Goal: Task Accomplishment & Management: Manage account settings

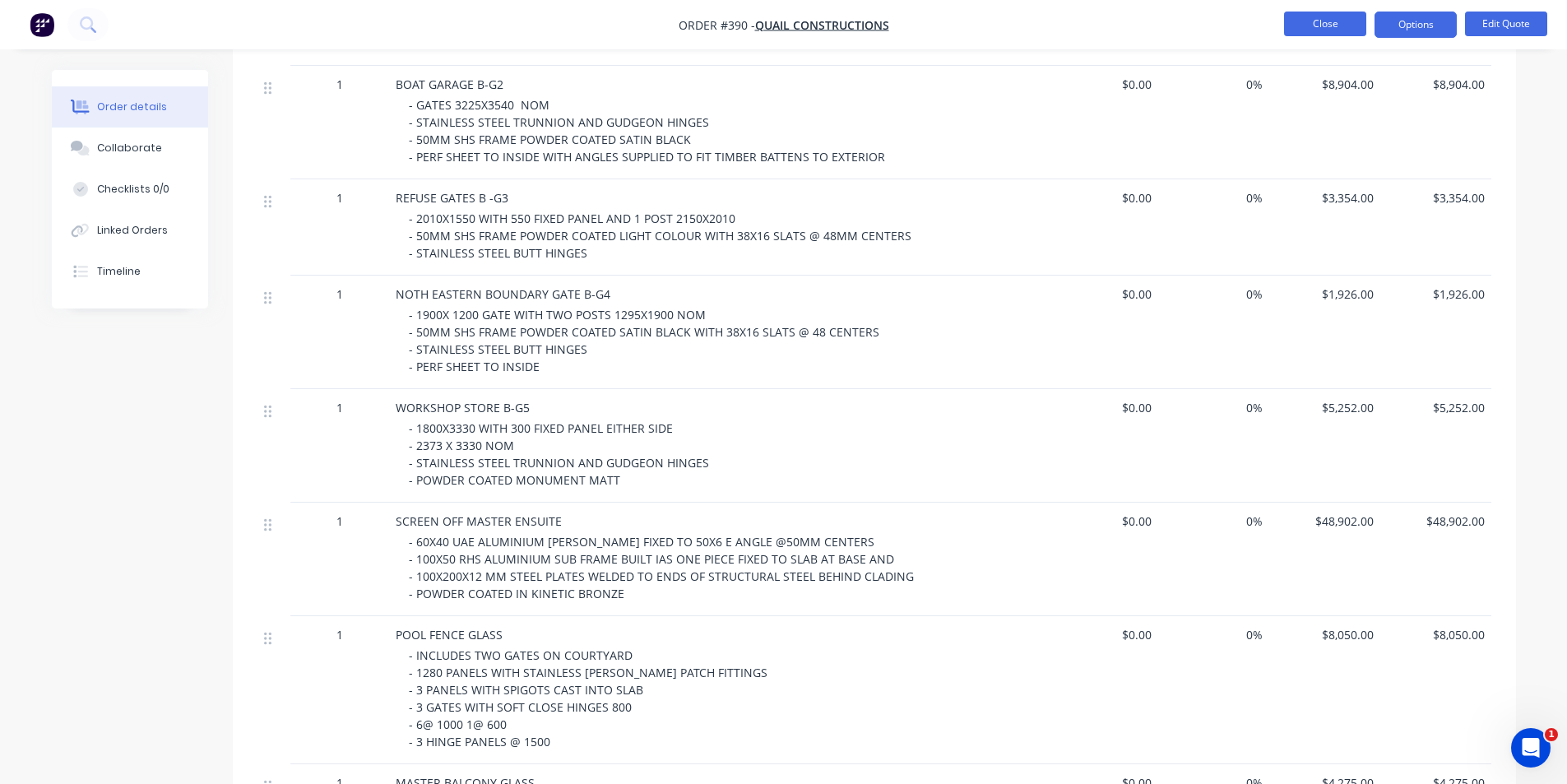
click at [1308, 28] on button "Close" at bounding box center [1325, 24] width 82 height 25
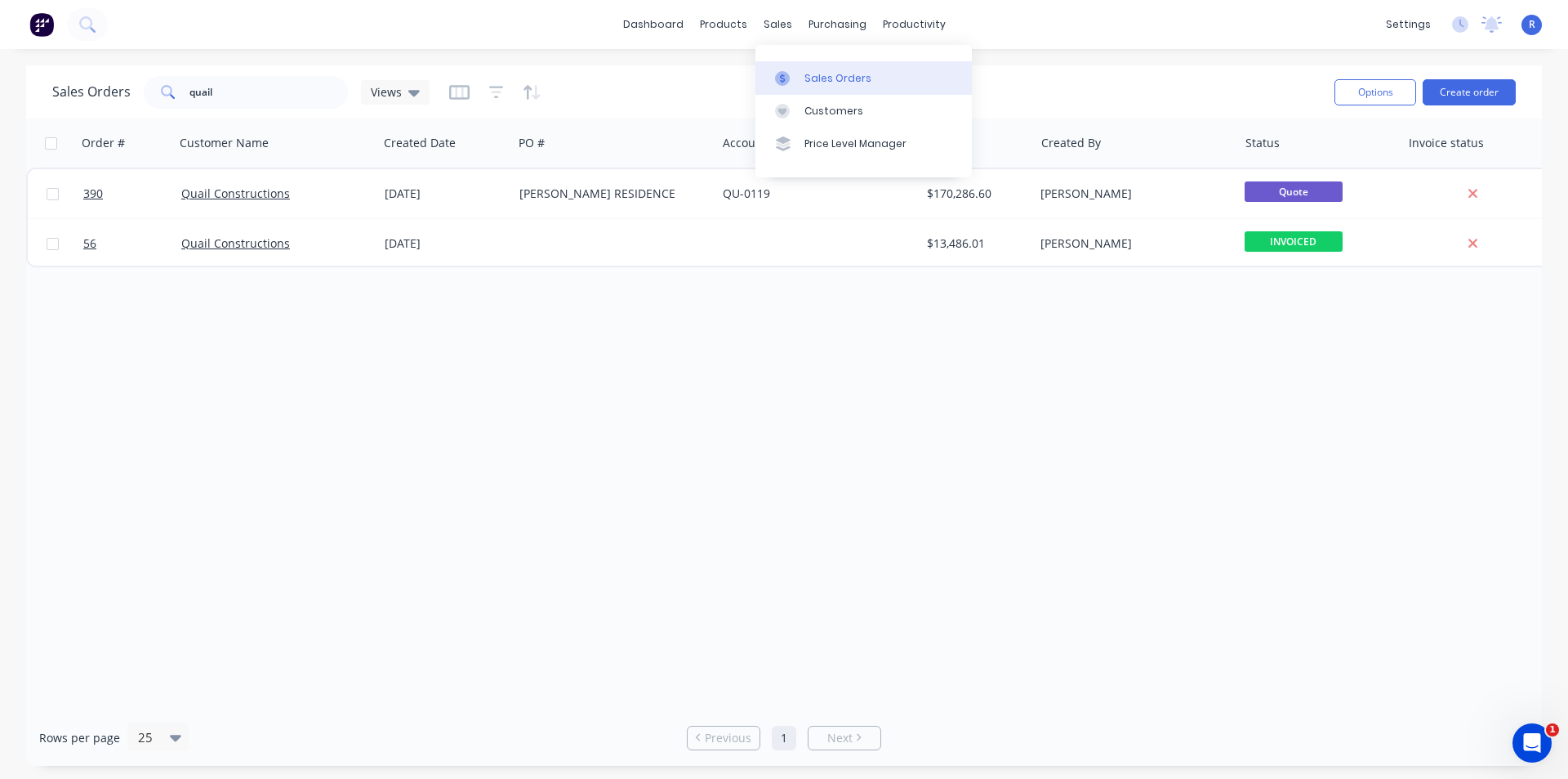
click at [814, 75] on div "Sales Orders" at bounding box center [838, 78] width 67 height 15
drag, startPoint x: 244, startPoint y: 100, endPoint x: 144, endPoint y: 100, distance: 100.0
click at [144, 100] on div "quail" at bounding box center [246, 92] width 204 height 33
type input "[PERSON_NAME]"
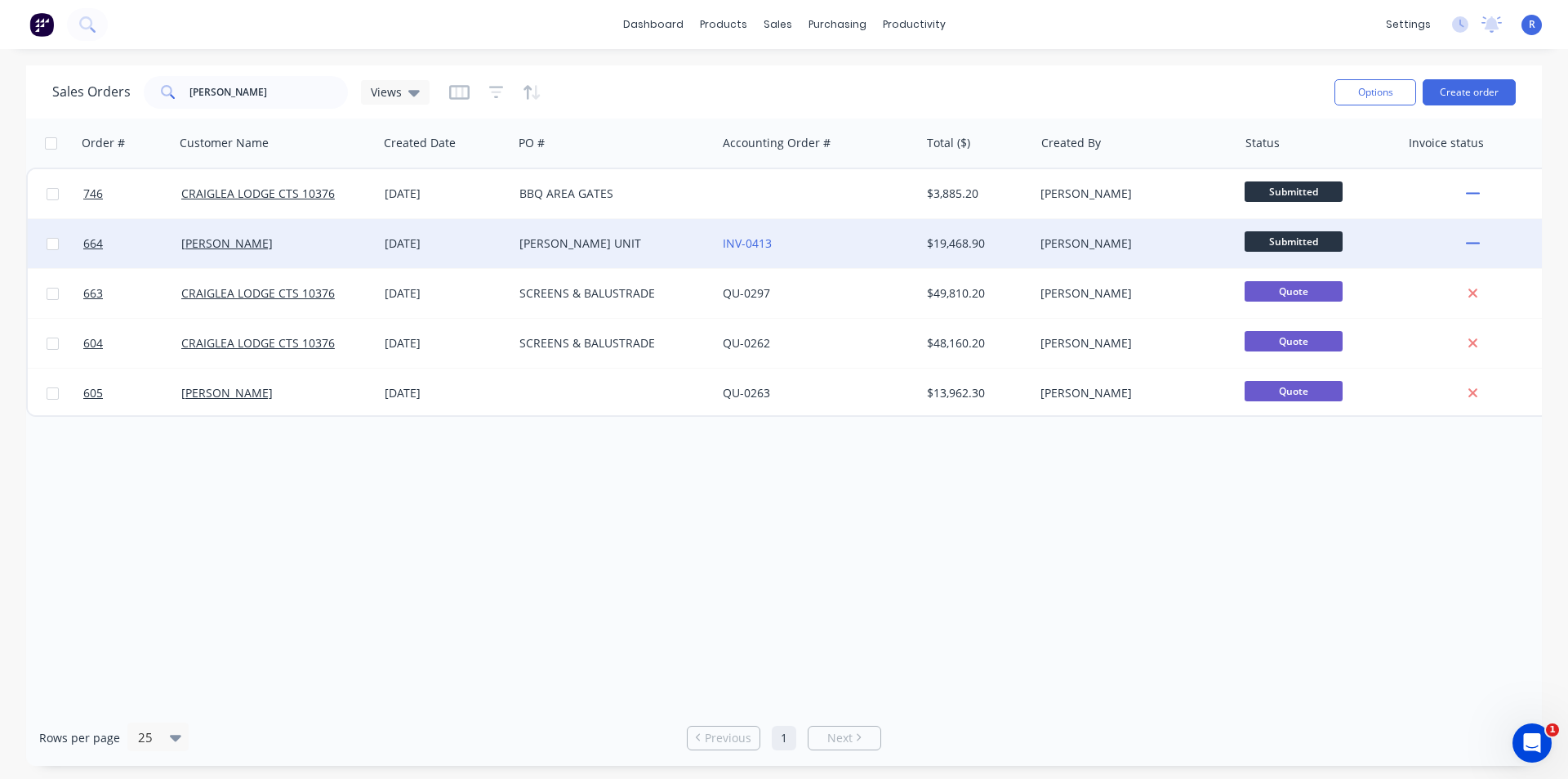
click at [297, 234] on div "[PERSON_NAME]" at bounding box center [276, 244] width 204 height 49
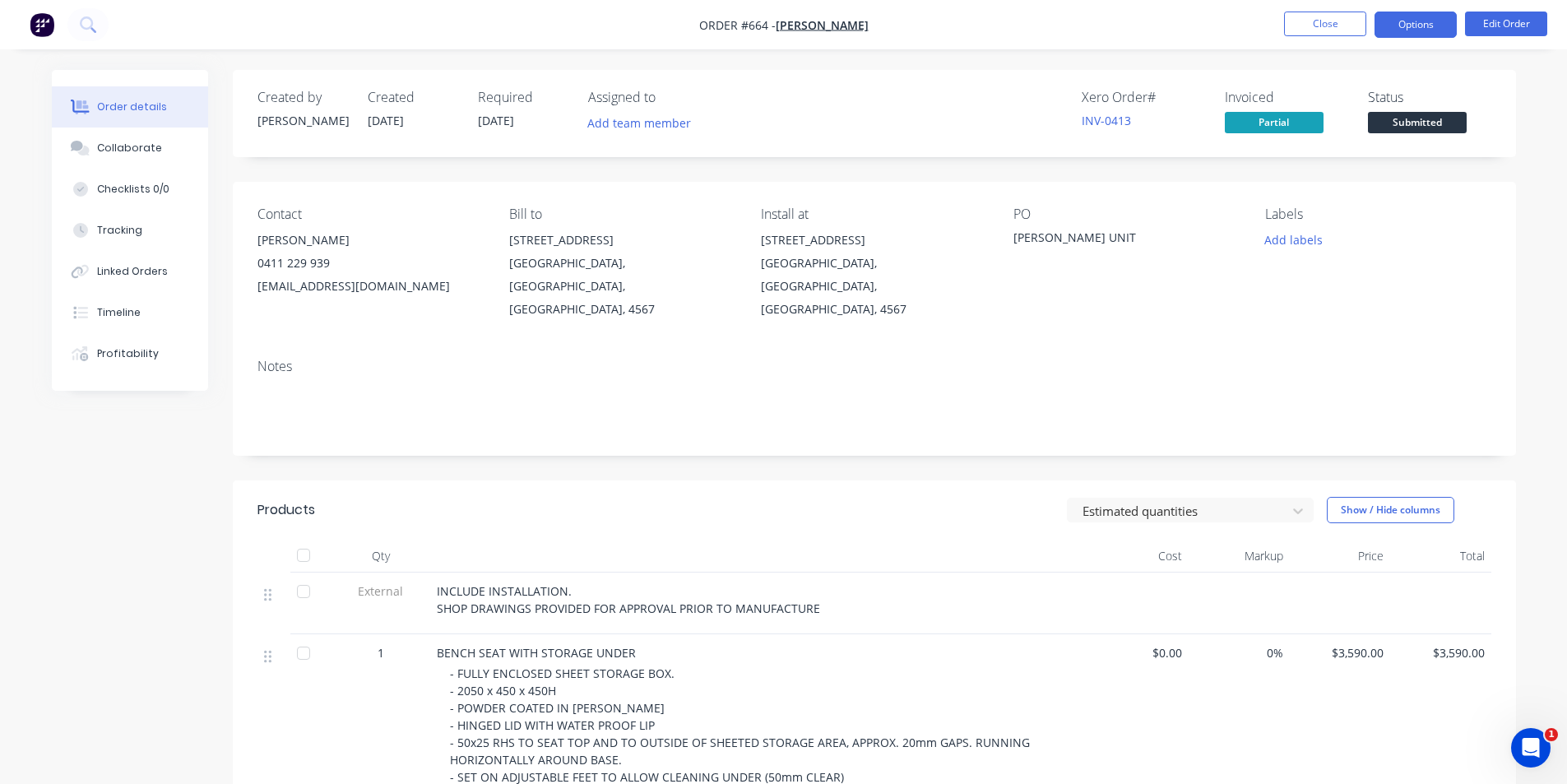
click at [1396, 20] on button "Options" at bounding box center [1416, 25] width 82 height 27
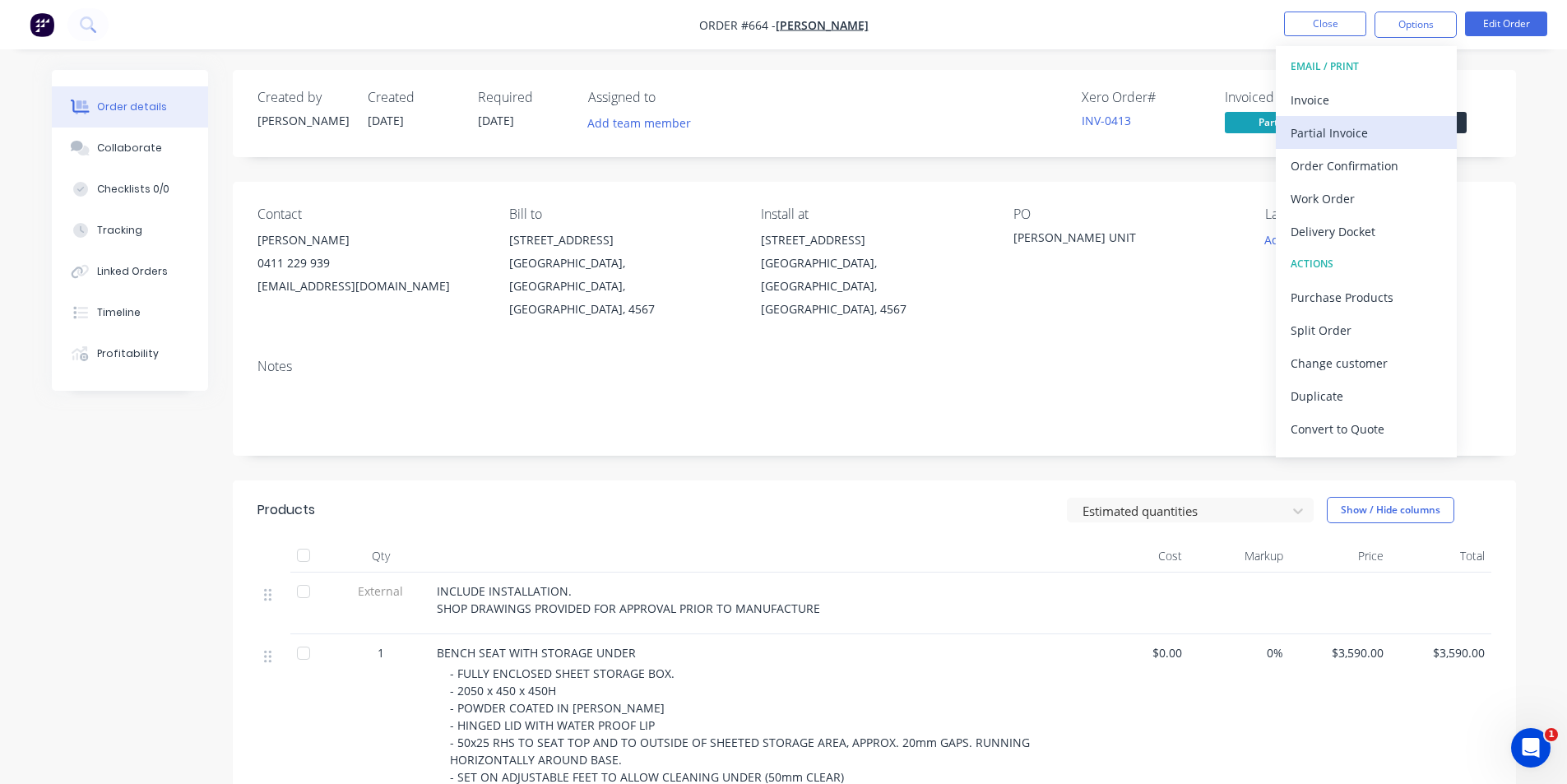
click at [1316, 137] on div "Partial Invoice" at bounding box center [1366, 133] width 151 height 24
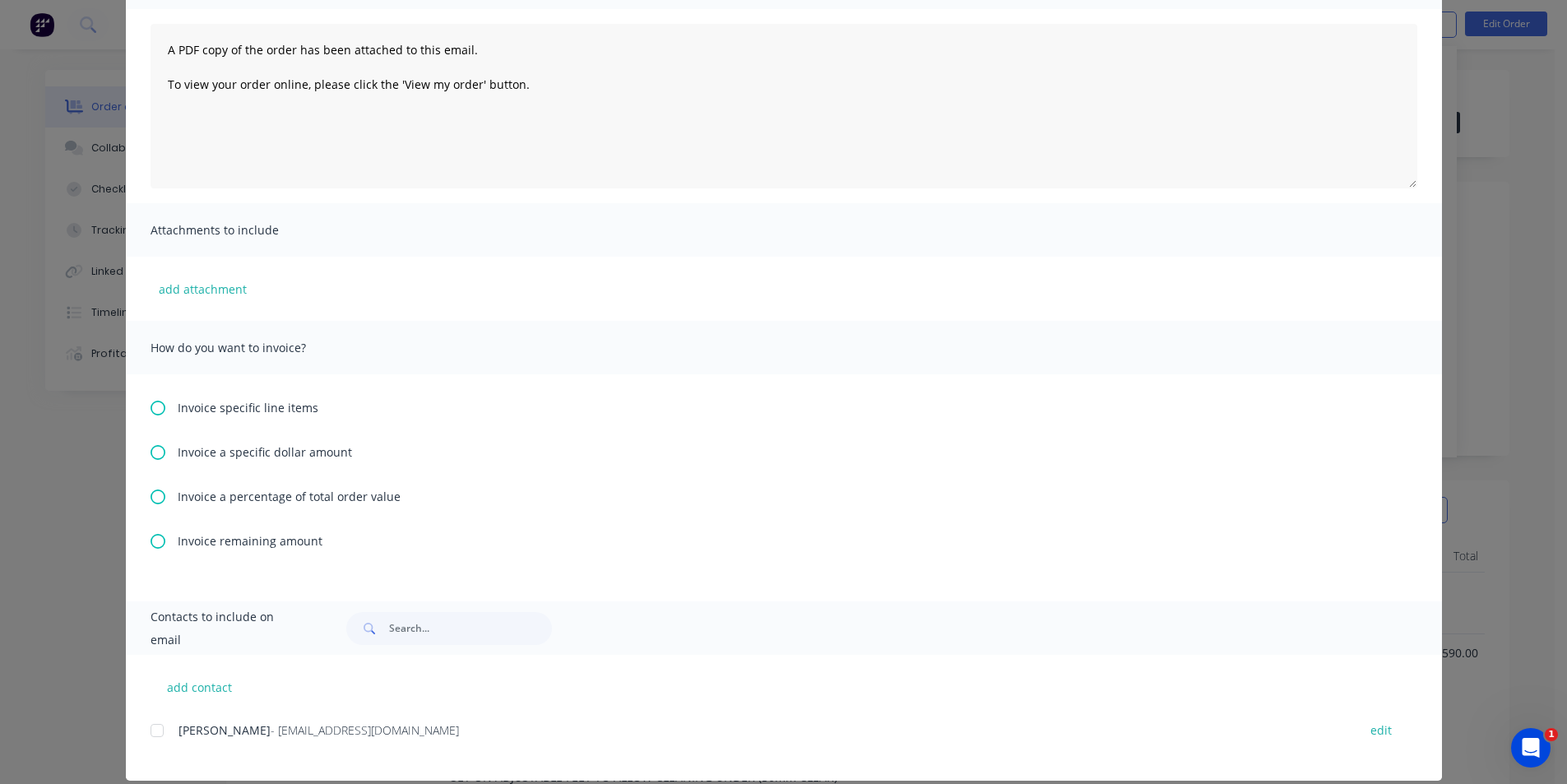
scroll to position [165, 0]
click at [151, 408] on icon at bounding box center [158, 407] width 15 height 15
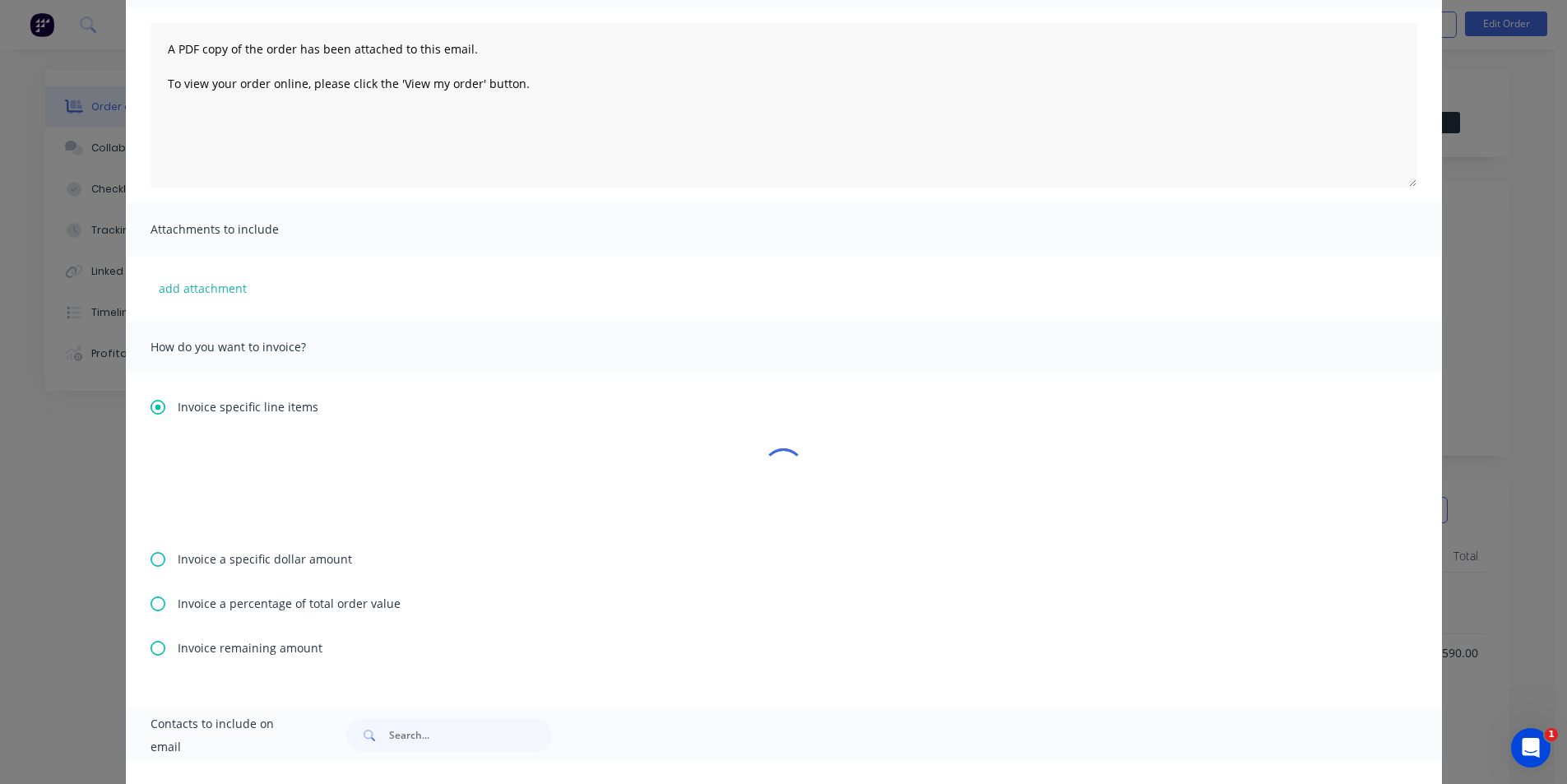
scroll to position [0, 0]
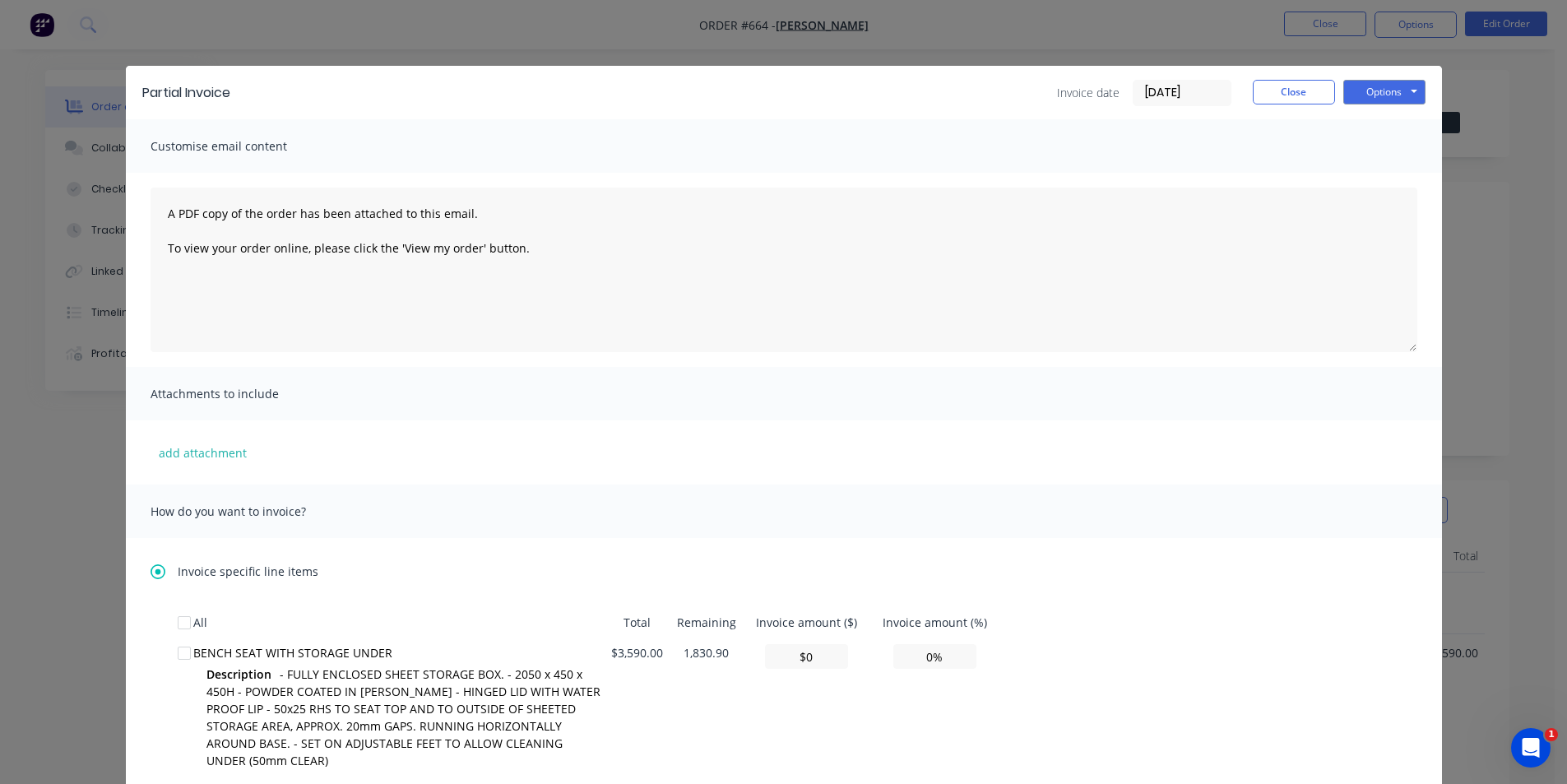
click at [180, 621] on div at bounding box center [184, 623] width 33 height 33
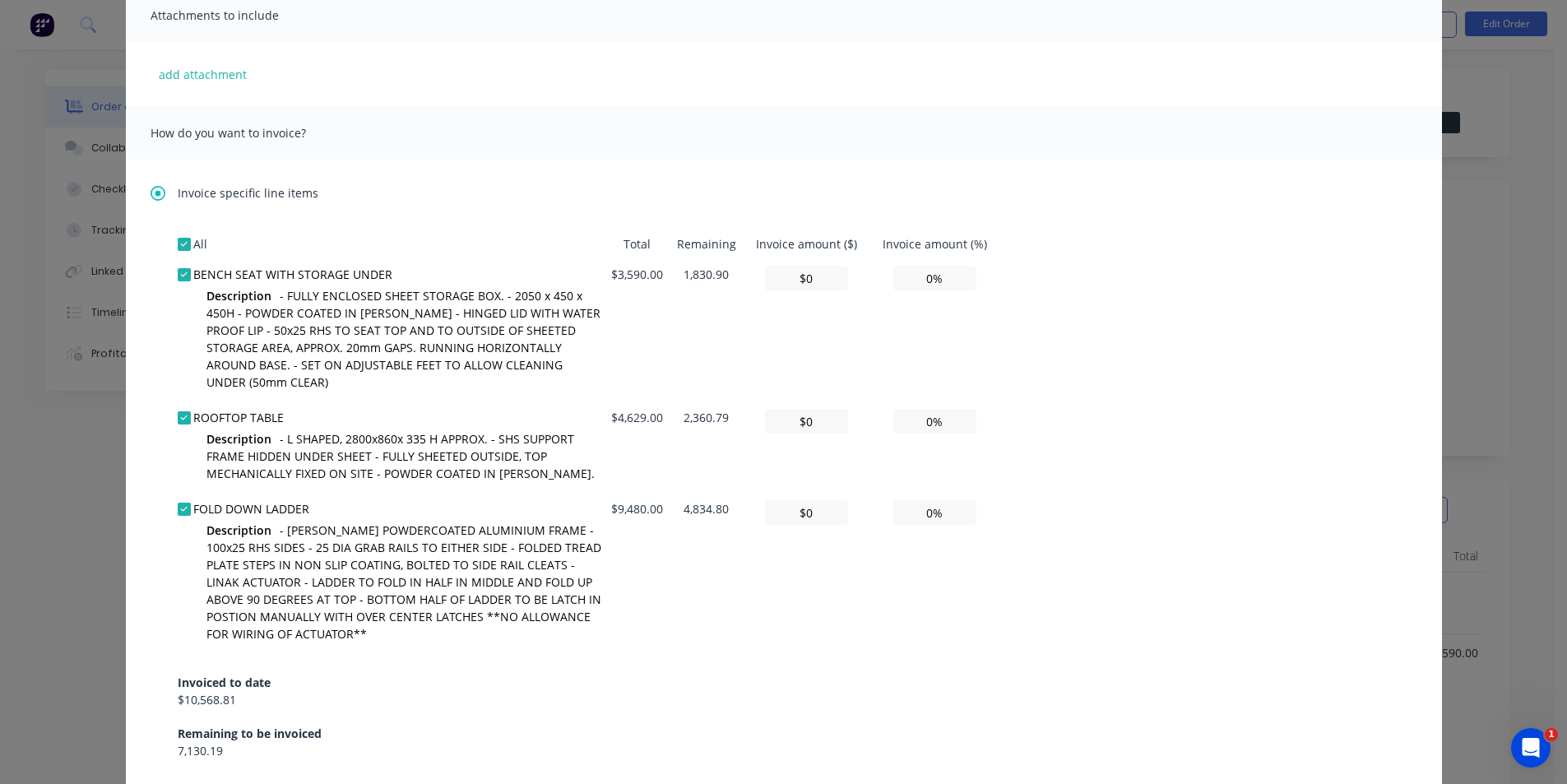
scroll to position [411, 0]
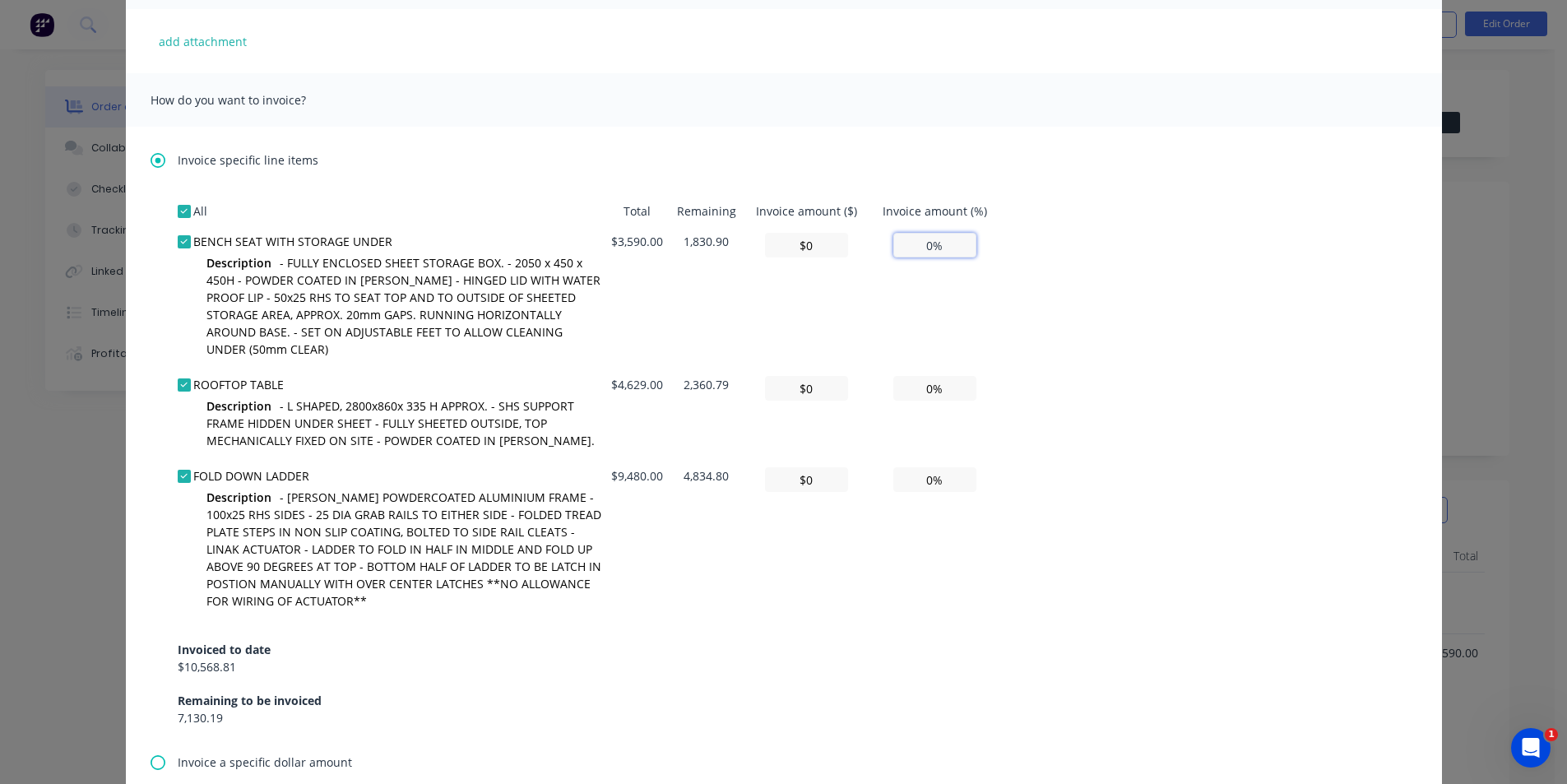
click at [929, 245] on input "0%" at bounding box center [935, 245] width 83 height 25
type input "$179.50"
type input "5%"
type input "$1,795.00"
type input "50%"
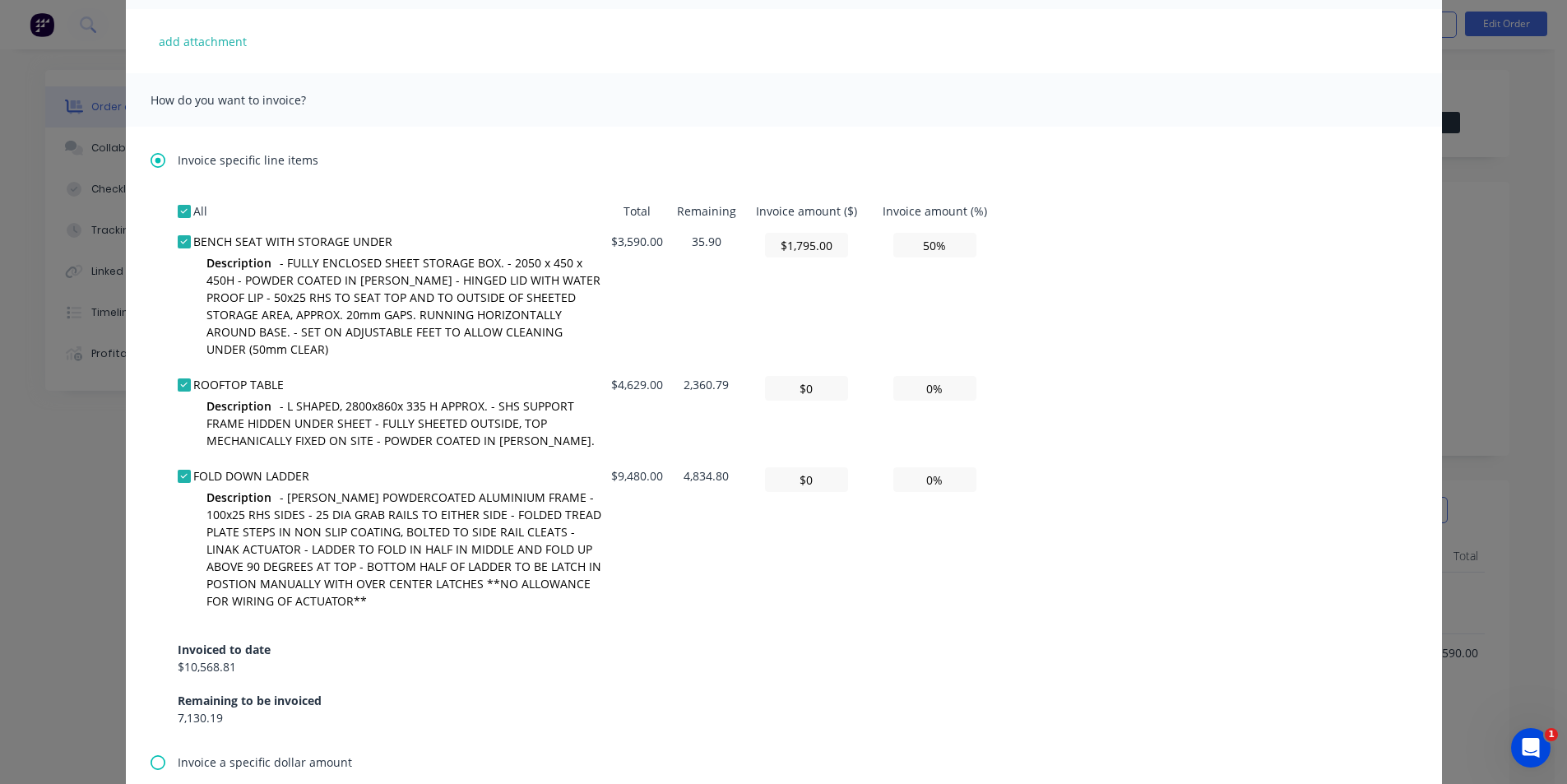
click at [1131, 284] on div "All Total Remaining Invoice amount ($) Invoice amount (%) BENCH SEAT WITH STORA…" at bounding box center [784, 461] width 1212 height 530
drag, startPoint x: 929, startPoint y: 245, endPoint x: 934, endPoint y: 256, distance: 12.1
click at [929, 245] on input "50%" at bounding box center [935, 245] width 83 height 25
type input "$179.50"
type input "5%"
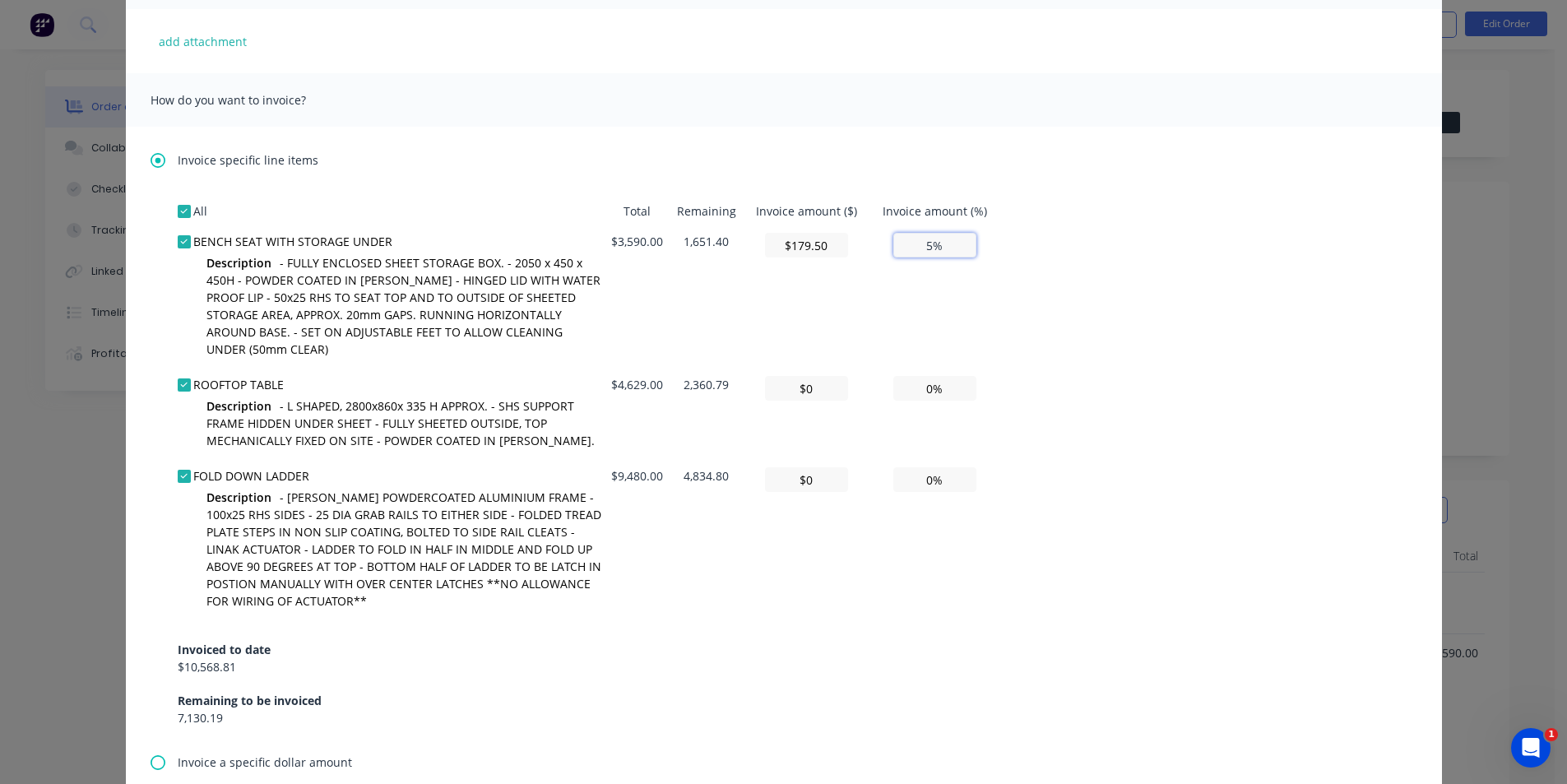
type input "$1,830.90"
type input "51.00%"
click at [996, 307] on div "All Total Remaining Invoice amount ($) Invoice amount (%) BENCH SEAT WITH STORA…" at bounding box center [784, 461] width 1212 height 530
click at [926, 388] on input "0%" at bounding box center [935, 387] width 83 height 25
type input "$231.45"
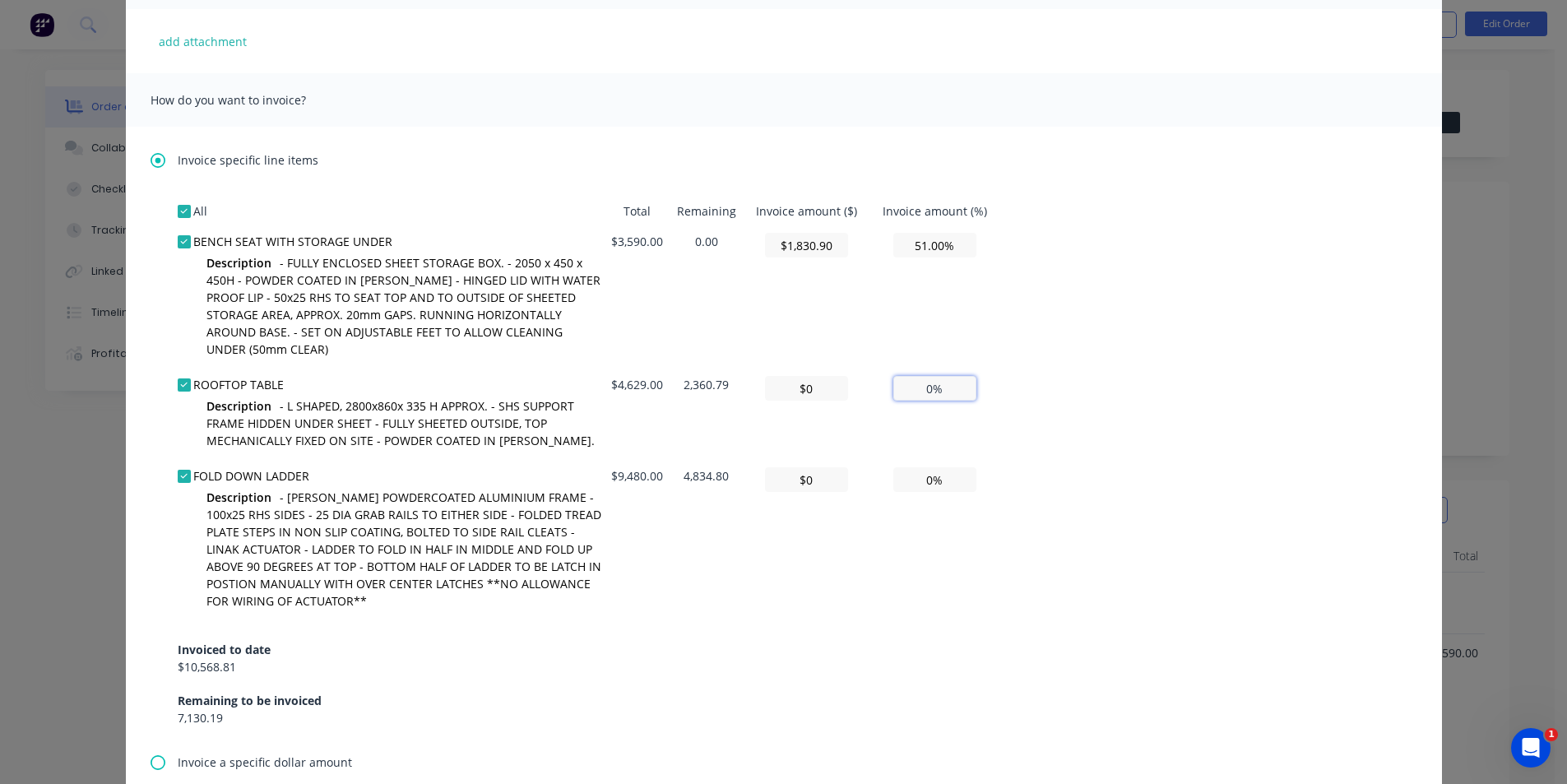
type input "5%"
type input "$2,360.79"
type input "51%"
click at [986, 423] on td "51%" at bounding box center [935, 415] width 130 height 92
click at [927, 476] on input "0%" at bounding box center [935, 479] width 83 height 25
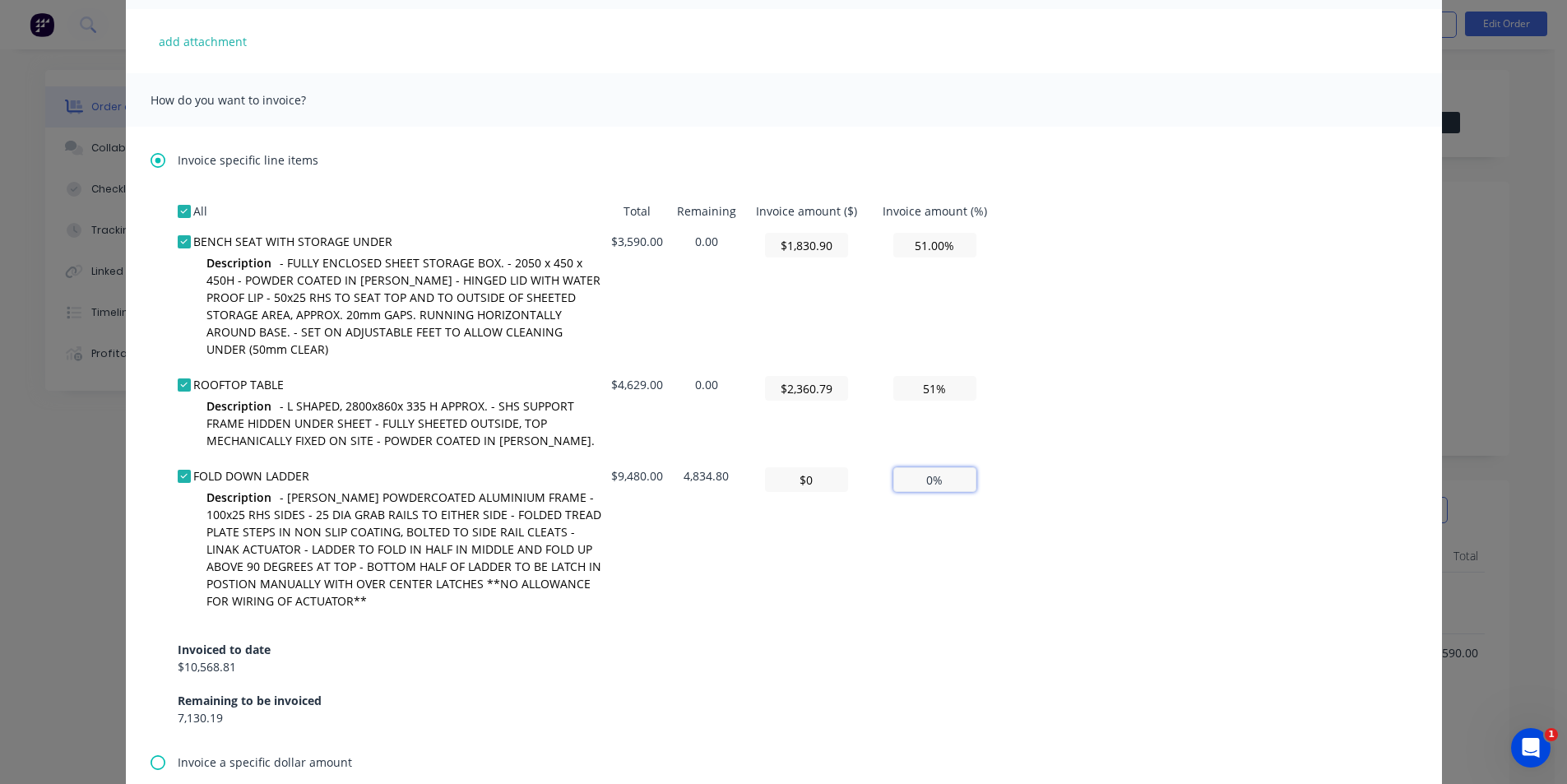
type input "$474.00"
type input "5%"
type input "$4,834.80"
type input "51%"
click at [1035, 492] on div "All Total Remaining Invoice amount ($) Invoice amount (%) BENCH SEAT WITH STORA…" at bounding box center [784, 461] width 1212 height 530
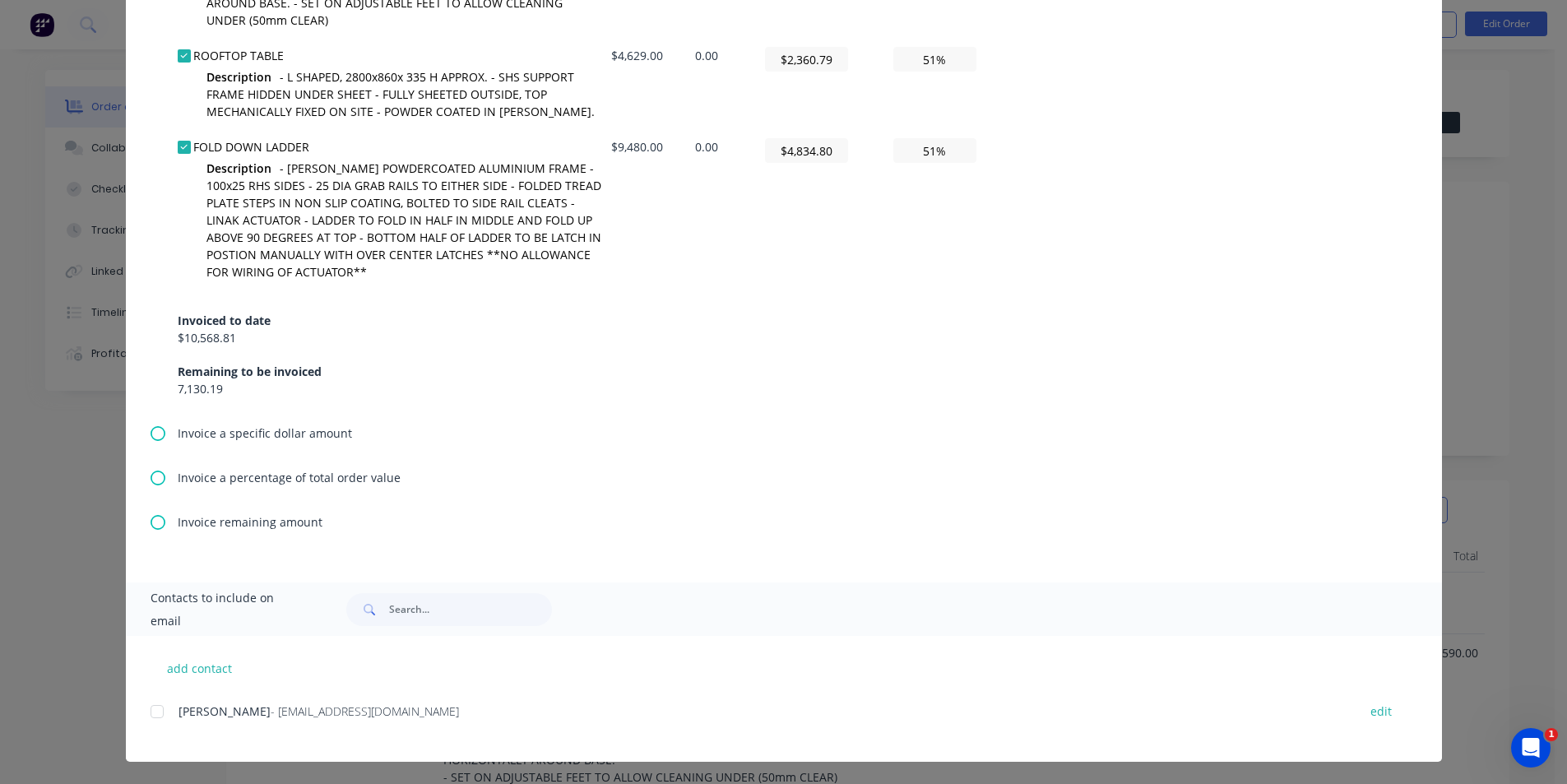
scroll to position [741, 0]
click at [149, 709] on div at bounding box center [158, 711] width 33 height 33
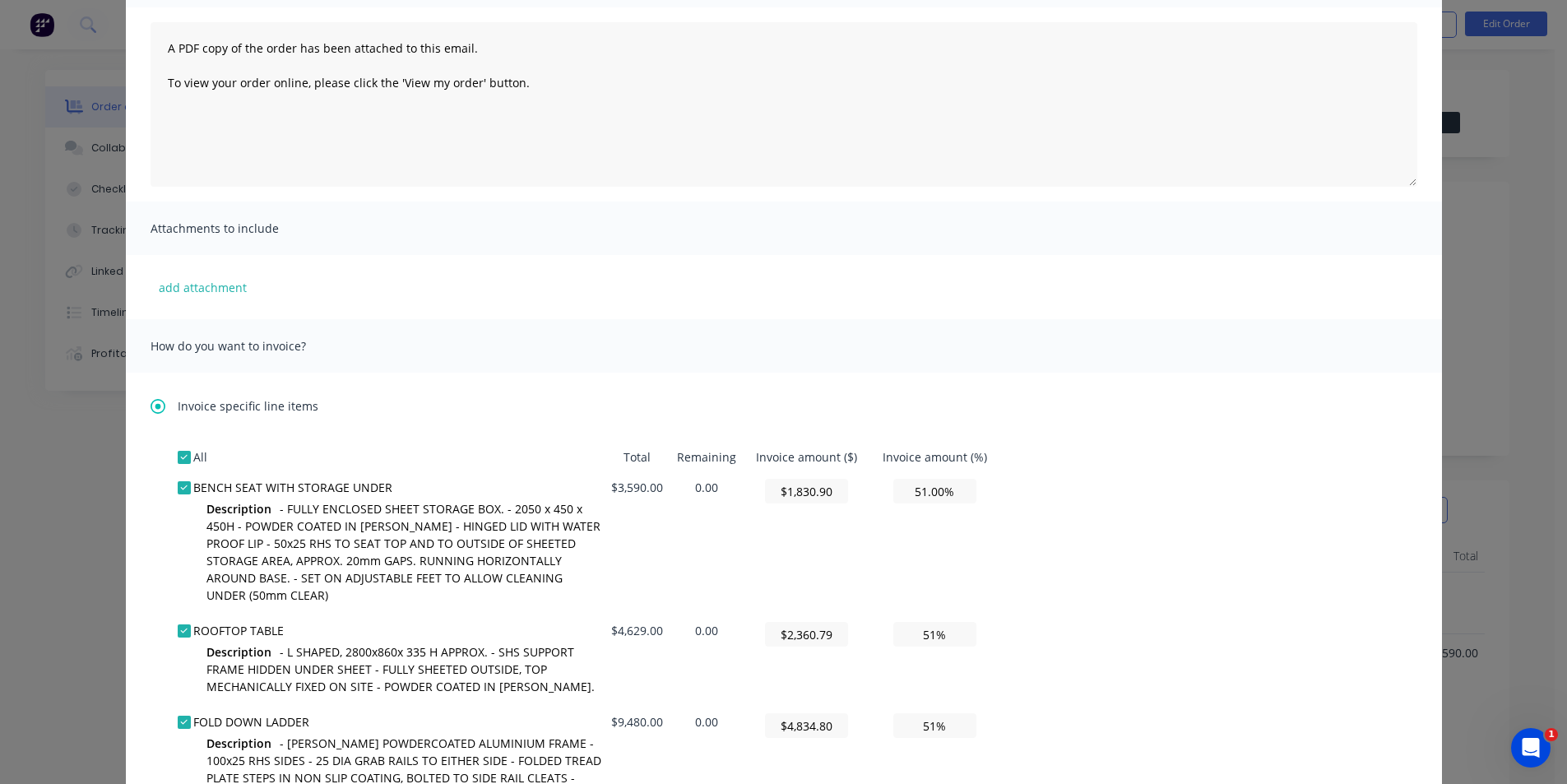
scroll to position [0, 0]
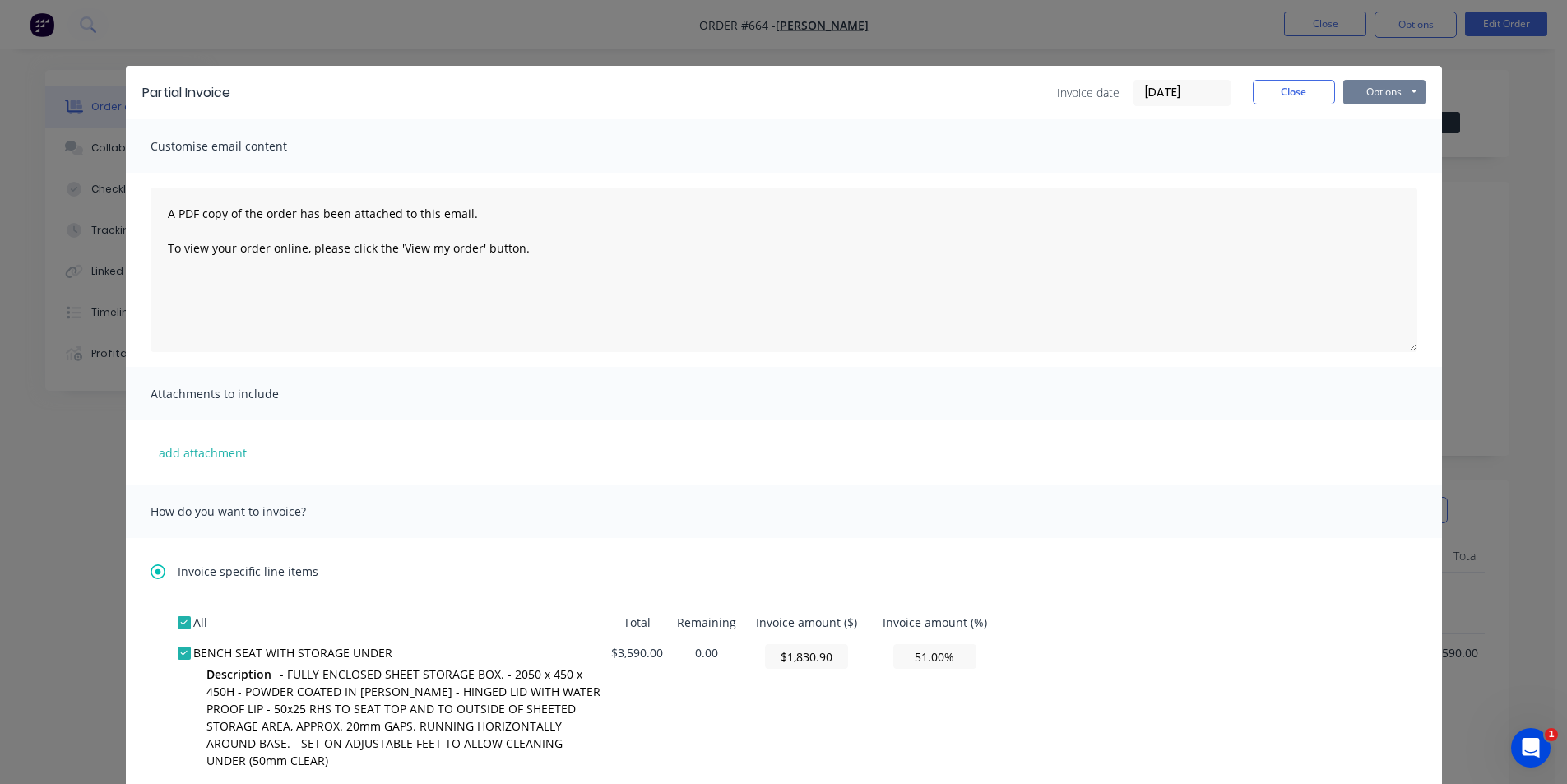
click at [1362, 86] on button "Options" at bounding box center [1385, 92] width 82 height 25
click at [1375, 169] on button "Email" at bounding box center [1396, 176] width 105 height 27
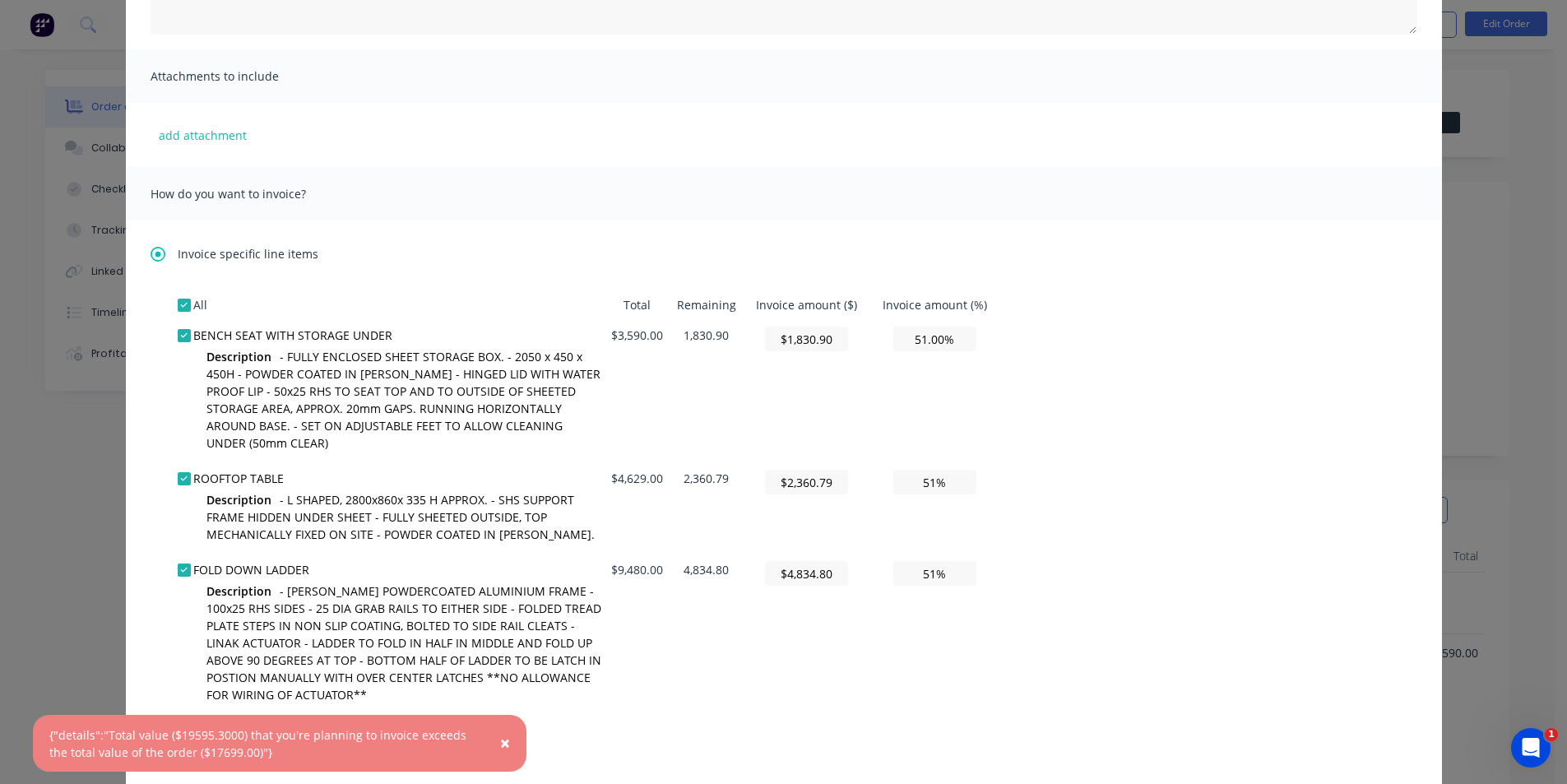
scroll to position [329, 0]
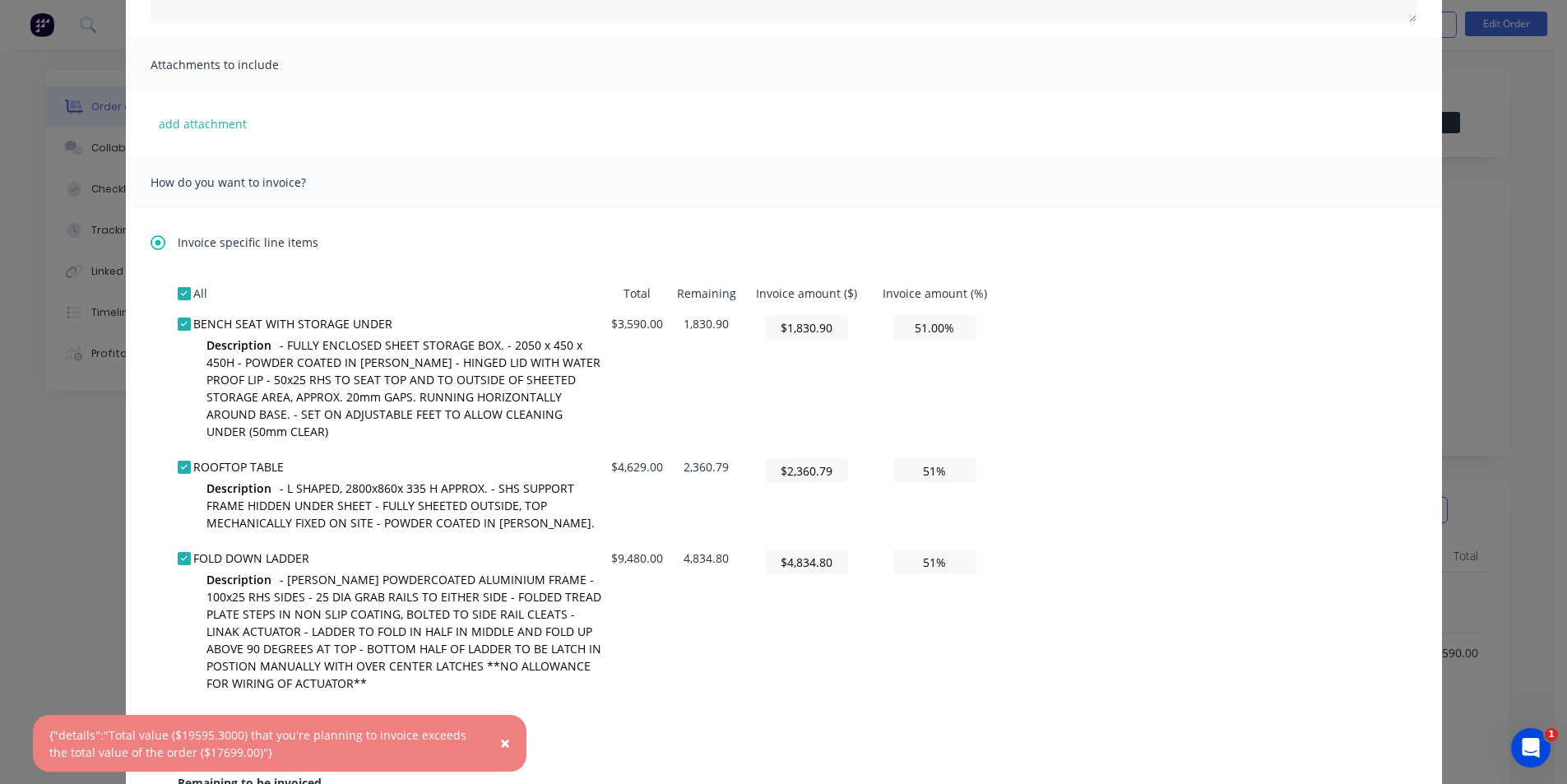
click at [746, 406] on td "$1,830.90" at bounding box center [806, 380] width 126 height 143
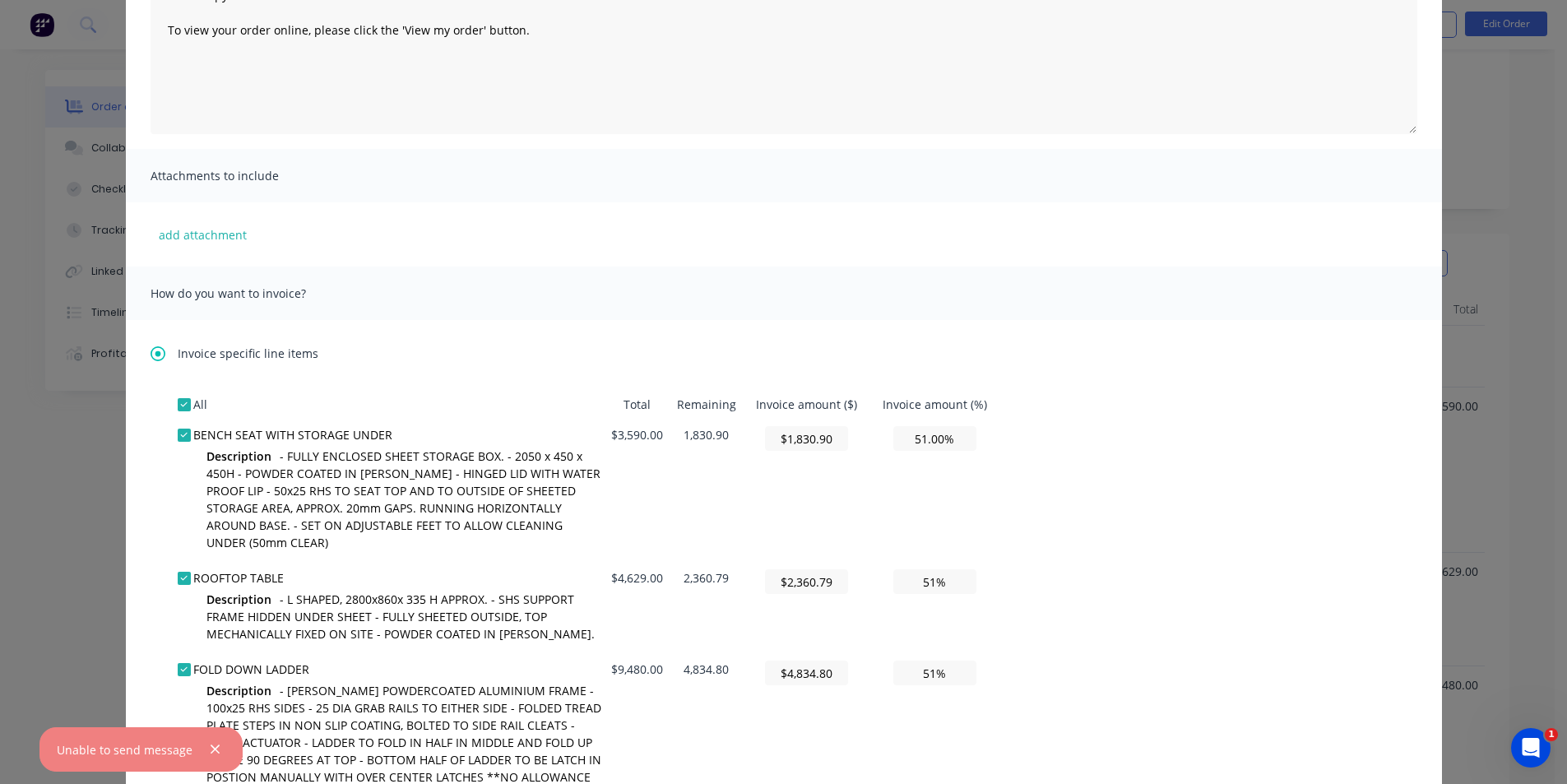
scroll to position [247, 0]
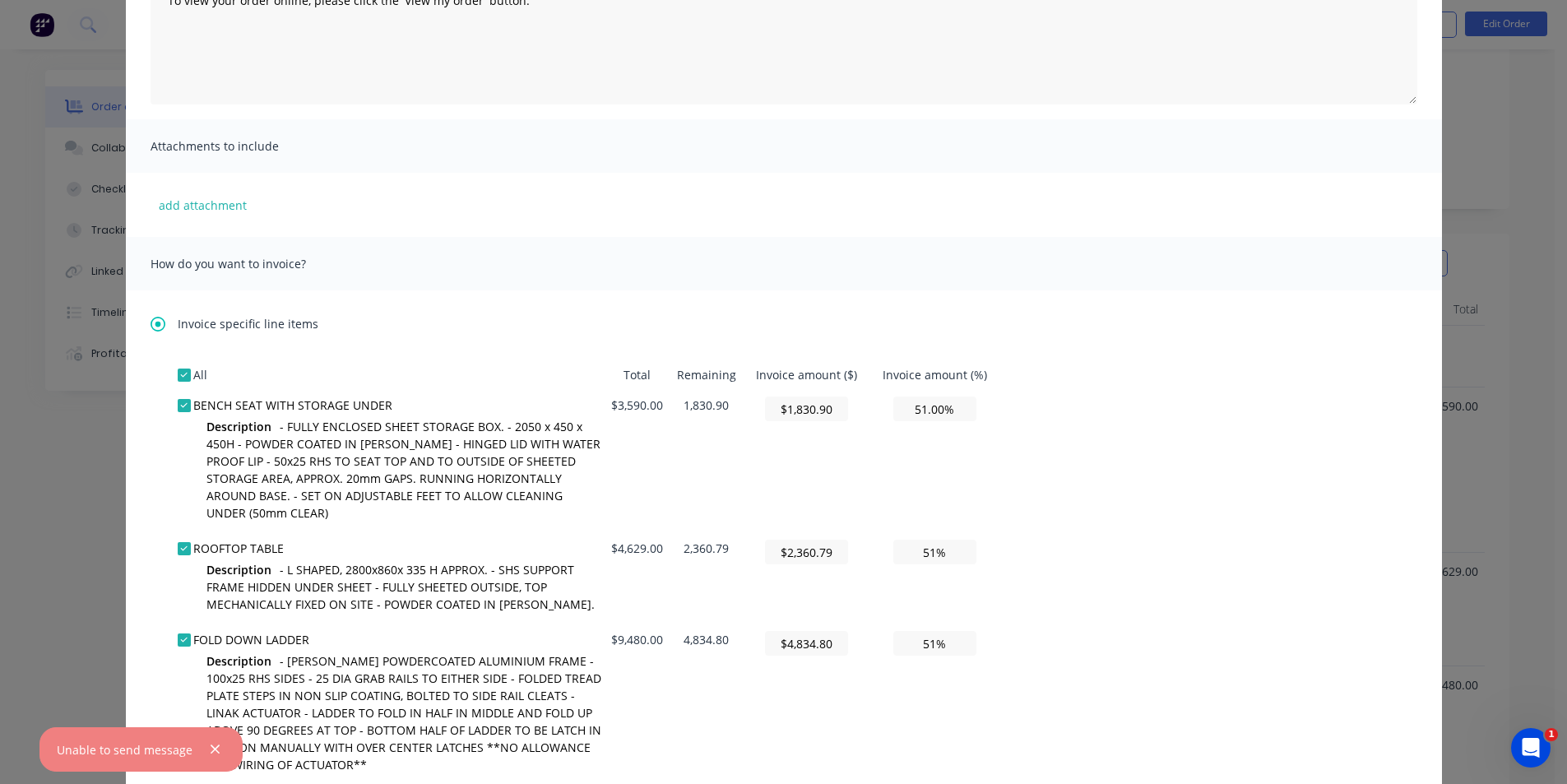
click at [1033, 445] on div "All Total Remaining Invoice amount ($) Invoice amount (%) BENCH SEAT WITH STORA…" at bounding box center [784, 624] width 1212 height 530
drag, startPoint x: 931, startPoint y: 408, endPoint x: 931, endPoint y: 421, distance: 13.0
click at [931, 407] on input "51.00%" at bounding box center [935, 408] width 83 height 25
drag, startPoint x: 937, startPoint y: 409, endPoint x: 850, endPoint y: 416, distance: 87.3
click at [850, 416] on tr "BENCH SEAT WITH STORAGE UNDER Description - FULLY ENCLOSED SHEET STORAGE BOX. -…" at bounding box center [589, 462] width 823 height 143
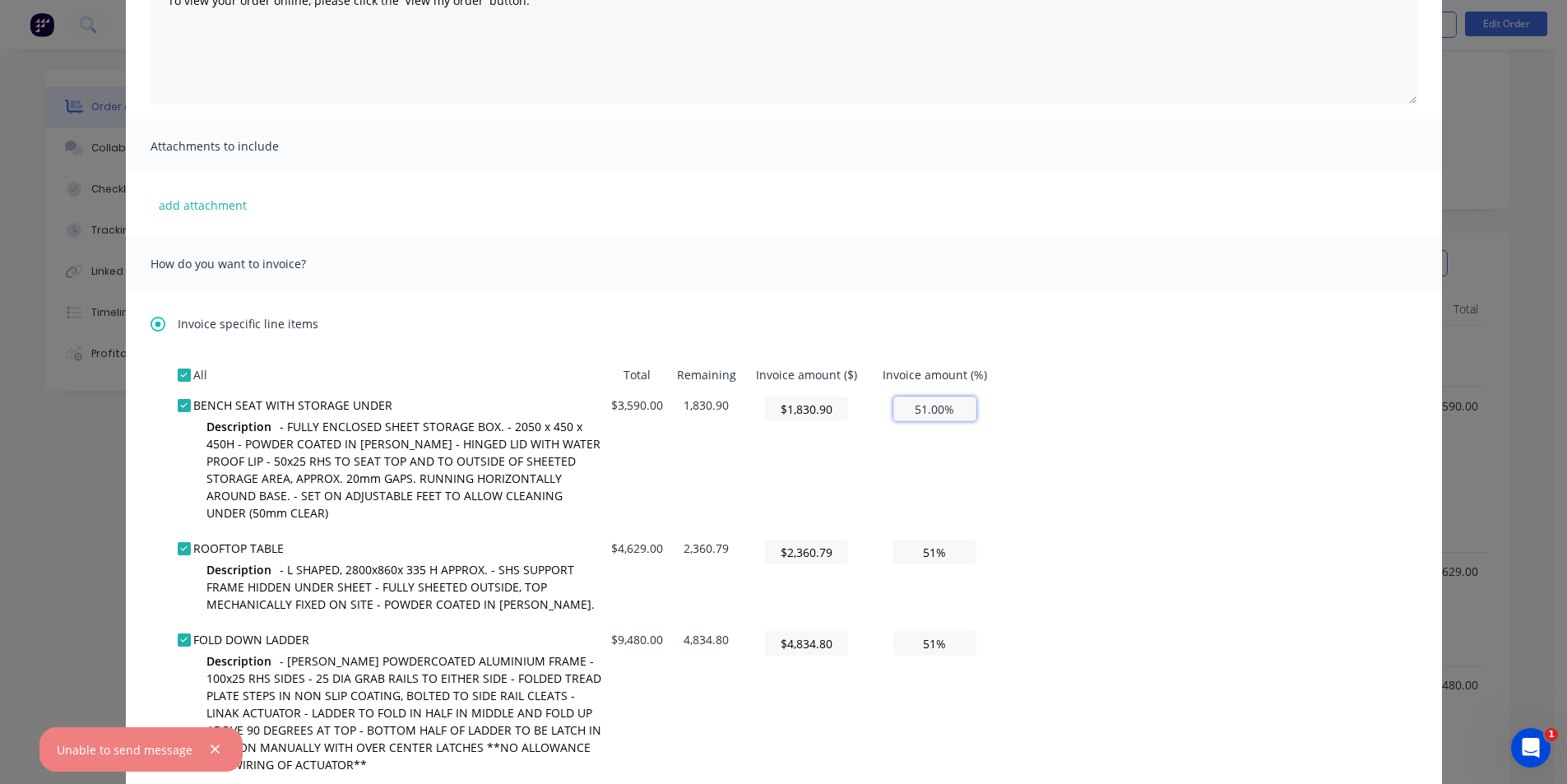
type input "$179.50"
type input "5%"
type input "$1,795.00"
type input "50%"
click at [1060, 457] on div "All Total Remaining Invoice amount ($) Invoice amount (%) BENCH SEAT WITH STORA…" at bounding box center [784, 624] width 1212 height 530
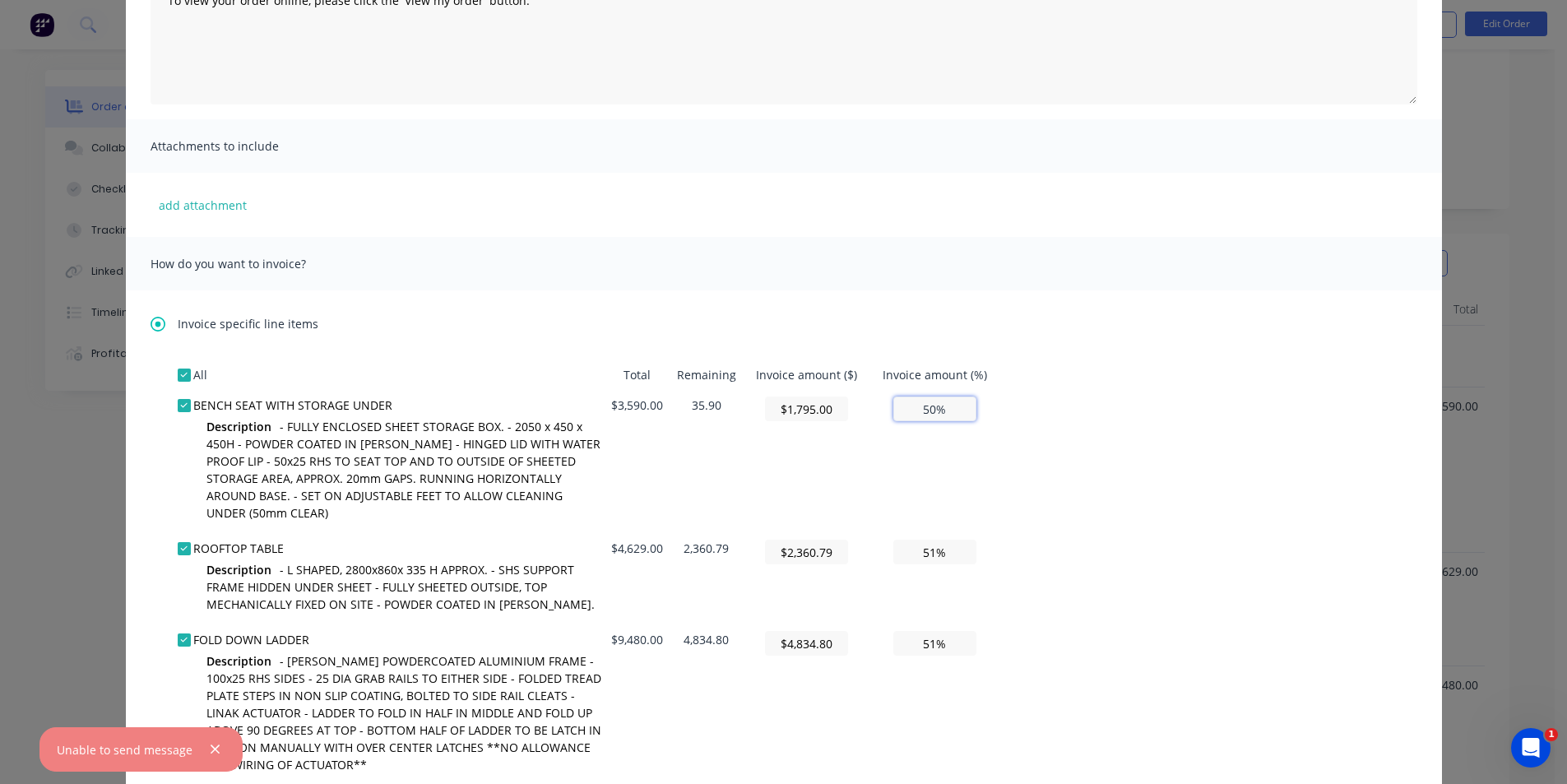
click at [932, 416] on input "50%" at bounding box center [935, 408] width 83 height 25
type input "$179.50"
type input "5%"
type input "$1,830.90"
type input "51%"
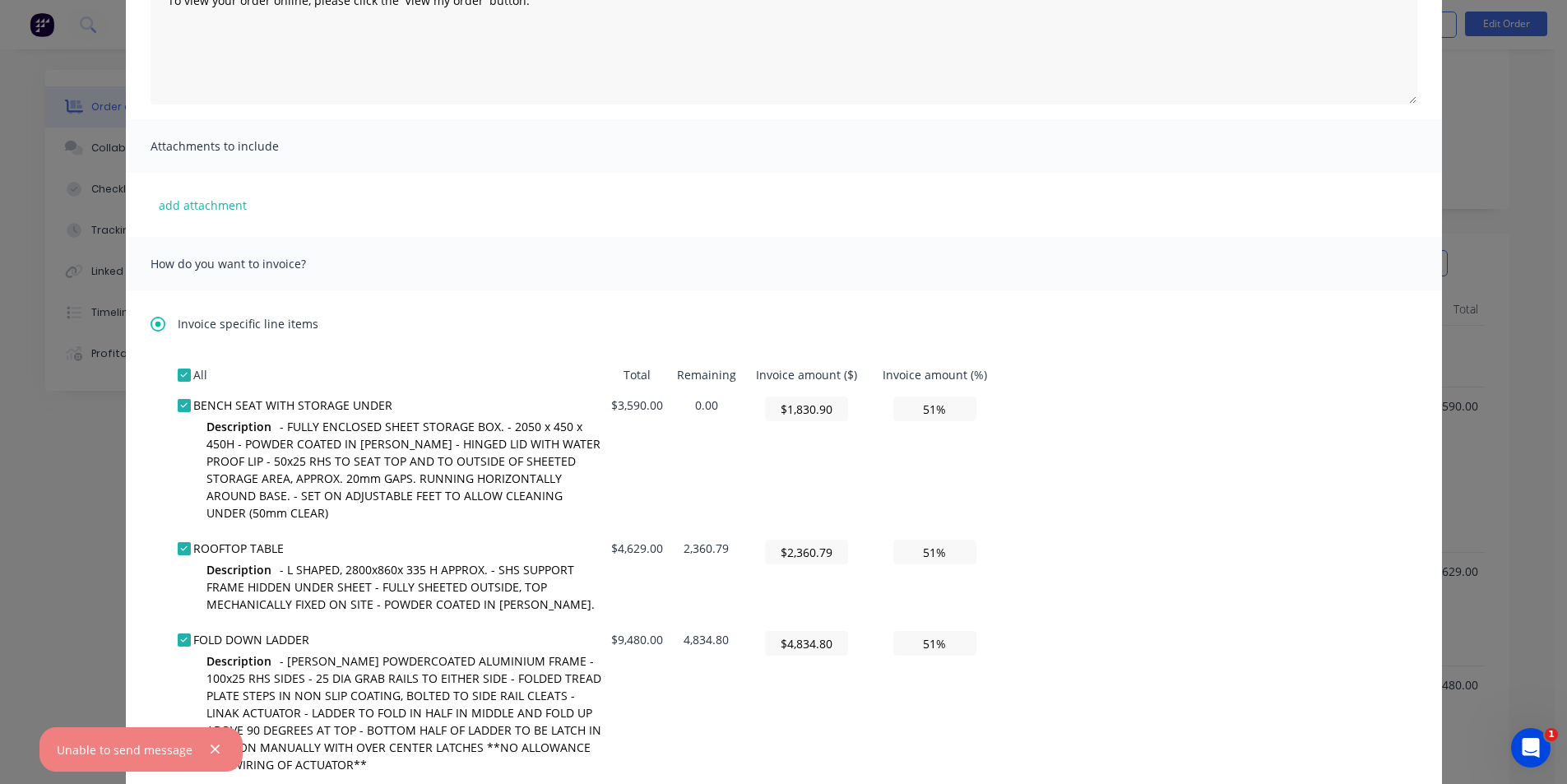
click at [1059, 464] on div "All Total Remaining Invoice amount ($) Invoice amount (%) BENCH SEAT WITH STORA…" at bounding box center [784, 624] width 1212 height 530
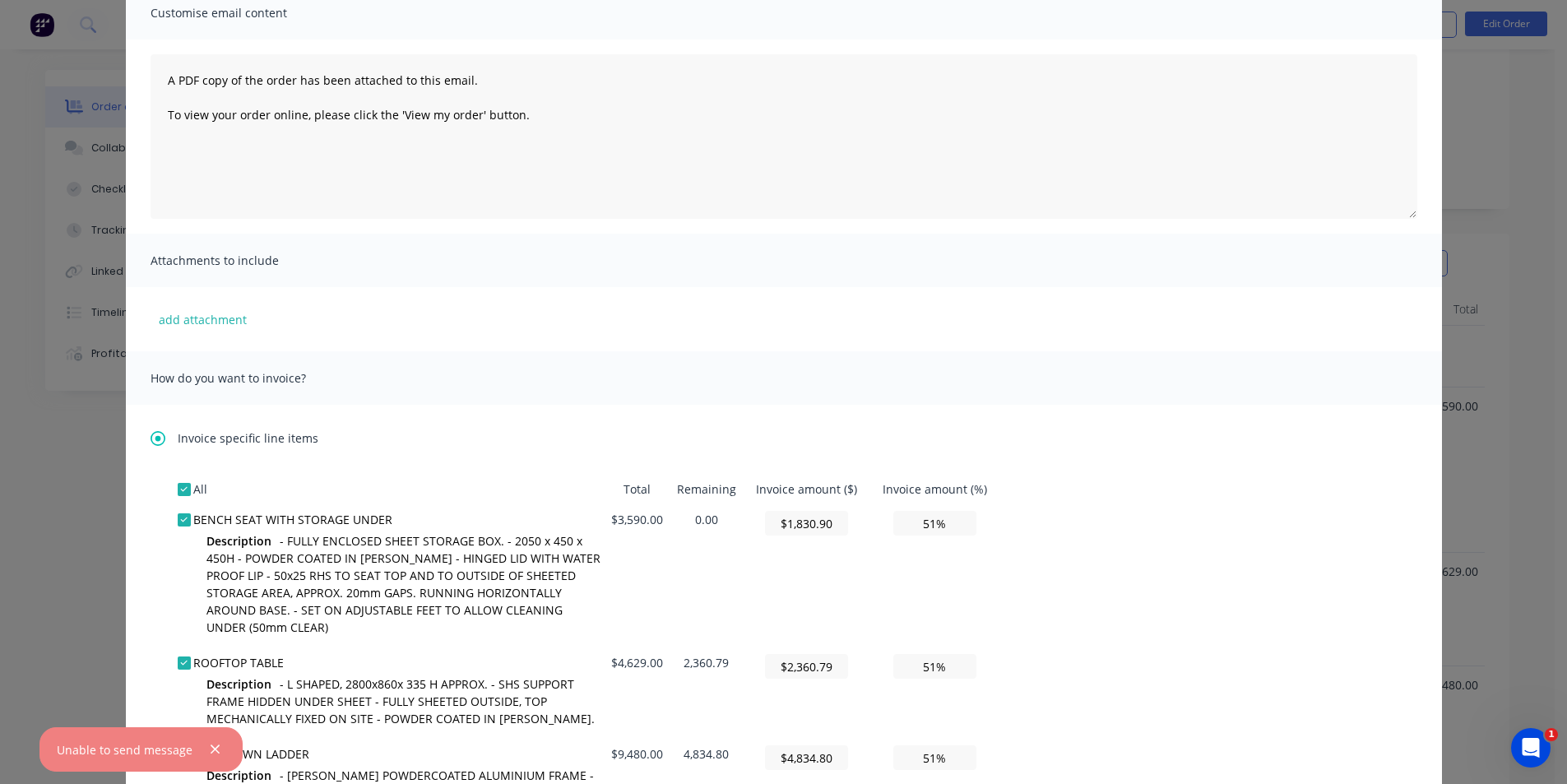
scroll to position [0, 0]
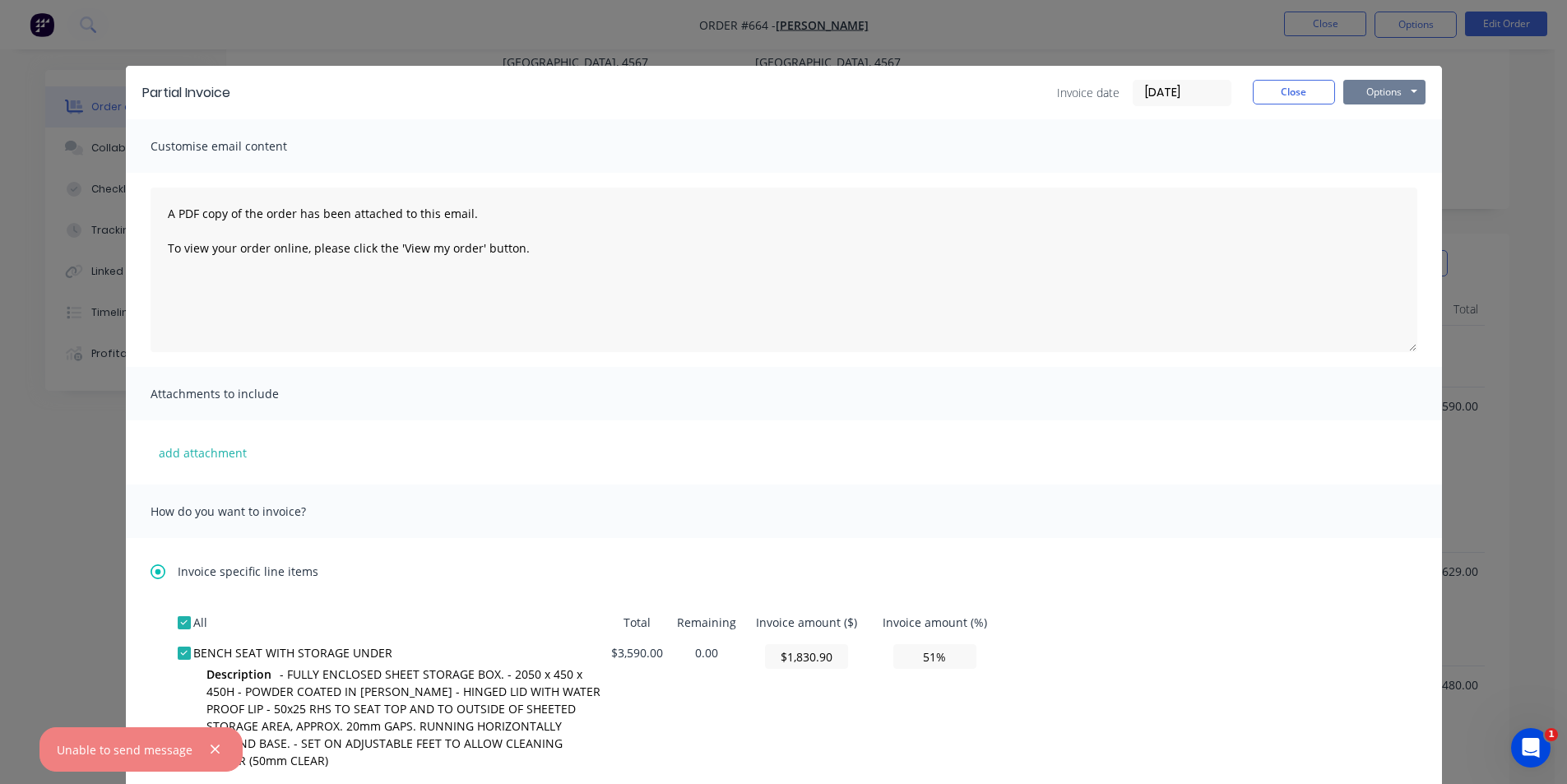
click at [1389, 90] on button "Options" at bounding box center [1385, 92] width 82 height 25
click at [1373, 169] on button "Email" at bounding box center [1396, 176] width 105 height 27
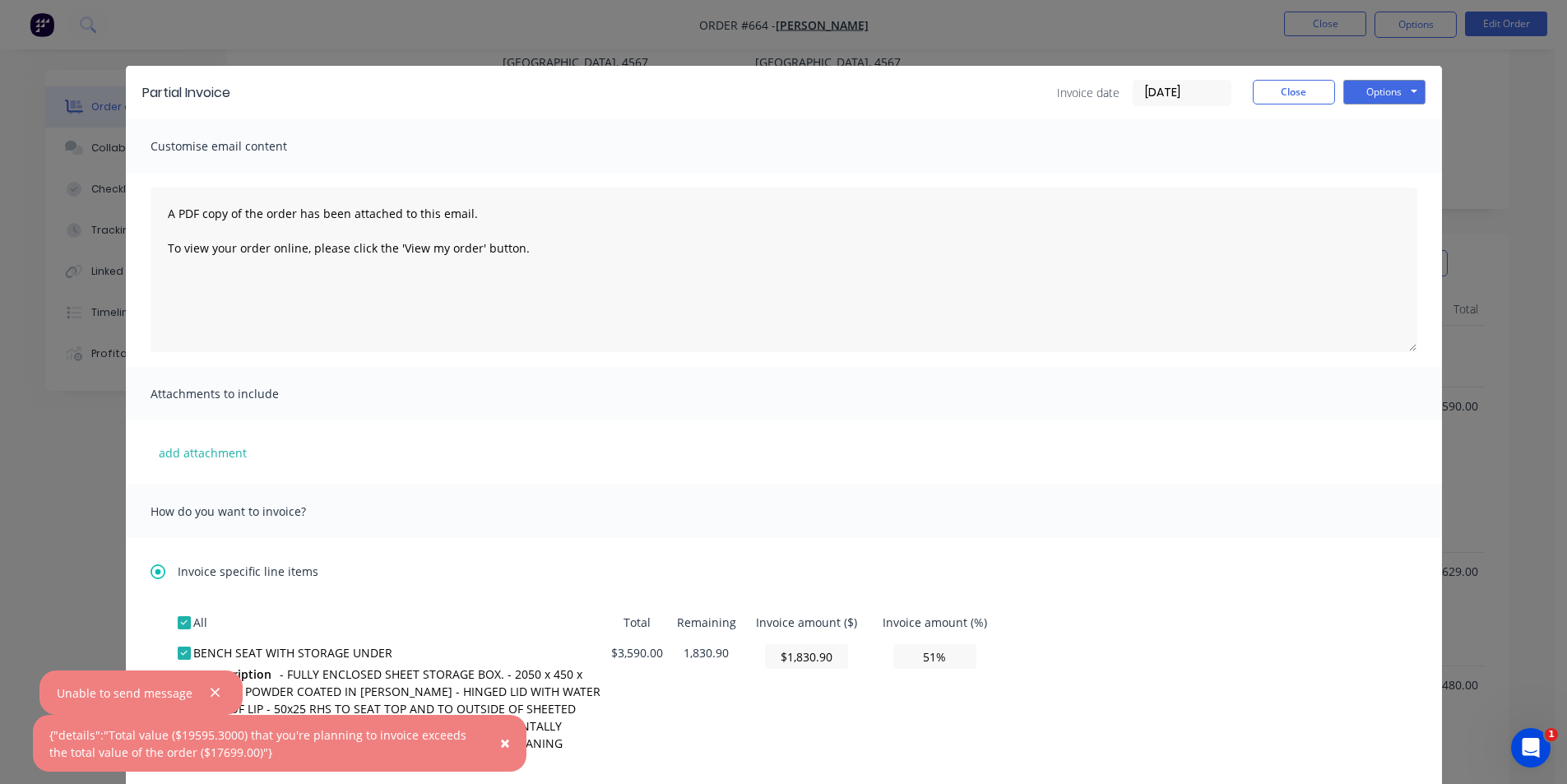
click at [503, 744] on span "×" at bounding box center [505, 742] width 10 height 23
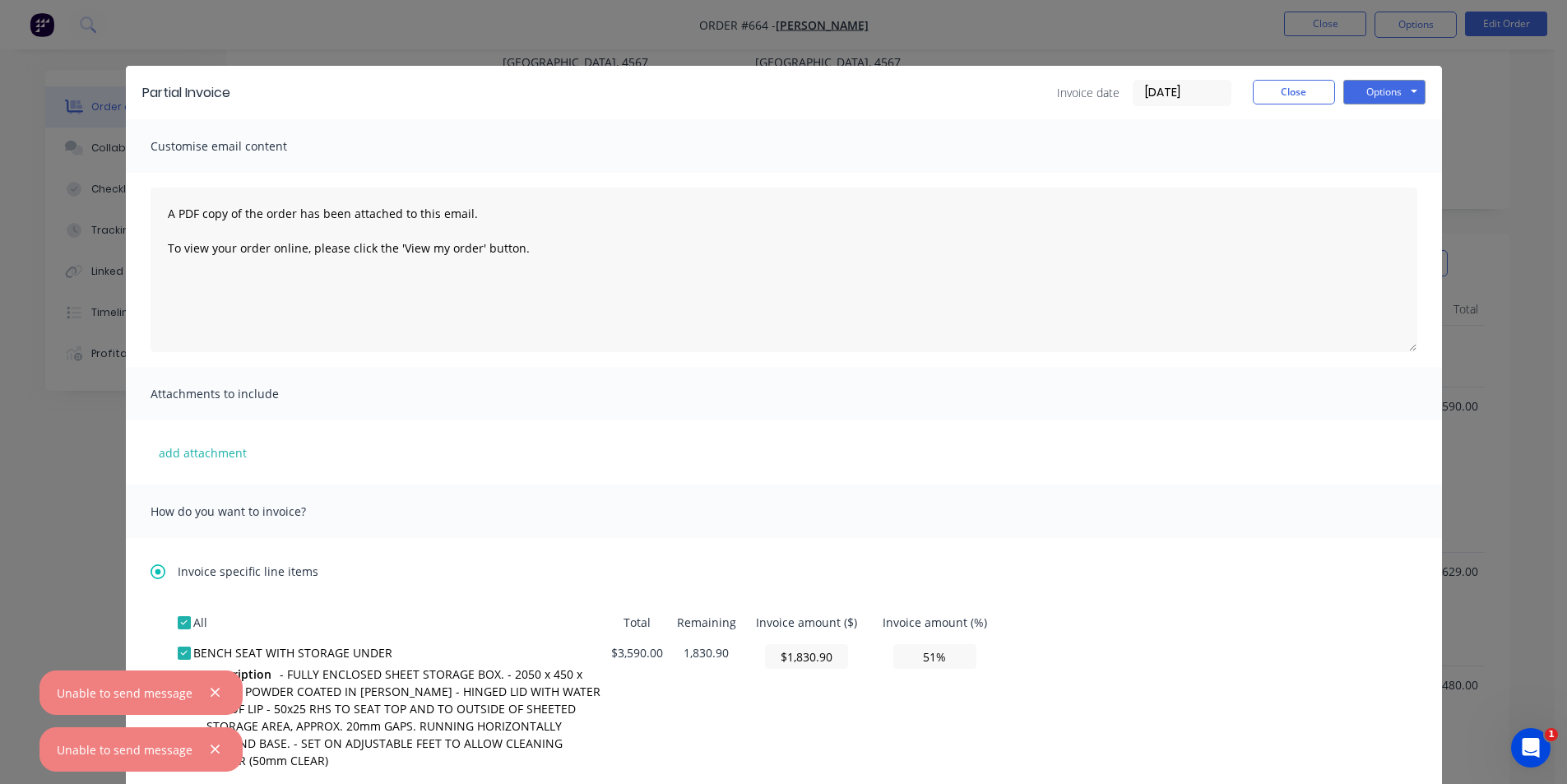
click at [151, 570] on icon at bounding box center [158, 572] width 15 height 15
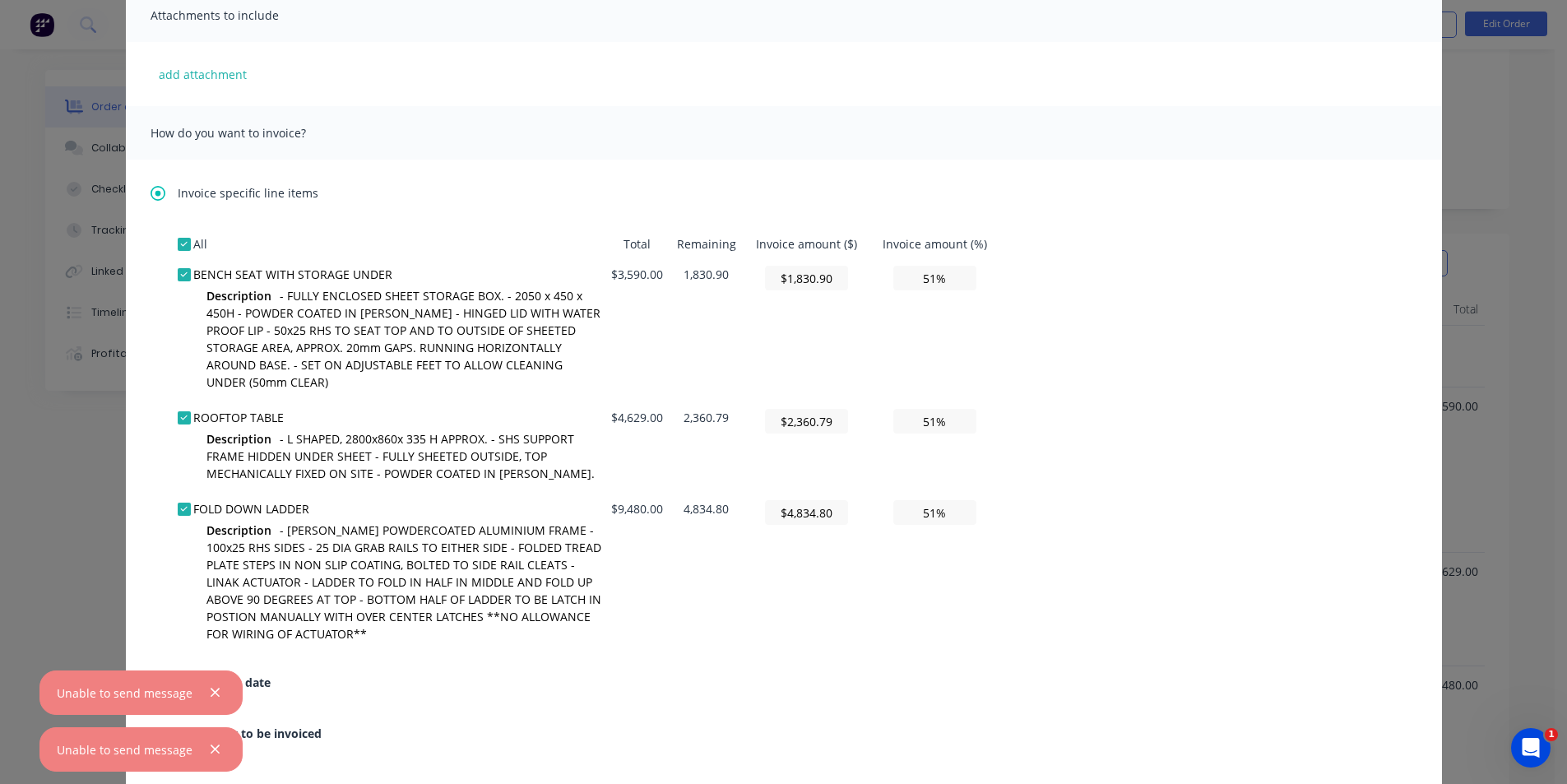
scroll to position [411, 0]
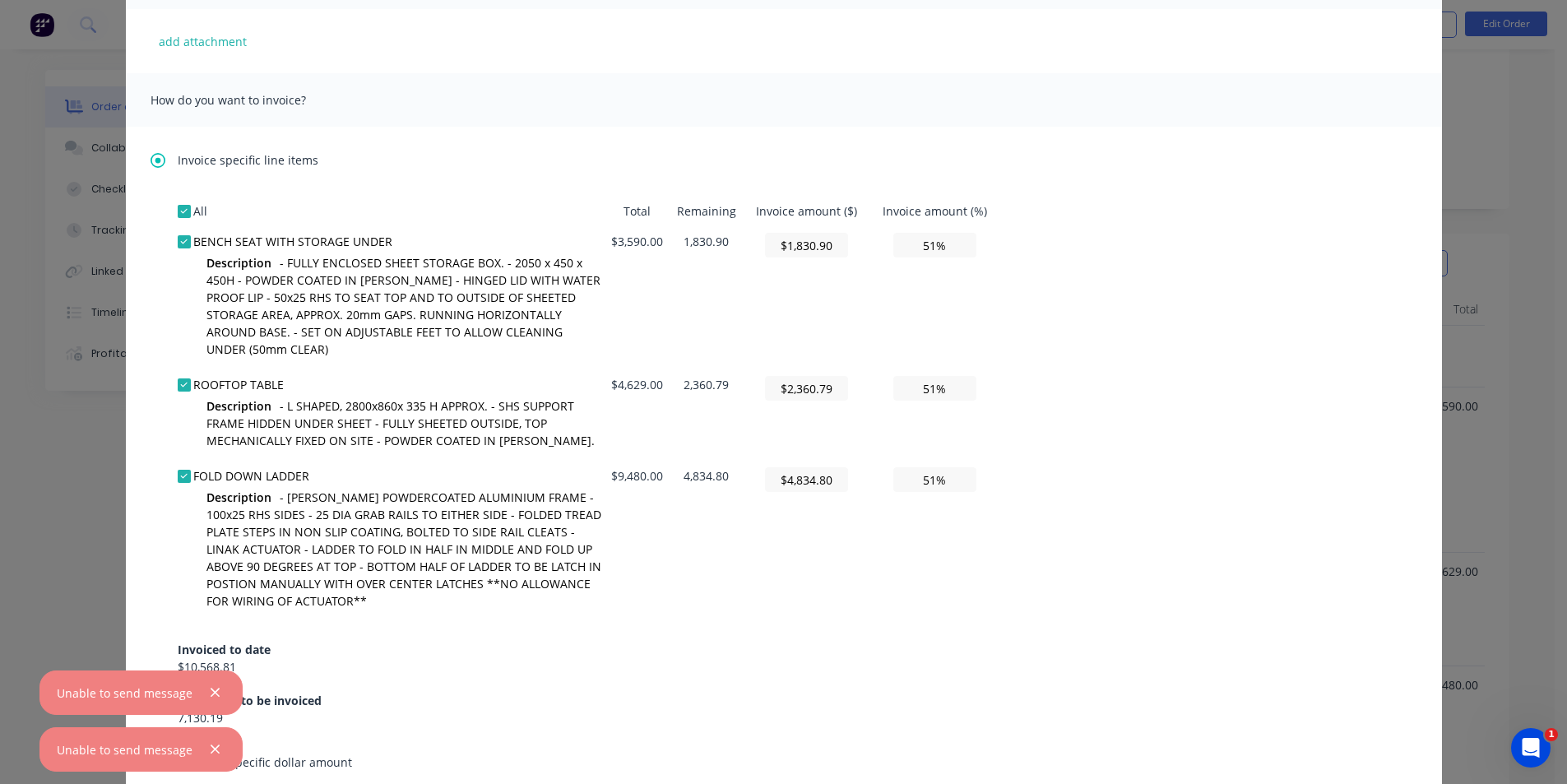
click at [181, 213] on div at bounding box center [184, 212] width 33 height 33
click at [142, 150] on div "Invoice specific line items All Total Remaining Invoice amount ($) Invoice amou…" at bounding box center [784, 518] width 1316 height 784
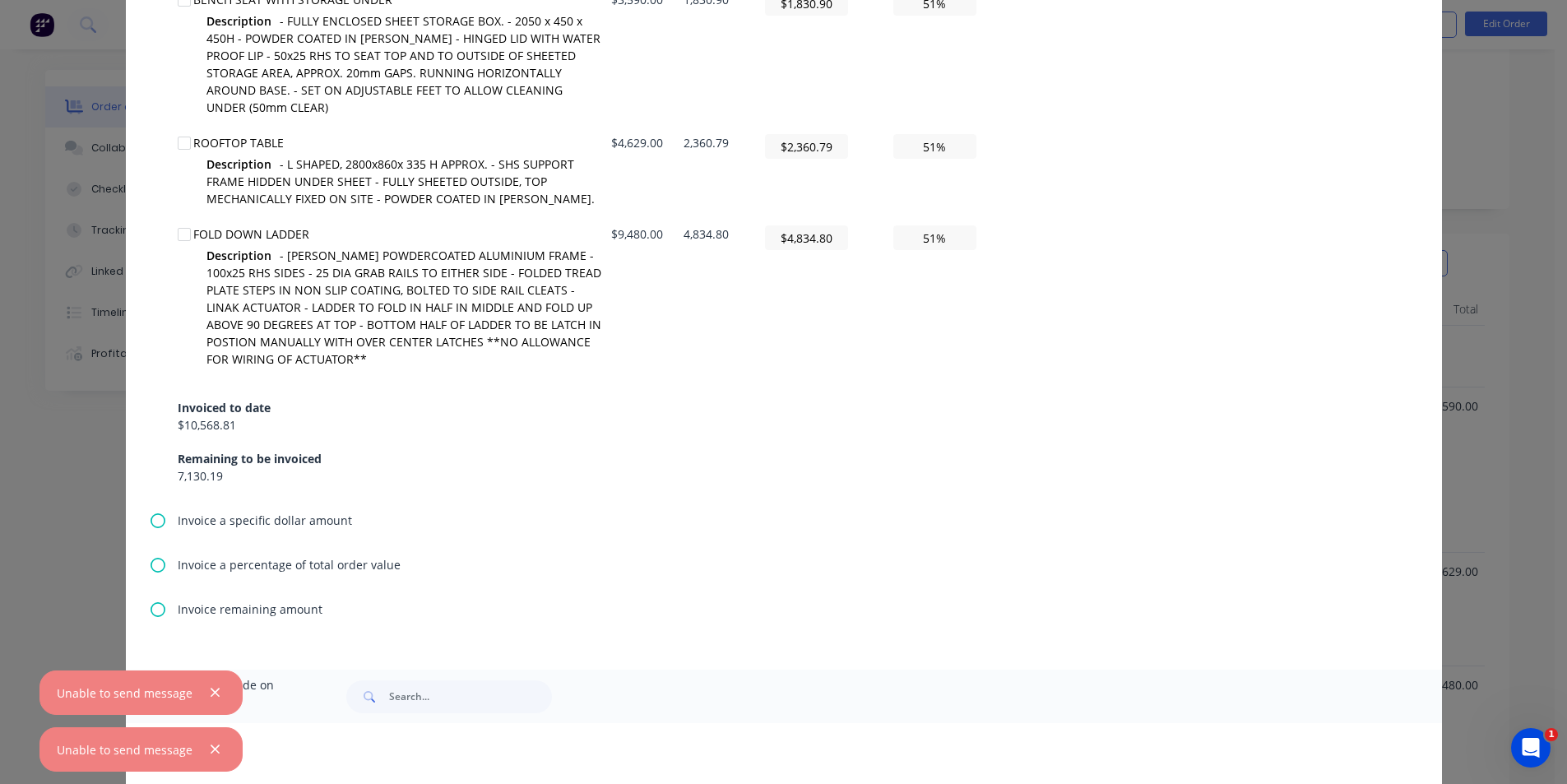
scroll to position [658, 0]
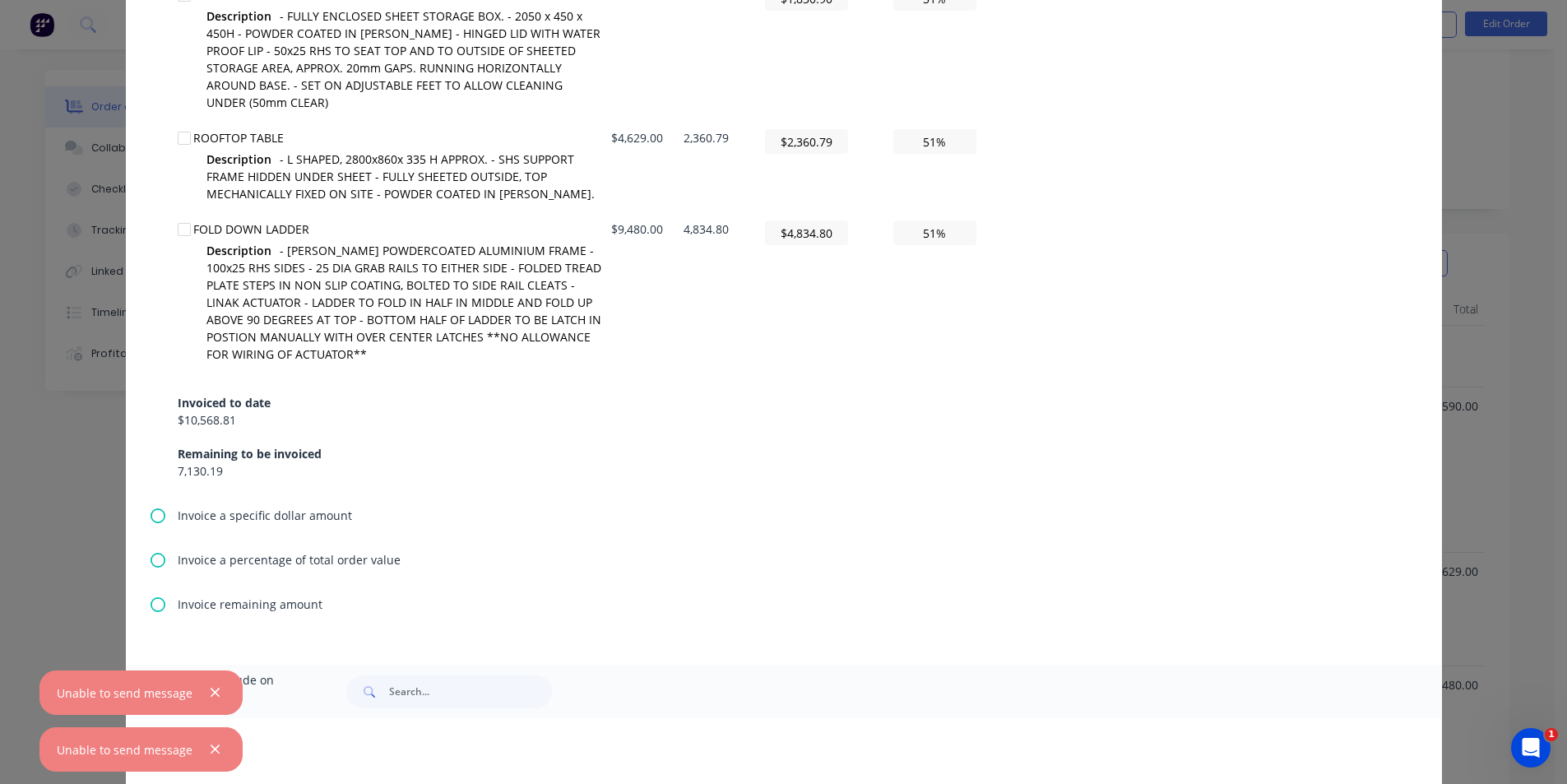
click at [156, 604] on icon at bounding box center [158, 604] width 15 height 15
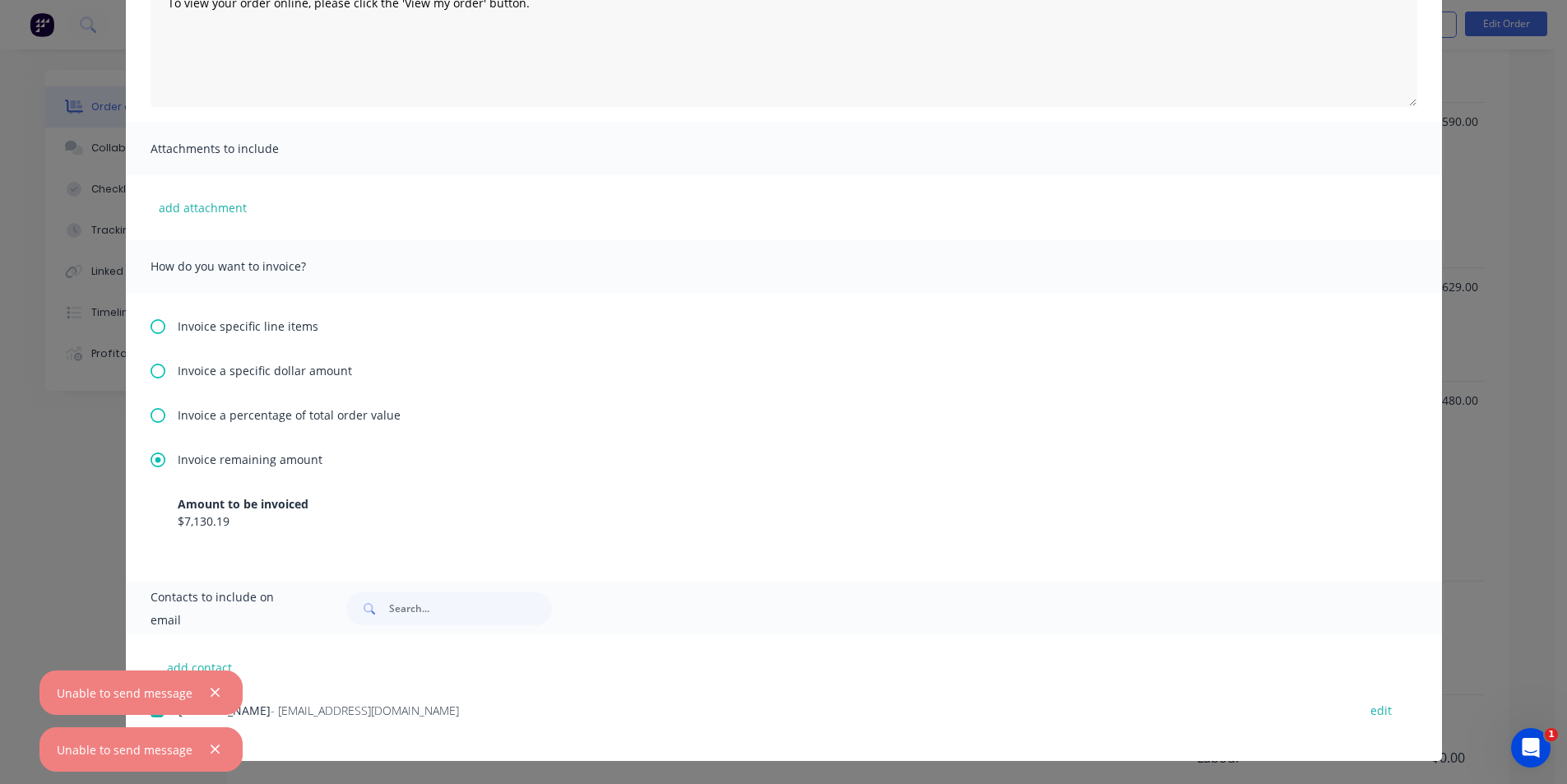
scroll to position [575, 0]
click at [213, 691] on icon "button" at bounding box center [215, 692] width 9 height 9
drag, startPoint x: 209, startPoint y: 746, endPoint x: 254, endPoint y: 735, distance: 46.3
click at [210, 745] on icon "button" at bounding box center [215, 749] width 11 height 15
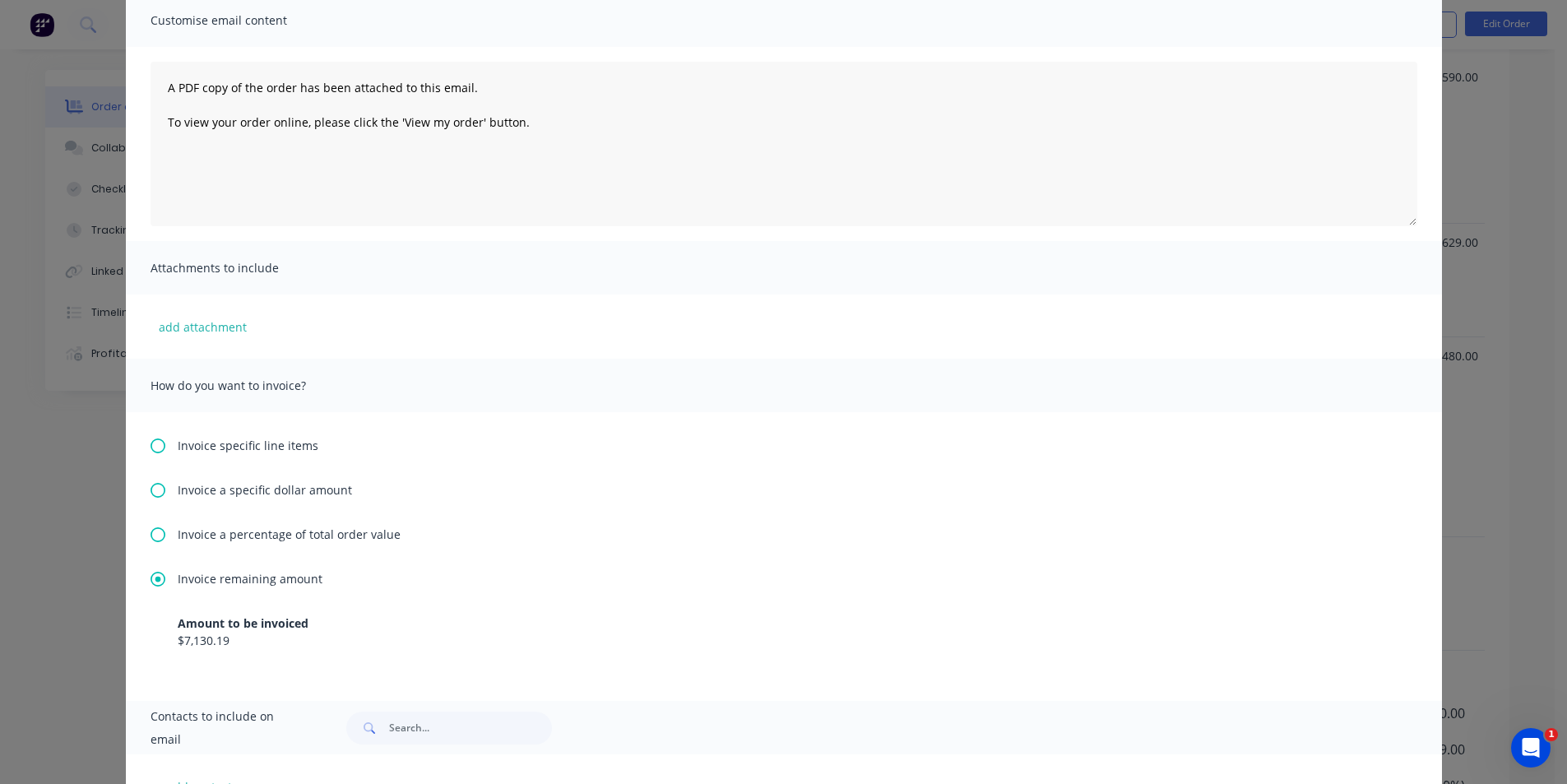
scroll to position [163, 0]
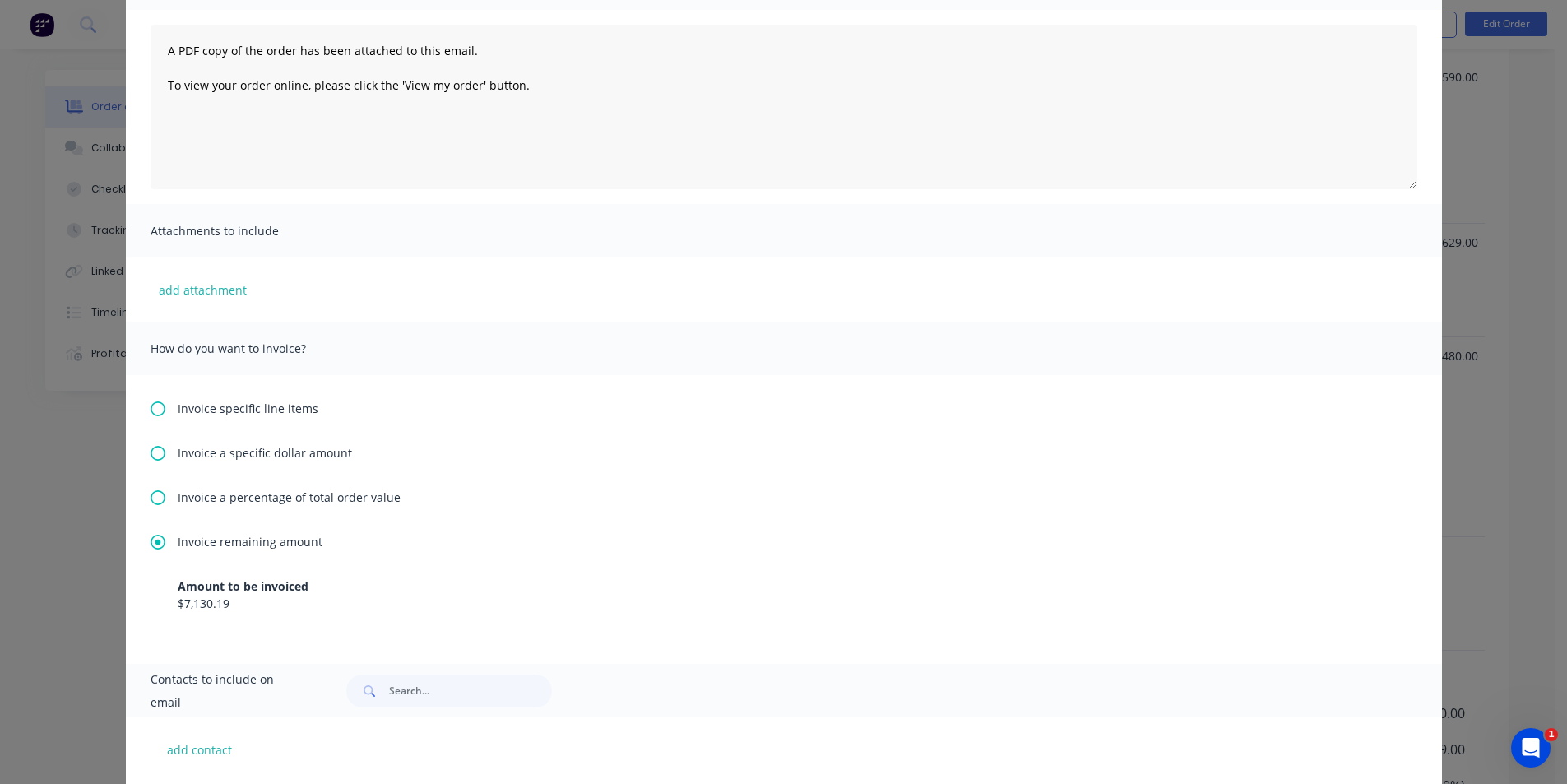
click at [150, 408] on icon at bounding box center [158, 408] width 15 height 15
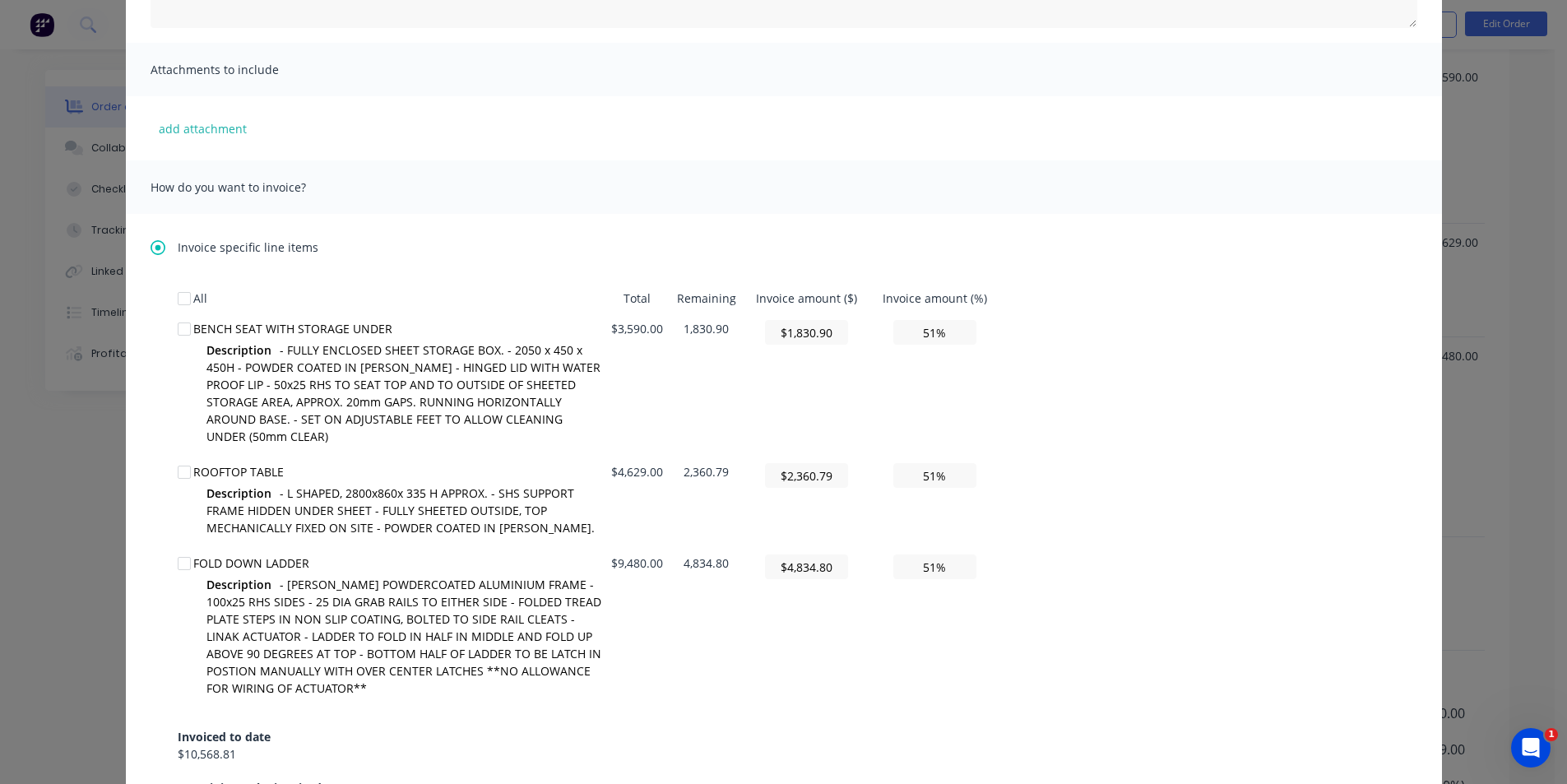
scroll to position [329, 0]
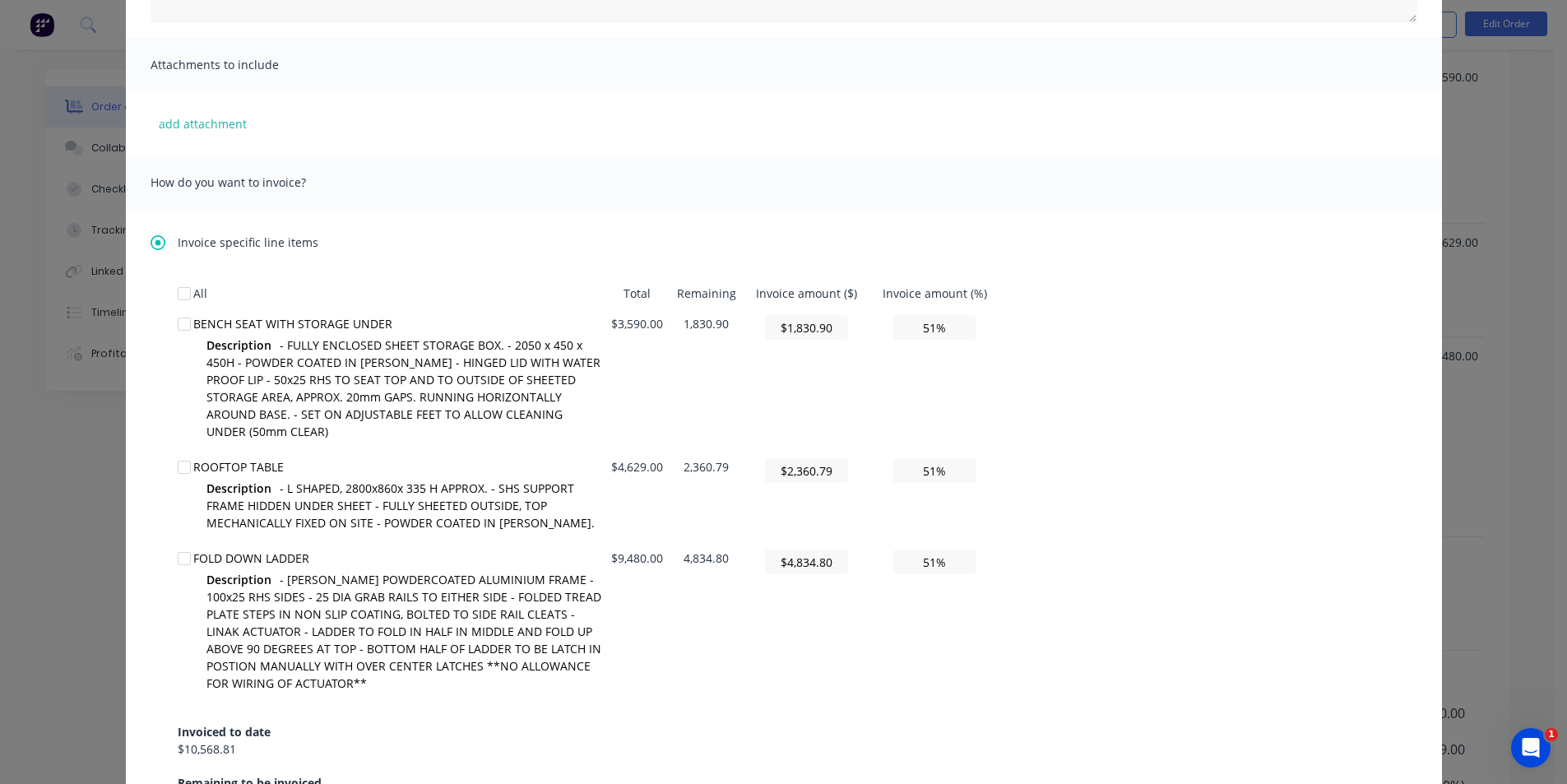
click at [181, 293] on div at bounding box center [184, 294] width 33 height 33
click at [1175, 443] on div "All Total Remaining Invoice amount ($) Invoice amount (%) BENCH SEAT WITH STORA…" at bounding box center [784, 542] width 1212 height 530
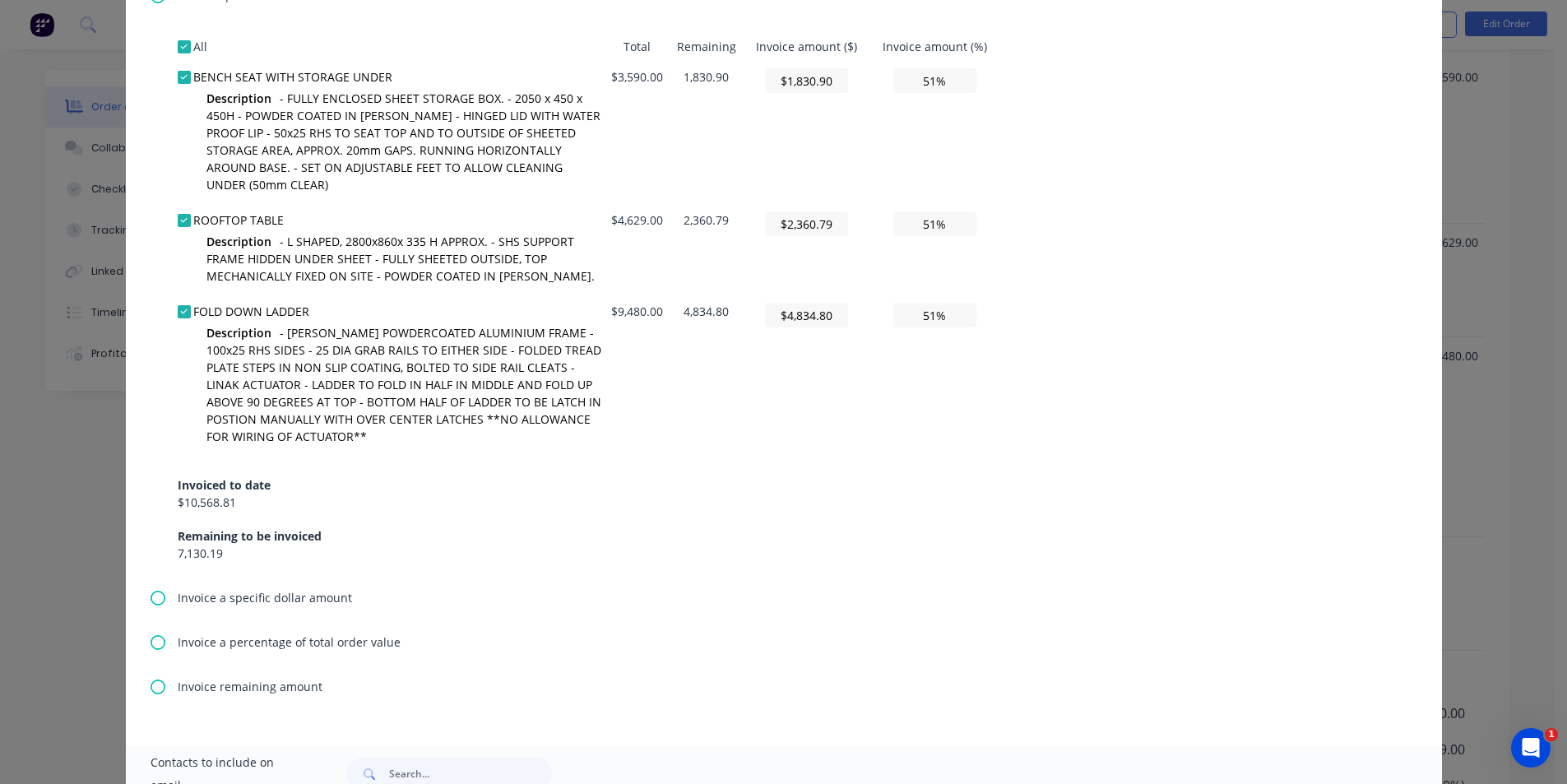
scroll to position [576, 0]
click at [1066, 517] on div "Invoiced to date $10,568.81 Remaining to be invoiced 7,130.19" at bounding box center [784, 507] width 1212 height 105
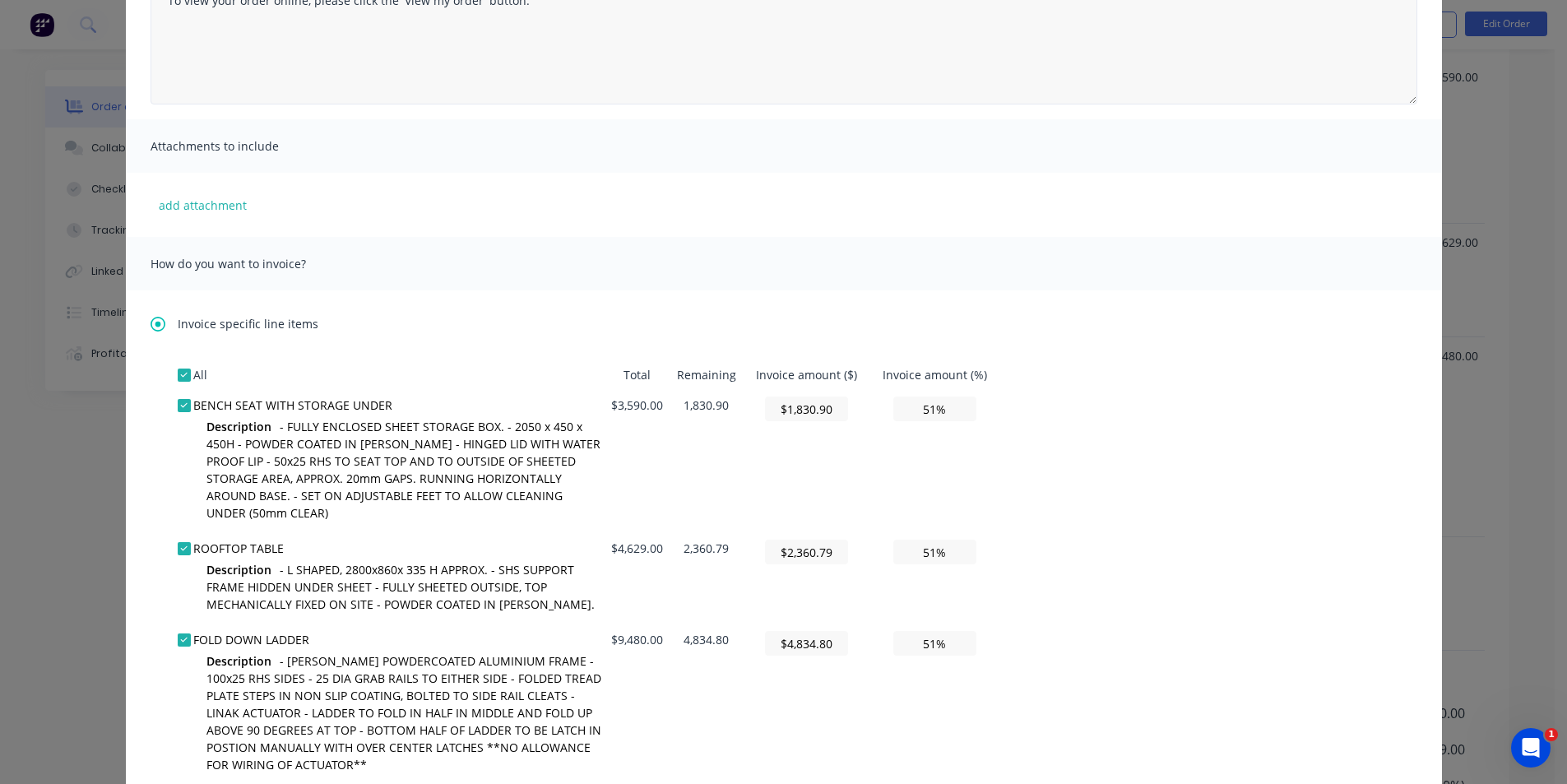
scroll to position [83, 0]
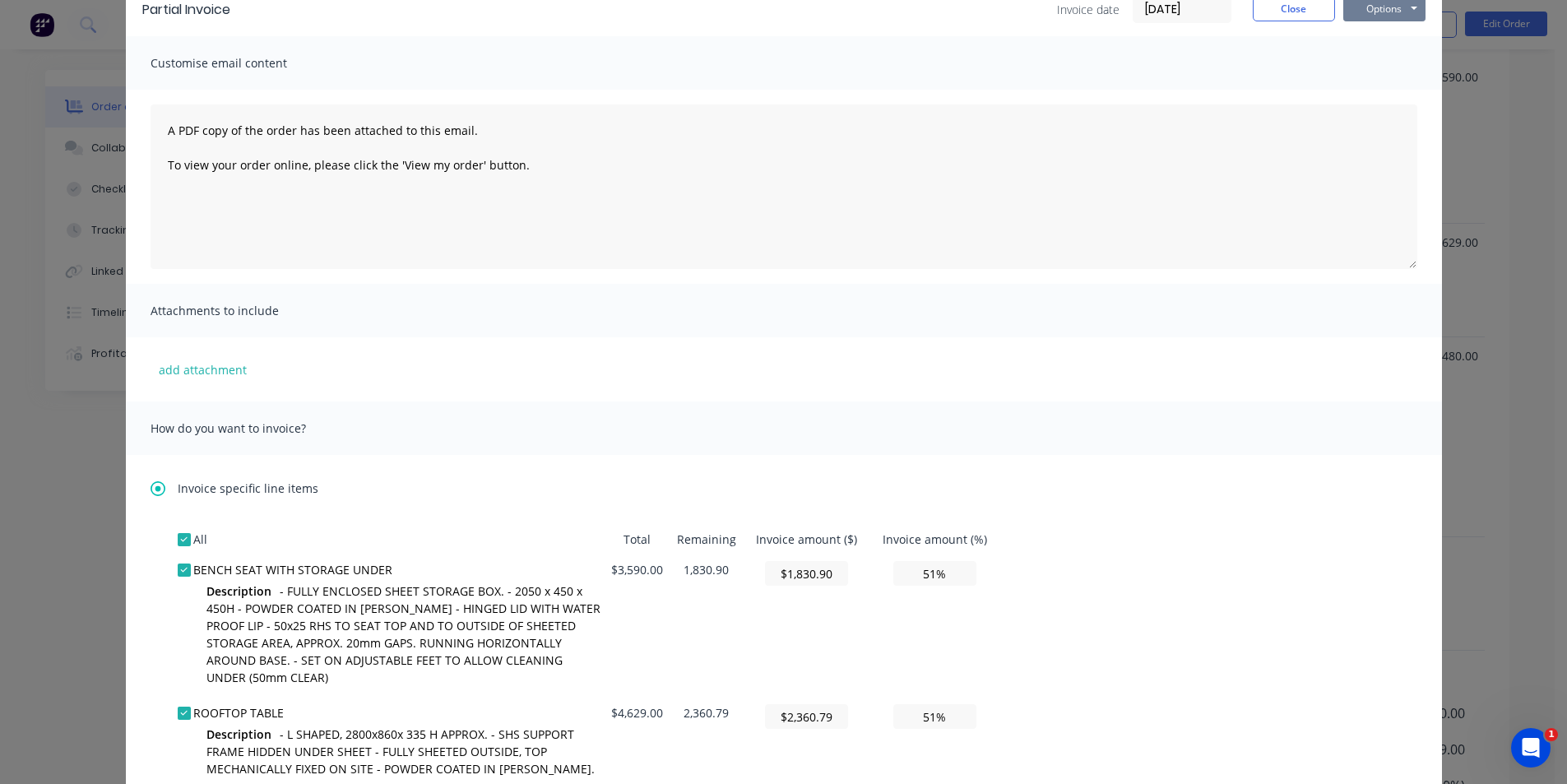
click at [1369, 8] on button "Options" at bounding box center [1385, 8] width 82 height 25
click at [1361, 94] on button "Email" at bounding box center [1396, 93] width 105 height 27
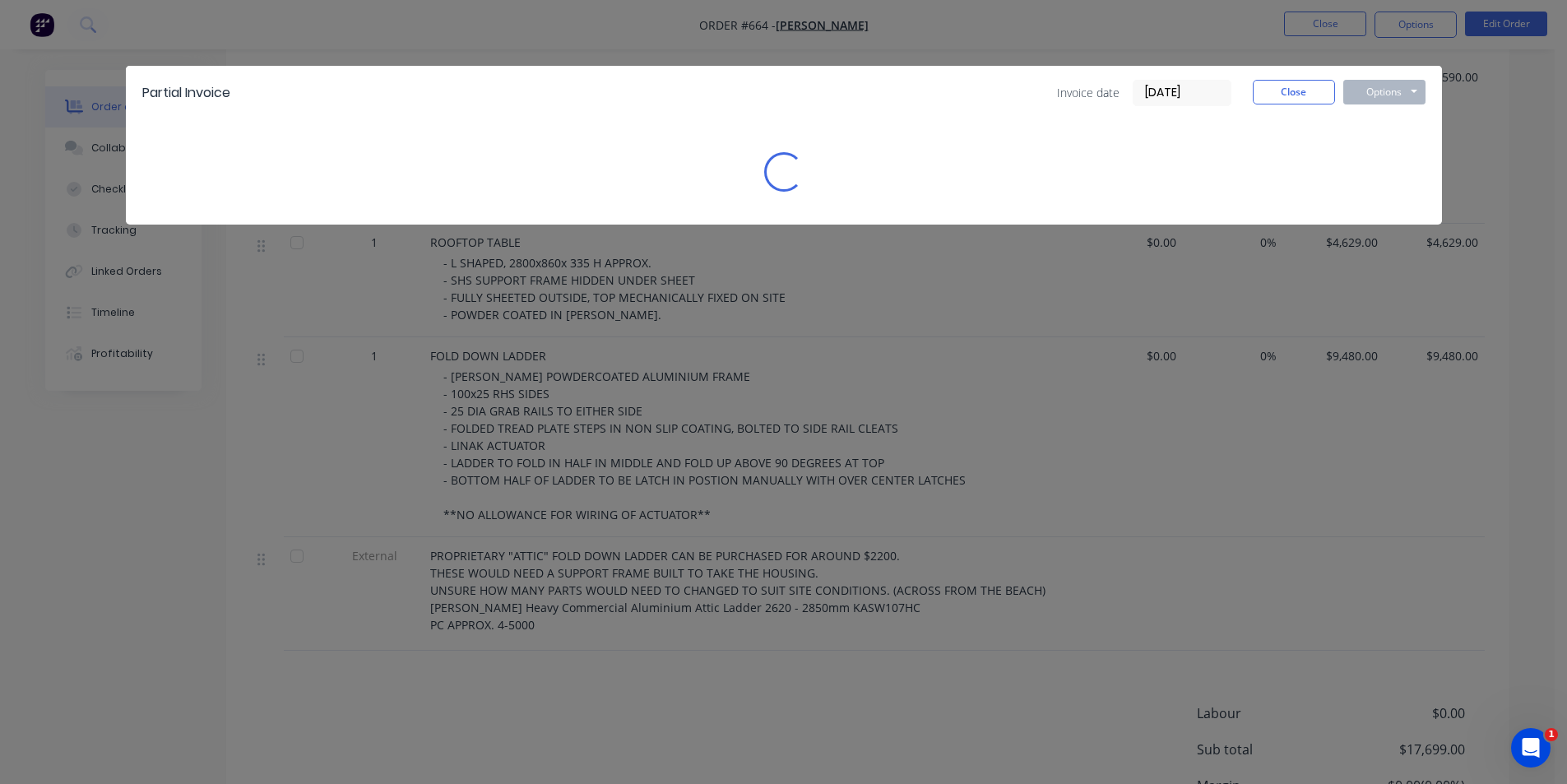
scroll to position [0, 0]
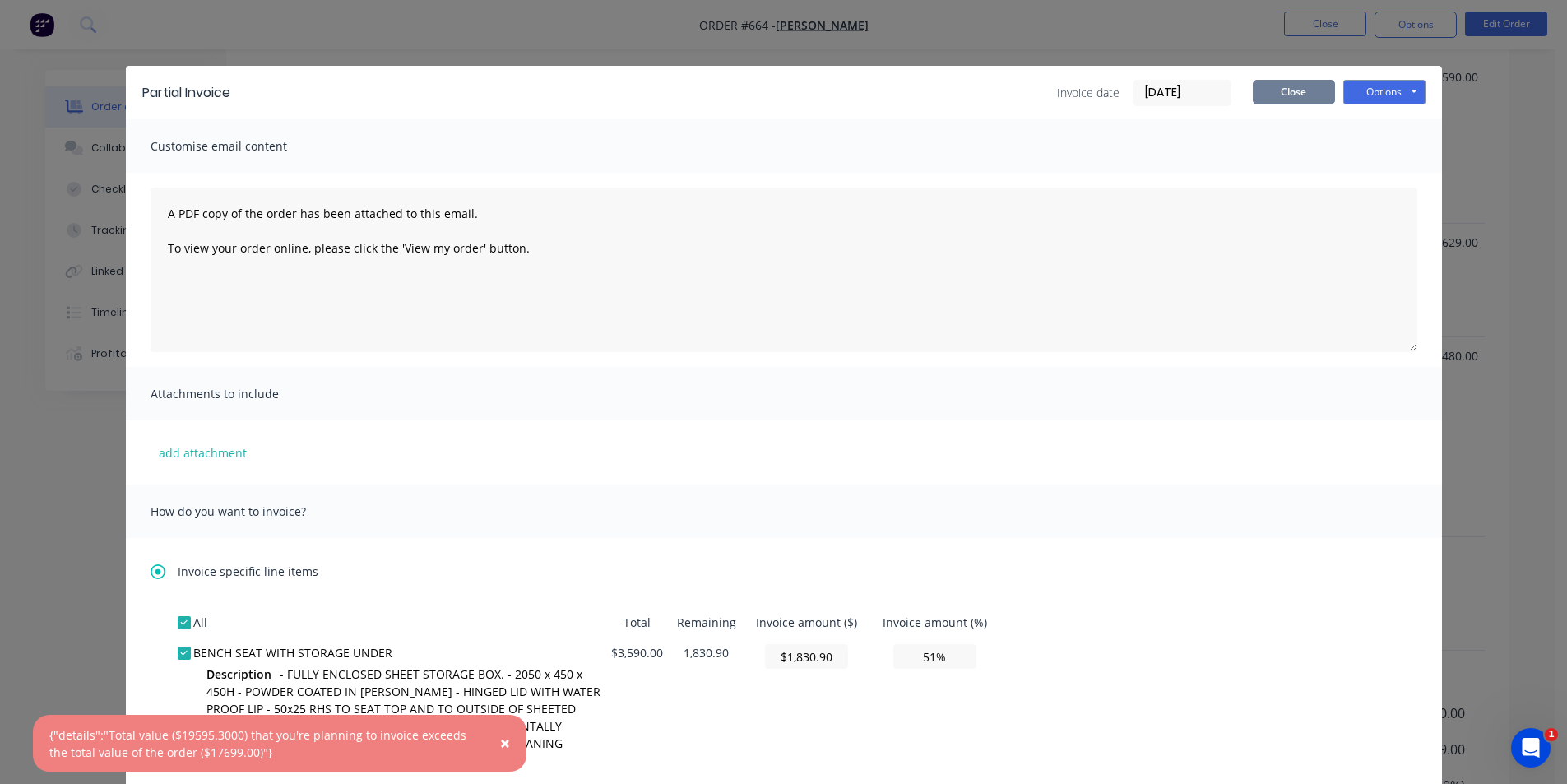
click at [1288, 102] on button "Close" at bounding box center [1294, 92] width 82 height 25
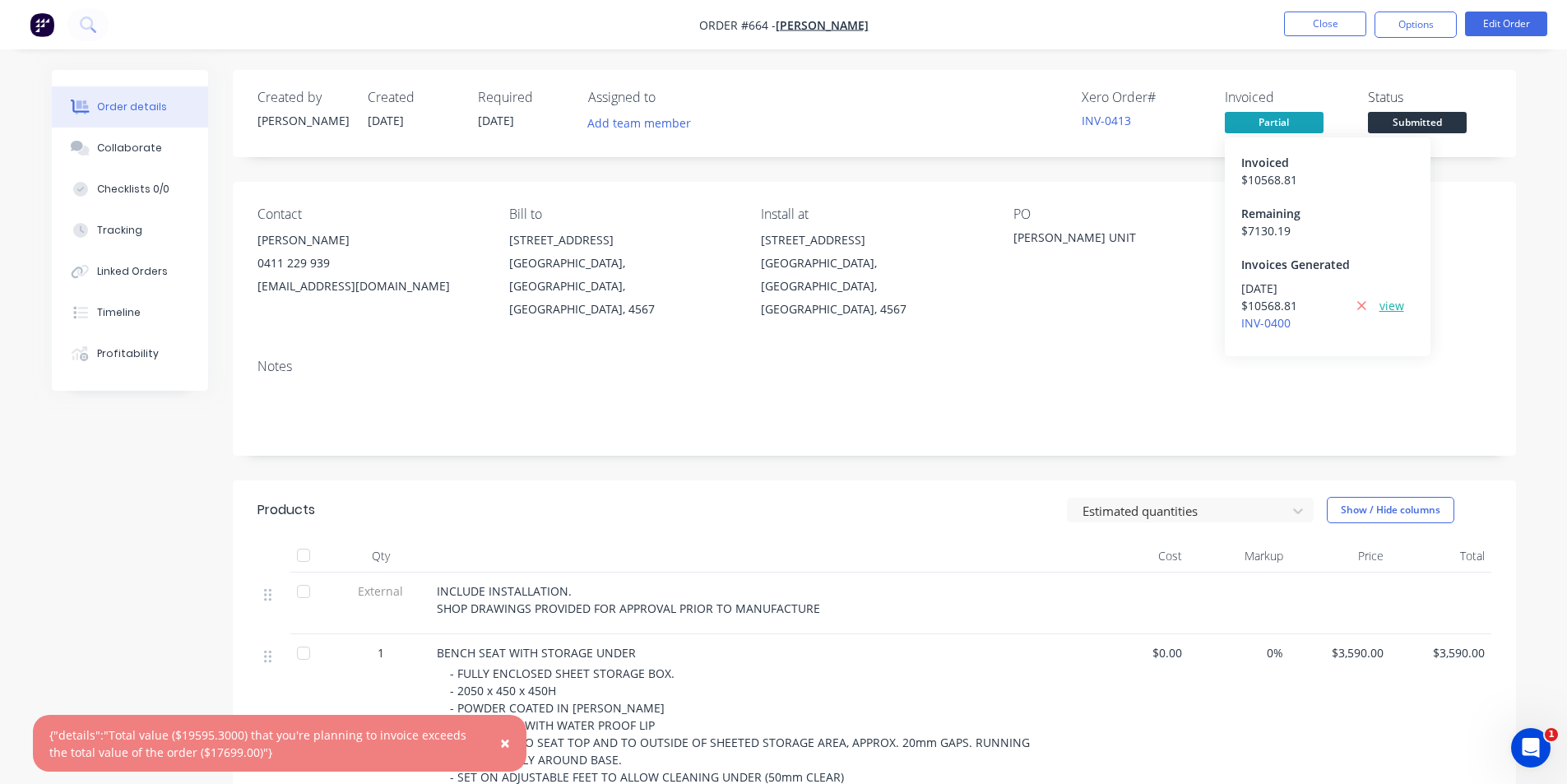
click at [1391, 304] on link "view" at bounding box center [1392, 305] width 25 height 17
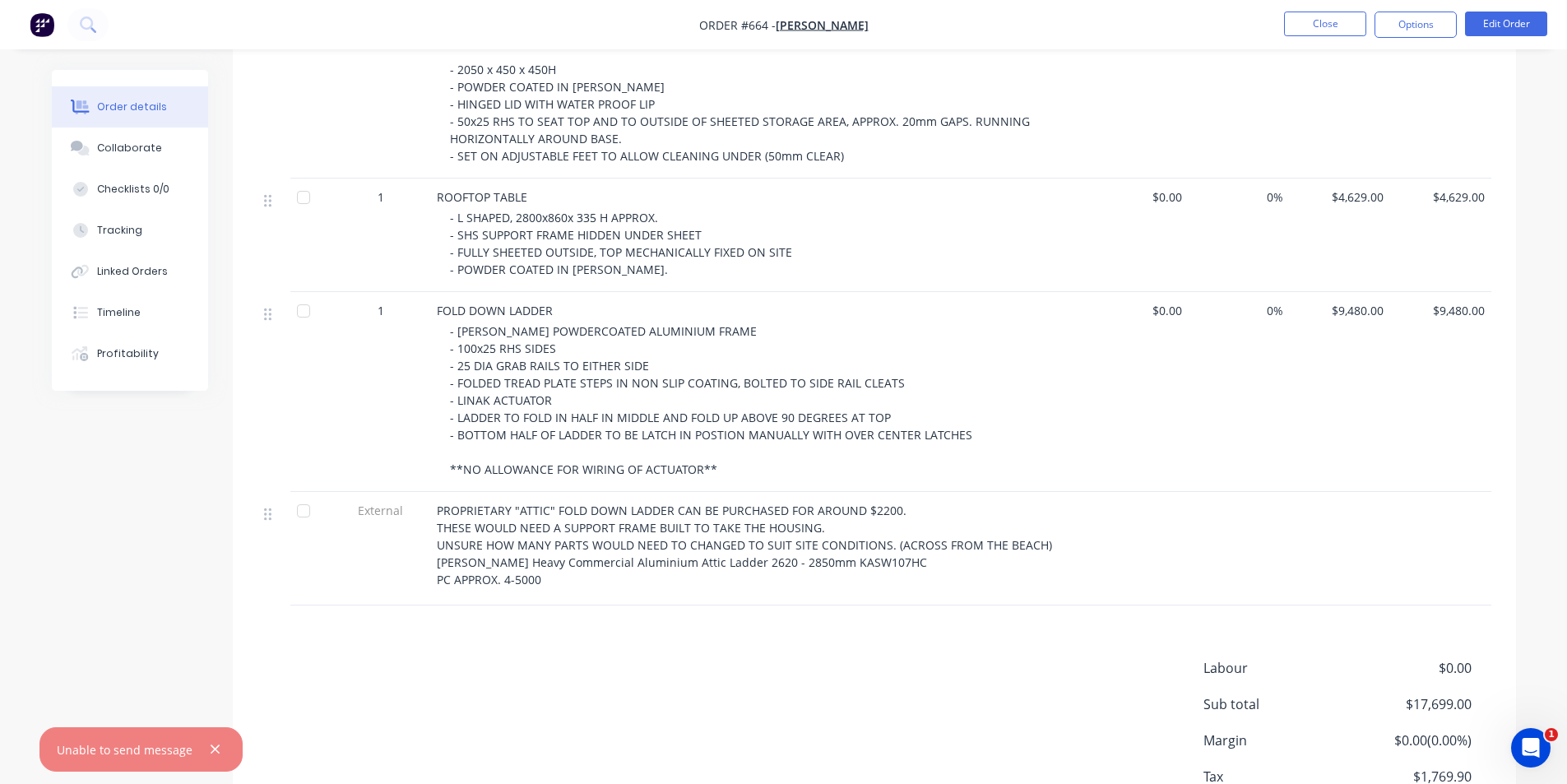
scroll to position [712, 0]
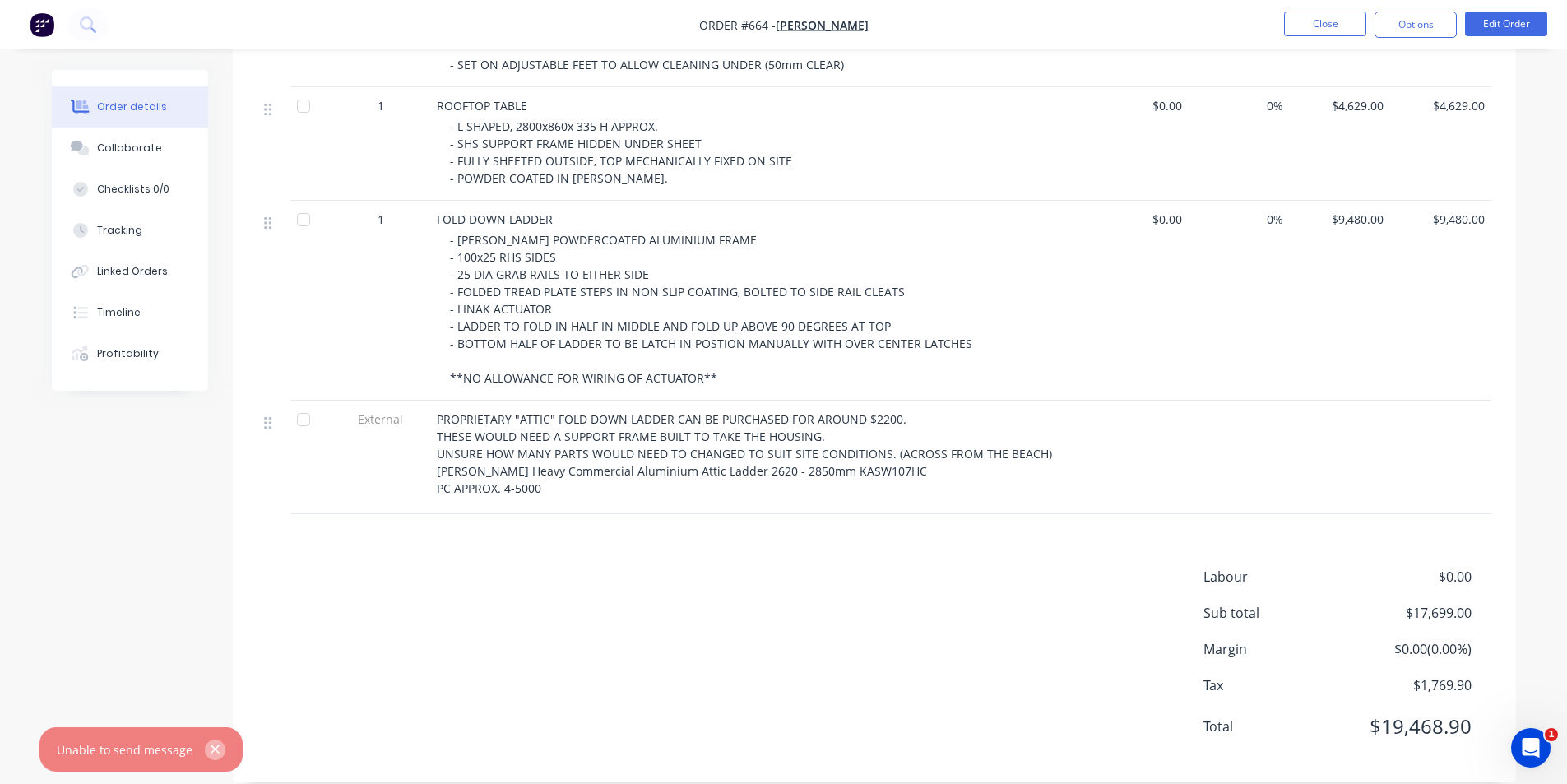
click at [211, 745] on icon "button" at bounding box center [215, 749] width 11 height 15
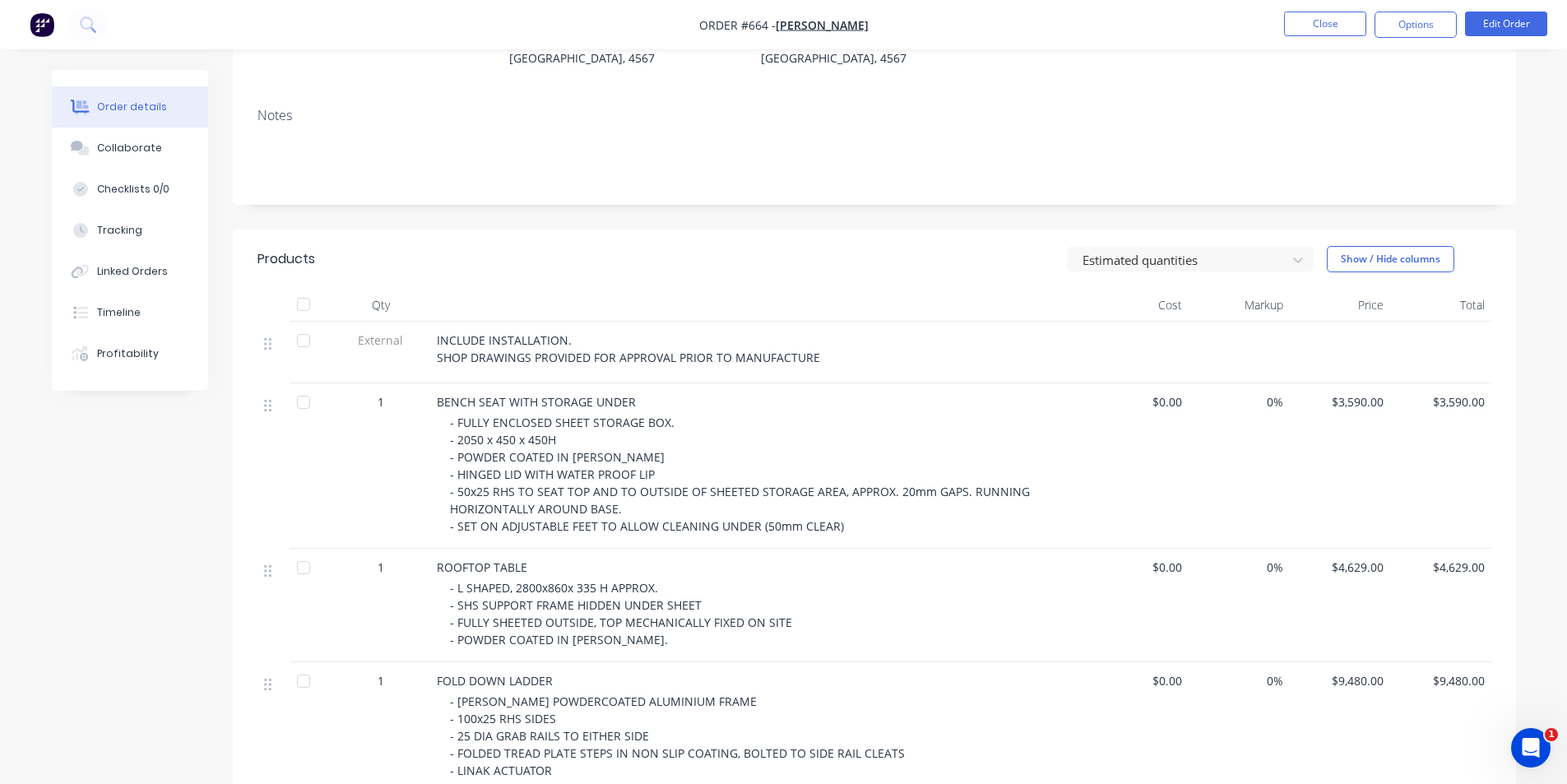
scroll to position [219, 0]
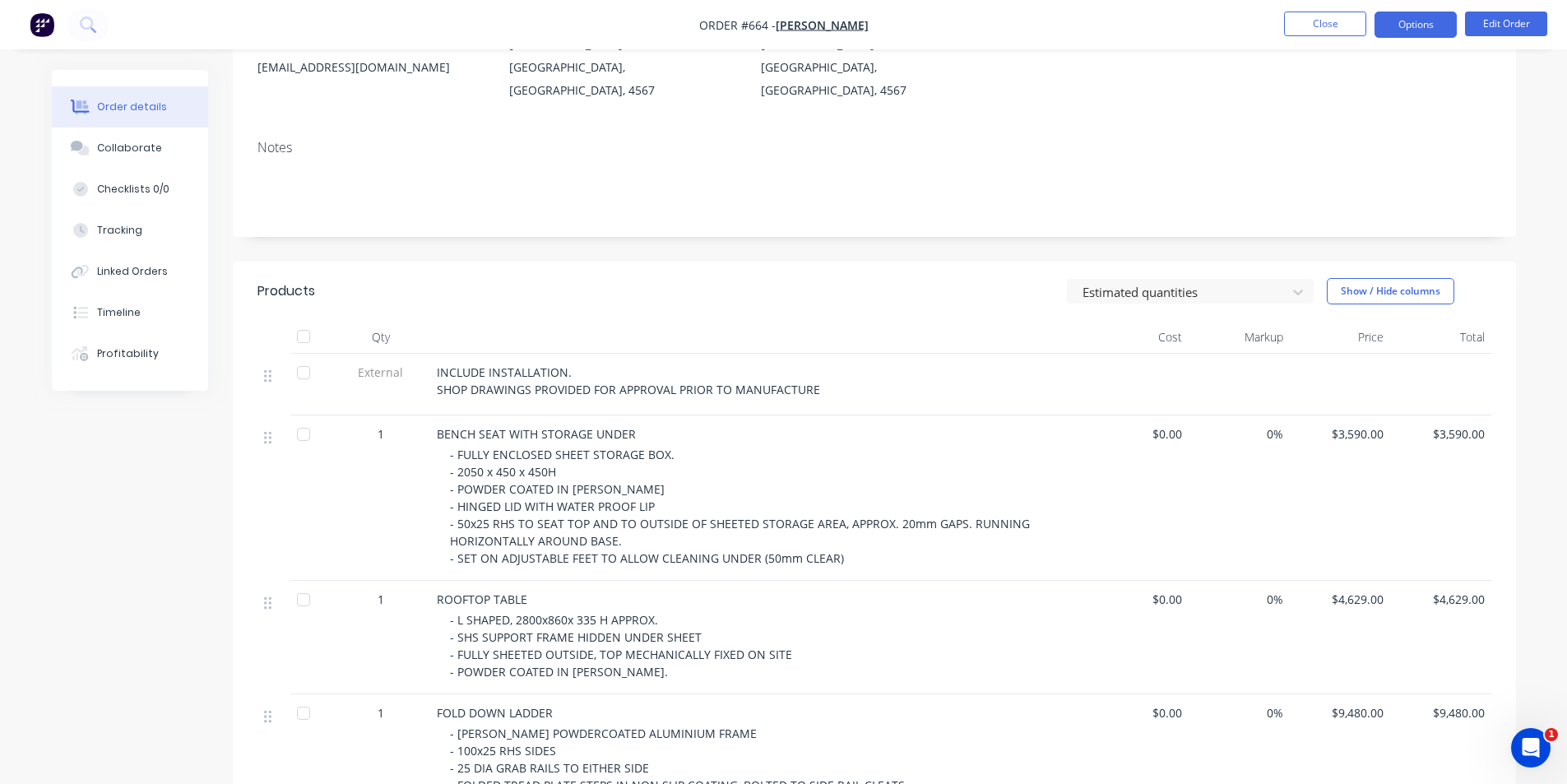
click at [1407, 17] on button "Options" at bounding box center [1416, 25] width 82 height 27
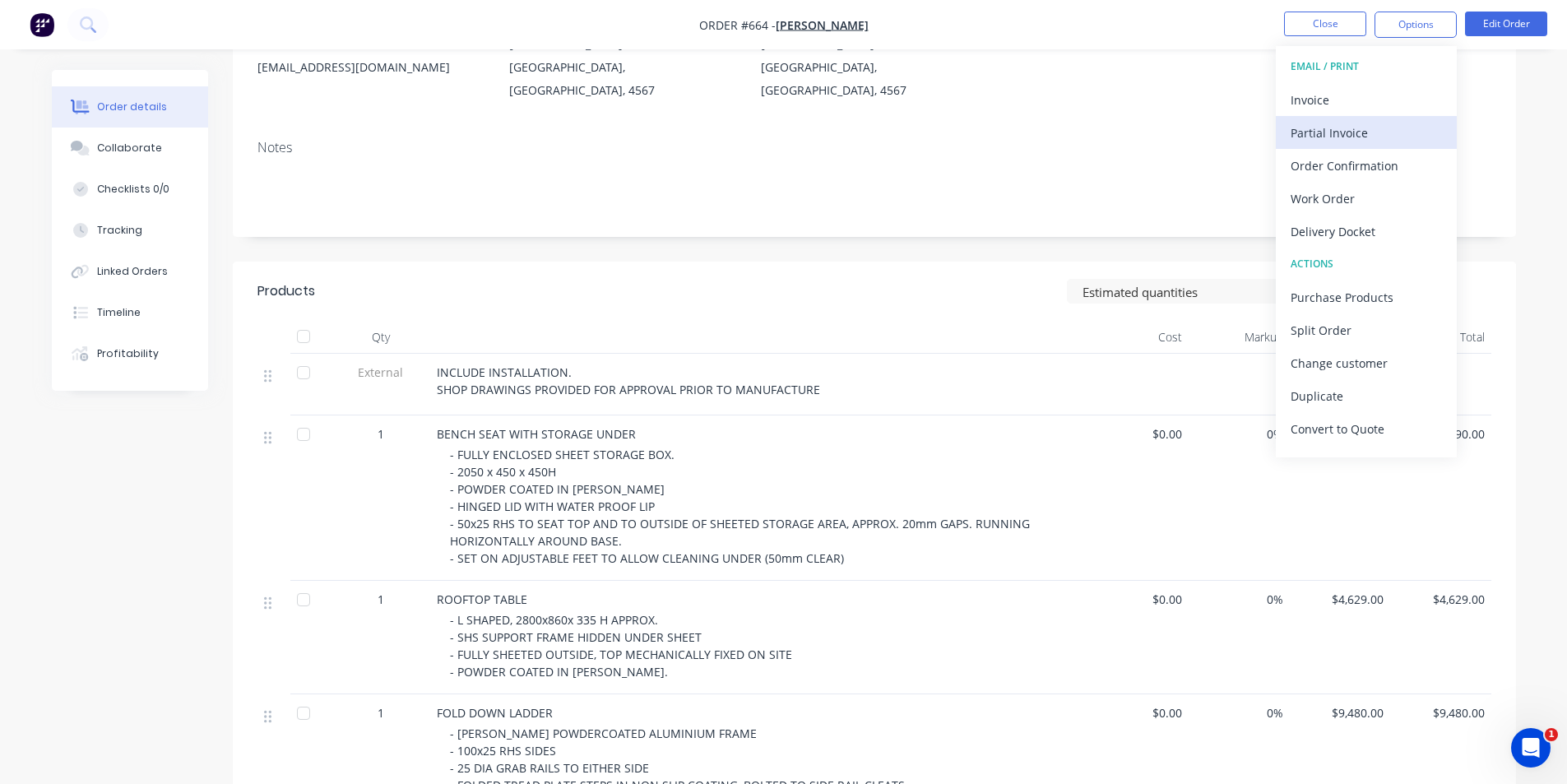
click at [1311, 130] on div "Partial Invoice" at bounding box center [1366, 133] width 151 height 24
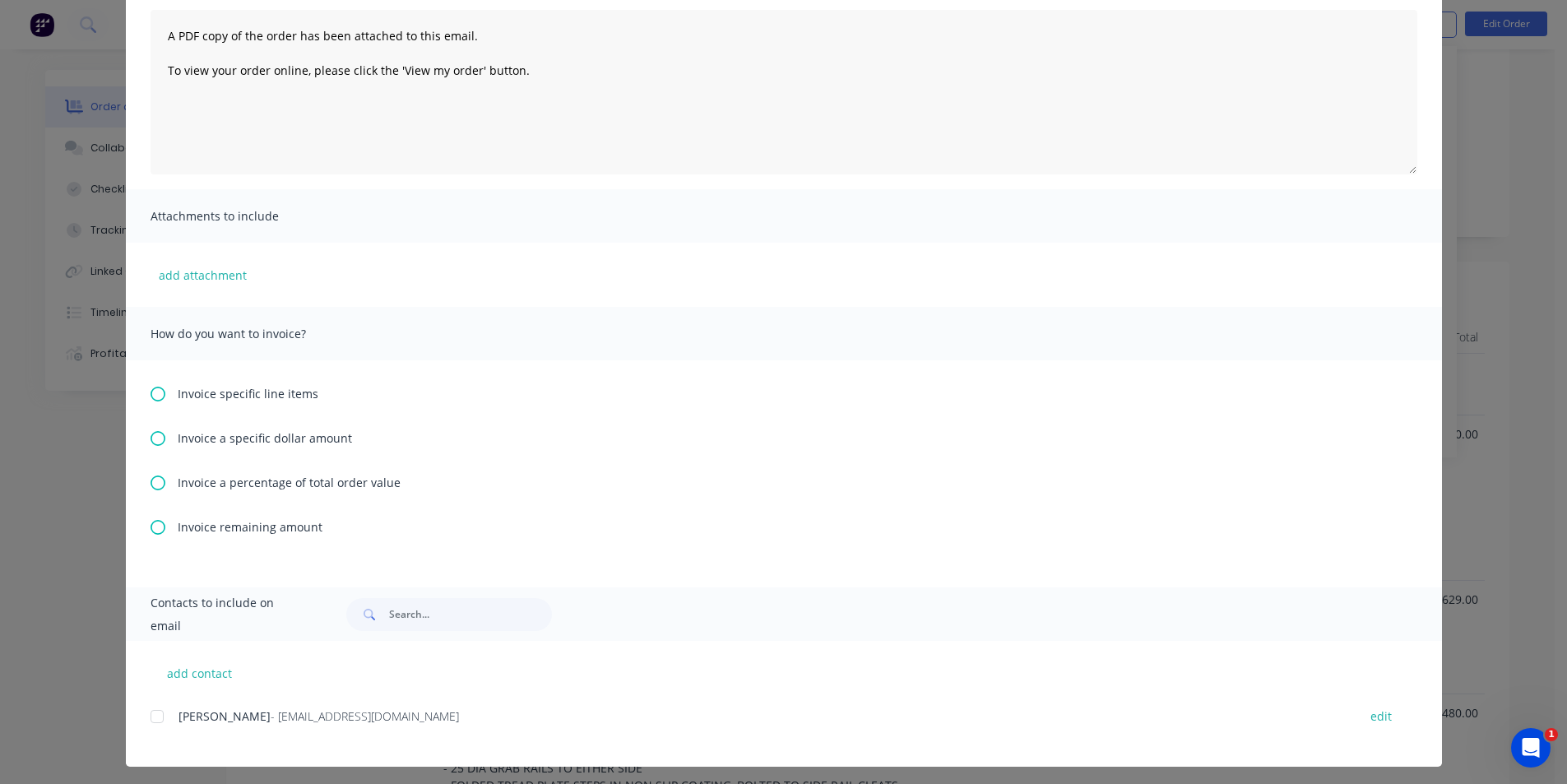
scroll to position [183, 0]
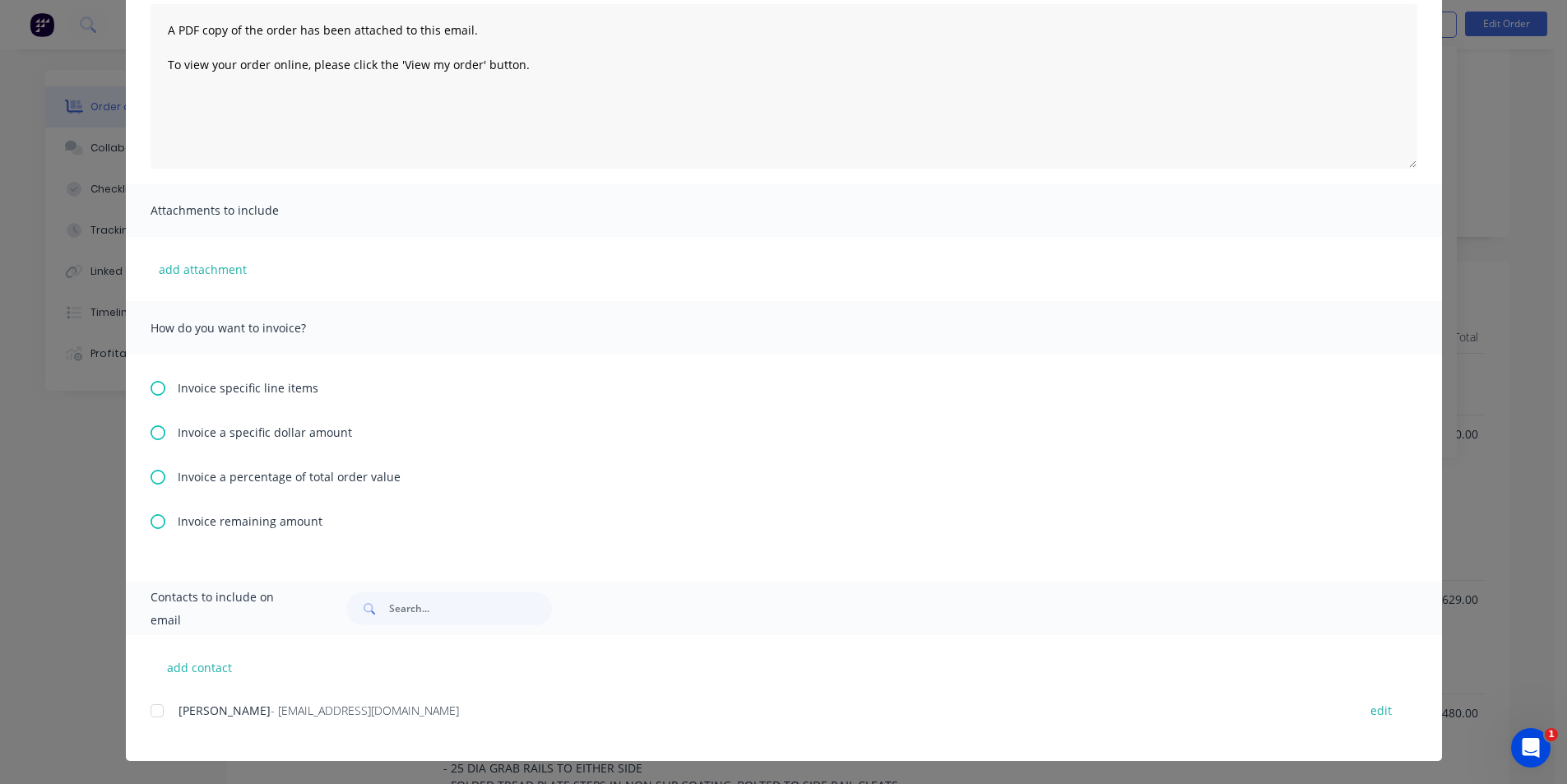
click at [150, 519] on icon at bounding box center [158, 521] width 15 height 15
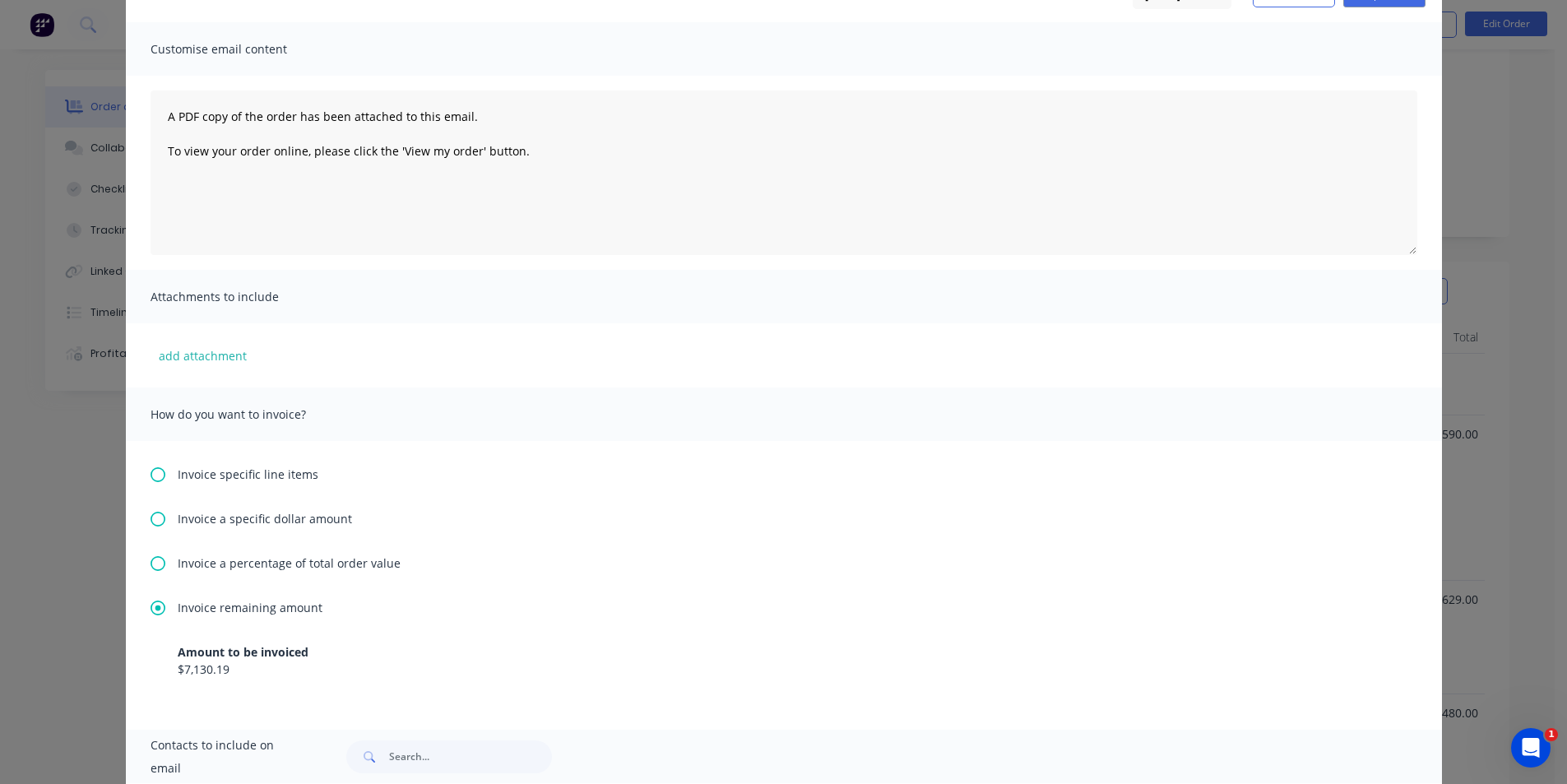
scroll to position [245, 0]
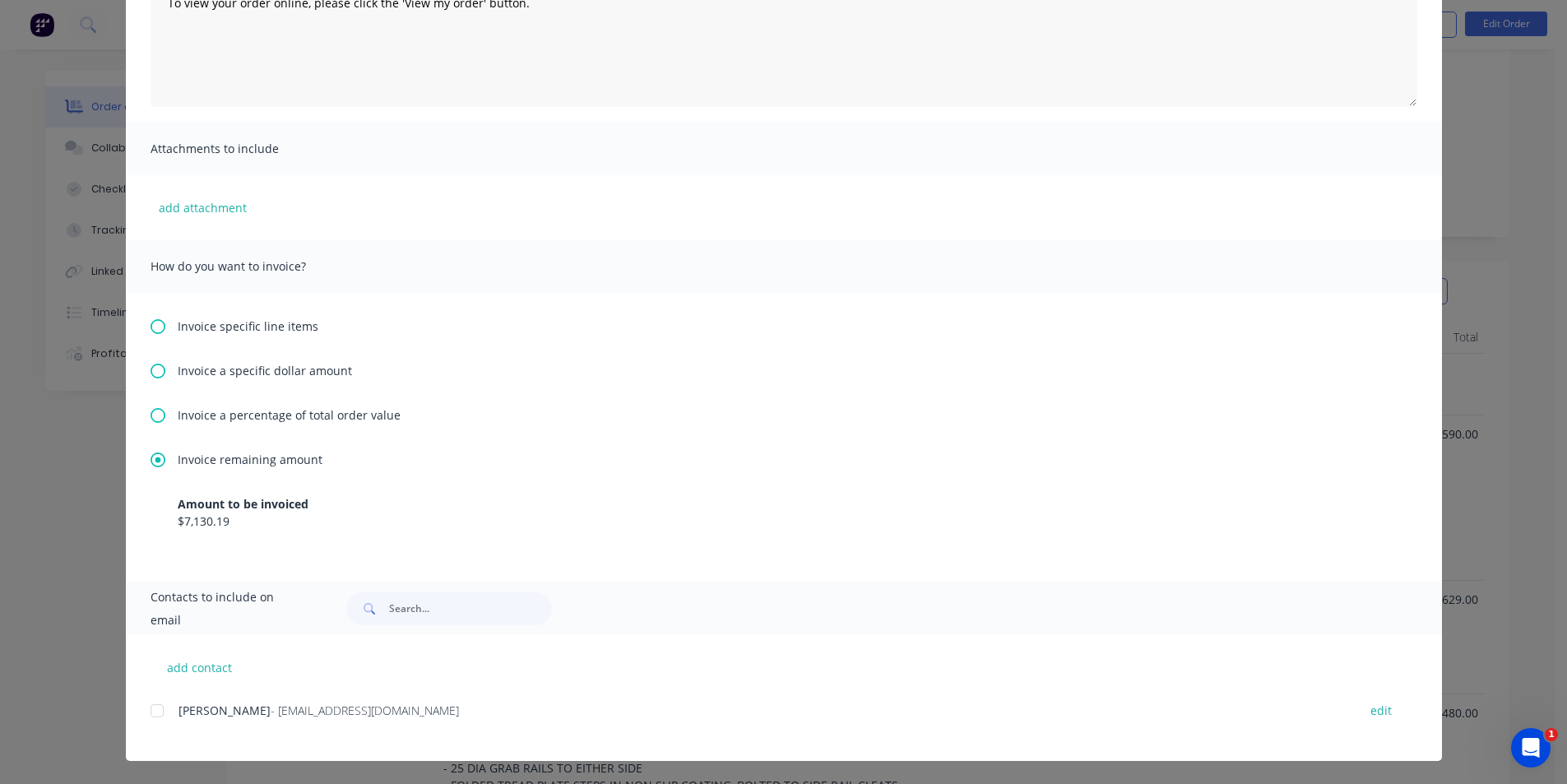
click at [148, 703] on div at bounding box center [158, 711] width 33 height 33
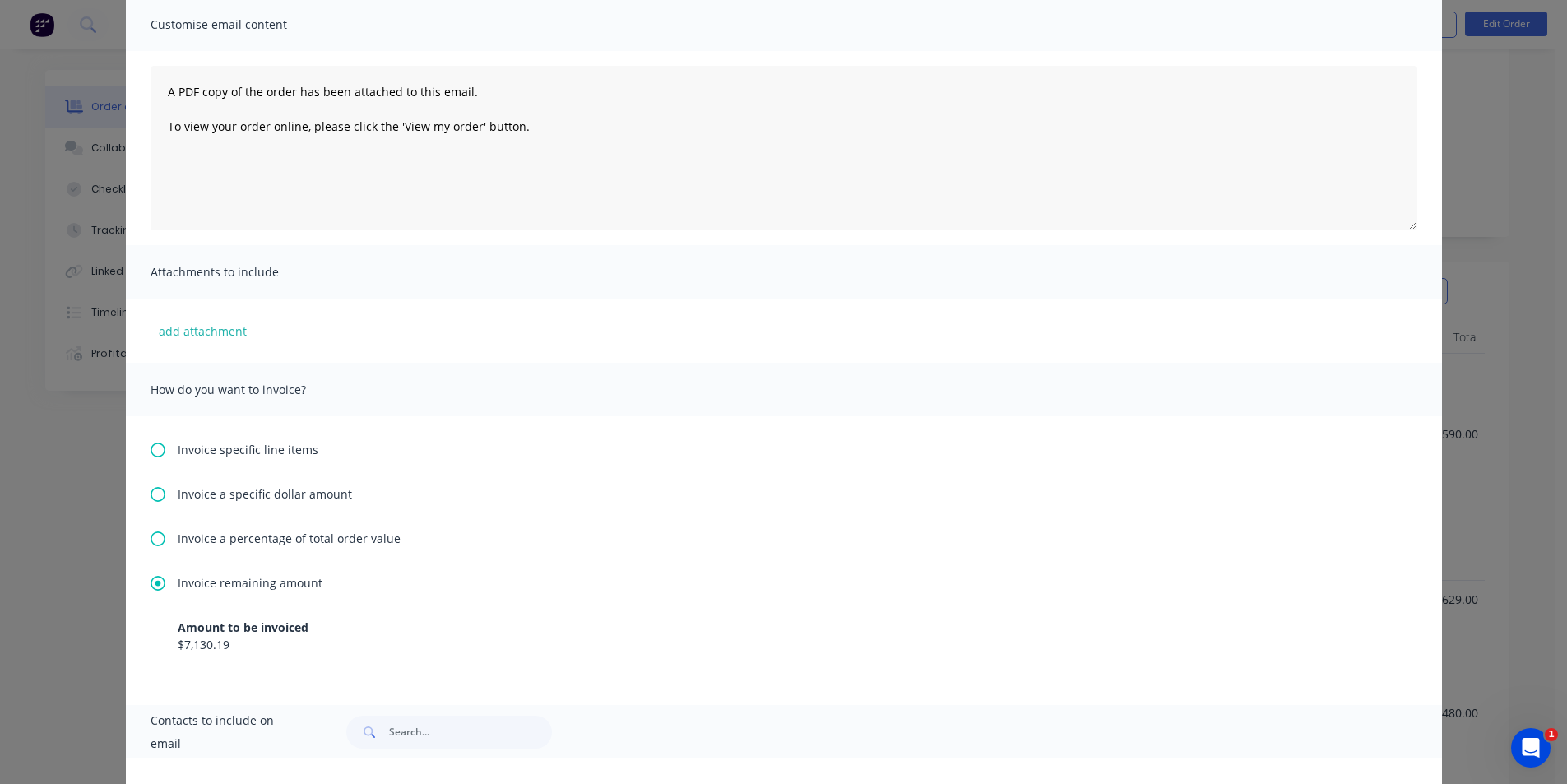
scroll to position [0, 0]
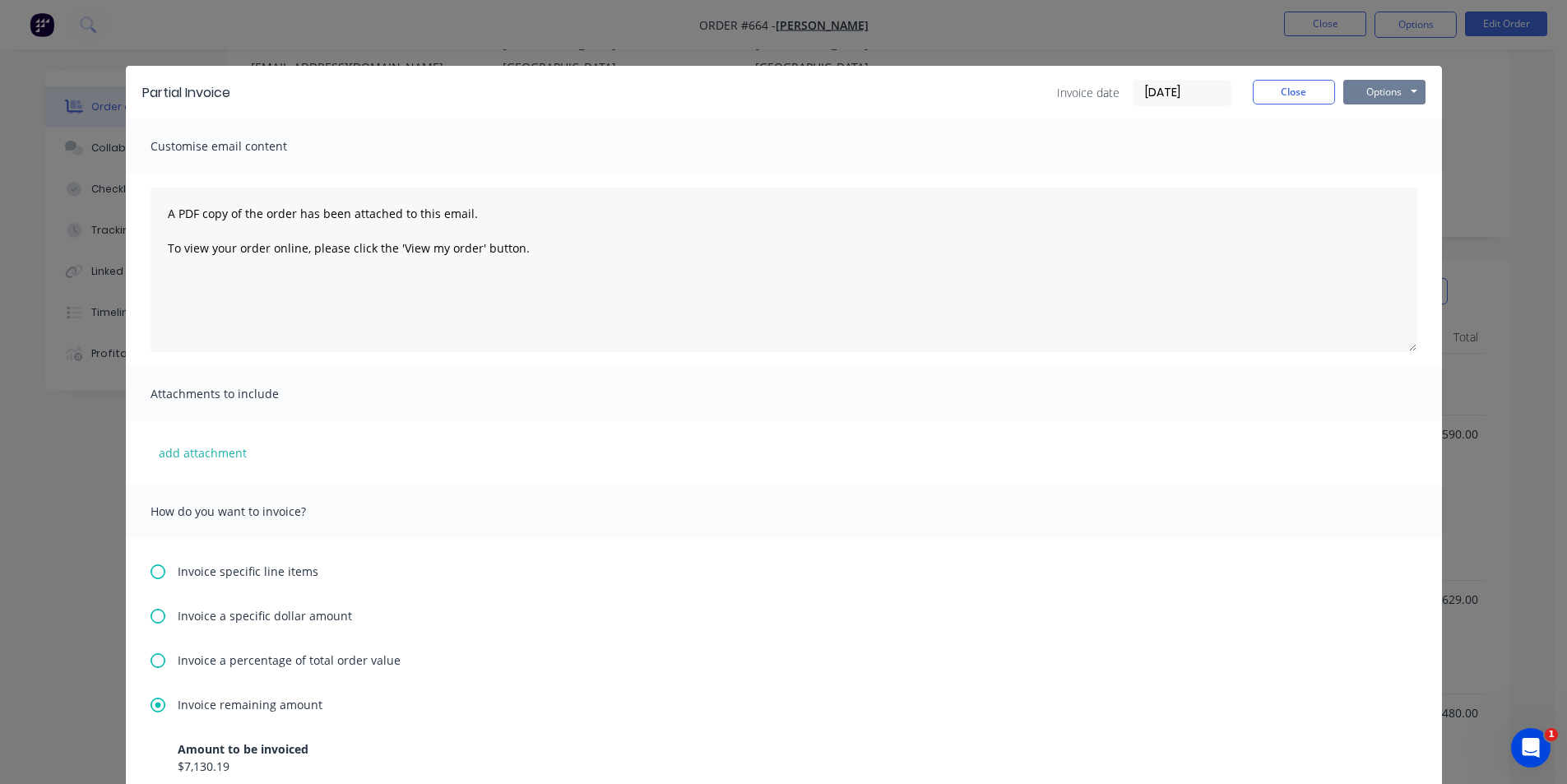
click at [1355, 87] on button "Options" at bounding box center [1385, 92] width 82 height 25
click at [1362, 169] on button "Email" at bounding box center [1396, 176] width 105 height 27
click at [1291, 93] on button "Close" at bounding box center [1294, 92] width 82 height 25
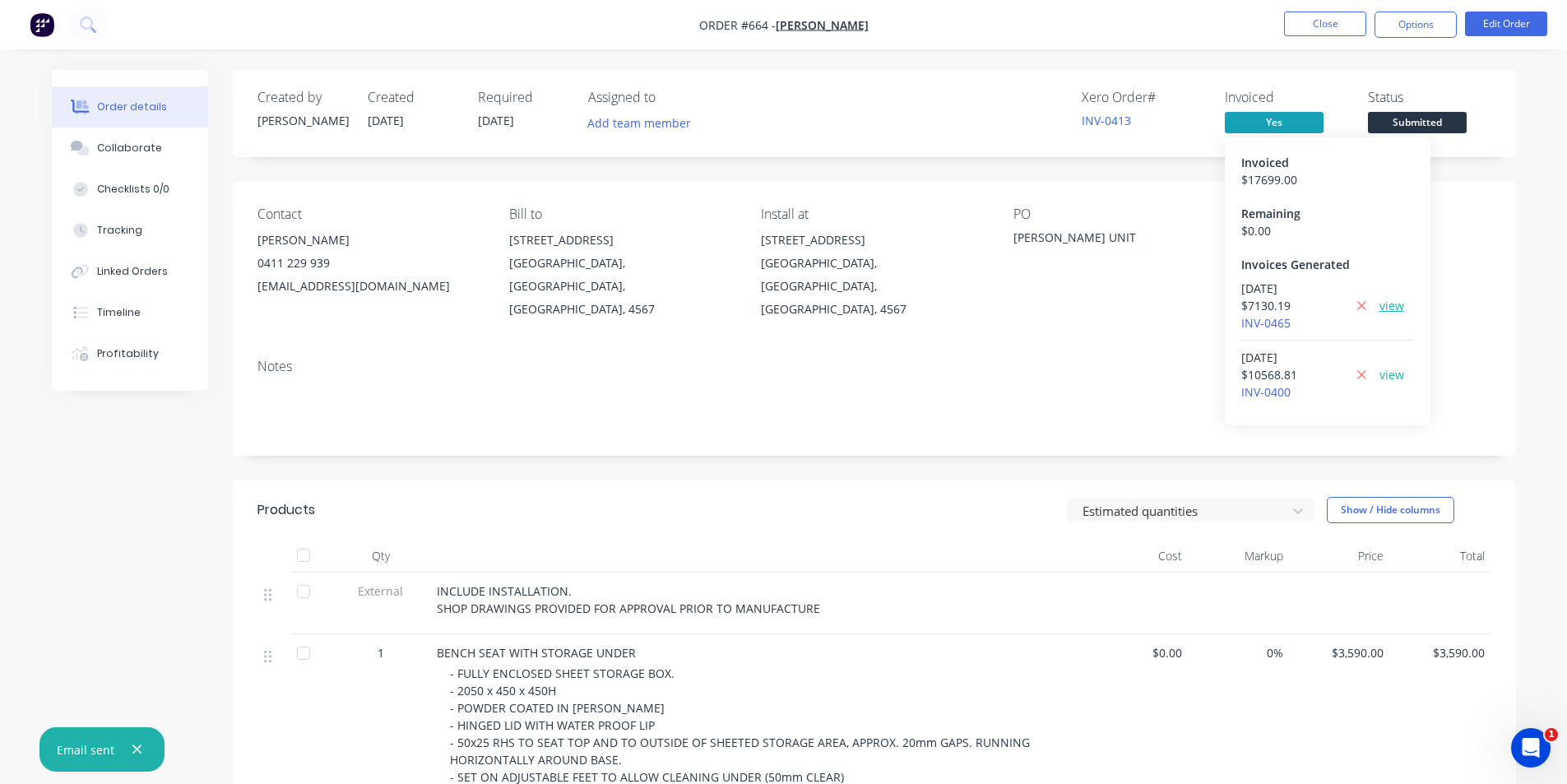
click at [1396, 307] on link "view" at bounding box center [1392, 305] width 25 height 17
click at [1379, 118] on span "Submitted" at bounding box center [1418, 122] width 99 height 20
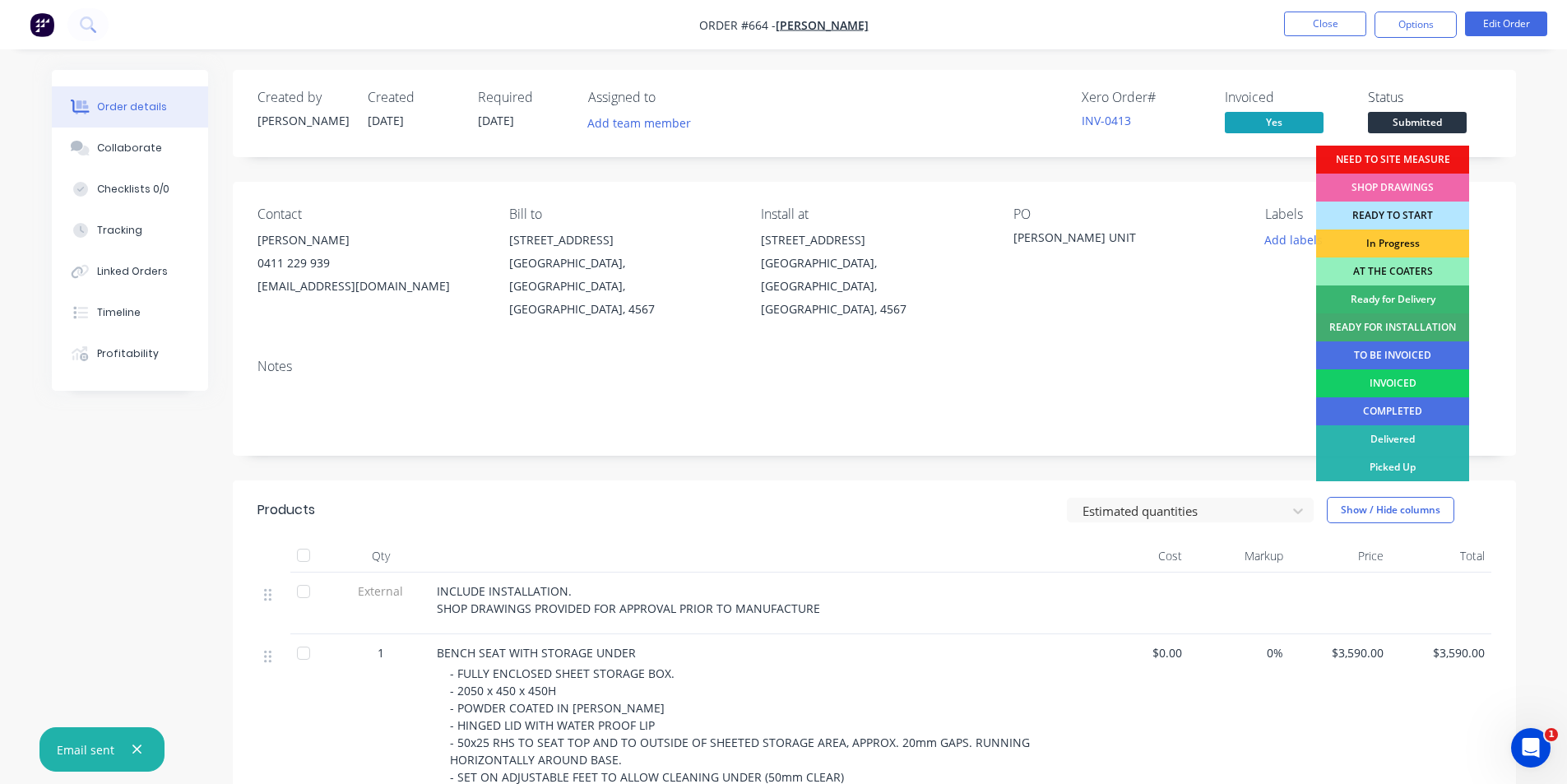
click at [1362, 379] on div "INVOICED" at bounding box center [1392, 383] width 153 height 28
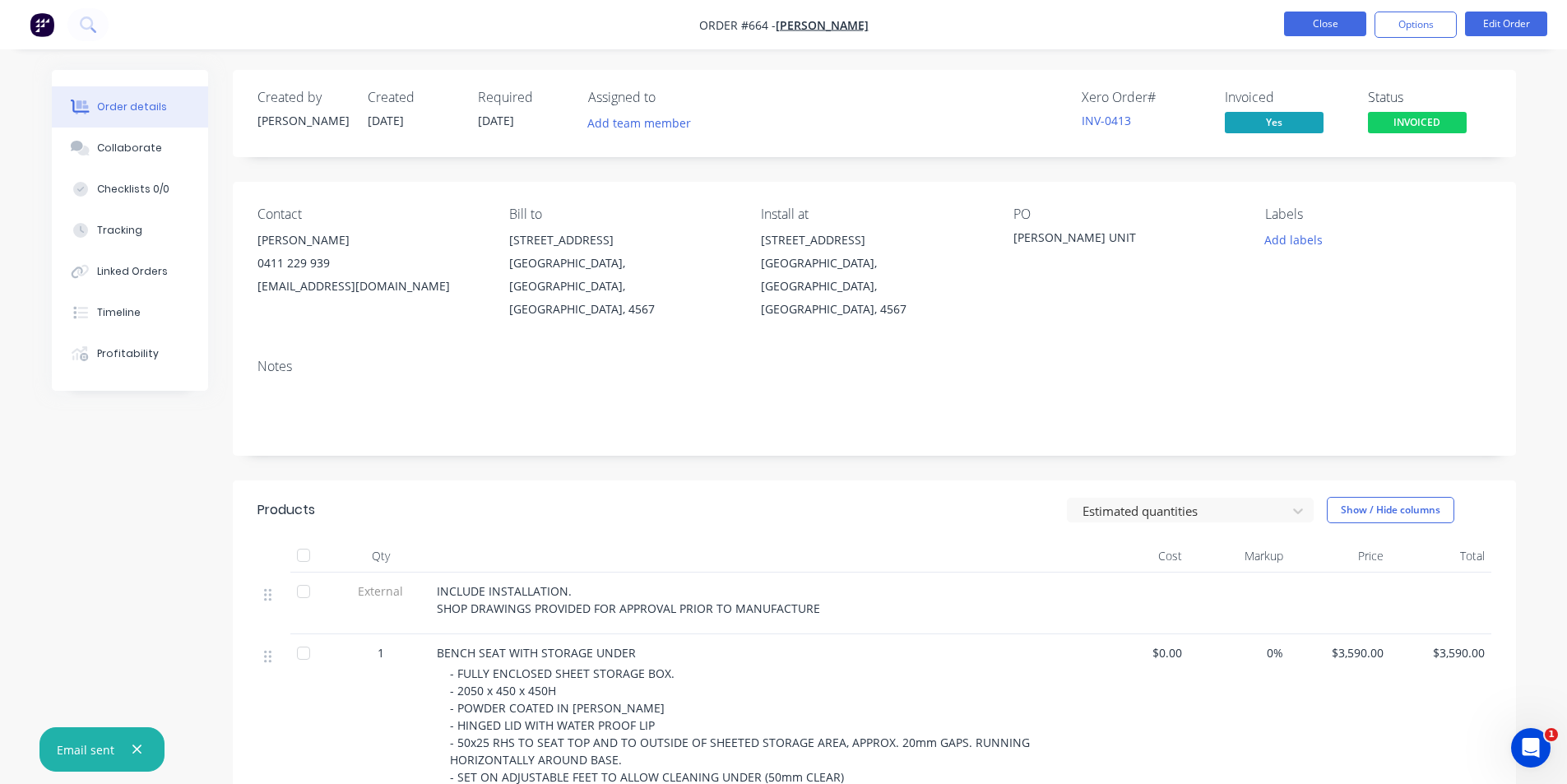
click at [1301, 16] on button "Close" at bounding box center [1325, 24] width 82 height 25
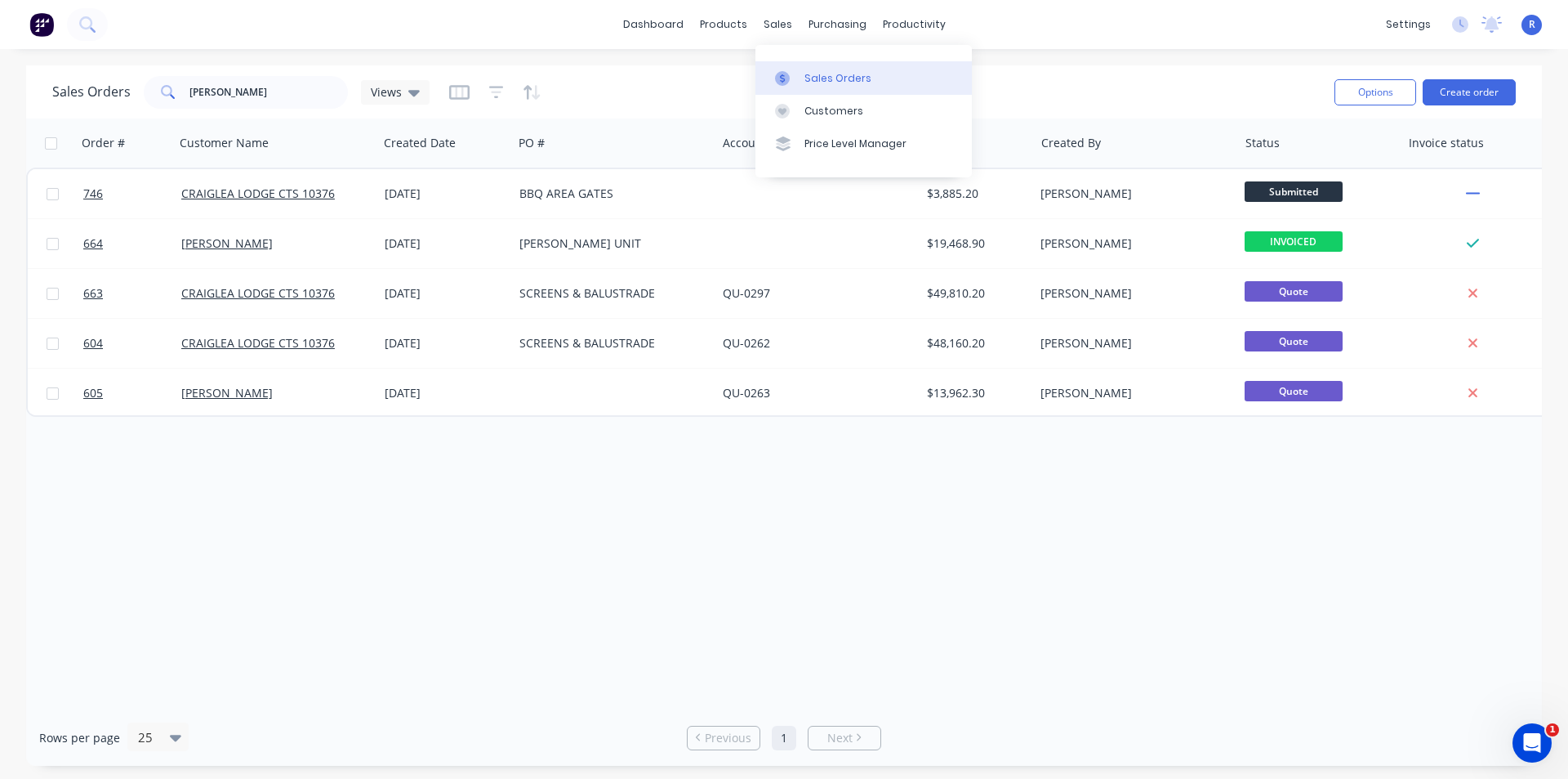
click at [808, 66] on link "Sales Orders" at bounding box center [863, 77] width 216 height 33
click at [1457, 92] on button "Create order" at bounding box center [1469, 92] width 93 height 26
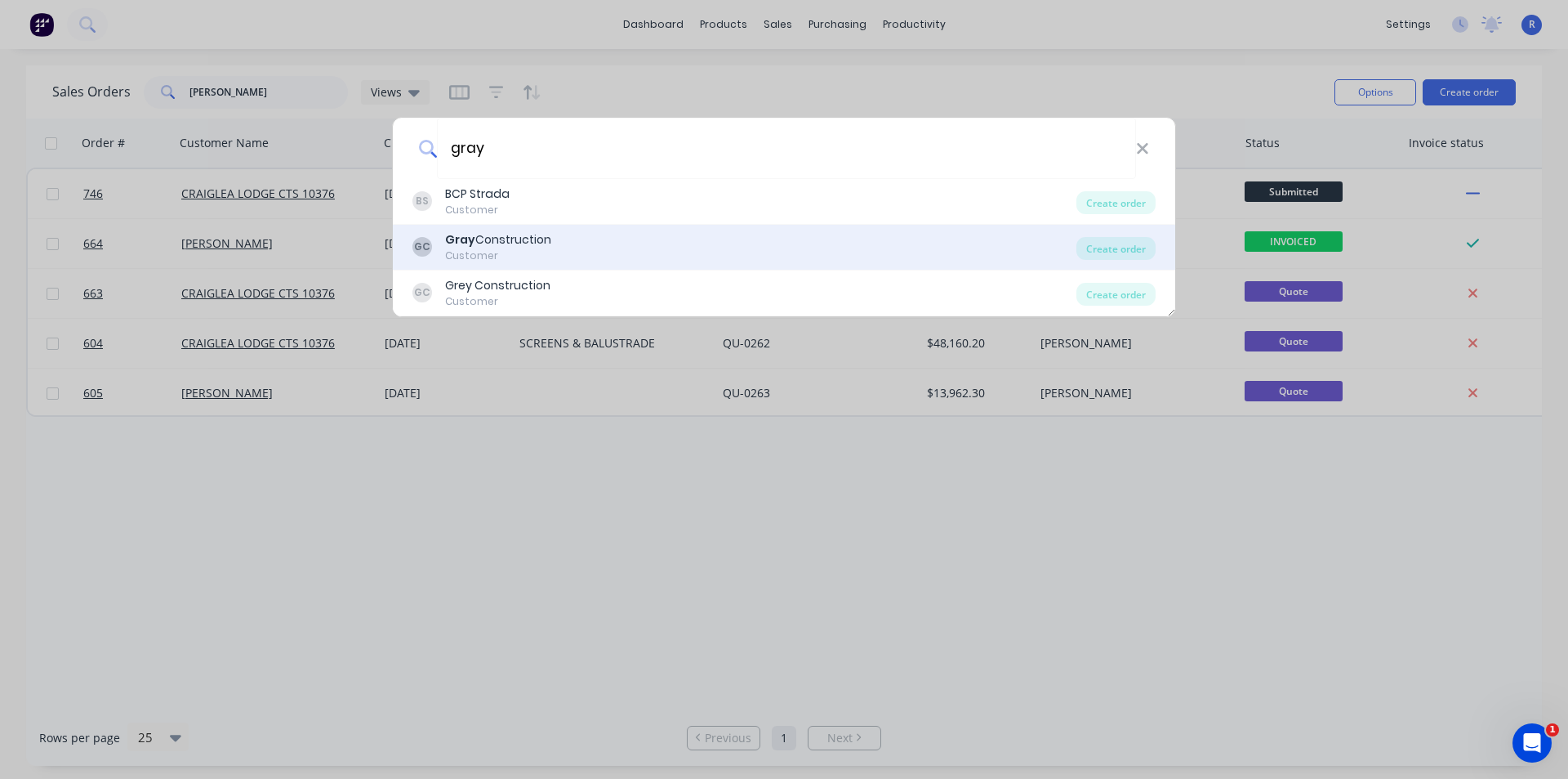
type input "gray"
click at [510, 248] on div "Gray Construction" at bounding box center [498, 239] width 106 height 17
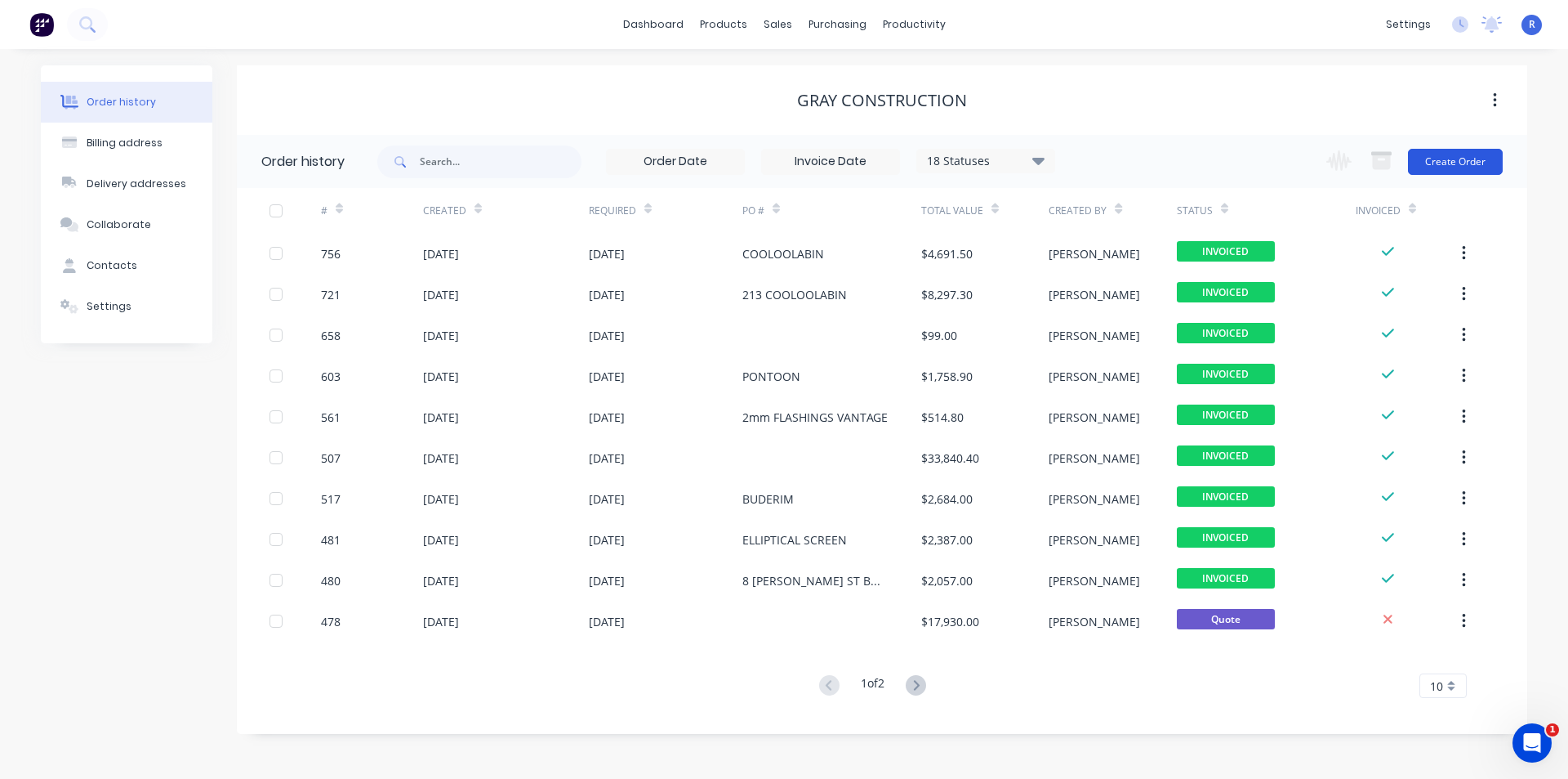
click at [1442, 170] on button "Create Order" at bounding box center [1455, 161] width 95 height 26
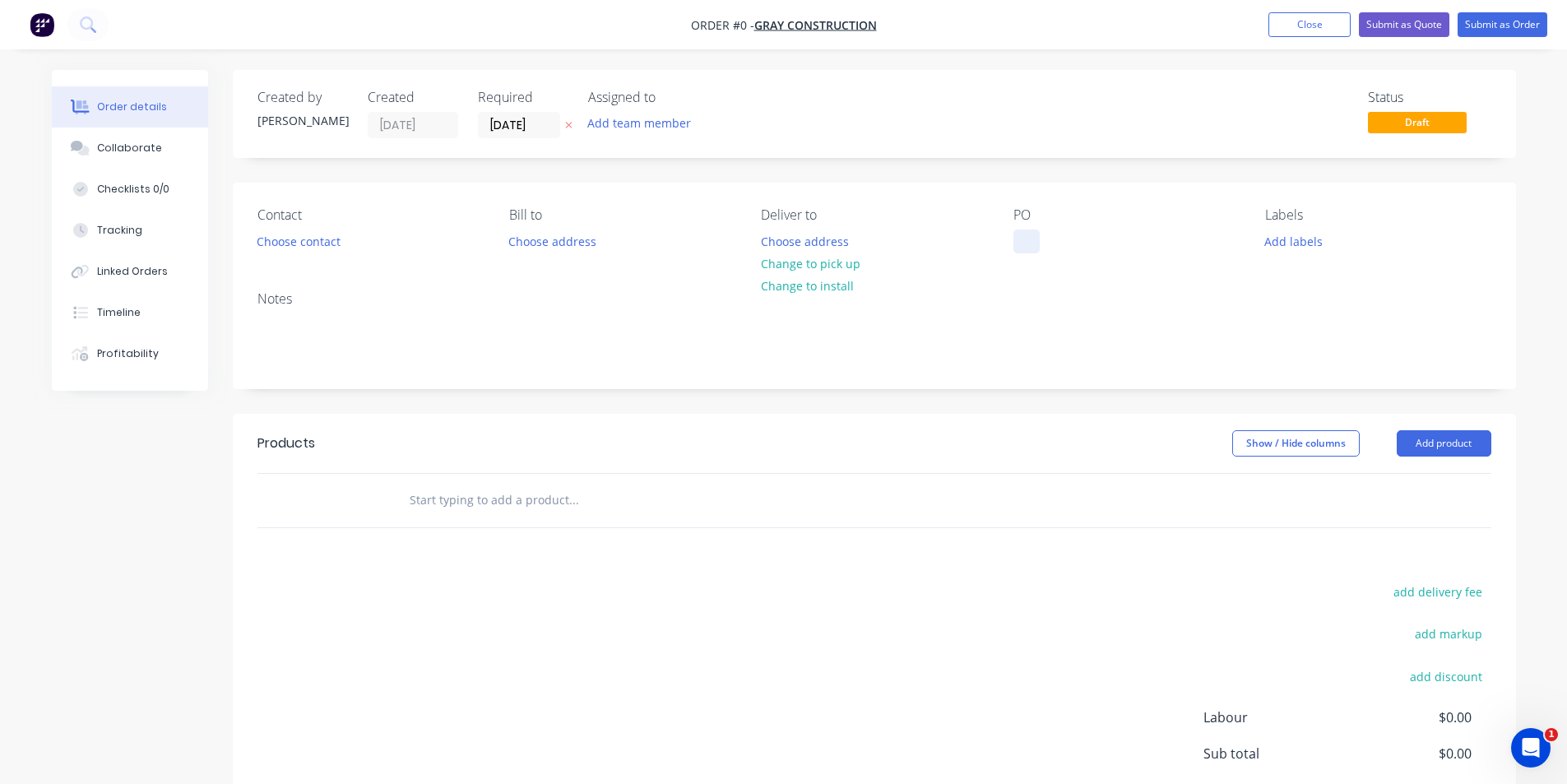
click at [1015, 242] on div at bounding box center [1026, 241] width 27 height 24
click at [1442, 441] on div "Order details Collaborate Checklists 0/0 Tracking Linked Orders Timeline Profit…" at bounding box center [784, 508] width 1497 height 877
click at [1442, 441] on button "Add product" at bounding box center [1443, 443] width 94 height 27
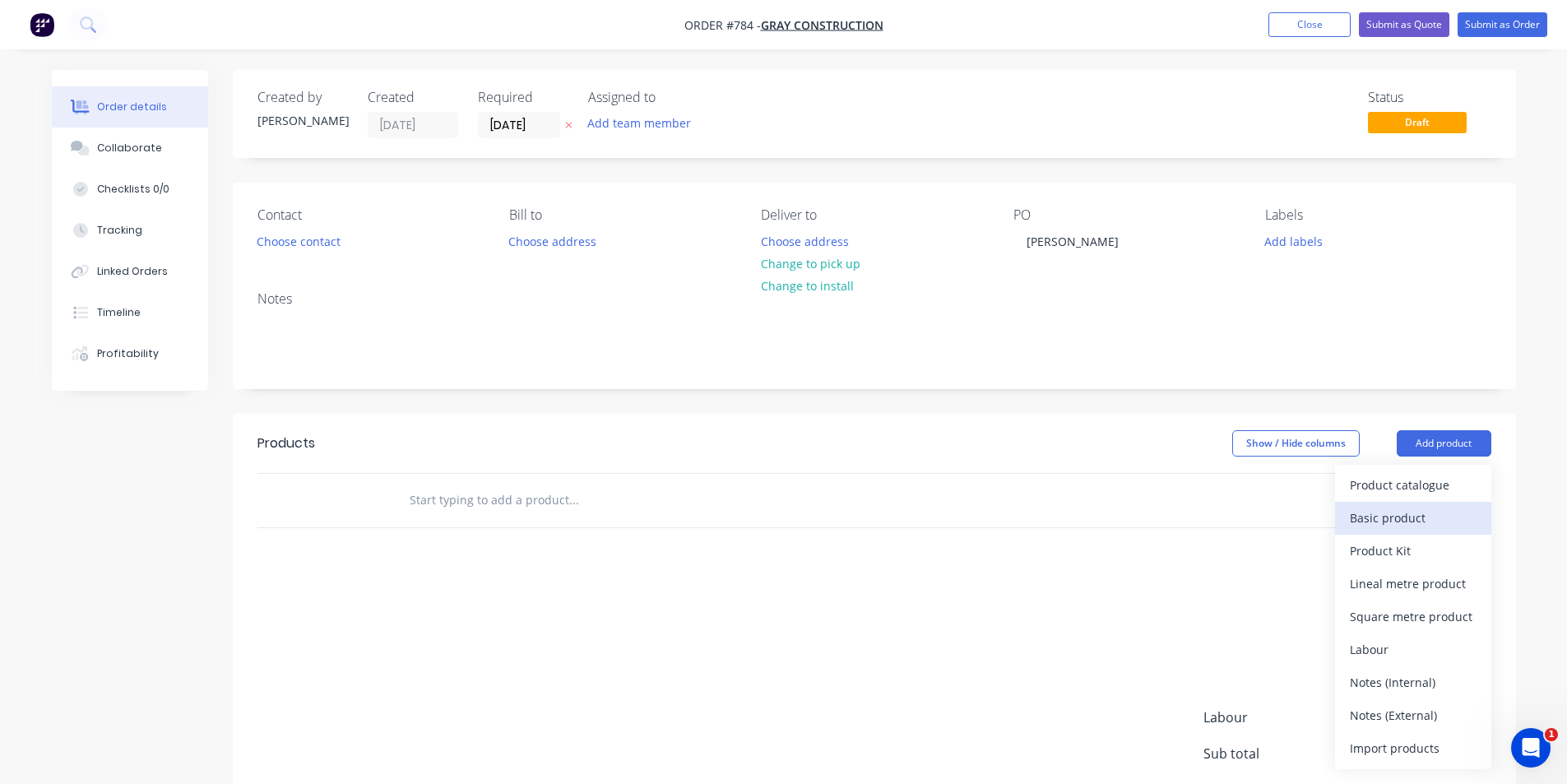
click at [1396, 517] on div "Basic product" at bounding box center [1413, 517] width 126 height 24
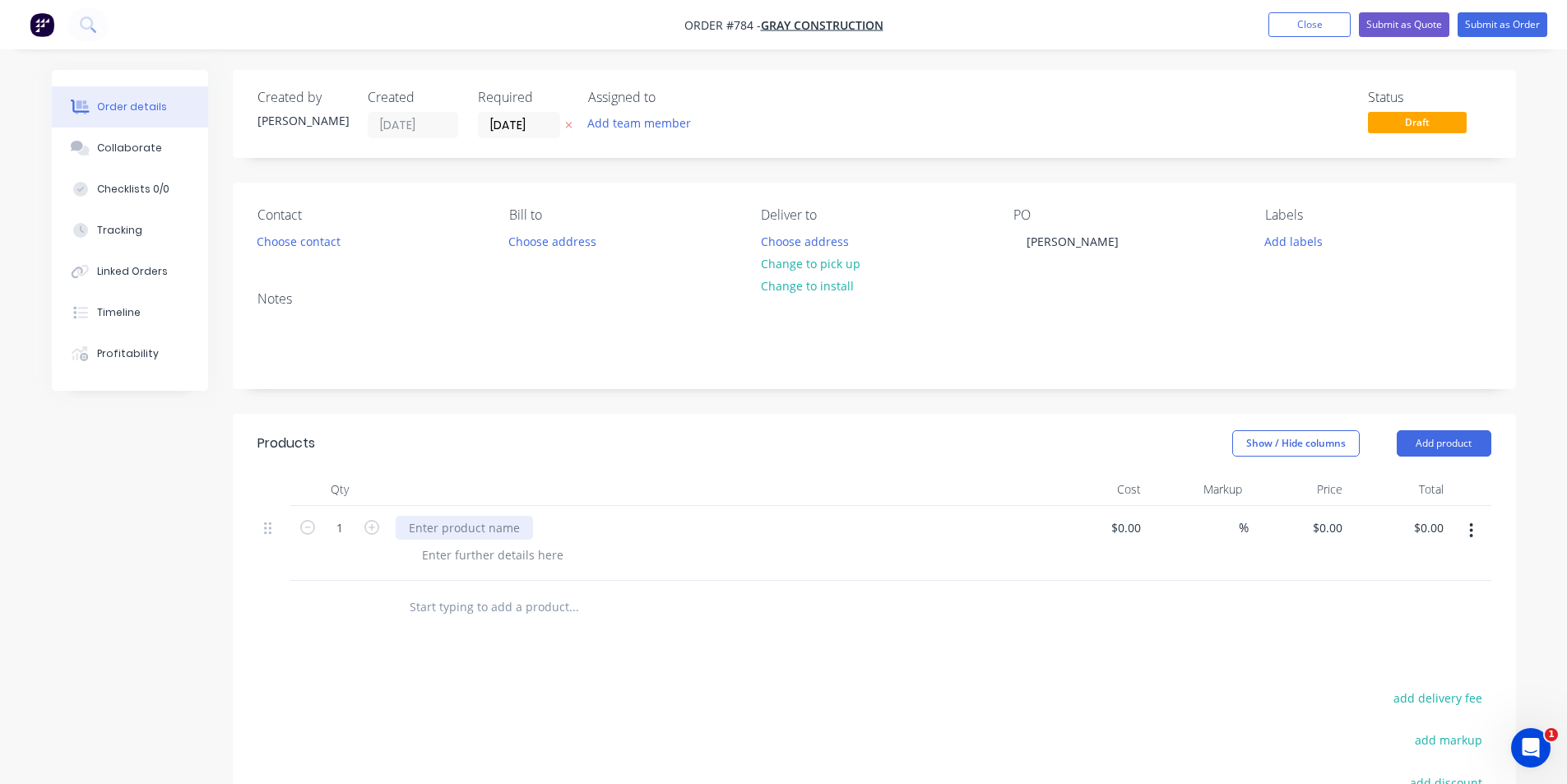
click at [451, 529] on div at bounding box center [465, 528] width 137 height 24
click at [536, 459] on header "Products Show / Hide columns Add product" at bounding box center [874, 443] width 1284 height 60
click at [1339, 524] on input "0" at bounding box center [1330, 528] width 38 height 24
type input "$685.00"
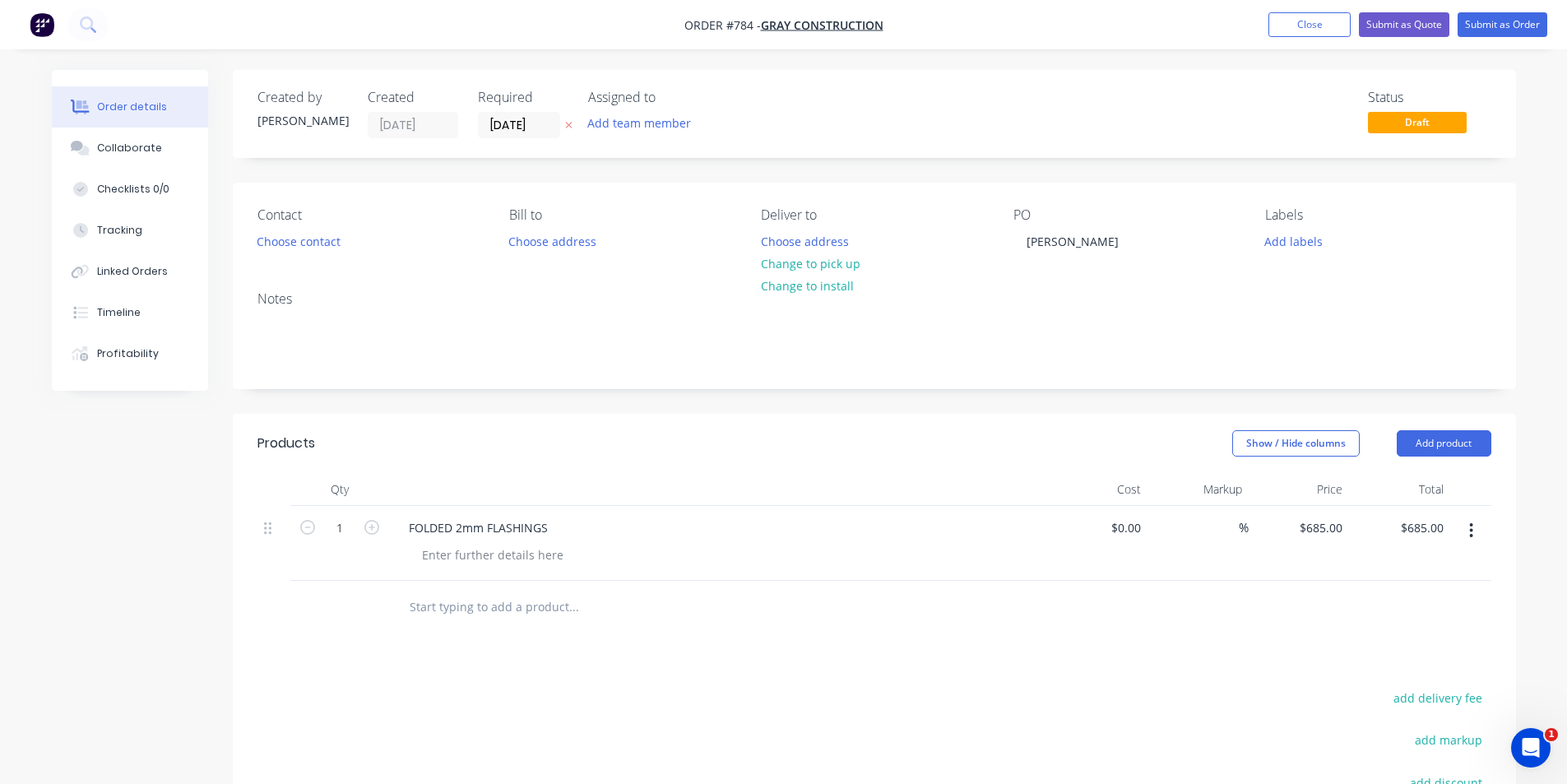
click at [1220, 644] on div "Products Show / Hide columns Add product Qty Cost Markup Price Total 1 FOLDED 2…" at bounding box center [874, 722] width 1284 height 615
click at [1479, 16] on button "Submit as Order" at bounding box center [1503, 24] width 90 height 25
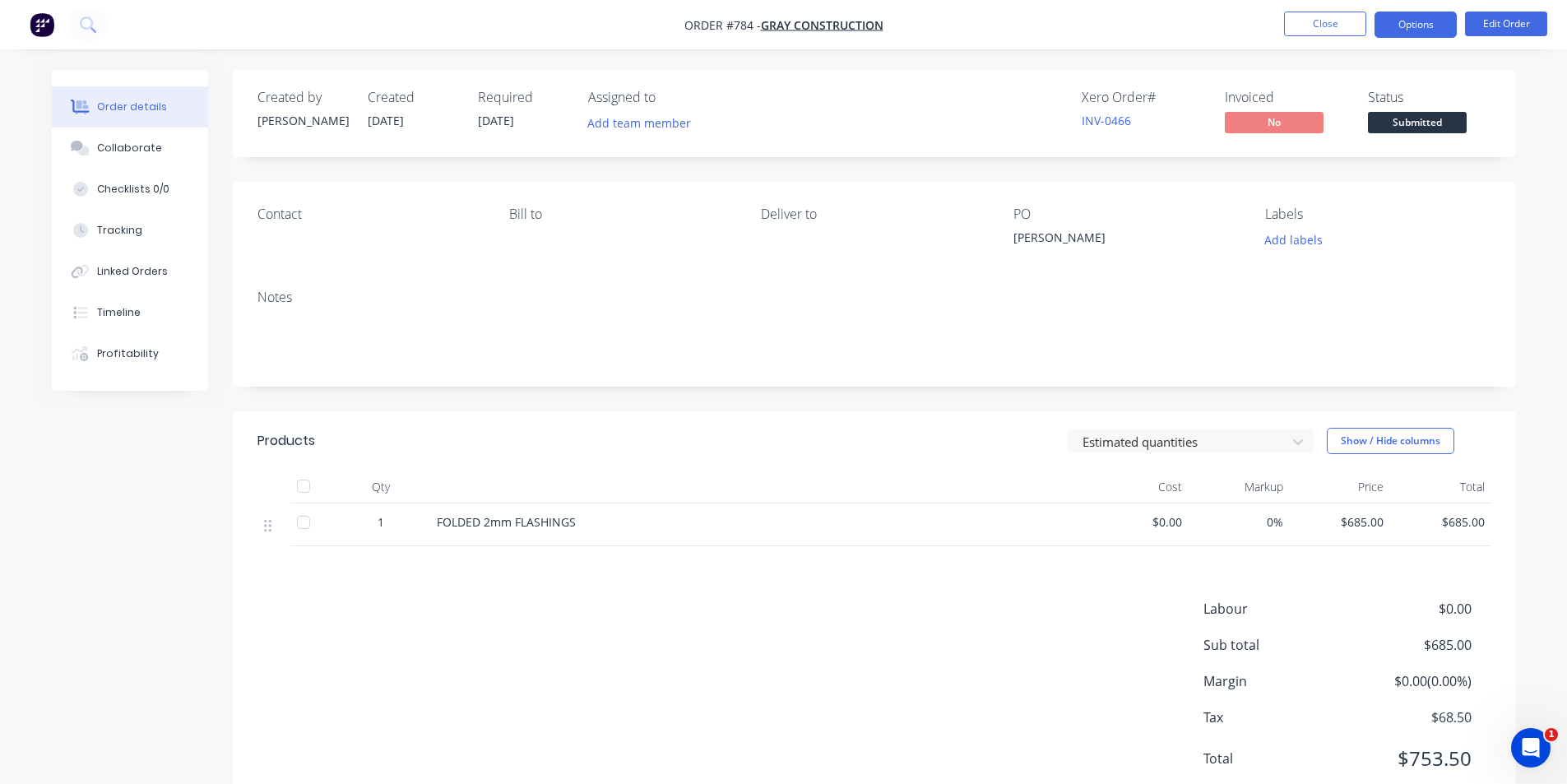
click at [1413, 27] on button "Options" at bounding box center [1416, 25] width 82 height 27
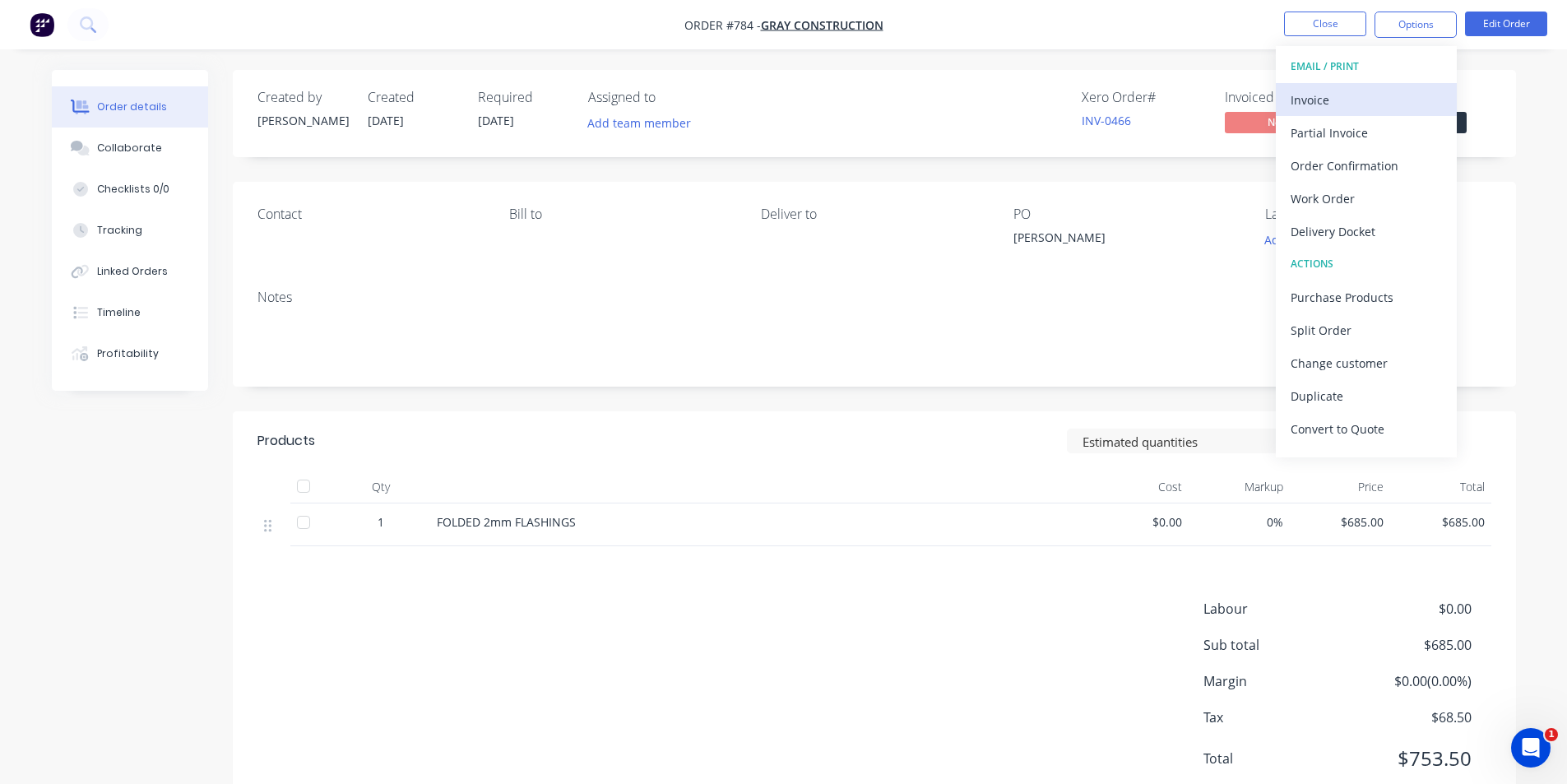
click at [1344, 99] on div "Invoice" at bounding box center [1366, 100] width 151 height 24
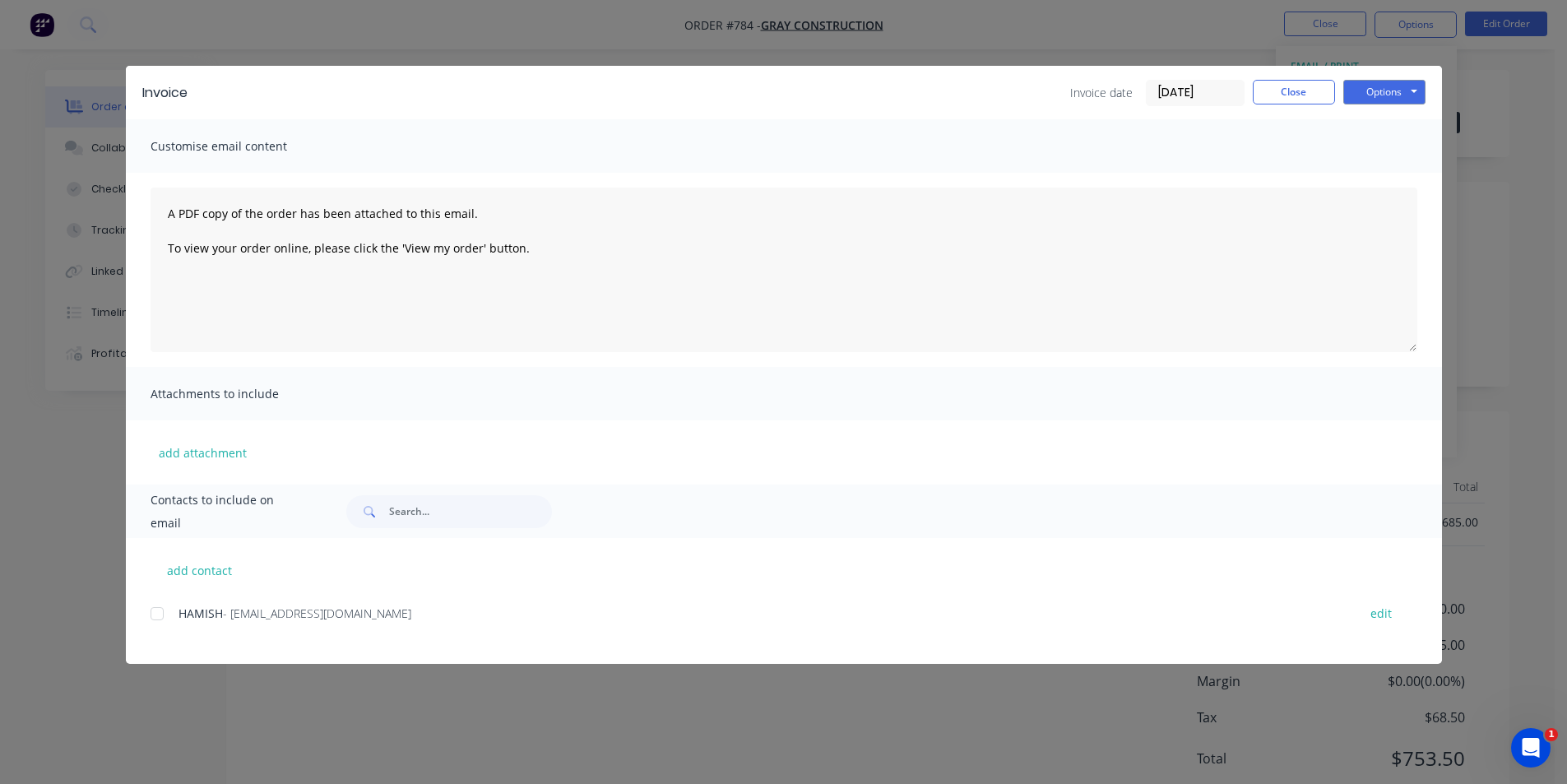
click at [157, 615] on div at bounding box center [158, 614] width 33 height 33
click at [1419, 84] on button "Options" at bounding box center [1385, 92] width 82 height 25
click at [1376, 172] on button "Email" at bounding box center [1396, 176] width 105 height 27
click at [1294, 97] on button "Close" at bounding box center [1294, 92] width 82 height 25
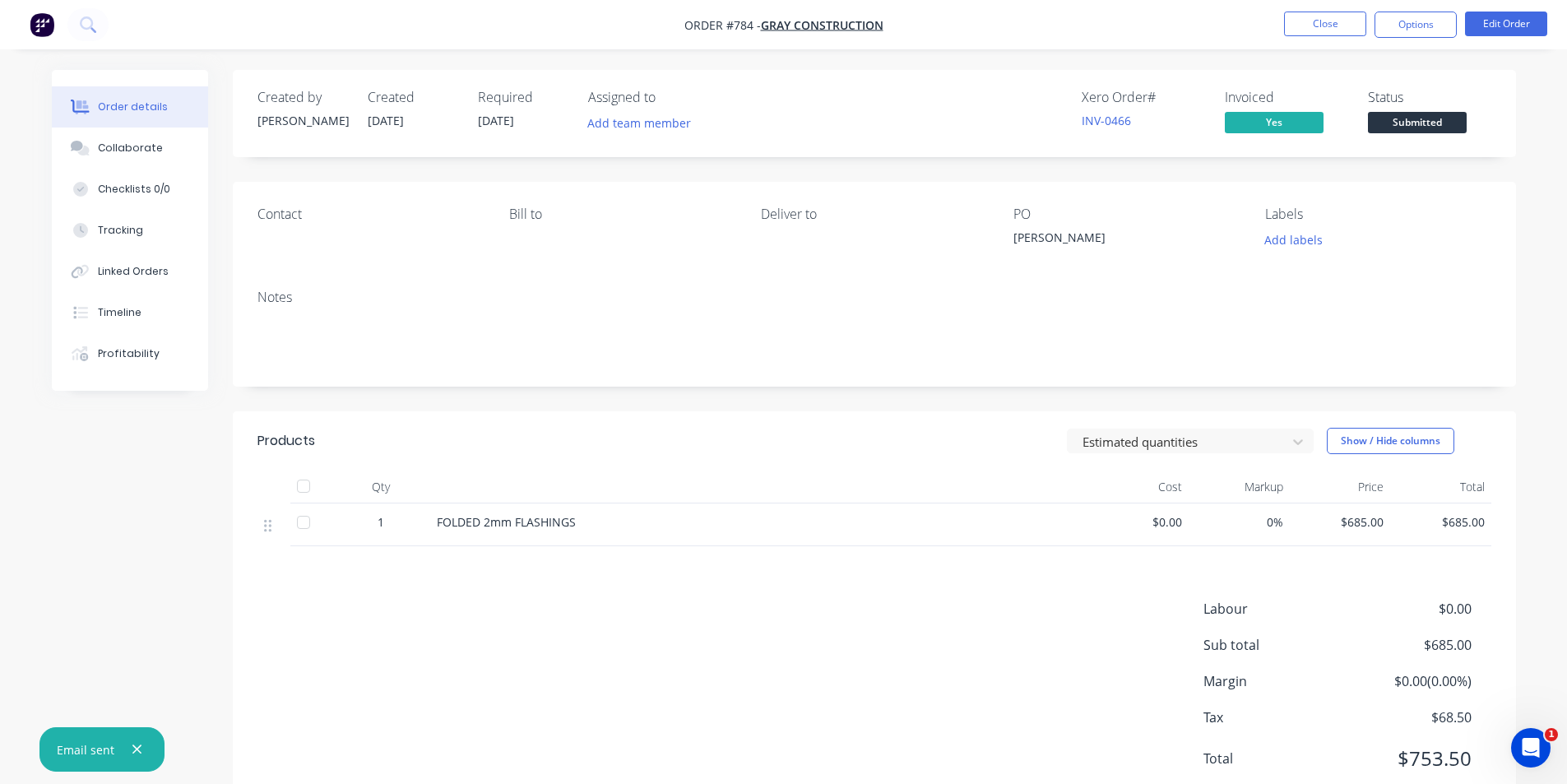
click at [1401, 129] on span "Submitted" at bounding box center [1418, 122] width 99 height 20
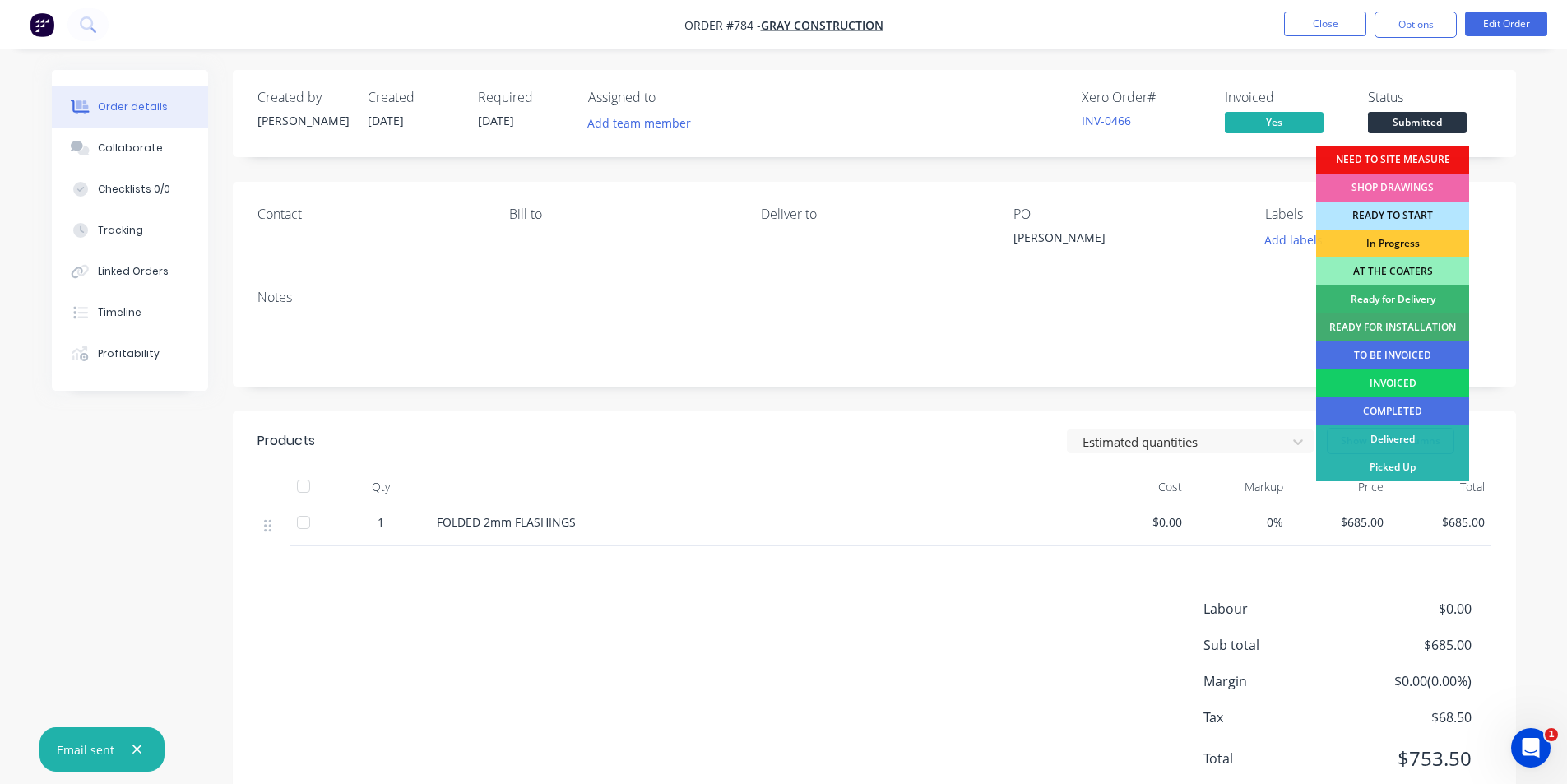
click at [1374, 379] on div "INVOICED" at bounding box center [1392, 383] width 153 height 28
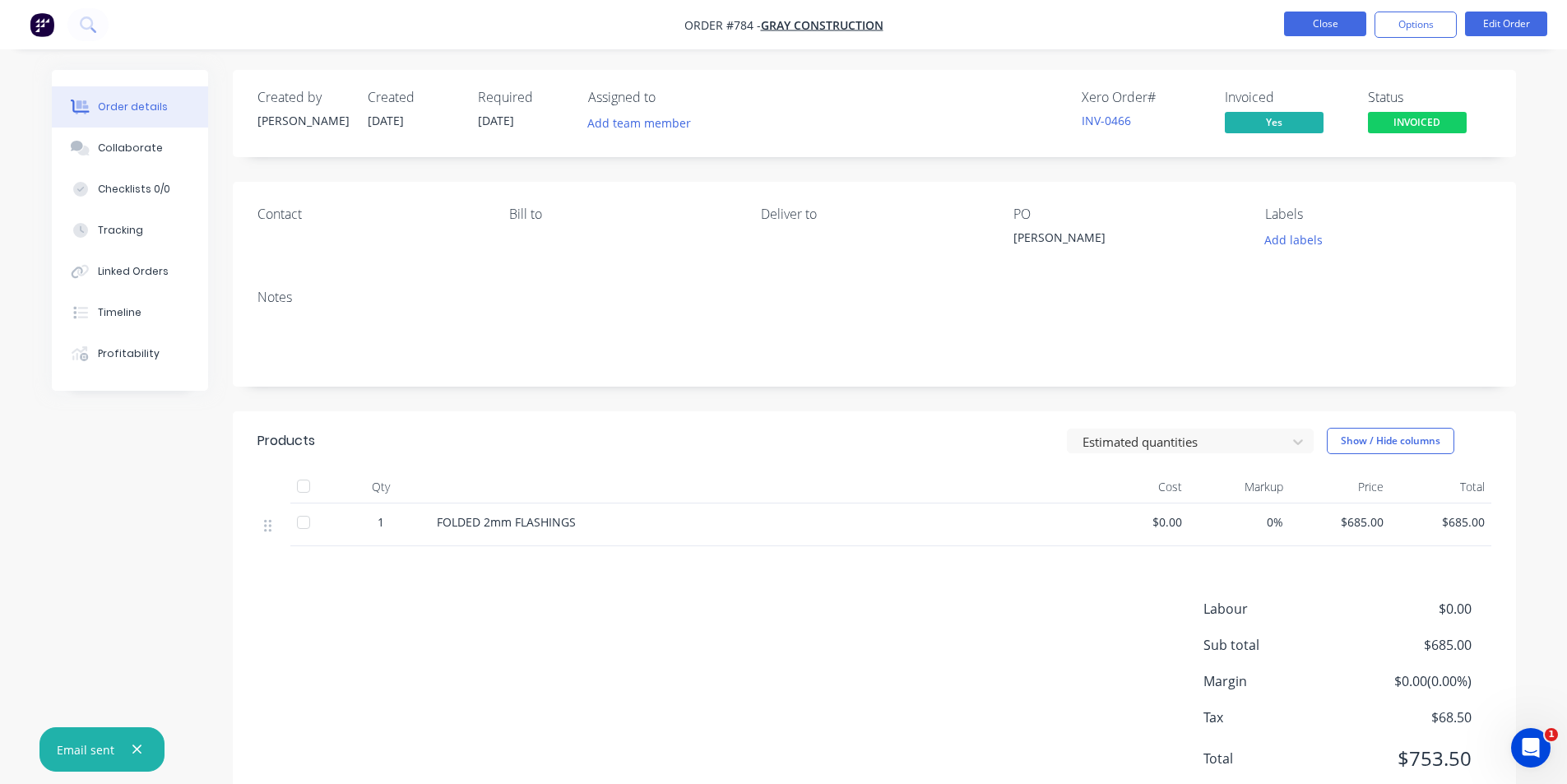
click at [1335, 27] on button "Close" at bounding box center [1325, 24] width 82 height 25
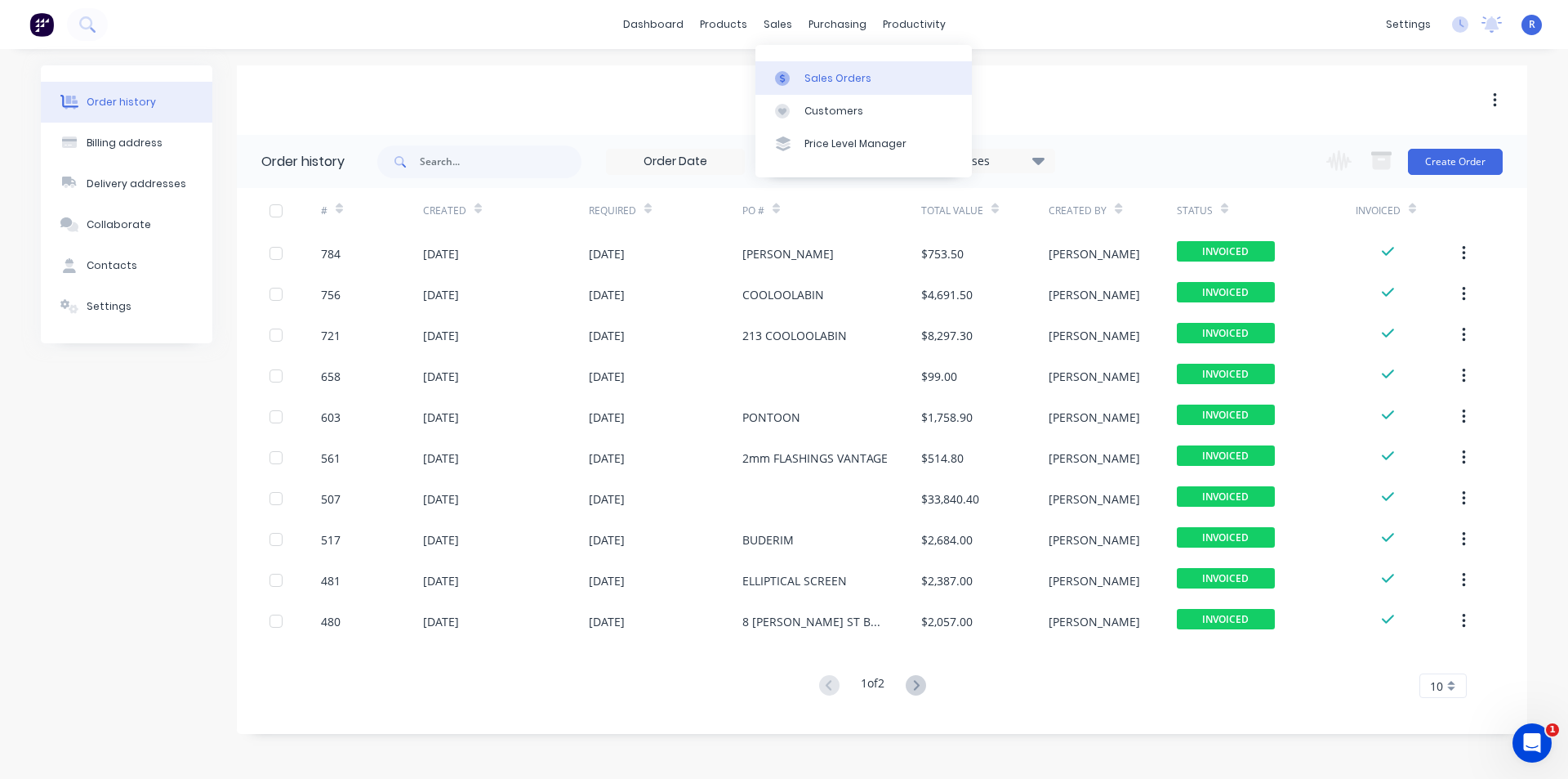
click at [807, 79] on div "Sales Orders" at bounding box center [838, 78] width 67 height 15
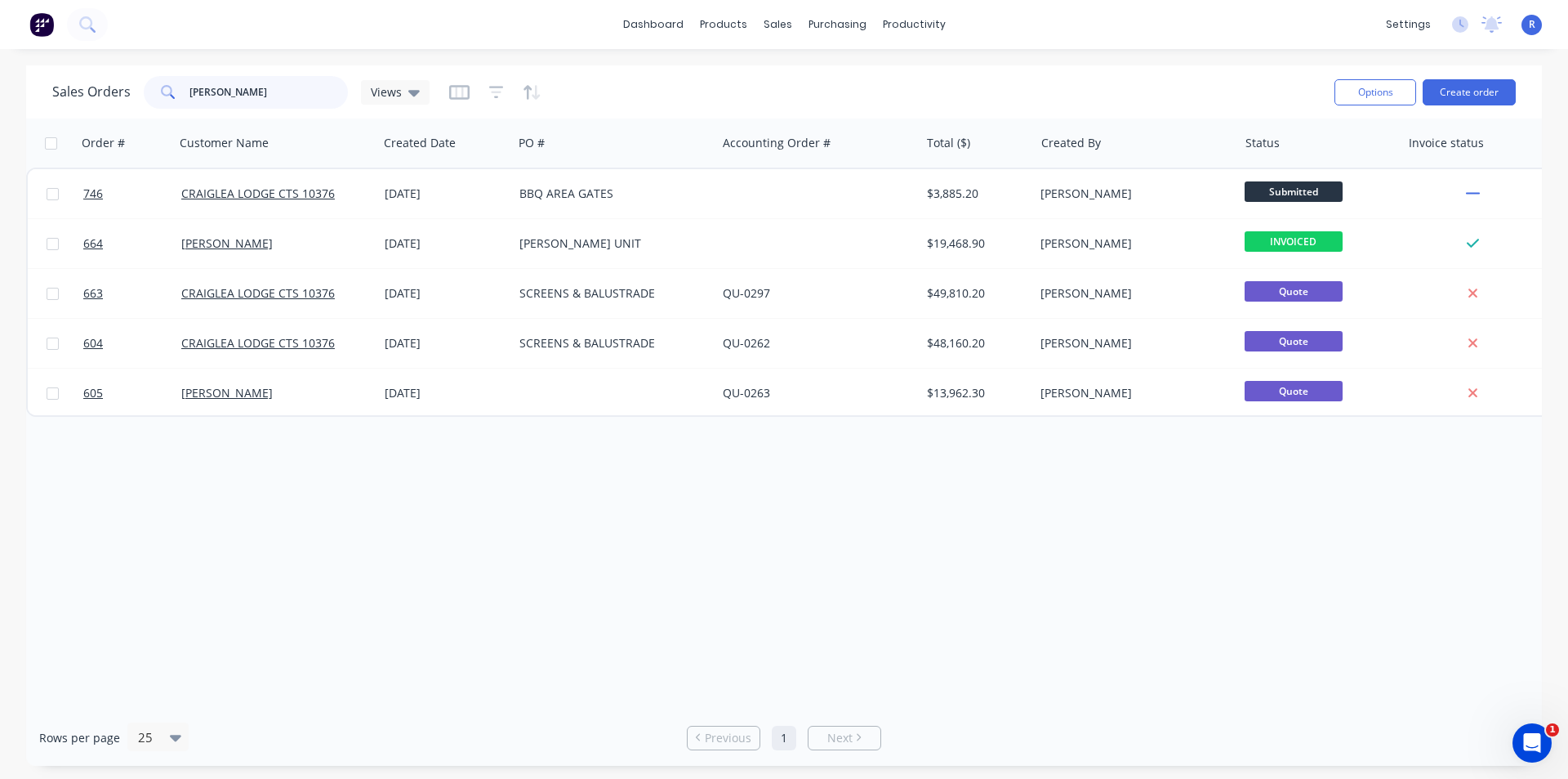
drag, startPoint x: 235, startPoint y: 88, endPoint x: 138, endPoint y: 92, distance: 97.1
click at [138, 92] on div "Sales Orders [PERSON_NAME] Views" at bounding box center [240, 92] width 377 height 33
type input "TFP"
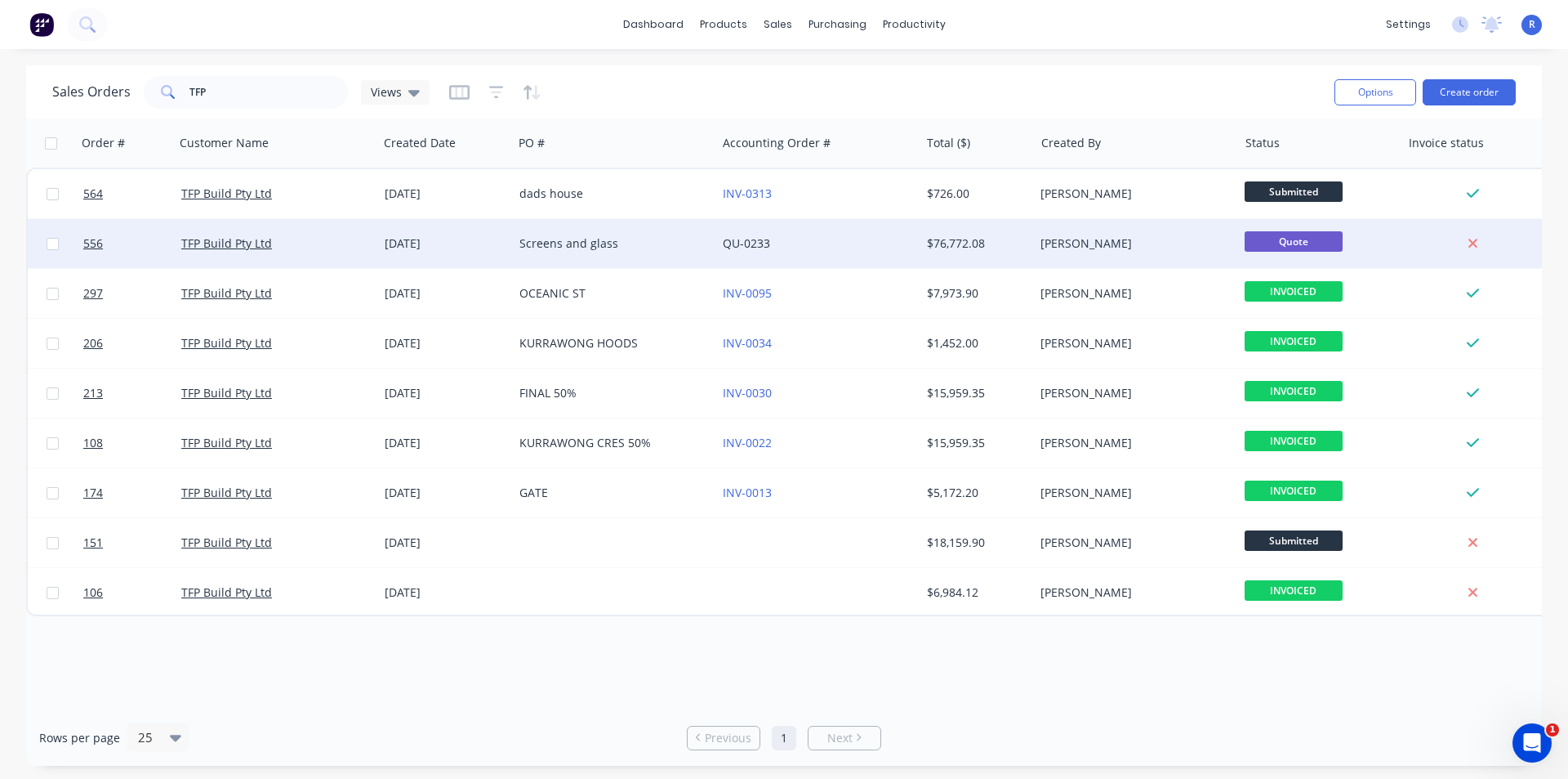
click at [643, 252] on div "Screens and glass" at bounding box center [615, 244] width 204 height 49
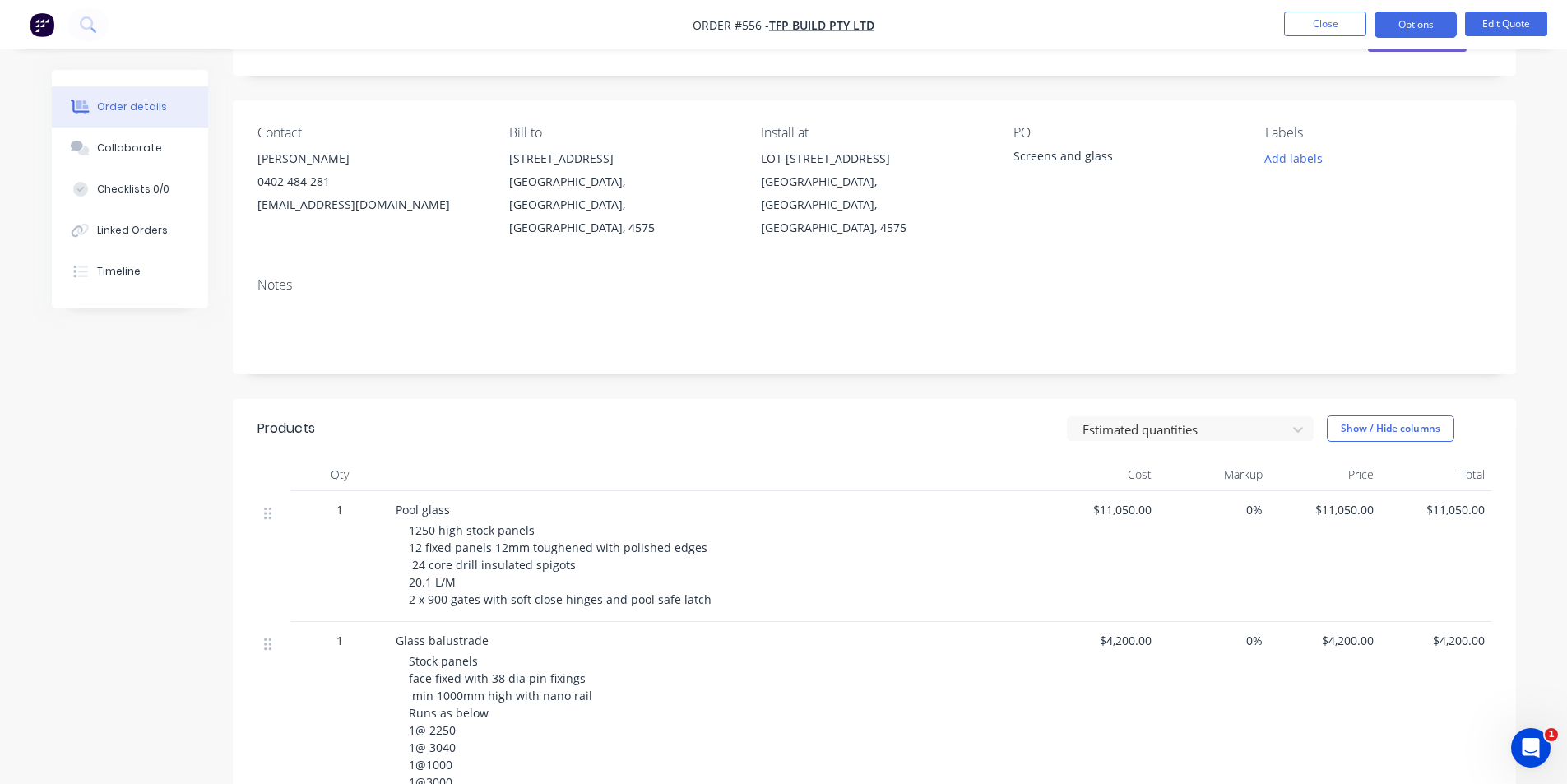
scroll to position [82, 0]
click at [1301, 20] on button "Close" at bounding box center [1325, 24] width 82 height 25
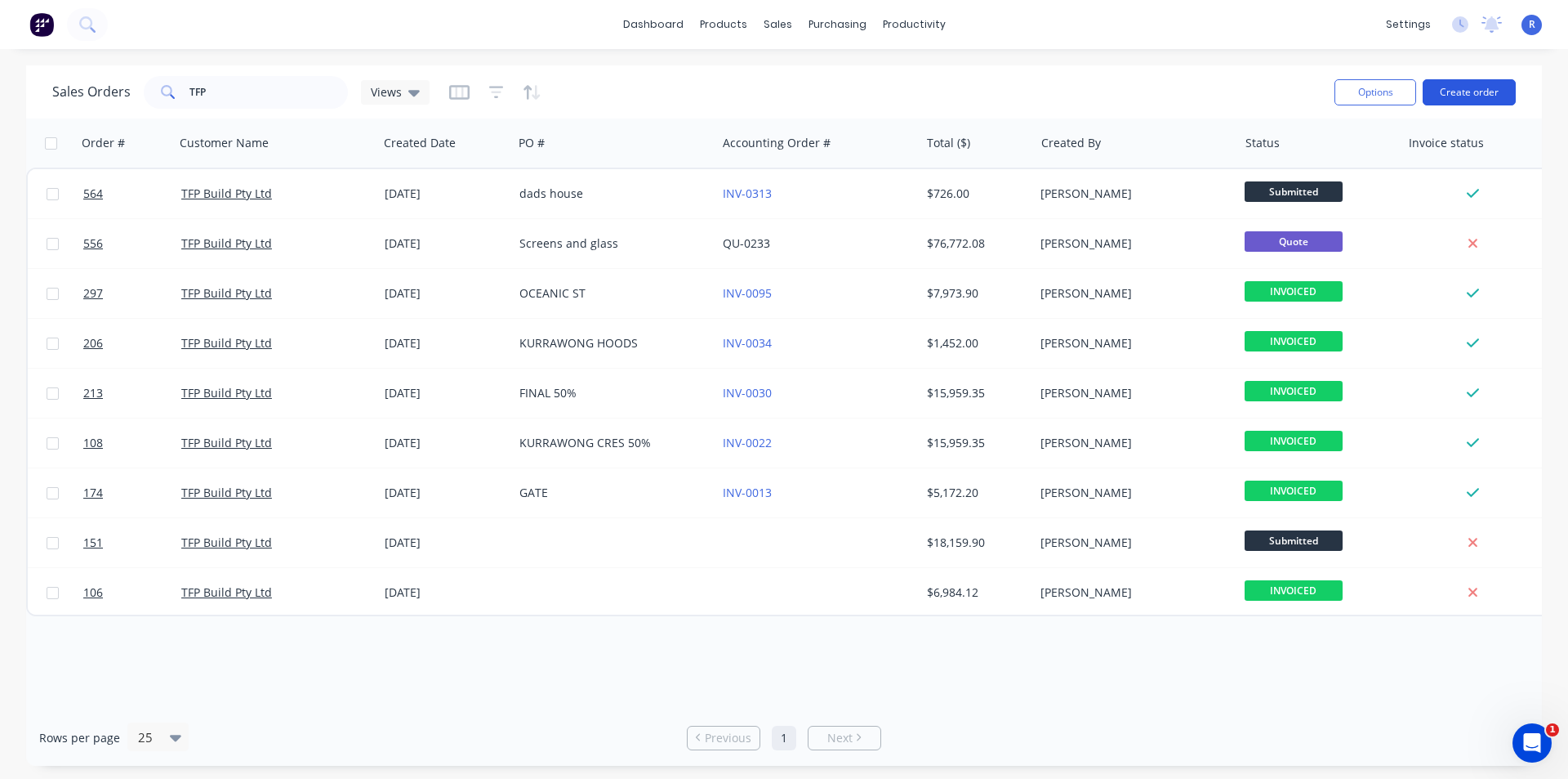
click at [1457, 94] on button "Create order" at bounding box center [1469, 92] width 93 height 26
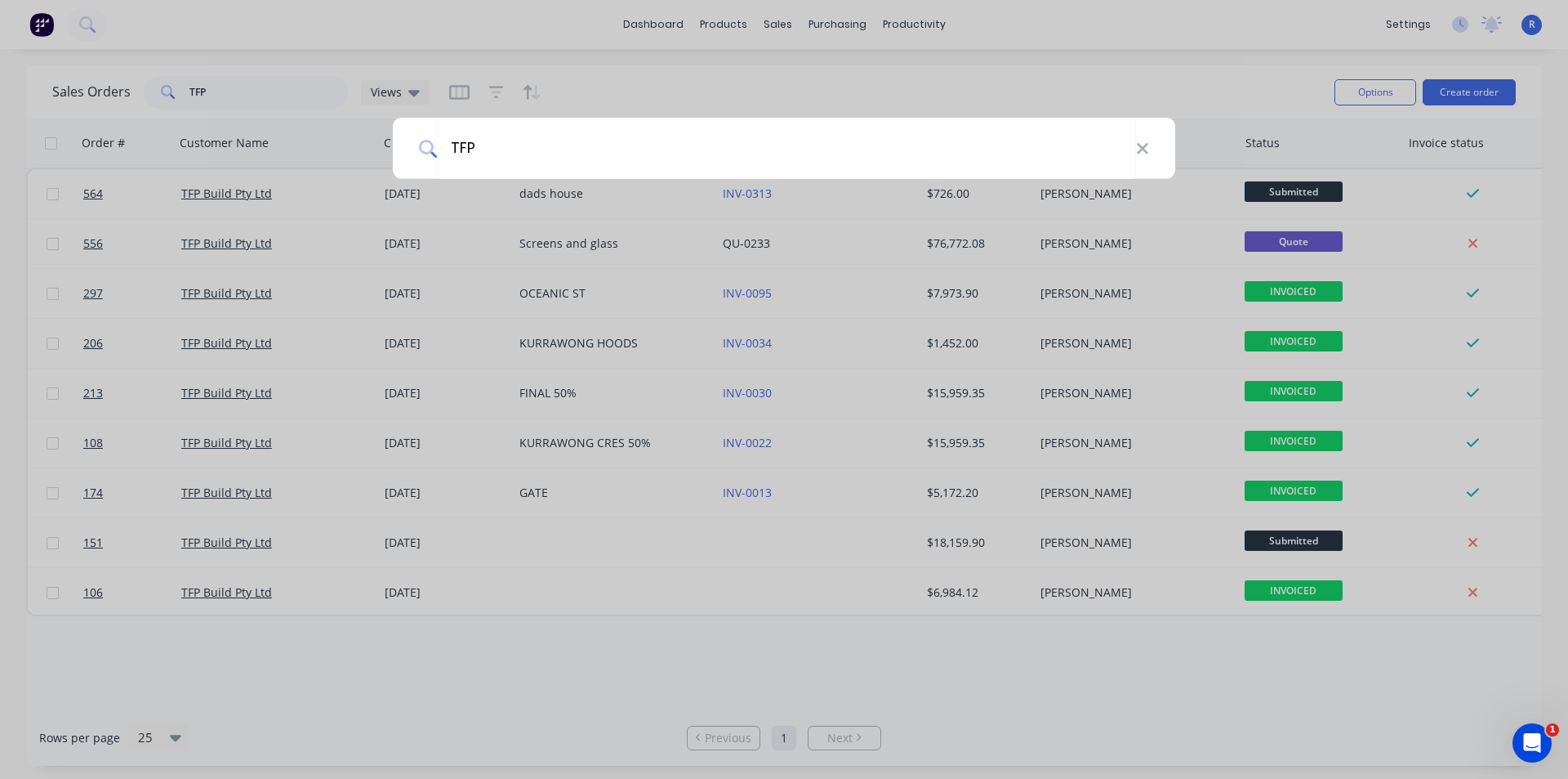
type input "TFP"
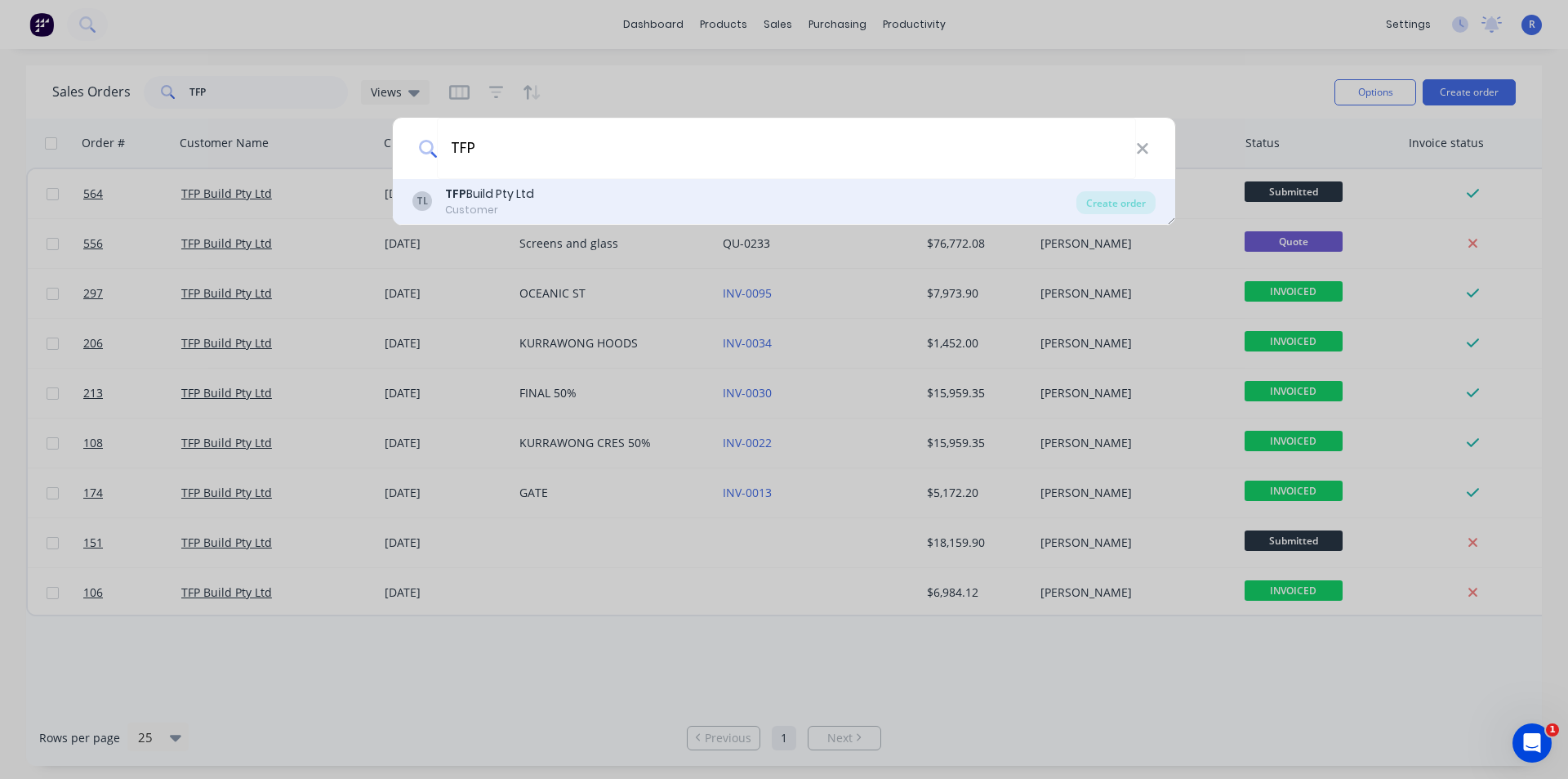
click at [464, 204] on div "Customer" at bounding box center [489, 210] width 89 height 15
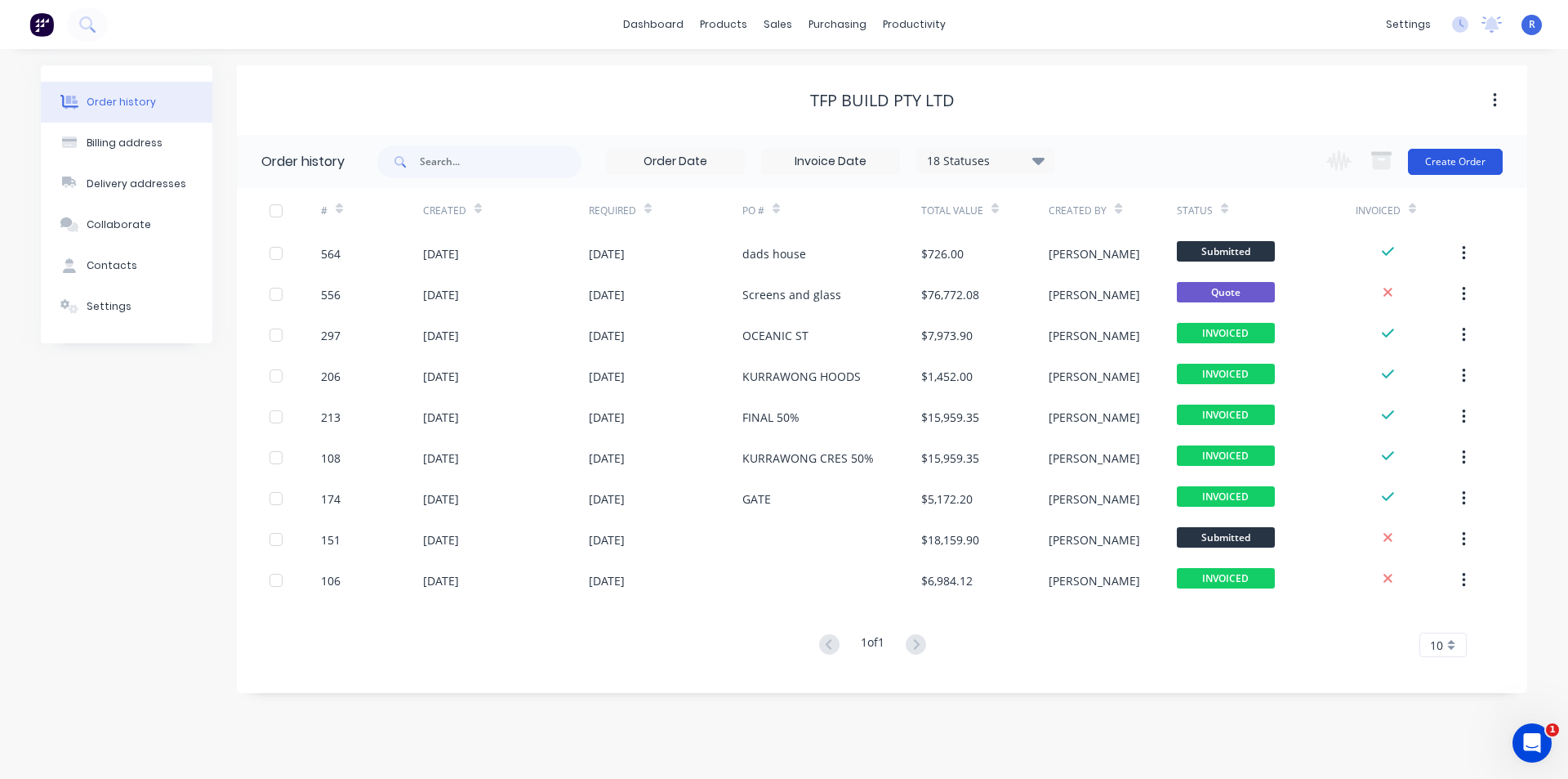
click at [1468, 161] on button "Create Order" at bounding box center [1455, 161] width 95 height 26
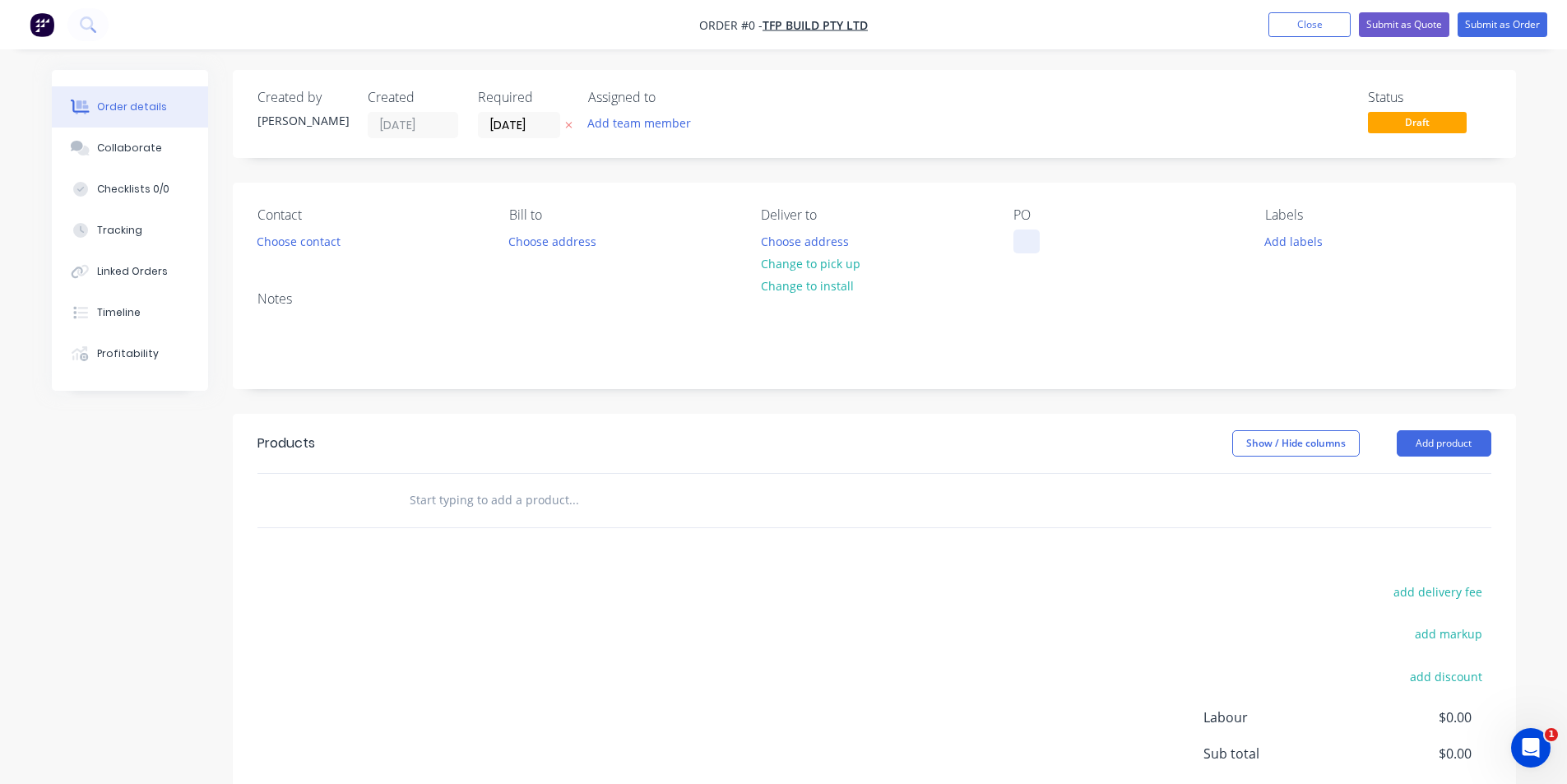
click at [1016, 235] on div at bounding box center [1026, 241] width 27 height 24
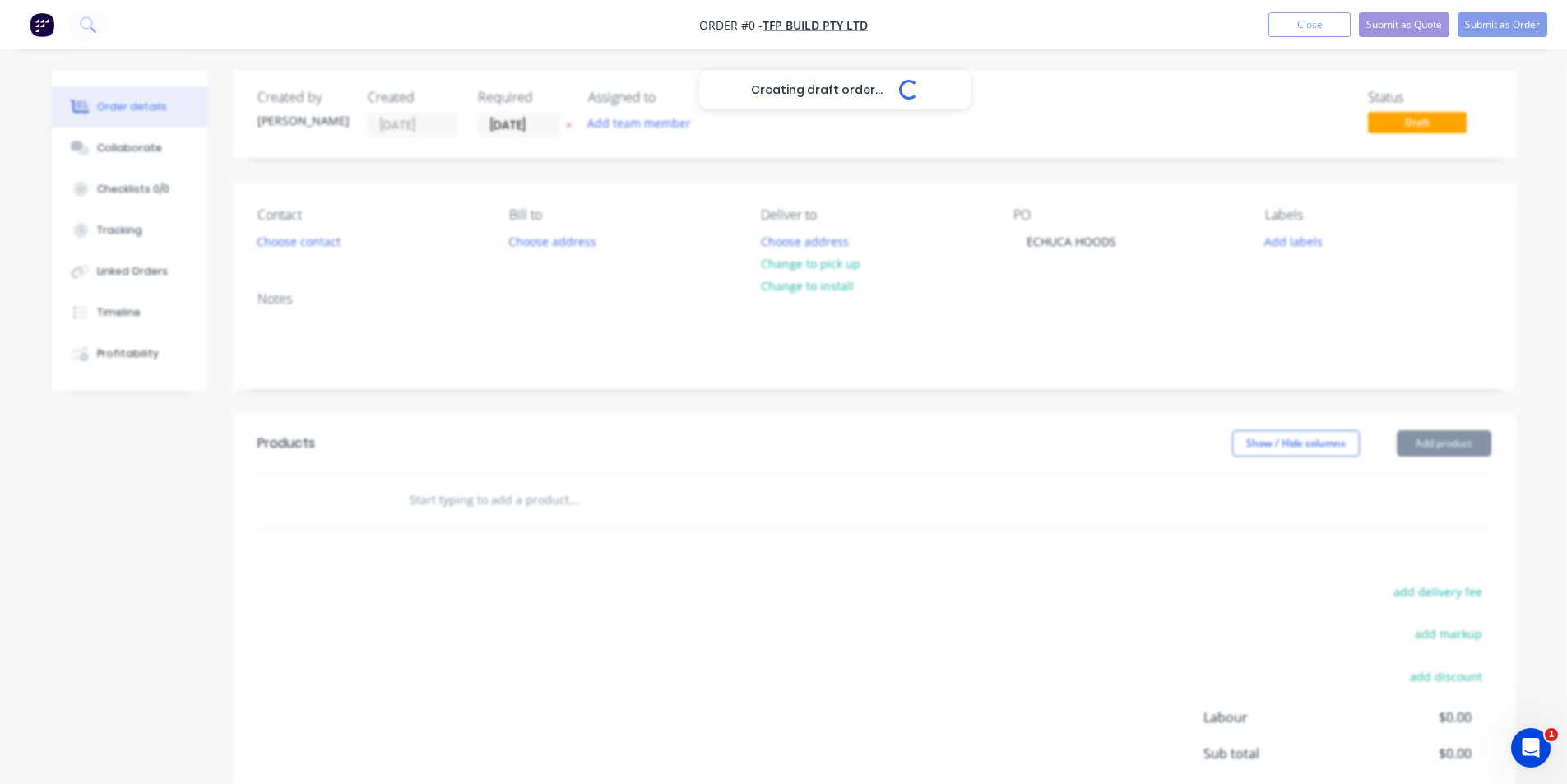
click at [1468, 438] on div "Creating draft order... Loading... Order details Collaborate Checklists 0/0 Tra…" at bounding box center [784, 508] width 1497 height 877
click at [1457, 444] on button "Add product" at bounding box center [1443, 443] width 94 height 27
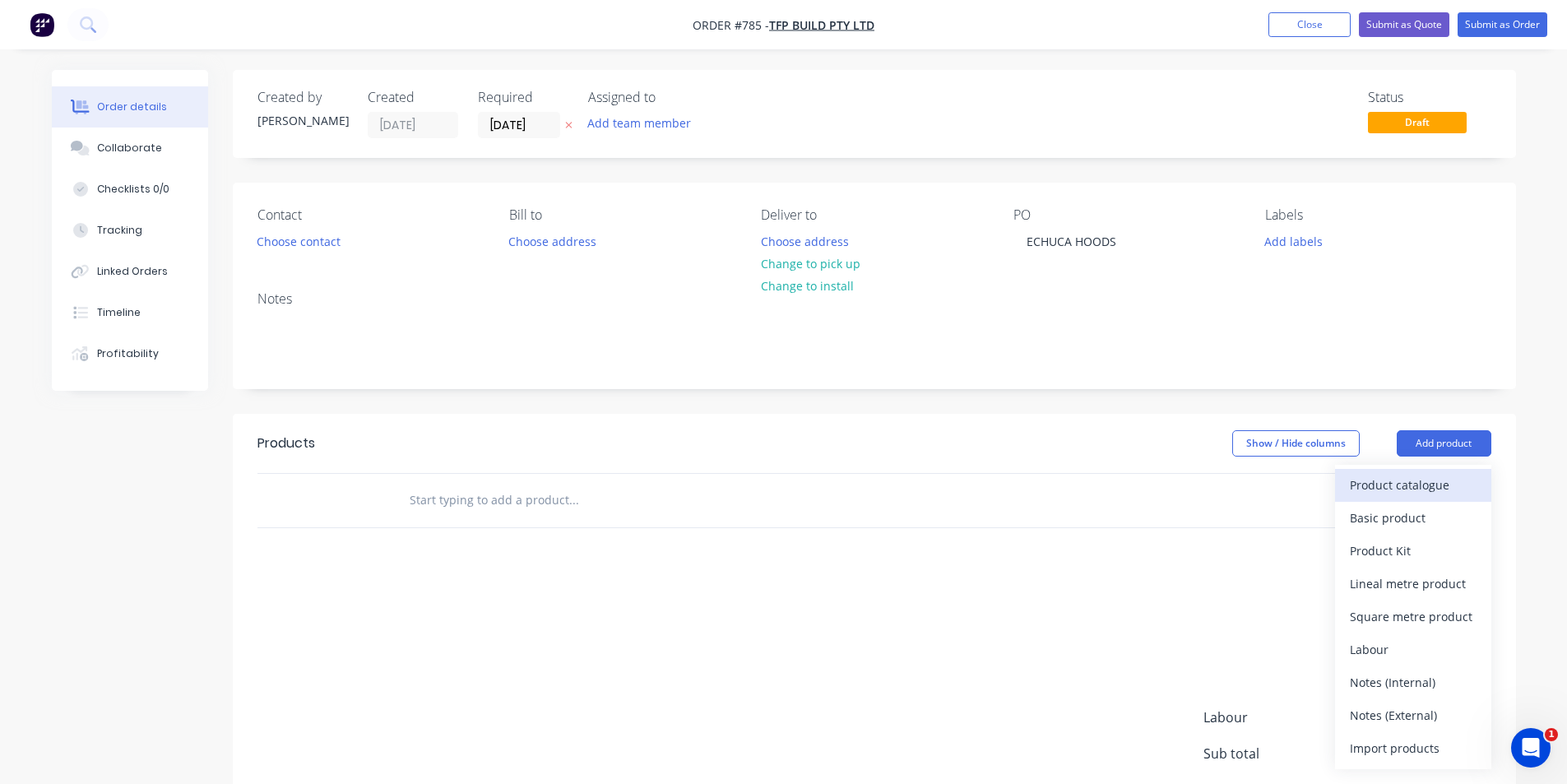
click at [1430, 486] on div "Product catalogue" at bounding box center [1413, 485] width 126 height 24
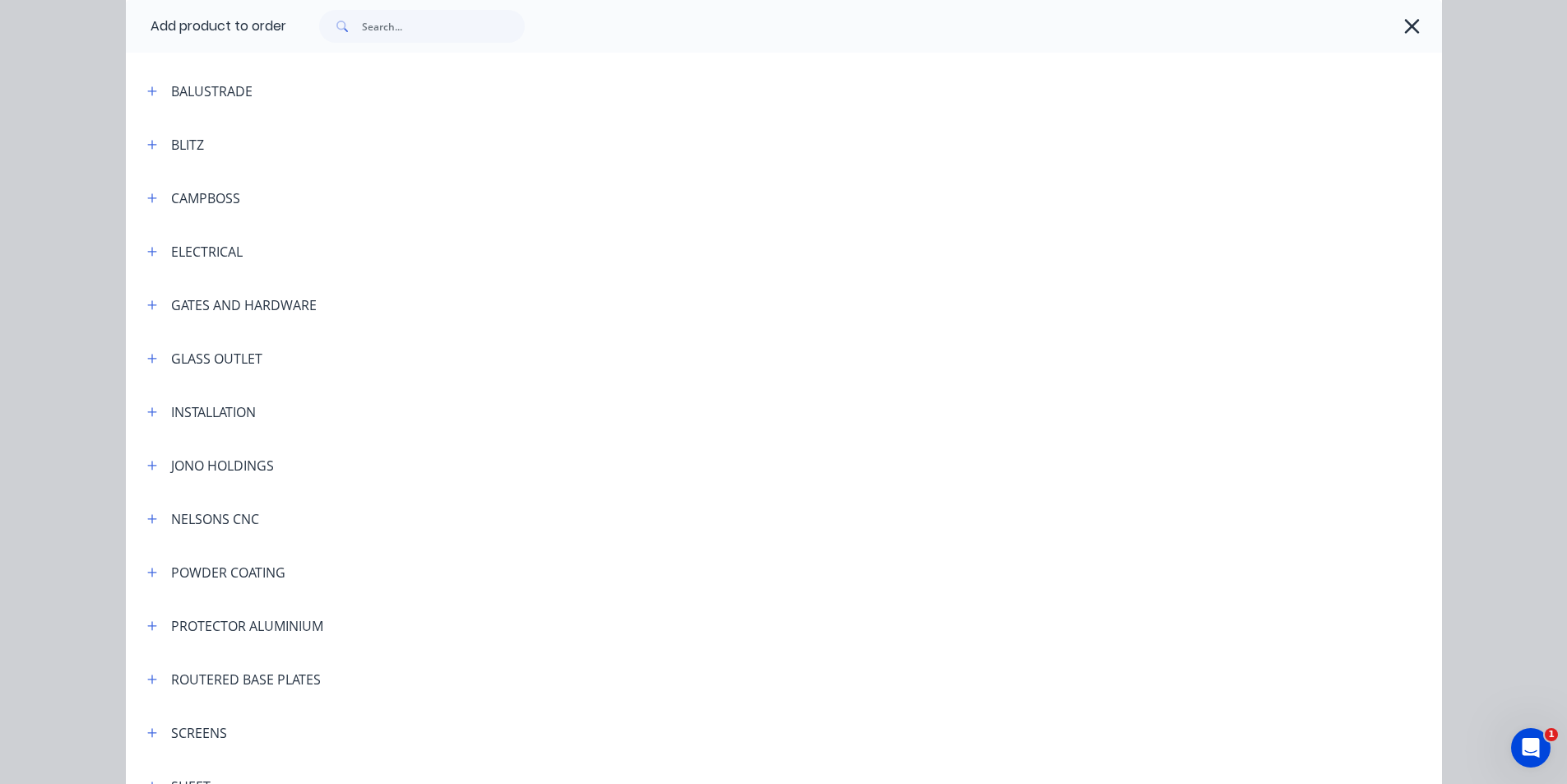
scroll to position [377, 0]
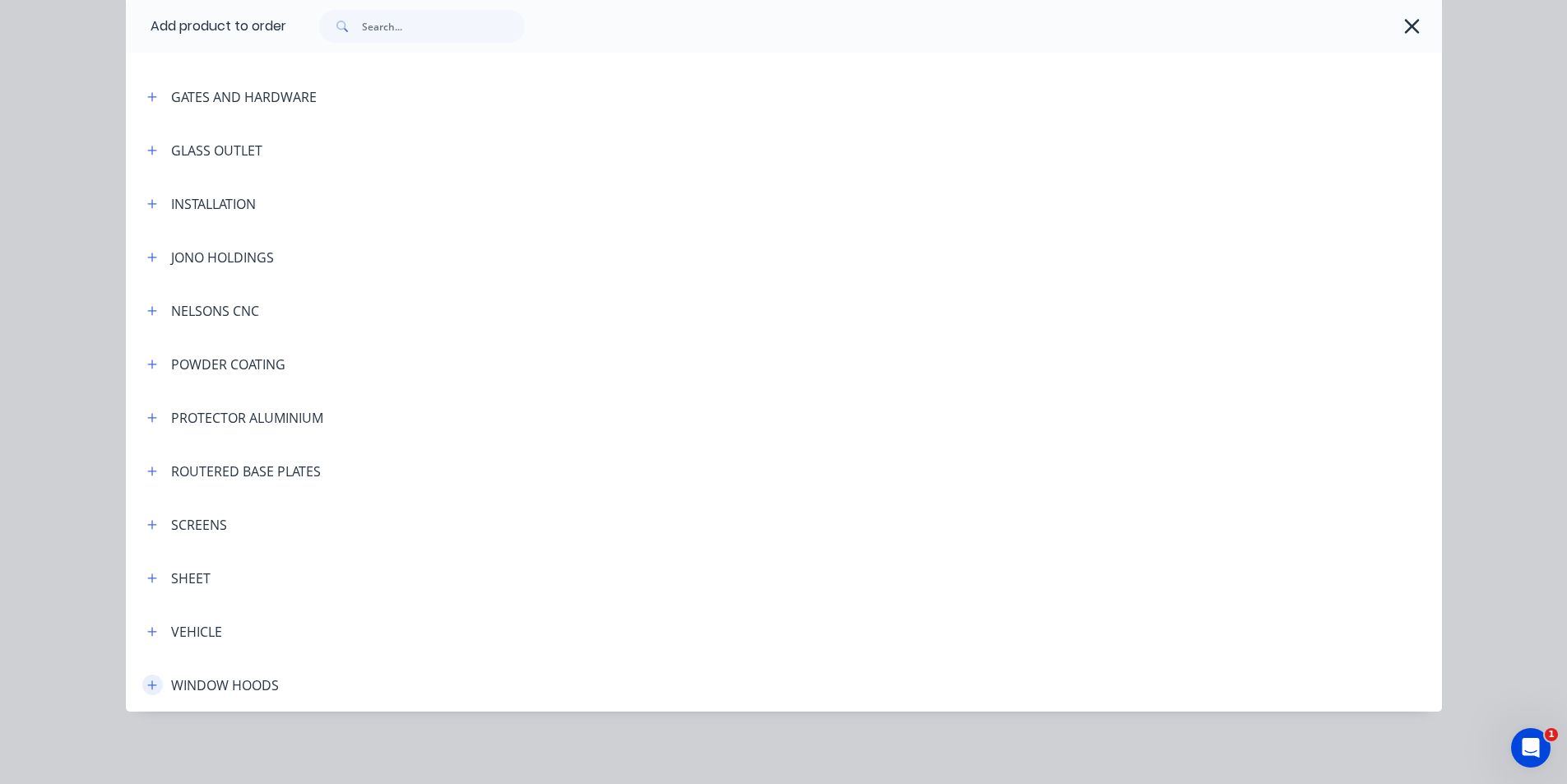
click at [148, 686] on icon "button" at bounding box center [152, 685] width 10 height 12
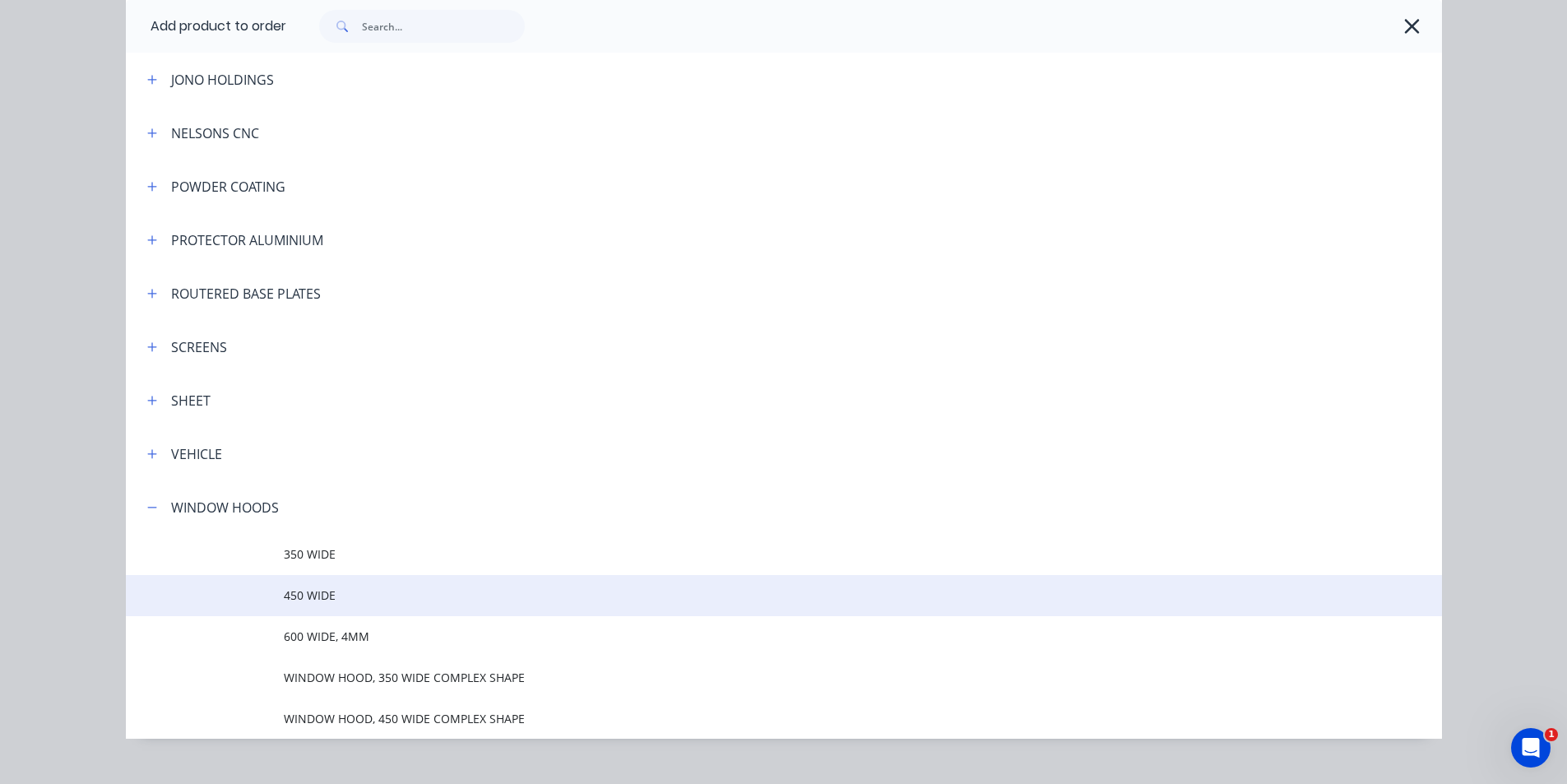
scroll to position [583, 0]
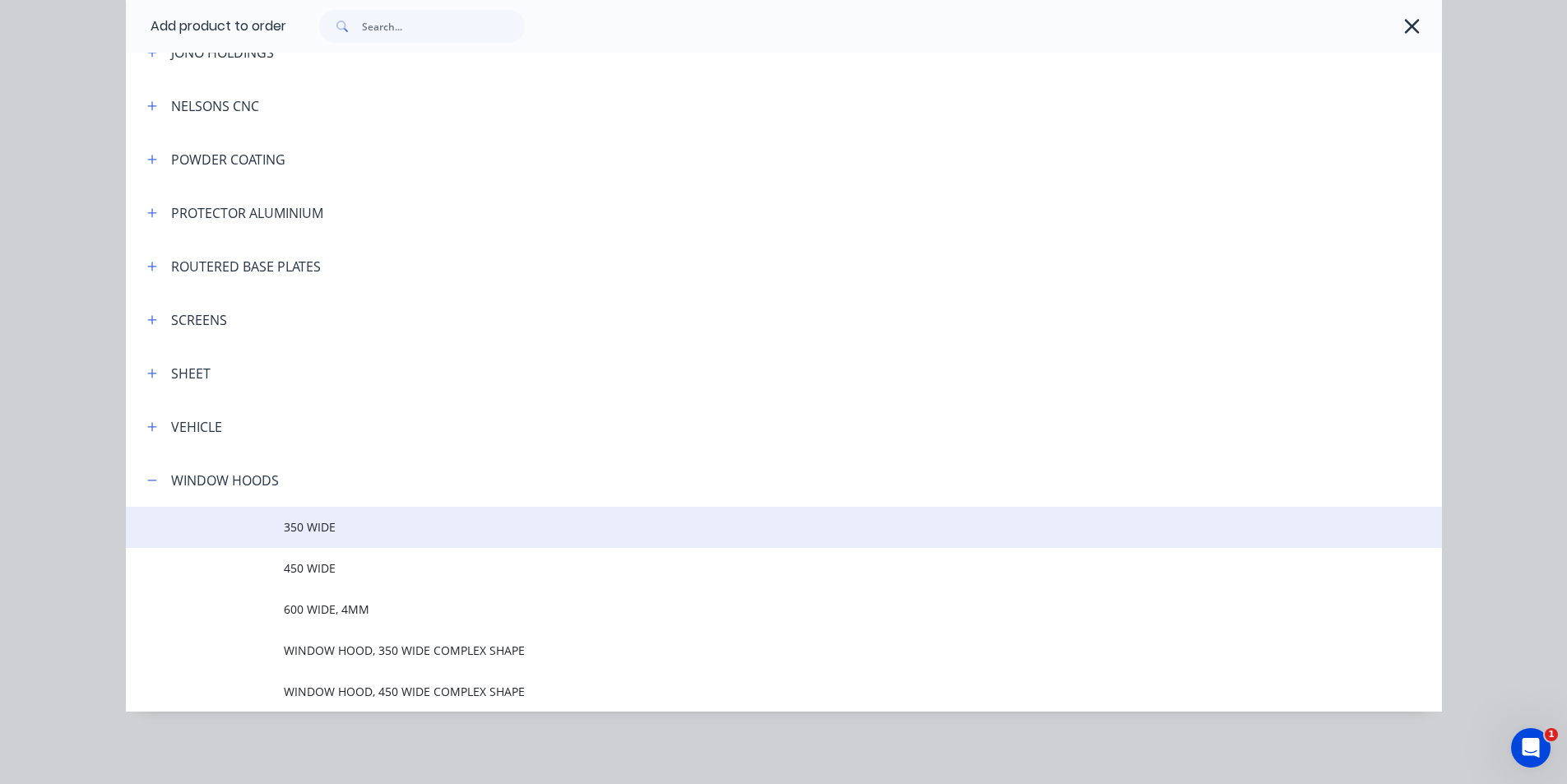
click at [350, 529] on span "350 WIDE" at bounding box center [747, 527] width 926 height 17
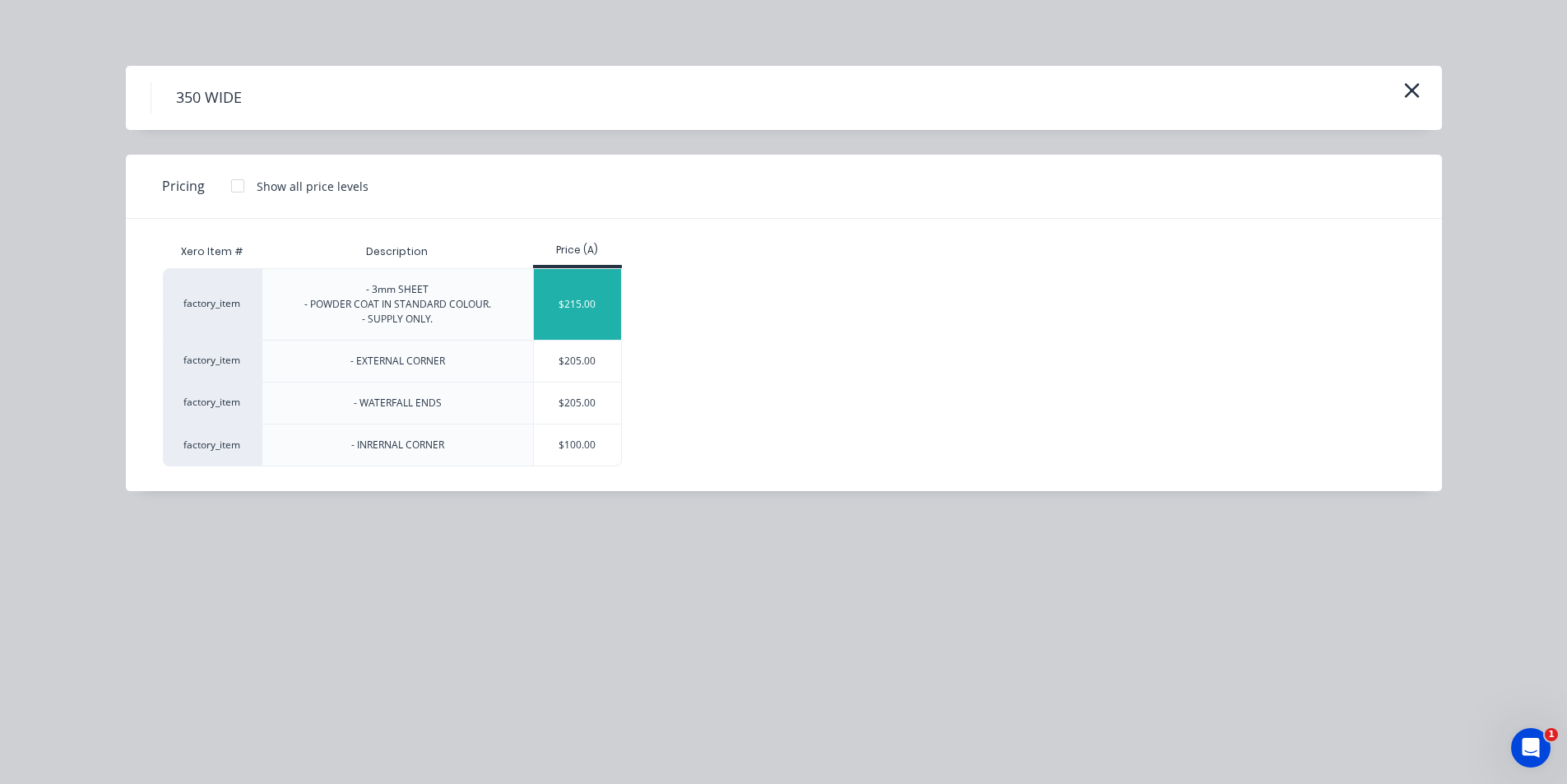
click at [602, 293] on div "$215.00" at bounding box center [578, 304] width 88 height 71
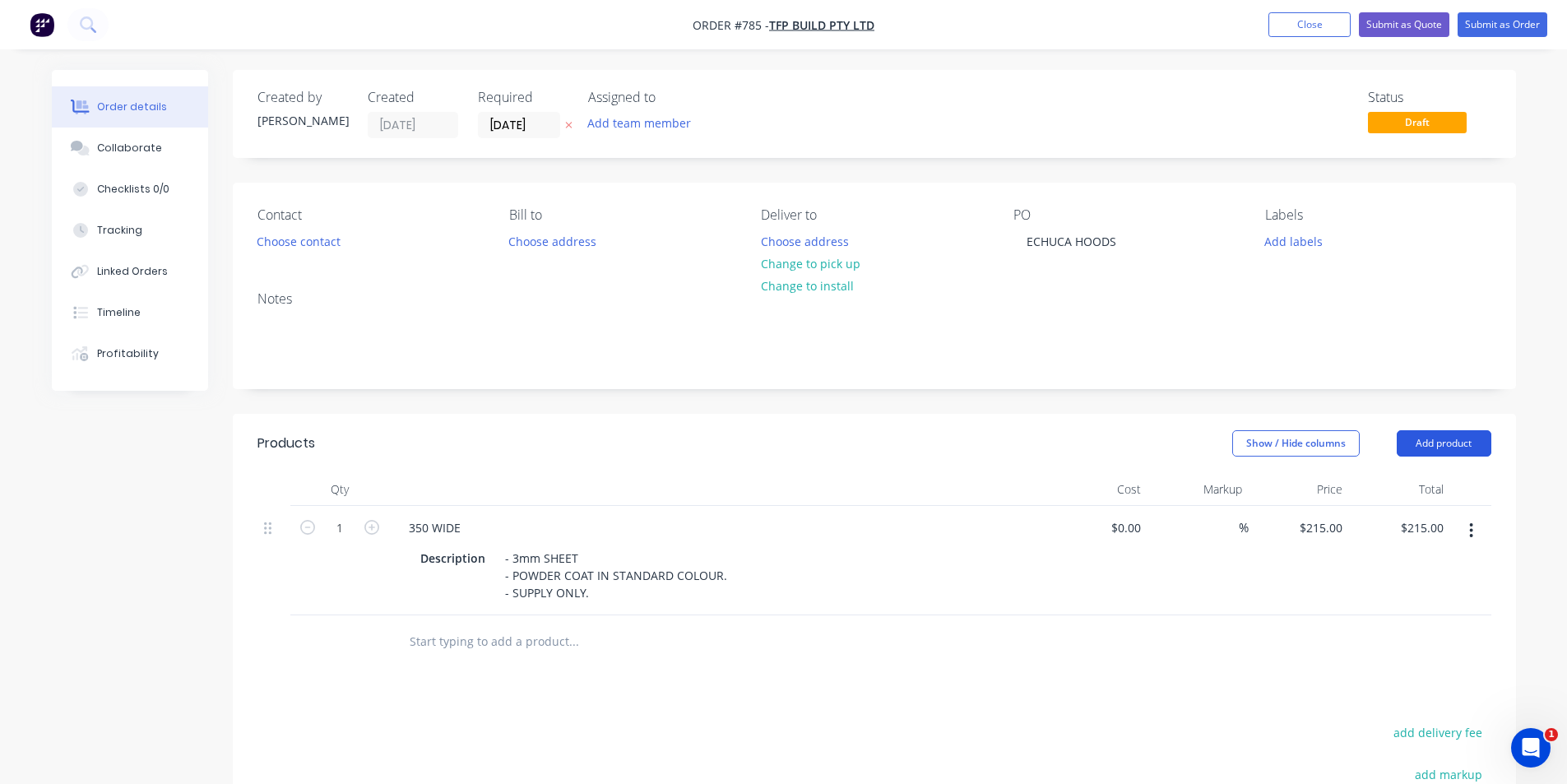
click at [1441, 441] on button "Add product" at bounding box center [1443, 443] width 94 height 27
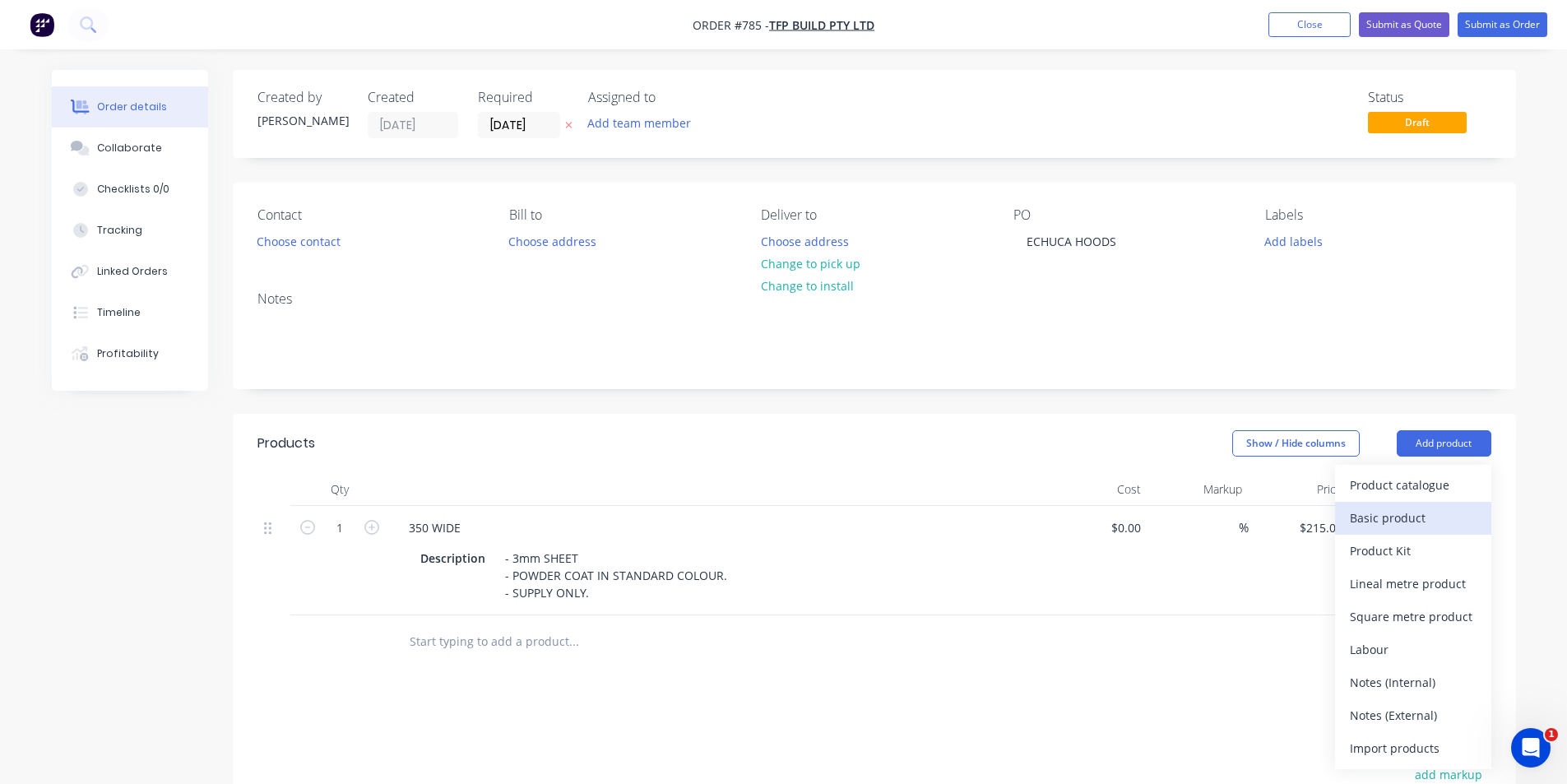
click at [1368, 525] on div "Basic product" at bounding box center [1413, 517] width 126 height 24
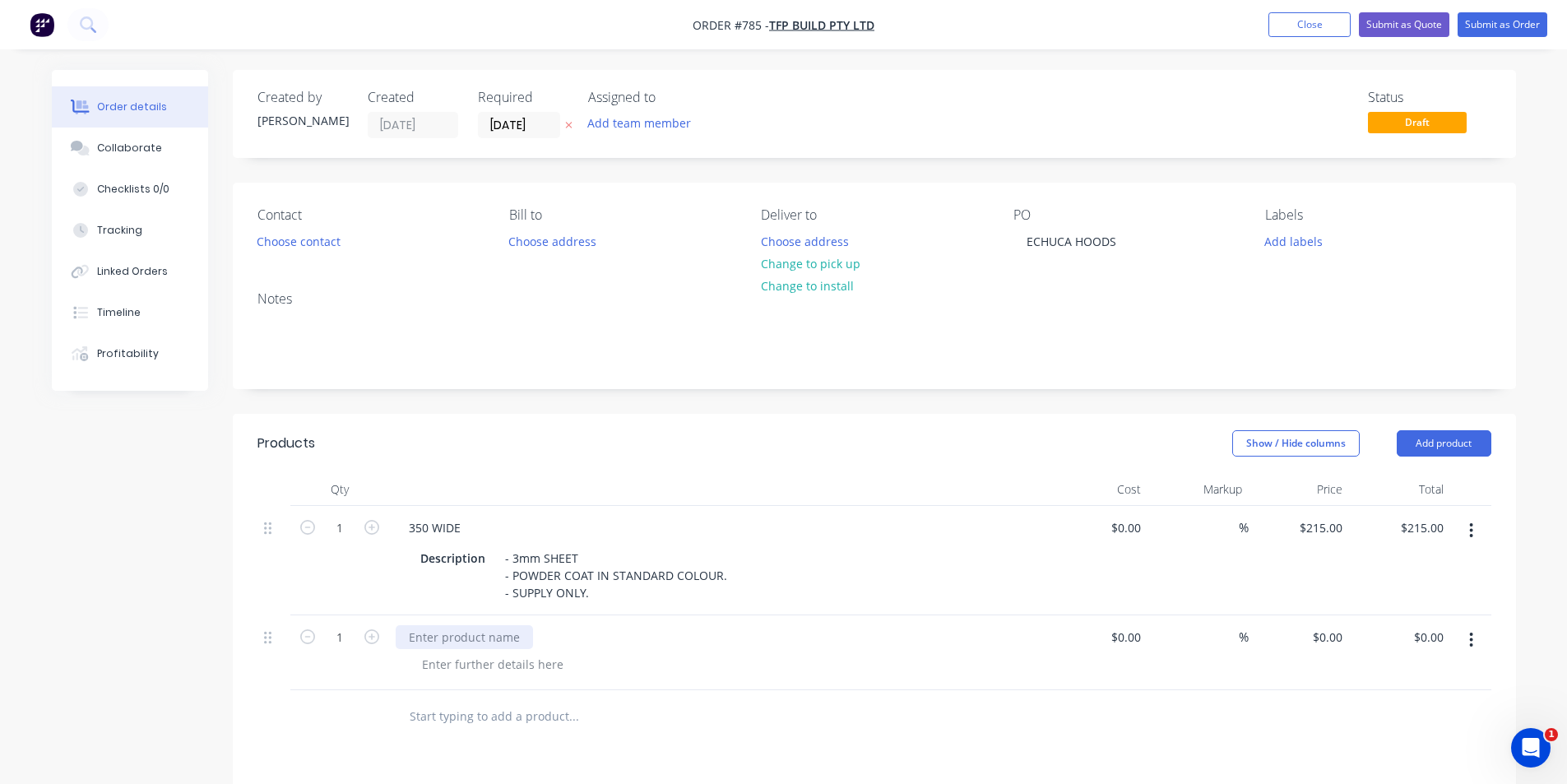
click at [443, 632] on div at bounding box center [465, 637] width 137 height 24
click at [652, 734] on div at bounding box center [685, 716] width 592 height 53
click at [1331, 641] on input "0" at bounding box center [1340, 637] width 19 height 24
type input "$1,690.00"
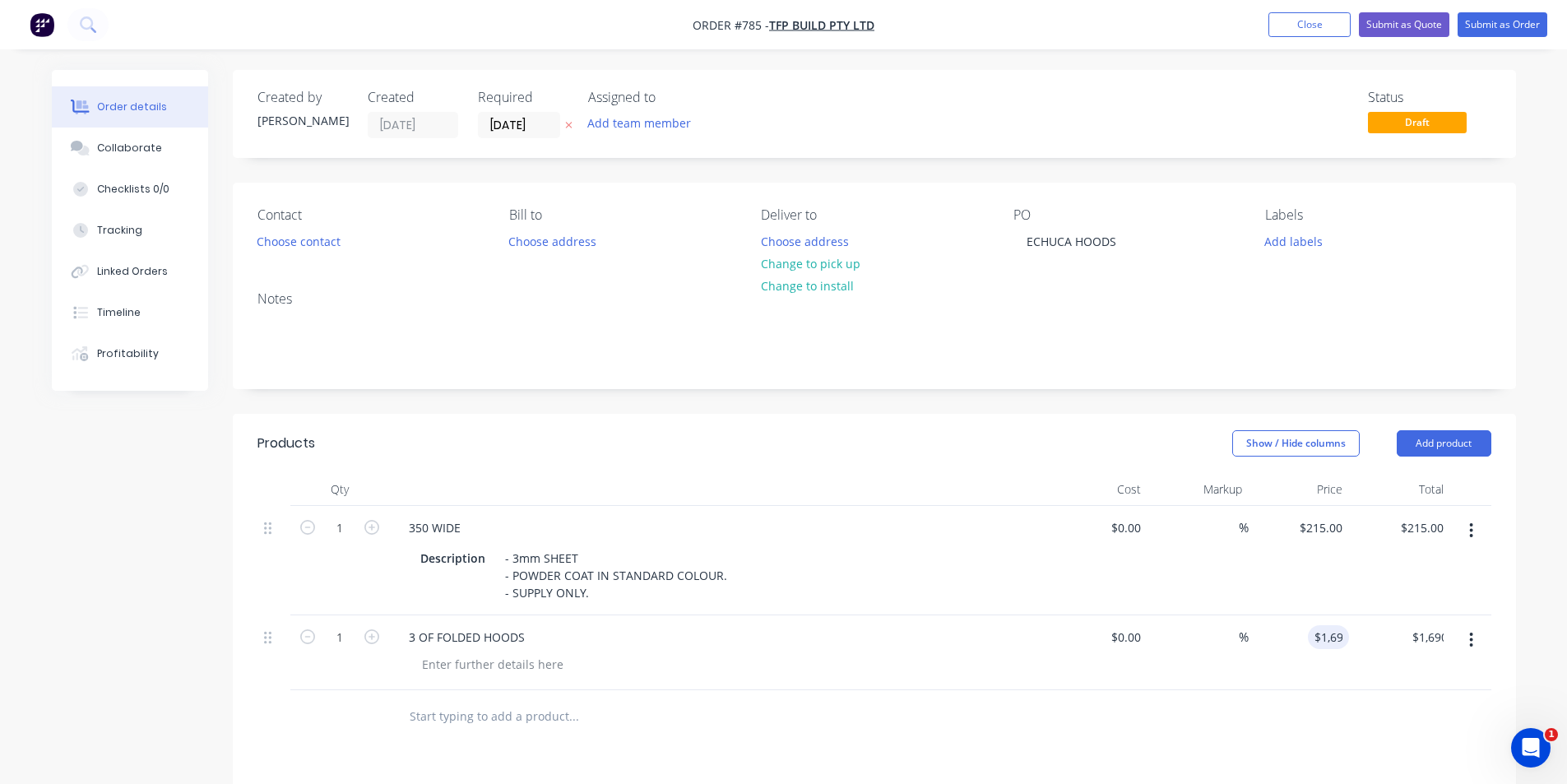
click at [1176, 720] on div at bounding box center [874, 716] width 1234 height 53
click at [487, 670] on div at bounding box center [492, 664] width 168 height 24
click at [816, 735] on div at bounding box center [685, 716] width 592 height 53
click at [1468, 521] on button "button" at bounding box center [1472, 530] width 38 height 29
click at [1375, 671] on div "Delete" at bounding box center [1413, 672] width 126 height 24
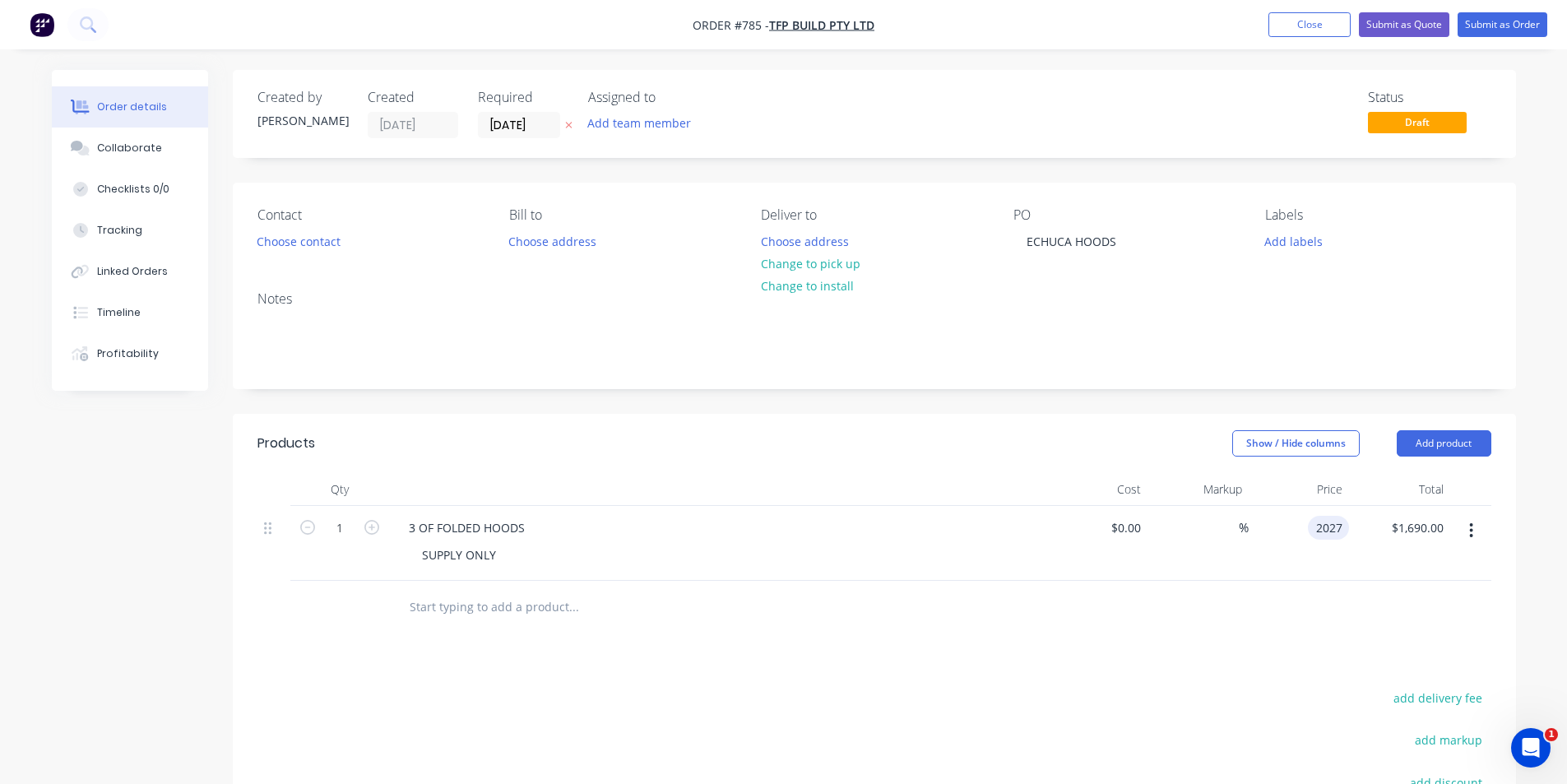
type input "$2,027.00"
click at [1512, 20] on button "Submit as Order" at bounding box center [1503, 24] width 90 height 25
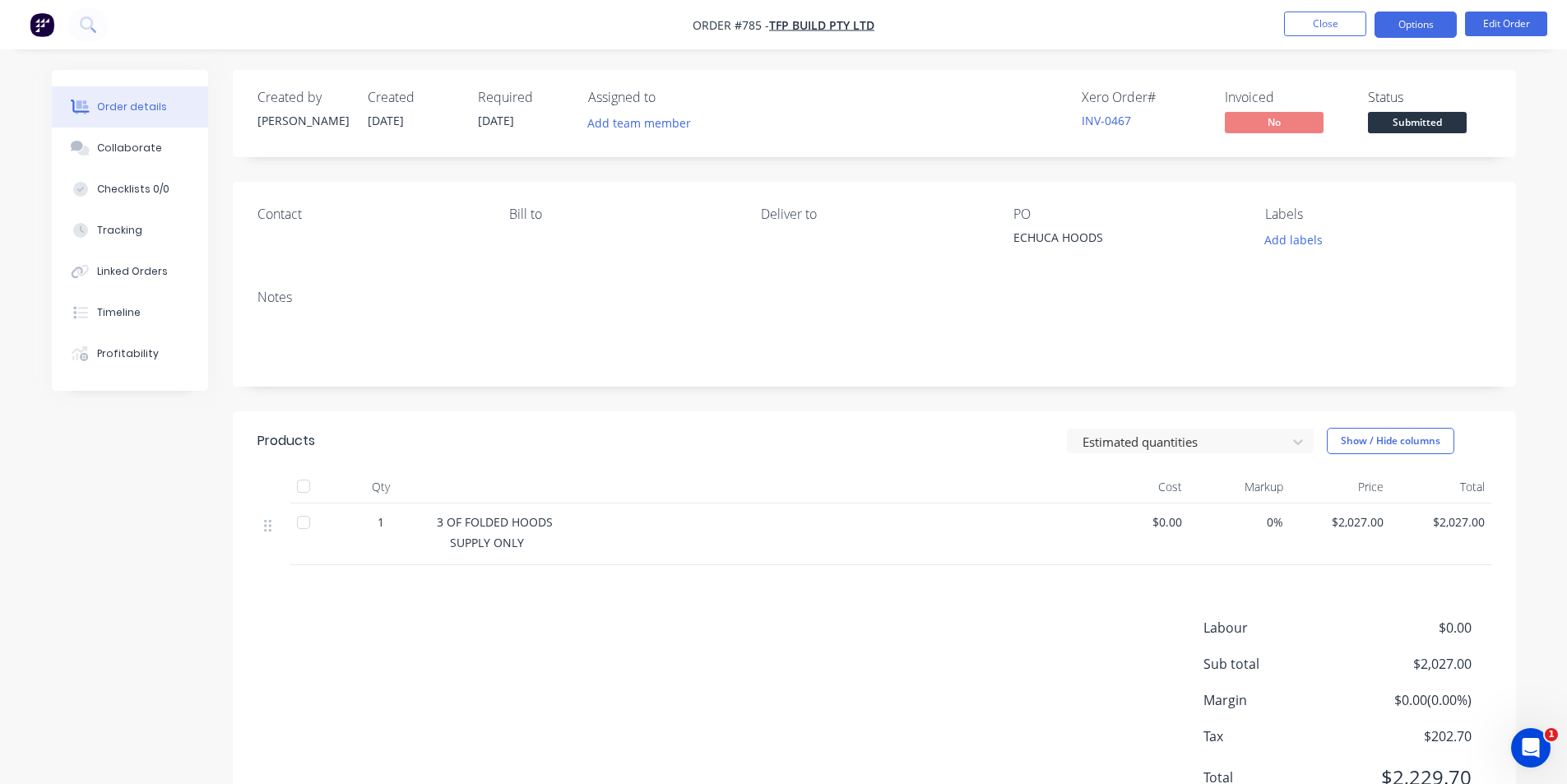
click at [1410, 28] on button "Options" at bounding box center [1416, 25] width 82 height 27
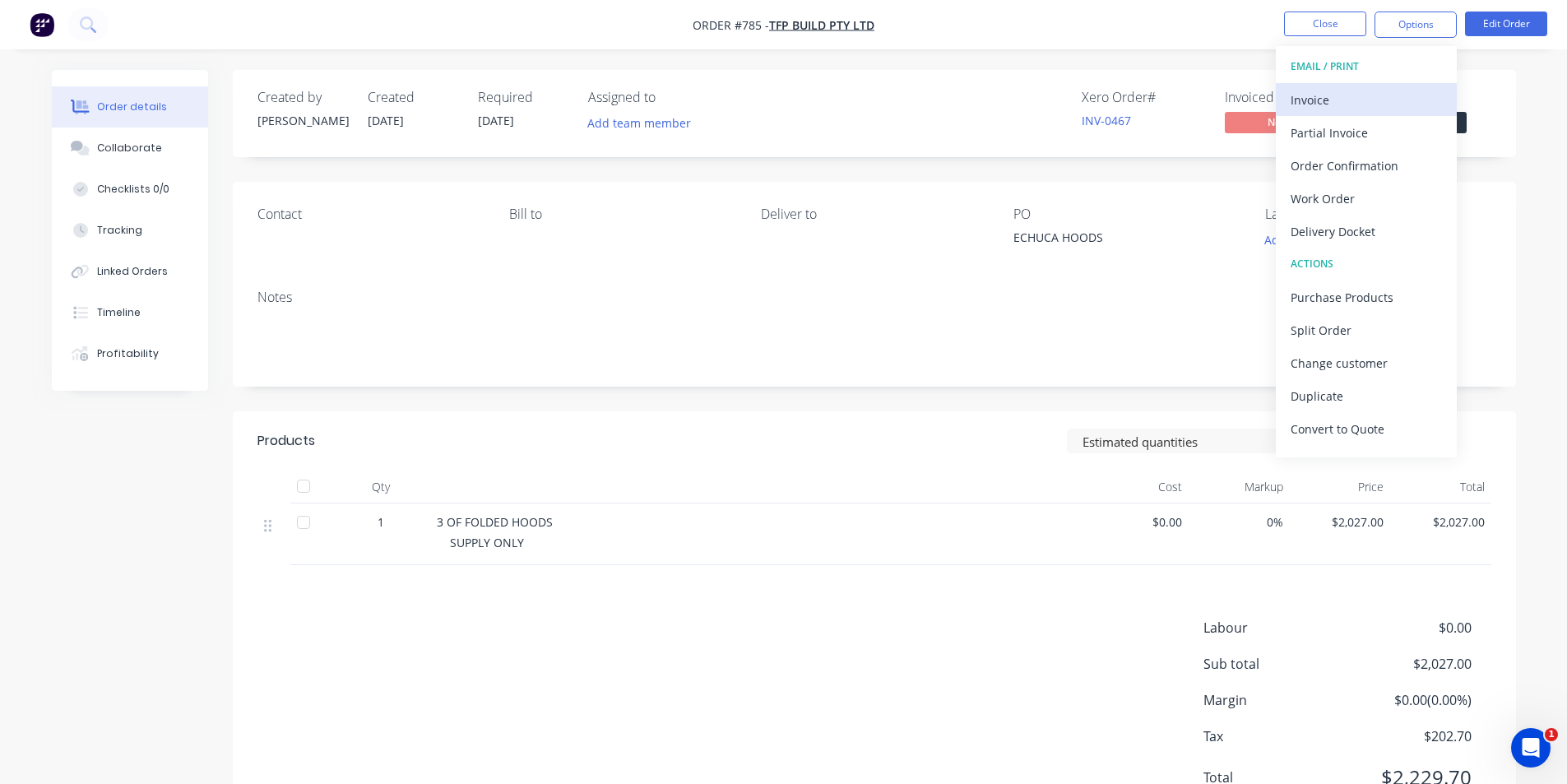
click at [1360, 94] on div "Invoice" at bounding box center [1366, 100] width 151 height 24
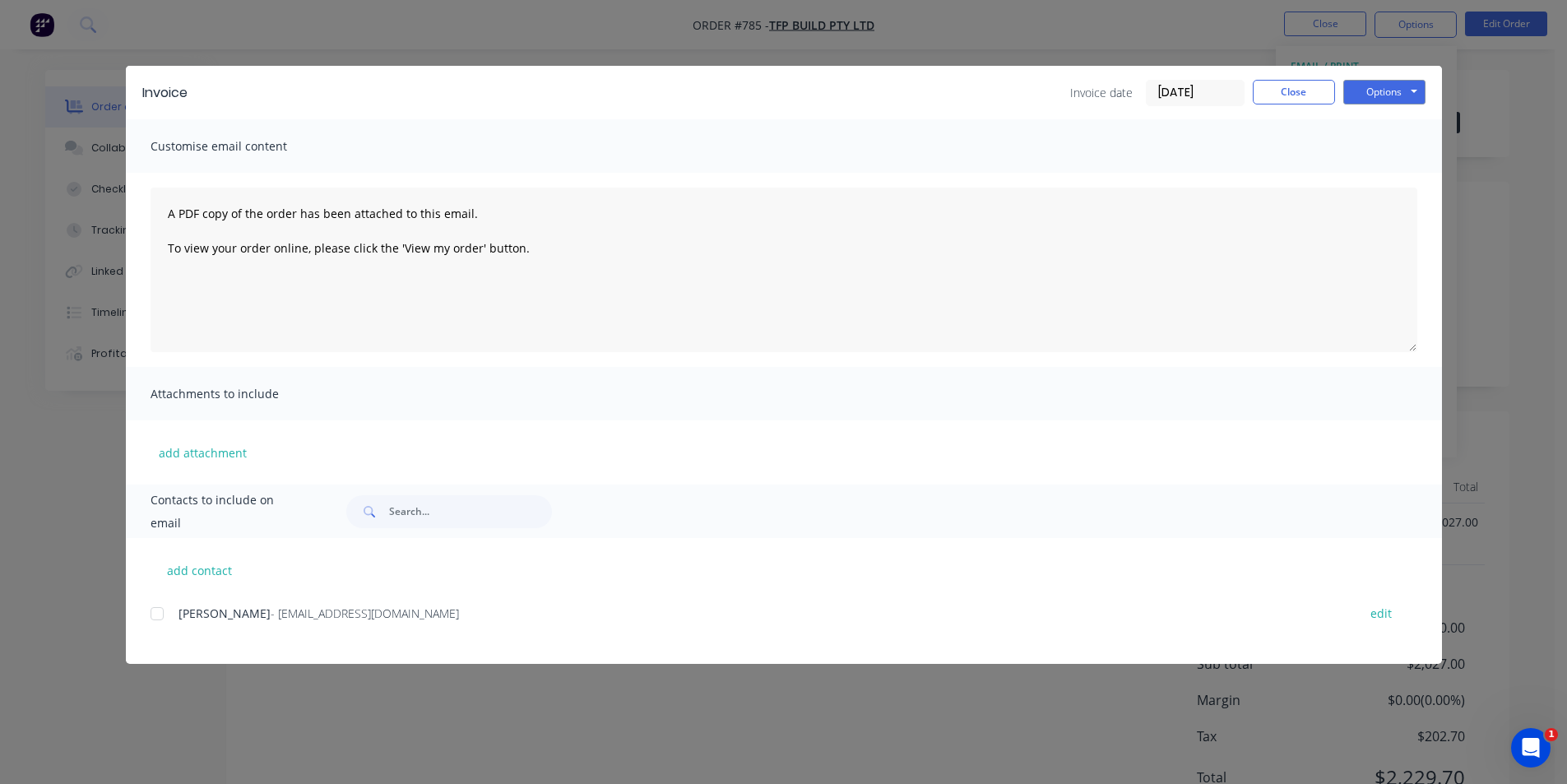
click at [157, 611] on div at bounding box center [158, 614] width 33 height 33
click at [1384, 92] on button "Options" at bounding box center [1385, 92] width 82 height 25
click at [1397, 174] on button "Email" at bounding box center [1396, 176] width 105 height 27
click at [1296, 98] on button "Close" at bounding box center [1294, 92] width 82 height 25
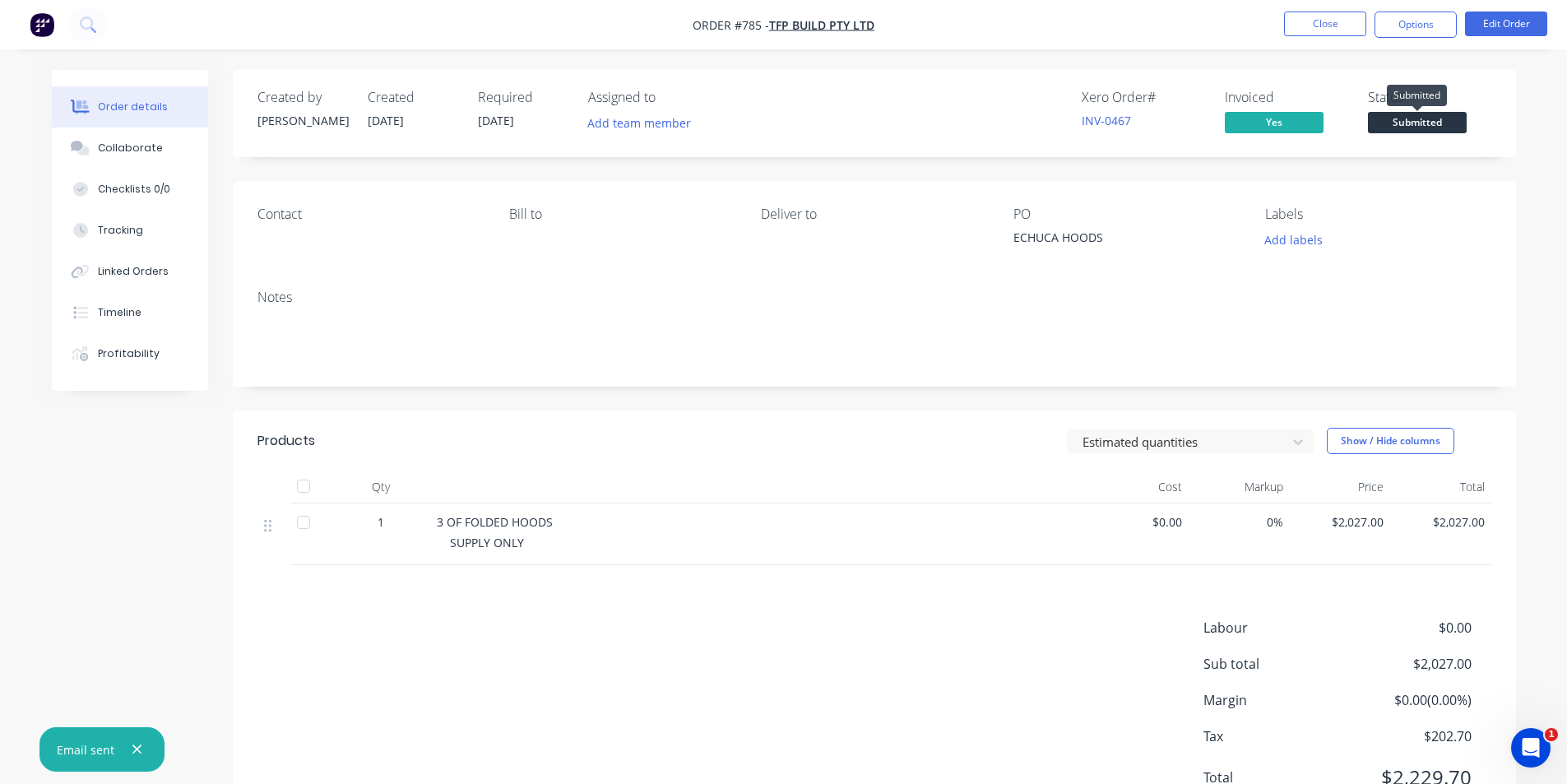
click at [1386, 121] on span "Submitted" at bounding box center [1418, 122] width 99 height 20
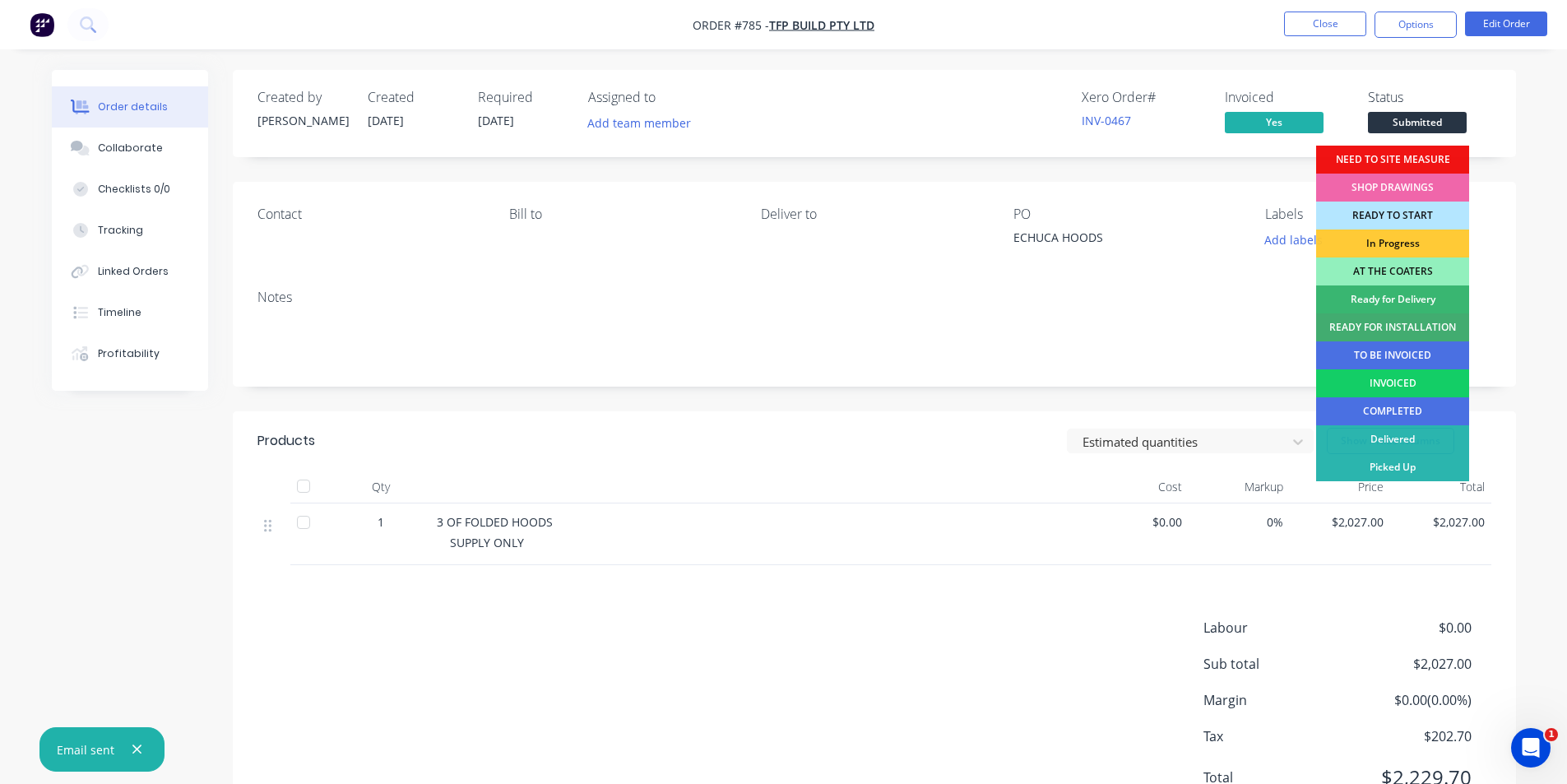
click at [1375, 376] on div "INVOICED" at bounding box center [1392, 383] width 153 height 28
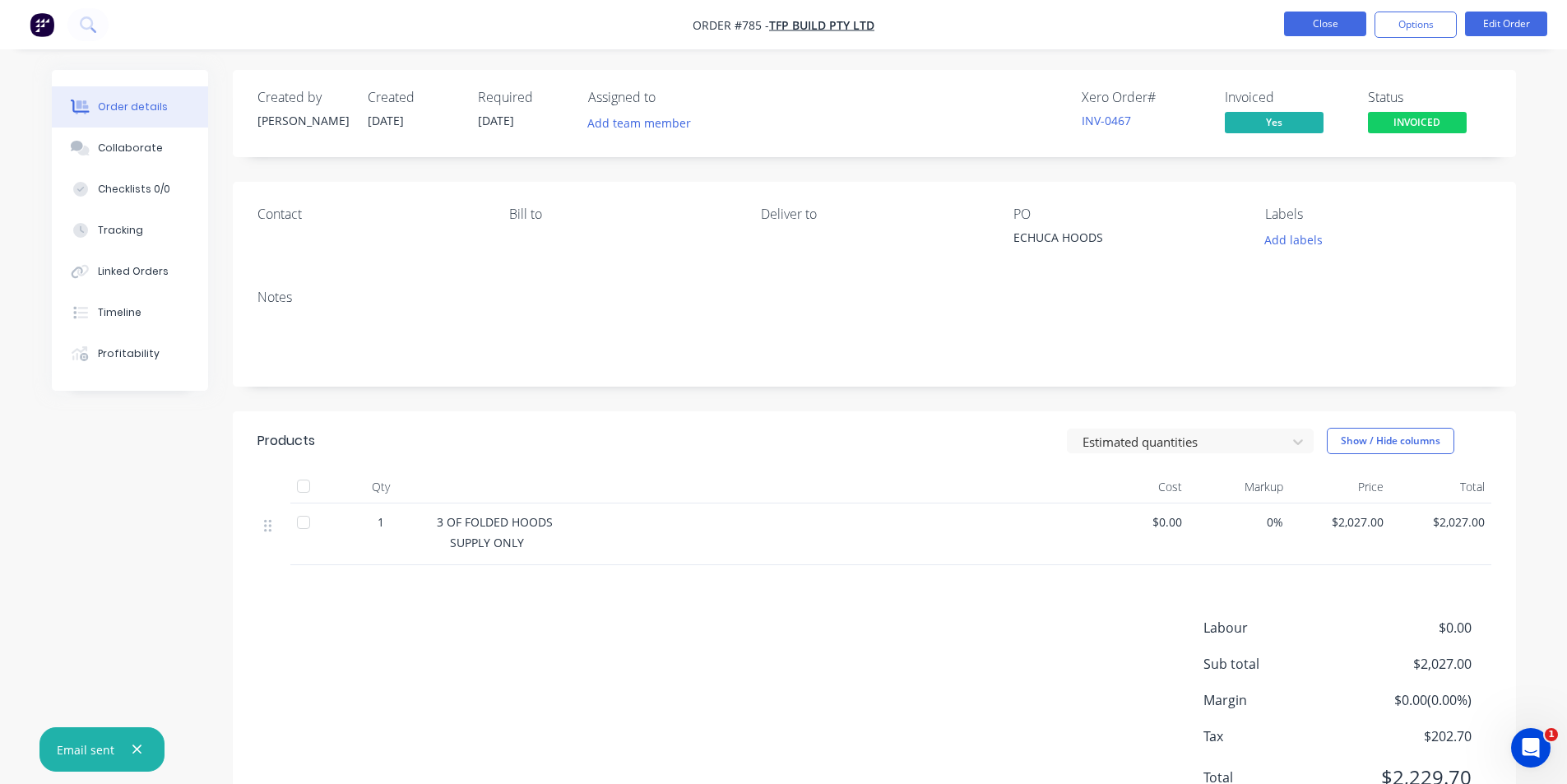
click at [1309, 22] on button "Close" at bounding box center [1325, 24] width 82 height 25
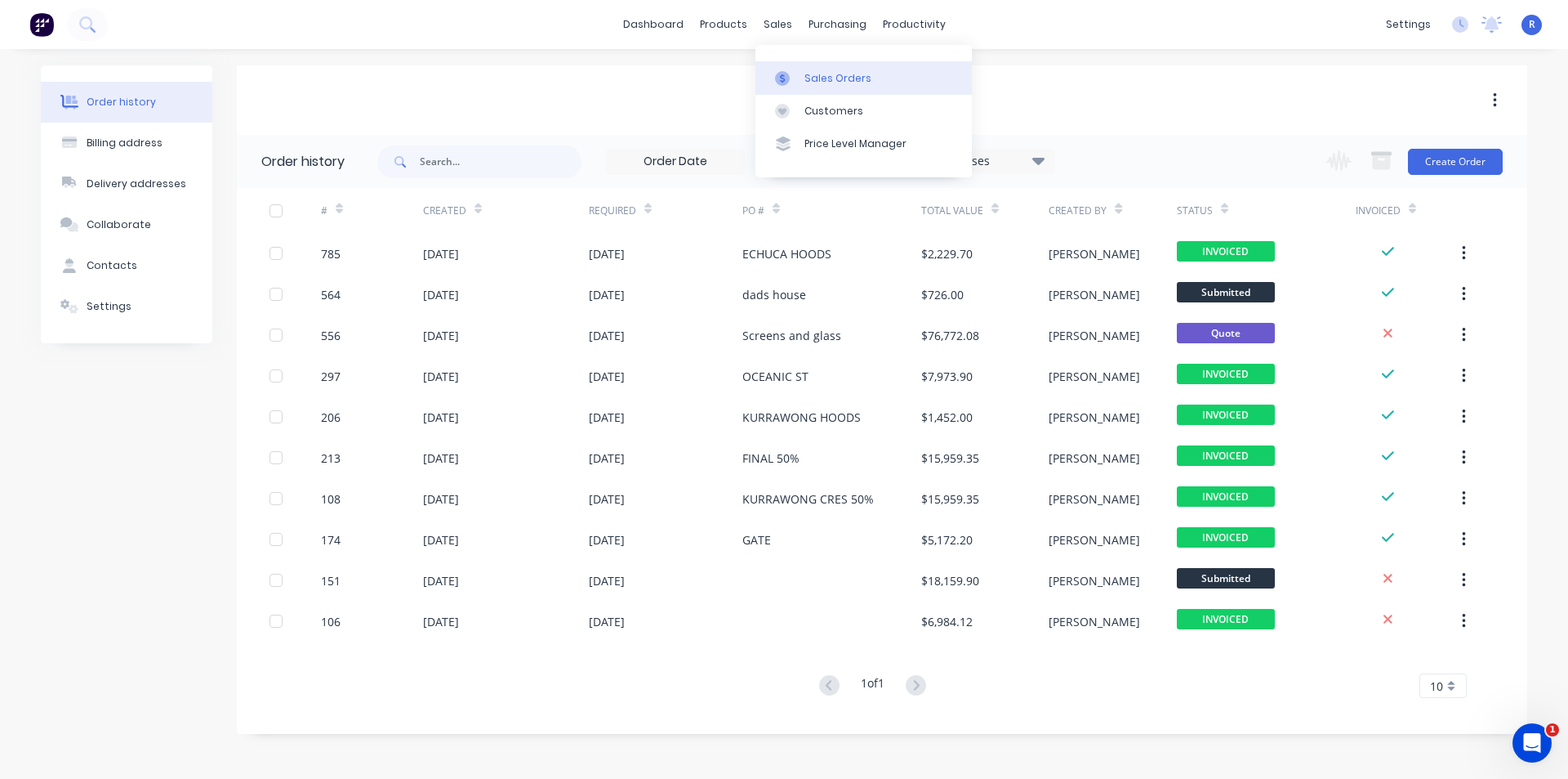
click at [807, 76] on div "Sales Orders" at bounding box center [838, 78] width 67 height 15
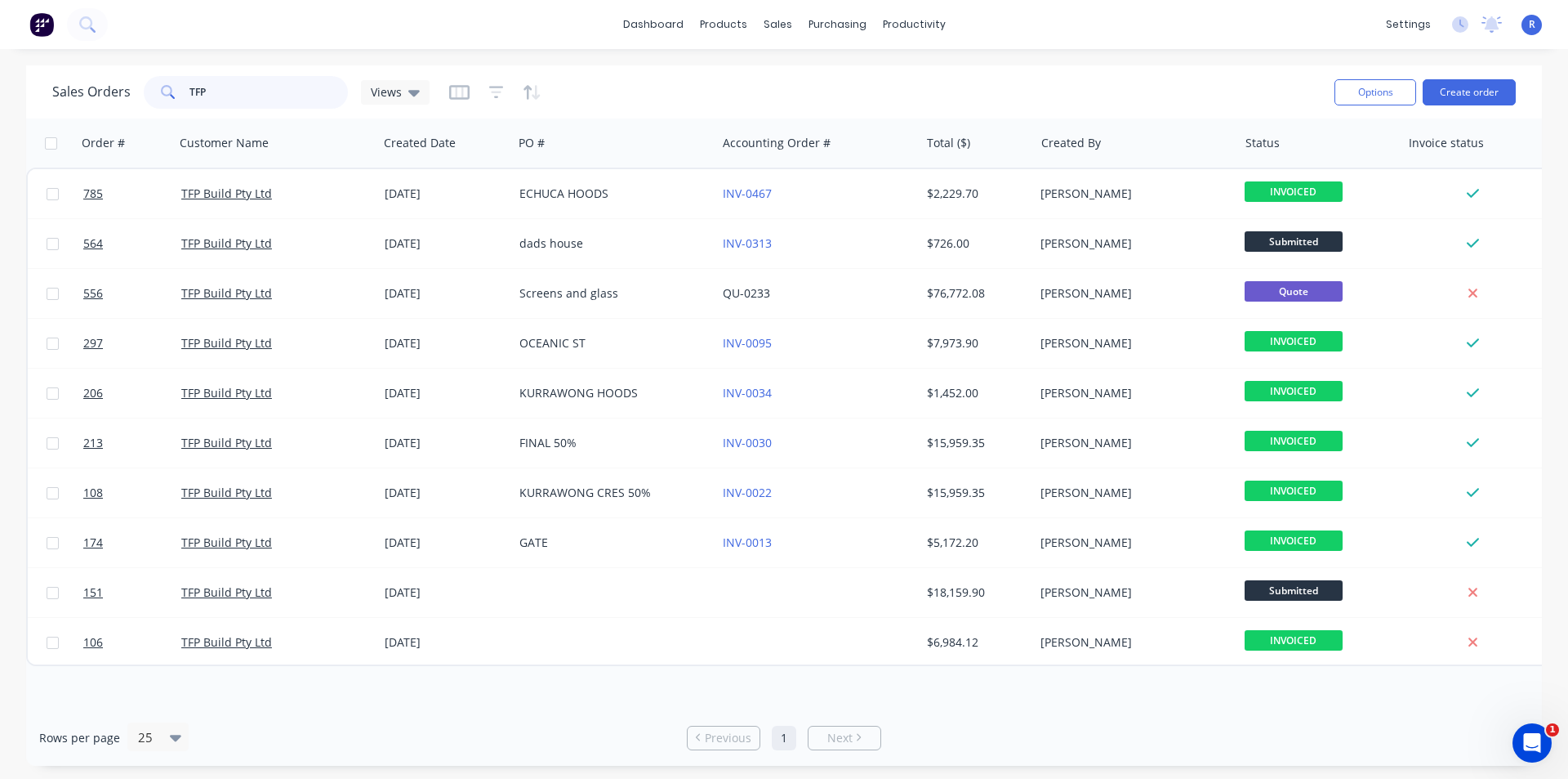
drag, startPoint x: 284, startPoint y: 87, endPoint x: 146, endPoint y: 93, distance: 138.1
click at [146, 93] on div "TFP" at bounding box center [246, 92] width 204 height 33
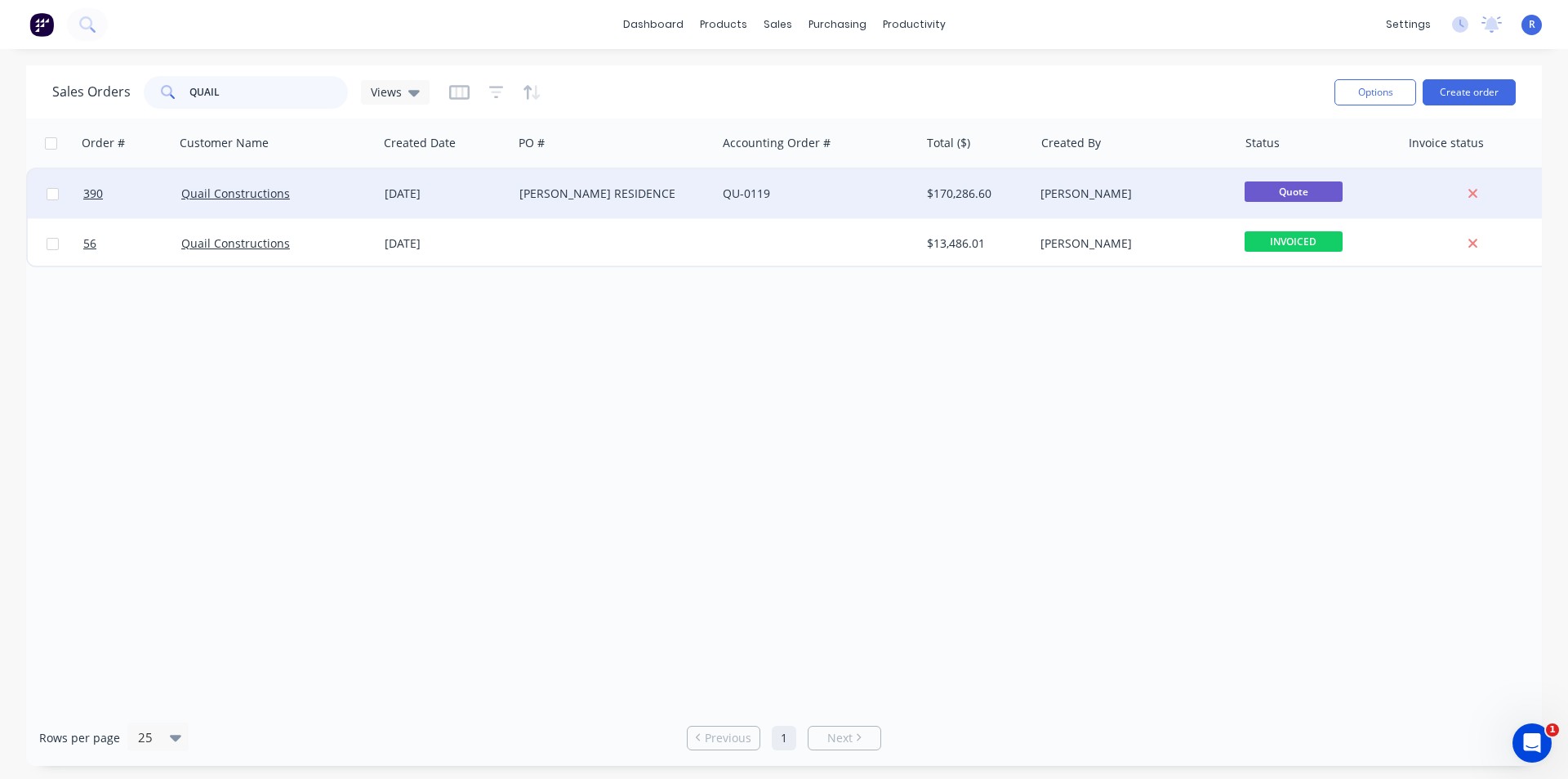
type input "QUAIL"
click at [853, 194] on div "QU-0119" at bounding box center [813, 194] width 181 height 16
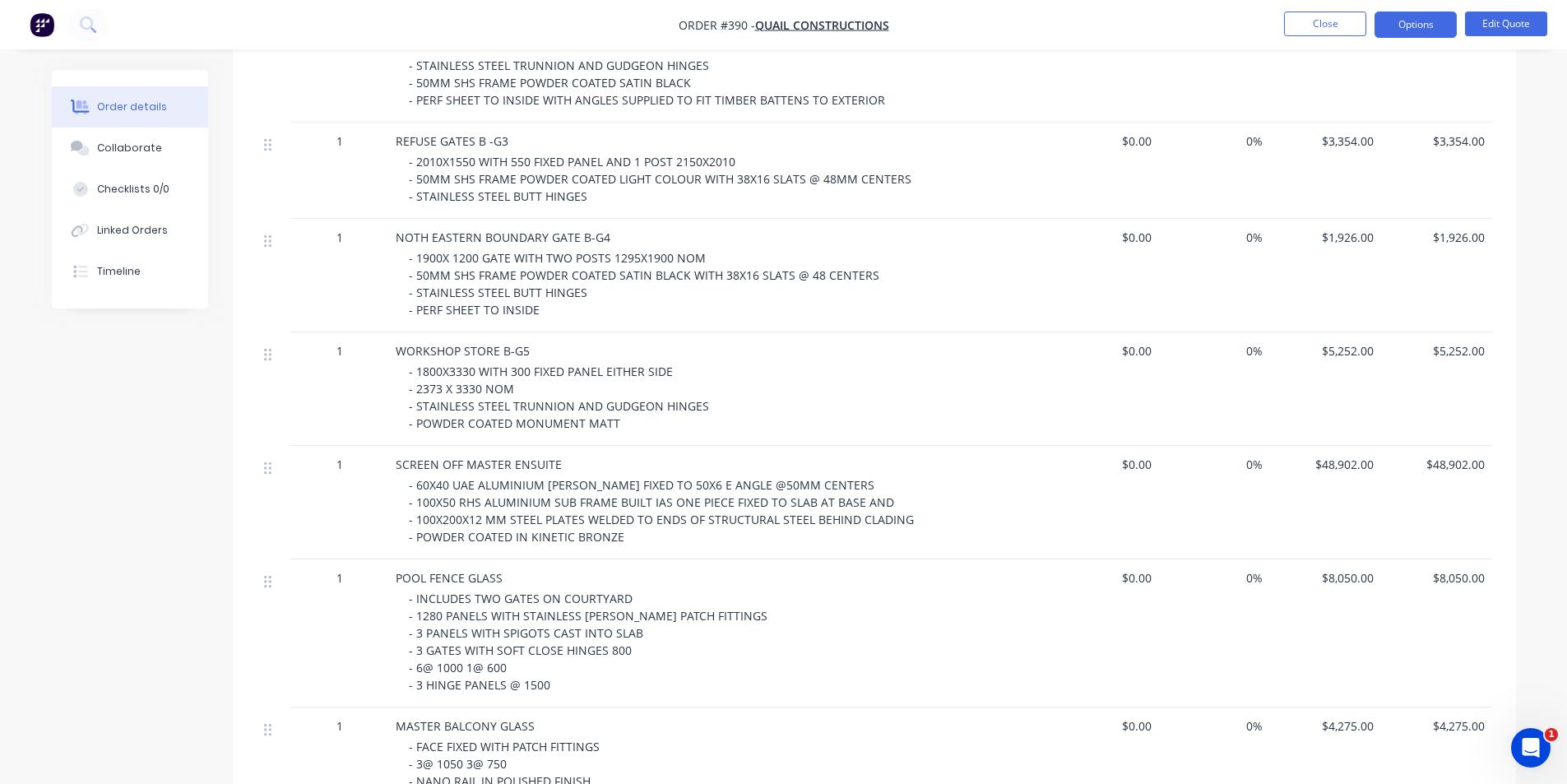
scroll to position [986, 0]
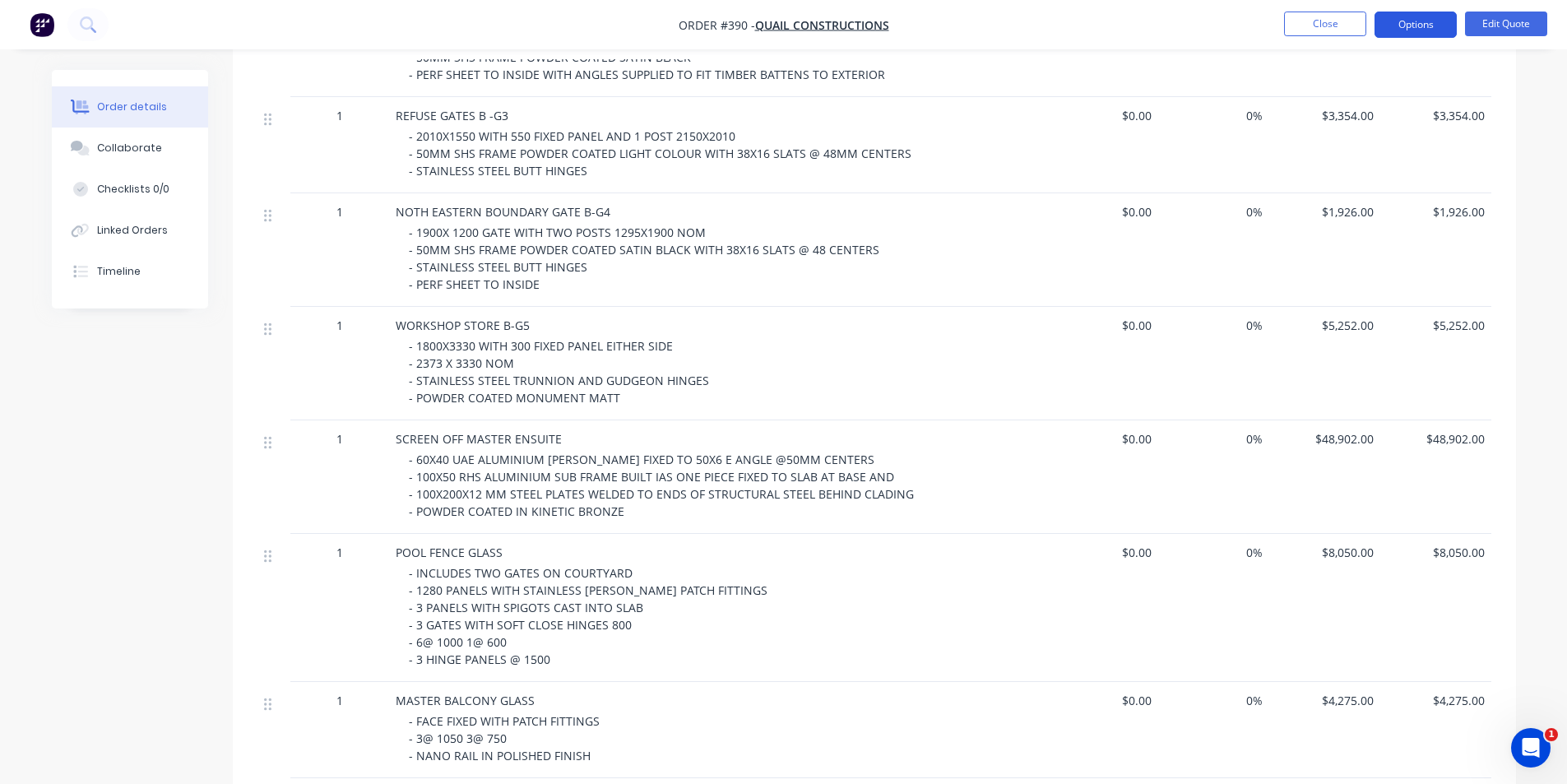
click at [1406, 33] on button "Options" at bounding box center [1416, 25] width 82 height 27
click at [1406, 31] on button "Options" at bounding box center [1416, 25] width 82 height 27
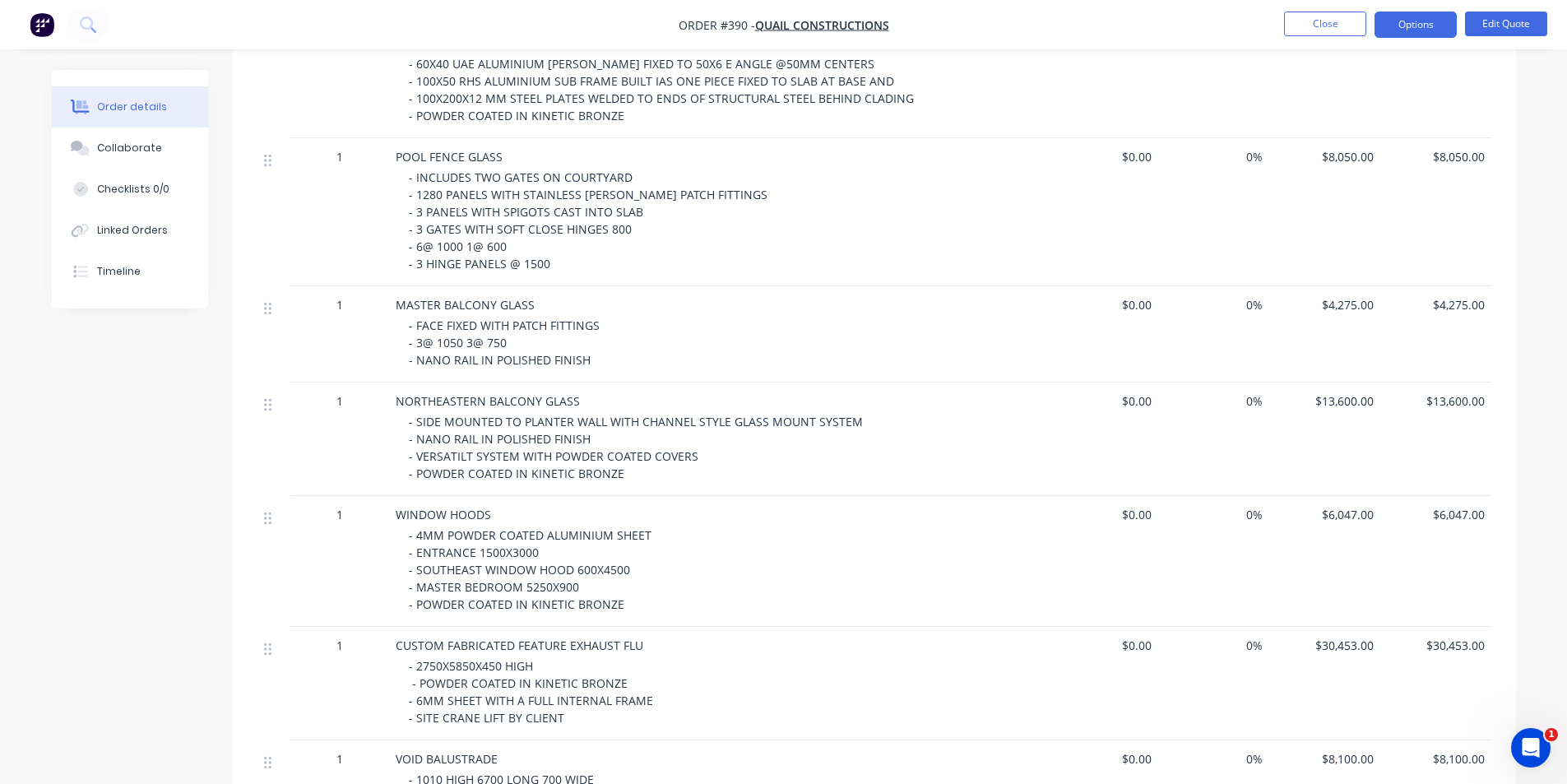
scroll to position [1234, 0]
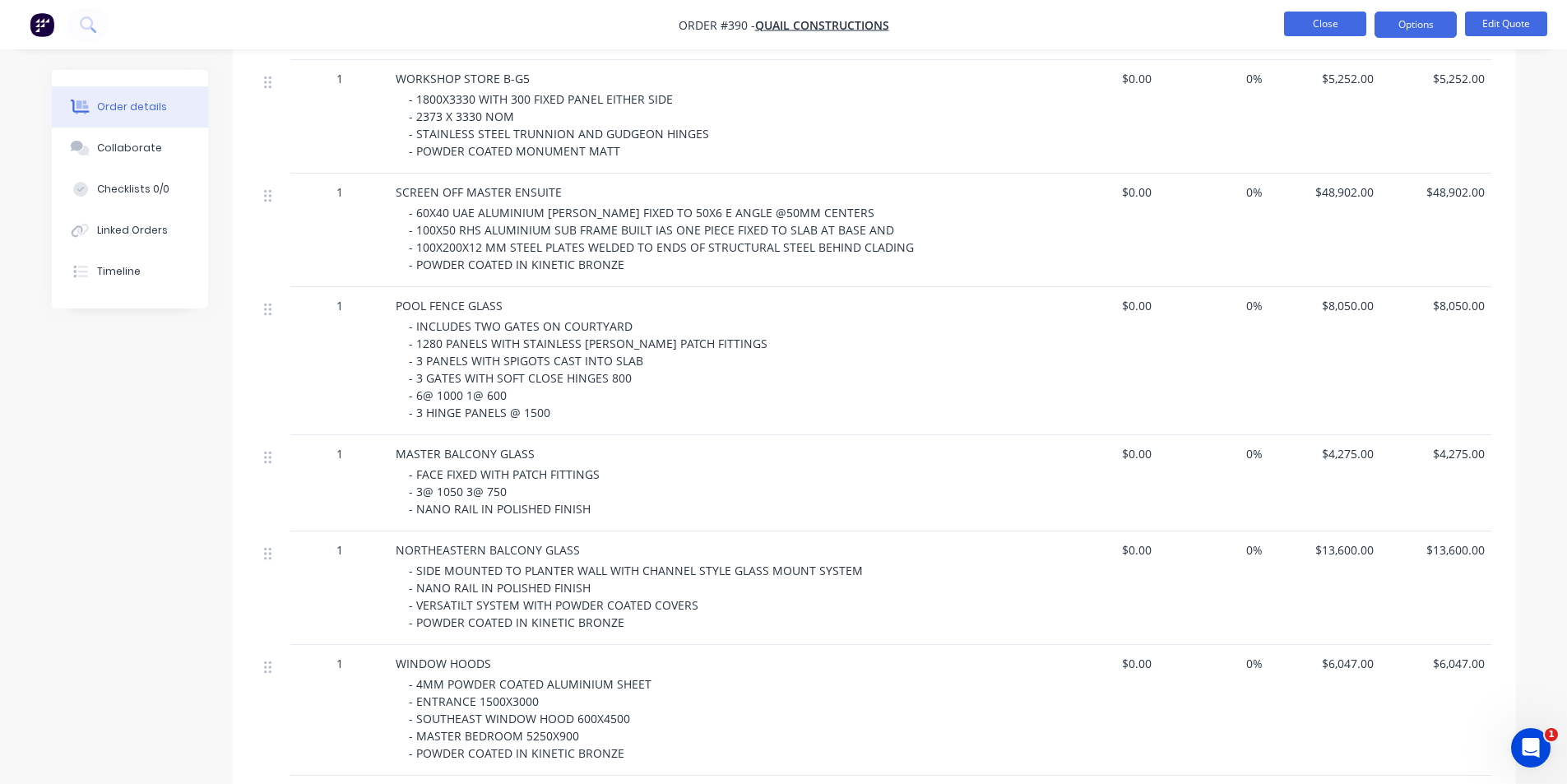
click at [1328, 16] on button "Close" at bounding box center [1325, 24] width 82 height 25
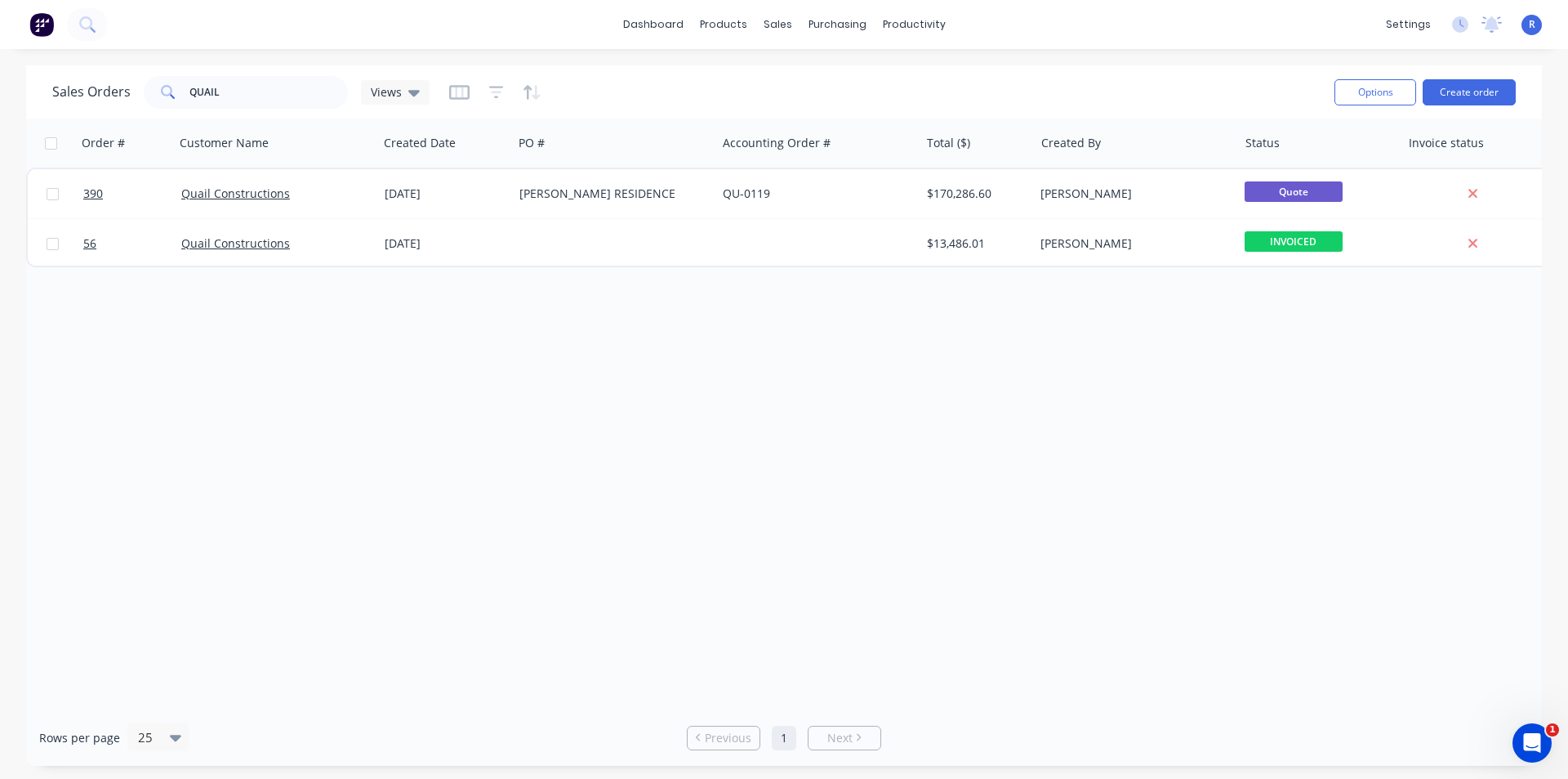
click at [675, 439] on div "Order # Customer Name Created Date PO # Accounting Order # Total ($) Created By…" at bounding box center [784, 413] width 1515 height 591
drag, startPoint x: 242, startPoint y: 93, endPoint x: 147, endPoint y: 95, distance: 95.0
click at [147, 95] on div "QUAIL" at bounding box center [246, 92] width 204 height 33
type input "ZAK"
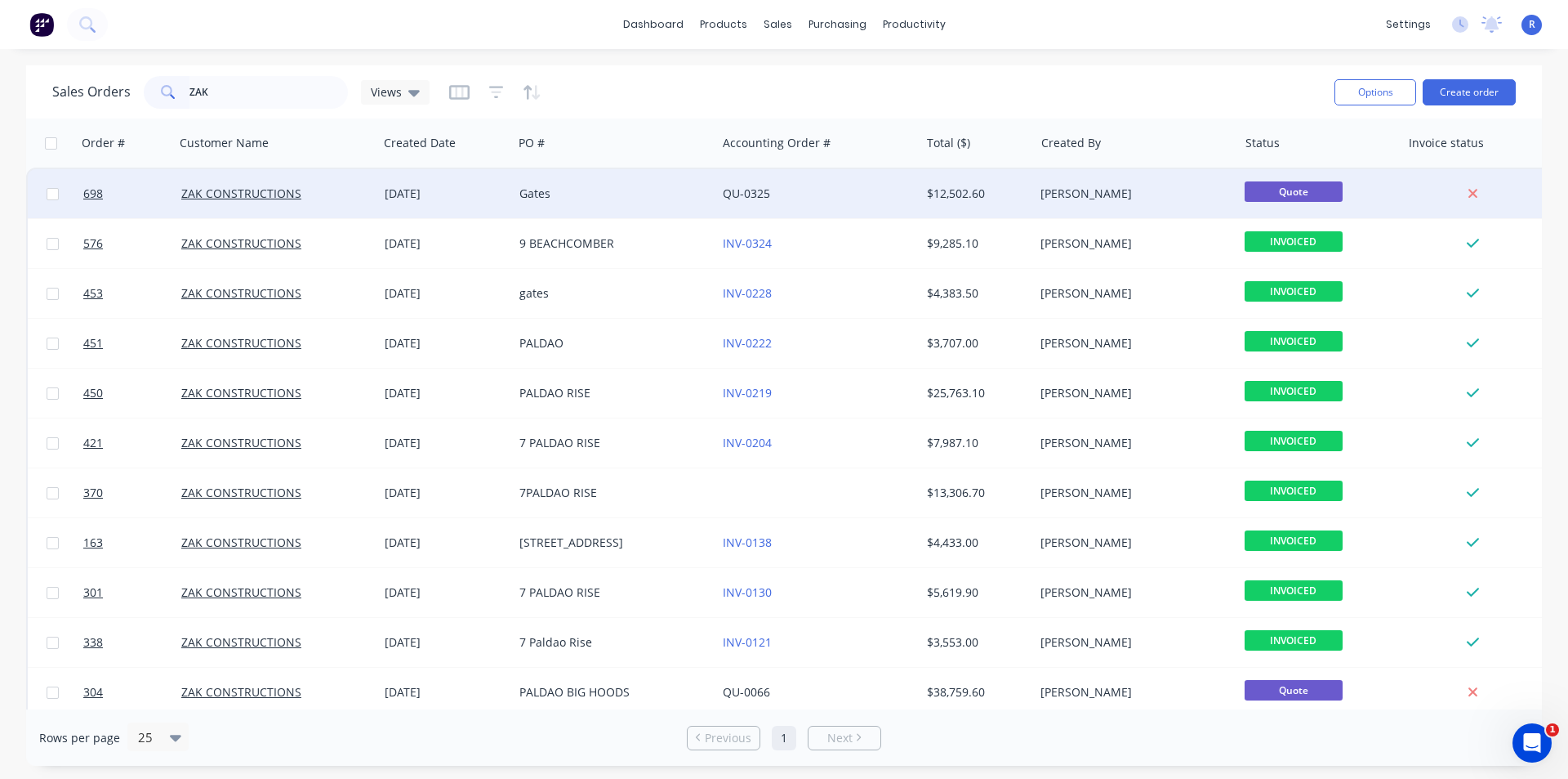
click at [659, 187] on div "Gates" at bounding box center [609, 194] width 181 height 16
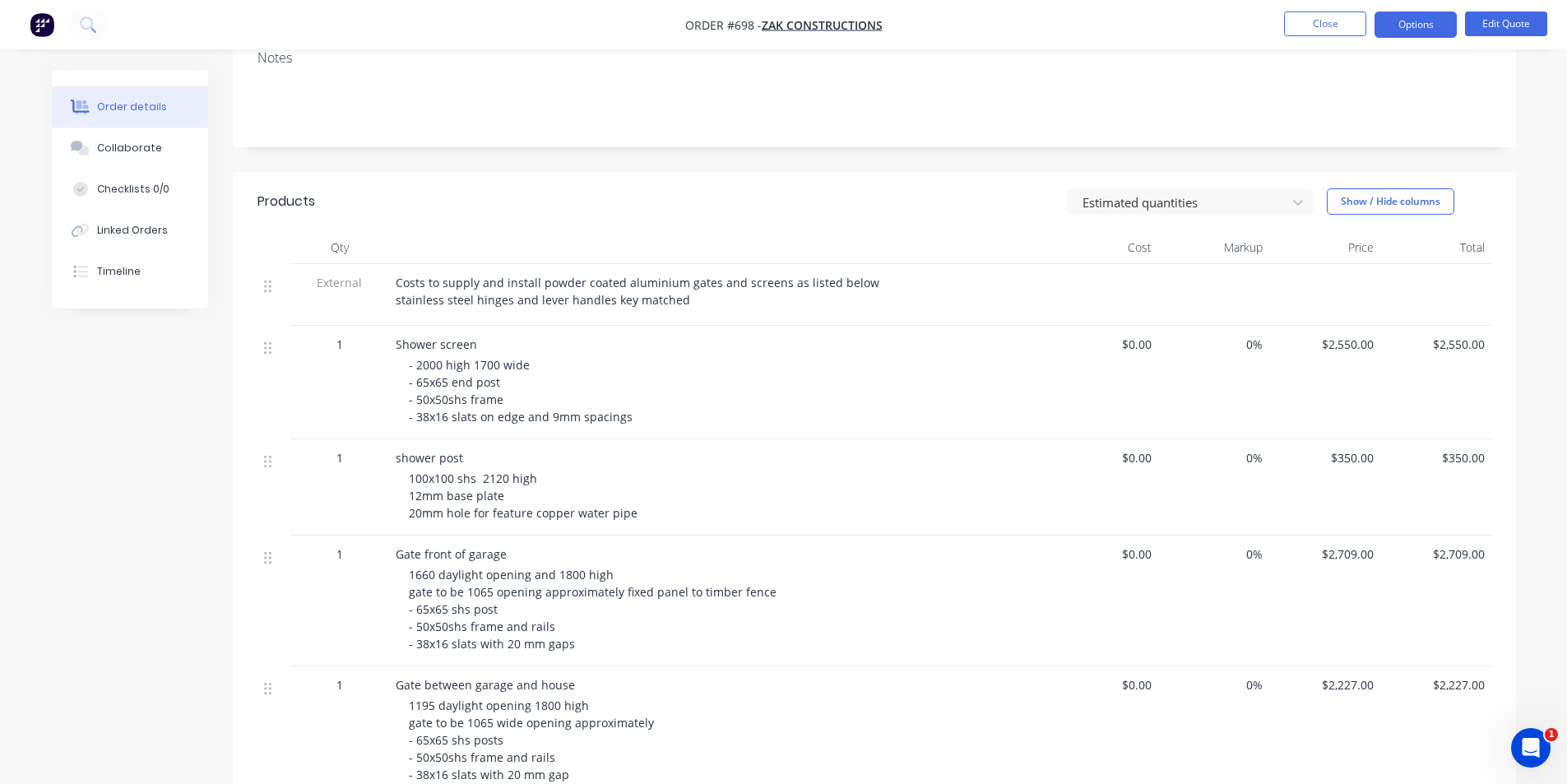
scroll to position [229, 0]
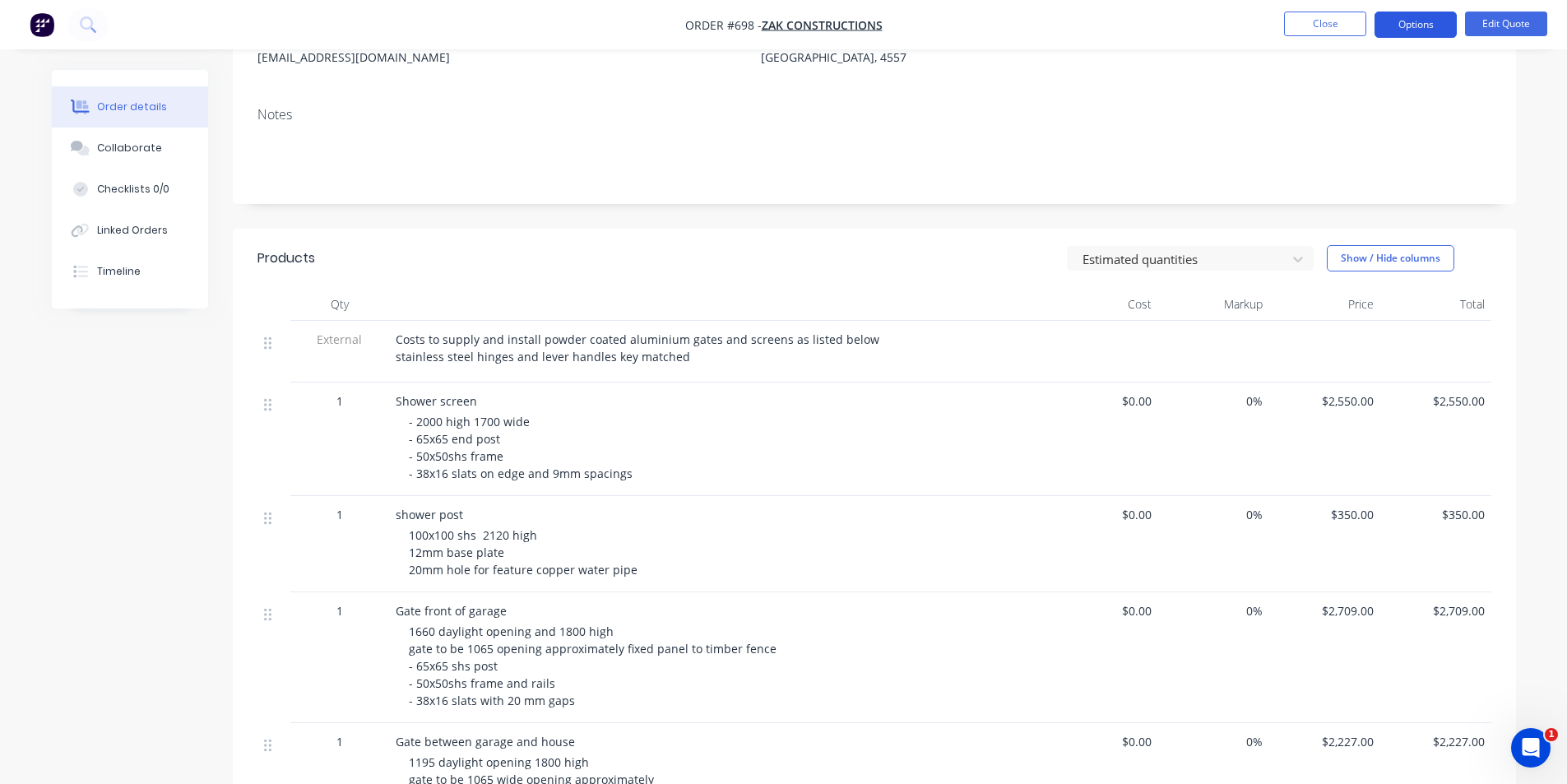
click at [1431, 22] on button "Options" at bounding box center [1416, 25] width 82 height 27
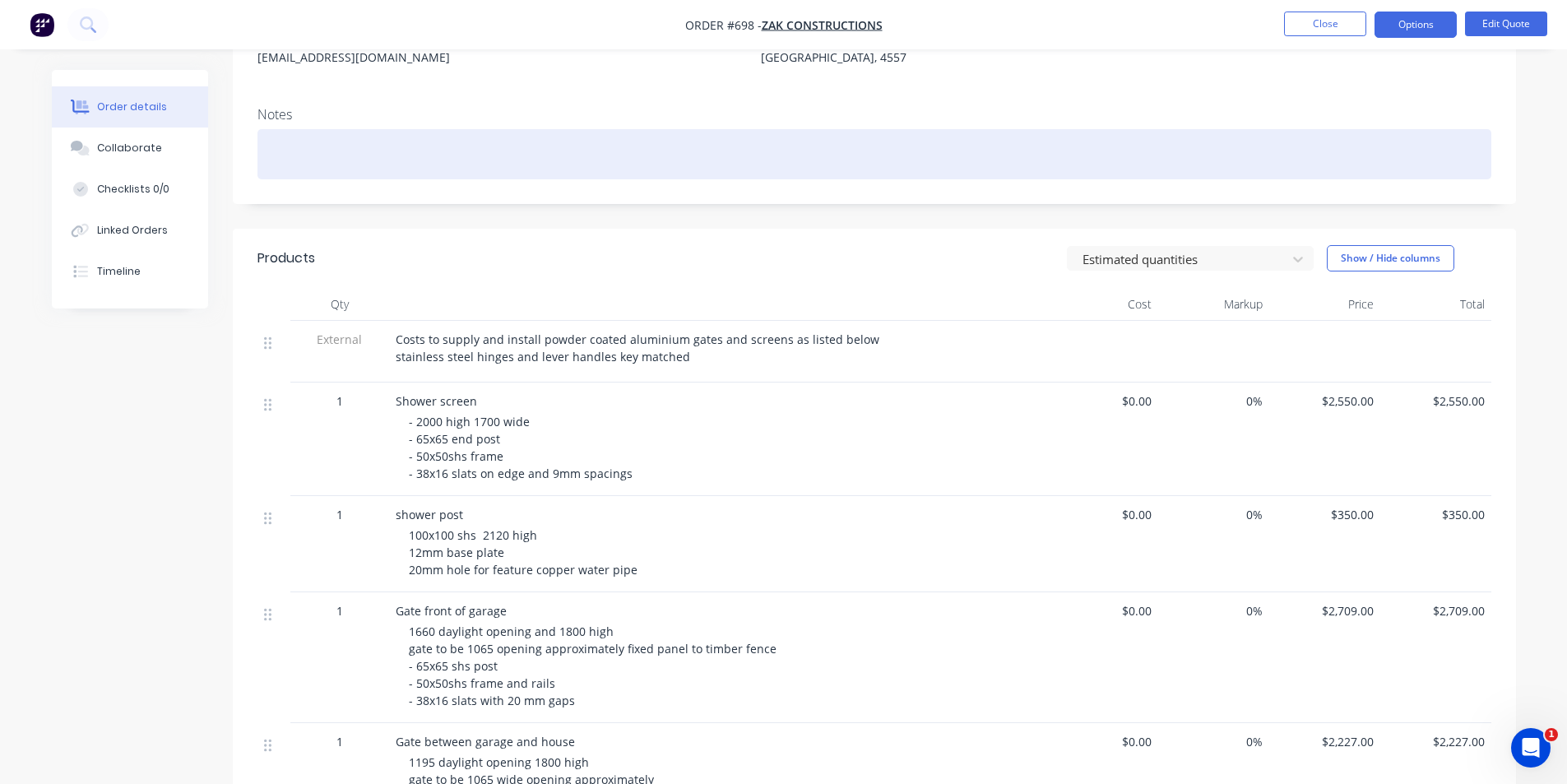
click at [964, 173] on div at bounding box center [874, 154] width 1234 height 50
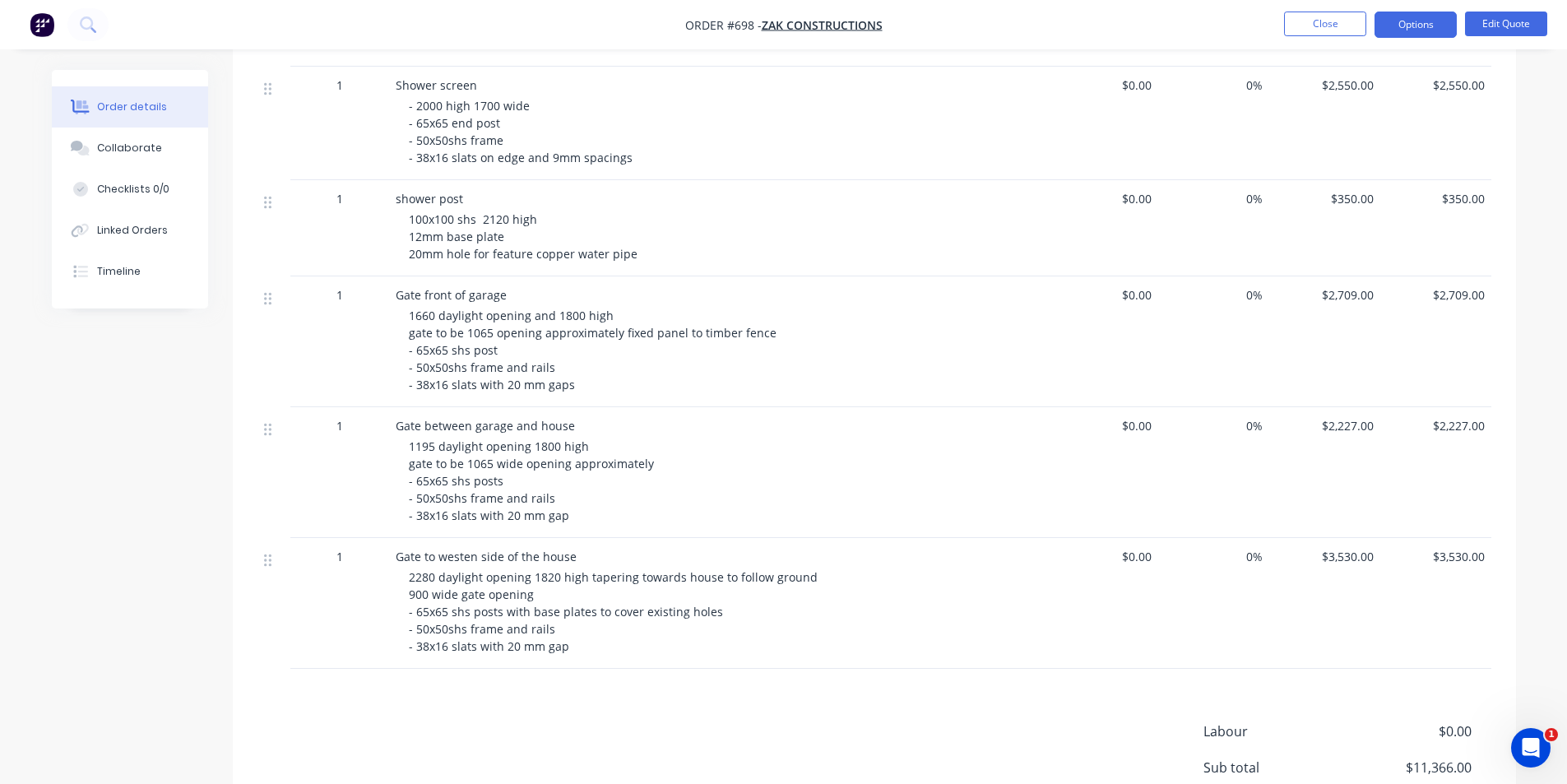
scroll to position [558, 0]
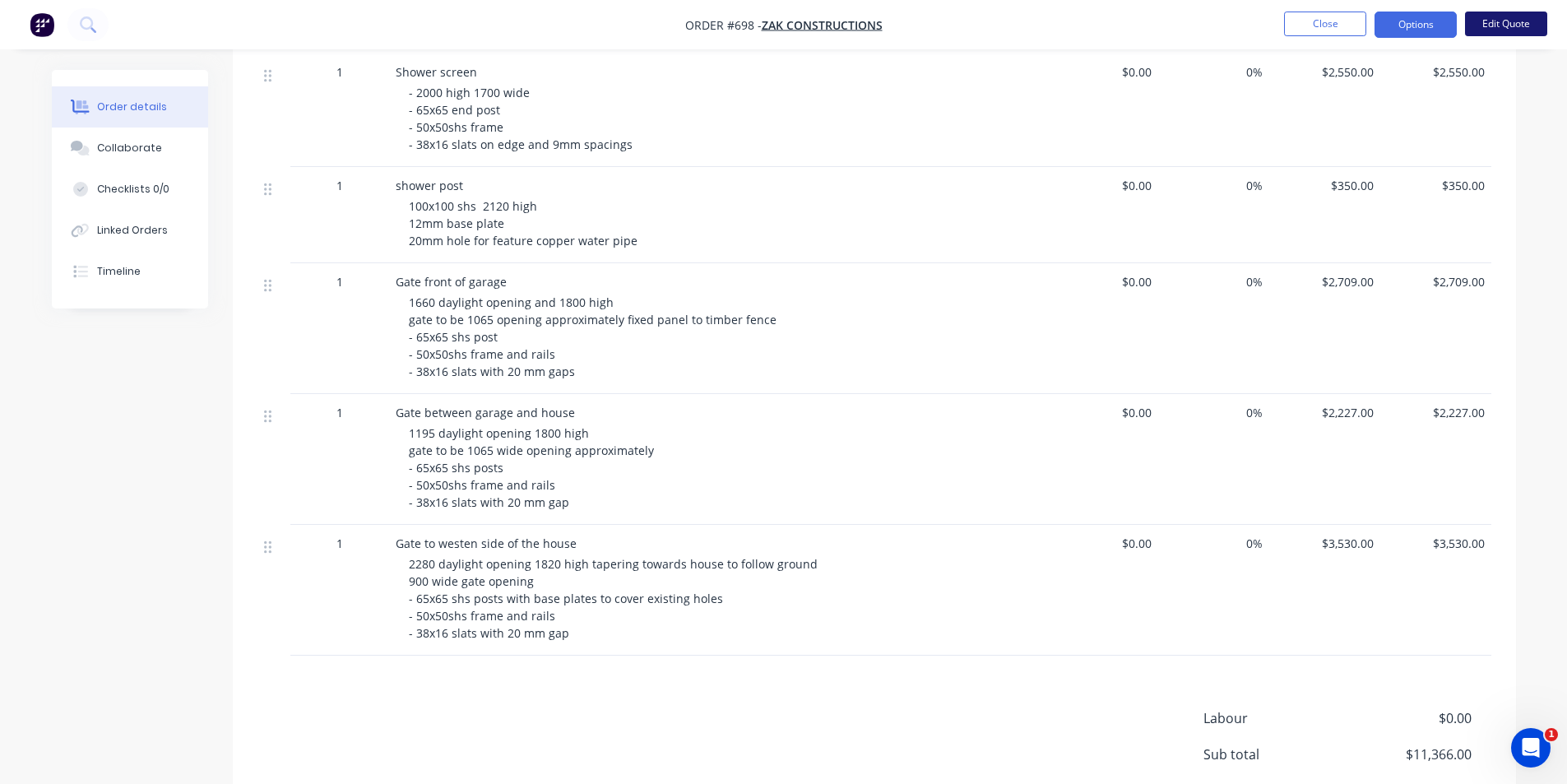
click at [1489, 22] on button "Edit Quote" at bounding box center [1507, 24] width 82 height 25
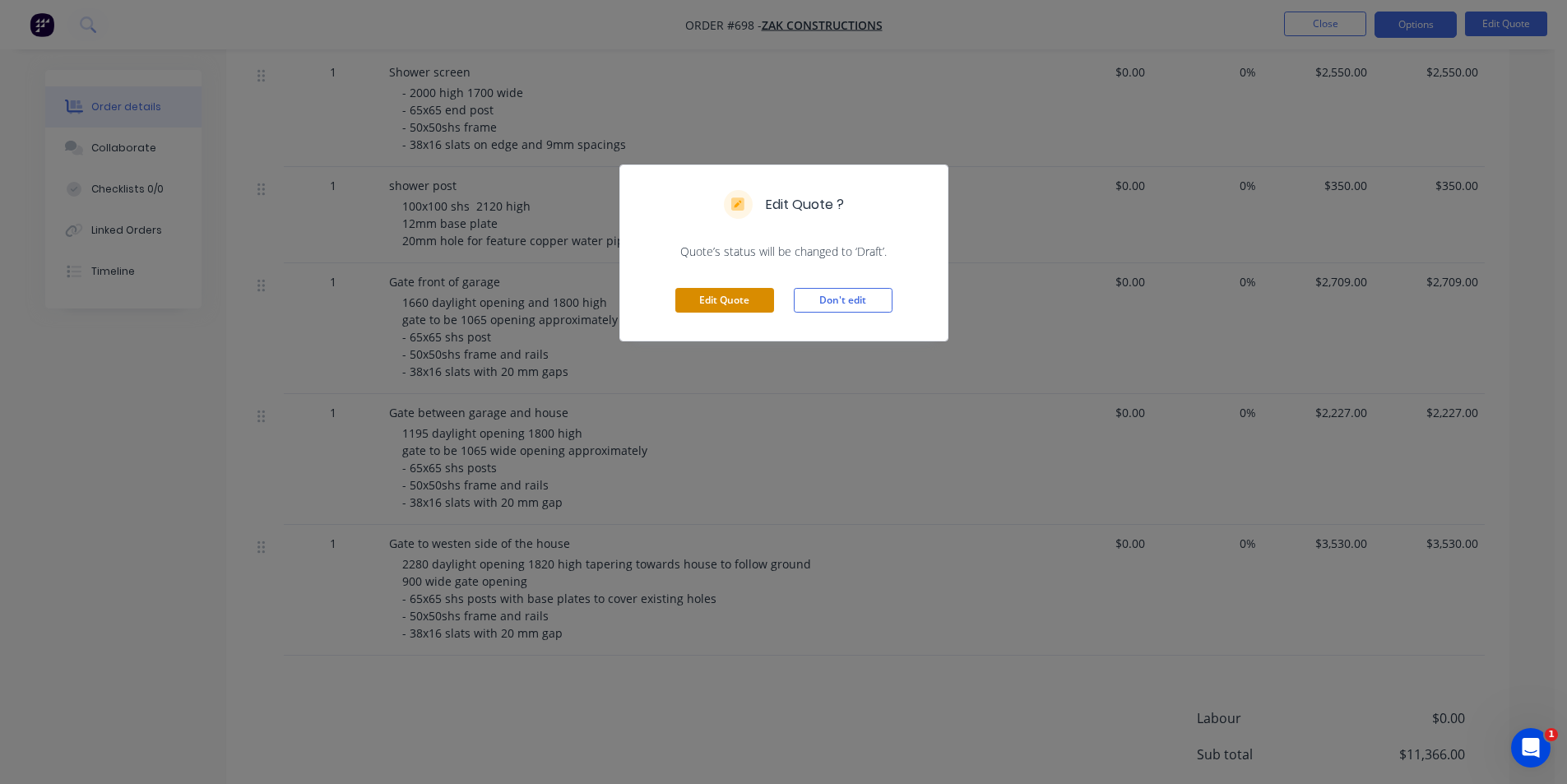
click at [745, 293] on button "Edit Quote" at bounding box center [725, 299] width 99 height 25
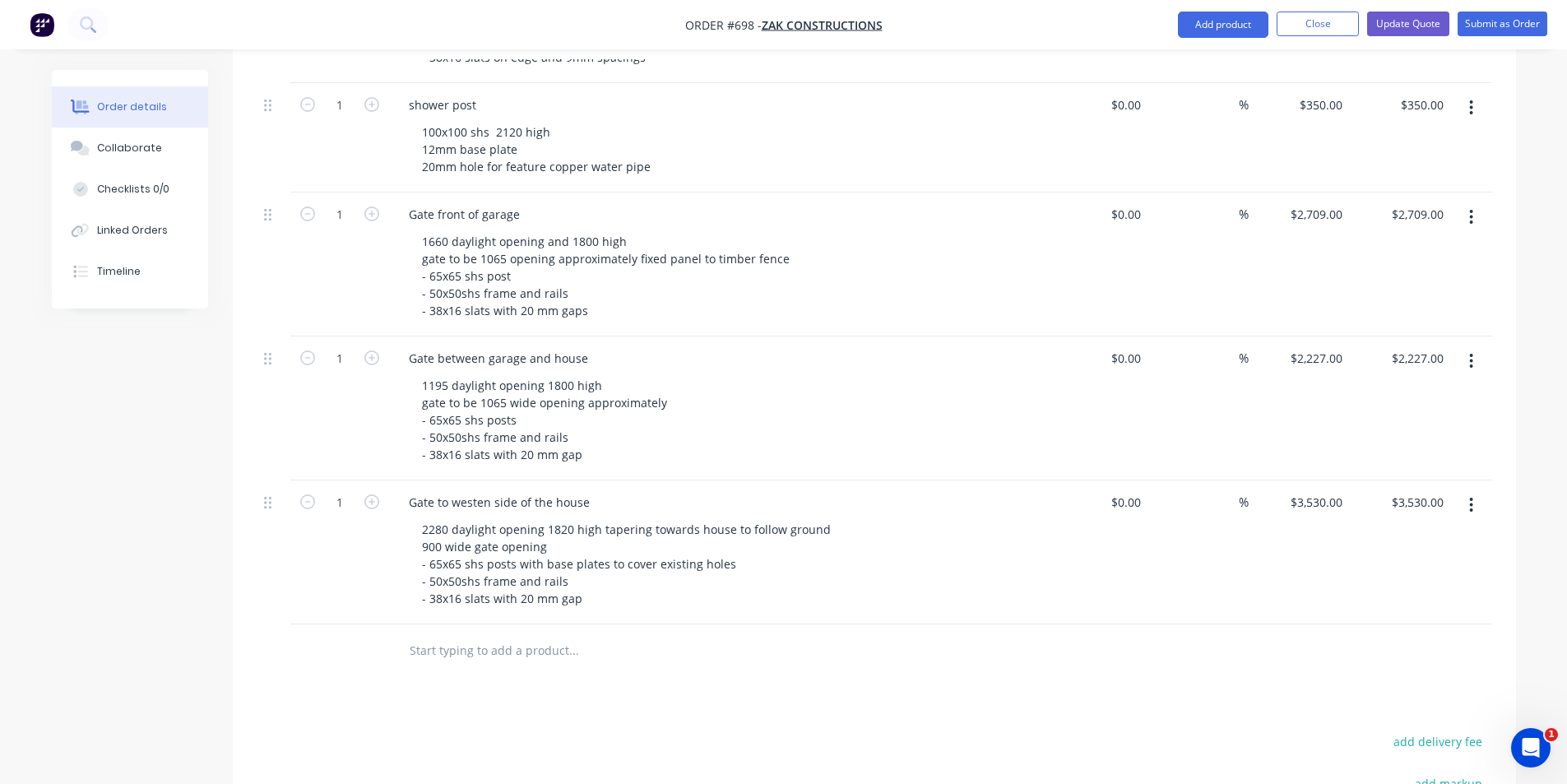
scroll to position [740, 0]
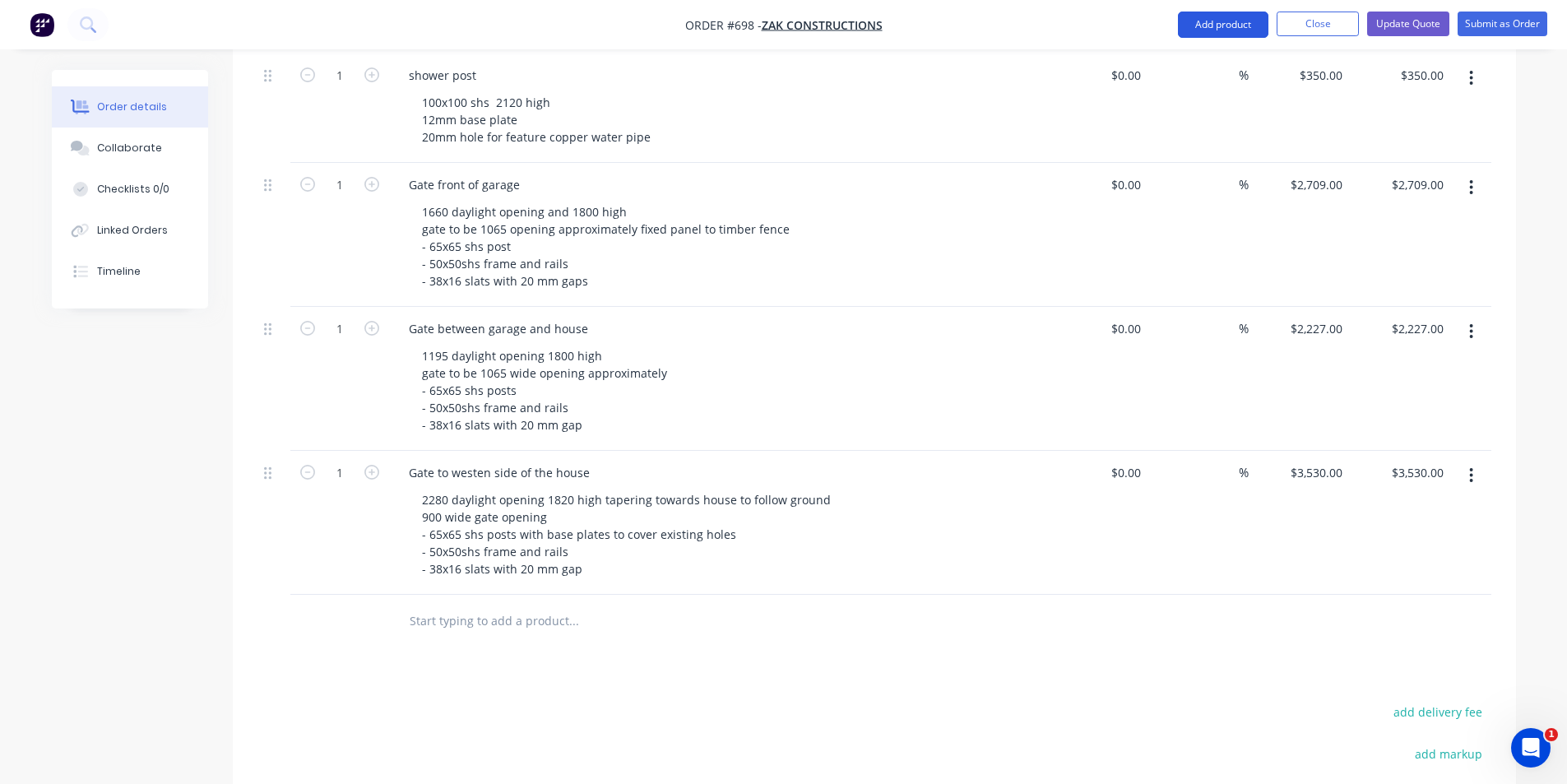
click at [1224, 28] on button "Add product" at bounding box center [1223, 25] width 91 height 27
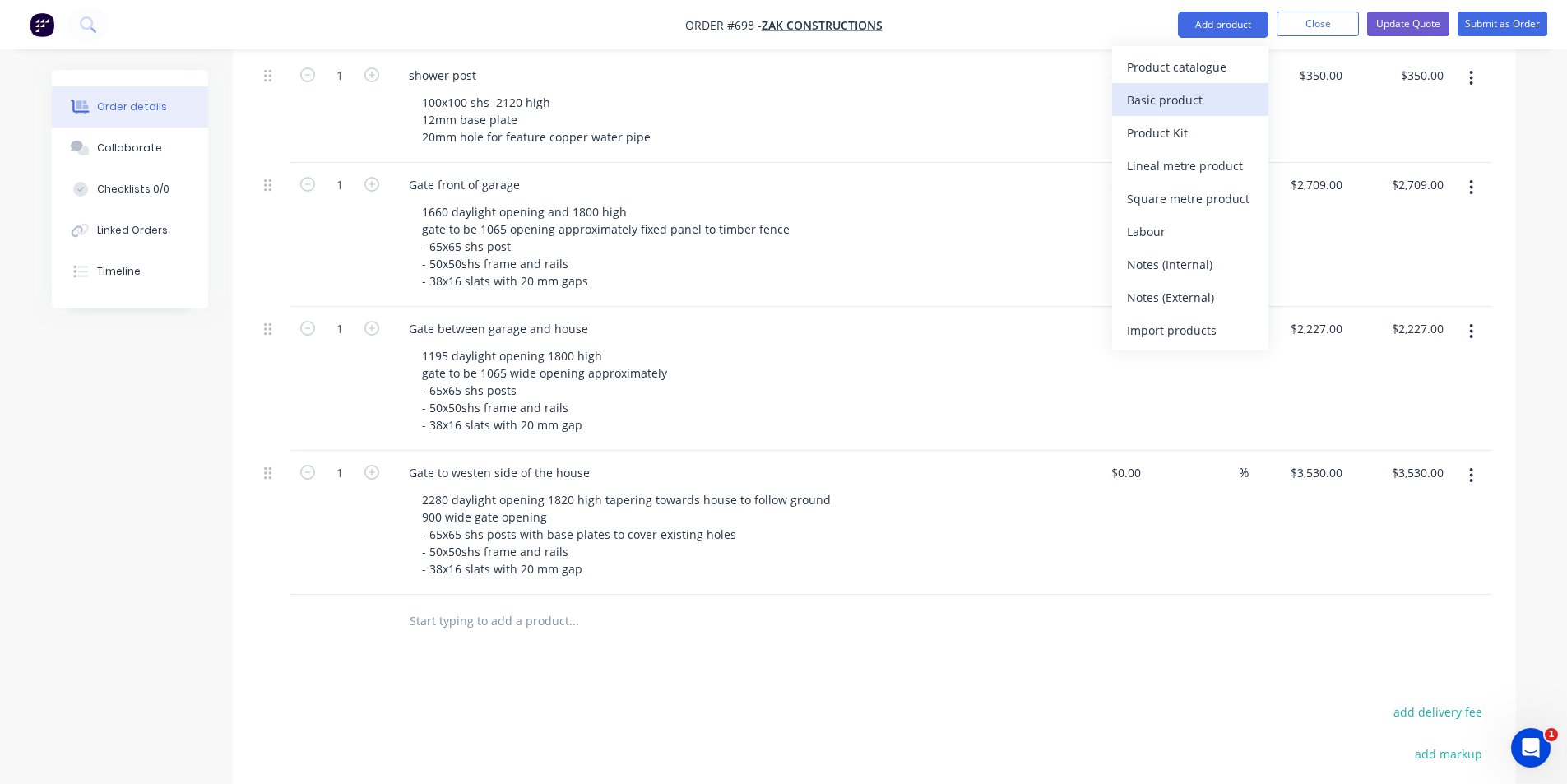
click at [1153, 96] on div "Basic product" at bounding box center [1190, 100] width 126 height 24
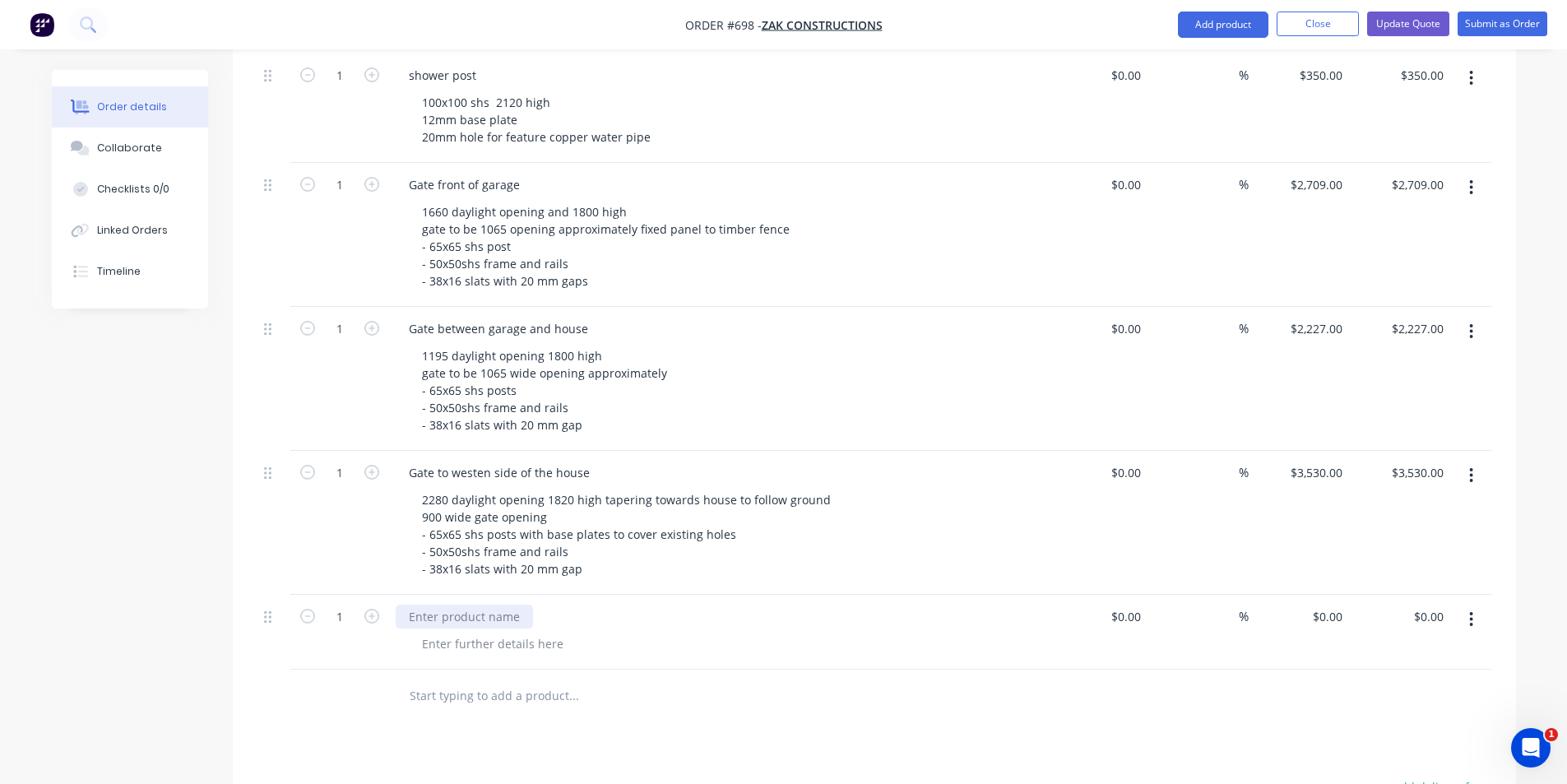
click at [483, 604] on div at bounding box center [465, 616] width 137 height 24
click at [755, 680] on div at bounding box center [642, 696] width 494 height 33
click at [898, 702] on div "Products Show / Hide columns Add product Qty Cost Markup Price Total External C…" at bounding box center [874, 441] width 1284 height 1351
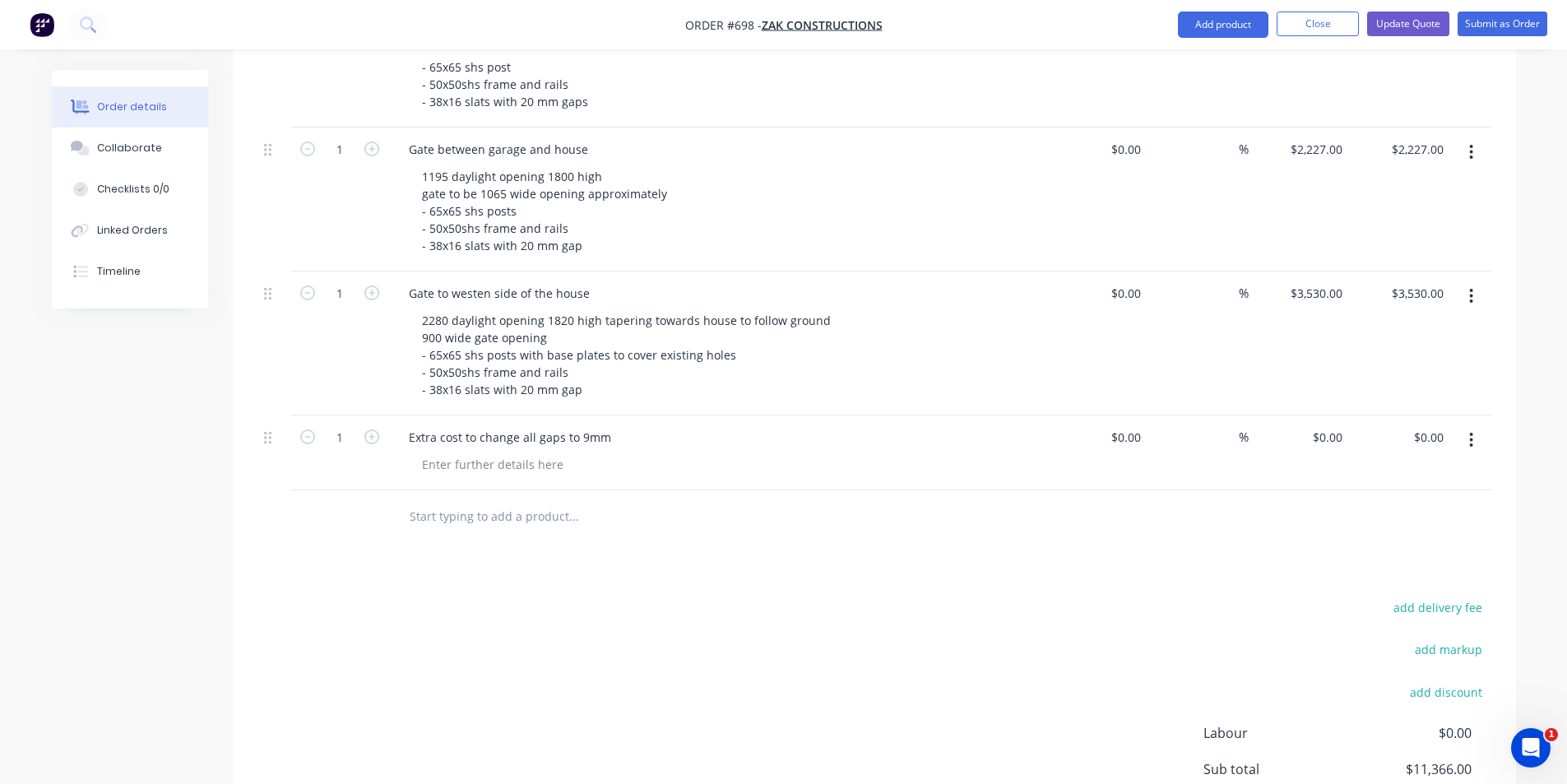
scroll to position [986, 0]
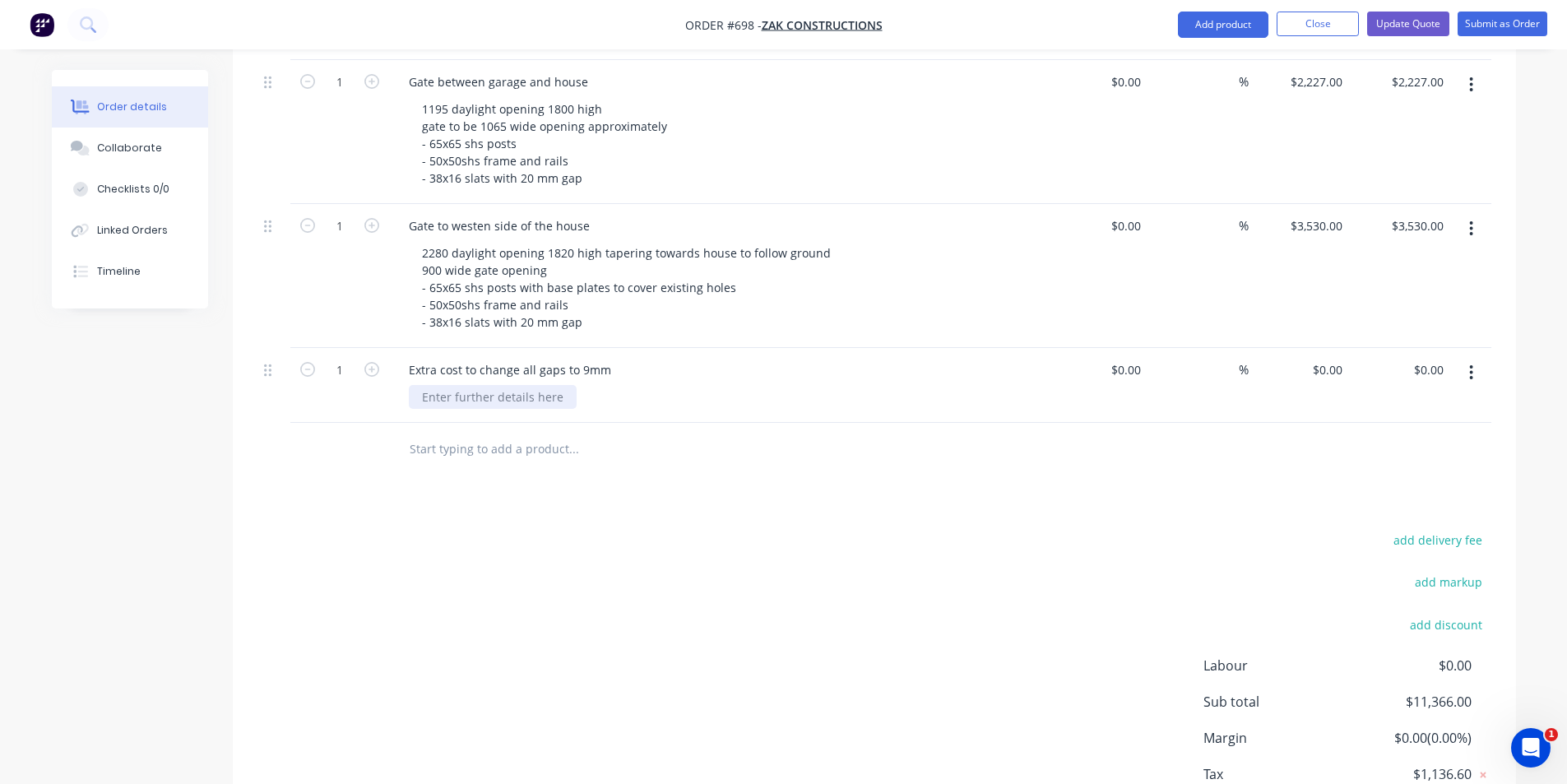
click at [479, 385] on div at bounding box center [492, 397] width 168 height 24
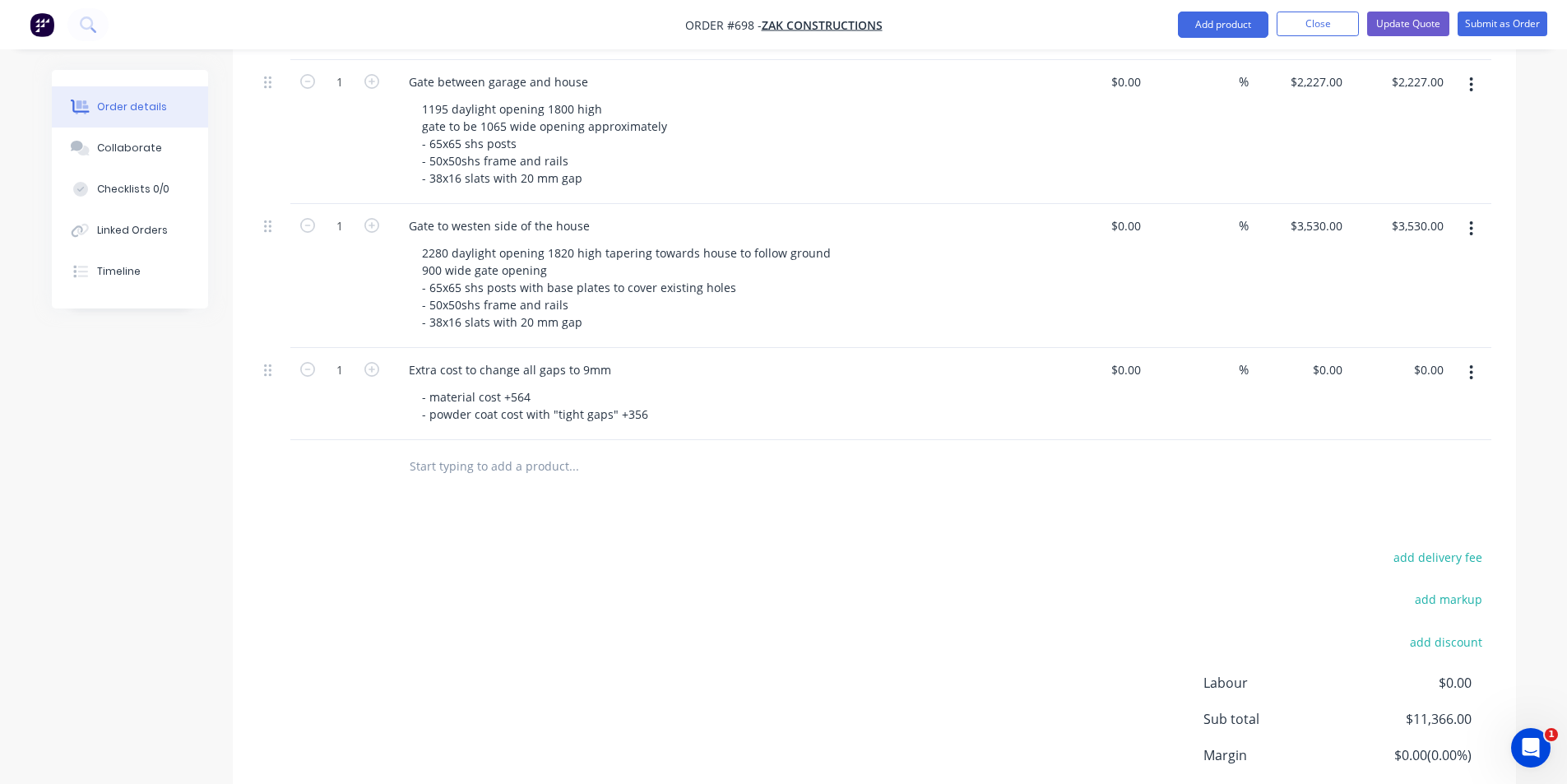
click at [844, 568] on div "add delivery fee add markup add discount Labour $0.00 Sub total $11,366.00 Marg…" at bounding box center [874, 704] width 1234 height 318
click at [1323, 358] on div "0 $0.00" at bounding box center [1327, 370] width 44 height 24
type input "$920.00"
click at [636, 583] on div "add delivery fee add markup add discount Labour $0.00 Sub total $12,286.00 Marg…" at bounding box center [874, 704] width 1234 height 318
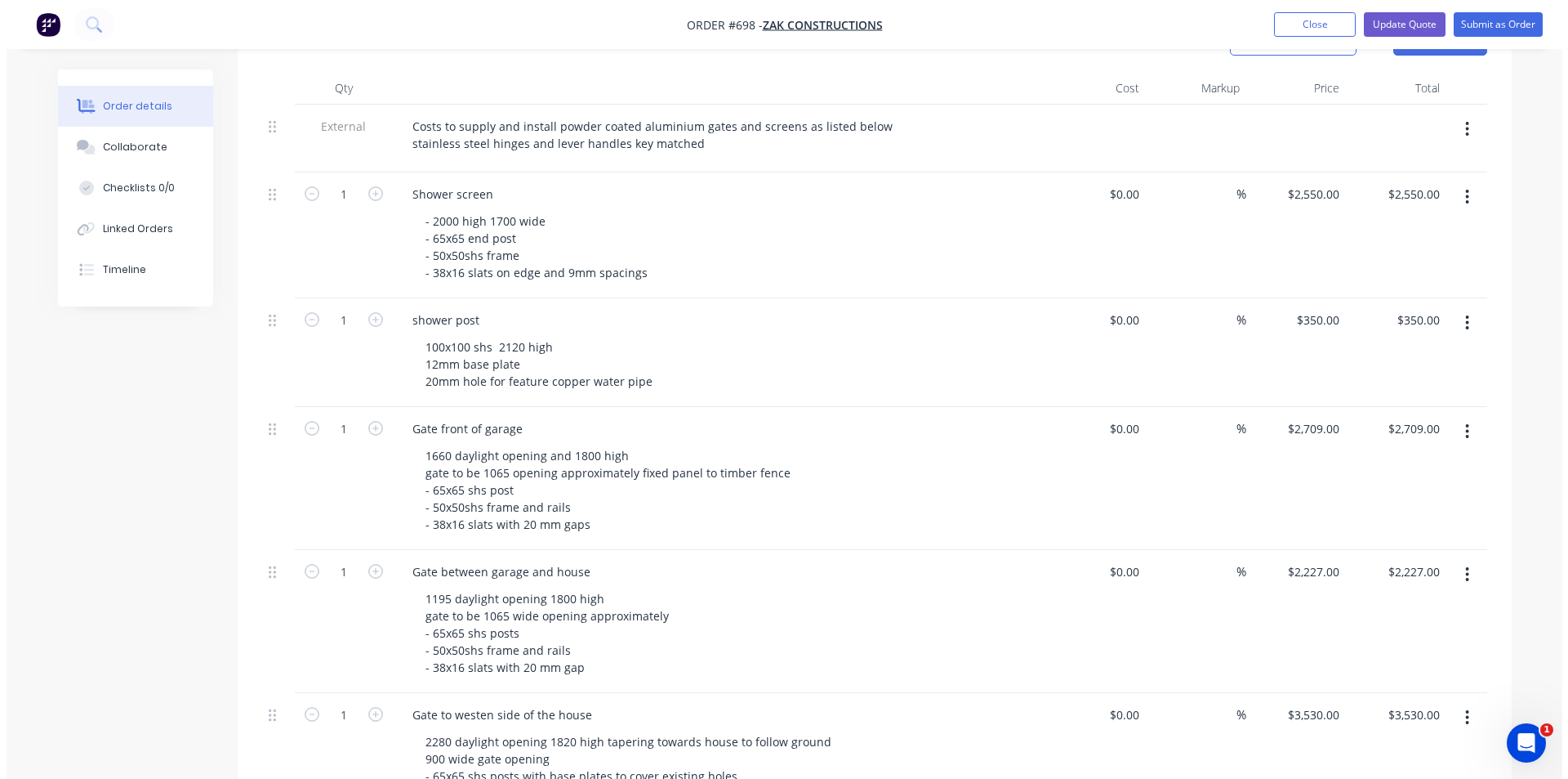
scroll to position [0, 0]
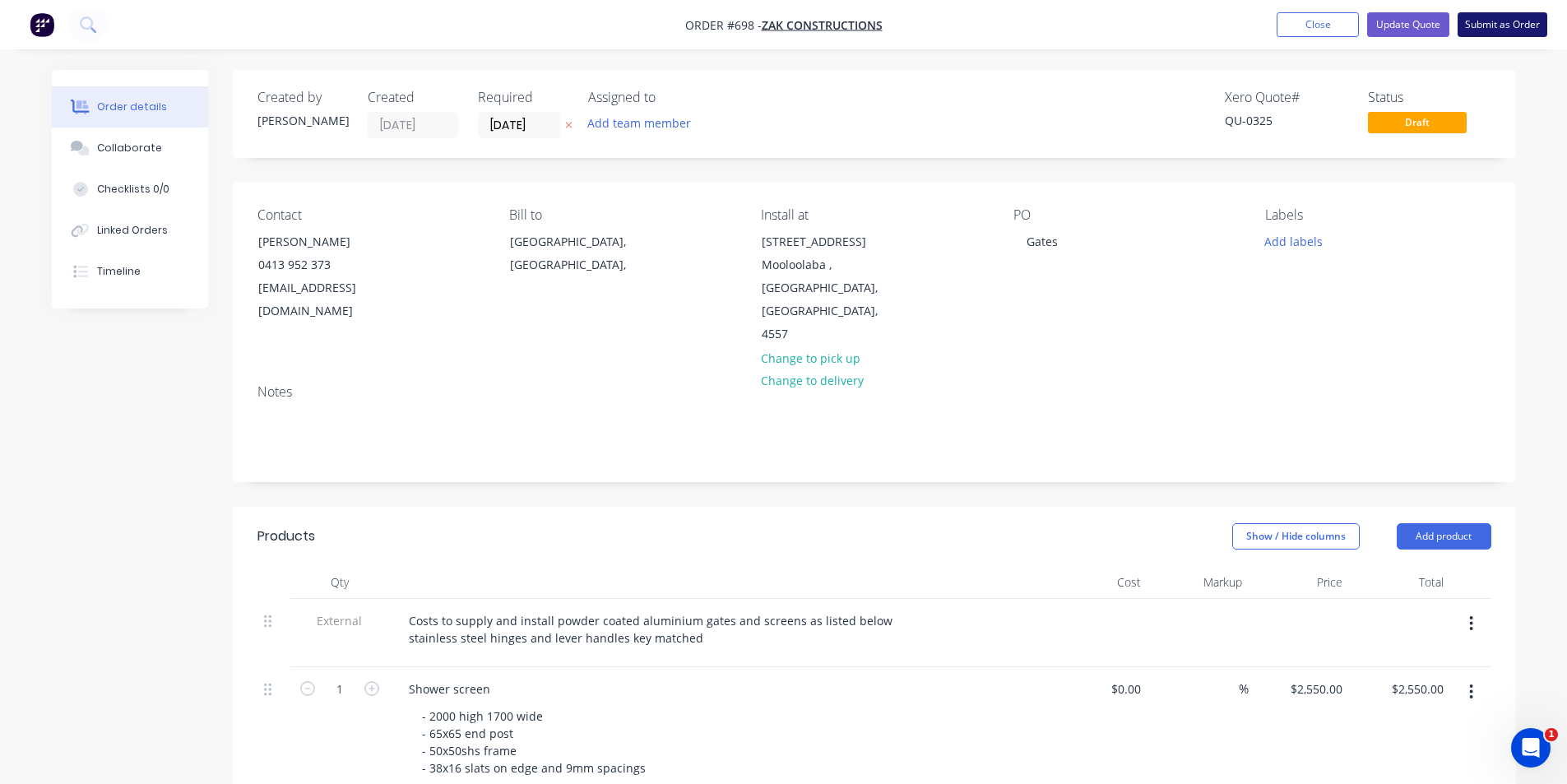
click at [1497, 18] on button "Submit as Order" at bounding box center [1503, 24] width 90 height 25
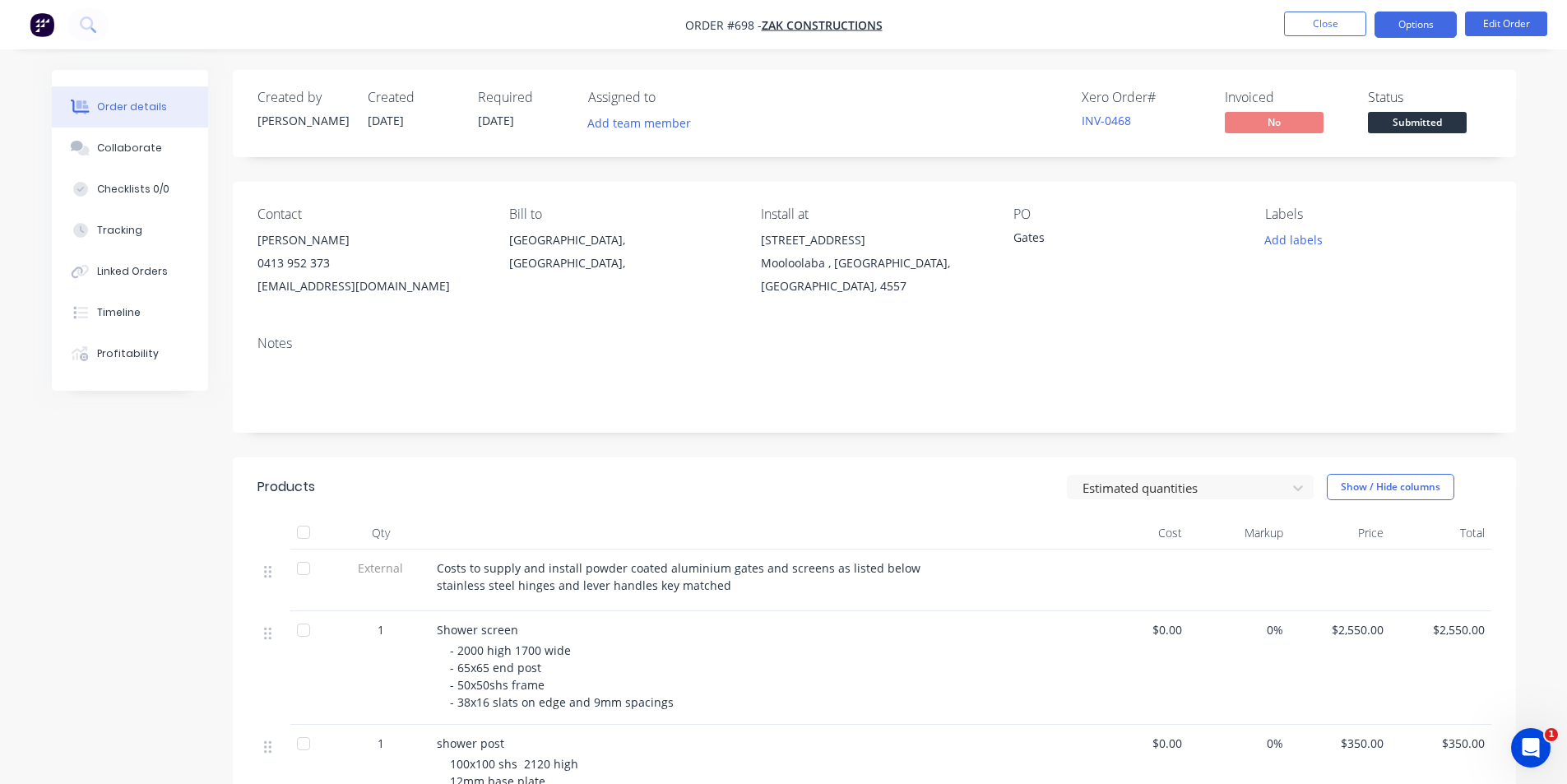
click at [1419, 22] on button "Options" at bounding box center [1416, 25] width 82 height 27
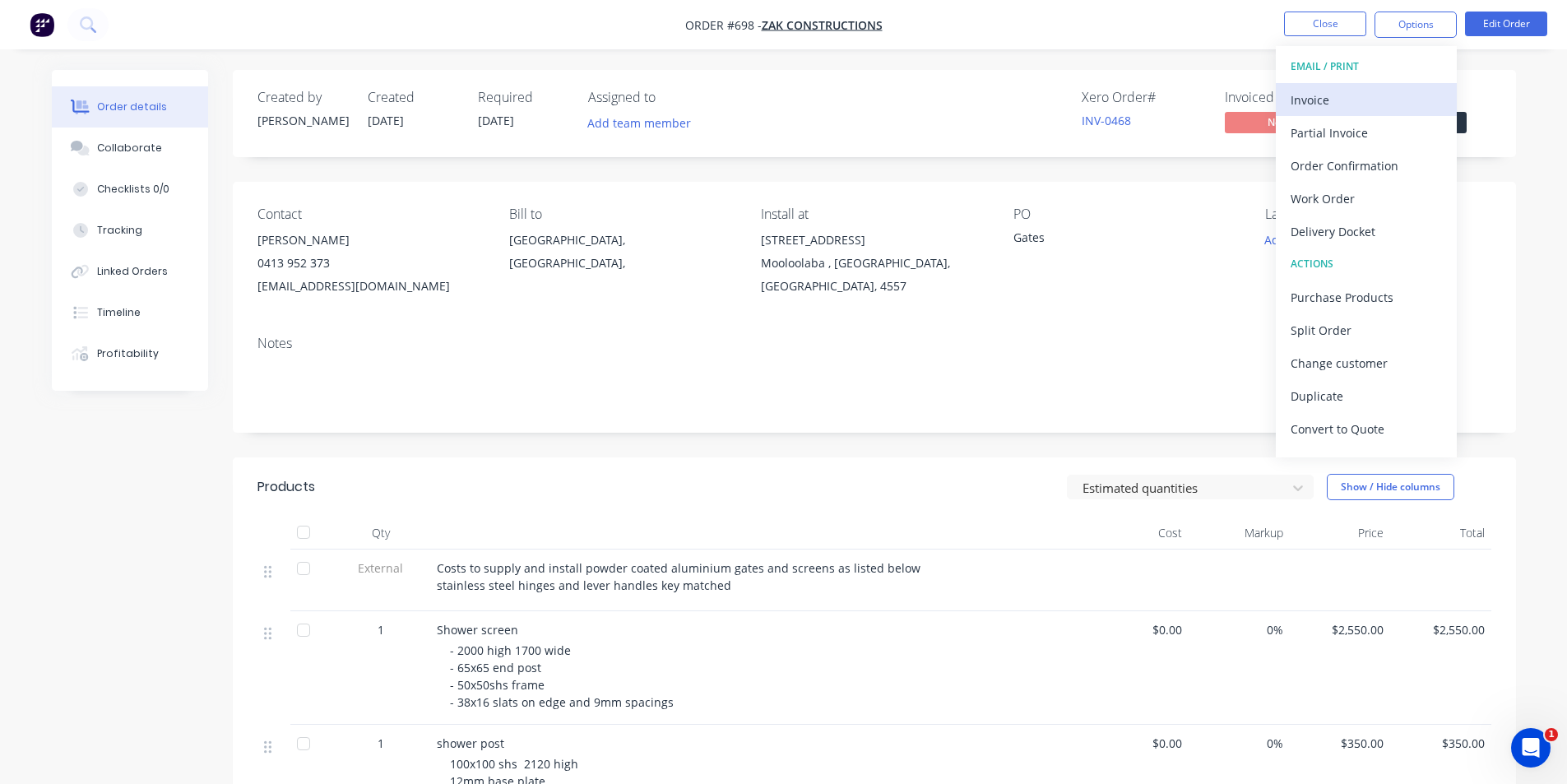
click at [1331, 96] on div "Invoice" at bounding box center [1366, 100] width 151 height 24
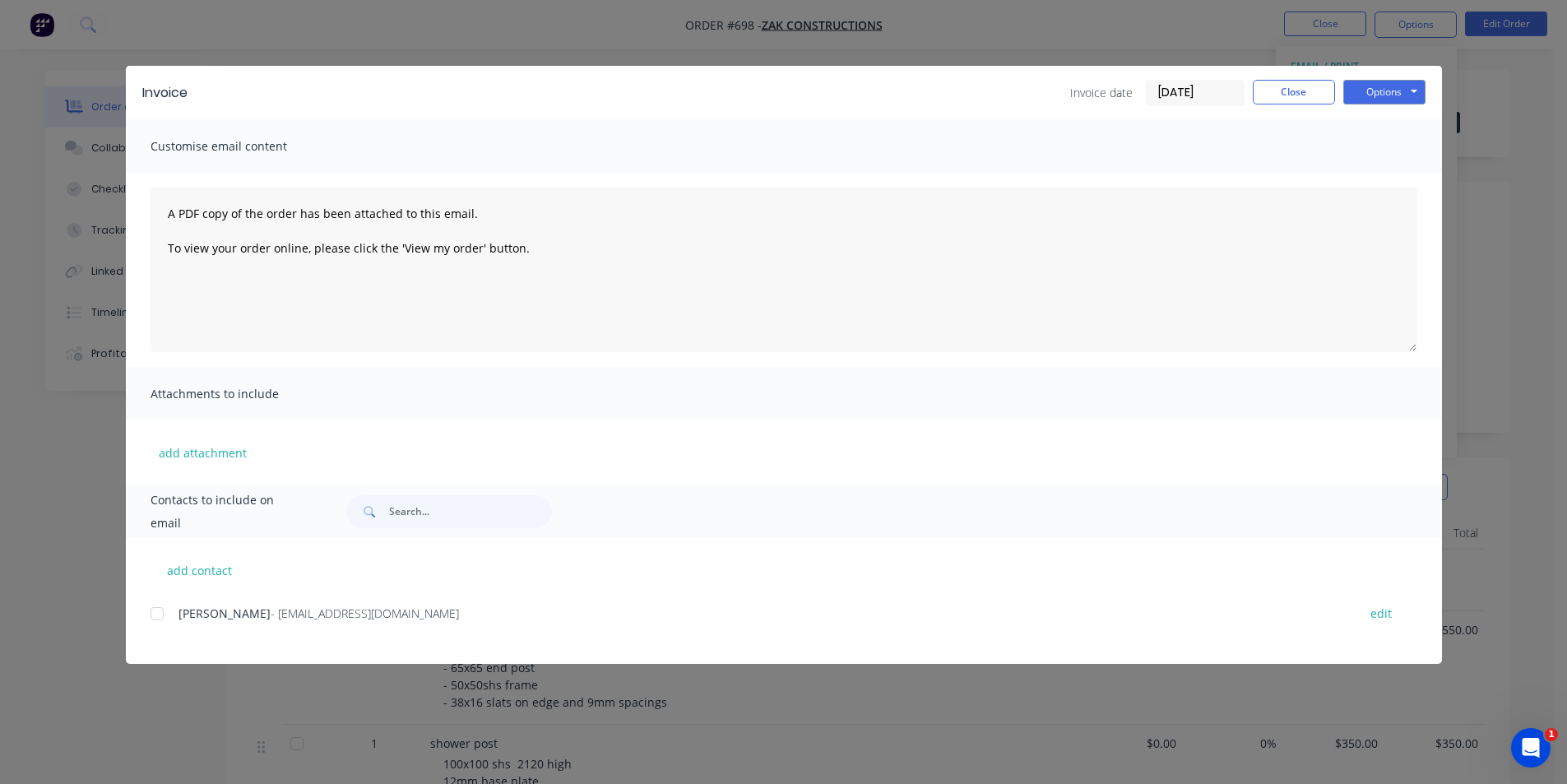
click at [152, 615] on div at bounding box center [158, 614] width 33 height 33
click at [1395, 95] on button "Options" at bounding box center [1385, 92] width 82 height 25
click at [1378, 175] on button "Email" at bounding box center [1396, 176] width 105 height 27
click at [1308, 98] on button "Close" at bounding box center [1294, 92] width 82 height 25
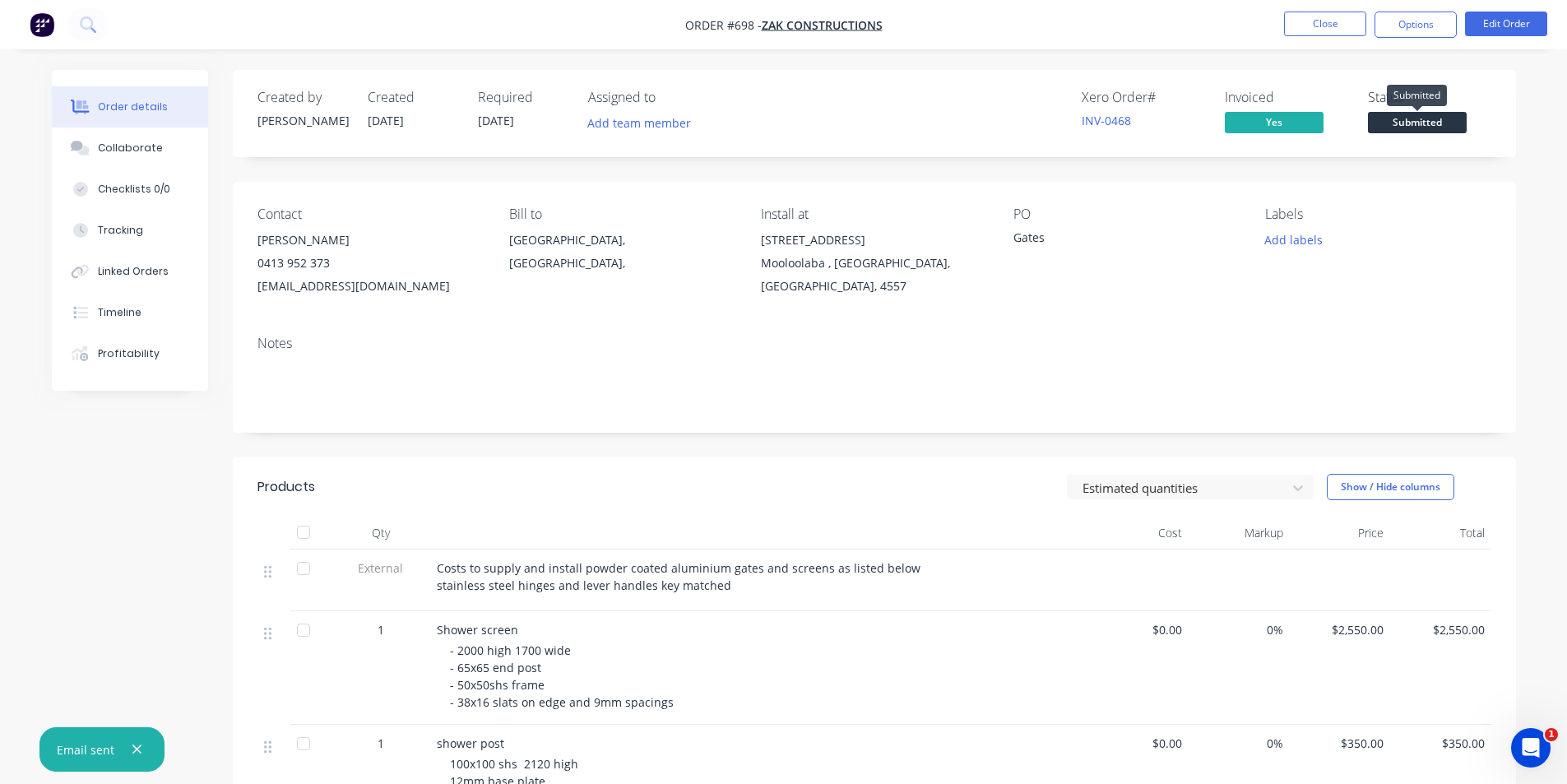
click at [1446, 122] on span "Submitted" at bounding box center [1418, 122] width 99 height 20
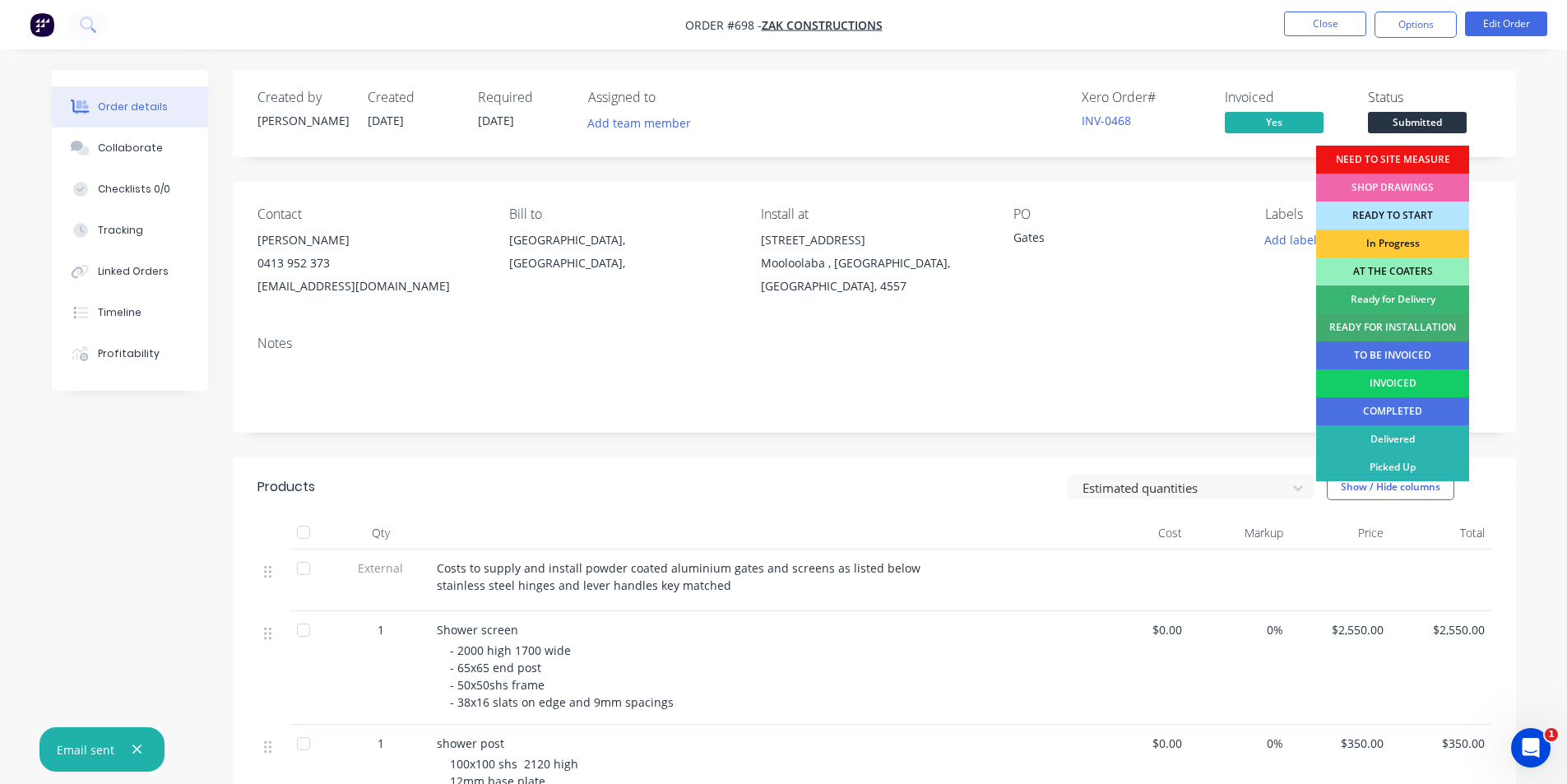
click at [1401, 376] on div "INVOICED" at bounding box center [1392, 383] width 153 height 28
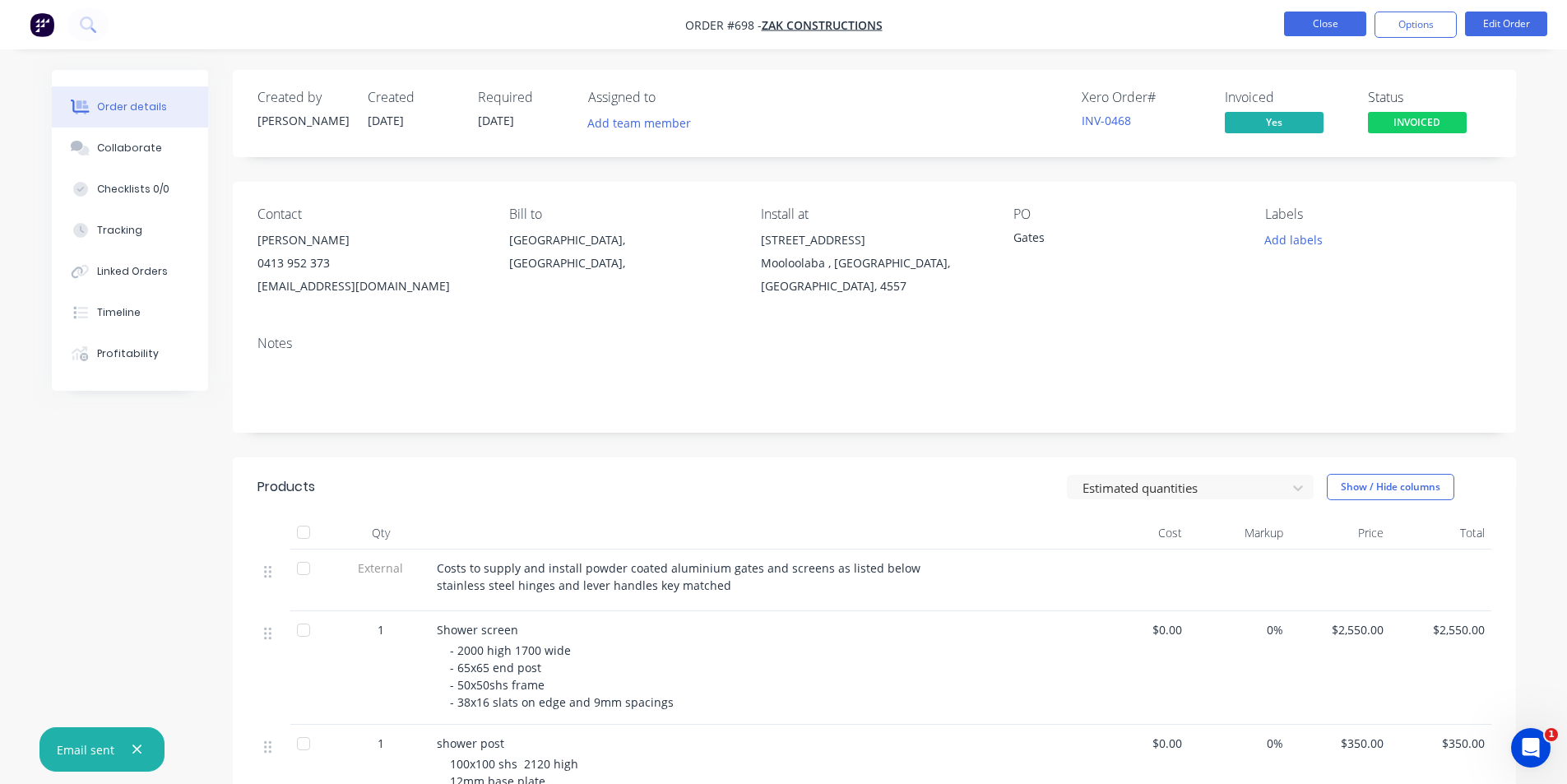
click at [1339, 23] on button "Close" at bounding box center [1325, 24] width 82 height 25
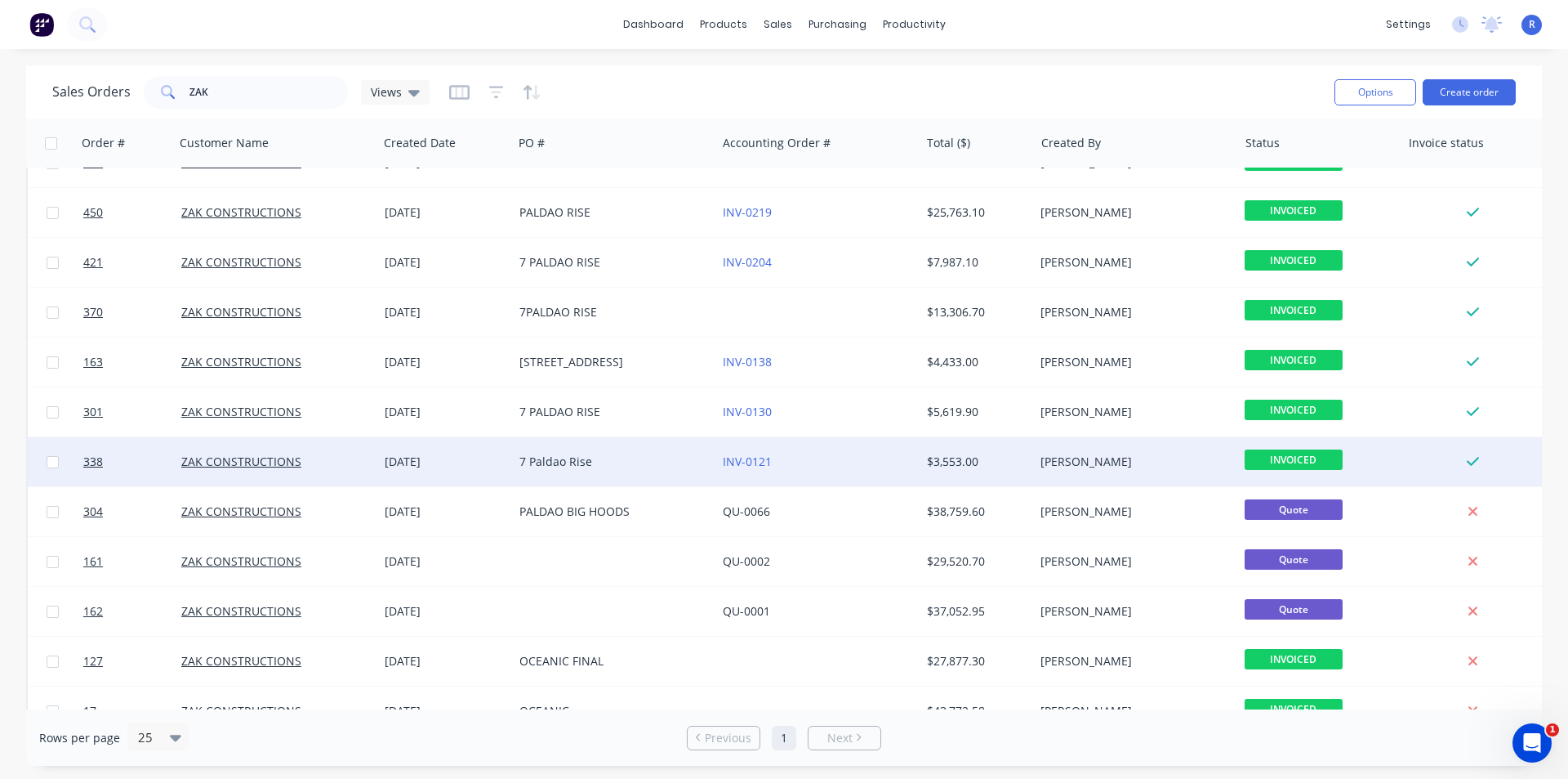
scroll to position [214, 0]
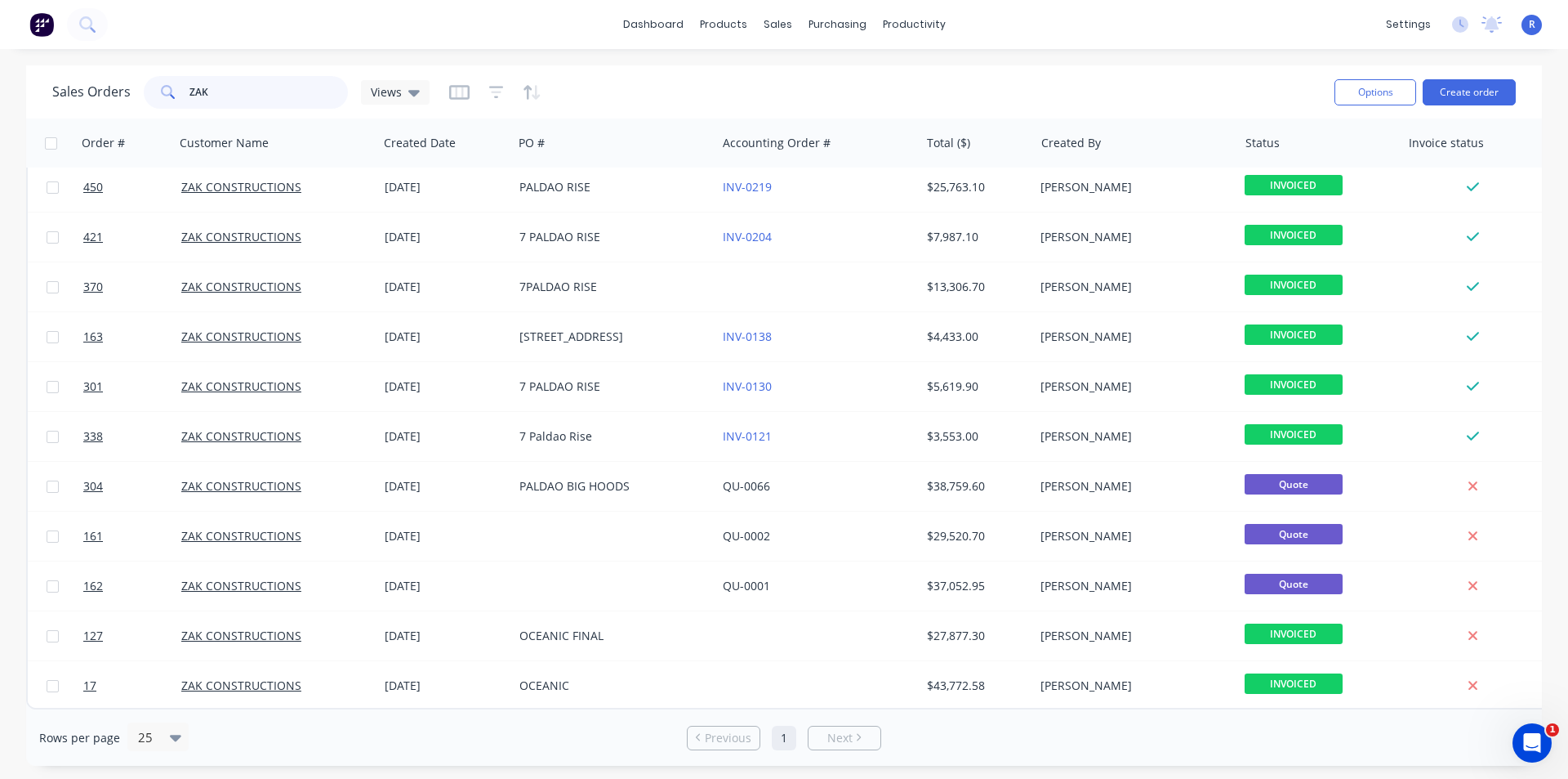
drag, startPoint x: 222, startPoint y: 94, endPoint x: 147, endPoint y: 100, distance: 75.2
click at [147, 100] on div "ZAK" at bounding box center [246, 92] width 204 height 33
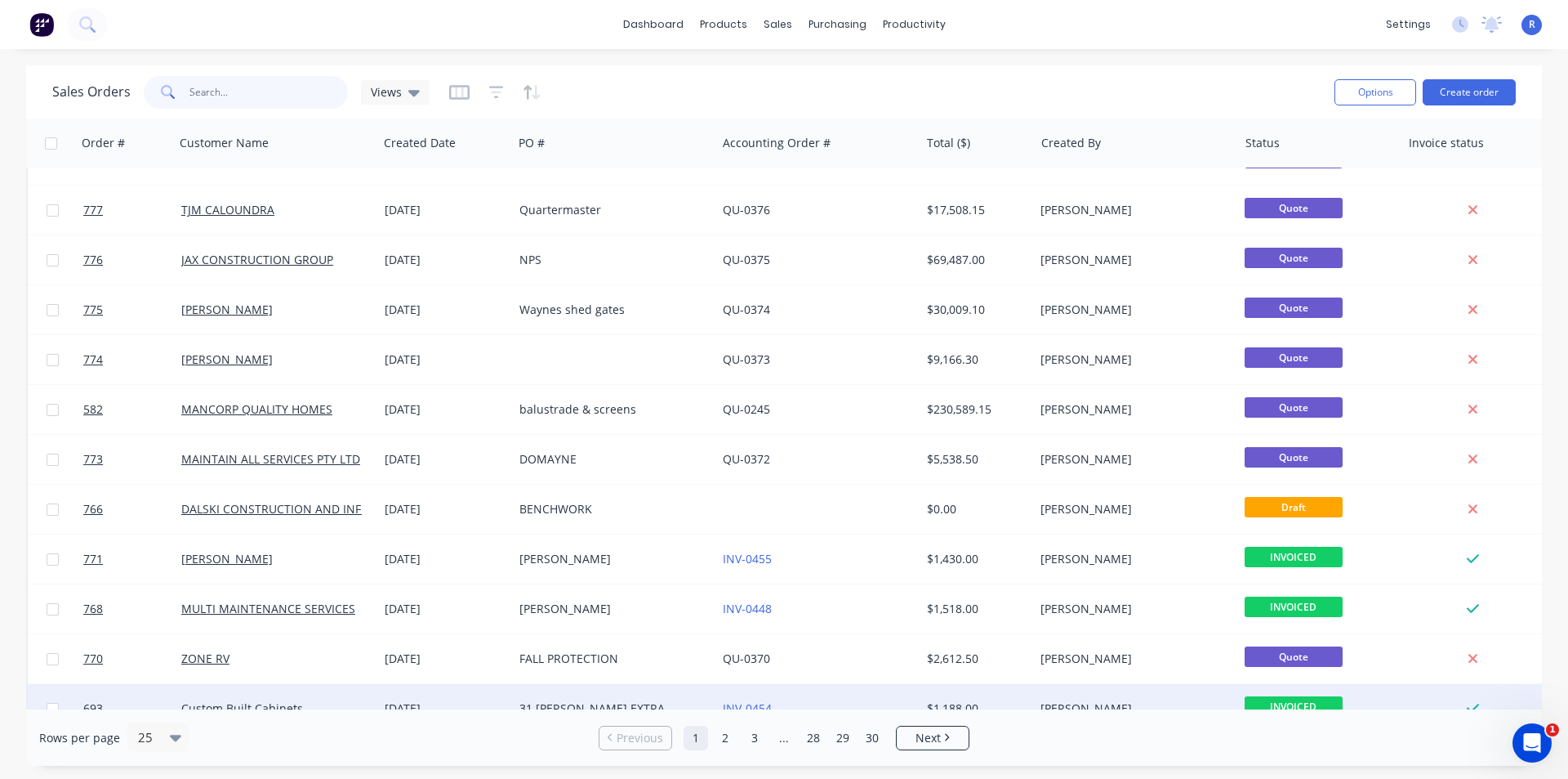
scroll to position [653, 0]
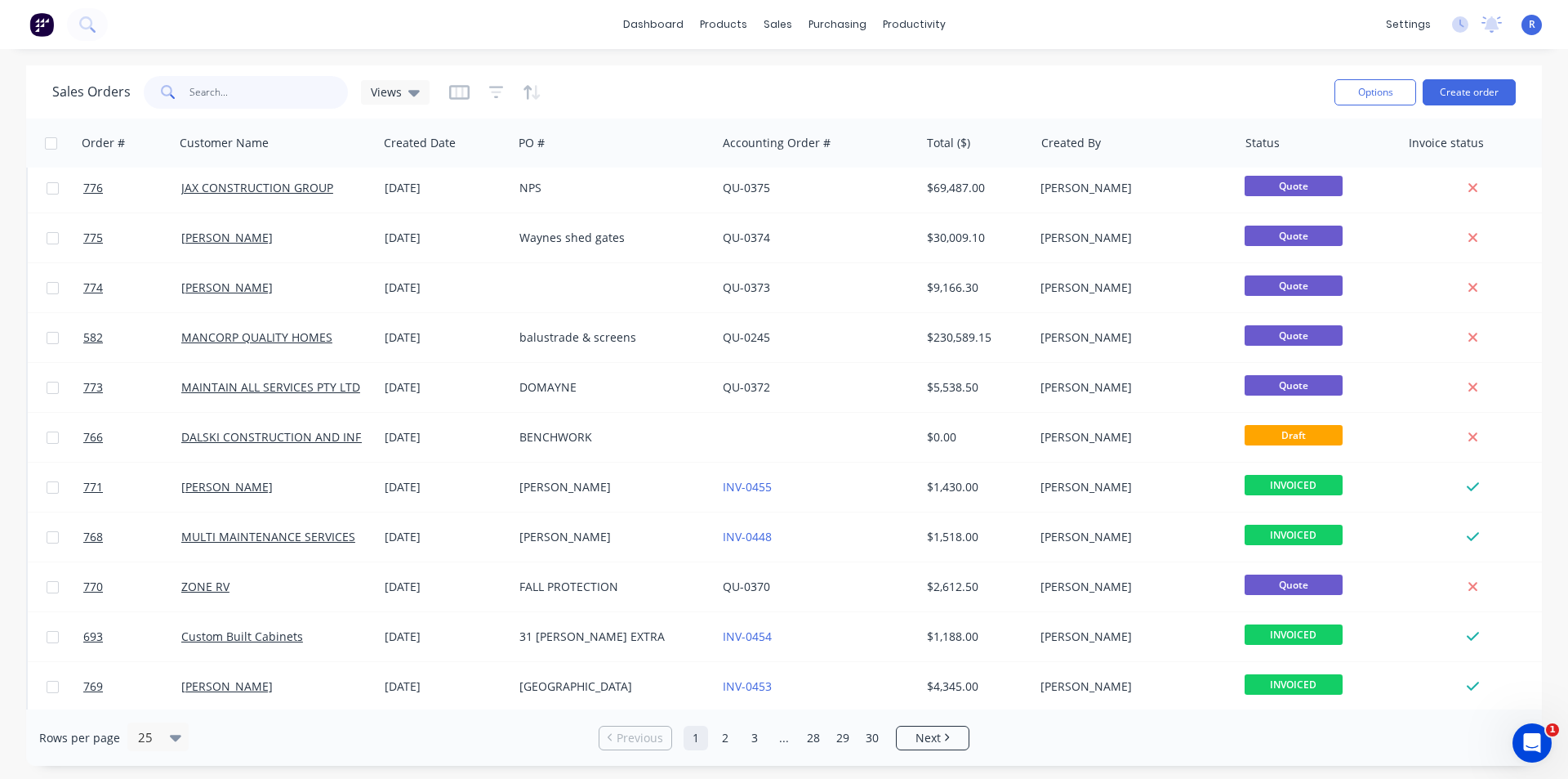
click at [287, 94] on input "text" at bounding box center [268, 92] width 159 height 33
type input "sfs"
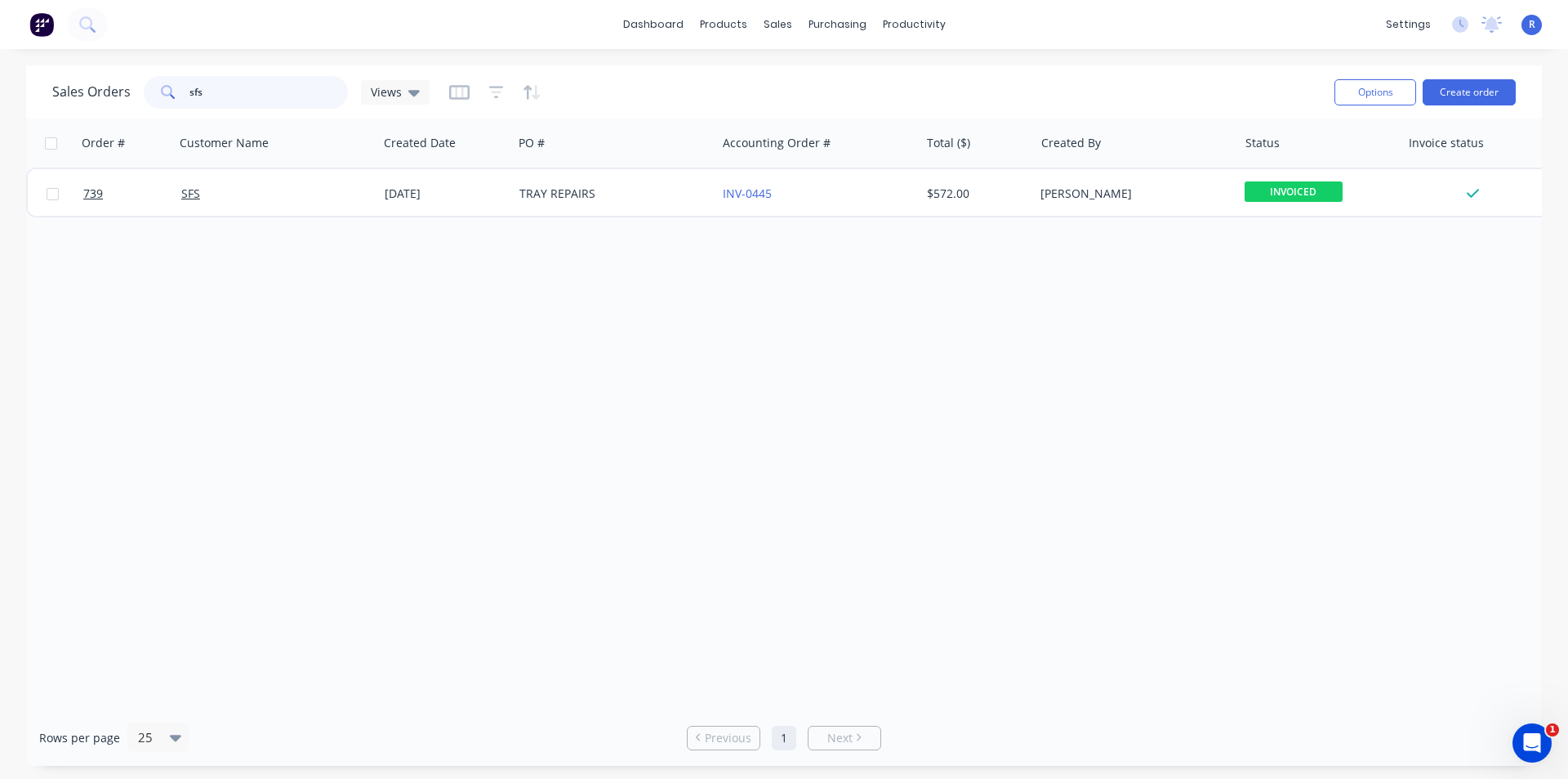
scroll to position [0, 0]
drag, startPoint x: 218, startPoint y: 86, endPoint x: 143, endPoint y: 102, distance: 76.7
click at [144, 102] on div "sfs" at bounding box center [246, 92] width 204 height 33
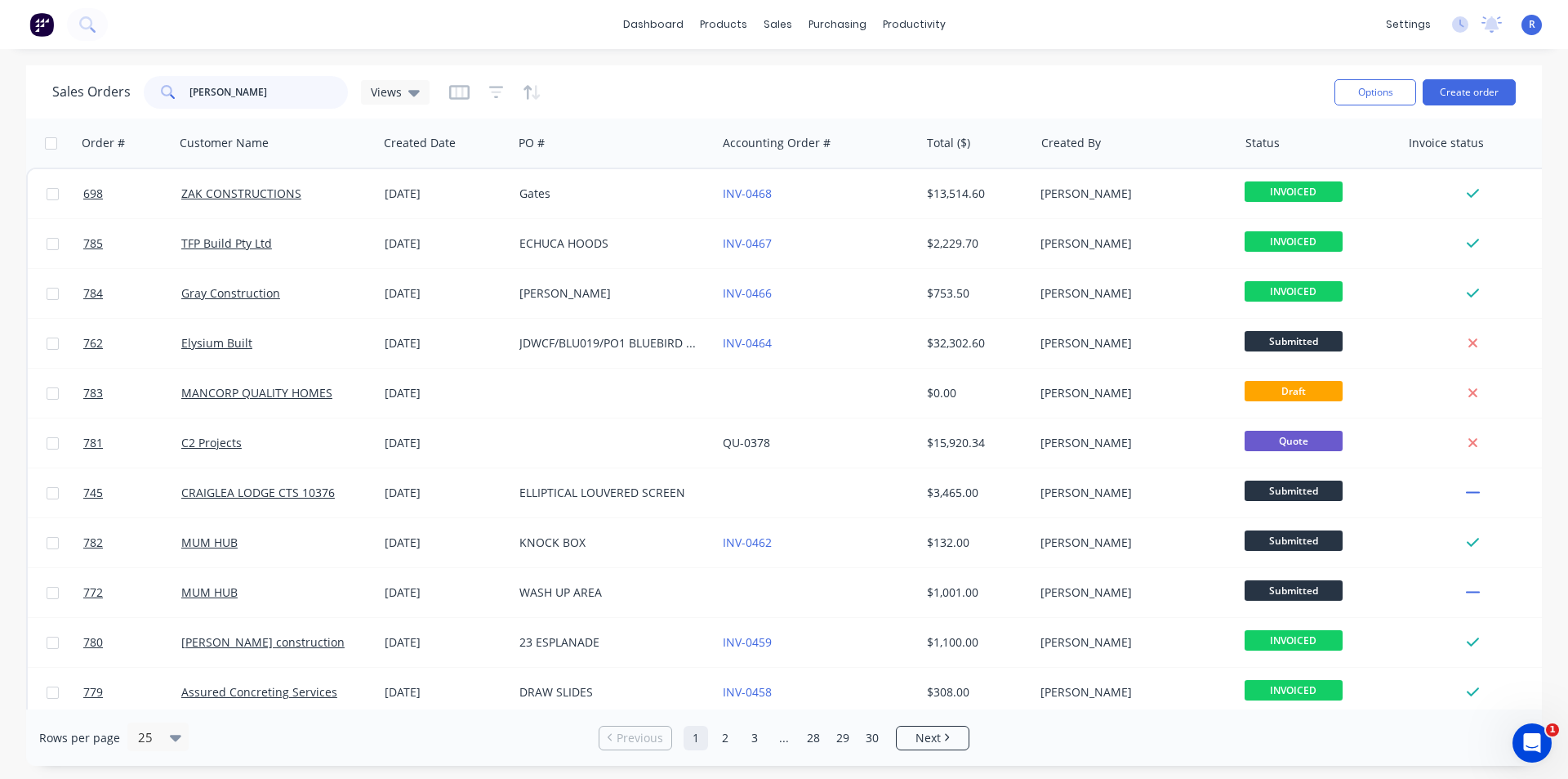
type input "[PERSON_NAME]"
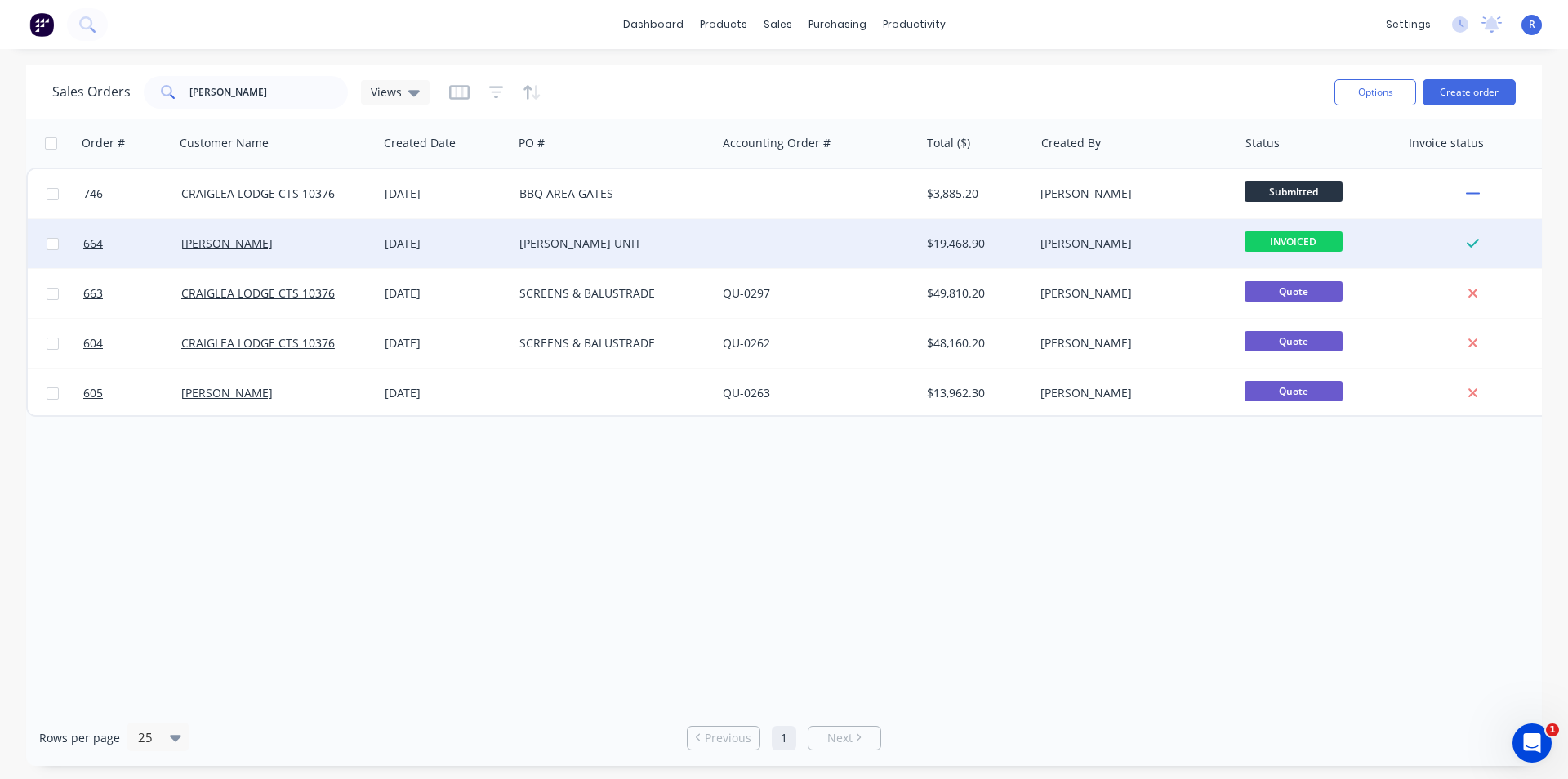
click at [294, 224] on div "[PERSON_NAME]" at bounding box center [276, 244] width 204 height 49
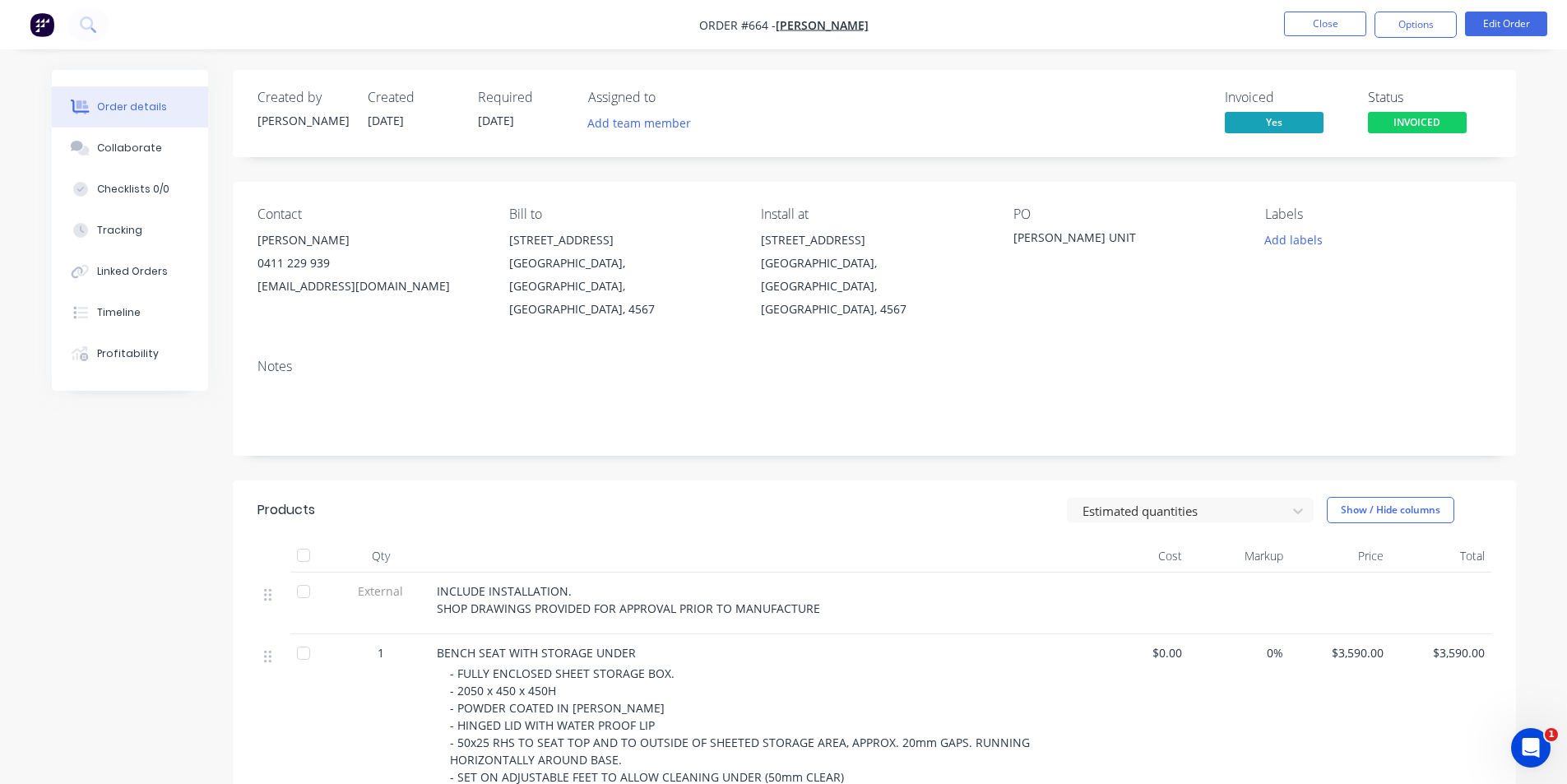
click at [1084, 158] on div "Created by [PERSON_NAME] Created [DATE] Required [DATE] Assigned to Add team me…" at bounding box center [874, 781] width 1284 height 1424
click at [1312, 18] on button "Close" at bounding box center [1325, 24] width 82 height 25
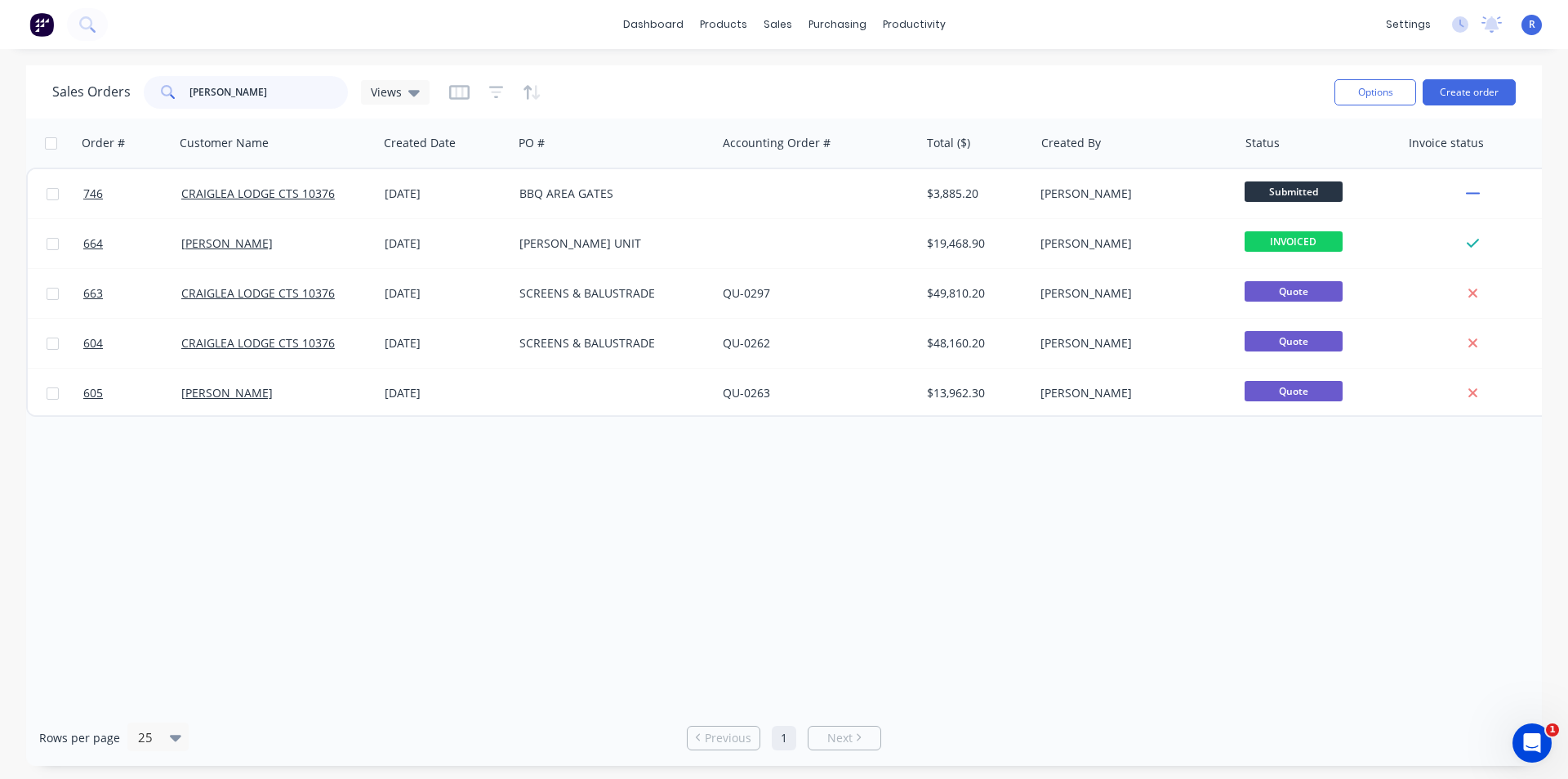
drag, startPoint x: 256, startPoint y: 89, endPoint x: 106, endPoint y: 95, distance: 150.1
click at [106, 95] on div "Sales Orders [PERSON_NAME] Views" at bounding box center [240, 92] width 377 height 33
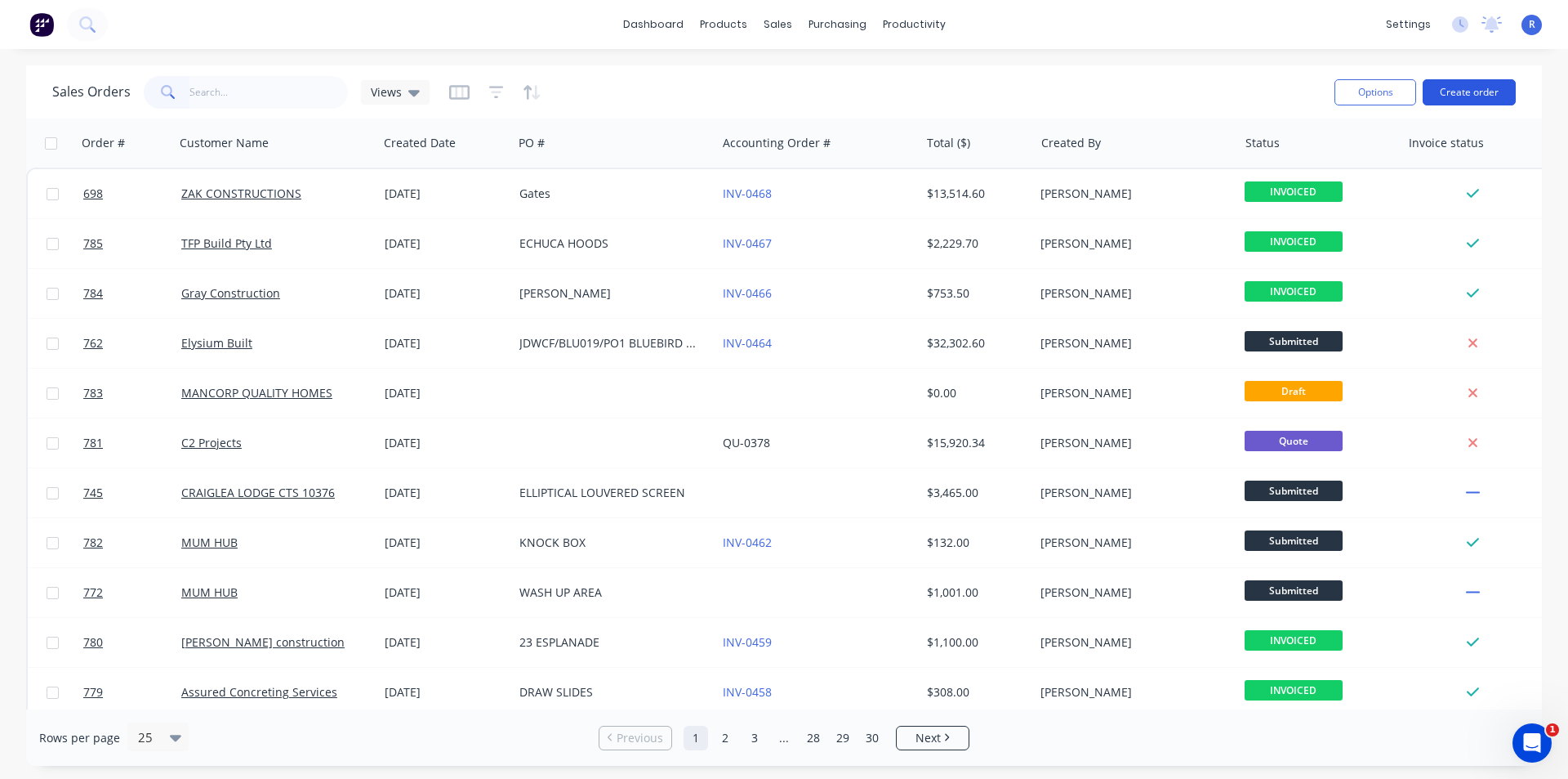
click at [1470, 90] on button "Create order" at bounding box center [1469, 92] width 93 height 26
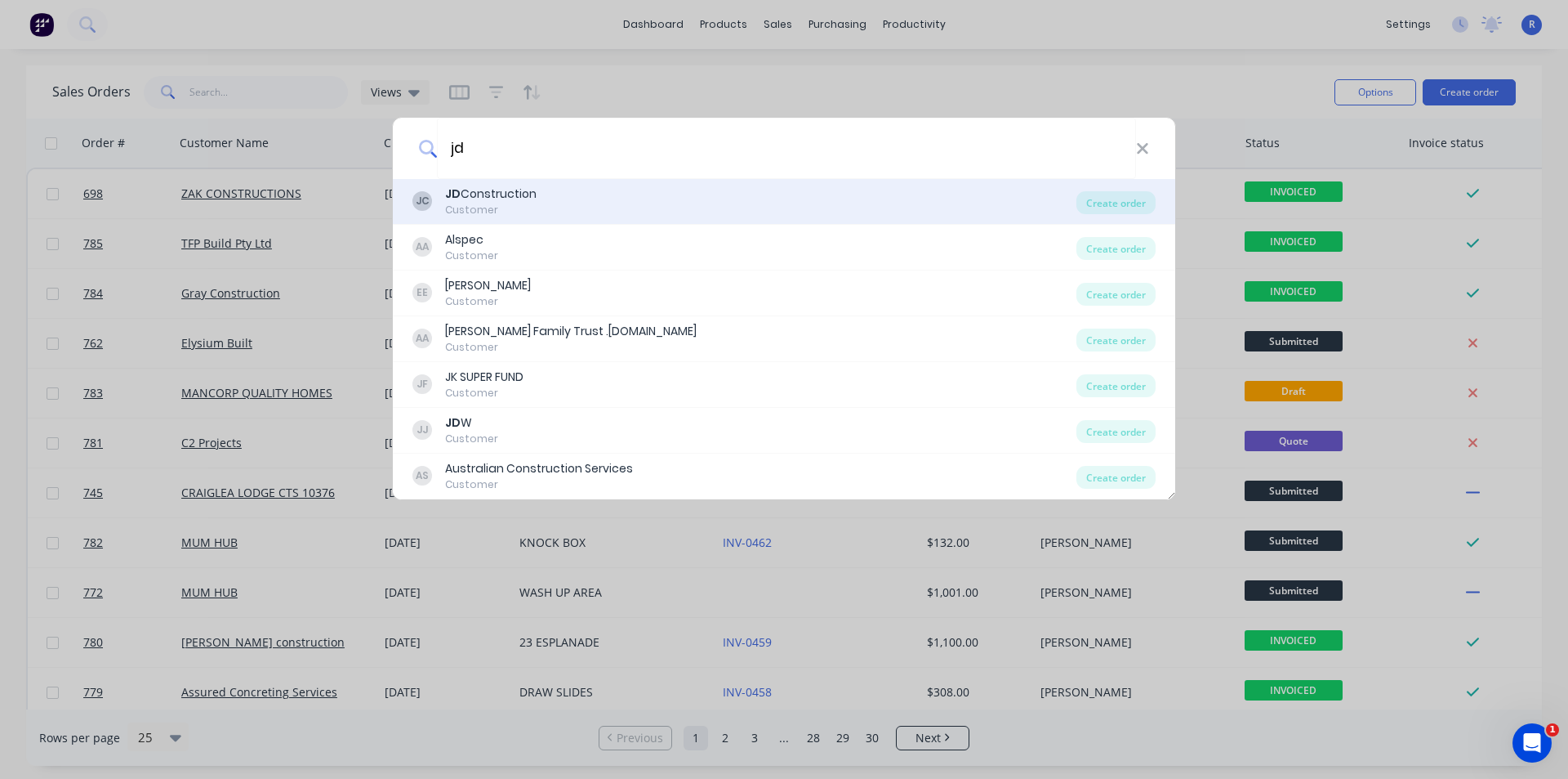
type input "jd"
click at [505, 201] on div "JD Construction" at bounding box center [490, 194] width 92 height 17
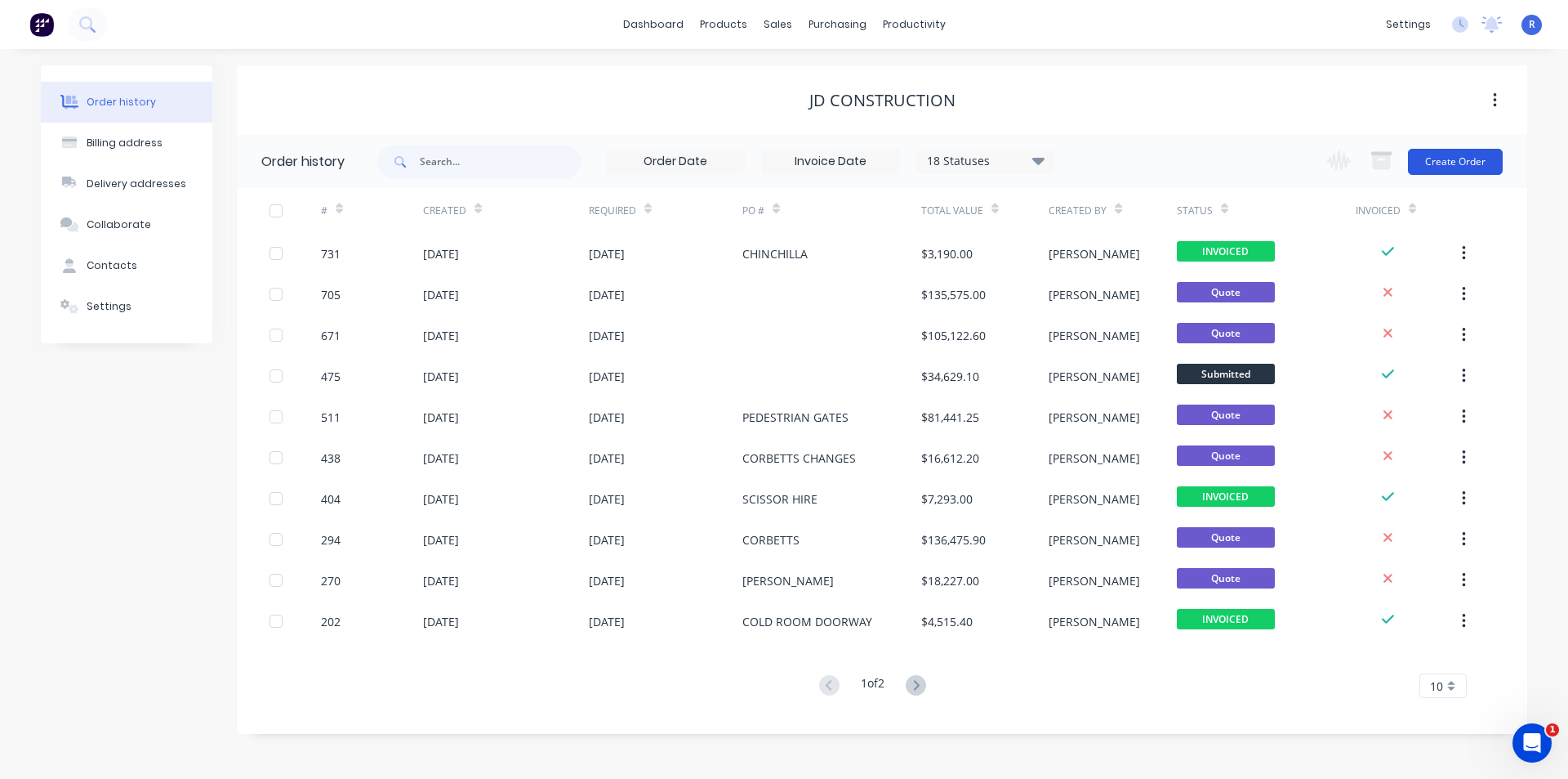
click at [1480, 164] on button "Create Order" at bounding box center [1455, 161] width 95 height 26
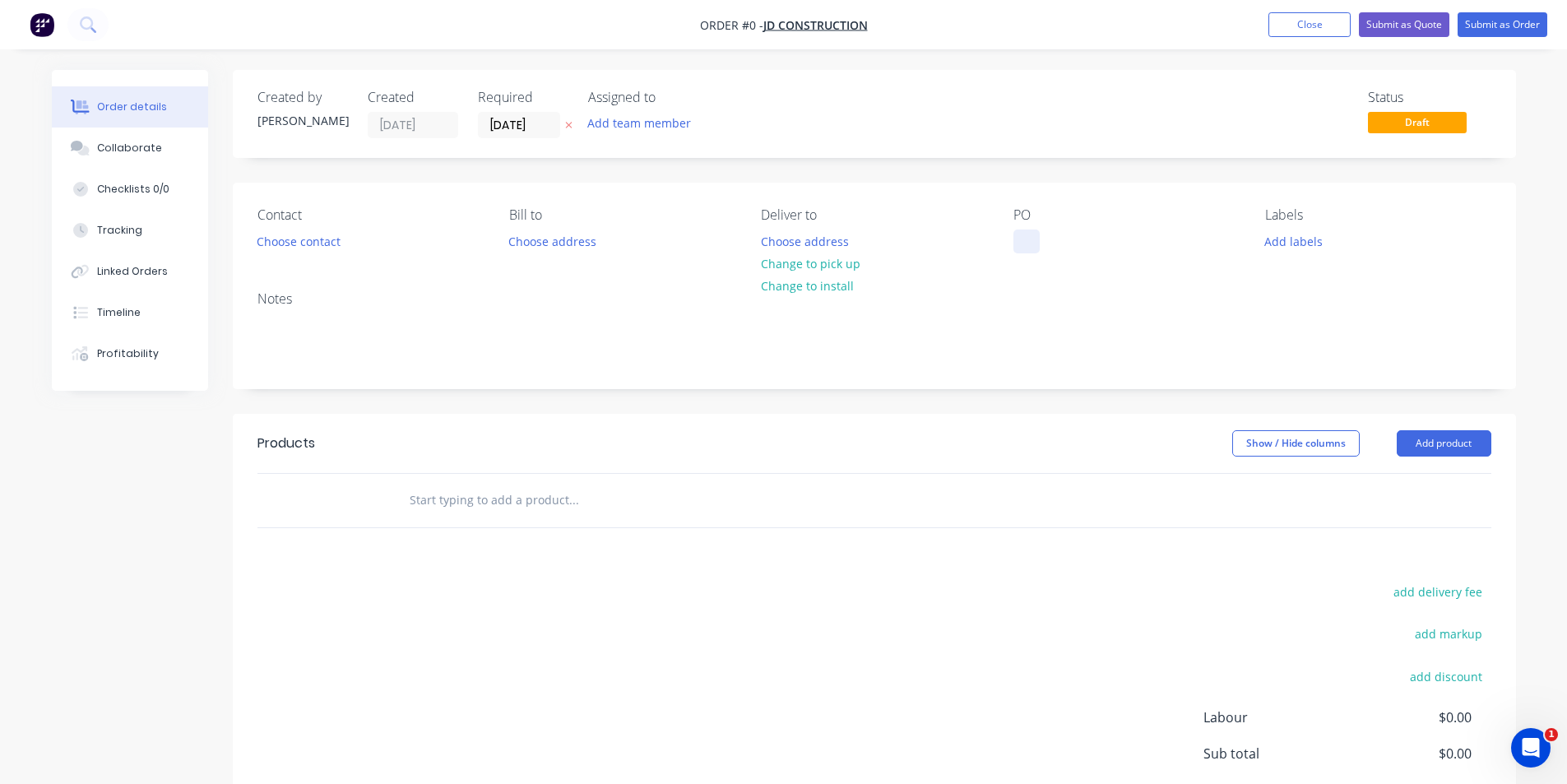
click at [1026, 239] on div at bounding box center [1026, 241] width 27 height 24
click at [1446, 437] on button "Add product" at bounding box center [1443, 443] width 94 height 27
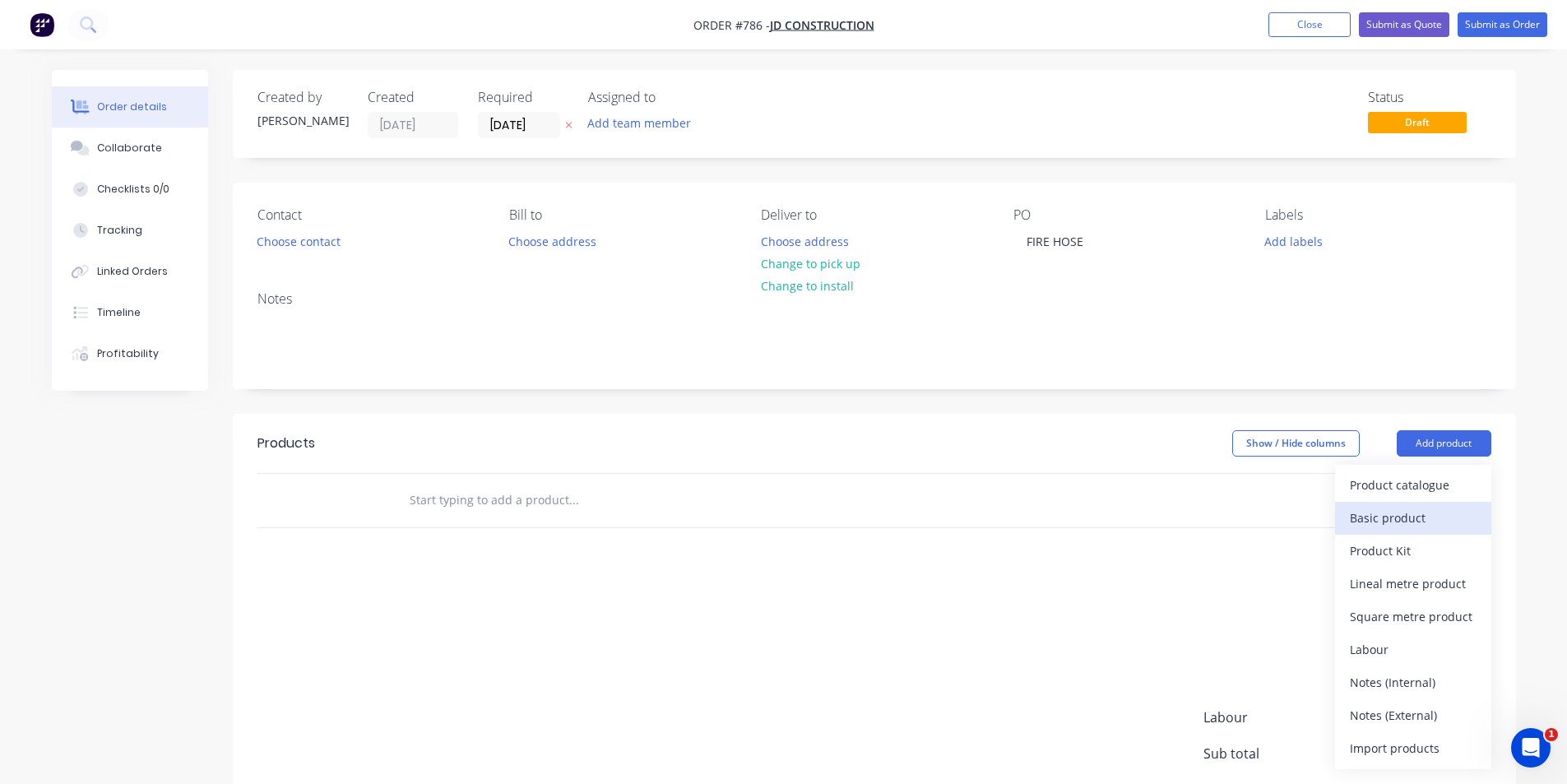
click at [1384, 515] on div "Basic product" at bounding box center [1413, 517] width 126 height 24
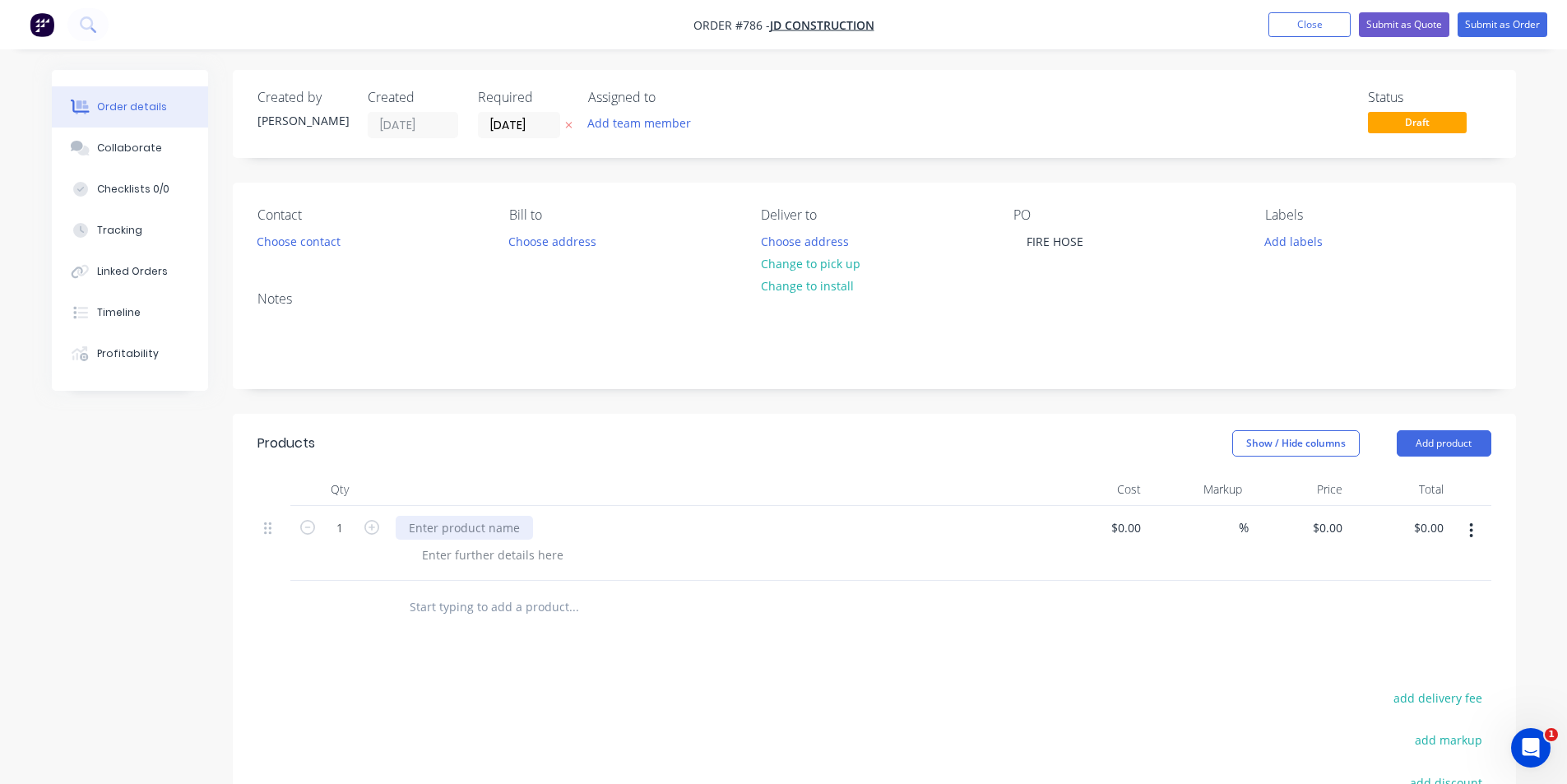
click at [489, 520] on div at bounding box center [465, 528] width 137 height 24
click at [1331, 528] on input "0" at bounding box center [1330, 528] width 38 height 24
type input "$390.00"
click at [1234, 684] on div "Products Show / Hide columns Add product Qty Cost Markup Price Total 1 FIRE HOS…" at bounding box center [874, 722] width 1284 height 615
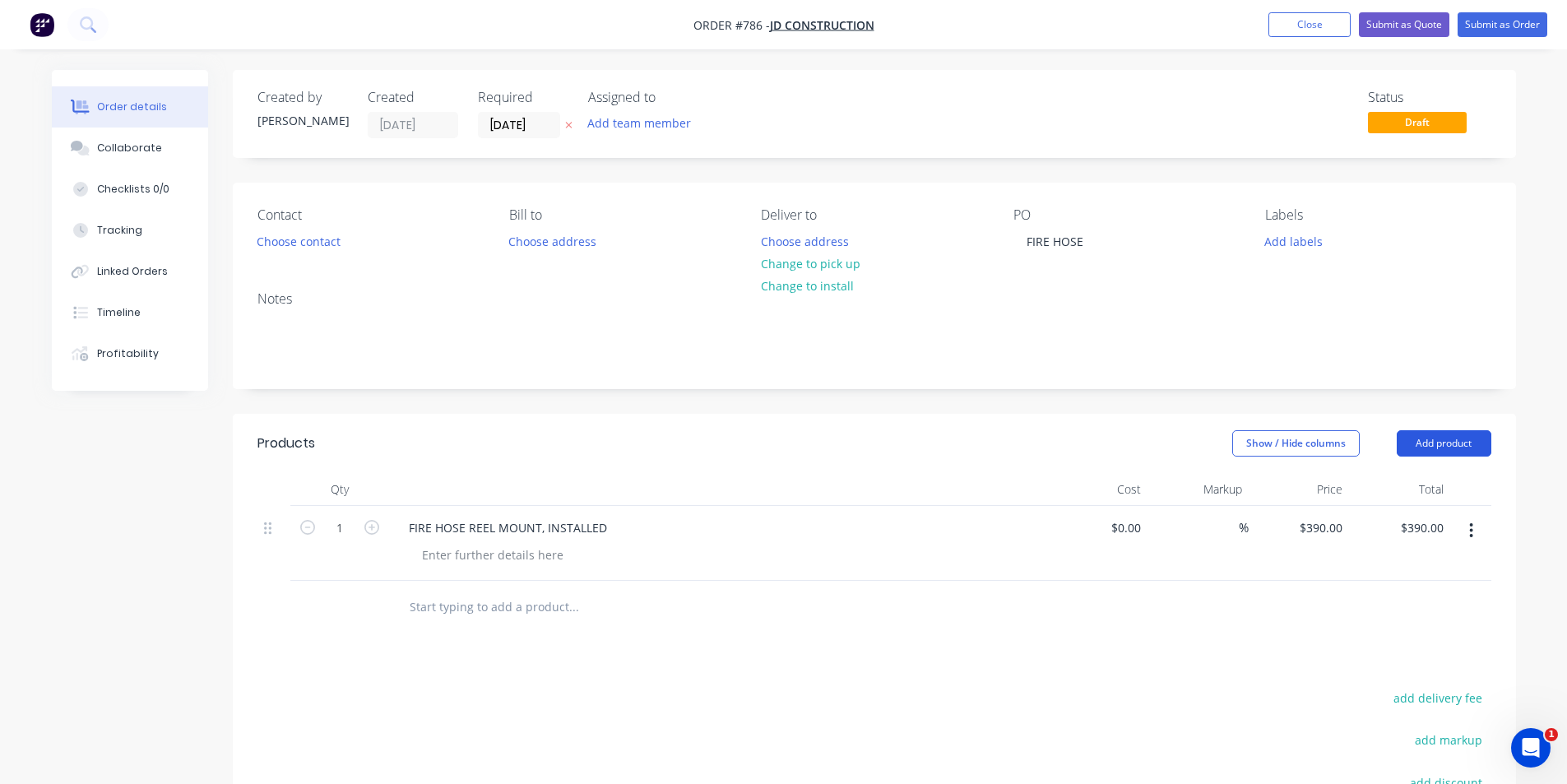
click at [1426, 436] on button "Add product" at bounding box center [1443, 443] width 94 height 27
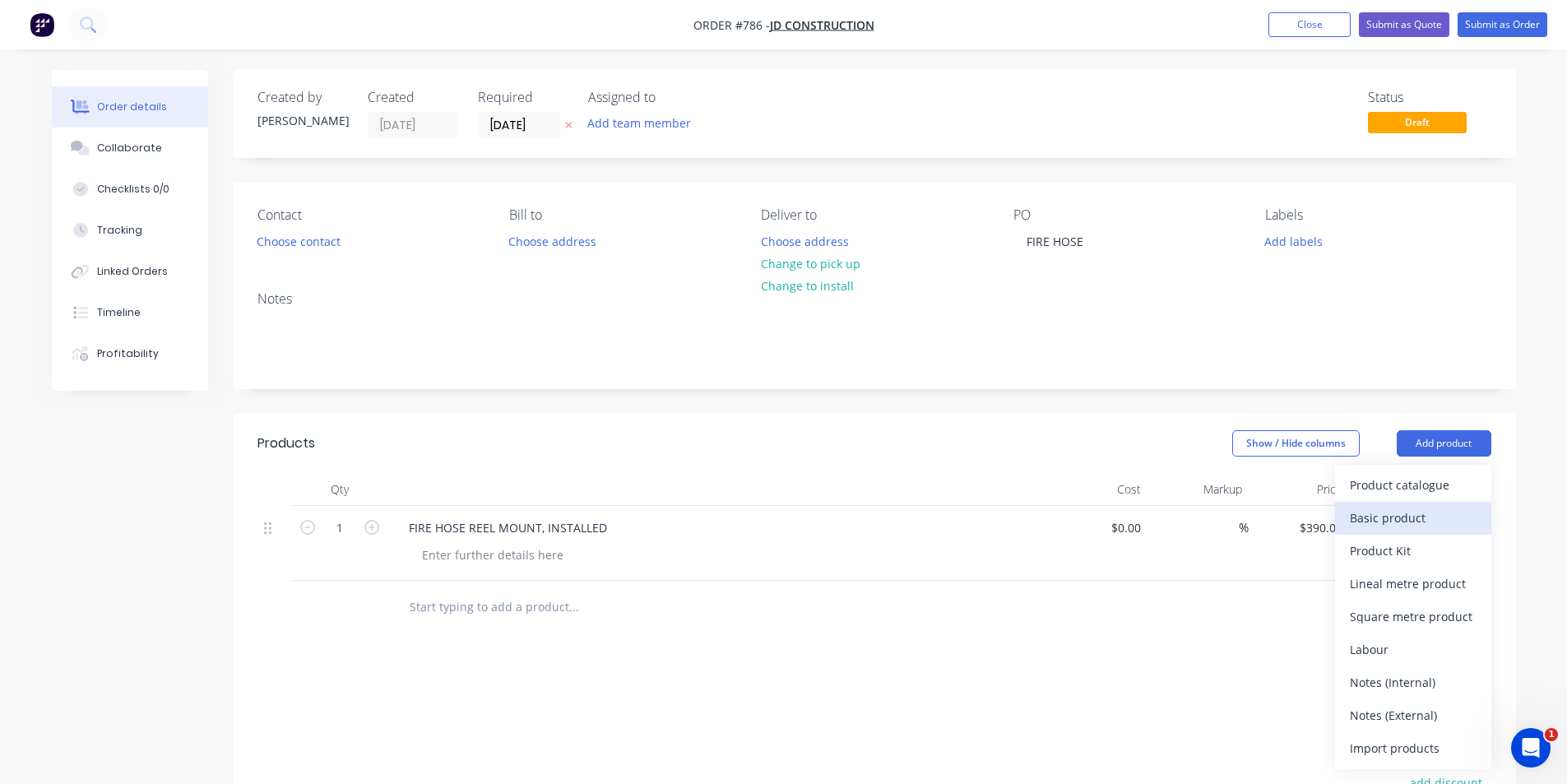
click at [1404, 518] on div "Basic product" at bounding box center [1413, 517] width 126 height 24
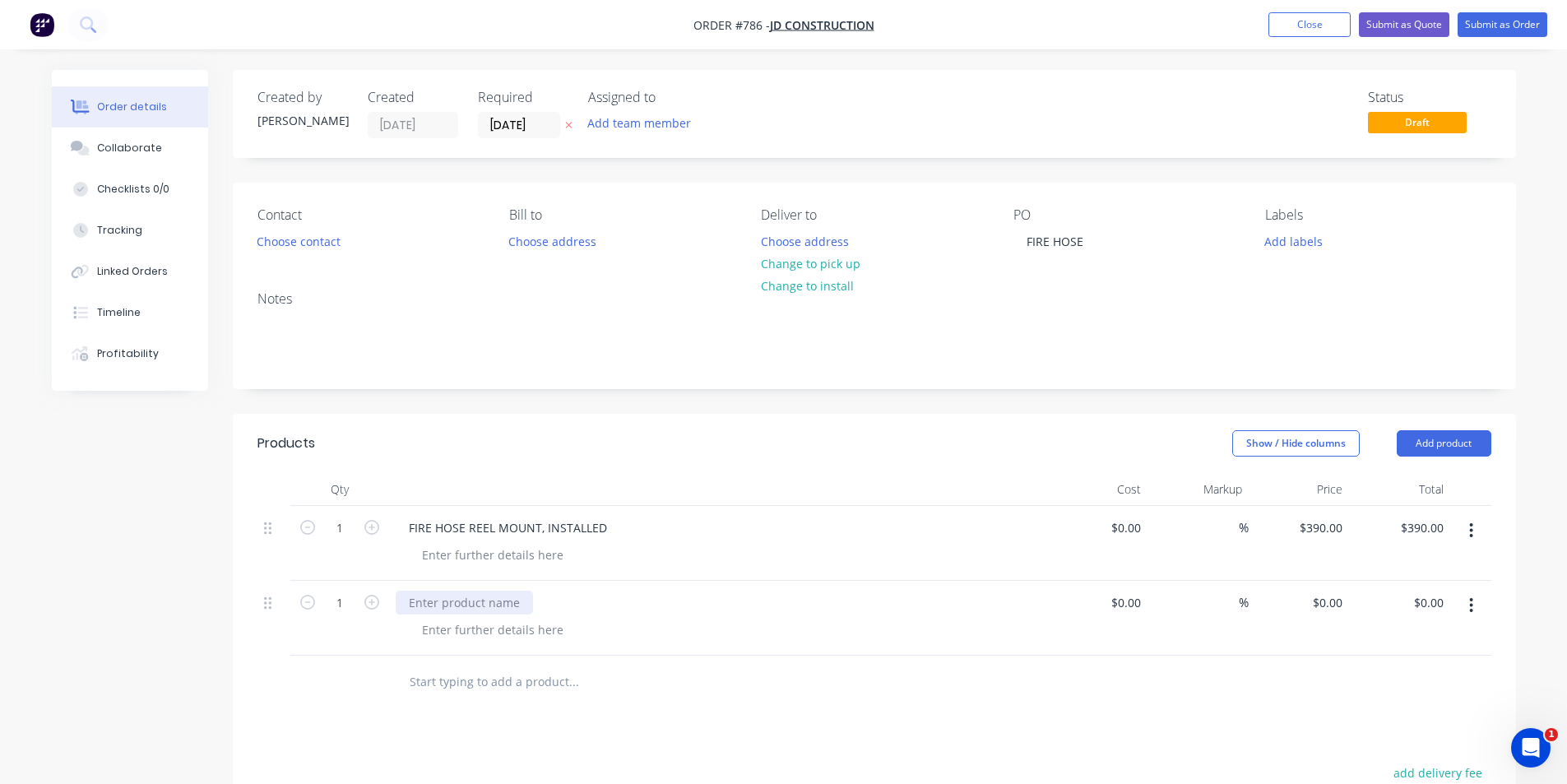
click at [476, 604] on div at bounding box center [465, 603] width 137 height 24
click at [1334, 599] on input "0" at bounding box center [1330, 603] width 38 height 24
type input "$1,277.50"
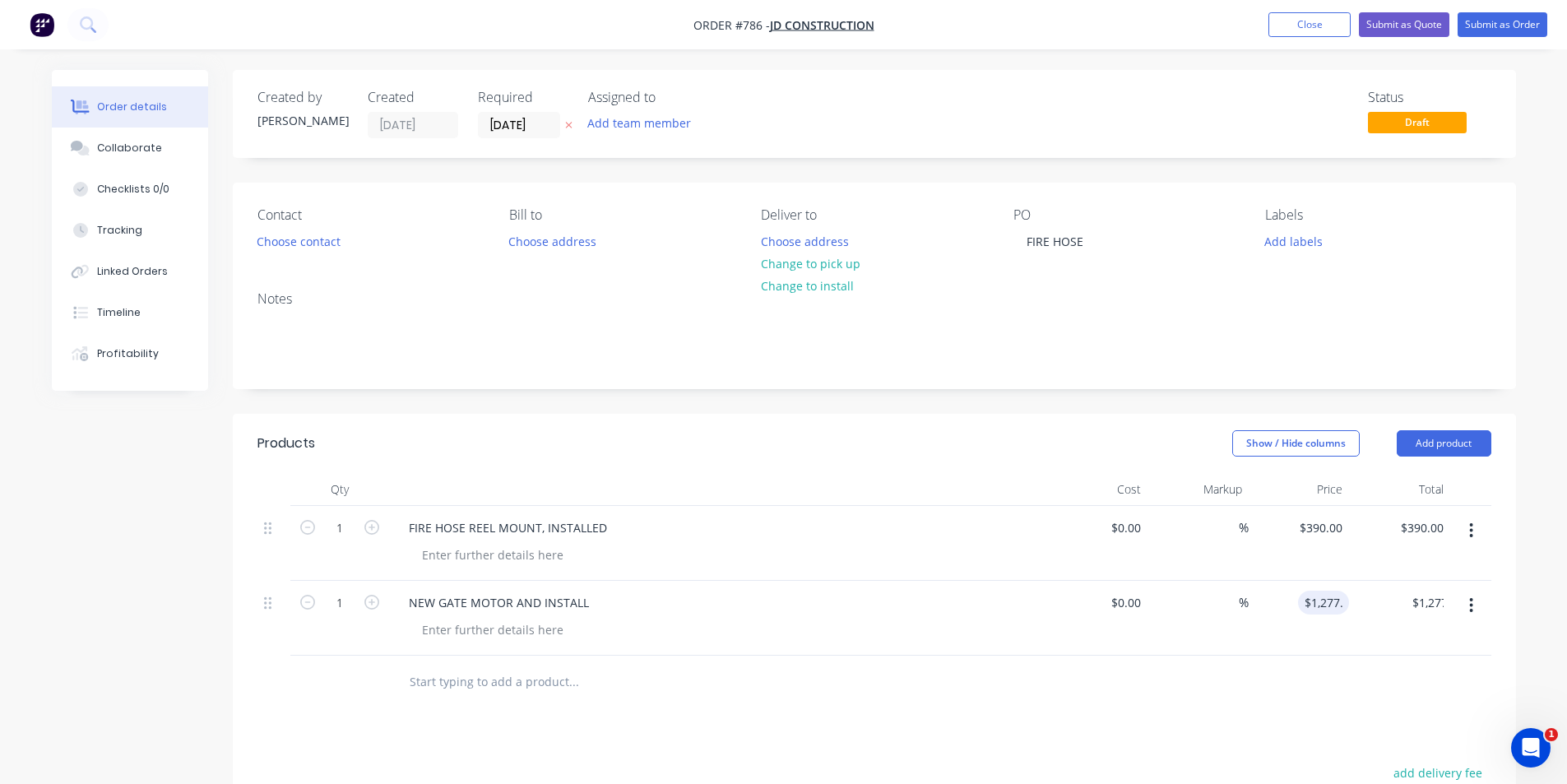
click at [1204, 707] on div at bounding box center [874, 682] width 1234 height 53
click at [1491, 23] on button "Submit as Order" at bounding box center [1503, 24] width 90 height 25
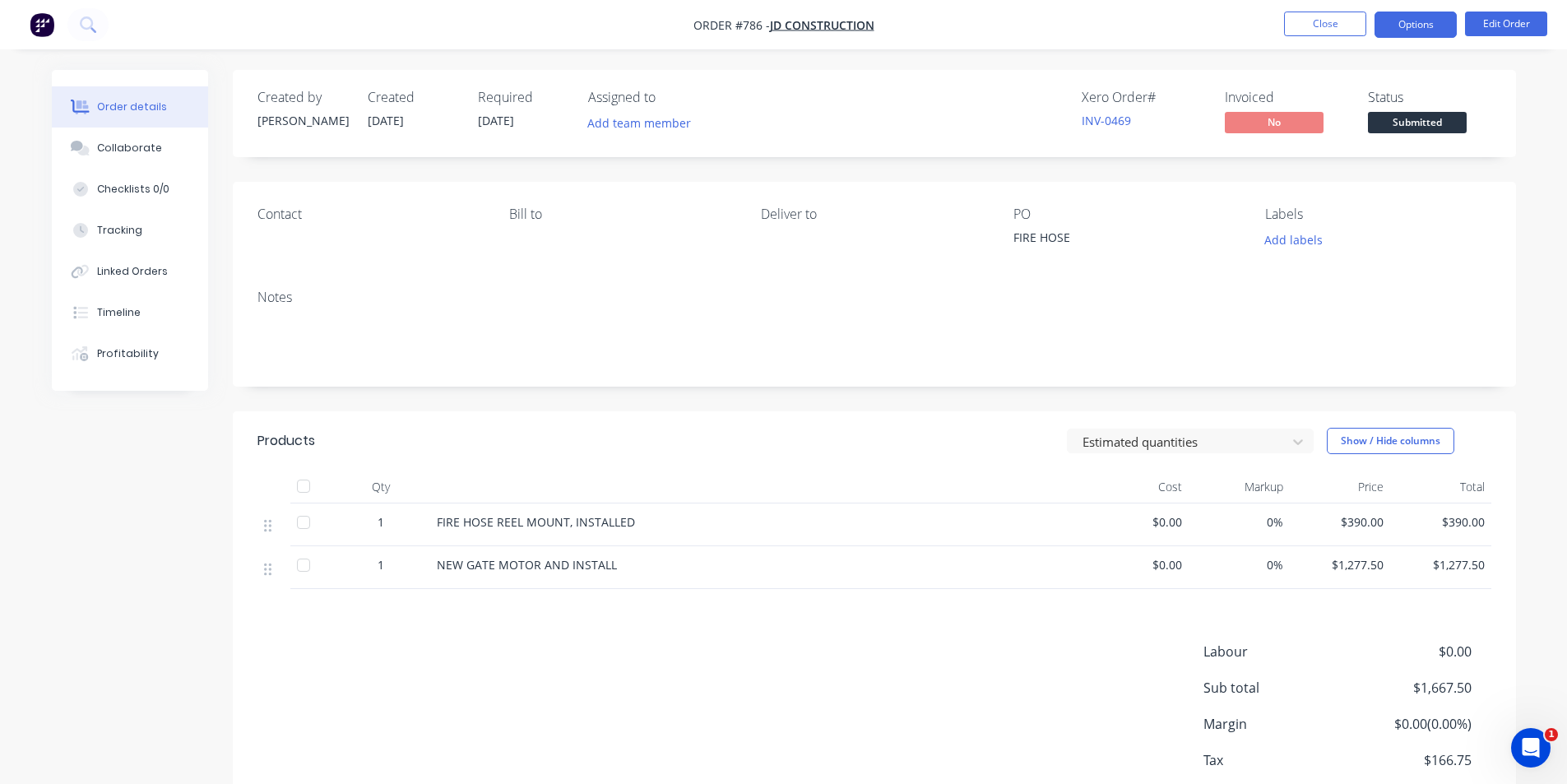
click at [1437, 25] on button "Options" at bounding box center [1416, 25] width 82 height 27
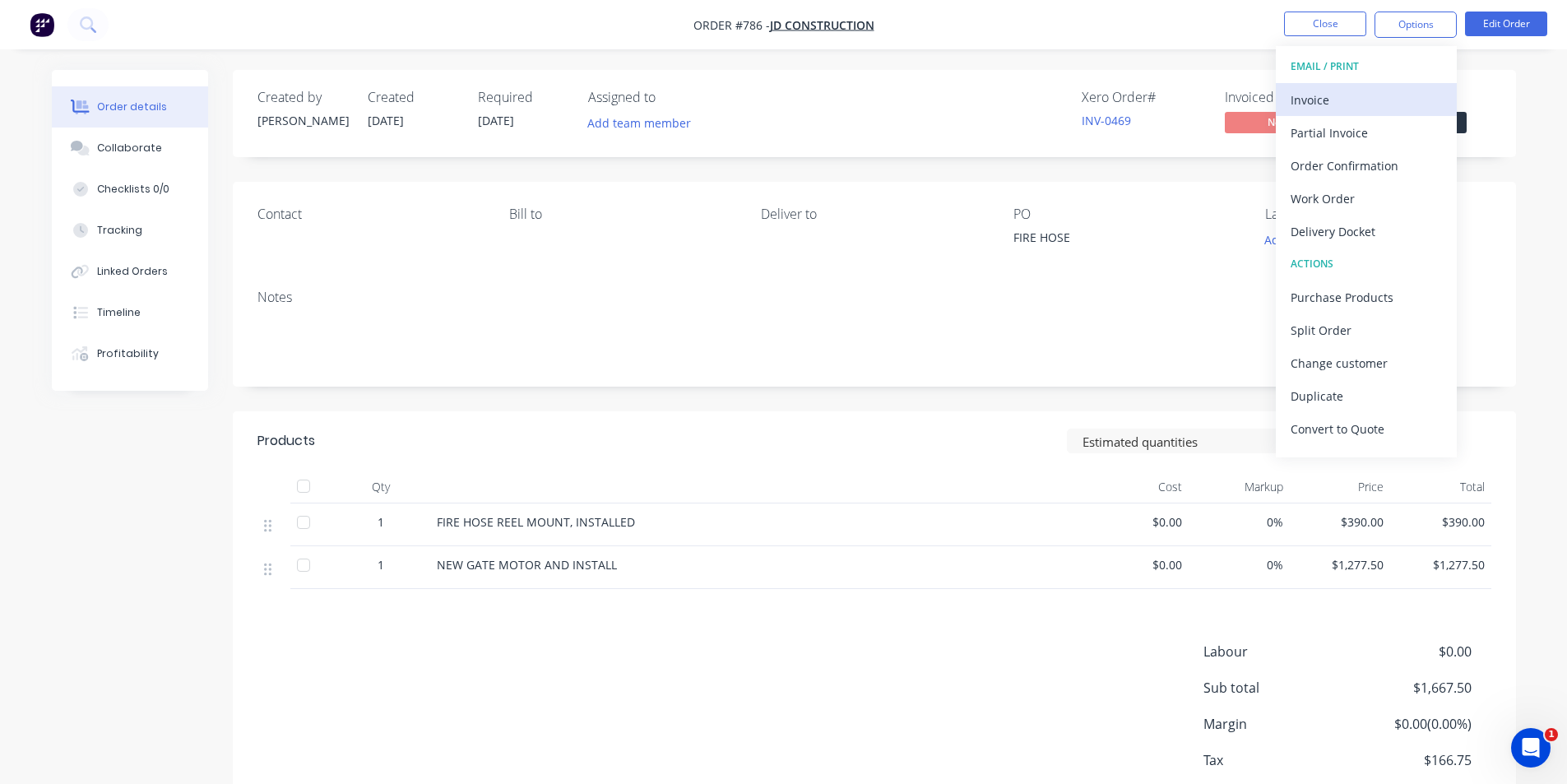
click at [1353, 92] on div "Invoice" at bounding box center [1366, 100] width 151 height 24
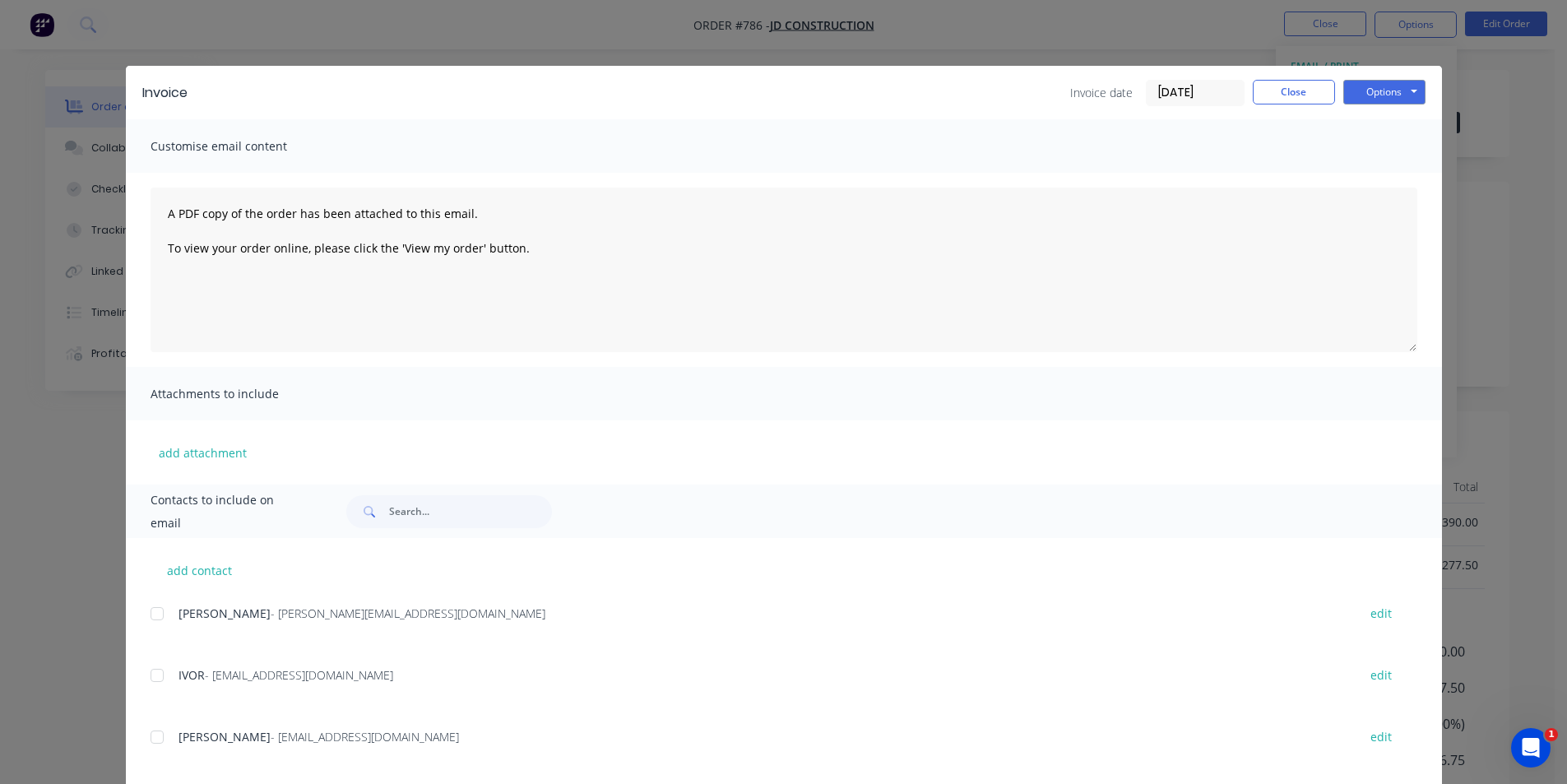
scroll to position [27, 0]
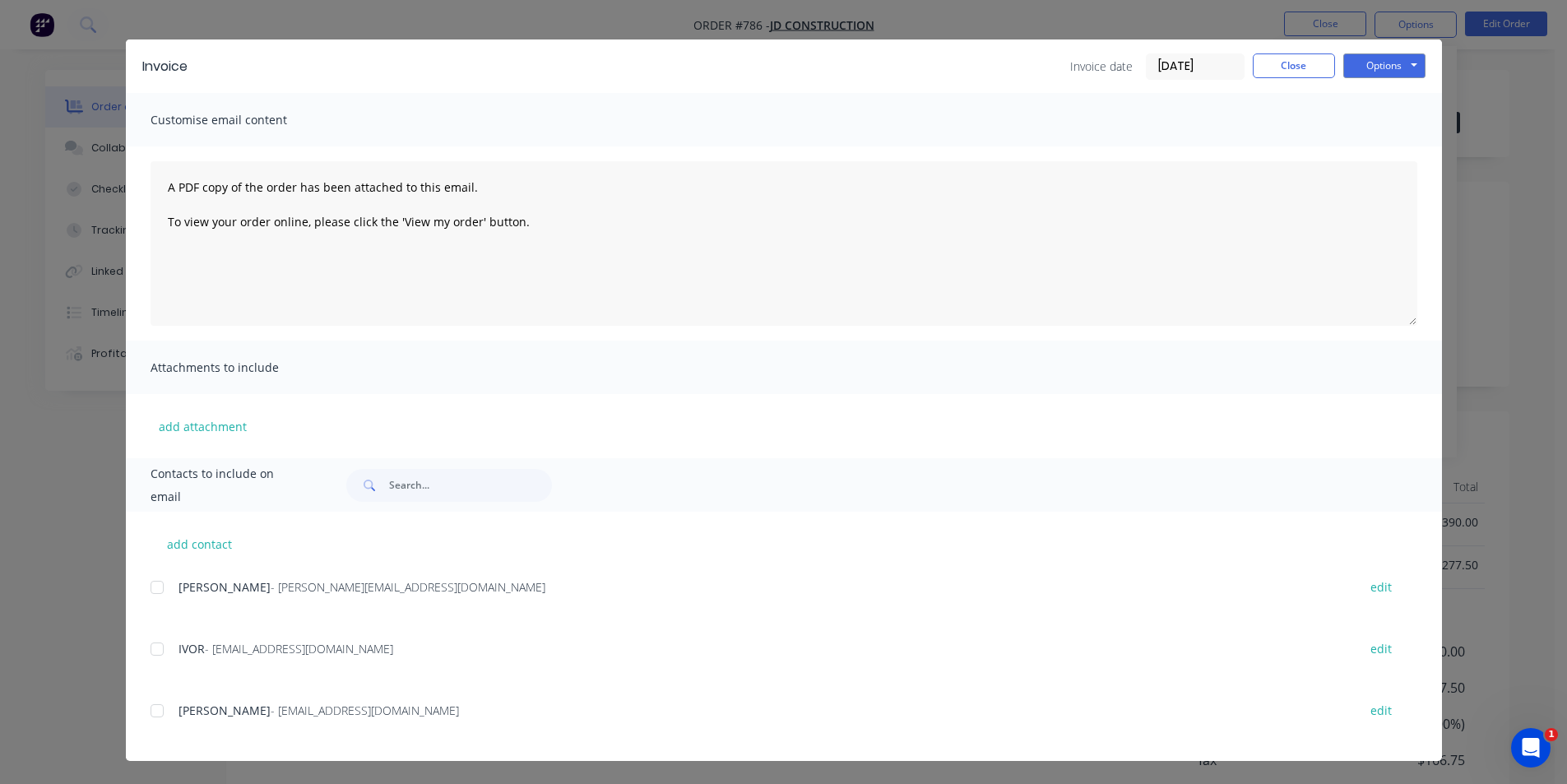
click at [150, 586] on div at bounding box center [158, 587] width 33 height 33
click at [148, 708] on div at bounding box center [158, 711] width 33 height 33
click at [1355, 69] on button "Options" at bounding box center [1385, 65] width 82 height 25
click at [1365, 148] on button "Email" at bounding box center [1396, 149] width 105 height 27
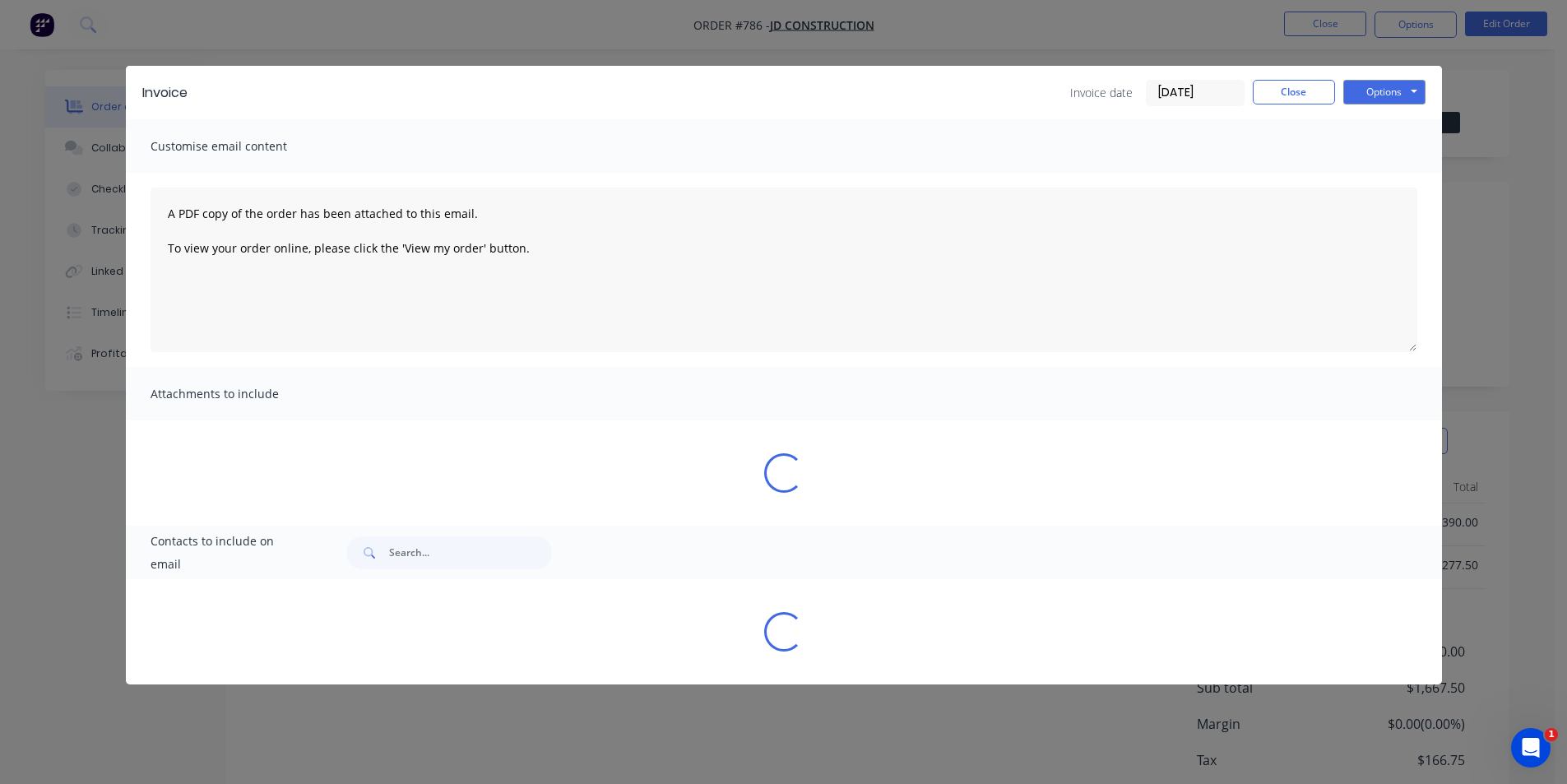
scroll to position [0, 0]
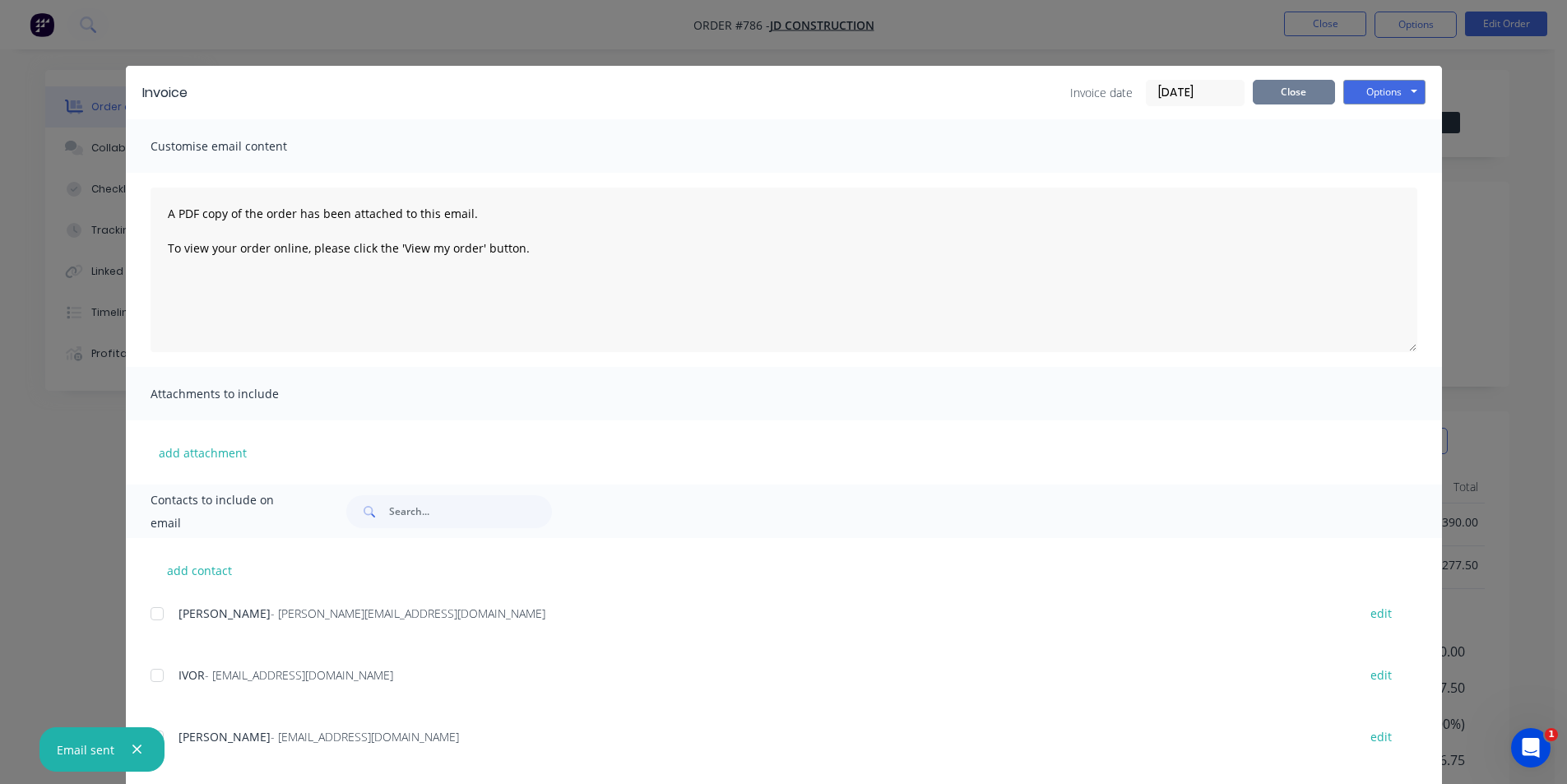
click at [1288, 93] on button "Close" at bounding box center [1294, 92] width 82 height 25
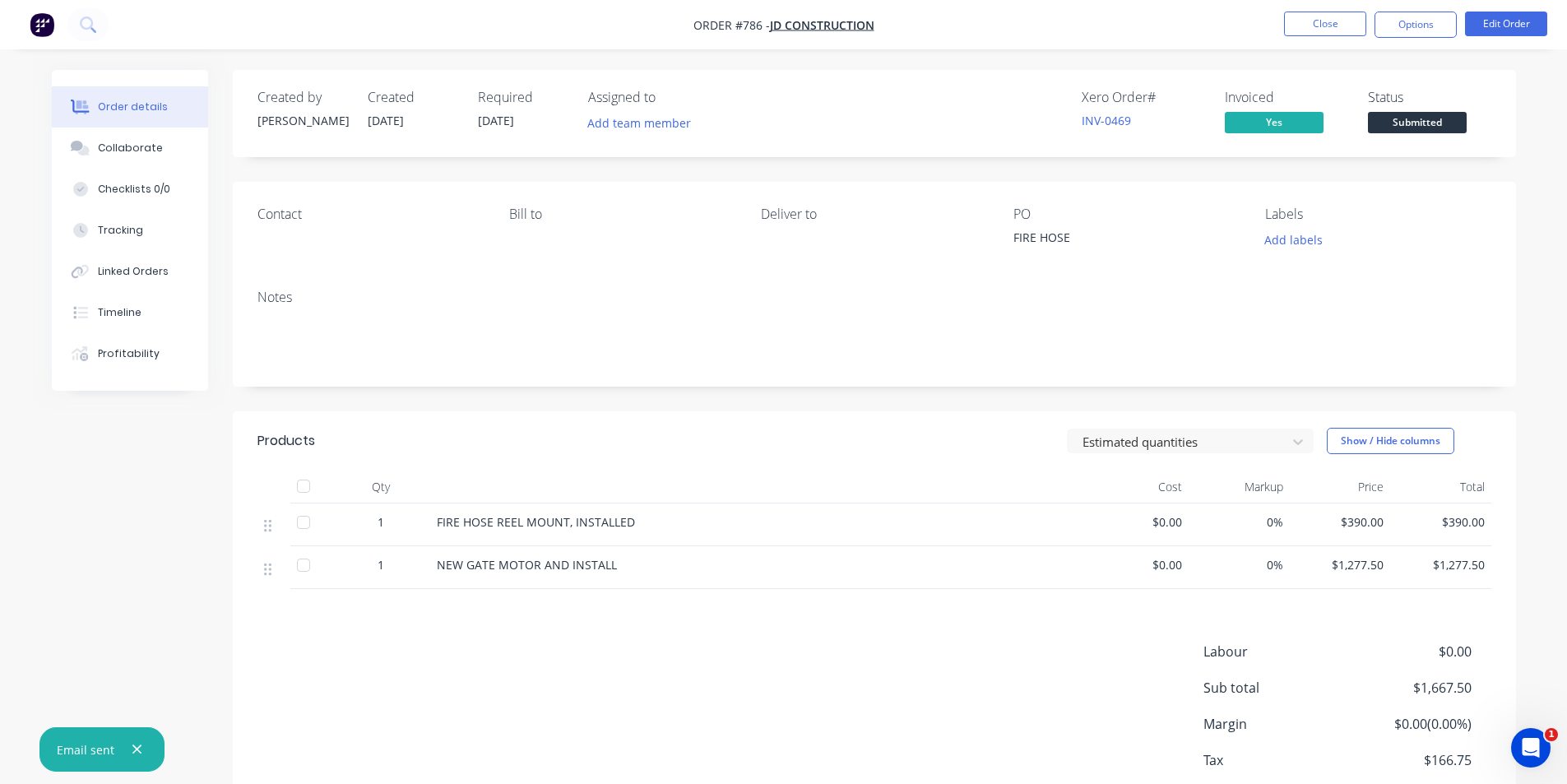
click at [1378, 120] on span "Submitted" at bounding box center [1418, 122] width 99 height 20
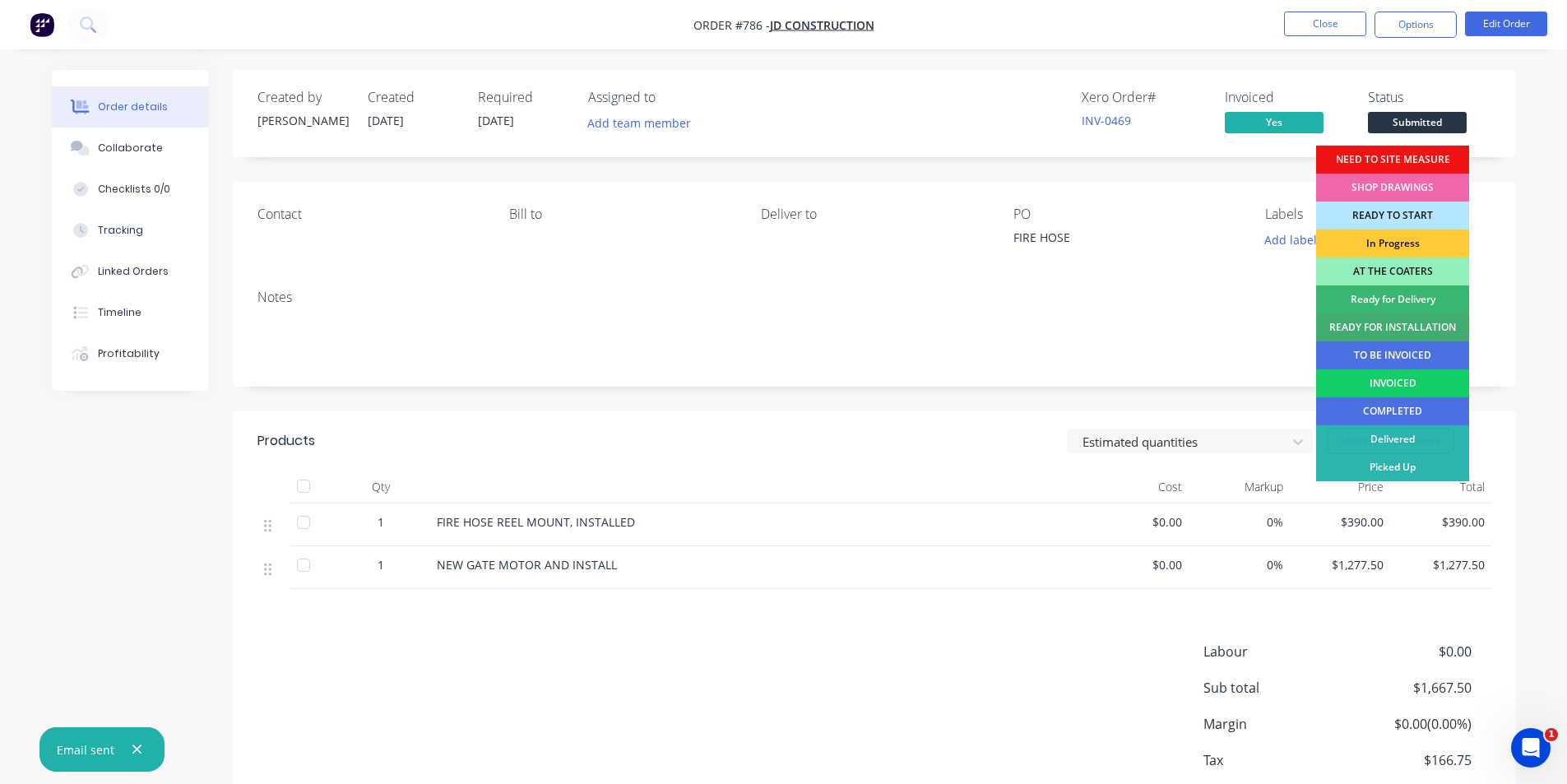
click at [1380, 380] on div "INVOICED" at bounding box center [1392, 383] width 153 height 28
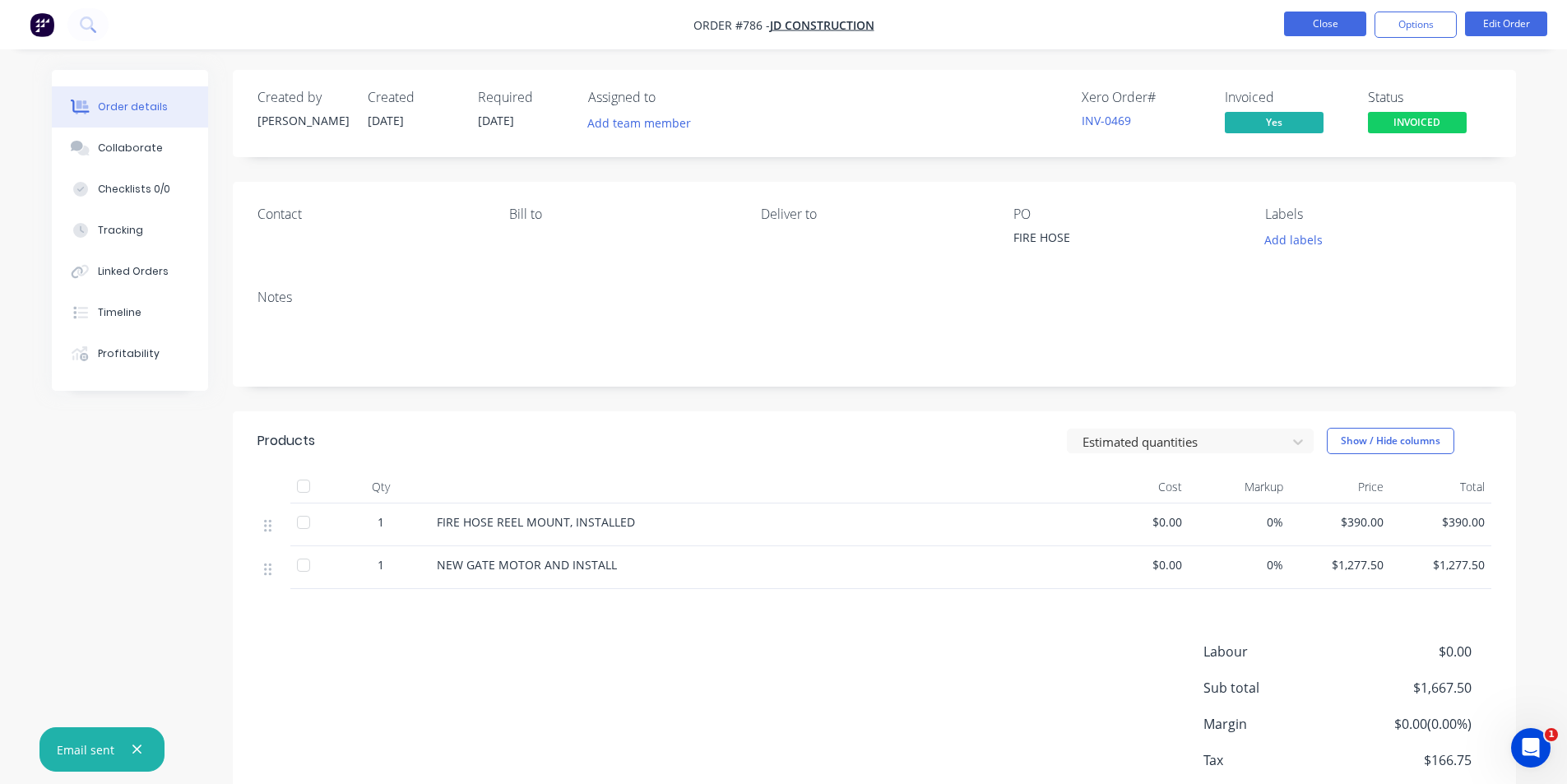
click at [1340, 23] on button "Close" at bounding box center [1325, 24] width 82 height 25
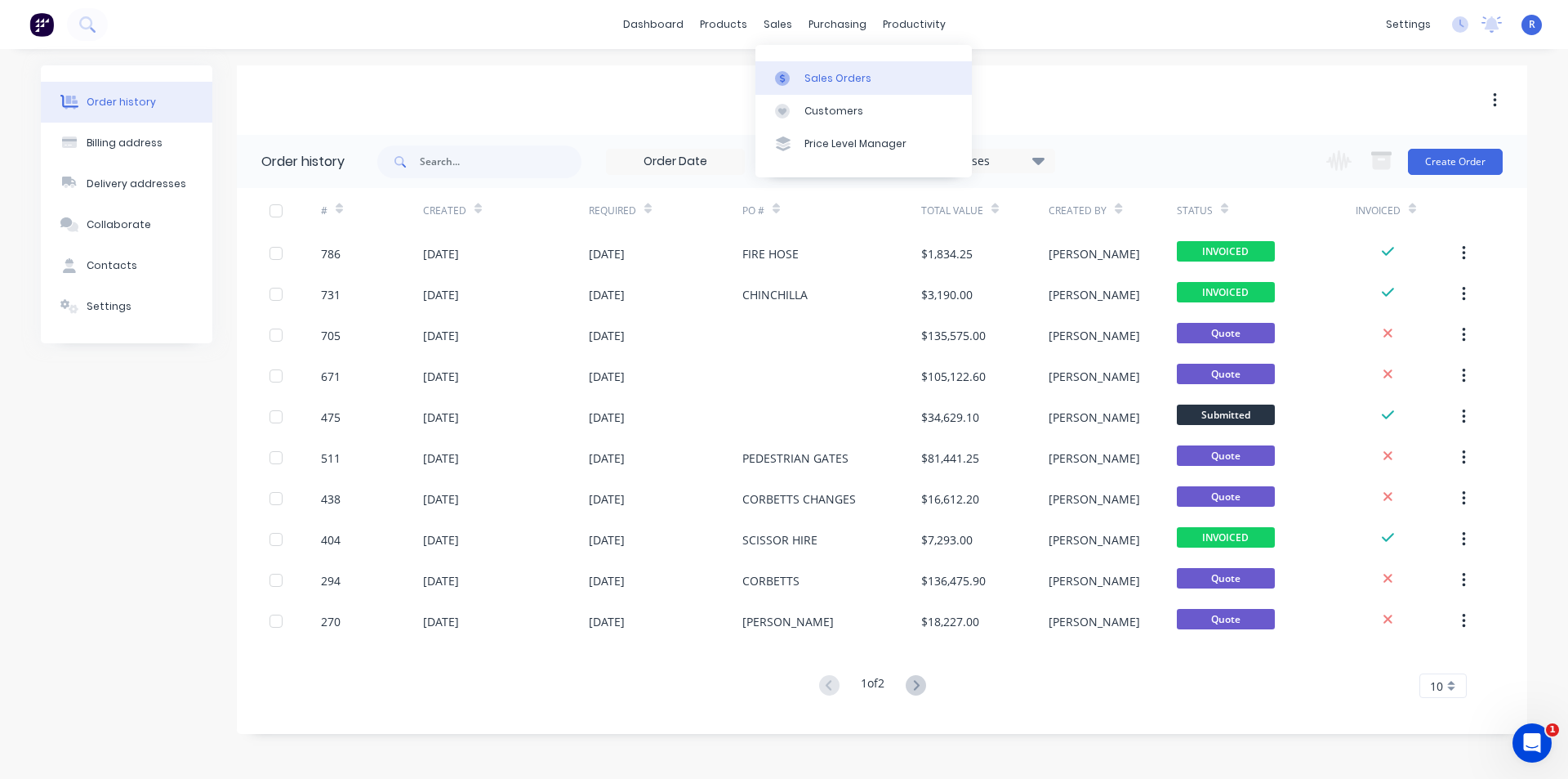
click at [804, 69] on link "Sales Orders" at bounding box center [863, 77] width 216 height 33
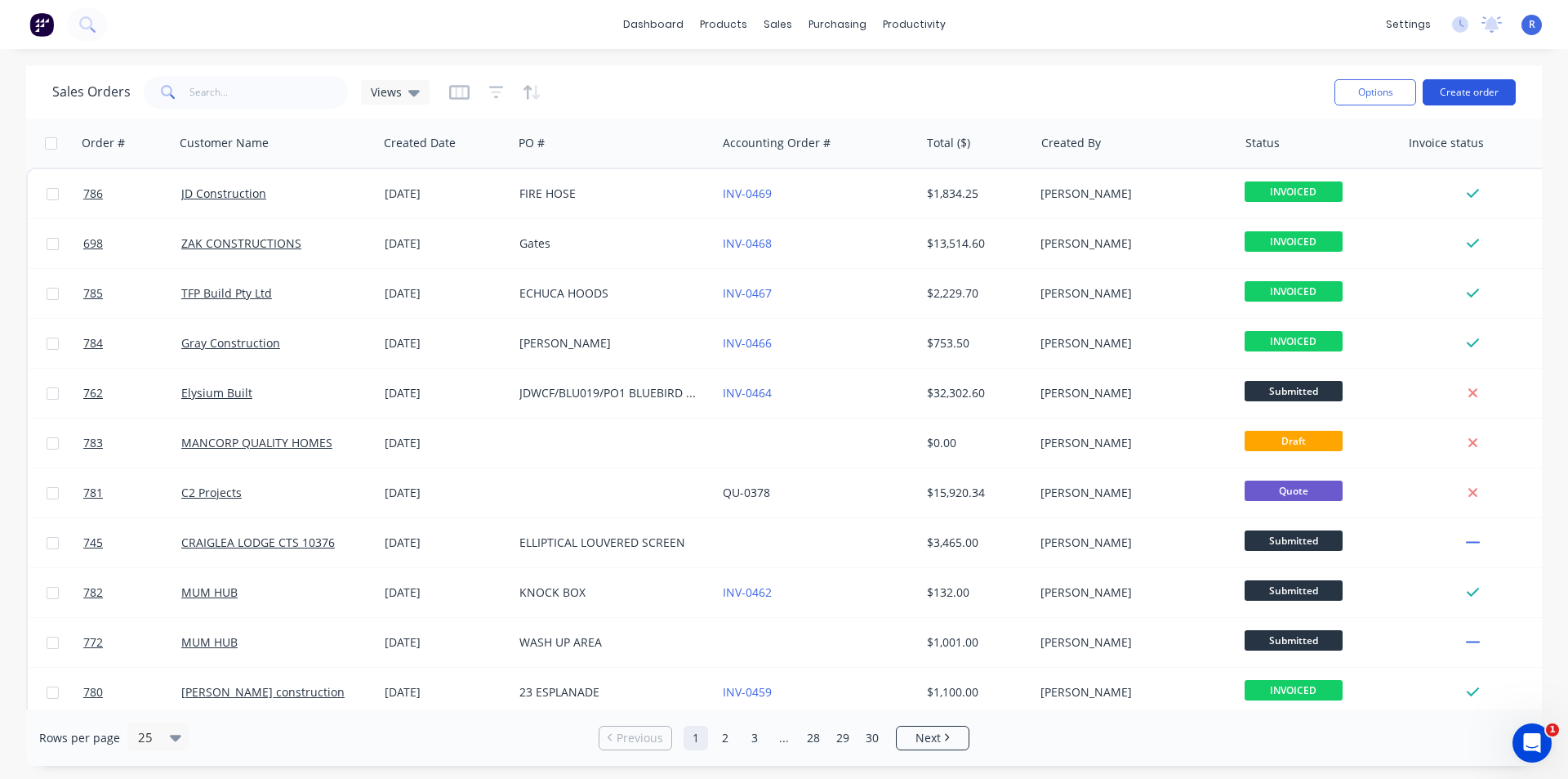
click at [1442, 91] on button "Create order" at bounding box center [1469, 92] width 93 height 26
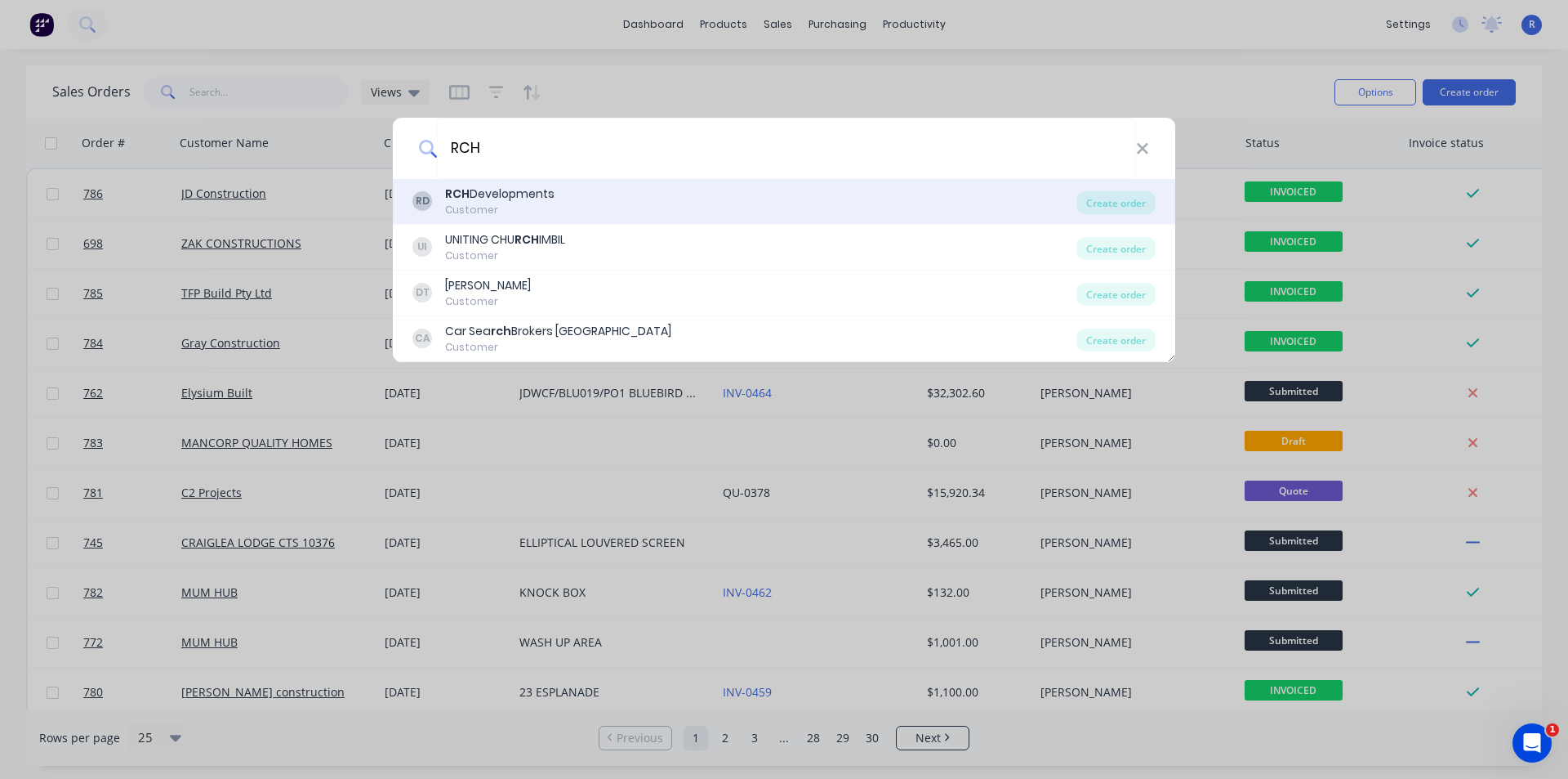
type input "RCH"
click at [514, 194] on div "RCH Developments" at bounding box center [499, 194] width 109 height 17
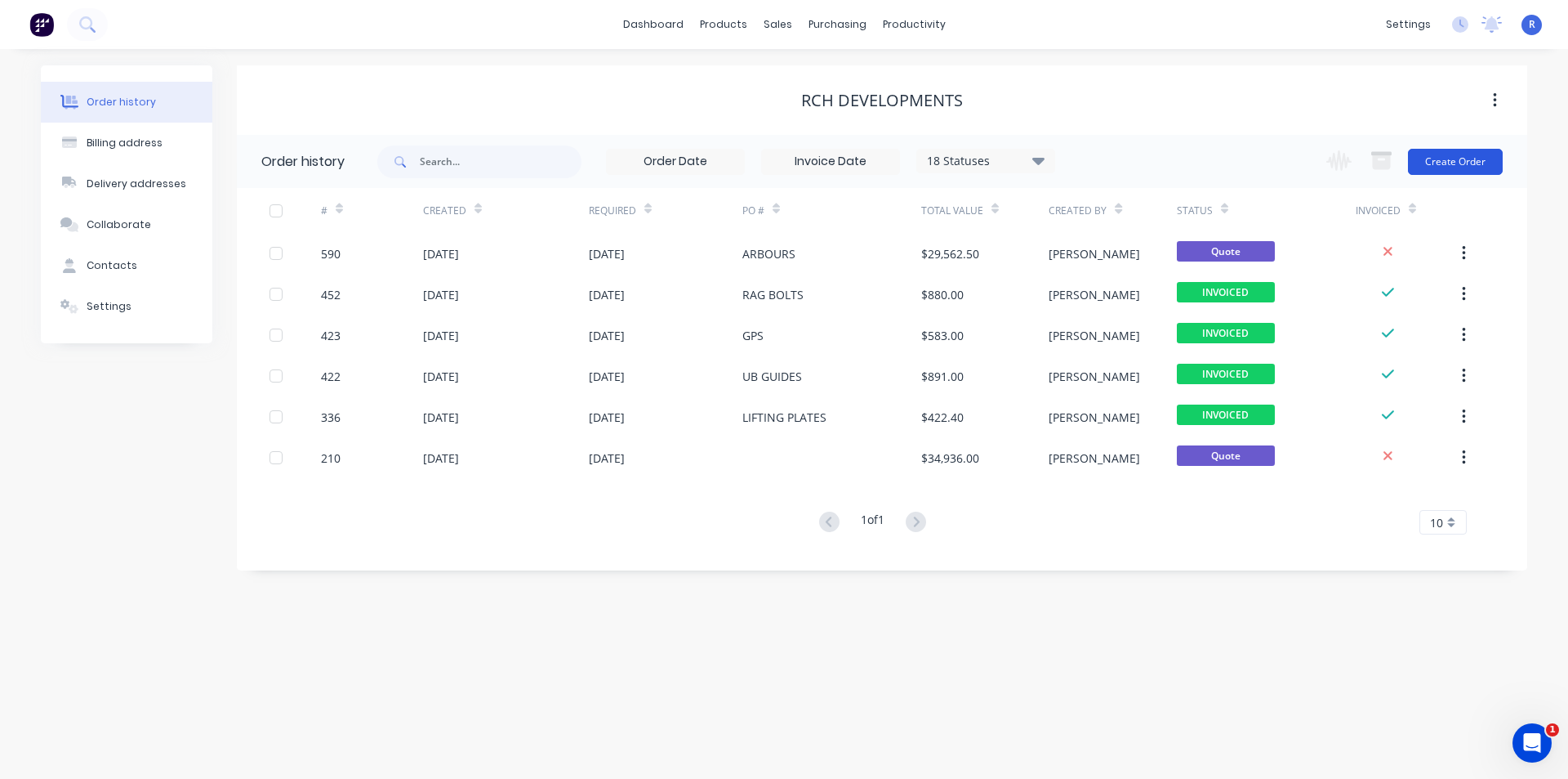
click at [1455, 168] on button "Create Order" at bounding box center [1455, 161] width 95 height 26
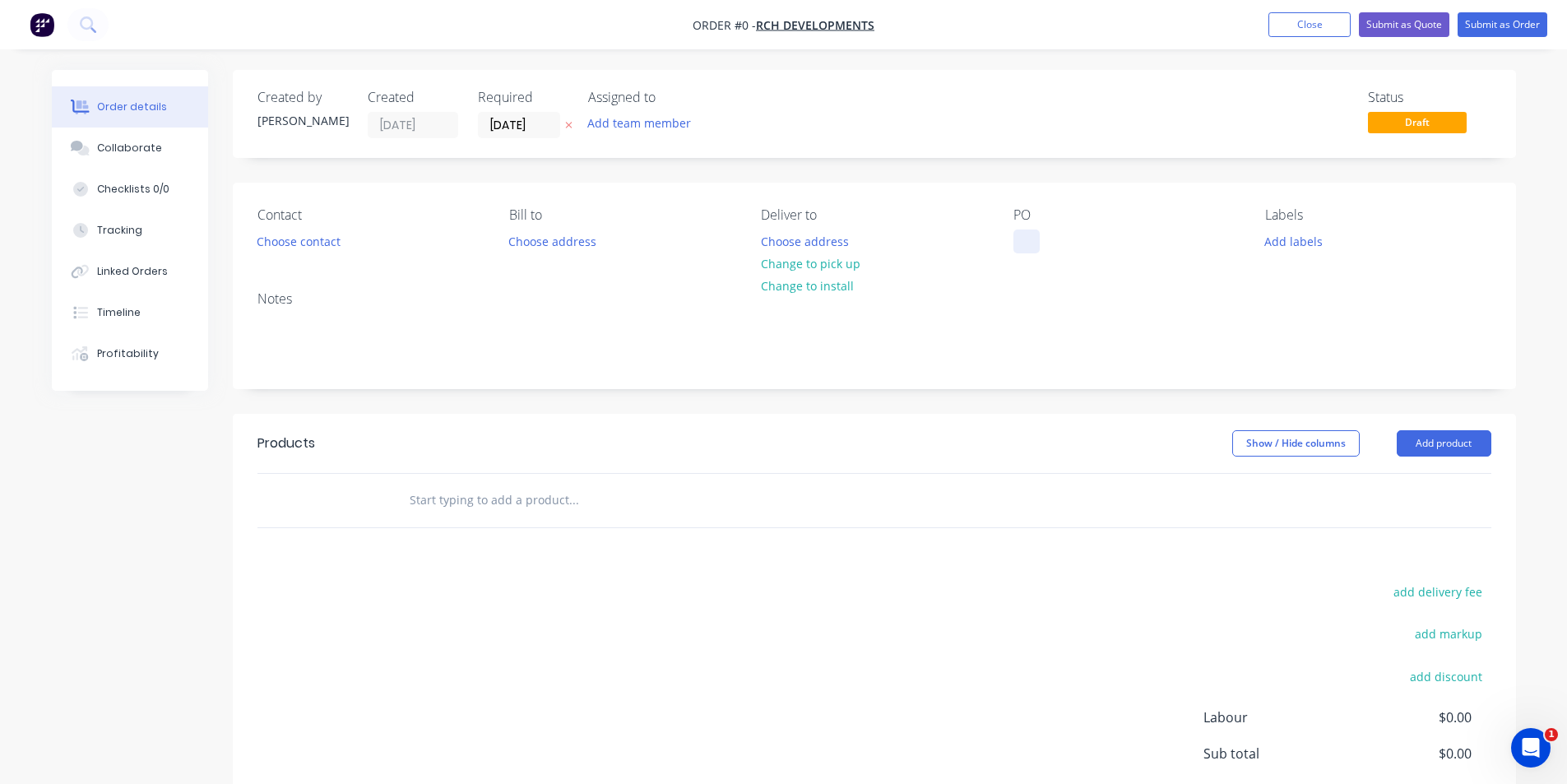
click at [1031, 243] on div at bounding box center [1026, 241] width 27 height 24
click at [1421, 456] on header "Products Show / Hide columns Add product" at bounding box center [874, 443] width 1284 height 60
click at [1413, 435] on button "Add product" at bounding box center [1443, 443] width 94 height 27
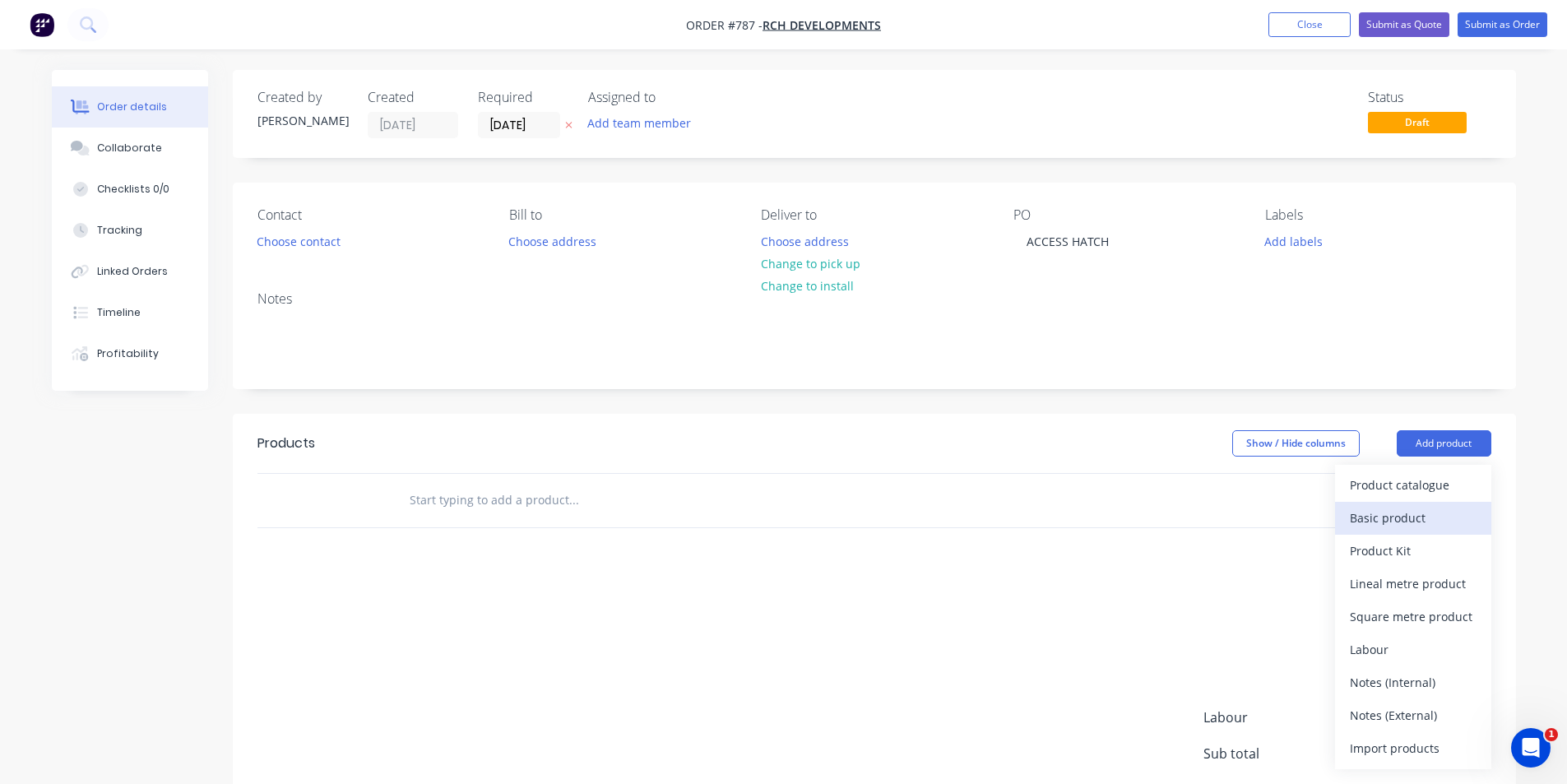
click at [1364, 518] on div "Basic product" at bounding box center [1413, 517] width 126 height 24
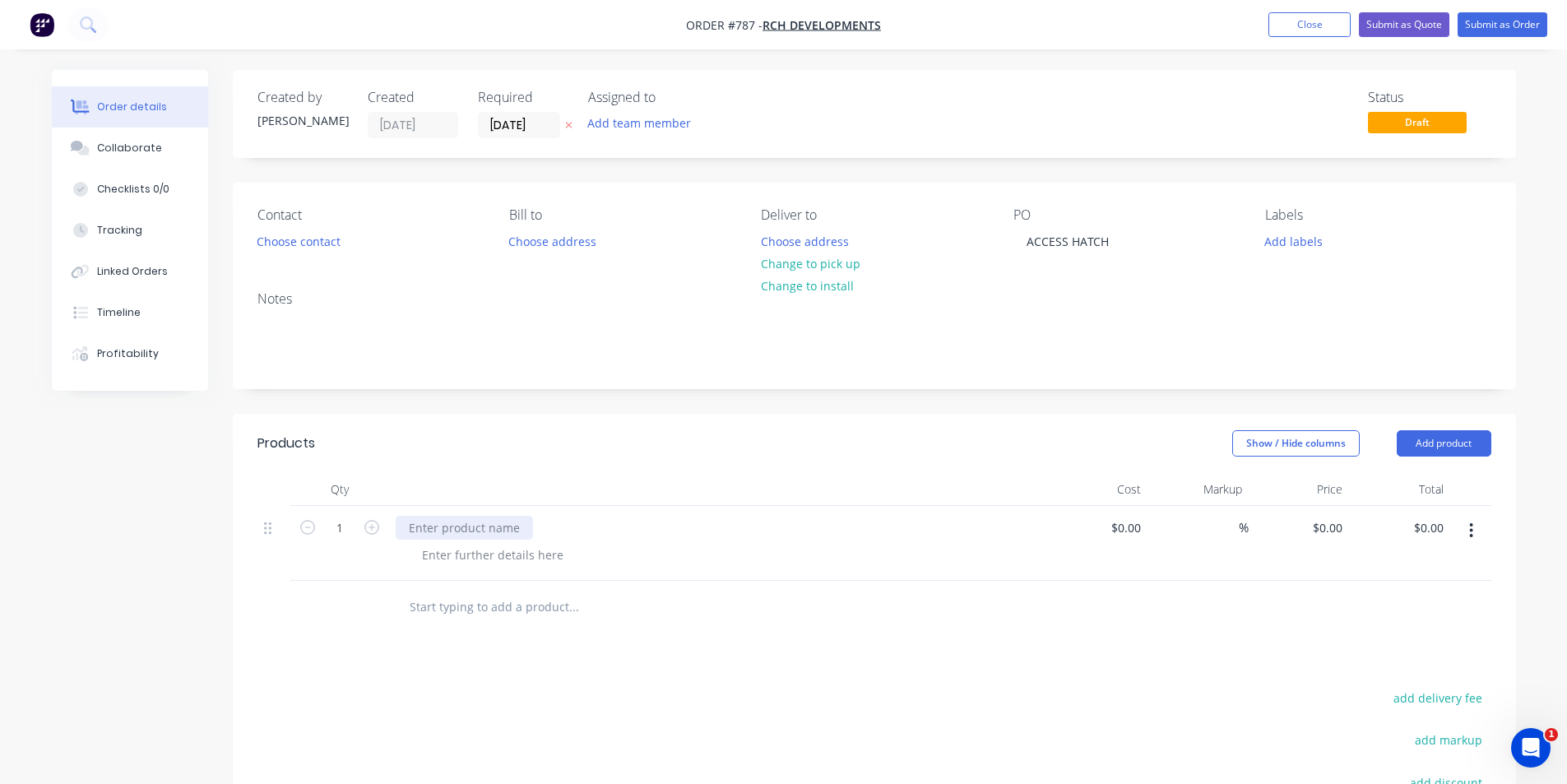
click at [486, 535] on div at bounding box center [465, 528] width 137 height 24
click at [483, 526] on div "RAW ALLY ASSCESS HATCH" at bounding box center [482, 528] width 172 height 24
click at [495, 561] on div at bounding box center [492, 555] width 168 height 24
drag, startPoint x: 1312, startPoint y: 651, endPoint x: 772, endPoint y: 609, distance: 541.6
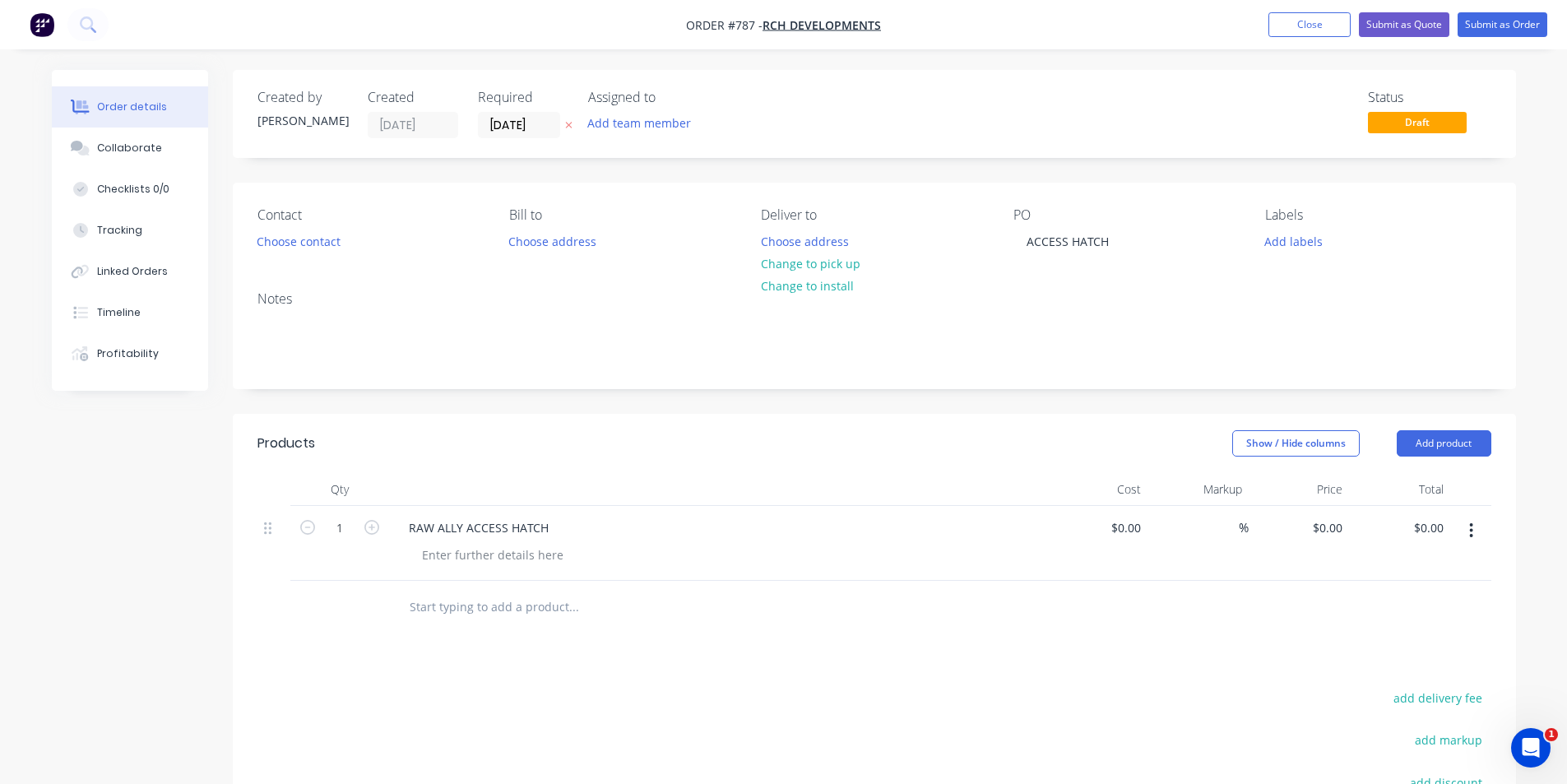
click at [1309, 648] on div "Products Show / Hide columns Add product Qty Cost Markup Price Total 1 RAW ALLY…" at bounding box center [874, 722] width 1284 height 615
type input "$870.00"
click at [1506, 20] on button "Submit as Order" at bounding box center [1503, 24] width 90 height 25
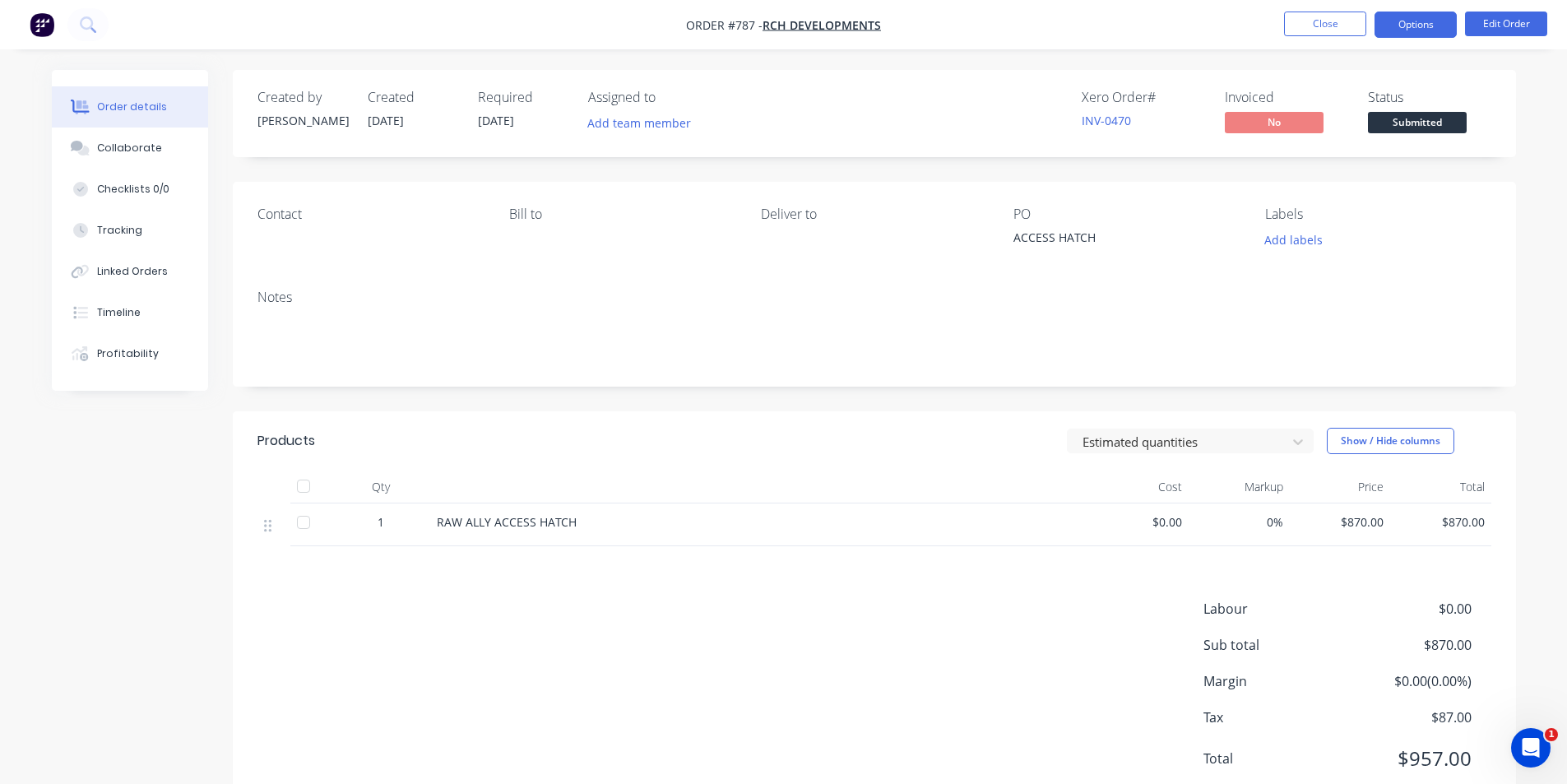
click at [1397, 26] on button "Options" at bounding box center [1416, 25] width 82 height 27
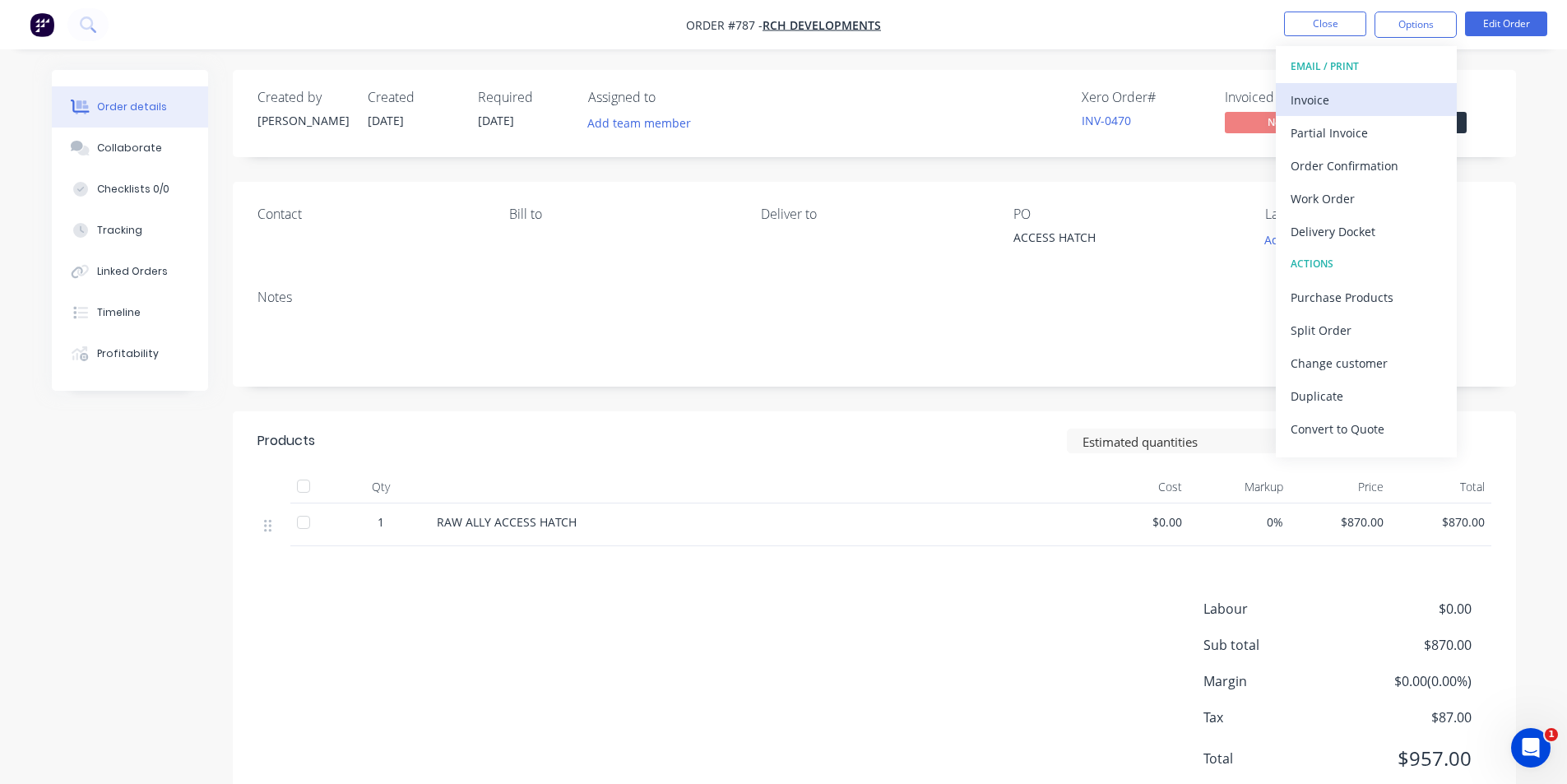
click at [1346, 99] on div "Invoice" at bounding box center [1366, 100] width 151 height 24
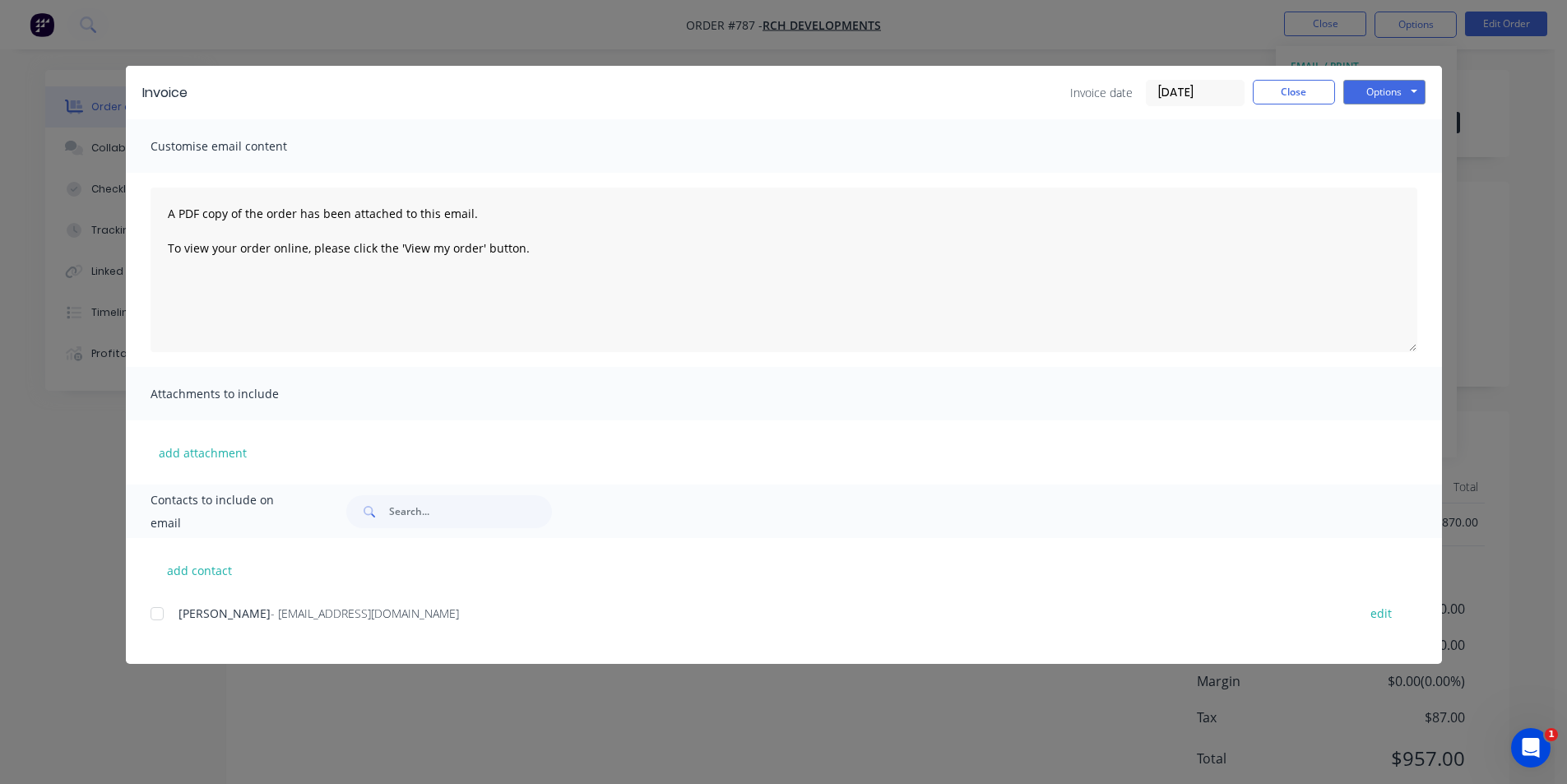
click at [160, 615] on div at bounding box center [158, 614] width 33 height 33
click at [1392, 95] on button "Options" at bounding box center [1385, 92] width 82 height 25
click at [1386, 171] on button "Email" at bounding box center [1396, 176] width 105 height 27
click at [1303, 93] on button "Close" at bounding box center [1294, 92] width 82 height 25
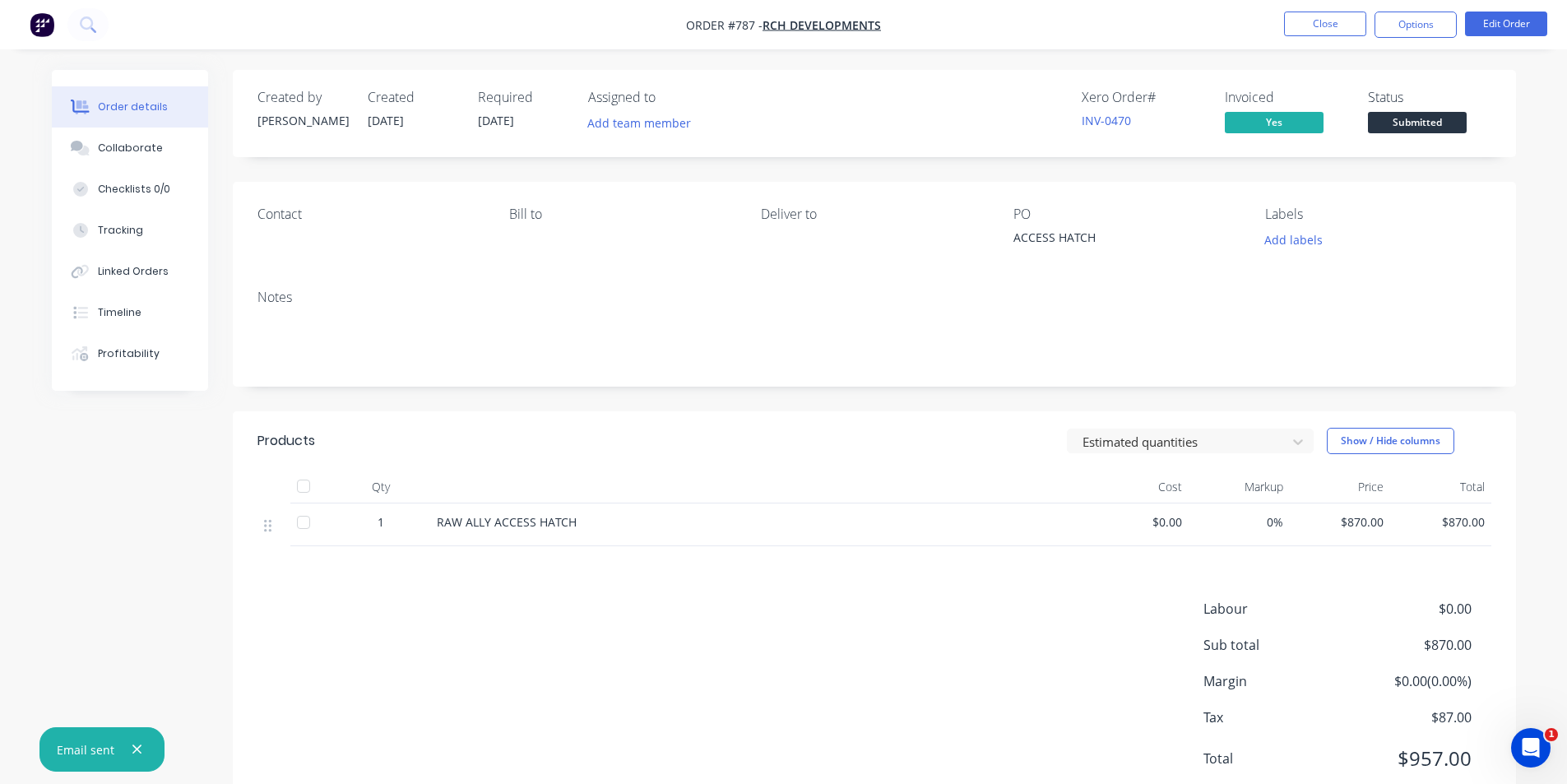
click at [1421, 122] on span "Submitted" at bounding box center [1418, 122] width 99 height 20
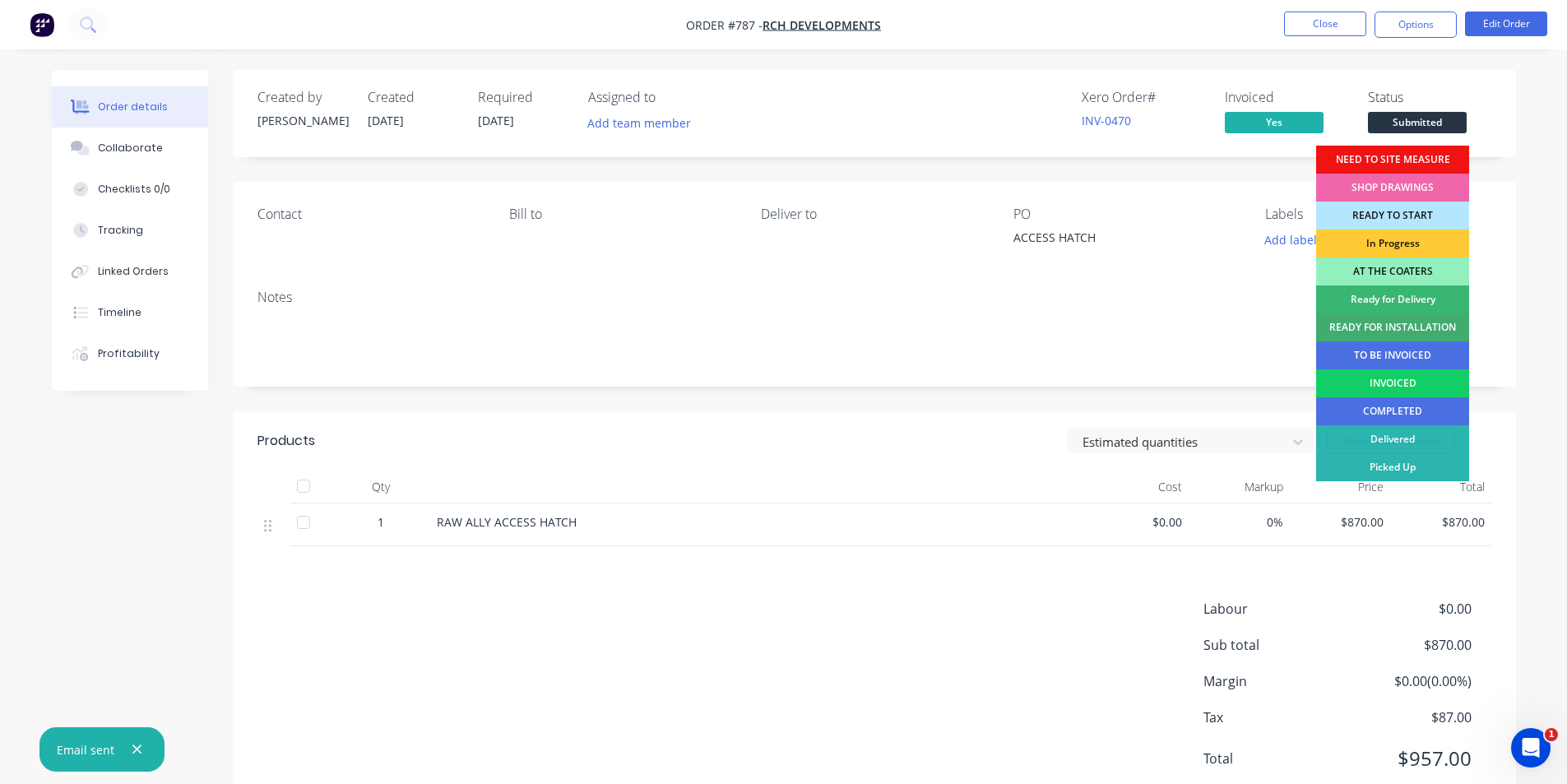
click at [1367, 380] on div "INVOICED" at bounding box center [1392, 383] width 153 height 28
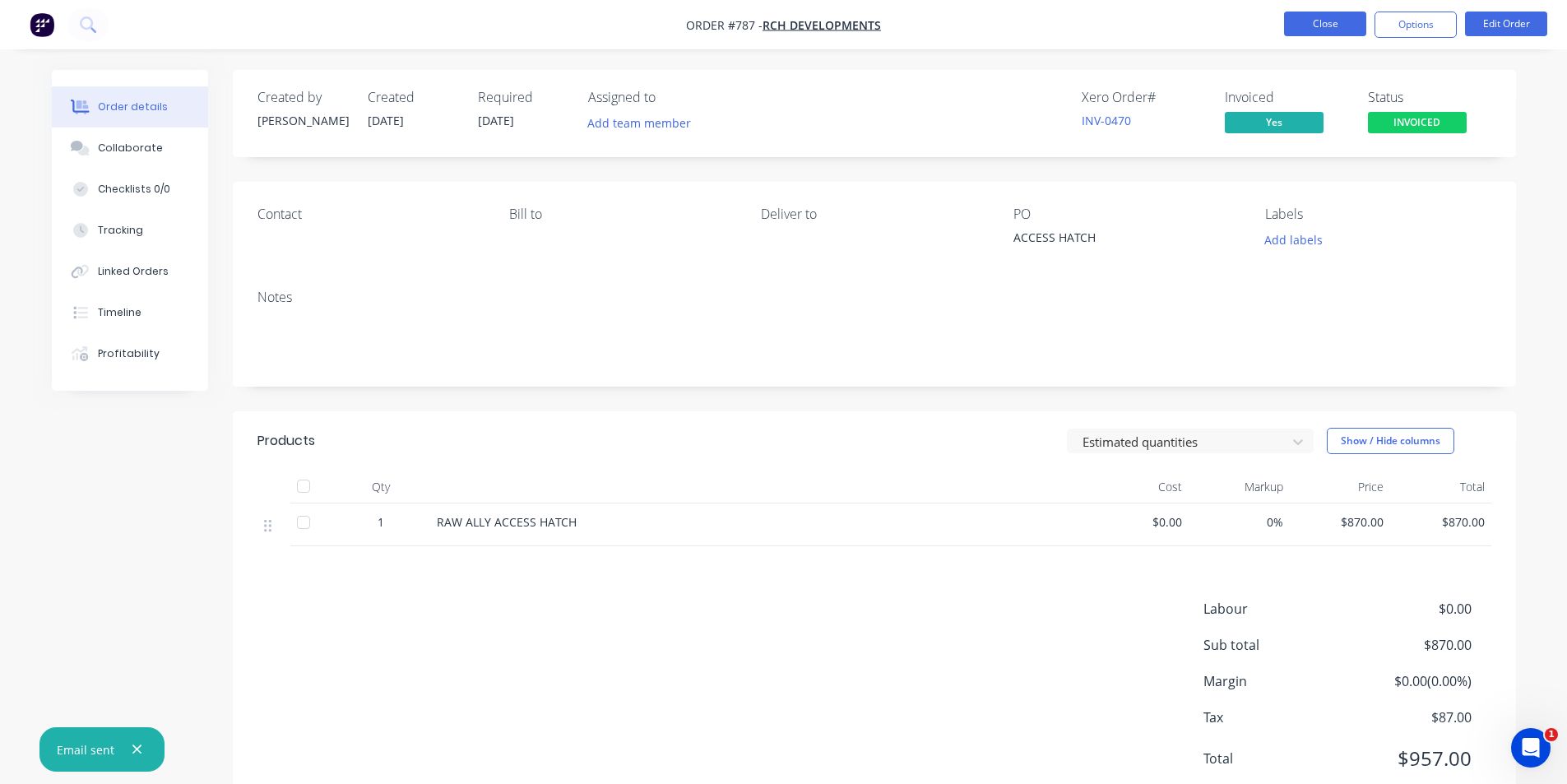
click at [1327, 23] on button "Close" at bounding box center [1325, 24] width 82 height 25
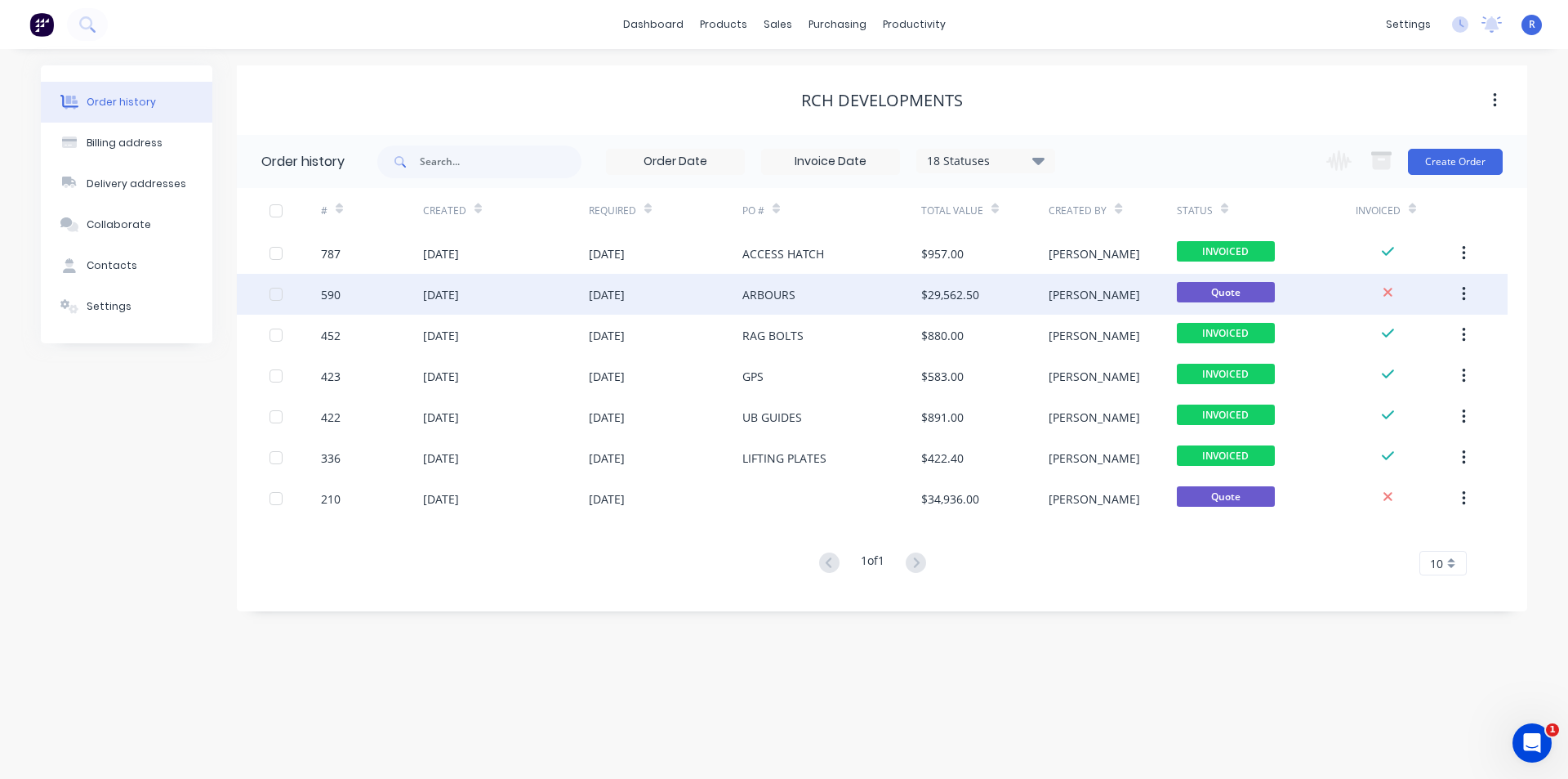
click at [896, 296] on div "ARBOURS" at bounding box center [831, 294] width 179 height 41
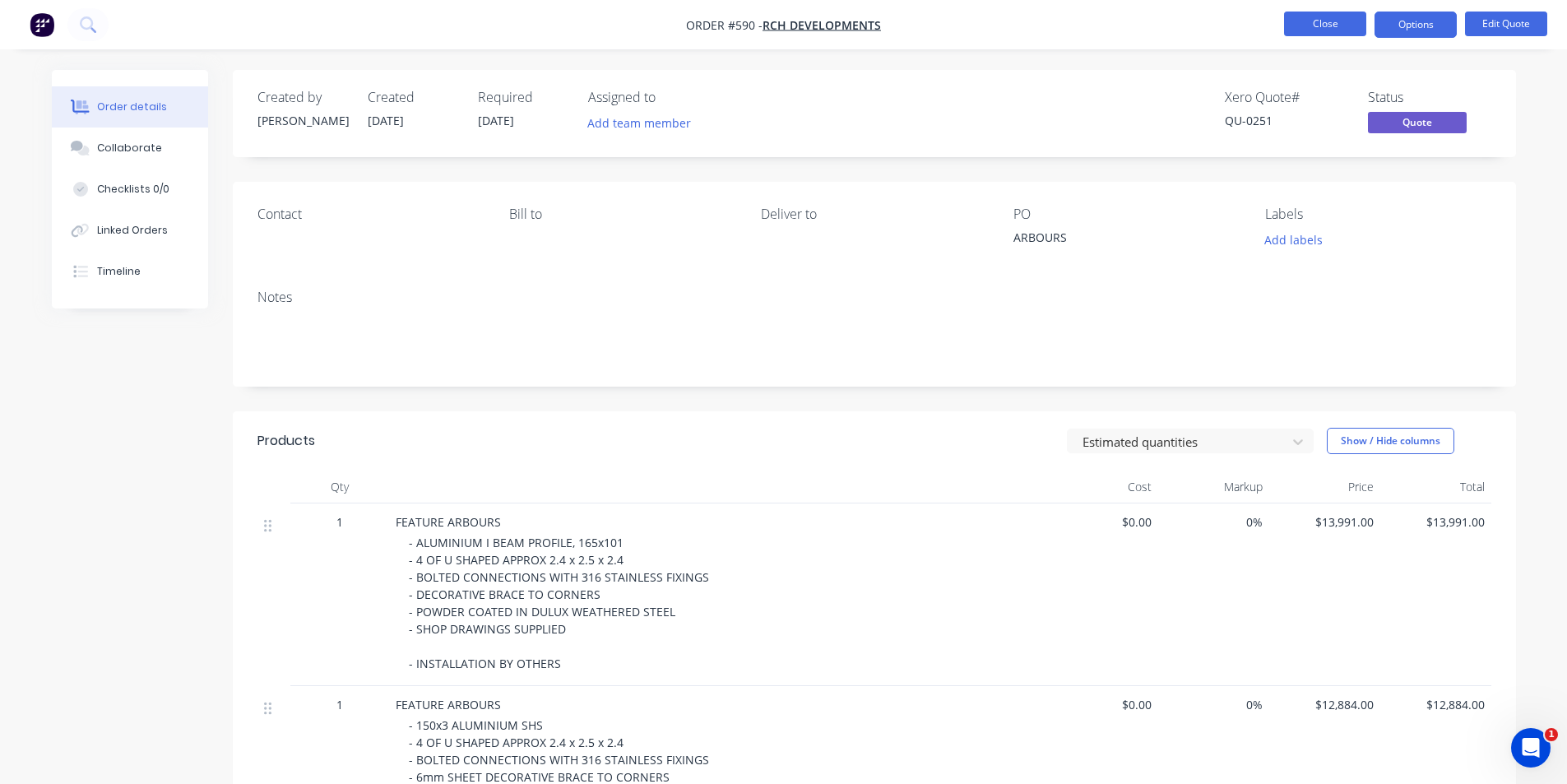
click at [1309, 16] on button "Close" at bounding box center [1325, 24] width 82 height 25
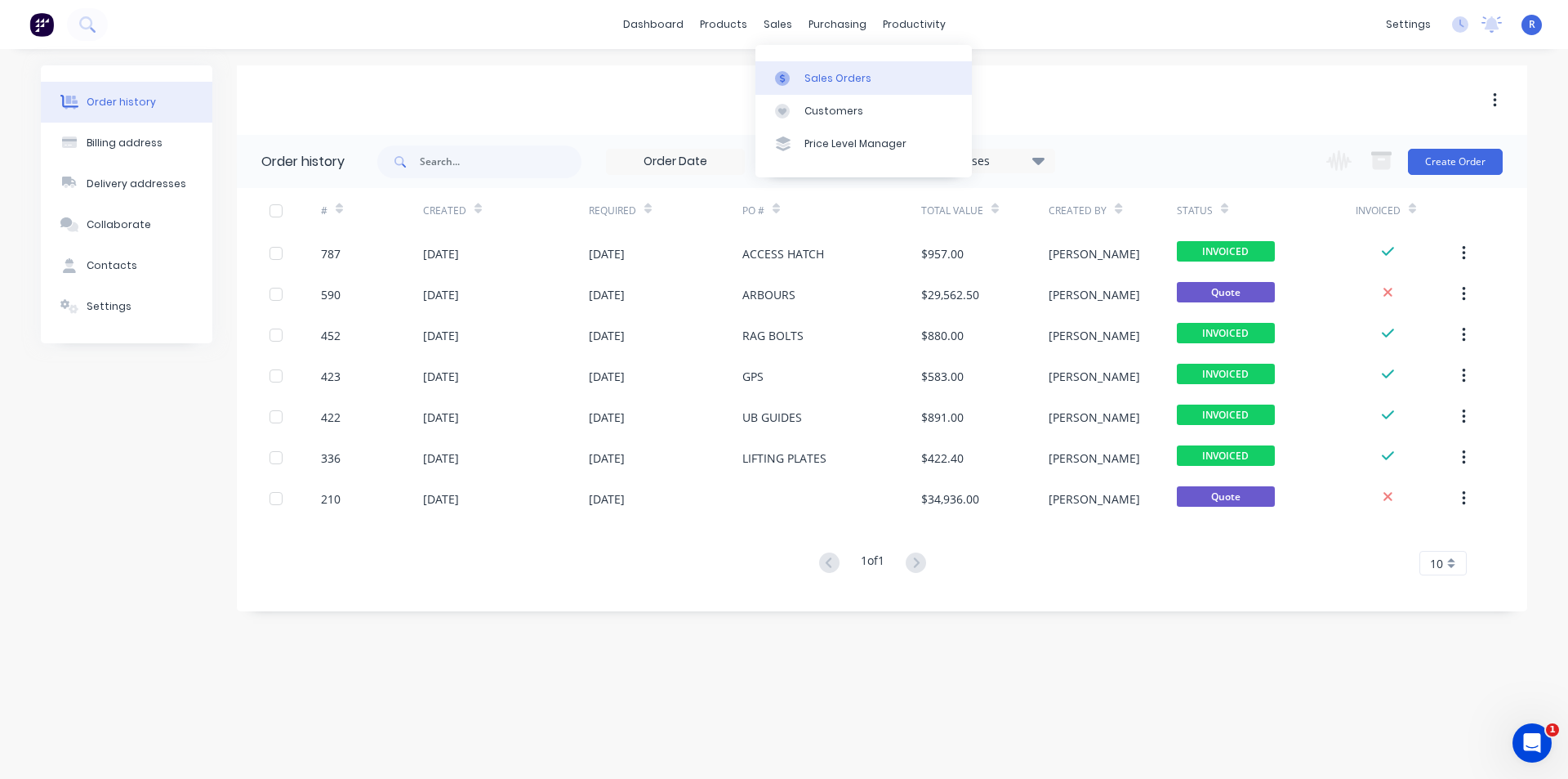
click at [819, 75] on div "Sales Orders" at bounding box center [838, 78] width 67 height 15
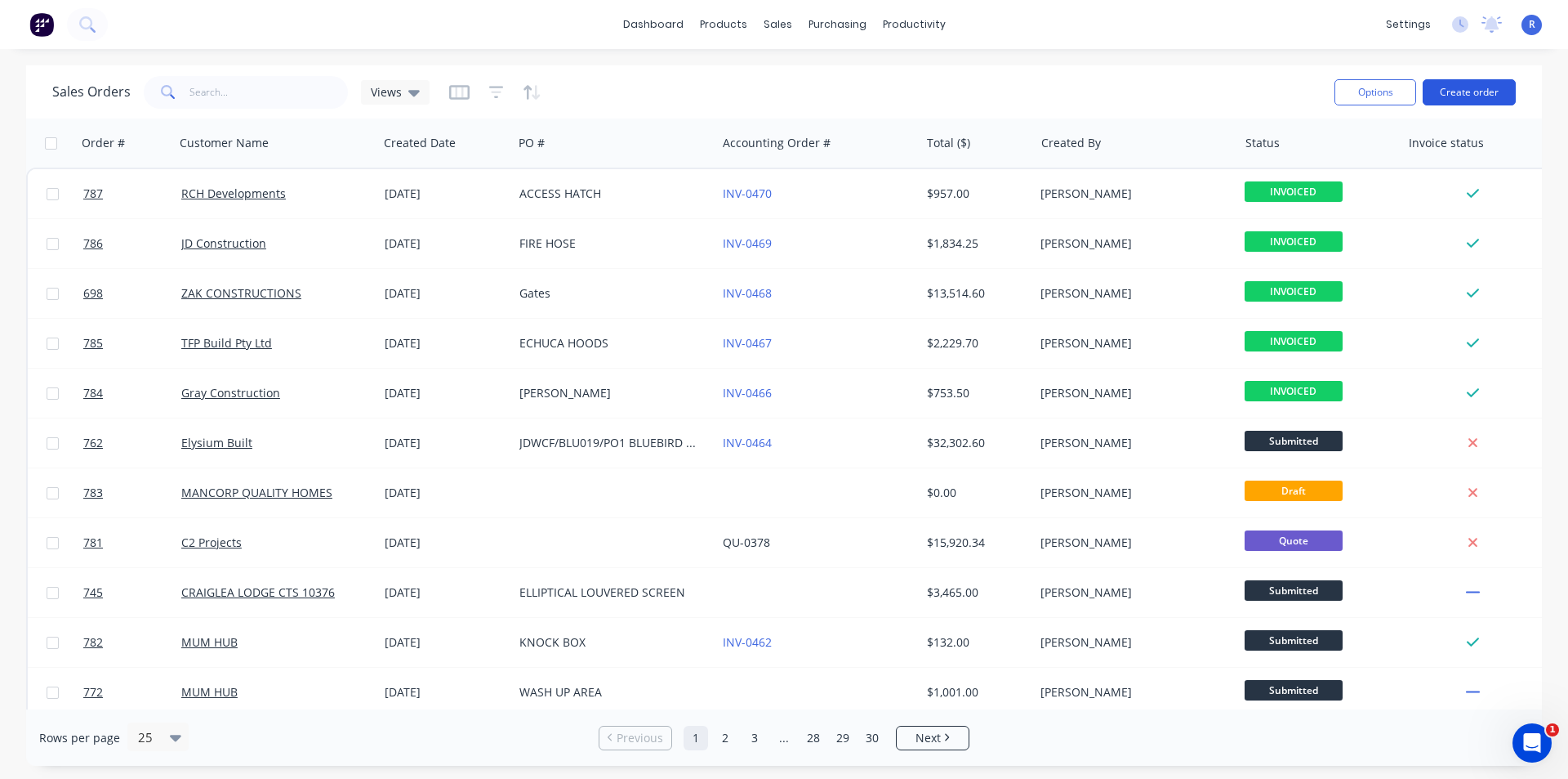
click at [1459, 84] on button "Create order" at bounding box center [1469, 92] width 93 height 26
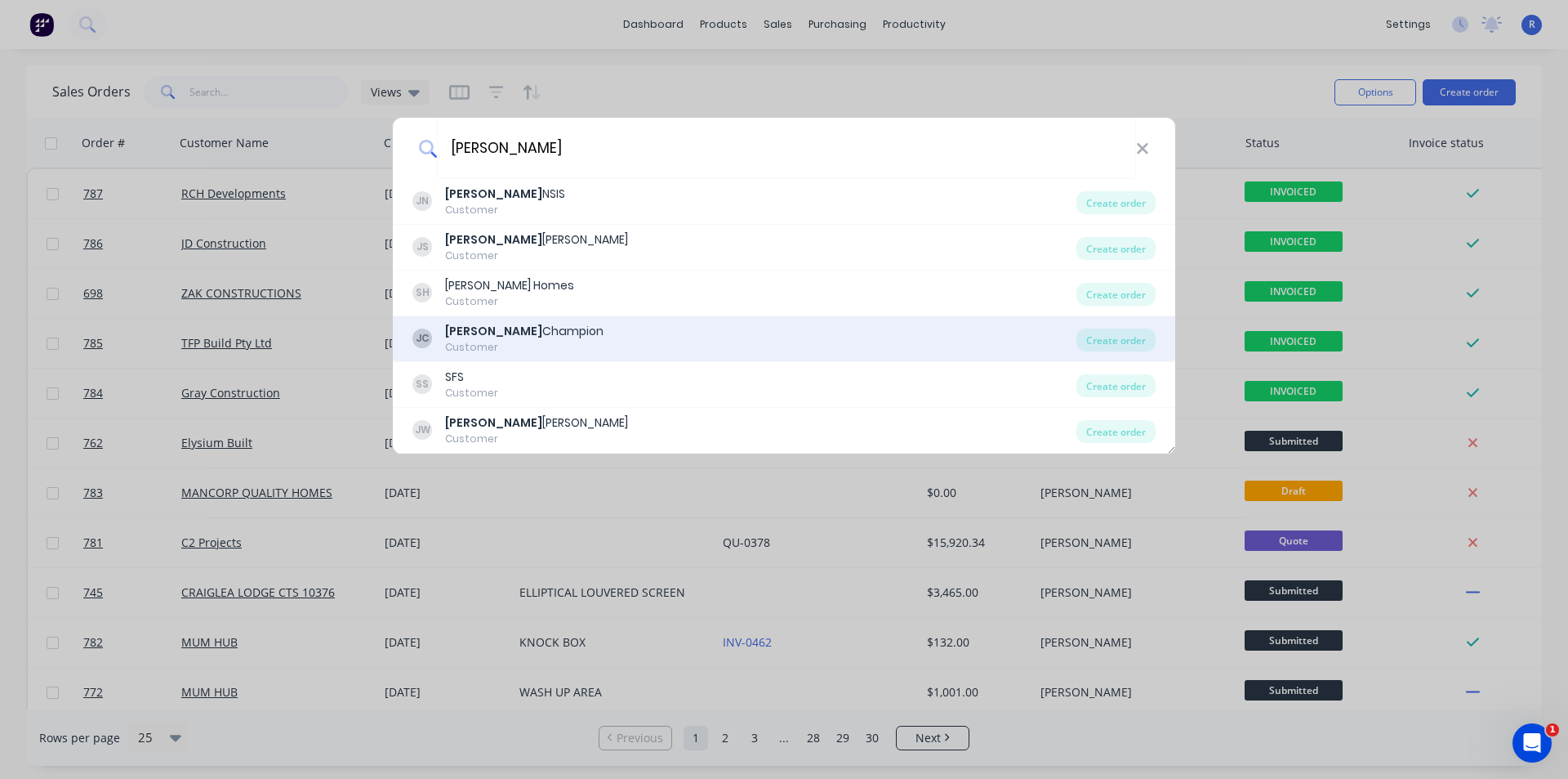
type input "[PERSON_NAME]"
click at [508, 329] on div "[PERSON_NAME]" at bounding box center [524, 331] width 158 height 17
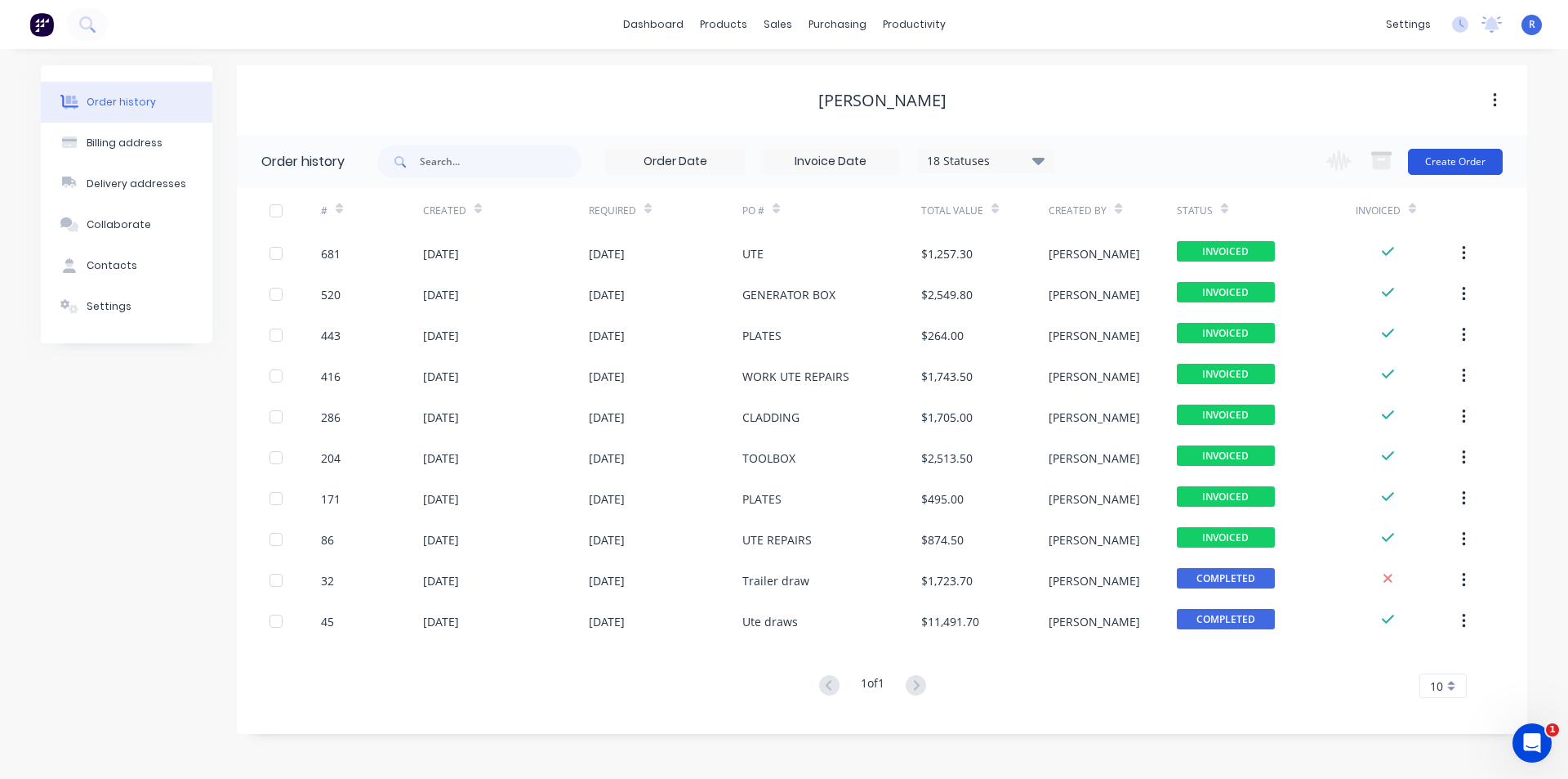
click at [1462, 162] on button "Create Order" at bounding box center [1455, 161] width 95 height 26
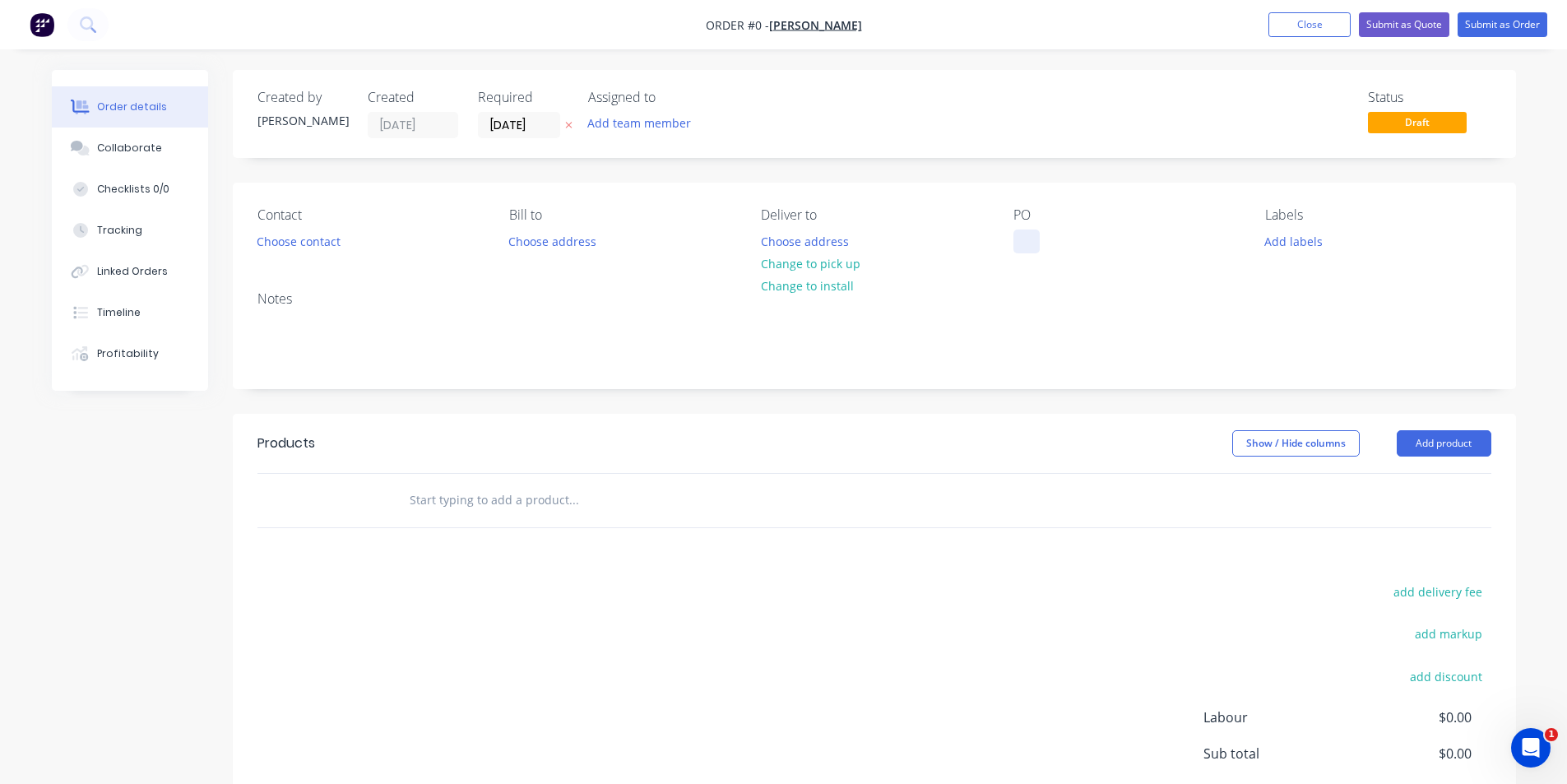
click at [1025, 237] on div at bounding box center [1026, 241] width 27 height 24
click at [1453, 448] on div "Order details Collaborate Checklists 0/0 Tracking Linked Orders Timeline Profit…" at bounding box center [784, 508] width 1497 height 877
click at [1442, 440] on button "Add product" at bounding box center [1443, 443] width 94 height 27
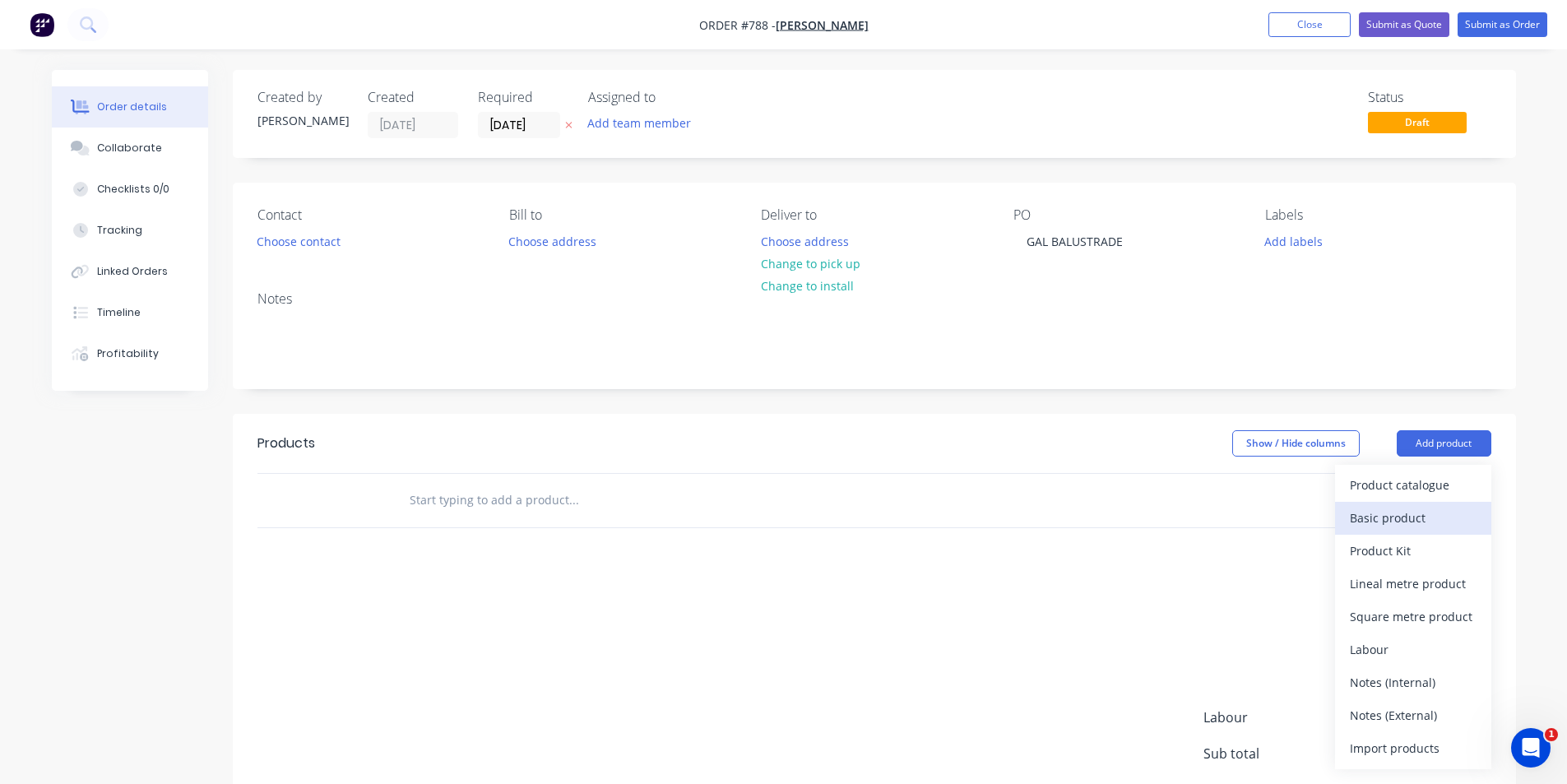
click at [1406, 516] on div "Basic product" at bounding box center [1413, 517] width 126 height 24
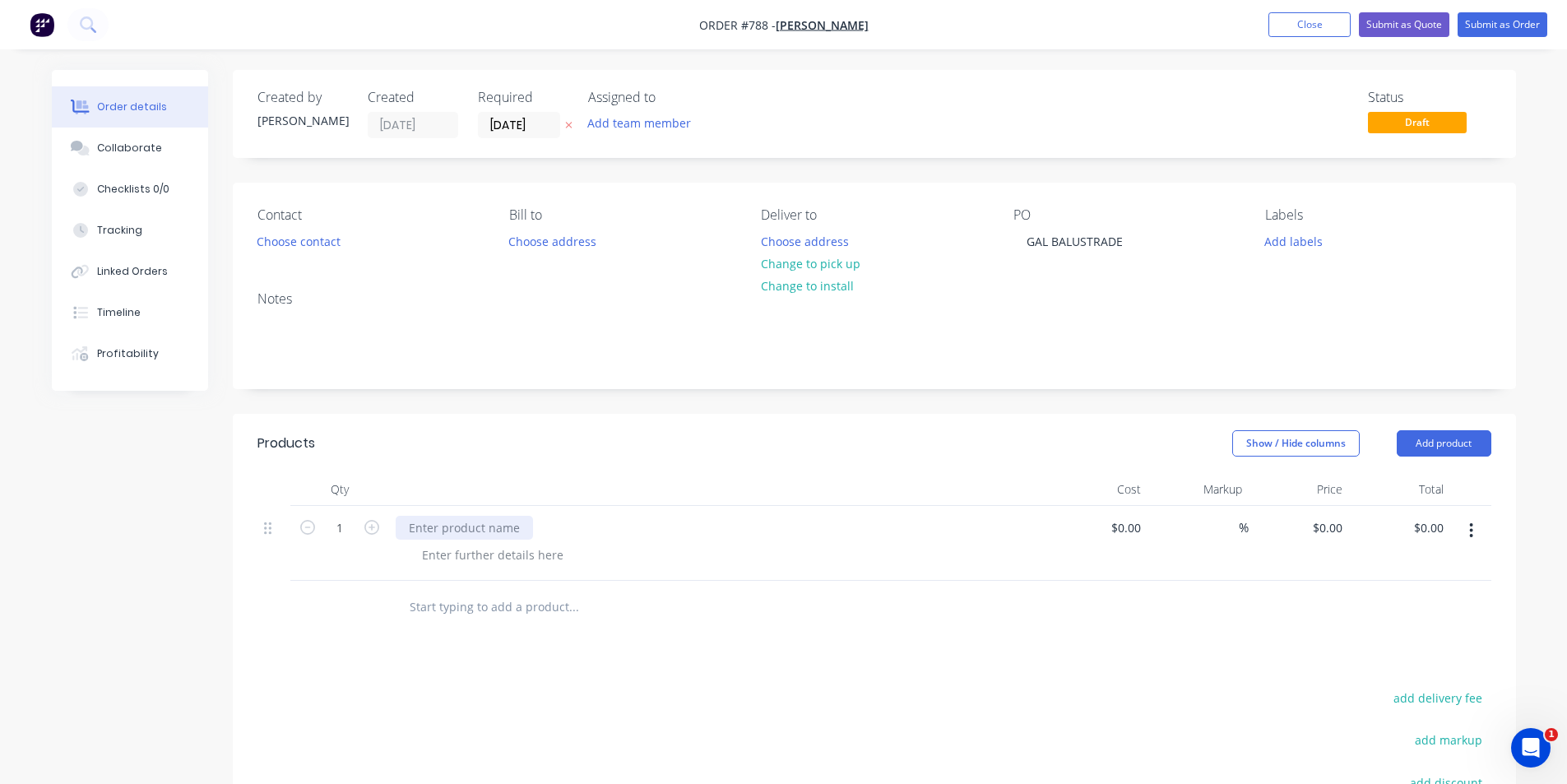
click at [454, 527] on div at bounding box center [465, 528] width 137 height 24
click at [506, 485] on div at bounding box center [718, 489] width 658 height 33
click at [1337, 535] on input "0" at bounding box center [1330, 528] width 38 height 24
type input "$2,390.00"
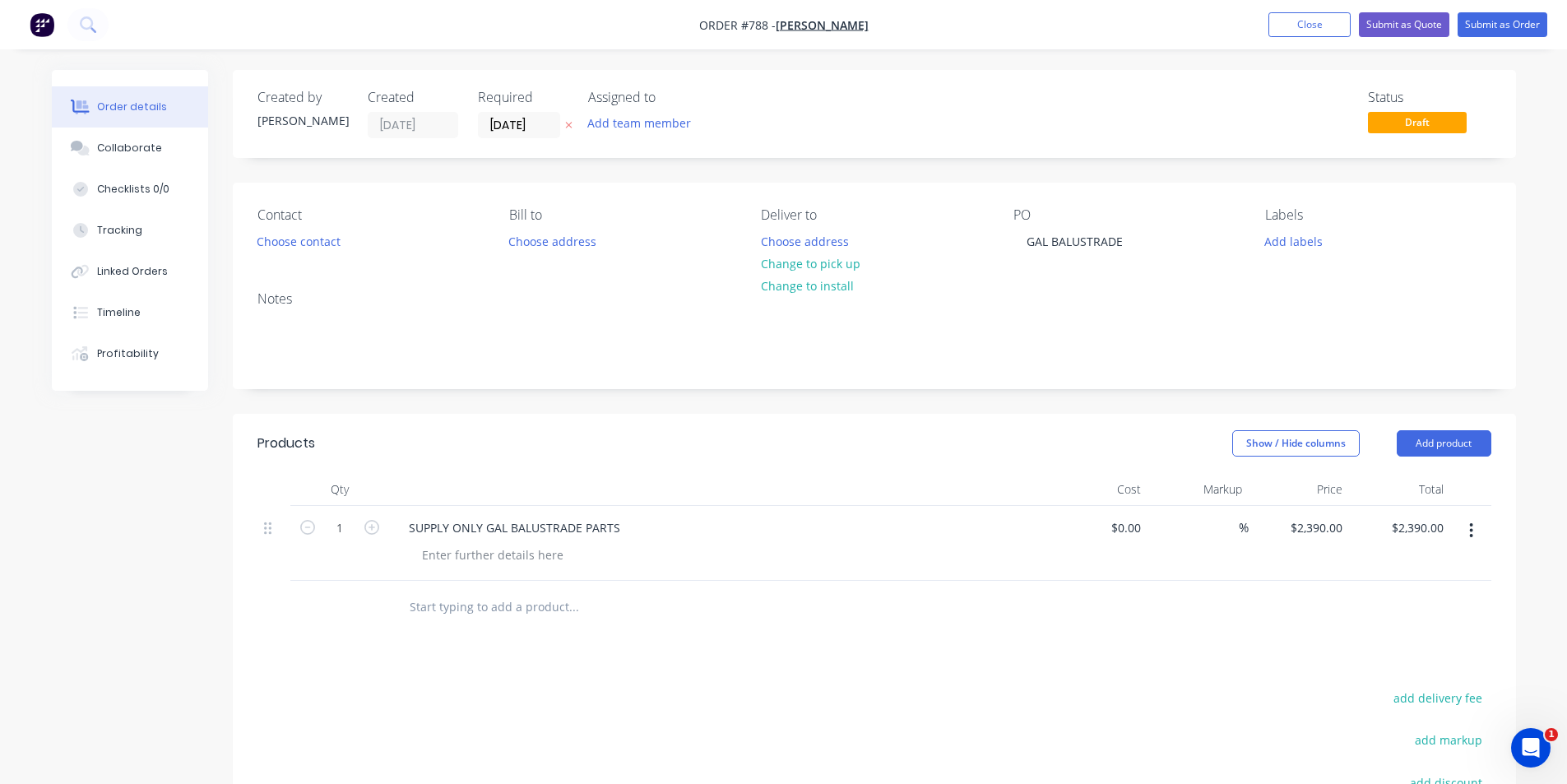
click at [1226, 650] on div "Products Show / Hide columns Add product Qty Cost Markup Price Total 1 SUPPLY O…" at bounding box center [874, 722] width 1284 height 615
click at [1489, 23] on button "Submit as Order" at bounding box center [1503, 24] width 90 height 25
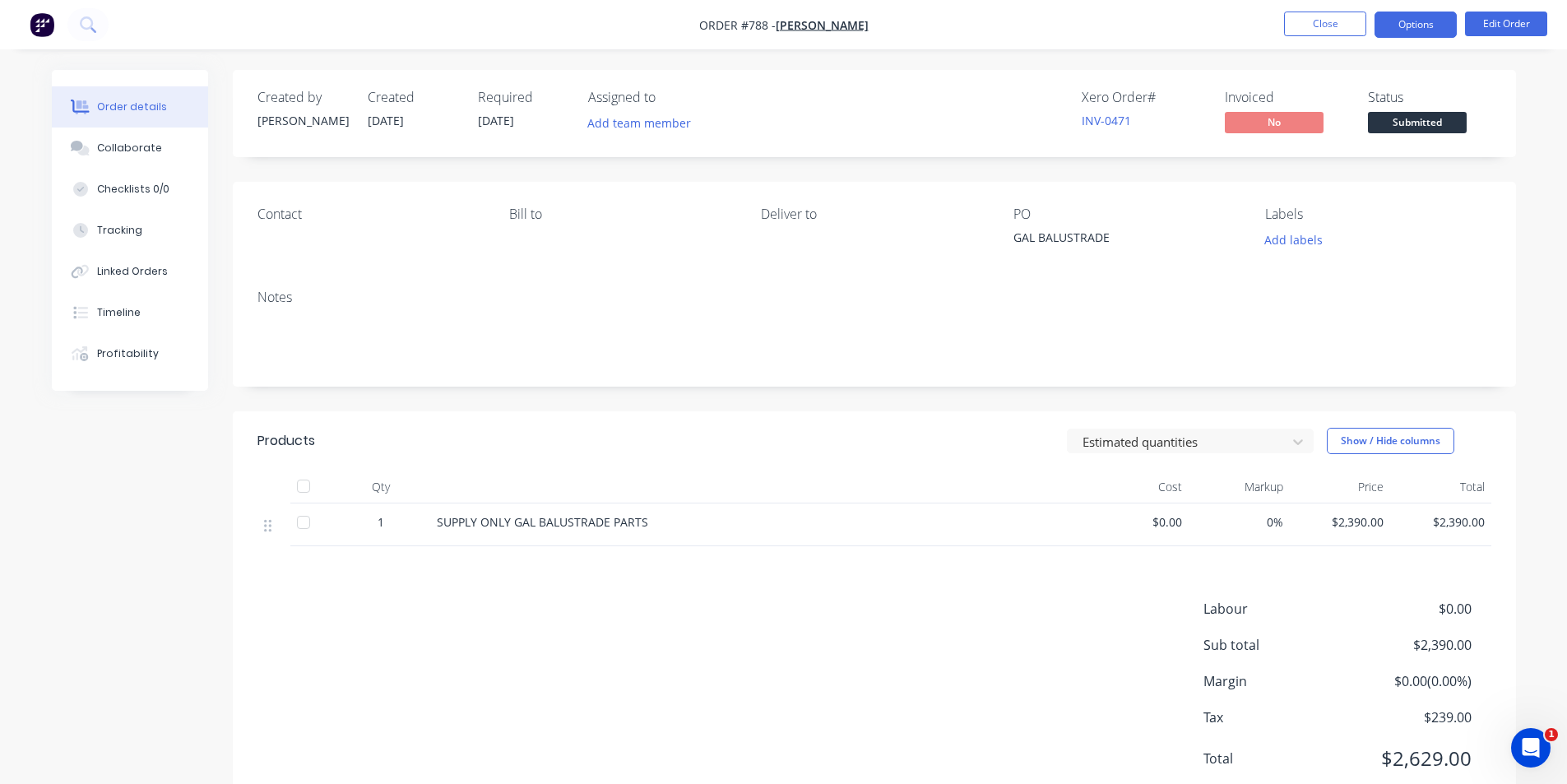
click at [1409, 16] on button "Options" at bounding box center [1416, 25] width 82 height 27
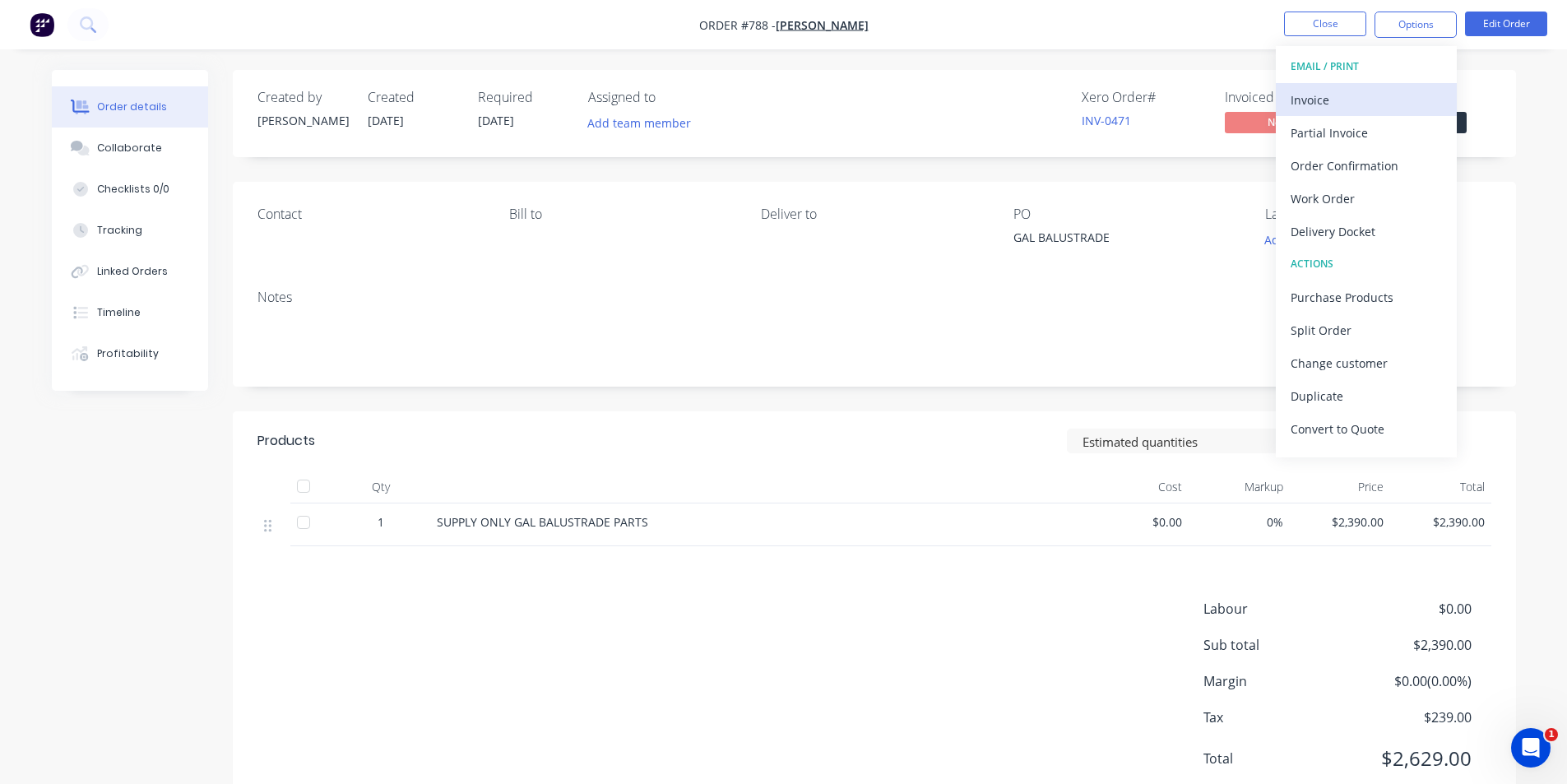
click at [1375, 96] on div "Invoice" at bounding box center [1366, 100] width 151 height 24
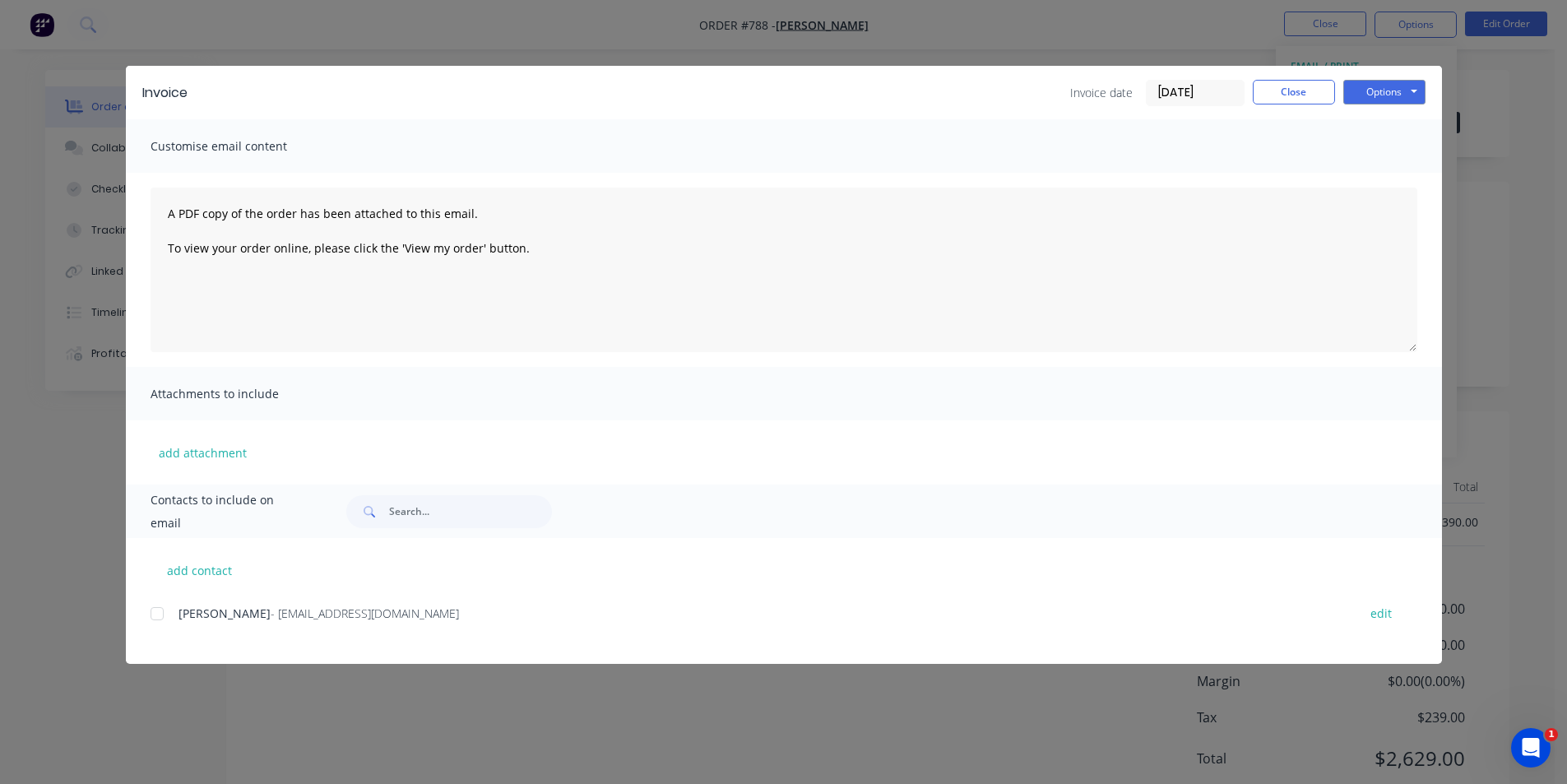
click at [155, 609] on div at bounding box center [158, 614] width 33 height 33
click at [1396, 84] on button "Options" at bounding box center [1385, 92] width 82 height 25
click at [1393, 172] on button "Email" at bounding box center [1396, 176] width 105 height 27
click at [1283, 101] on button "Close" at bounding box center [1294, 92] width 82 height 25
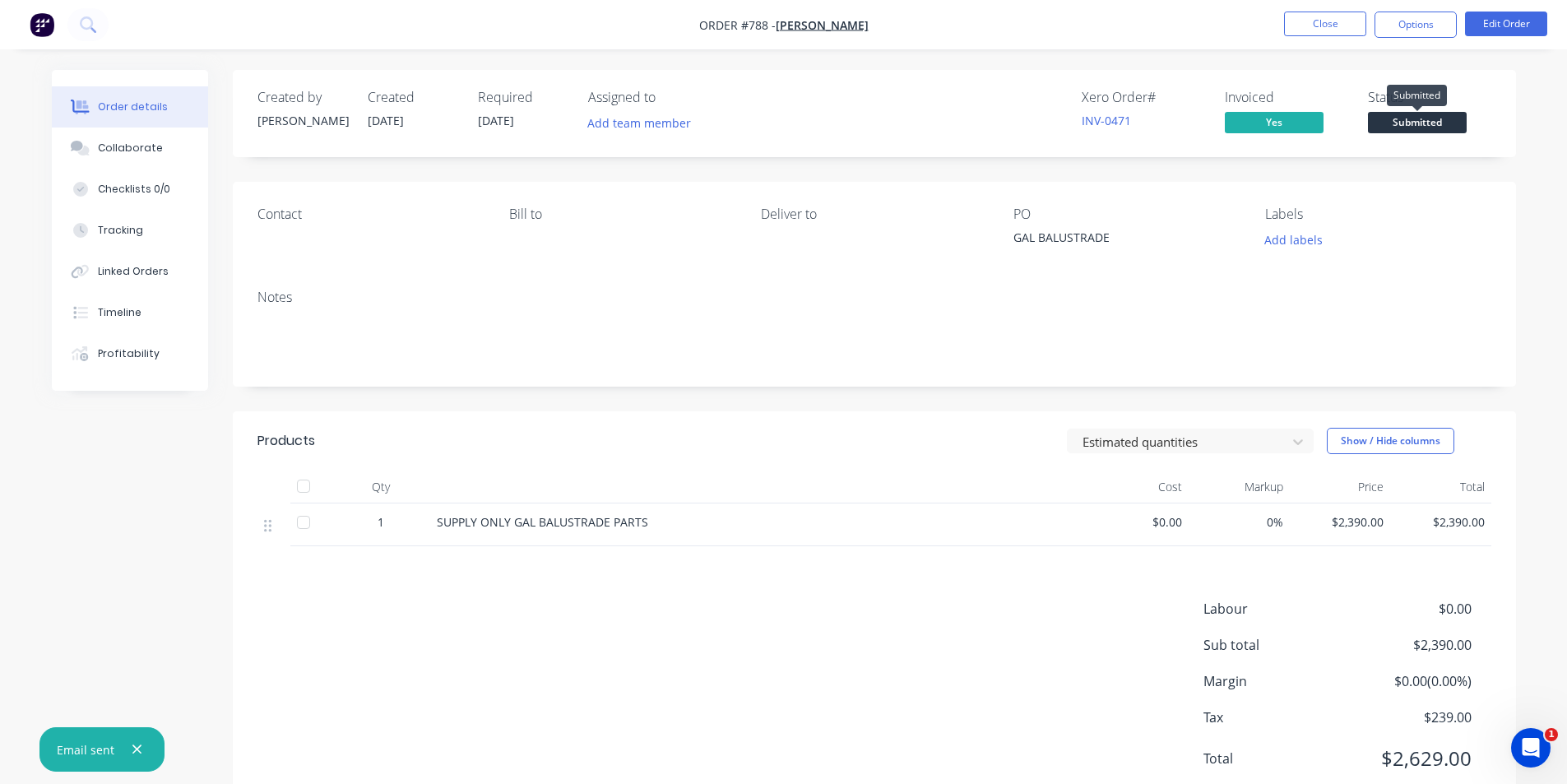
click at [1416, 122] on span "Submitted" at bounding box center [1418, 122] width 99 height 20
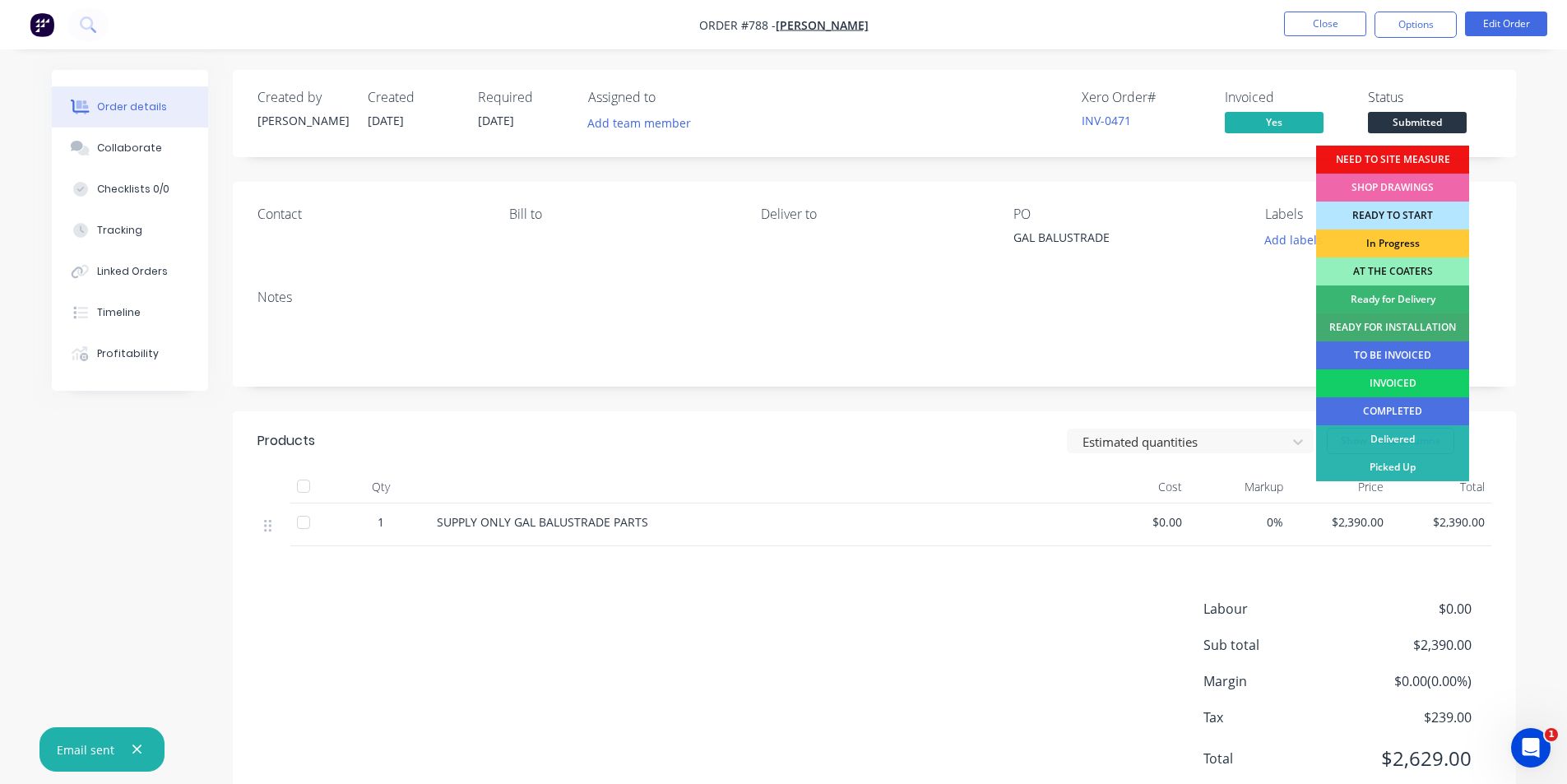
click at [1375, 381] on div "INVOICED" at bounding box center [1392, 383] width 153 height 28
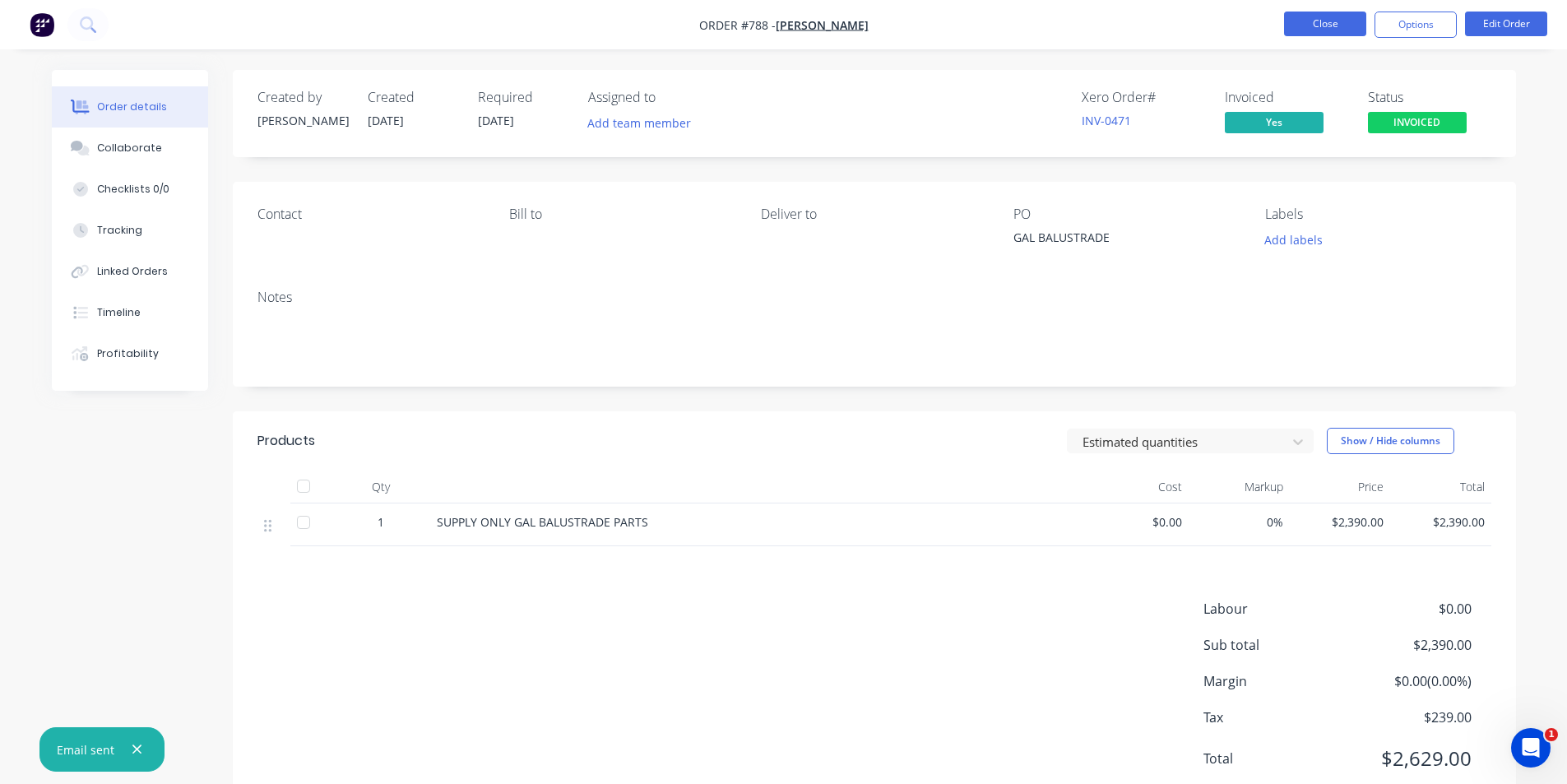
click at [1318, 18] on button "Close" at bounding box center [1325, 24] width 82 height 25
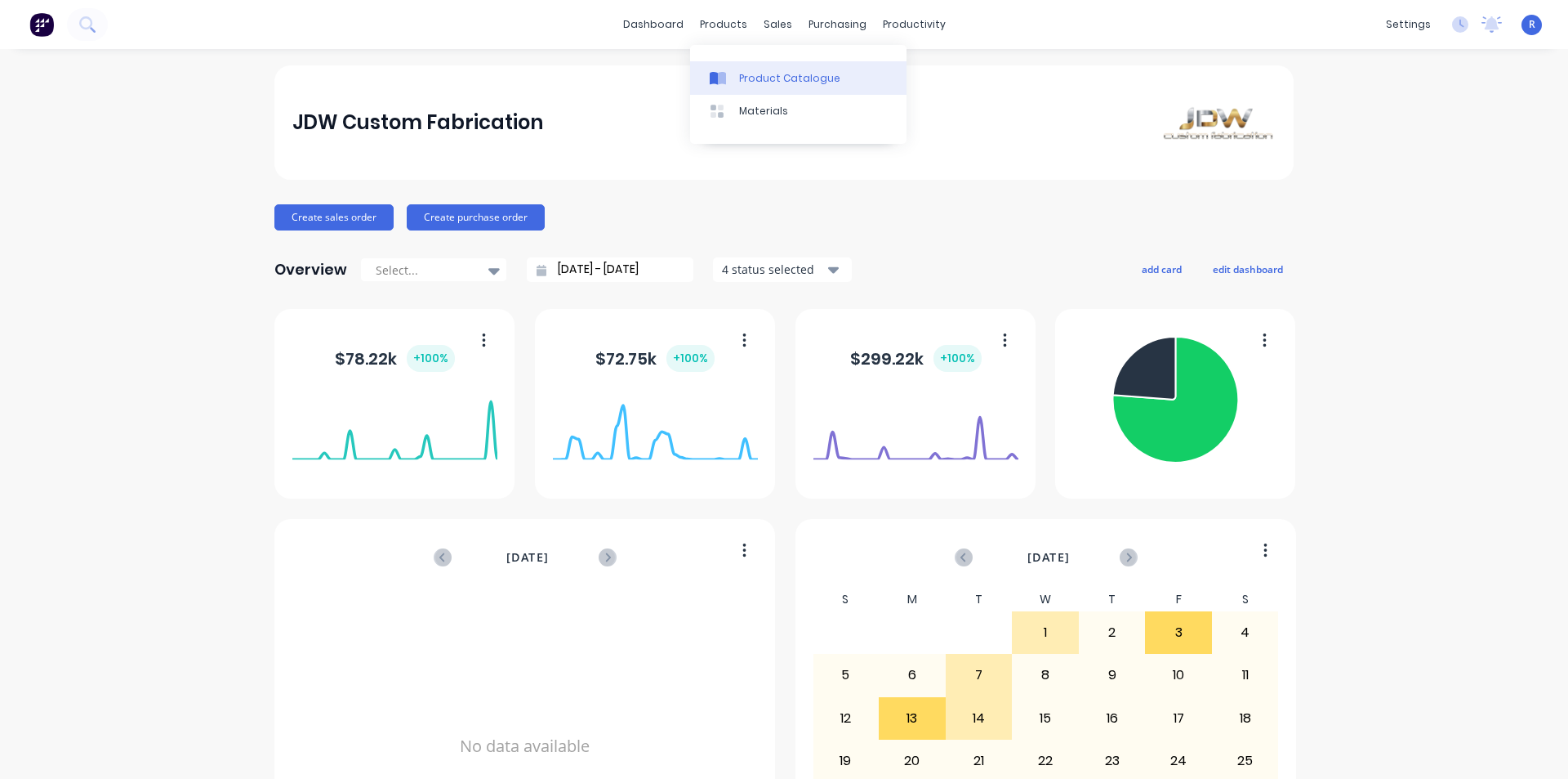
click at [740, 71] on div "Product Catalogue" at bounding box center [789, 78] width 101 height 15
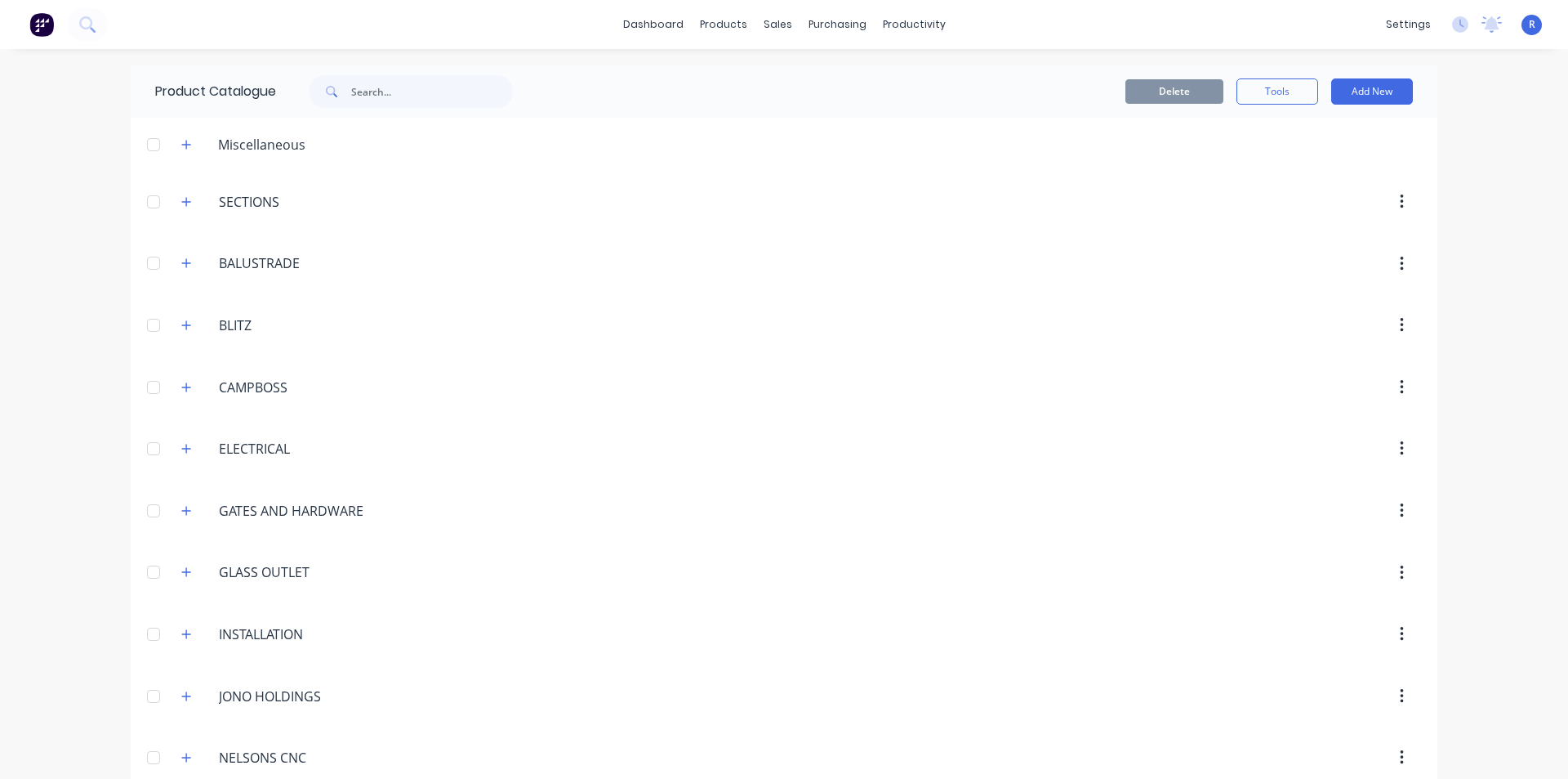
scroll to position [459, 0]
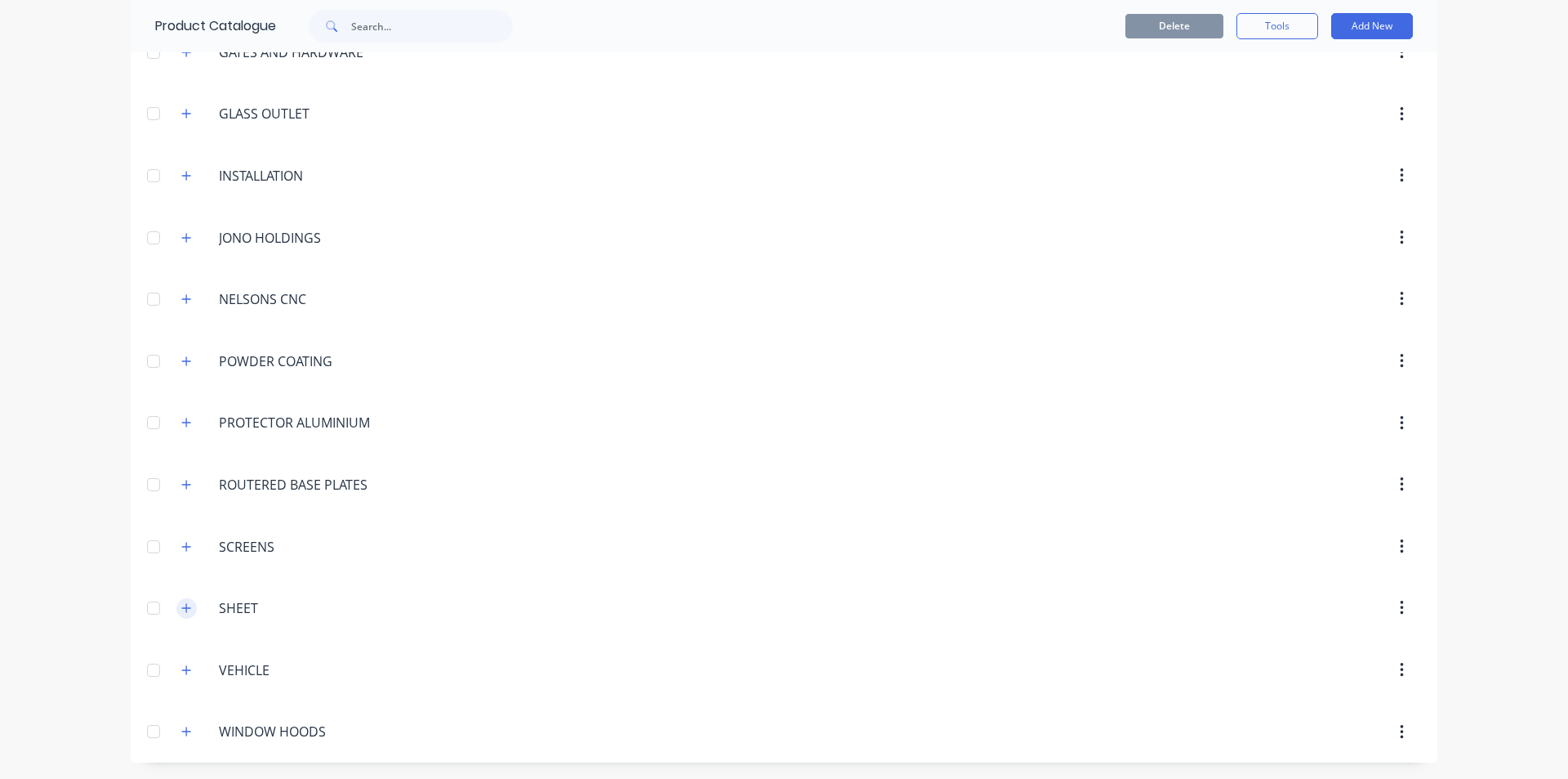
click at [182, 605] on icon "button" at bounding box center [186, 608] width 10 height 12
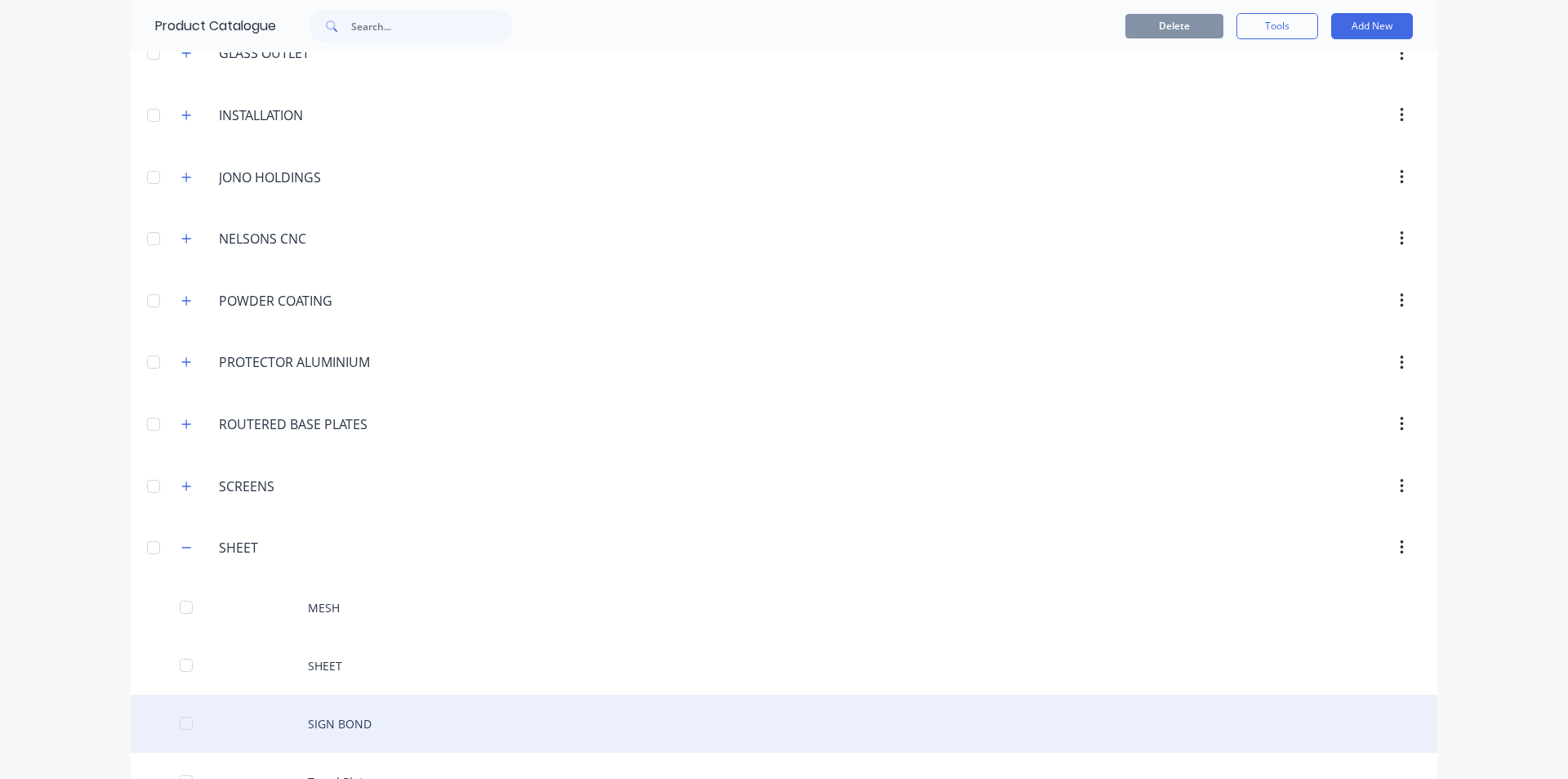
scroll to position [691, 0]
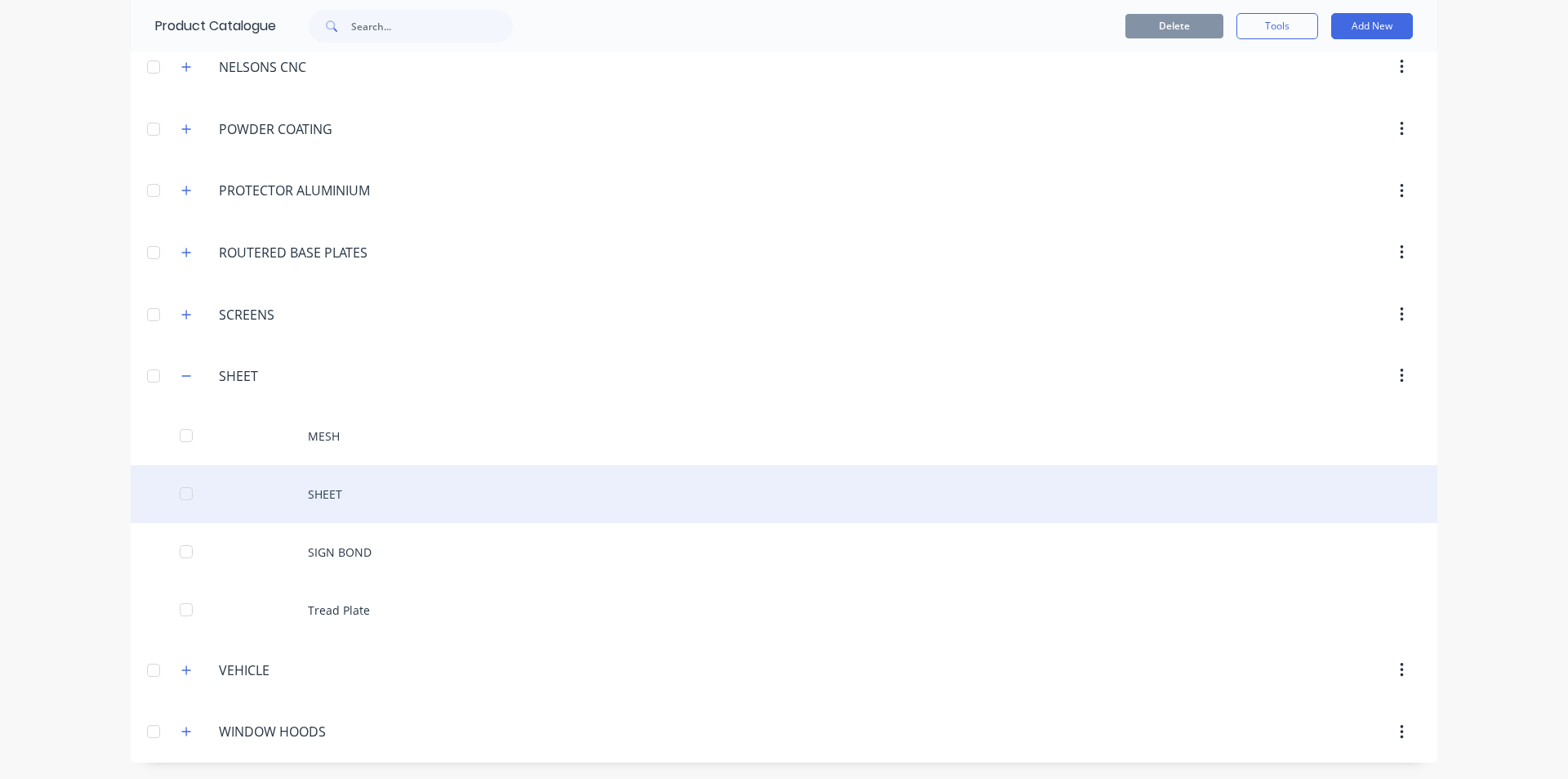
click at [373, 494] on div "SHEET" at bounding box center [784, 494] width 1306 height 58
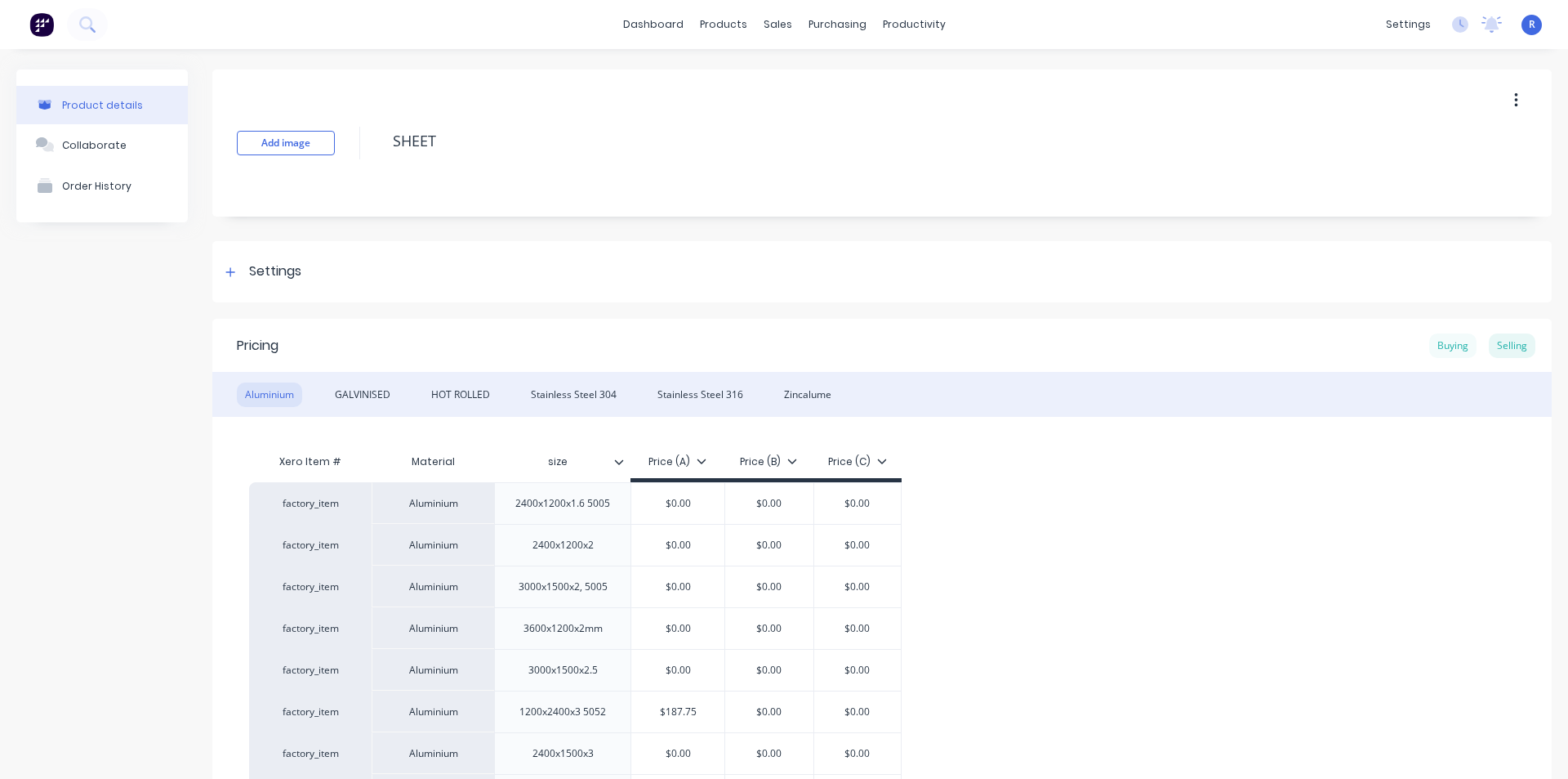
click at [1449, 344] on div "Buying" at bounding box center [1452, 345] width 47 height 25
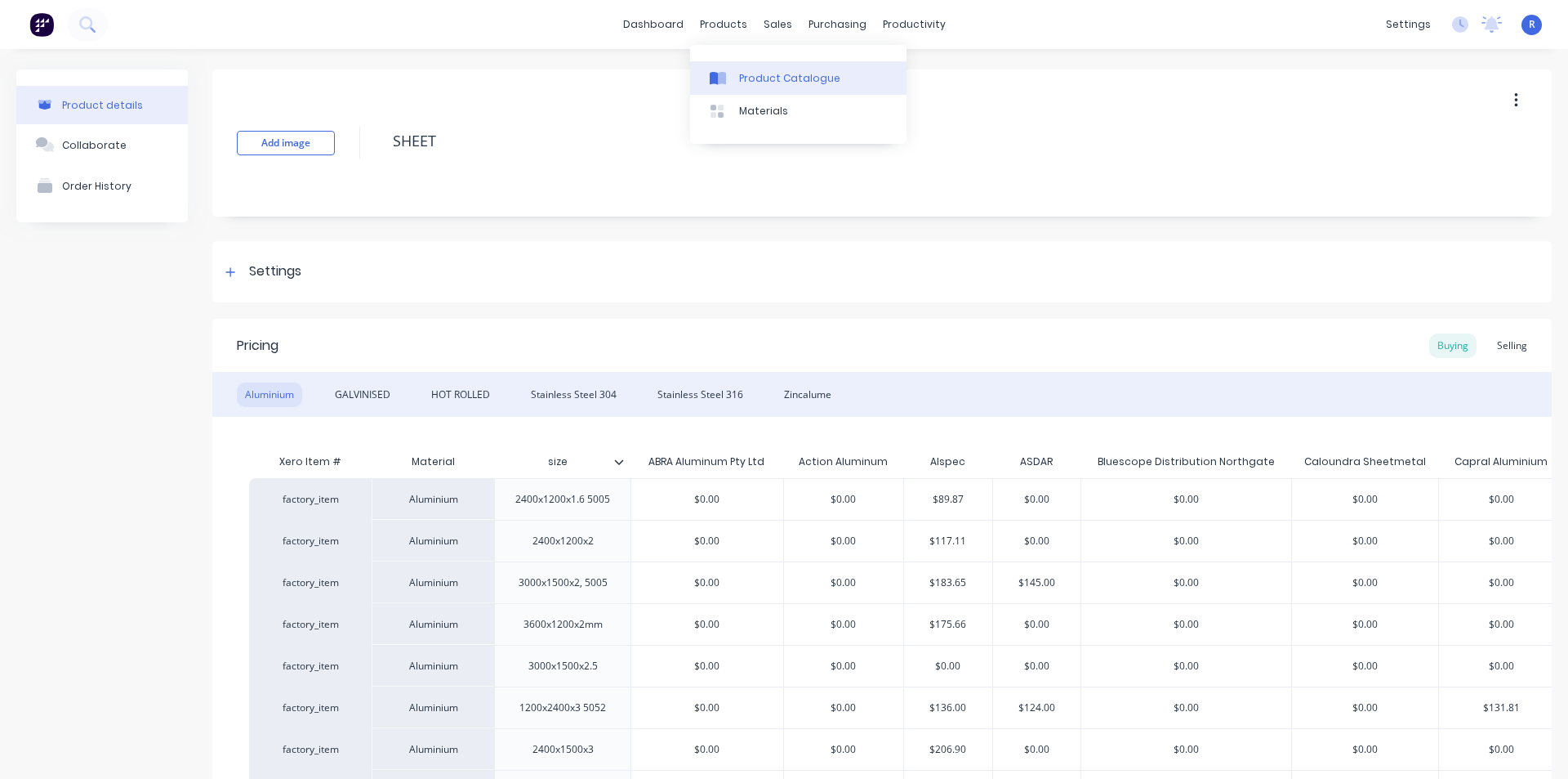
click at [753, 69] on link "Product Catalogue" at bounding box center [799, 77] width 216 height 33
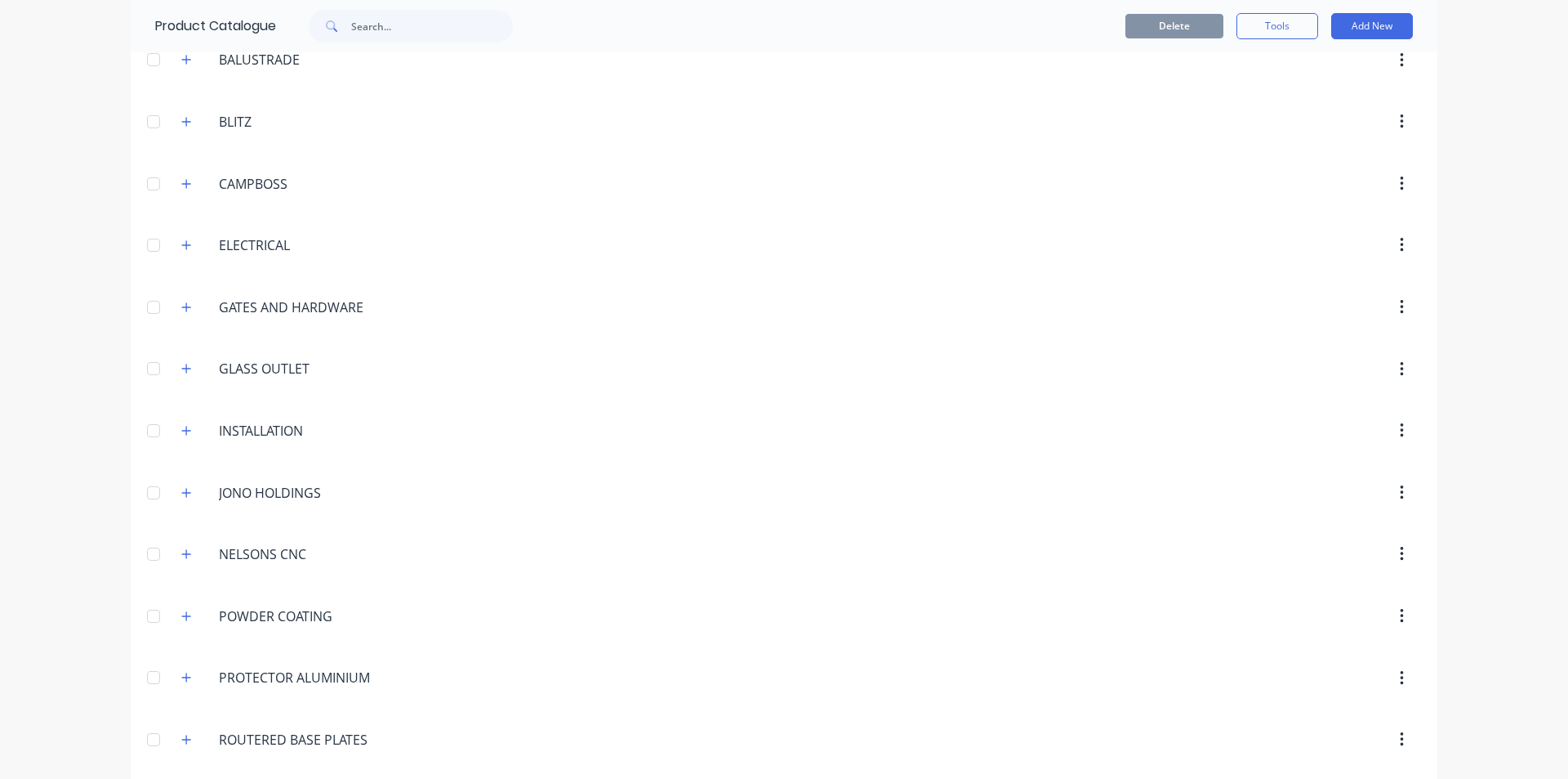
scroll to position [164, 0]
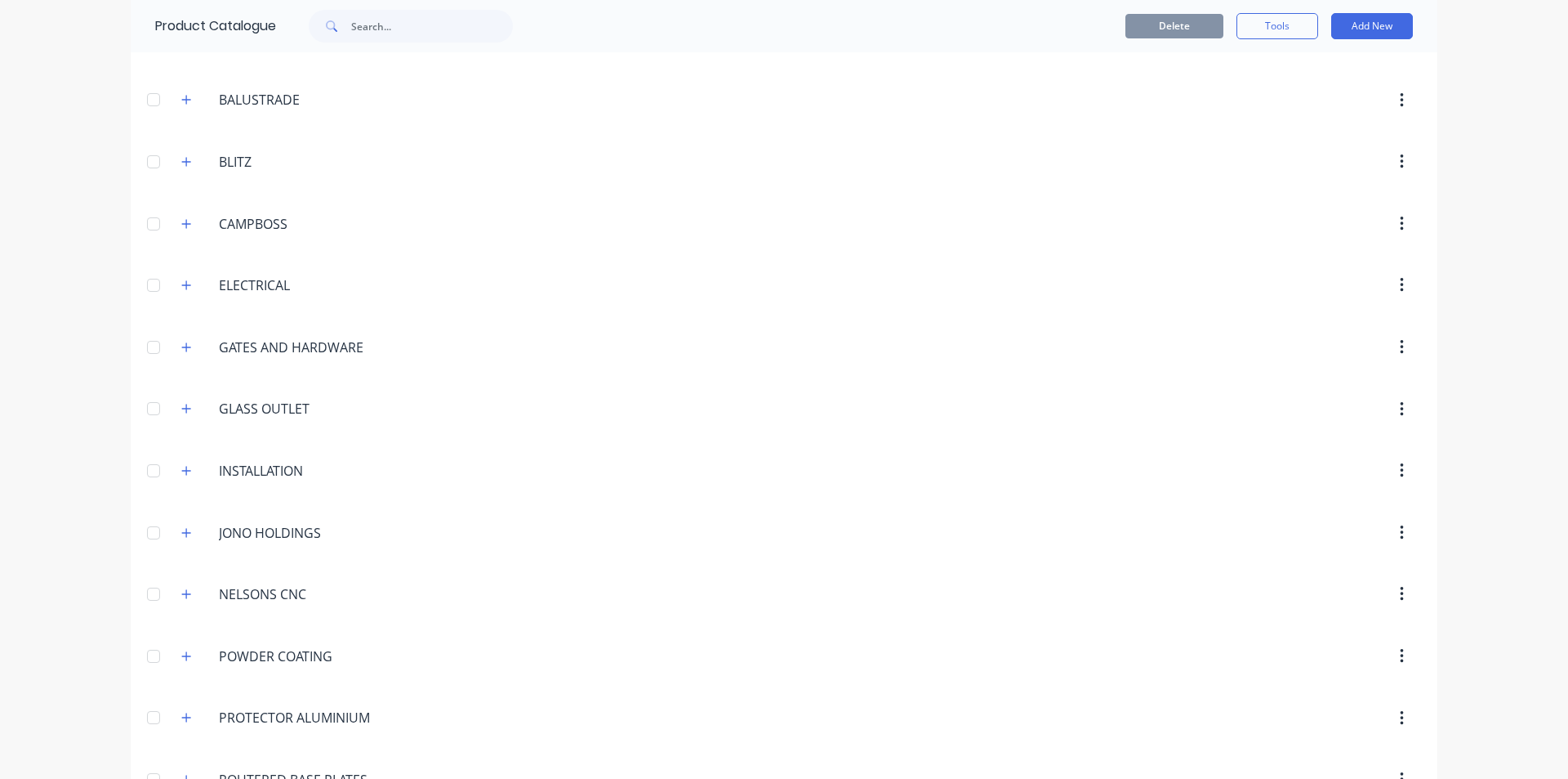
click at [186, 356] on span at bounding box center [186, 347] width 20 height 20
click at [183, 352] on icon "button" at bounding box center [186, 347] width 10 height 12
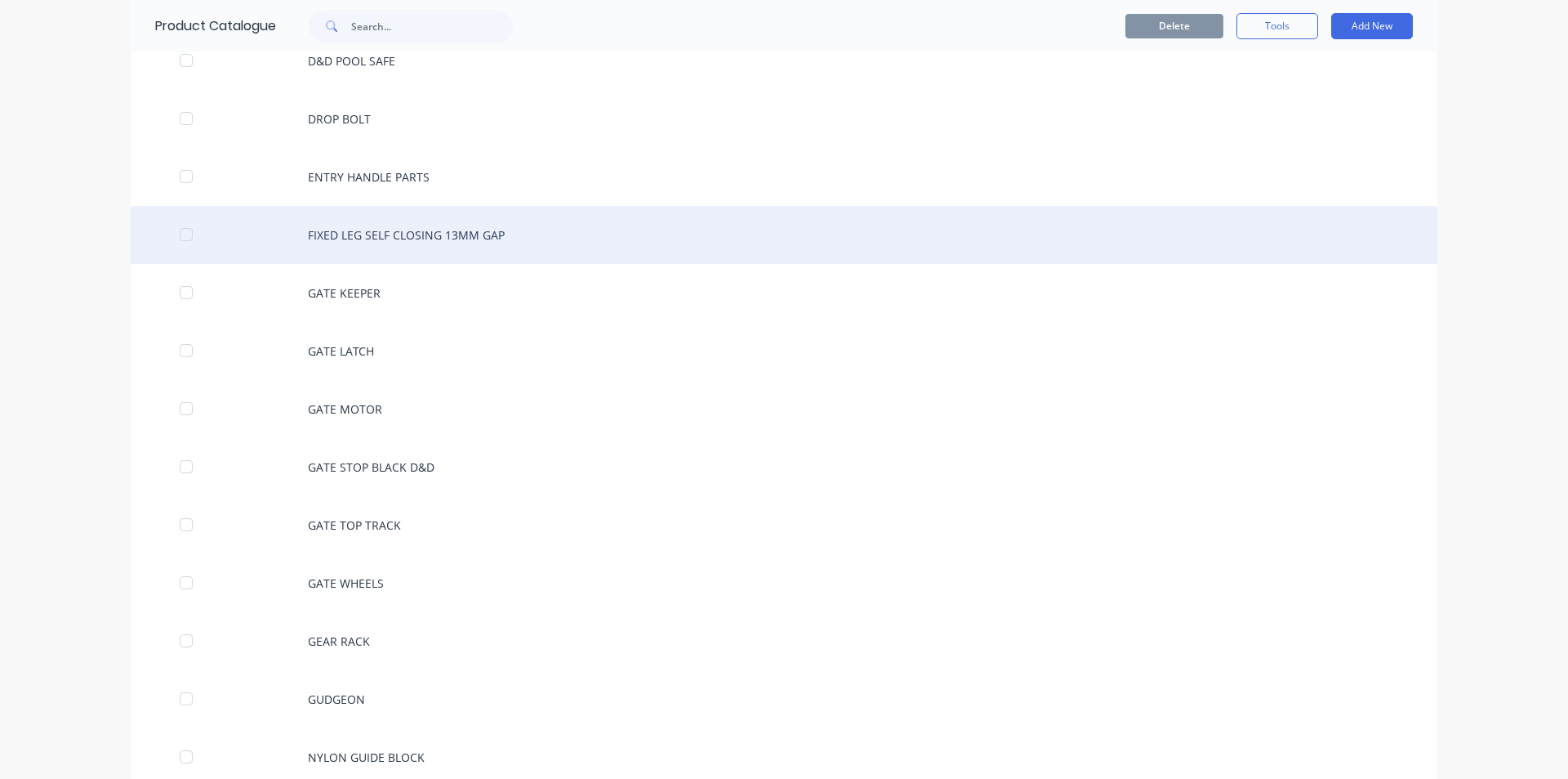
scroll to position [735, 0]
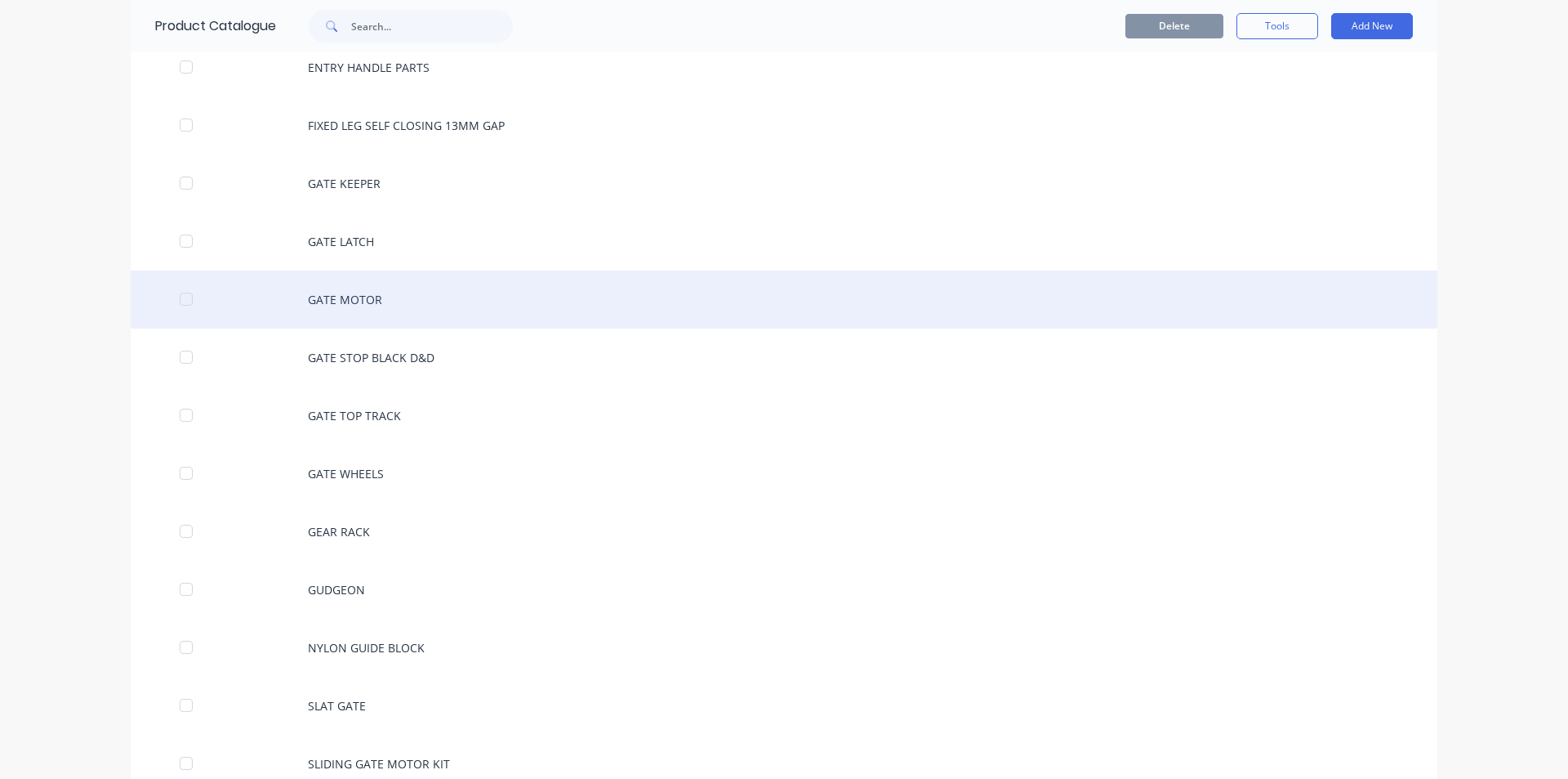
click at [333, 294] on div "GATE MOTOR" at bounding box center [784, 299] width 1306 height 58
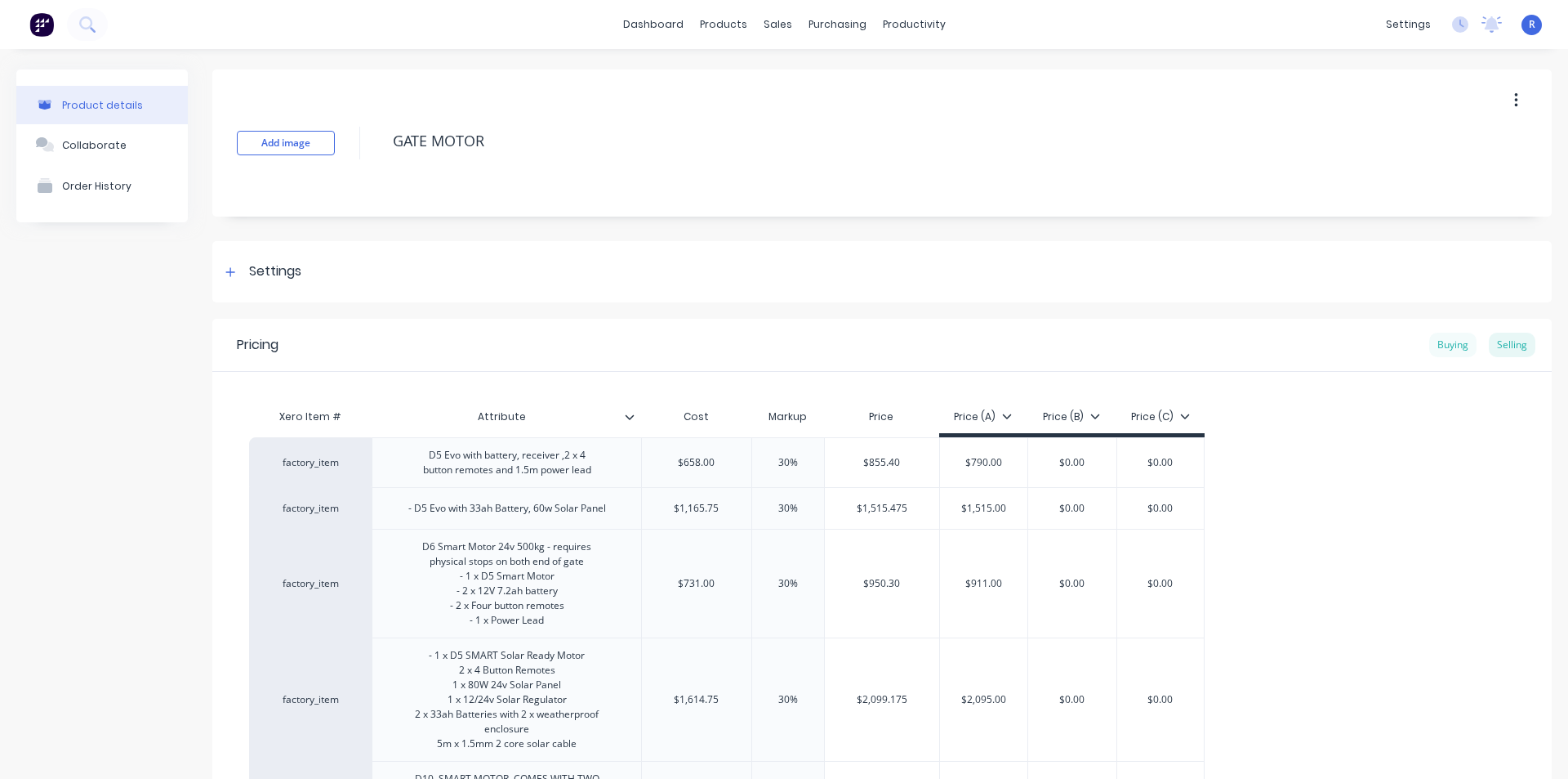
click at [1441, 345] on div "Buying" at bounding box center [1452, 344] width 47 height 25
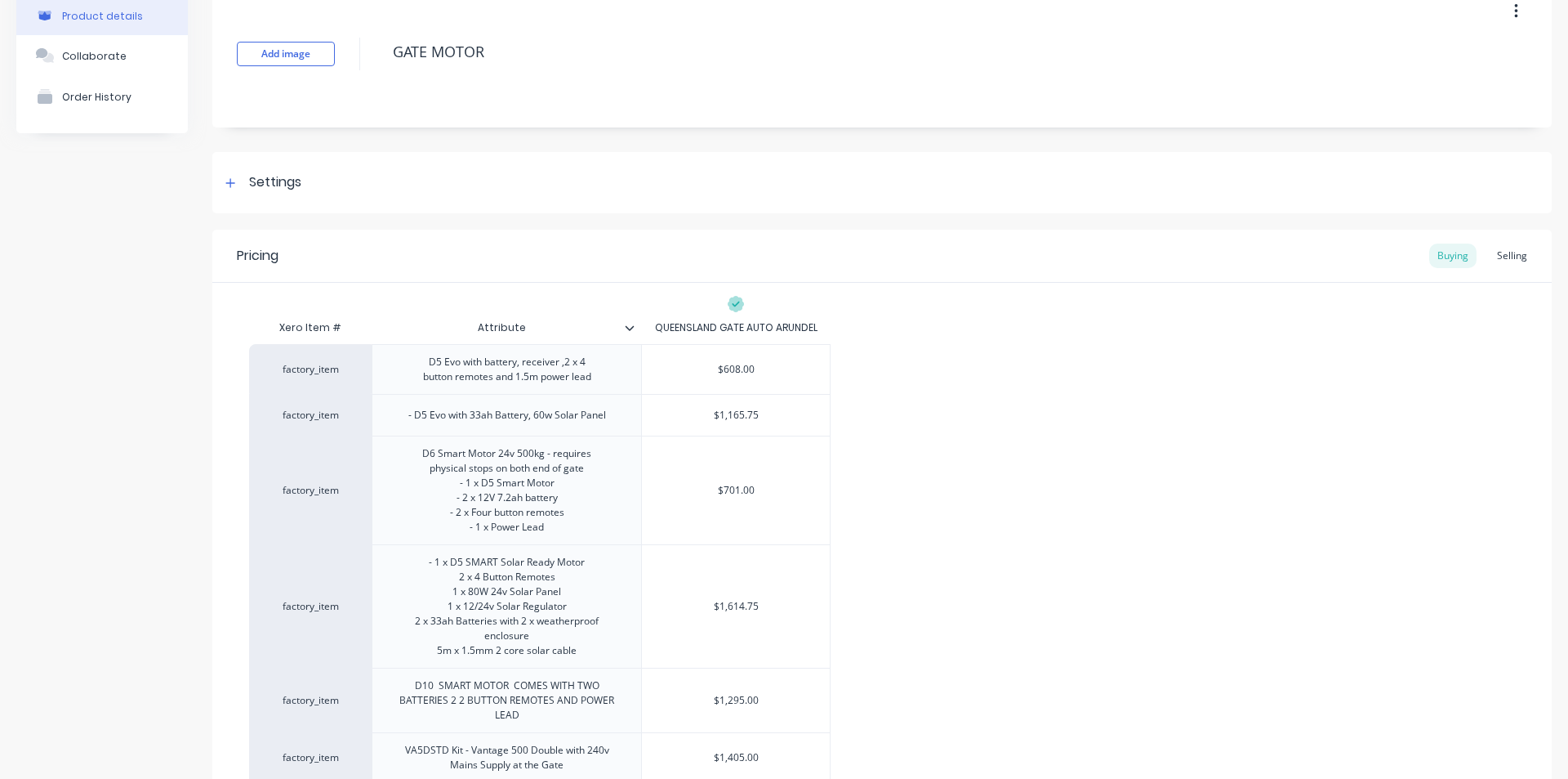
scroll to position [82, 0]
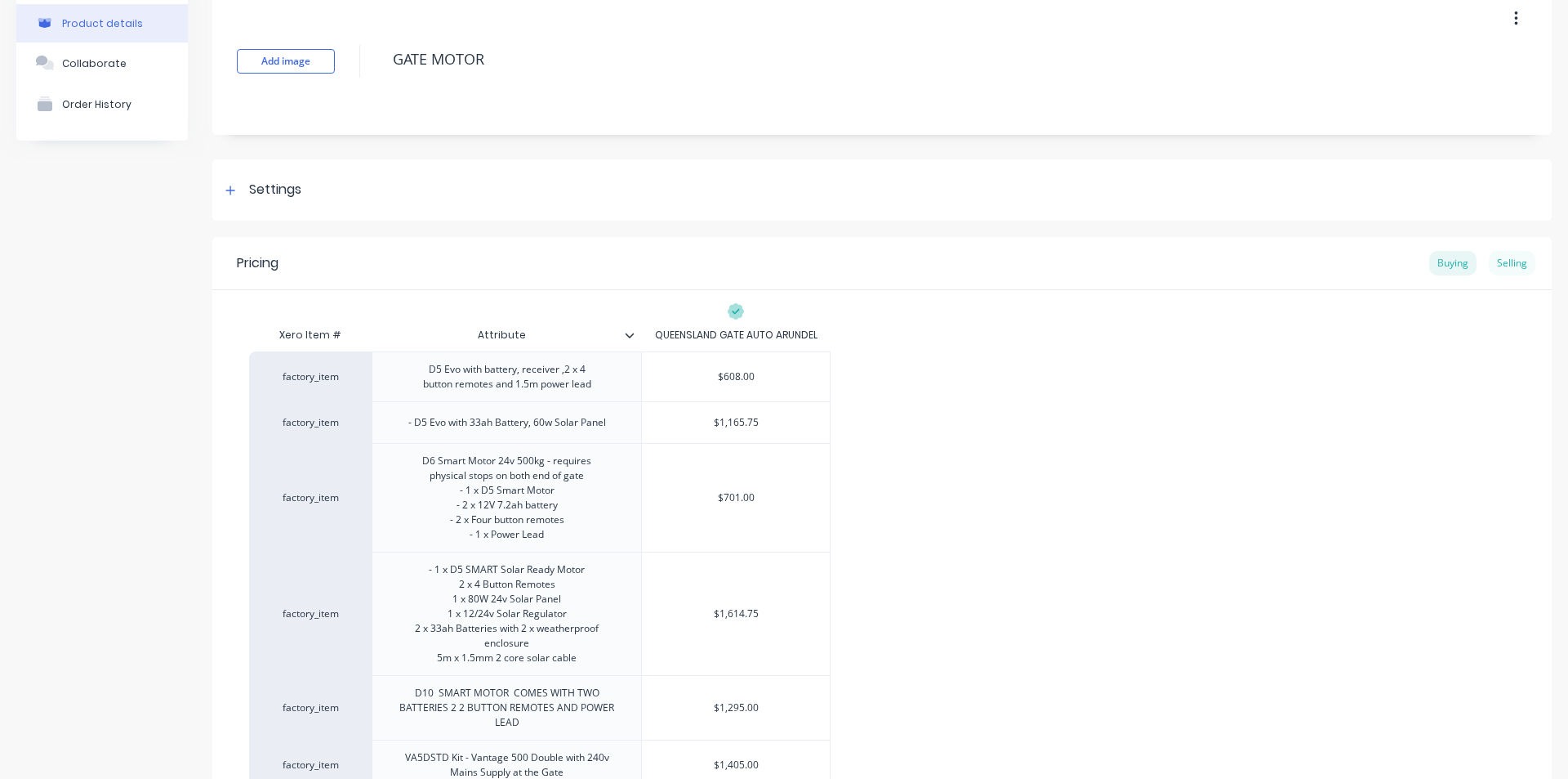
click at [1493, 263] on div "Selling" at bounding box center [1512, 263] width 46 height 25
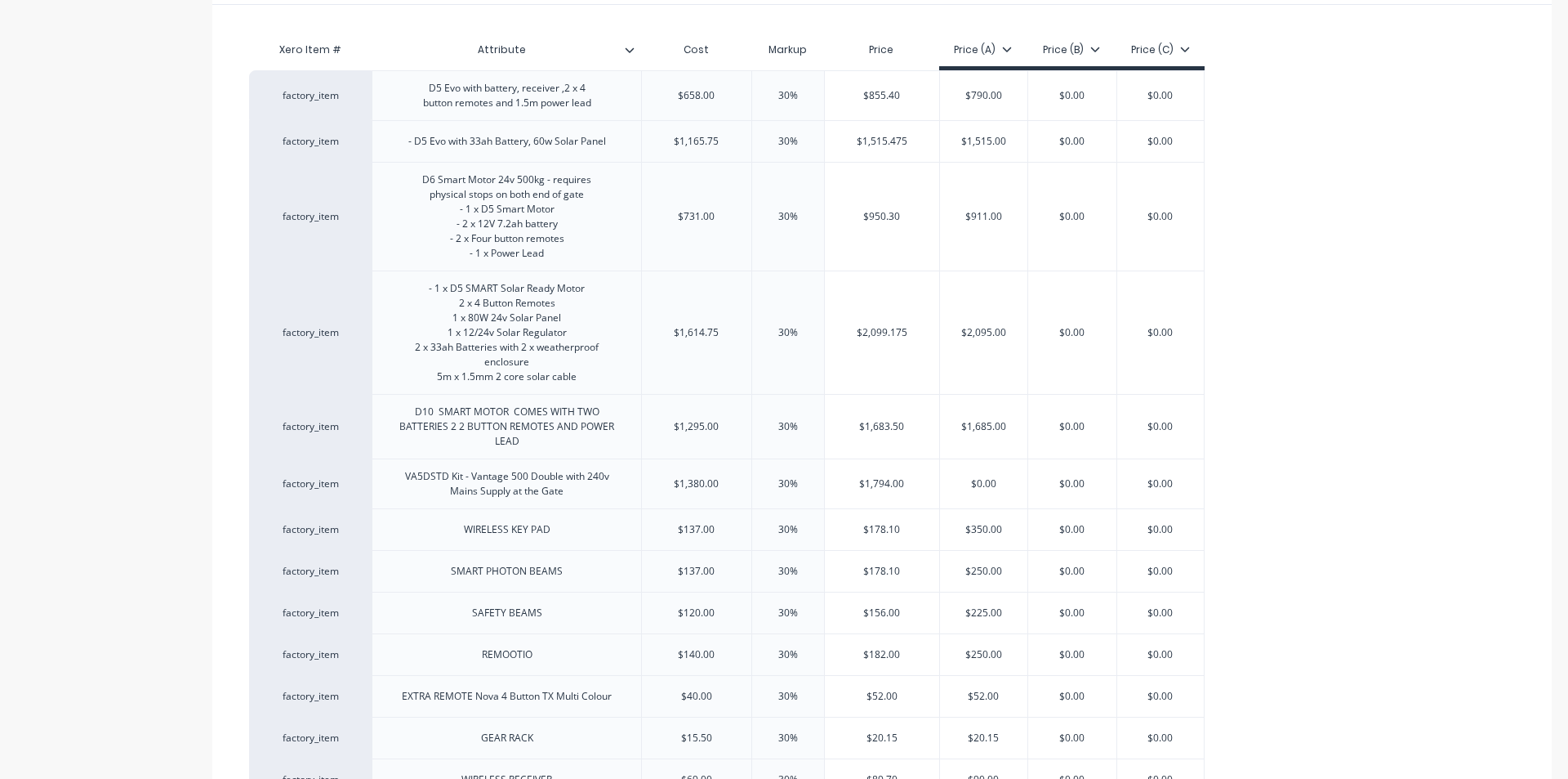
scroll to position [0, 0]
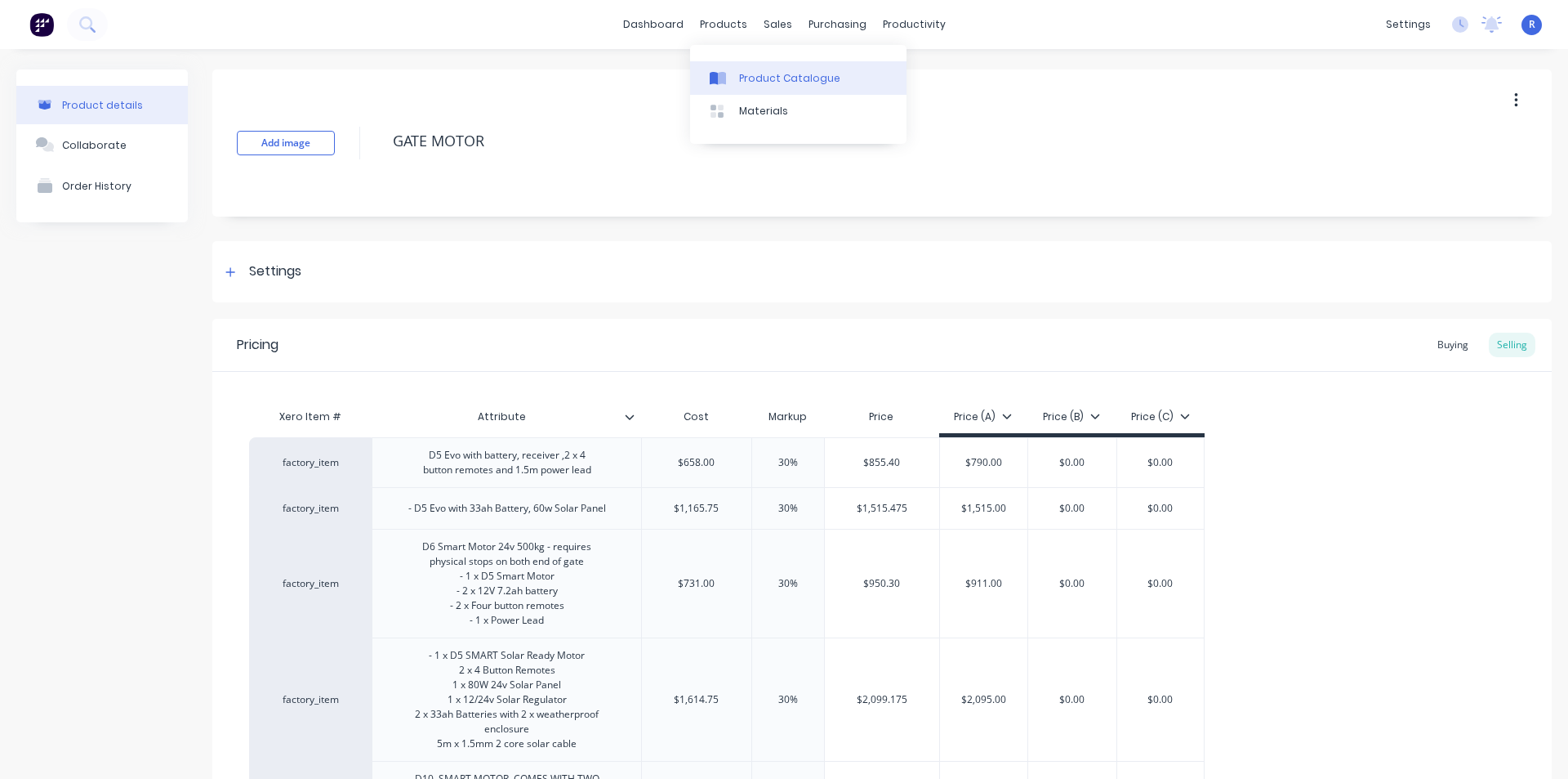
click at [759, 74] on div "Product Catalogue" at bounding box center [789, 78] width 101 height 15
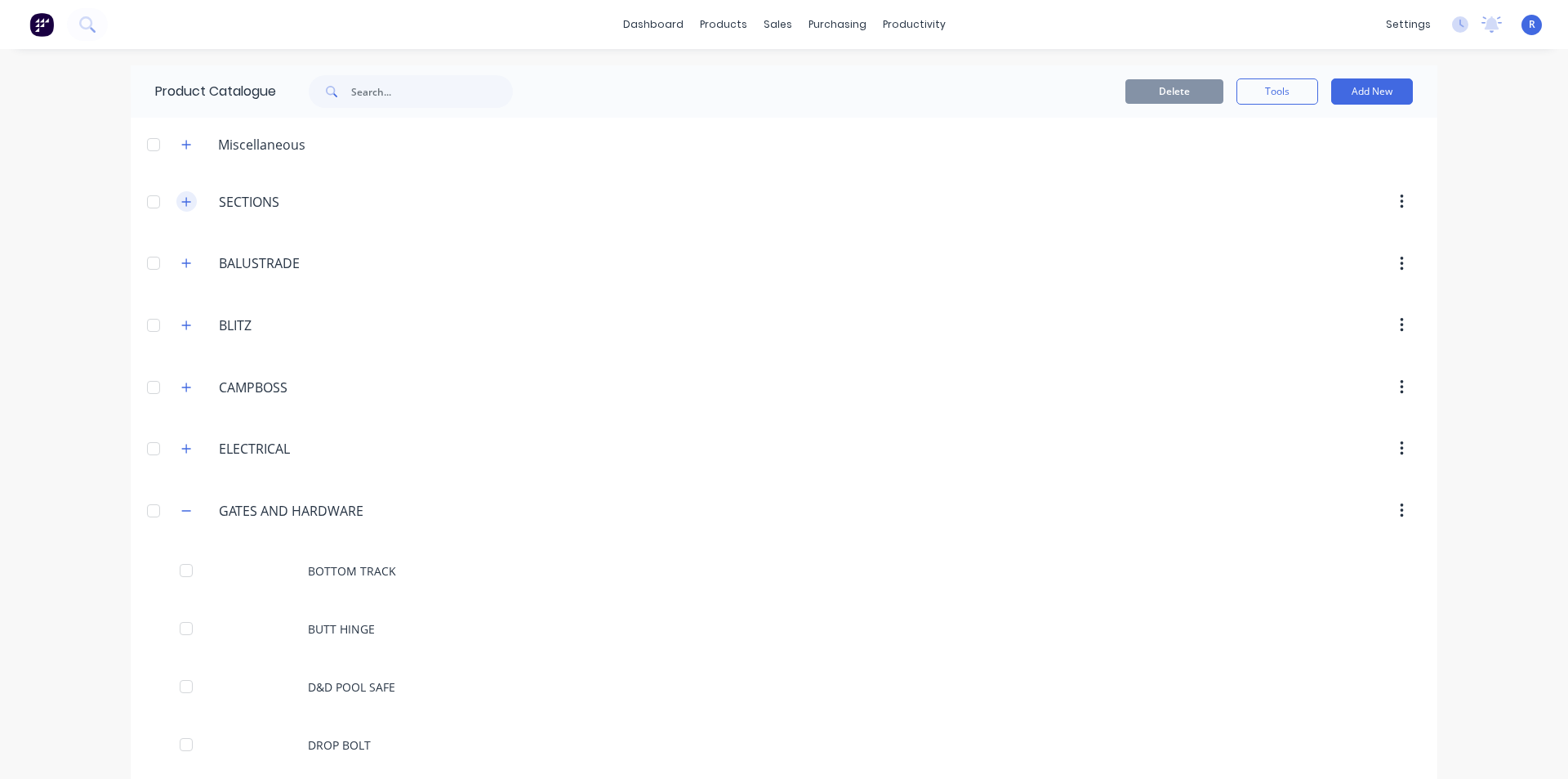
click at [181, 199] on icon "button" at bounding box center [186, 201] width 10 height 12
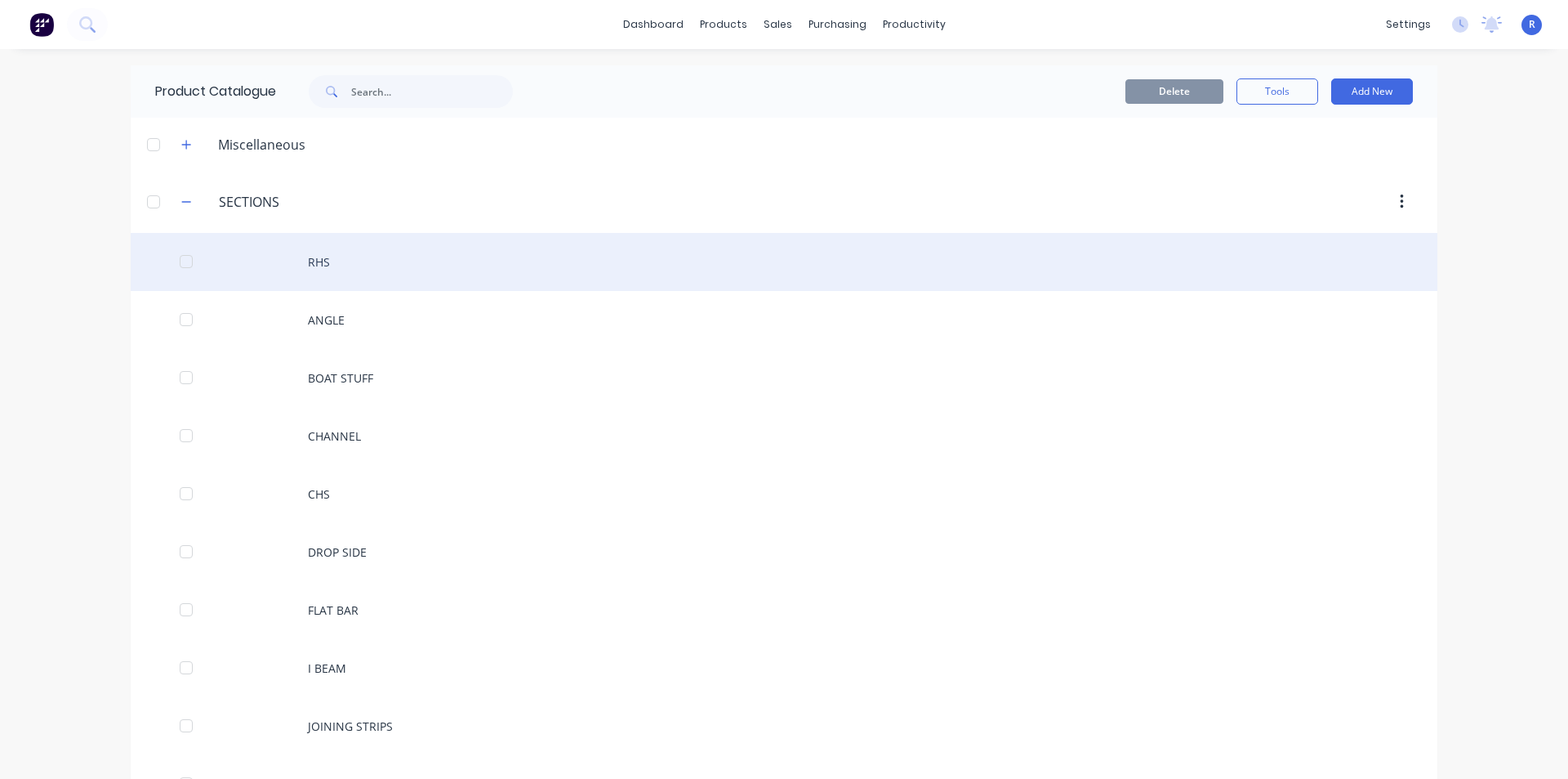
scroll to position [82, 0]
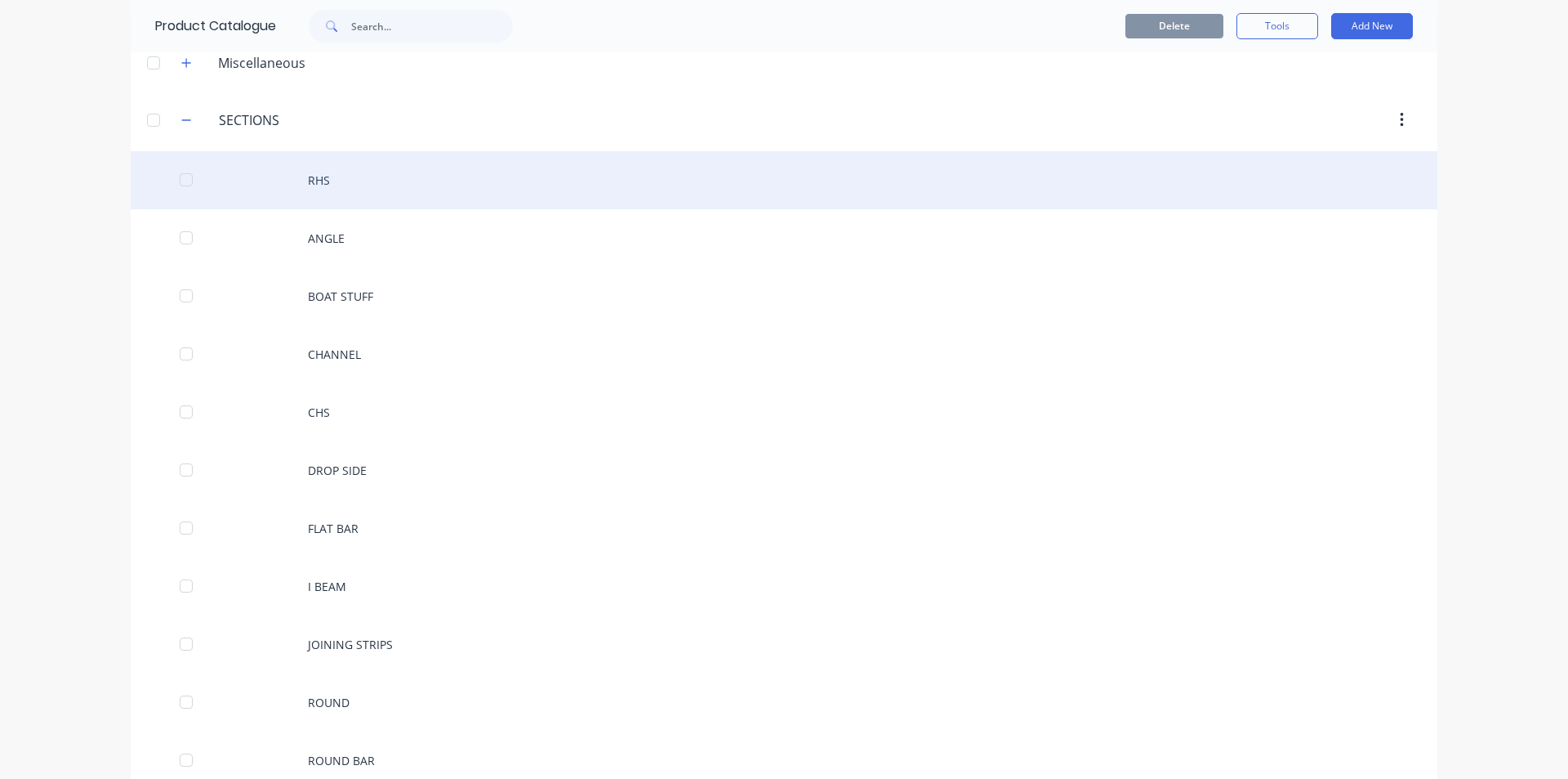
click at [345, 187] on div "RHS" at bounding box center [784, 180] width 1306 height 58
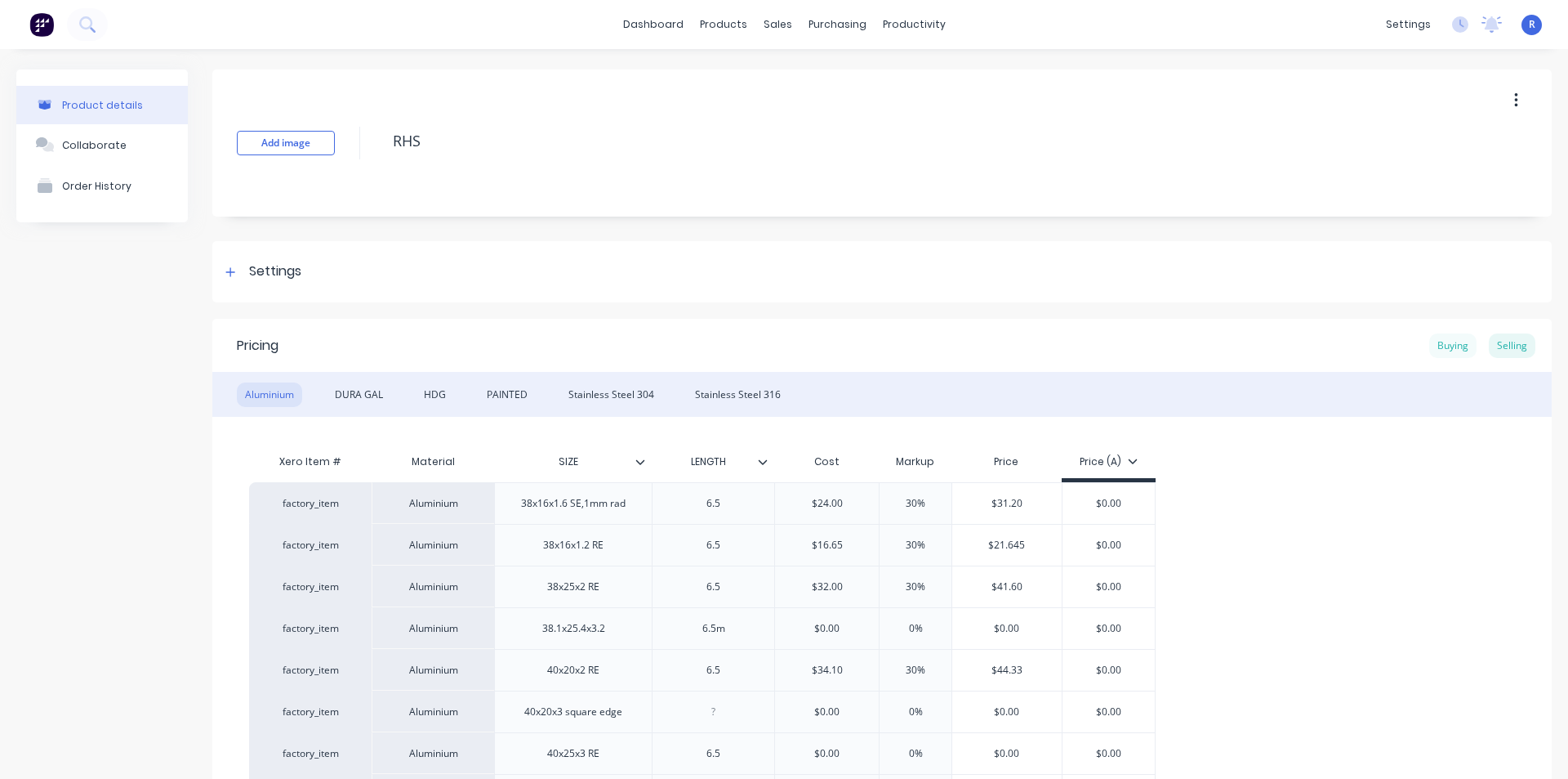
click at [1429, 357] on div "Buying" at bounding box center [1452, 345] width 47 height 25
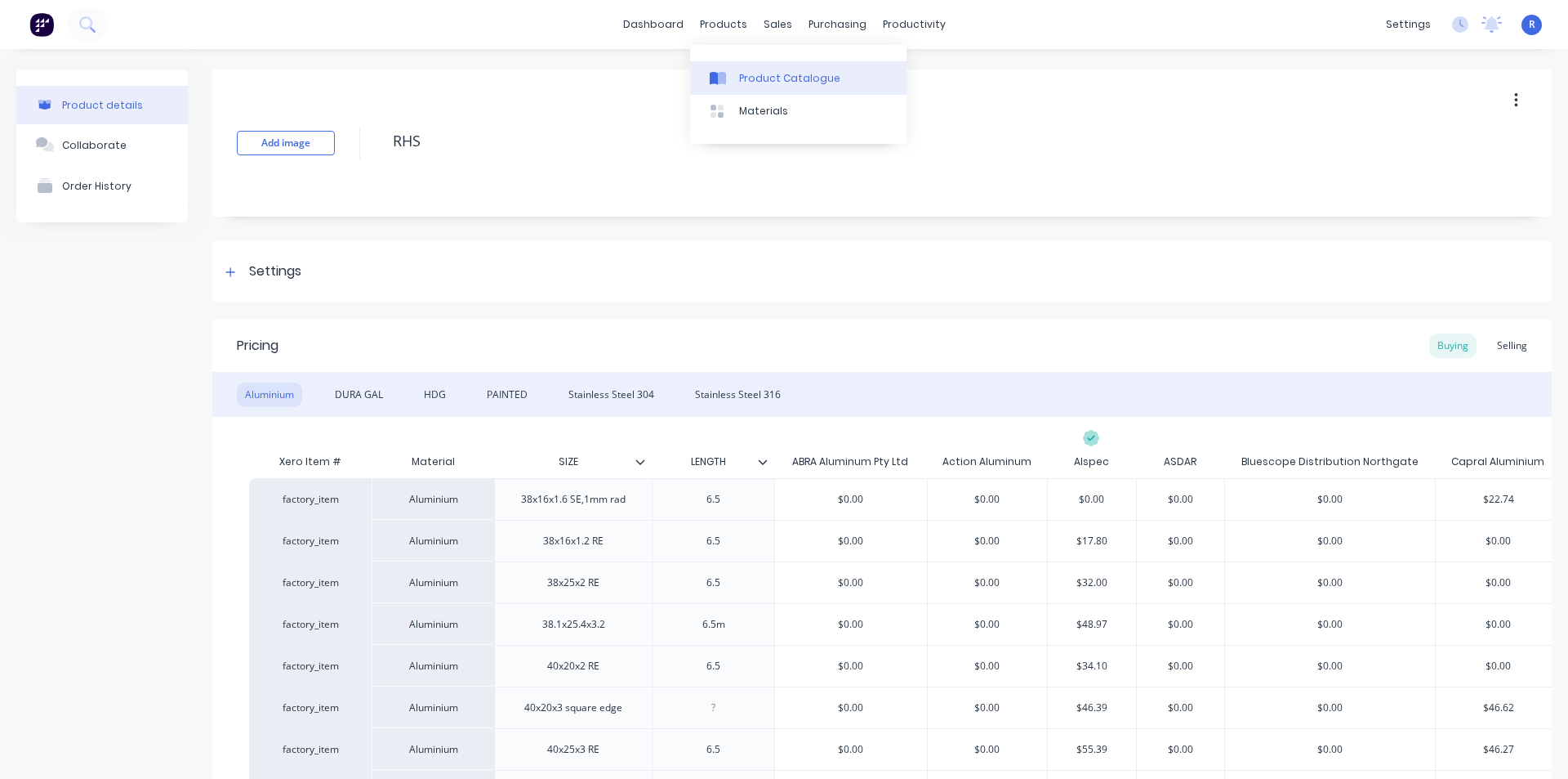
click at [770, 76] on div "Product Catalogue" at bounding box center [789, 78] width 101 height 15
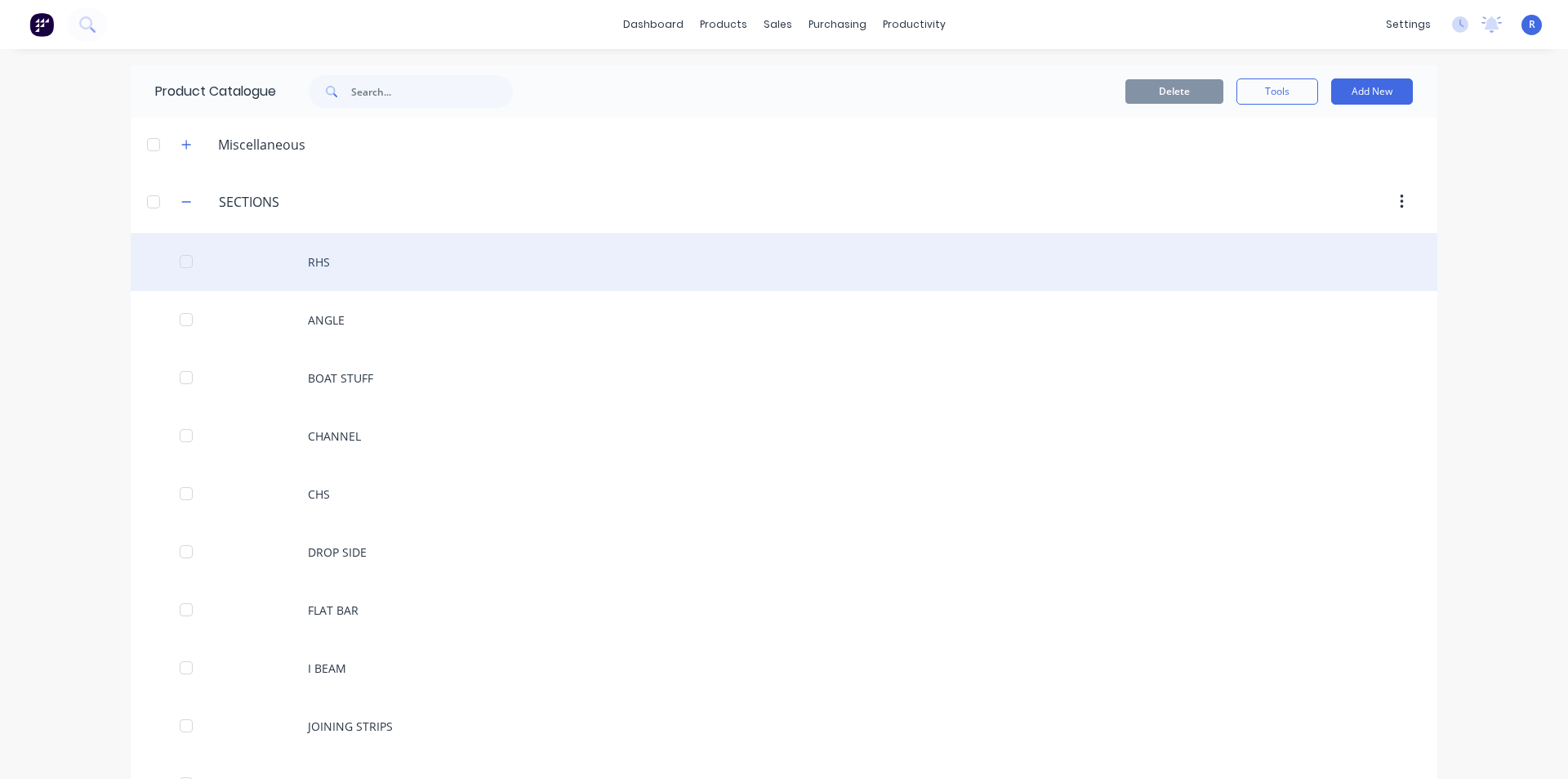
click at [357, 252] on div "RHS" at bounding box center [784, 262] width 1306 height 58
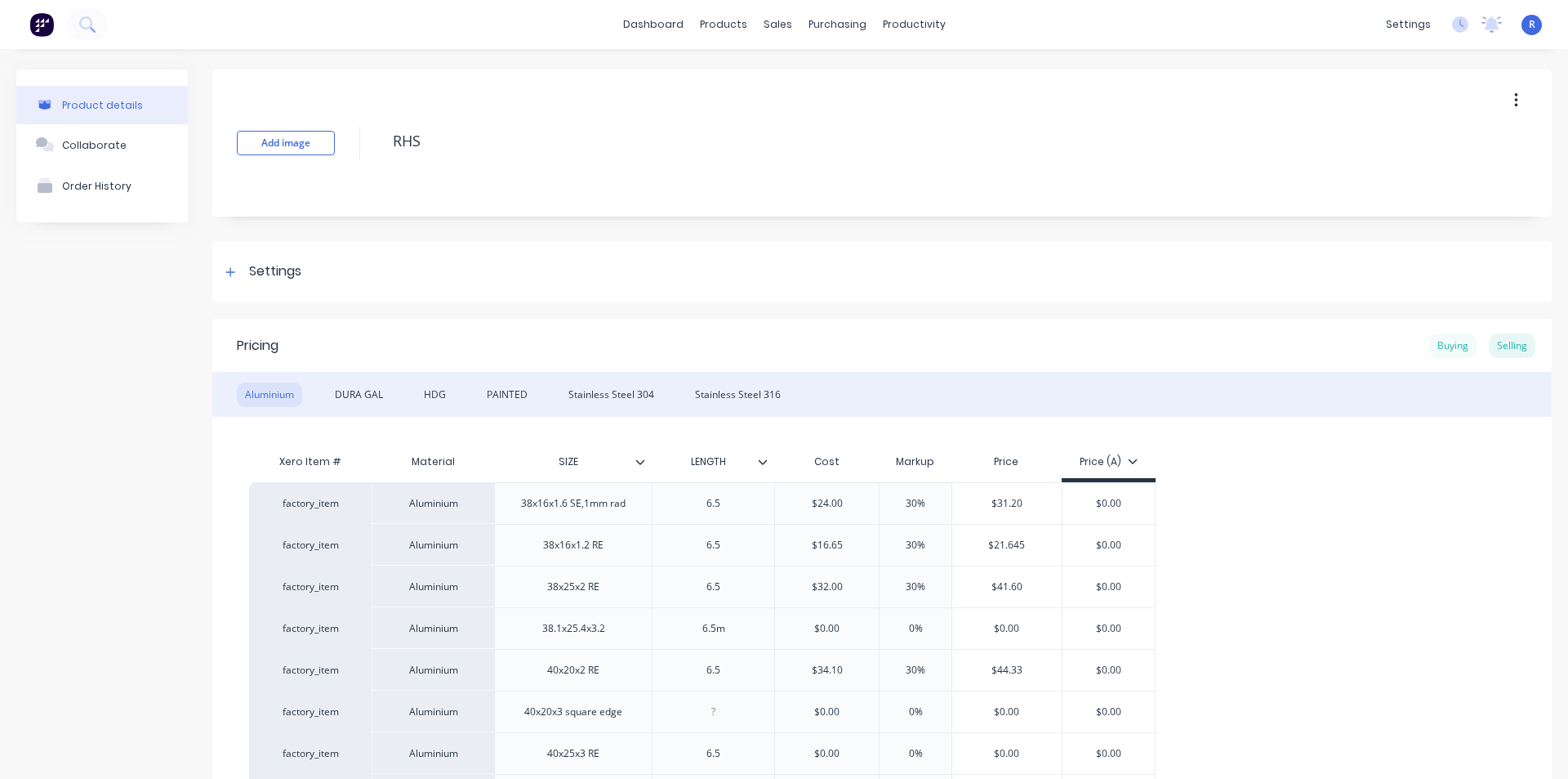
click at [1450, 349] on div "Buying" at bounding box center [1452, 345] width 47 height 25
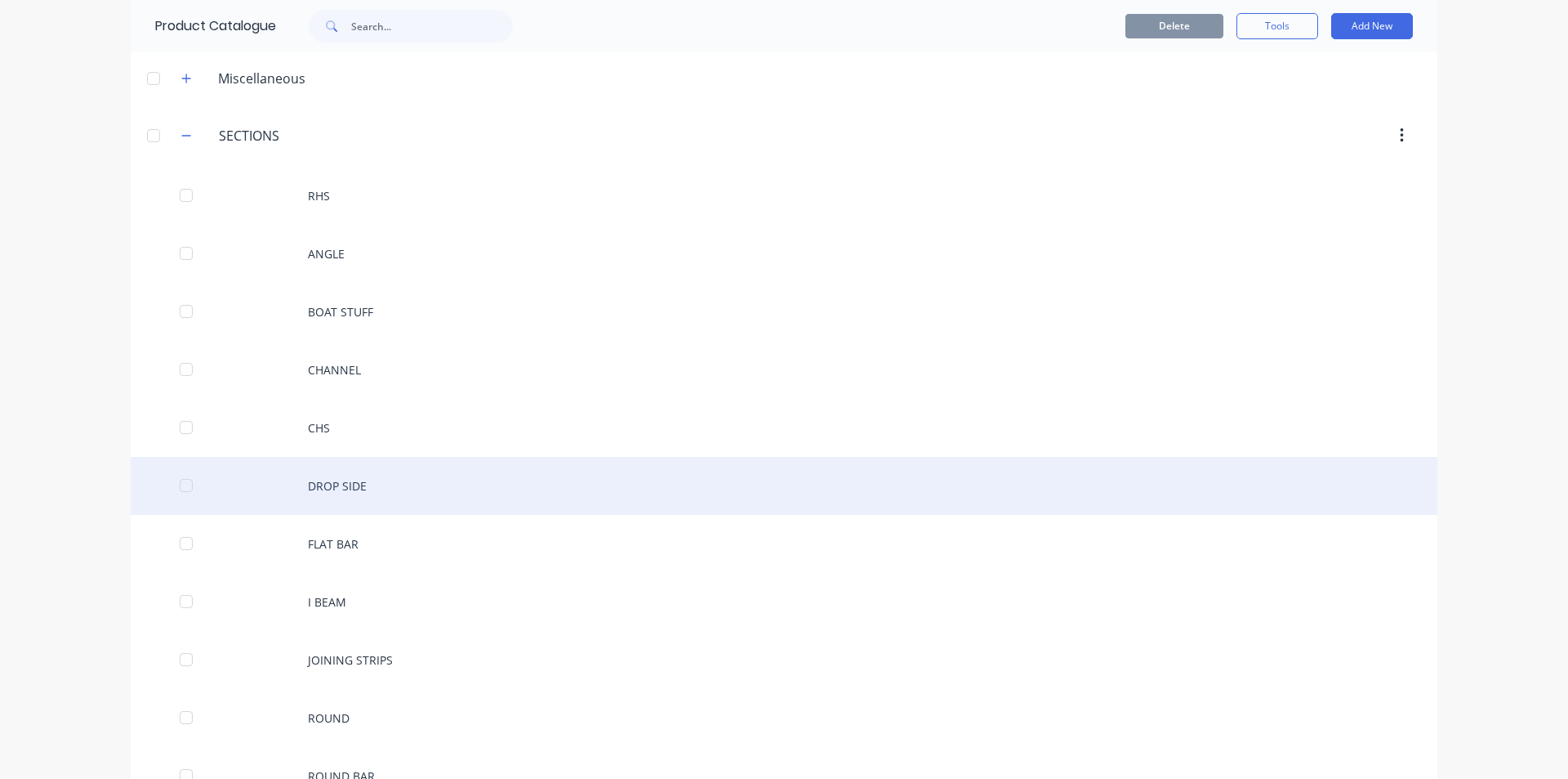
scroll to position [327, 0]
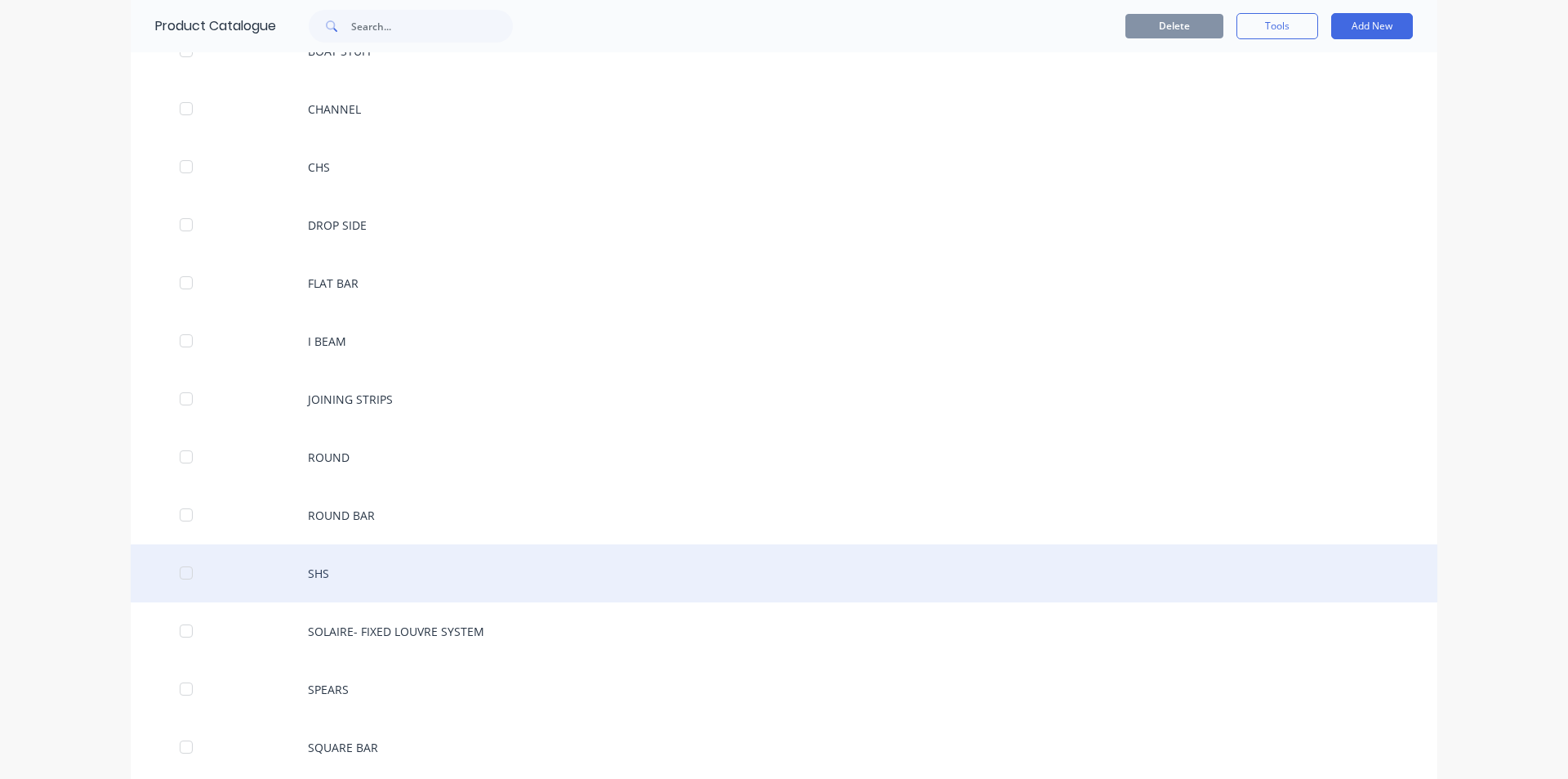
click at [360, 570] on div "SHS" at bounding box center [784, 573] width 1306 height 58
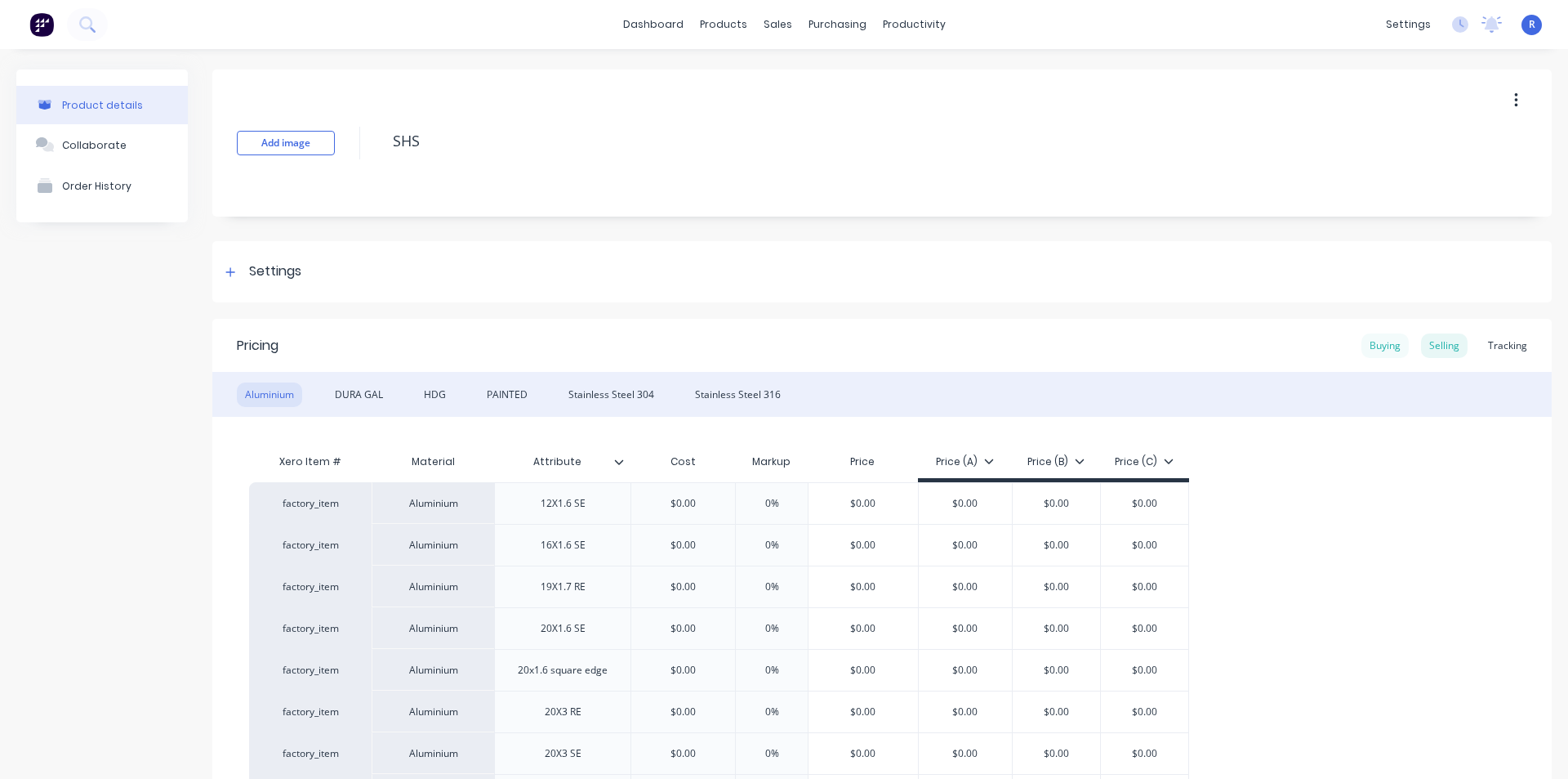
click at [1370, 342] on div "Buying" at bounding box center [1385, 345] width 47 height 25
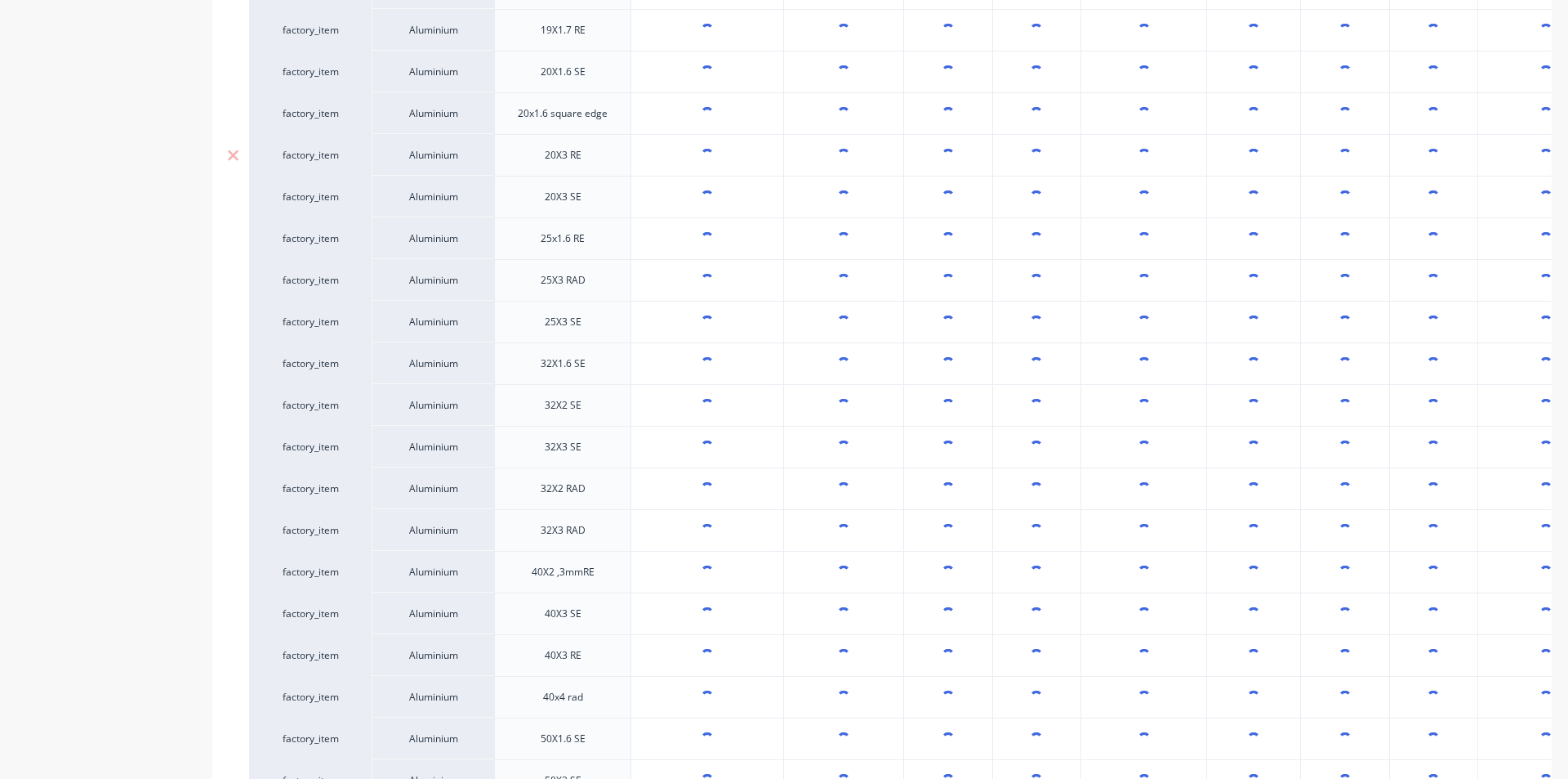
type textarea "x"
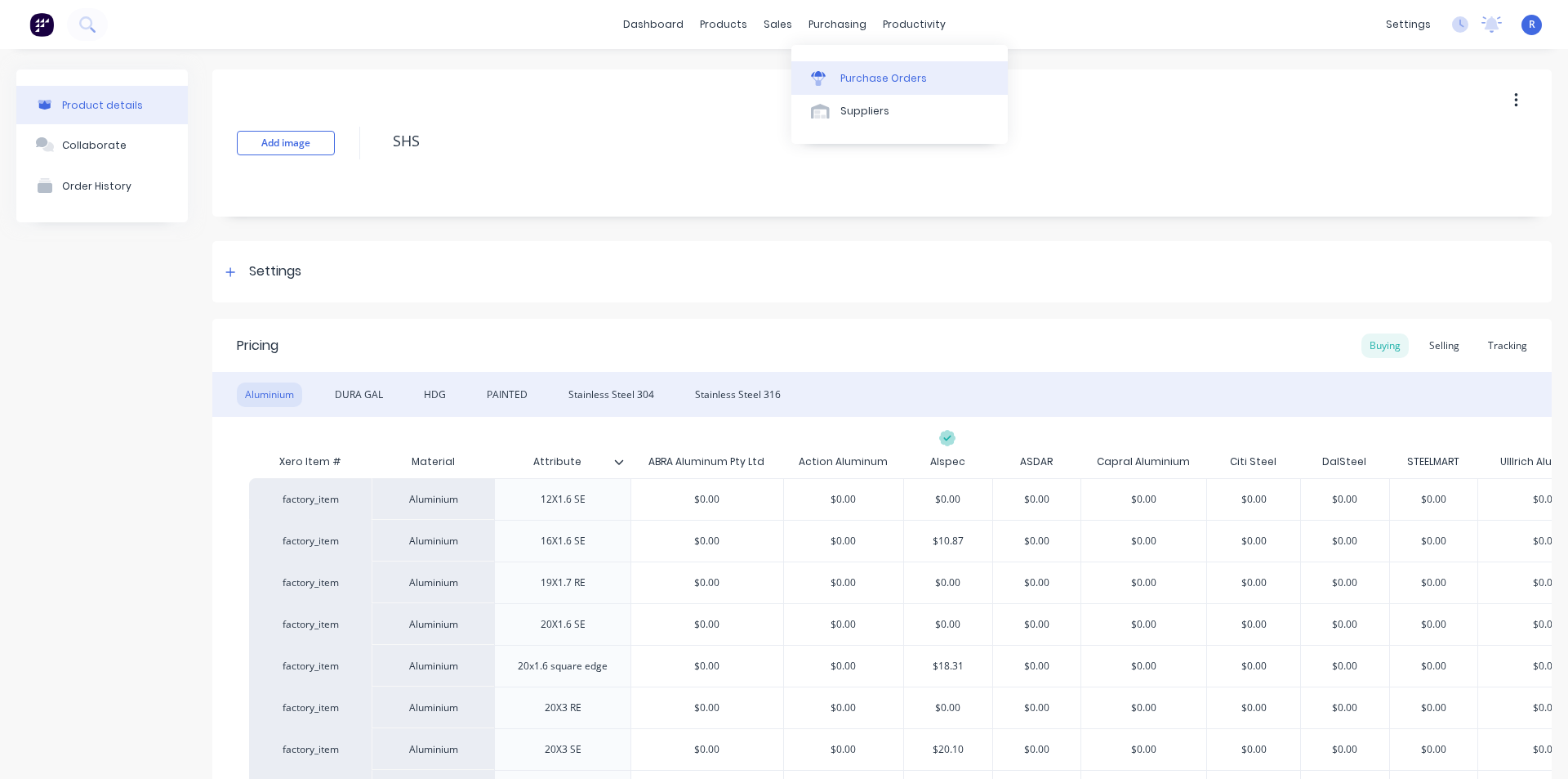
click at [844, 76] on div "Purchase Orders" at bounding box center [883, 78] width 86 height 15
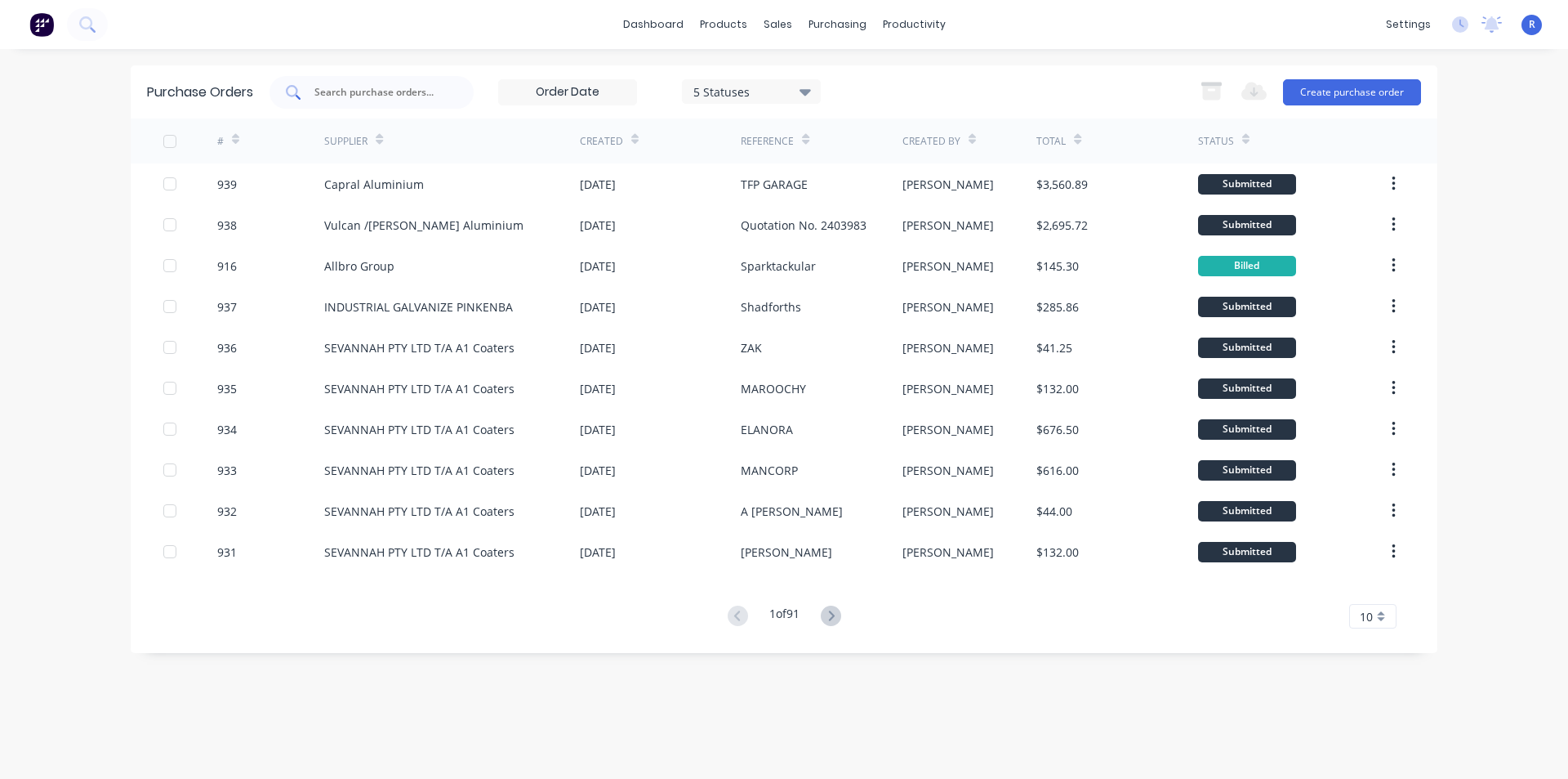
click at [360, 93] on input "text" at bounding box center [380, 92] width 136 height 16
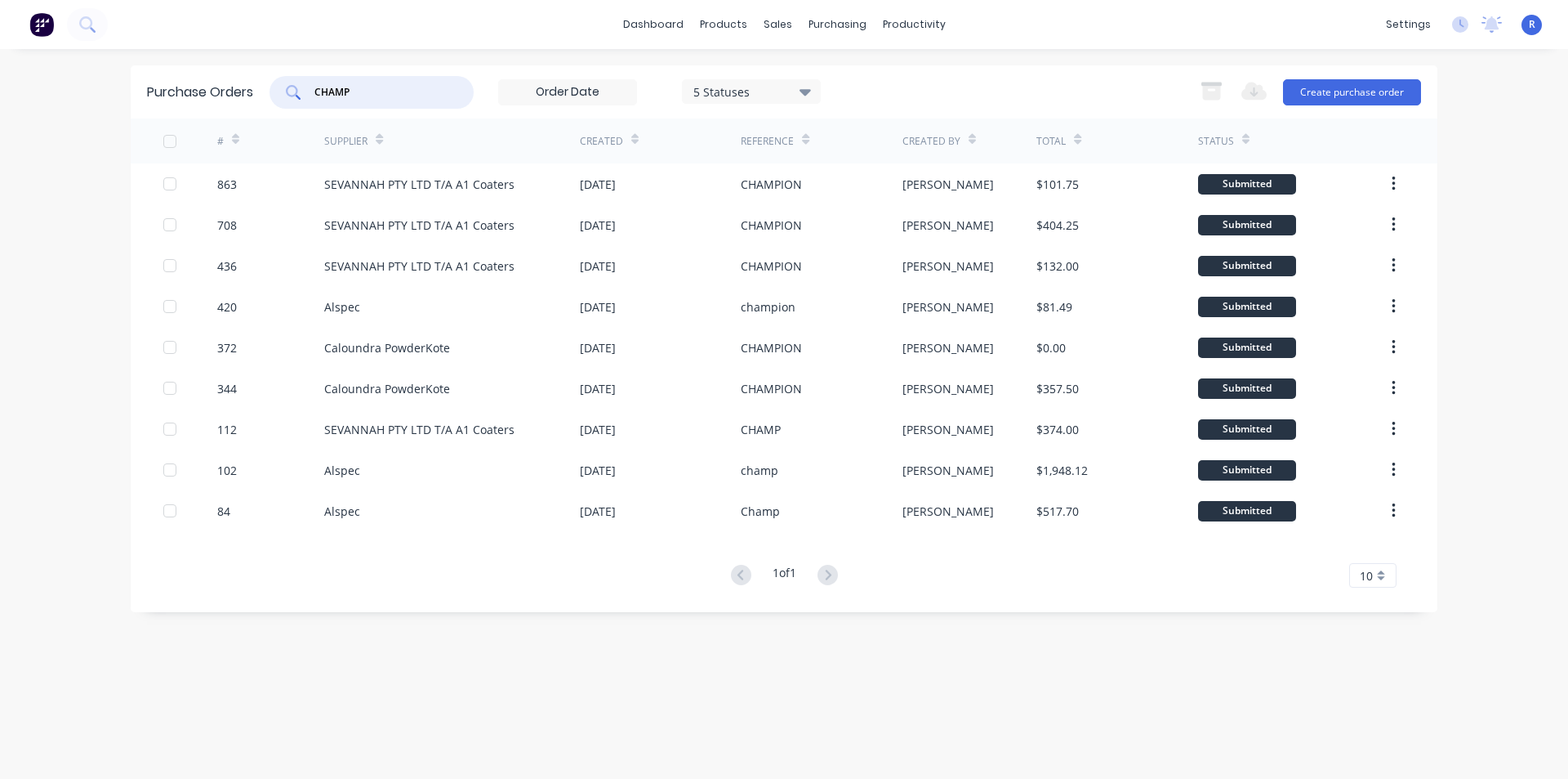
drag, startPoint x: 363, startPoint y: 89, endPoint x: 214, endPoint y: 92, distance: 149.0
click at [214, 92] on div "Purchase Orders CHAMP 5 Statuses 5 Statuses Export to Excel (XLSX) Create purch…" at bounding box center [784, 92] width 1306 height 53
type input "CITI"
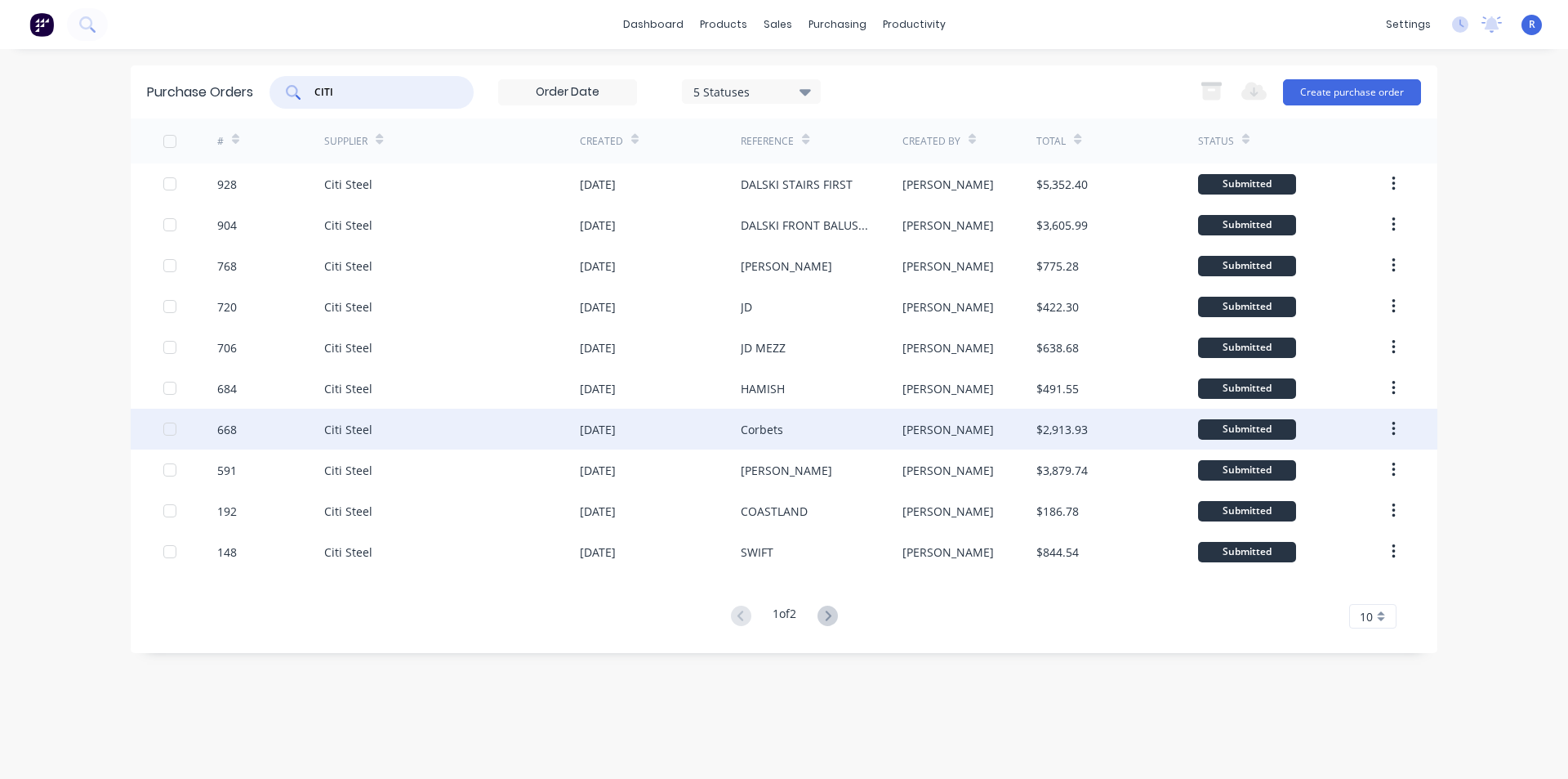
click at [792, 429] on div "Corbets" at bounding box center [820, 429] width 161 height 41
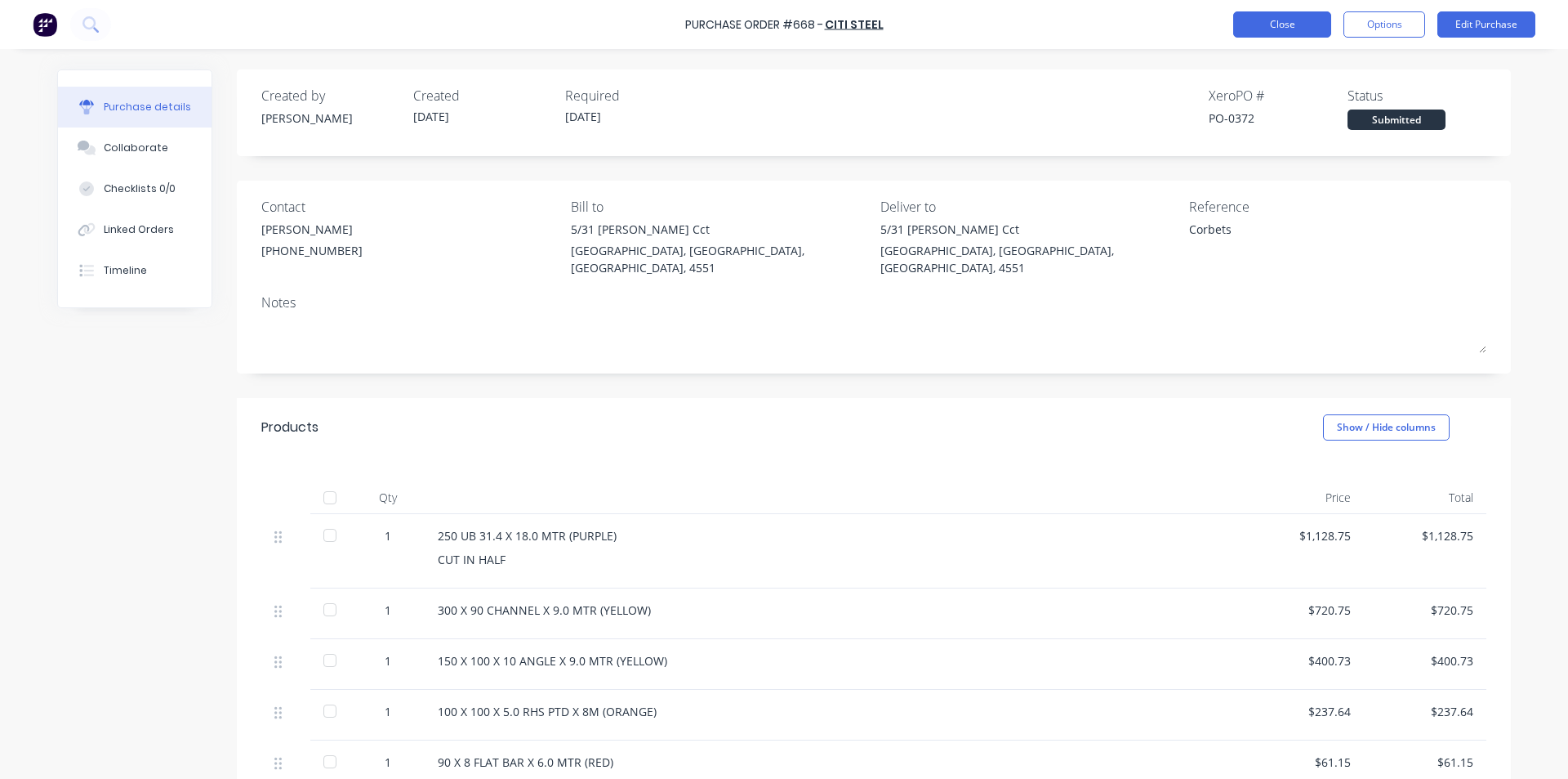
click at [1264, 26] on button "Close" at bounding box center [1282, 25] width 98 height 26
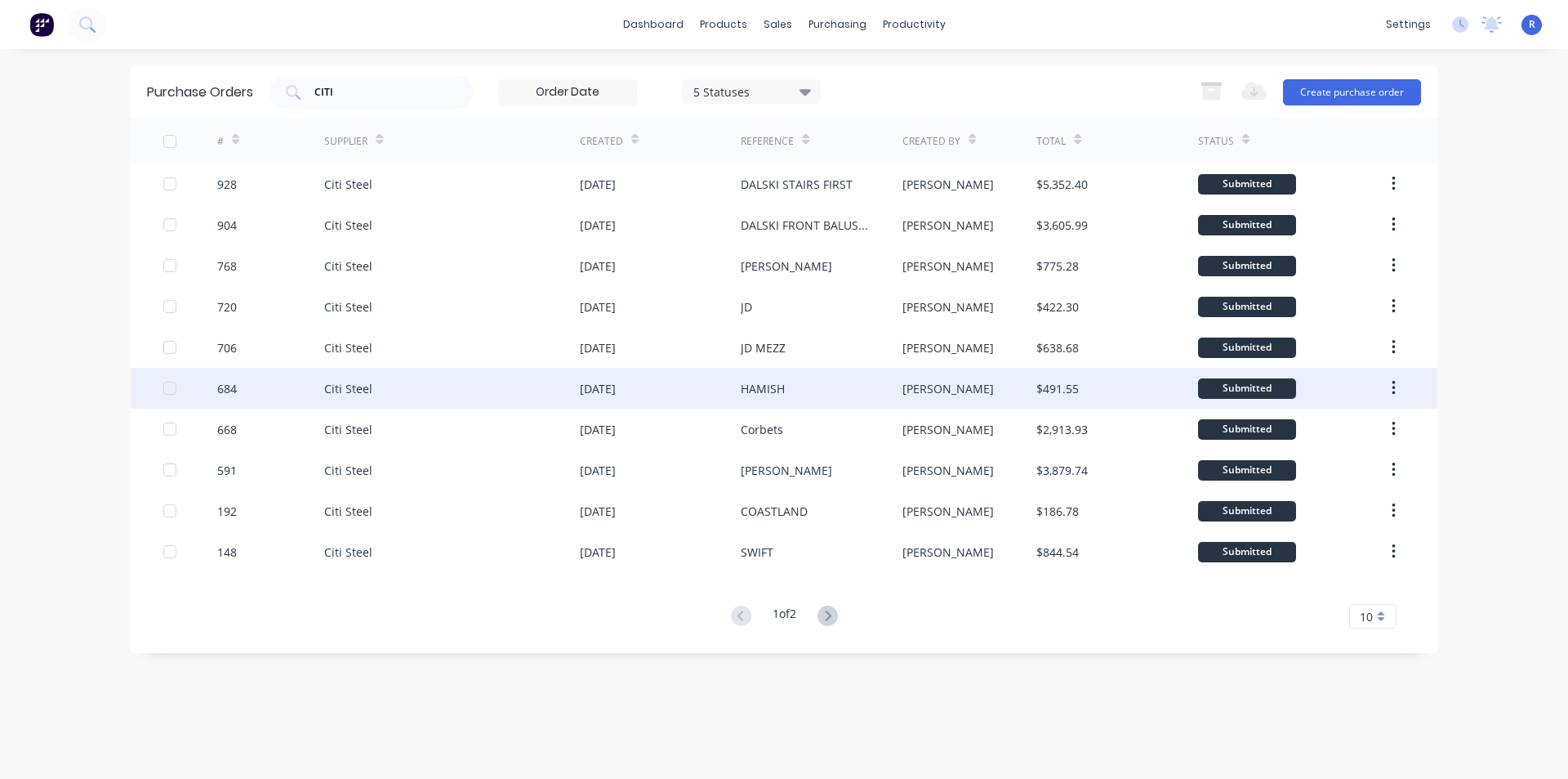
click at [833, 380] on div "HAMISH" at bounding box center [820, 388] width 161 height 41
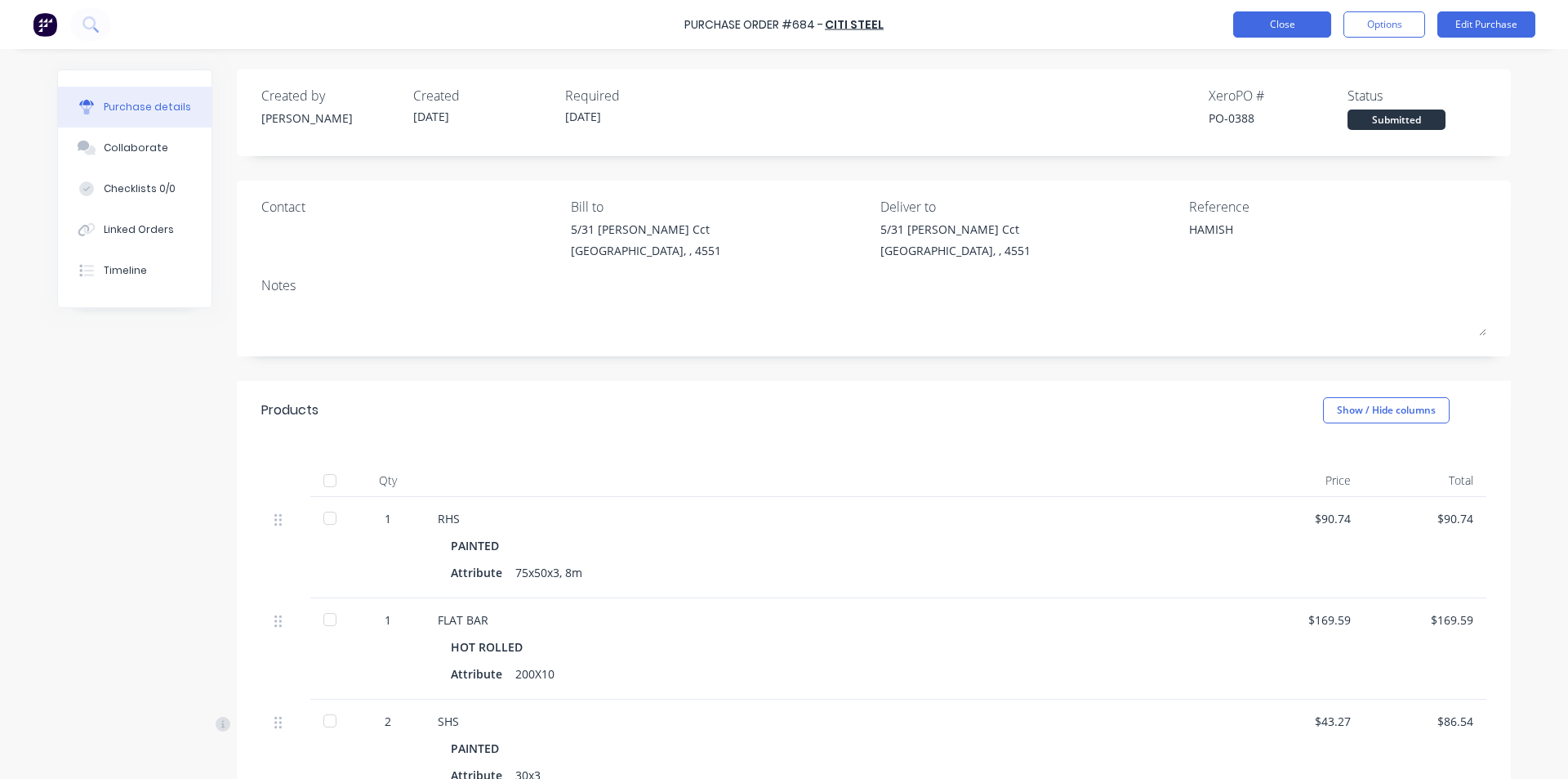
click at [1266, 29] on button "Close" at bounding box center [1282, 25] width 98 height 26
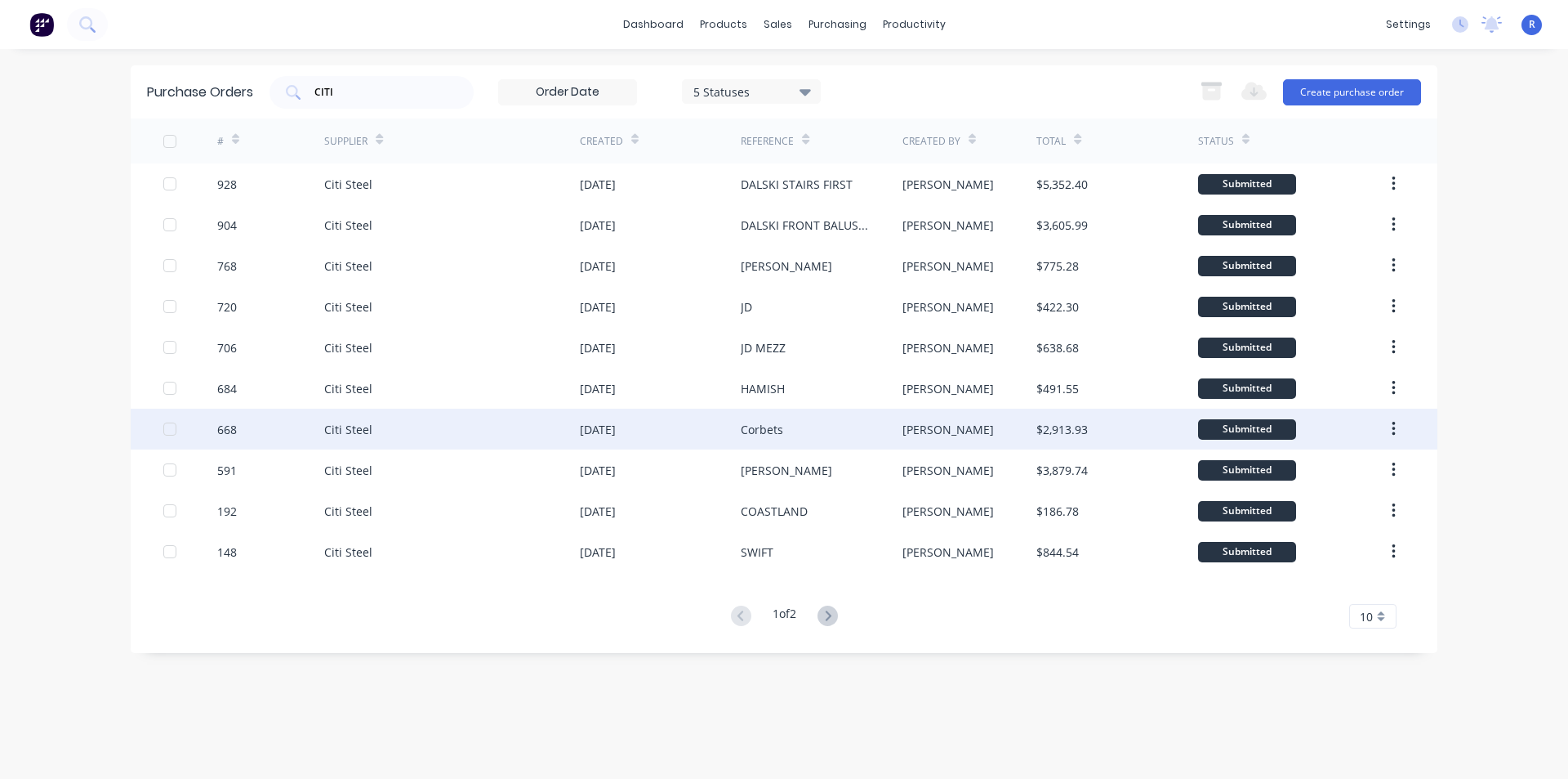
click at [858, 424] on div "Corbets" at bounding box center [820, 429] width 161 height 41
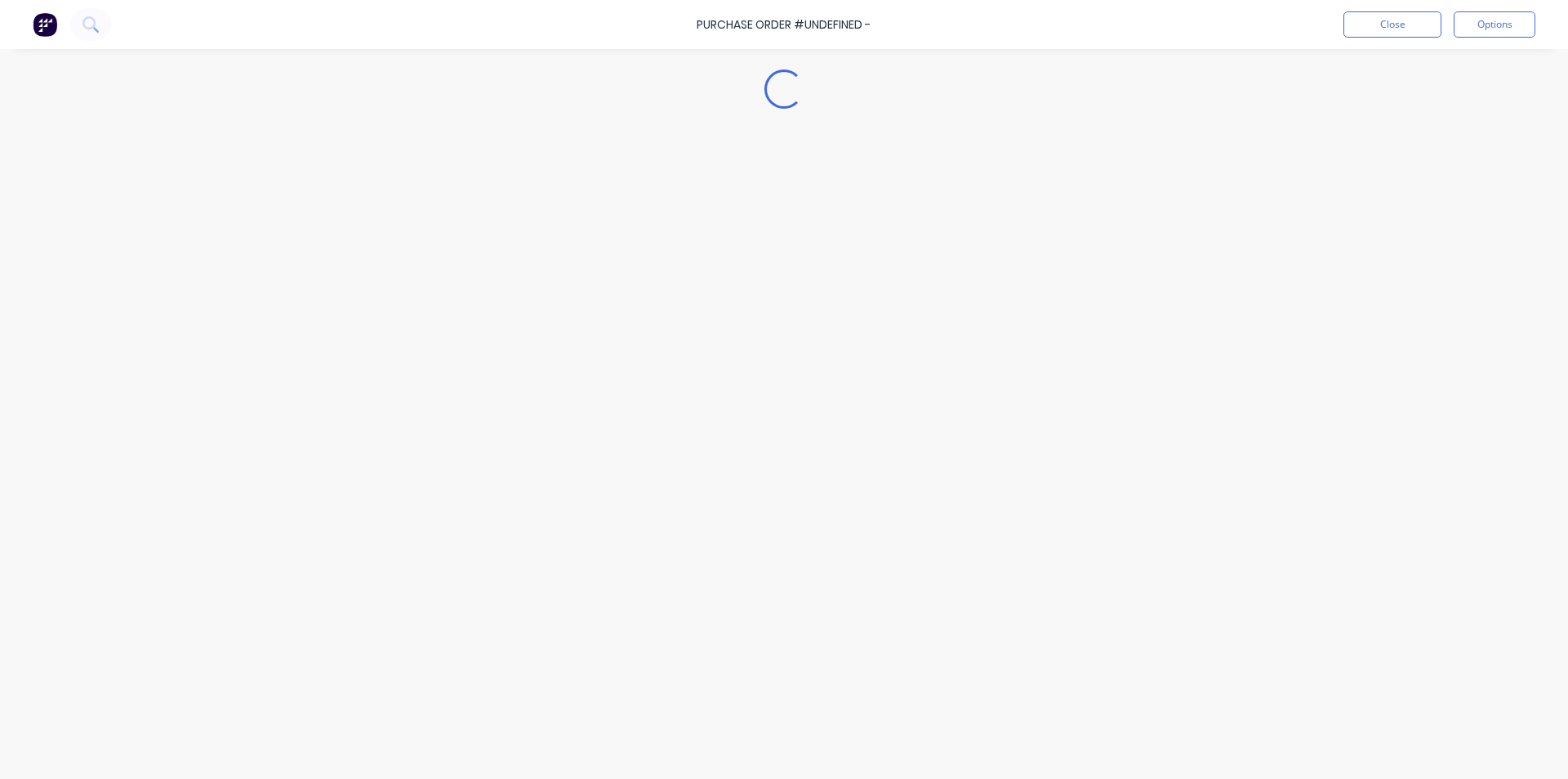
type textarea "x"
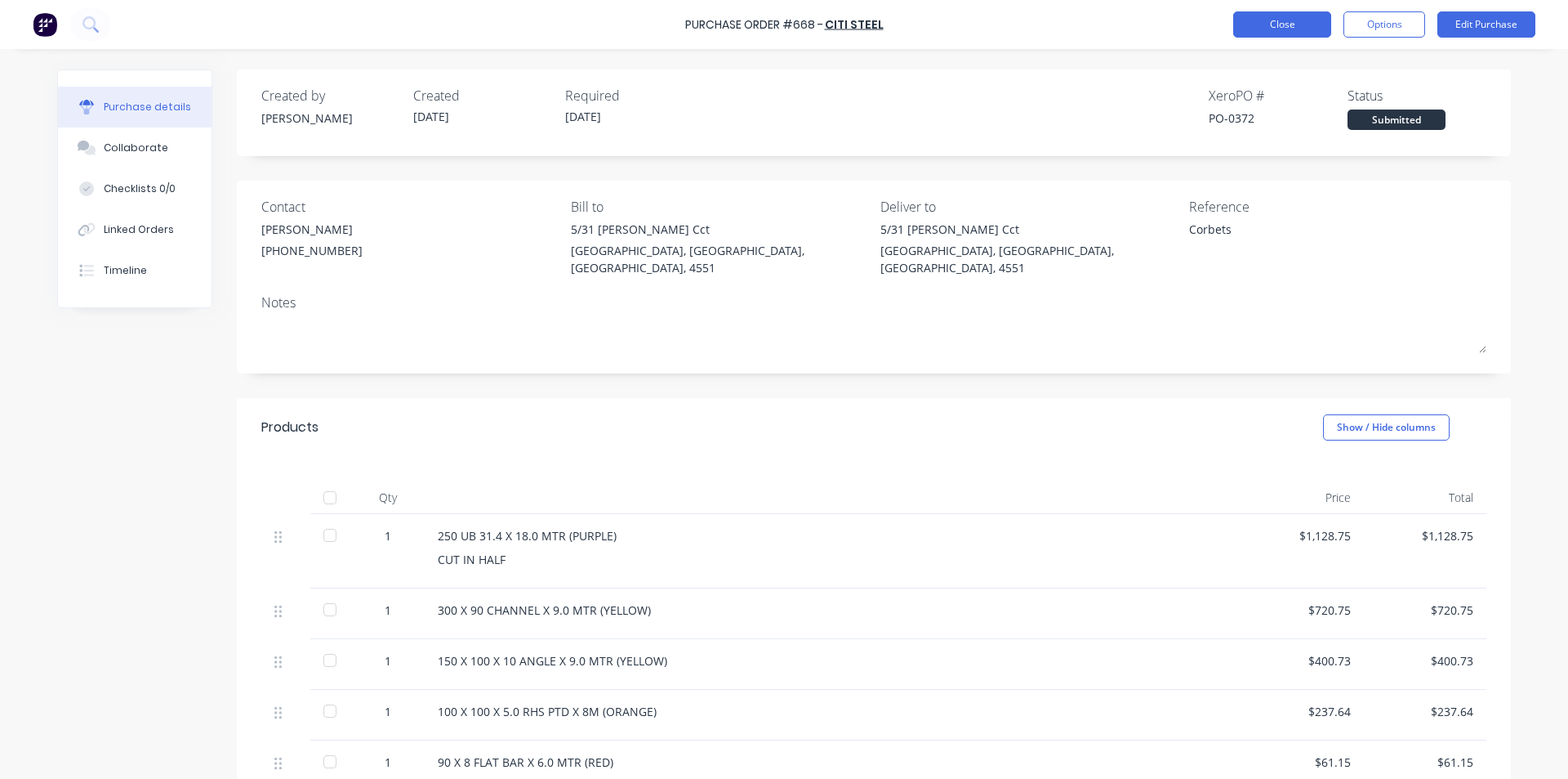
click at [1276, 25] on button "Close" at bounding box center [1282, 25] width 98 height 26
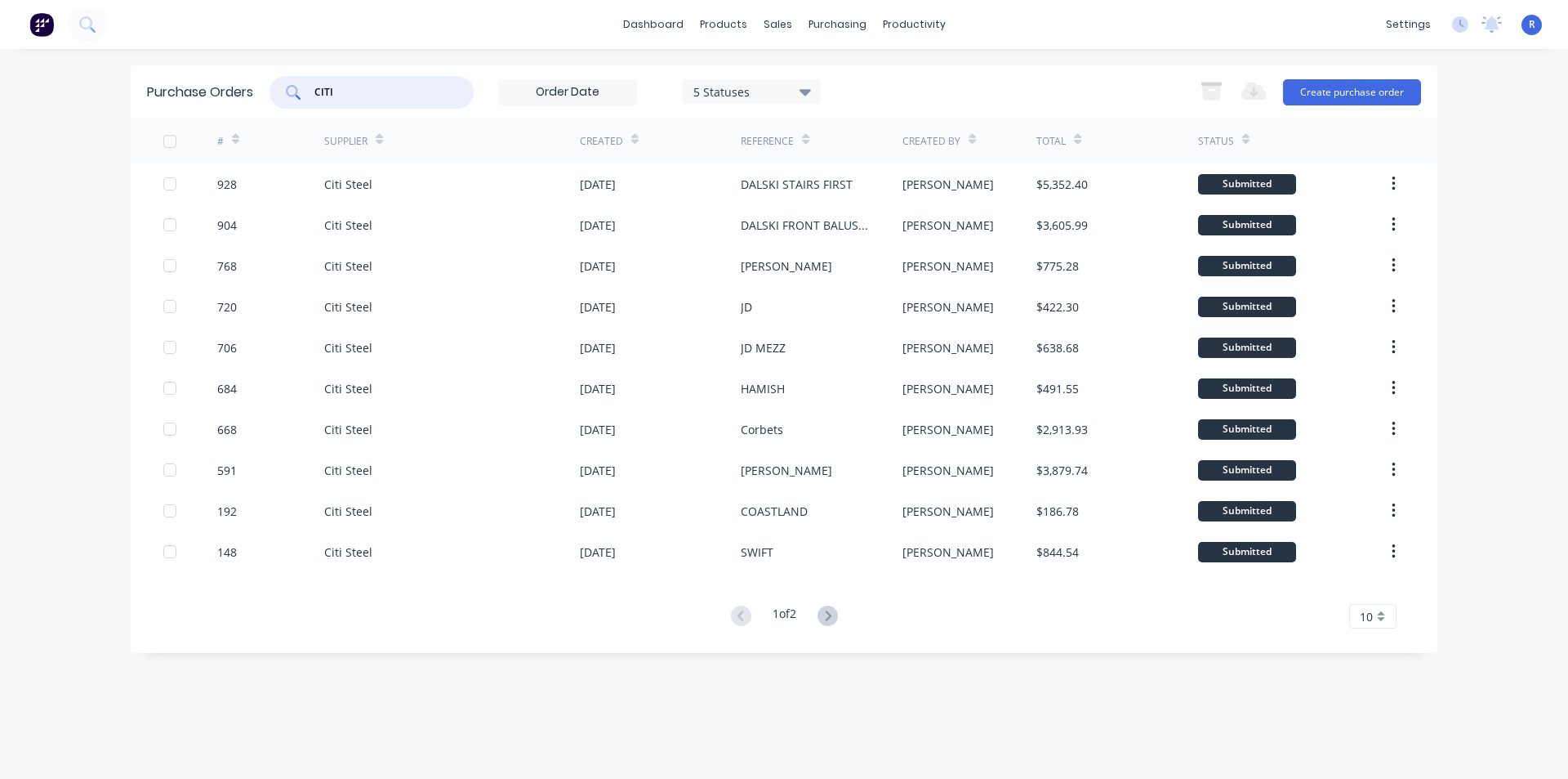
drag, startPoint x: 360, startPoint y: 96, endPoint x: 298, endPoint y: 94, distance: 62.0
click at [298, 94] on div "CITI" at bounding box center [371, 92] width 204 height 33
drag, startPoint x: 364, startPoint y: 100, endPoint x: 280, endPoint y: 100, distance: 84.0
click at [280, 100] on div "CIT" at bounding box center [371, 92] width 204 height 33
type input "STEEL"
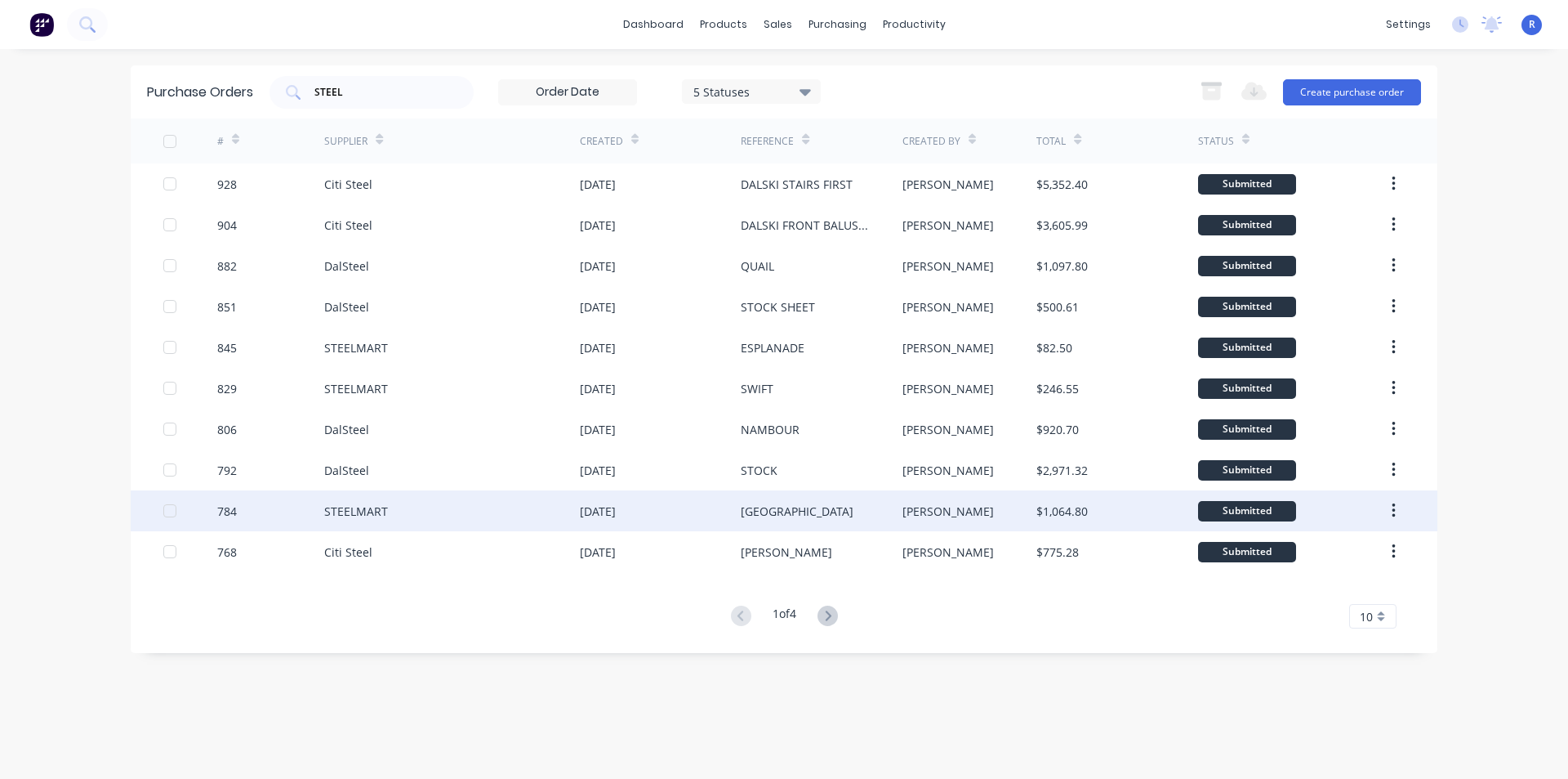
click at [843, 512] on div "EAST COAST" at bounding box center [820, 511] width 161 height 41
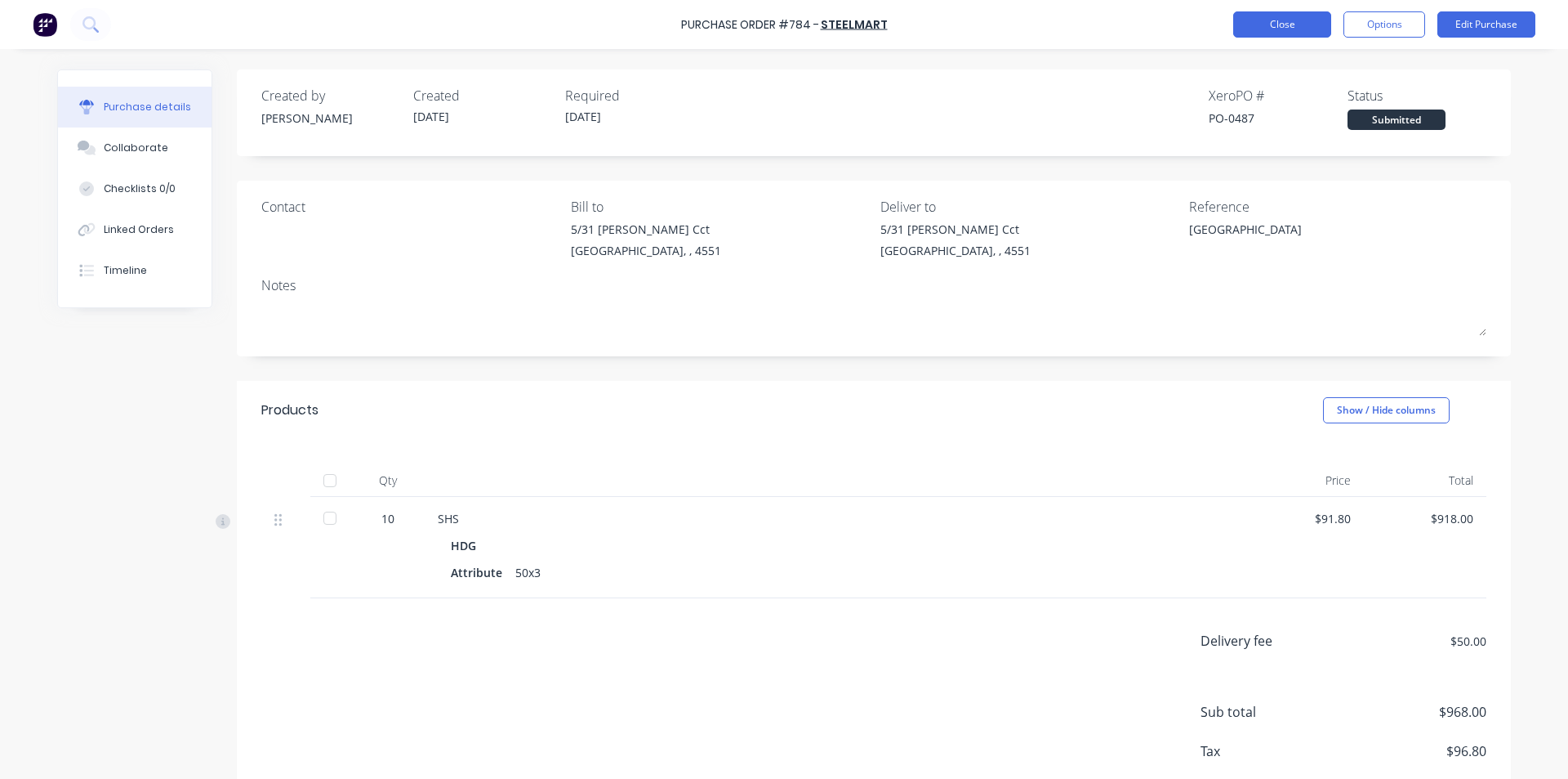
click at [1266, 25] on button "Close" at bounding box center [1282, 25] width 98 height 26
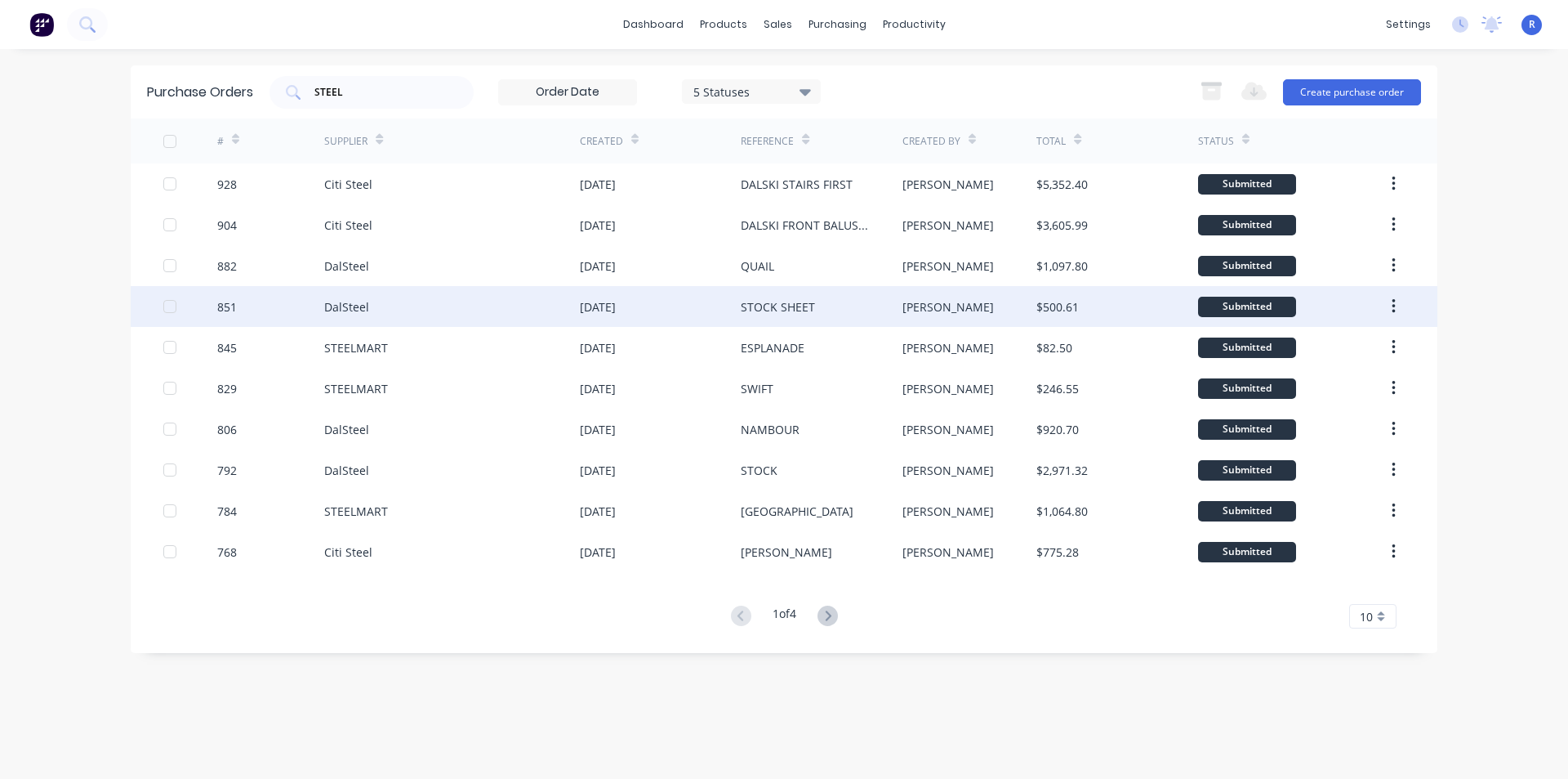
click at [839, 302] on div "STOCK SHEET" at bounding box center [820, 306] width 161 height 41
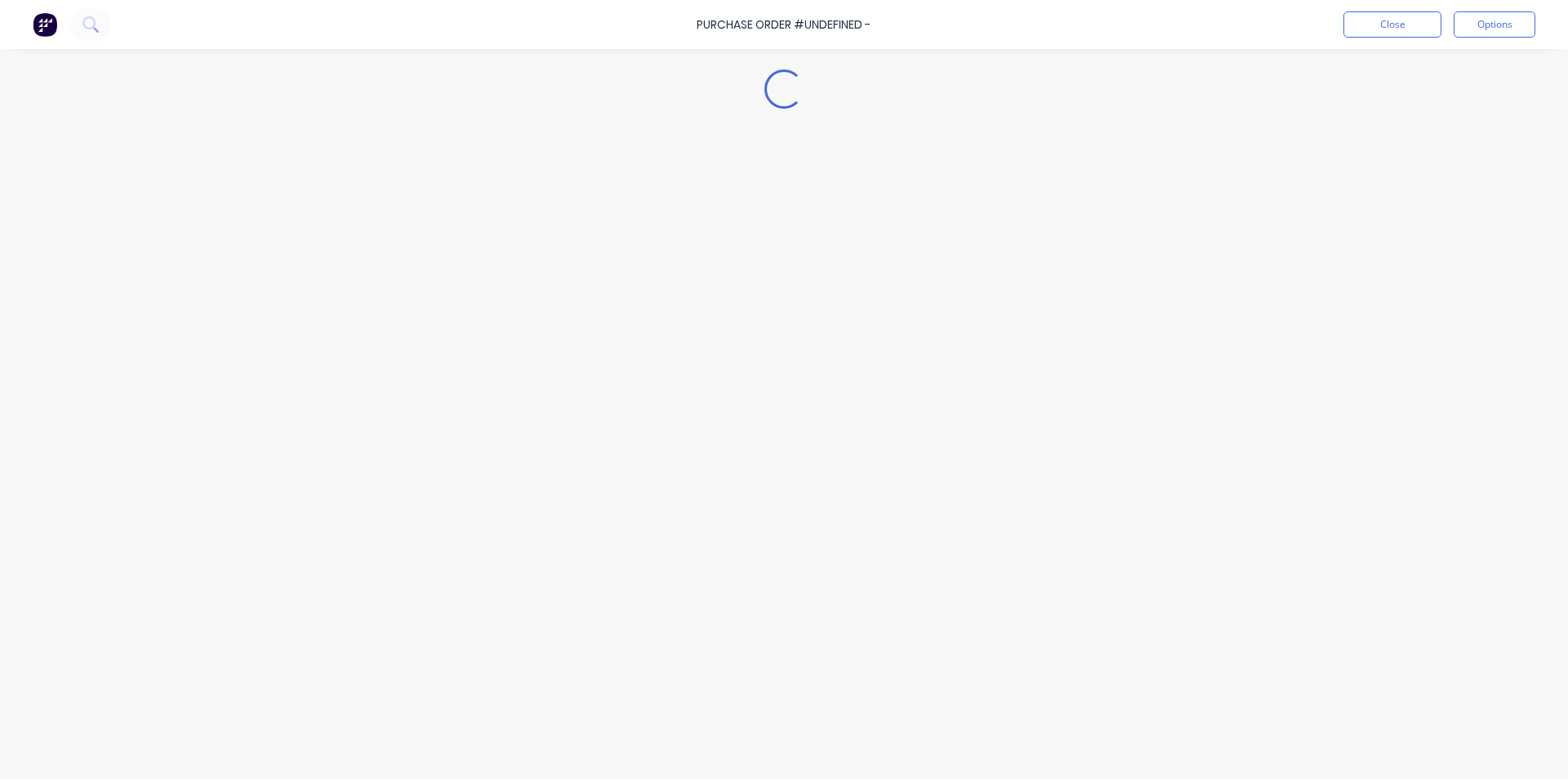
type textarea "x"
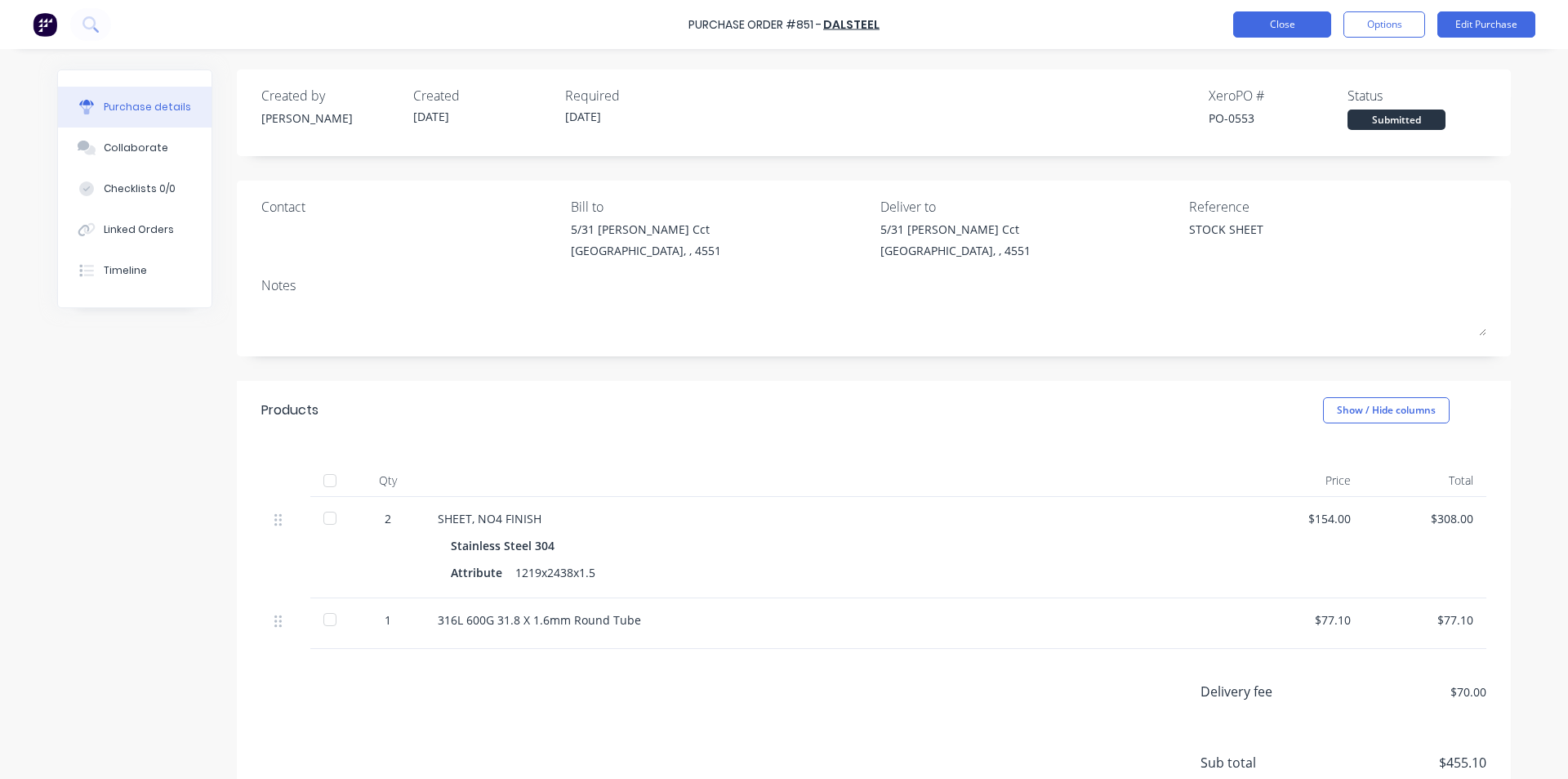
click at [1266, 25] on button "Close" at bounding box center [1282, 25] width 98 height 26
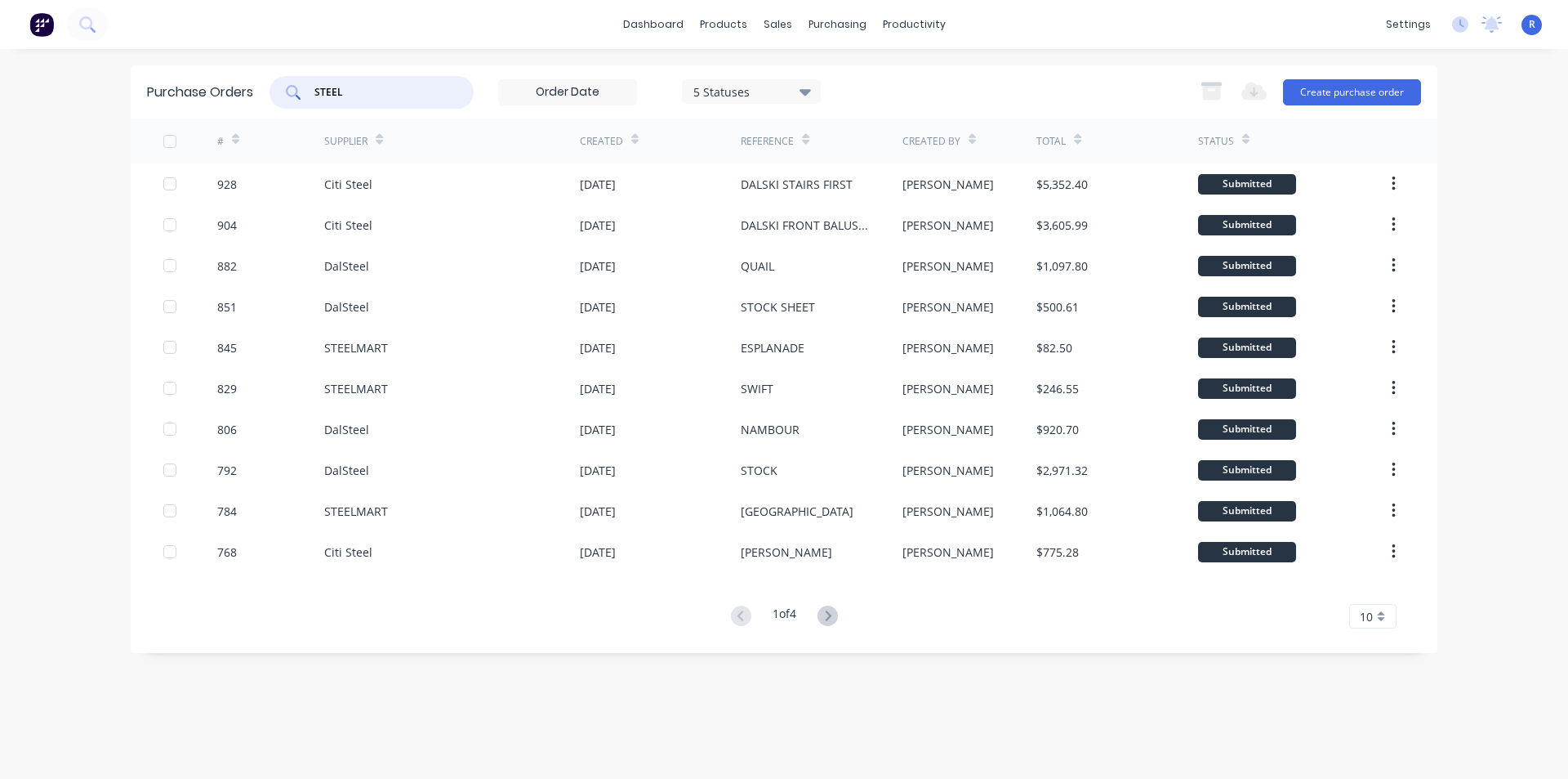
drag, startPoint x: 407, startPoint y: 98, endPoint x: 294, endPoint y: 101, distance: 113.0
click at [294, 101] on div "STEEL" at bounding box center [371, 92] width 204 height 33
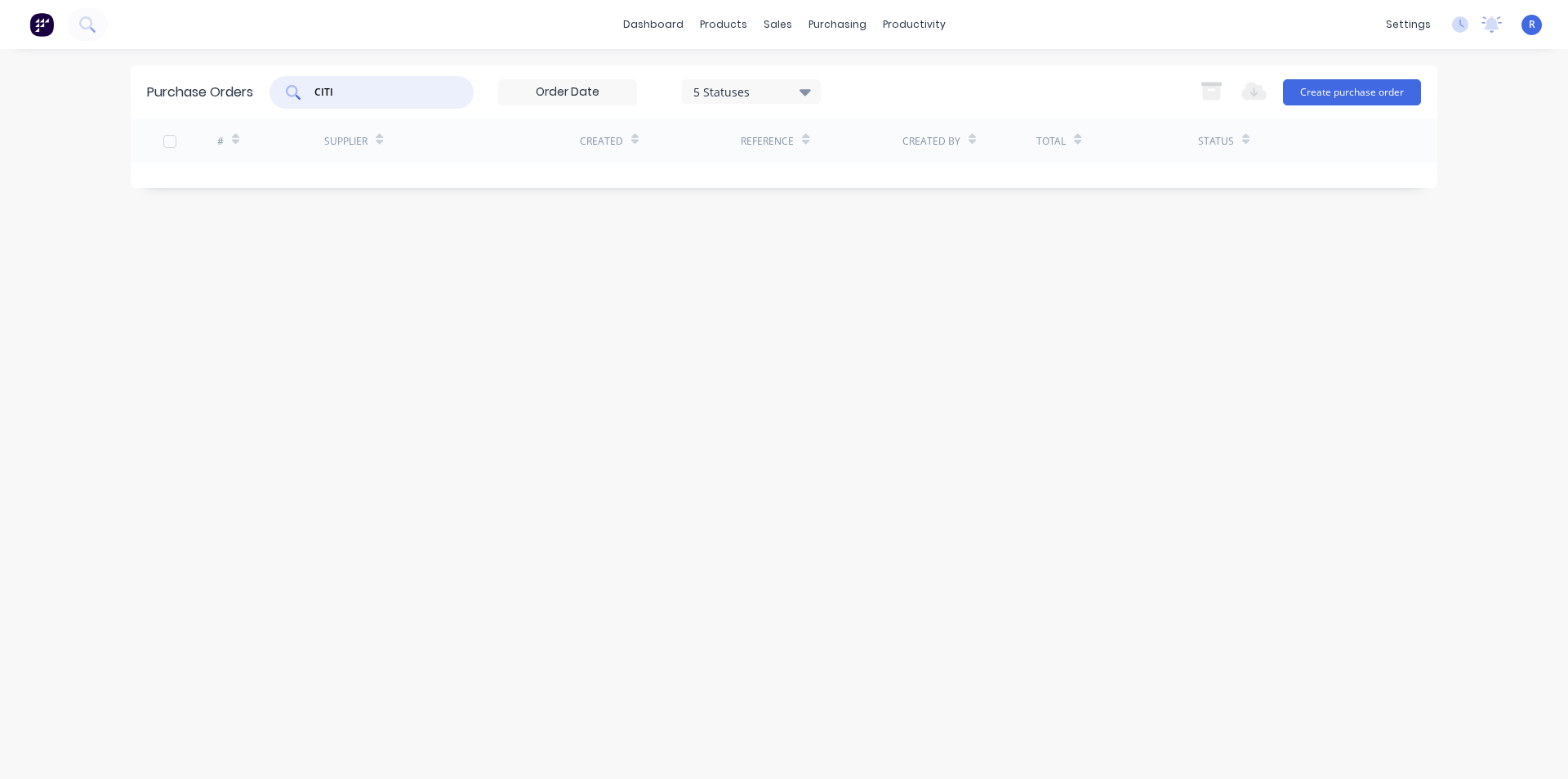
type input "CITI"
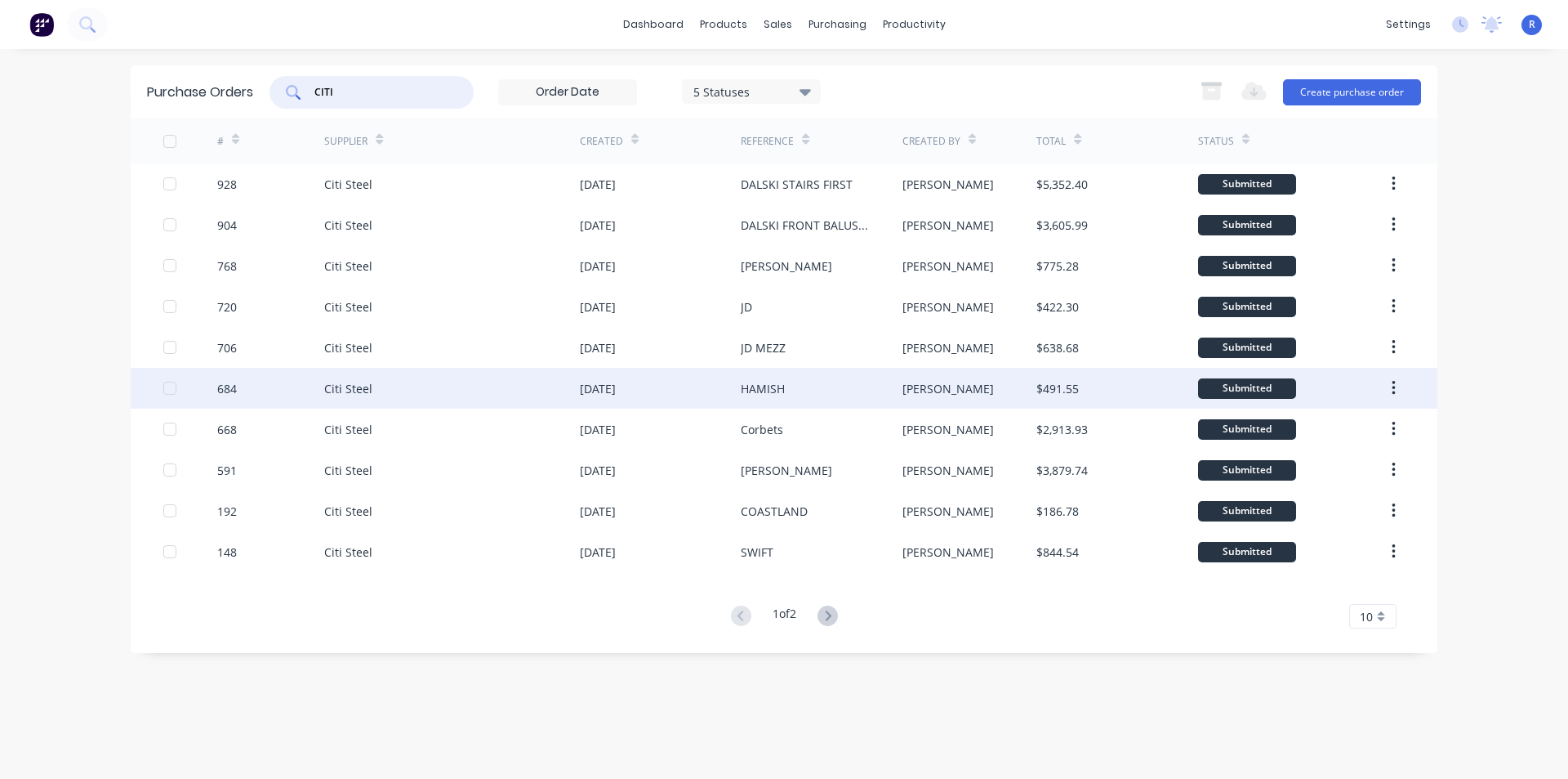
click at [829, 390] on div "HAMISH" at bounding box center [820, 388] width 161 height 41
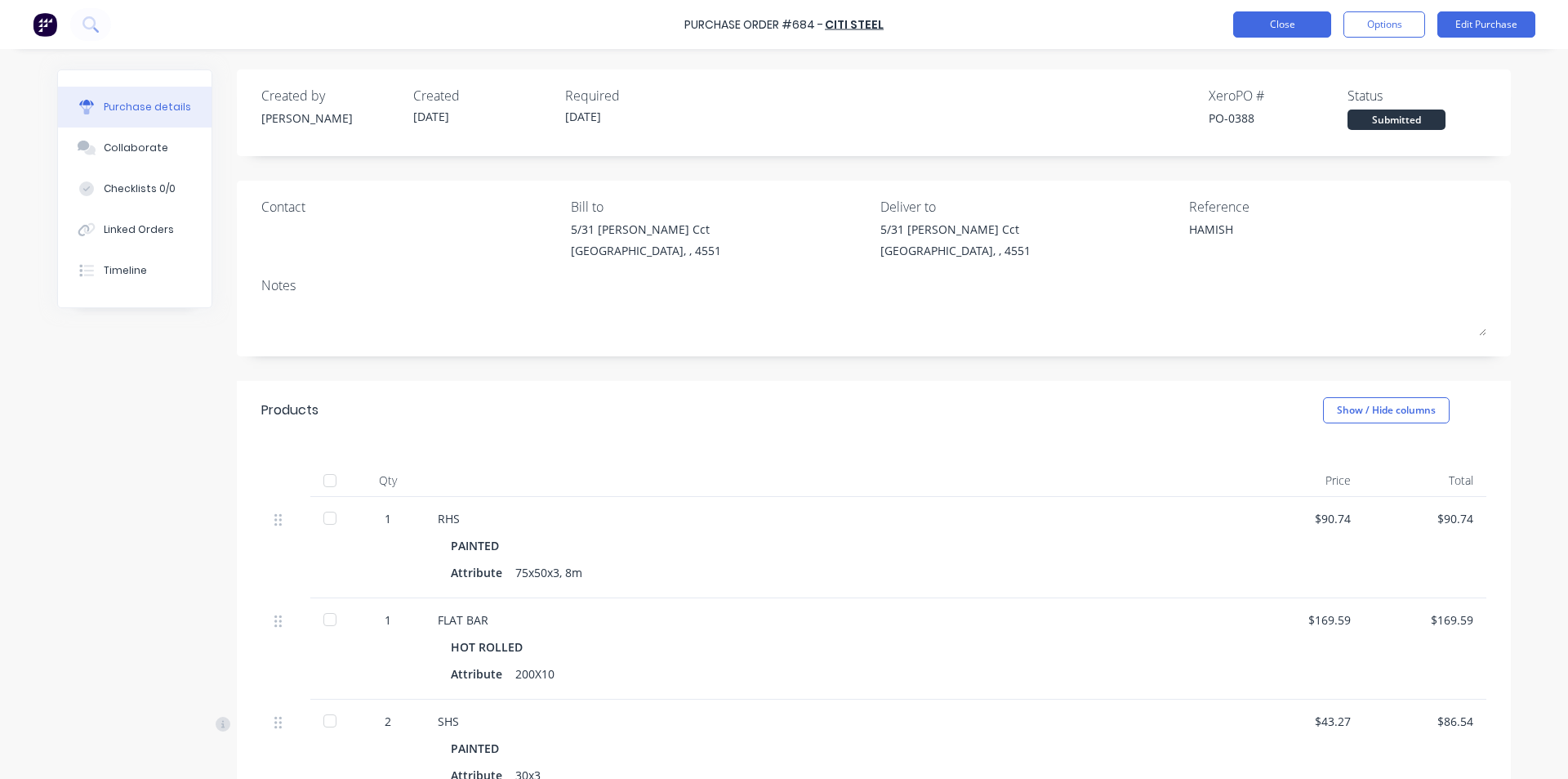
click at [1273, 25] on button "Close" at bounding box center [1282, 25] width 98 height 26
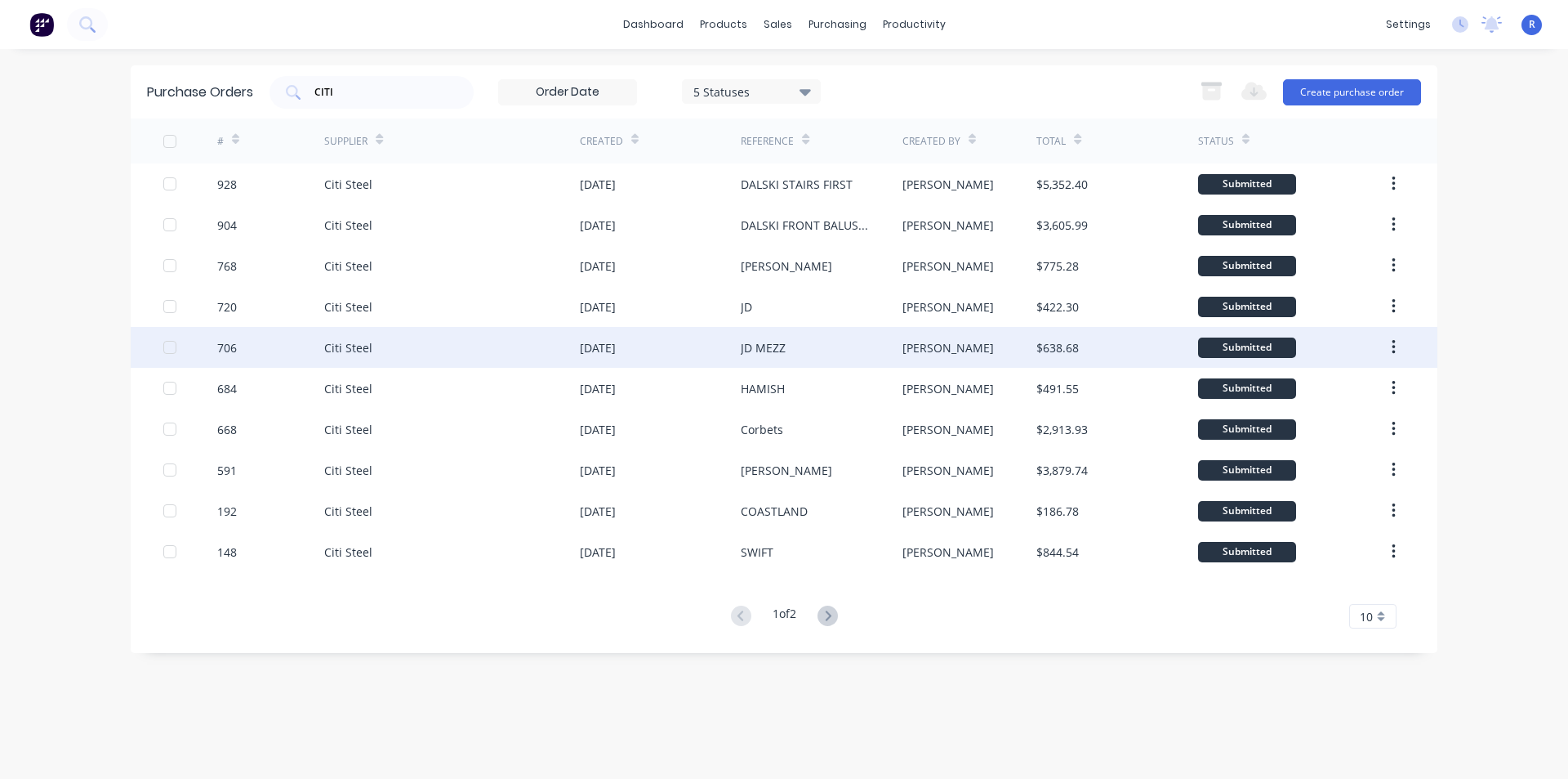
click at [873, 346] on div "JD MEZZ" at bounding box center [820, 347] width 161 height 41
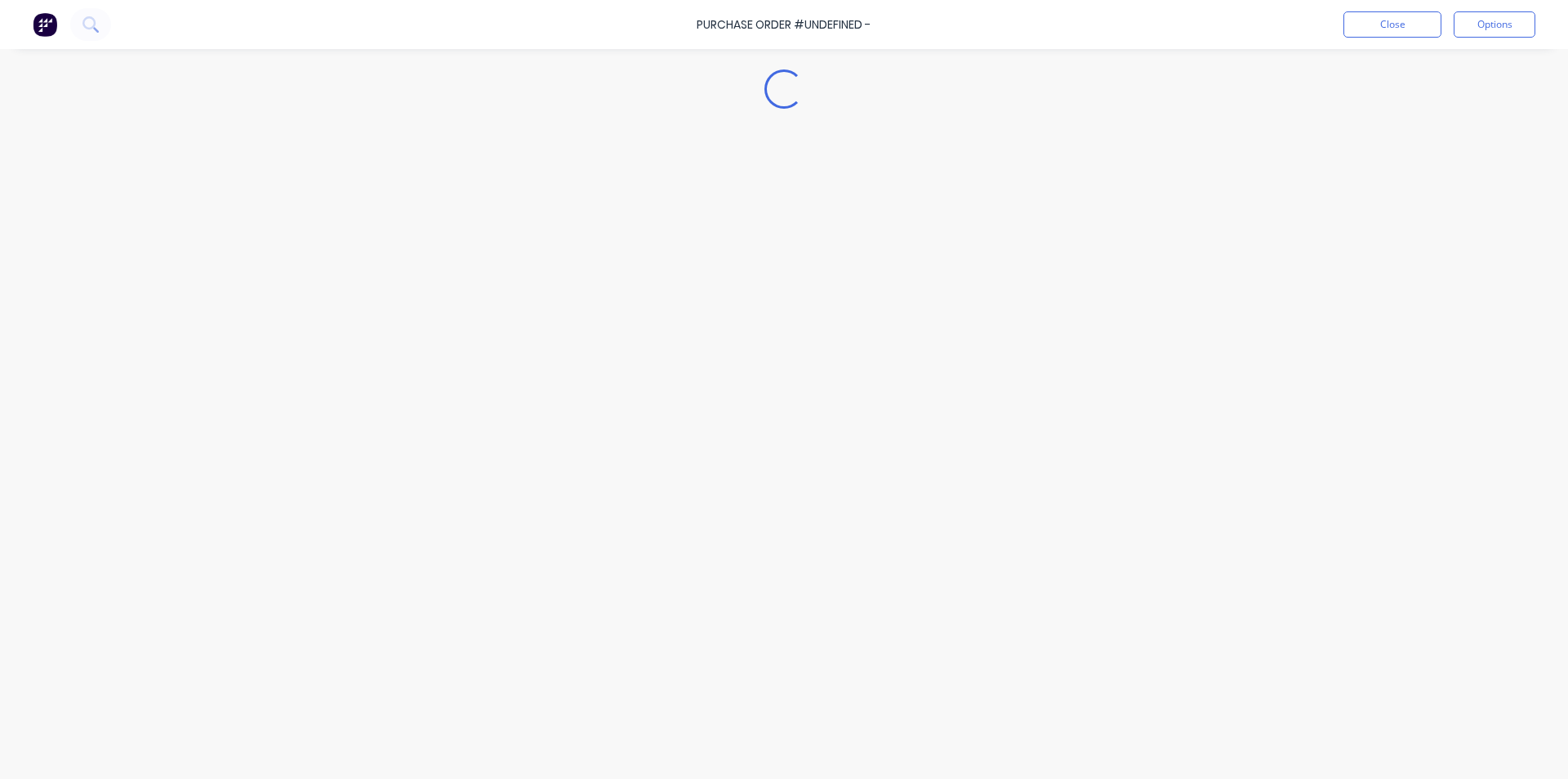
type textarea "x"
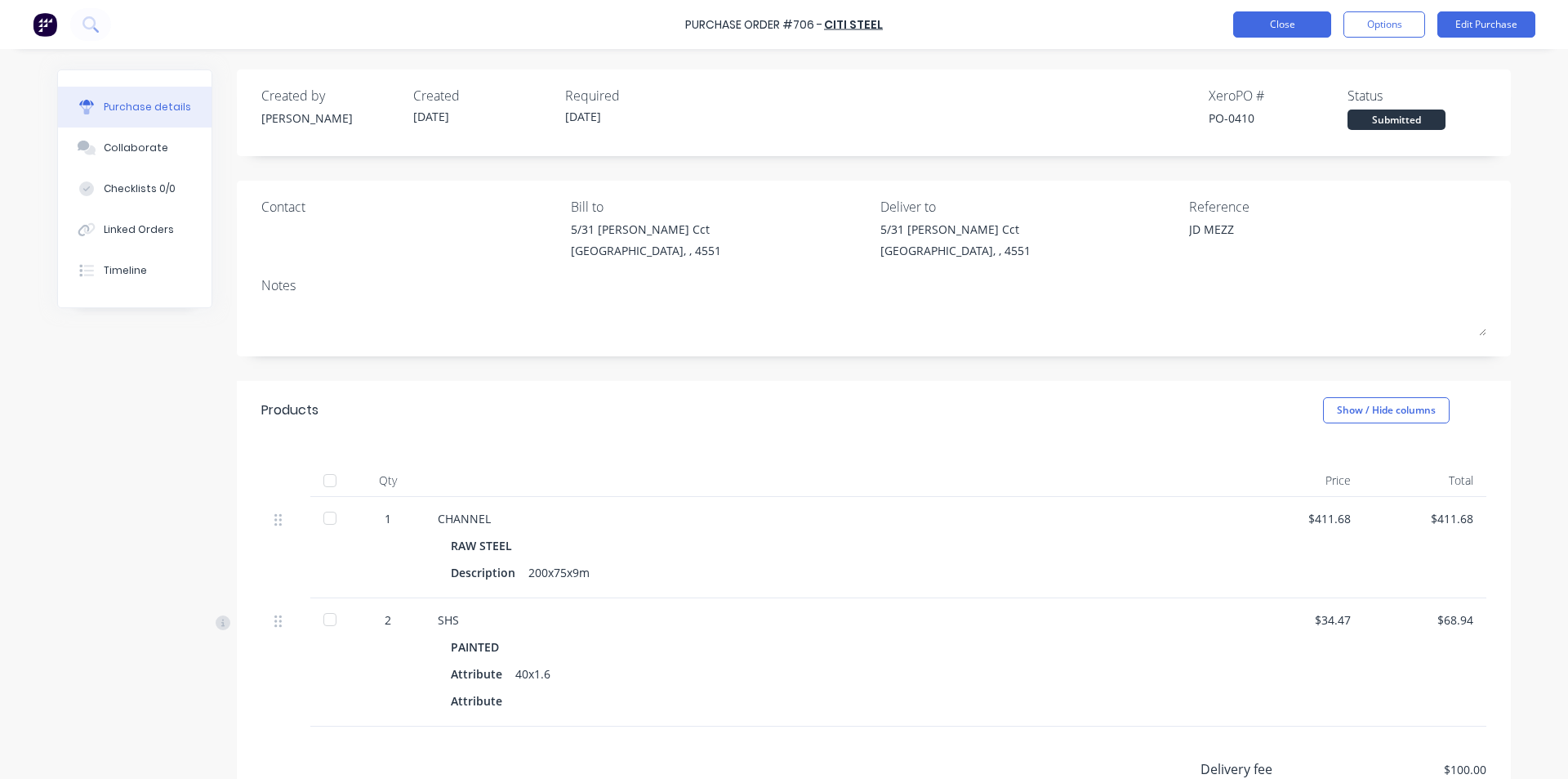
click at [1271, 25] on button "Close" at bounding box center [1282, 25] width 98 height 26
